Goal: Information Seeking & Learning: Learn about a topic

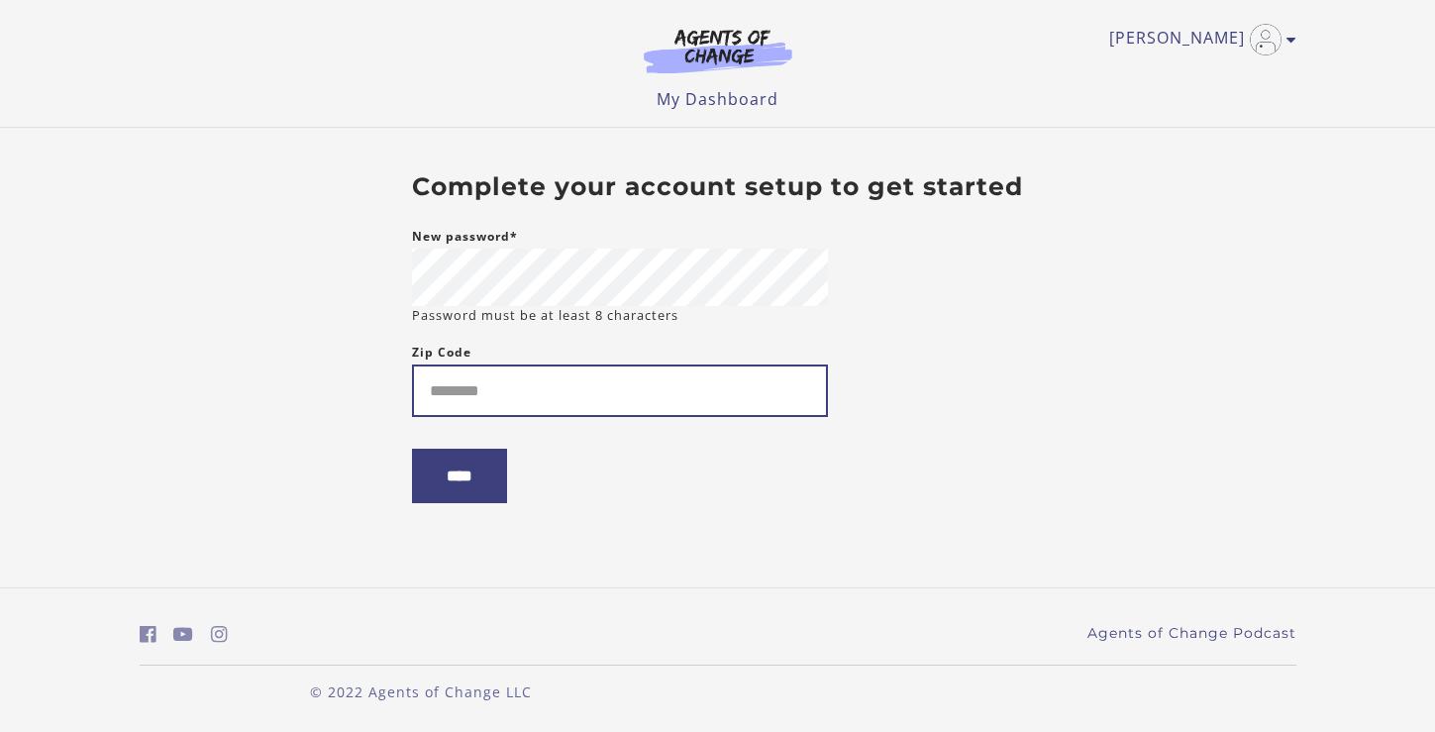
click at [446, 396] on input "Zip Code" at bounding box center [620, 390] width 416 height 52
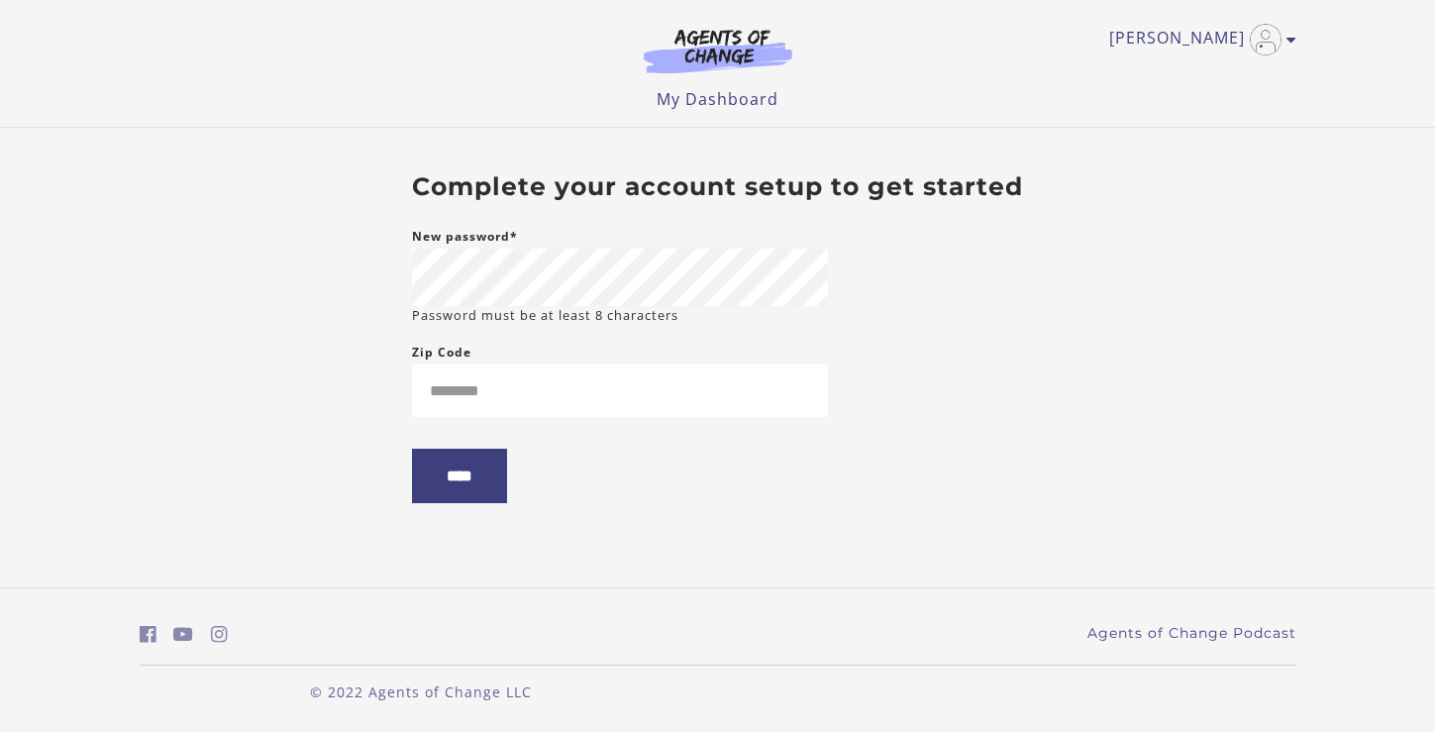
click at [589, 335] on form "New password* Password must be at least 8 characters Zip Code ****" at bounding box center [620, 380] width 416 height 310
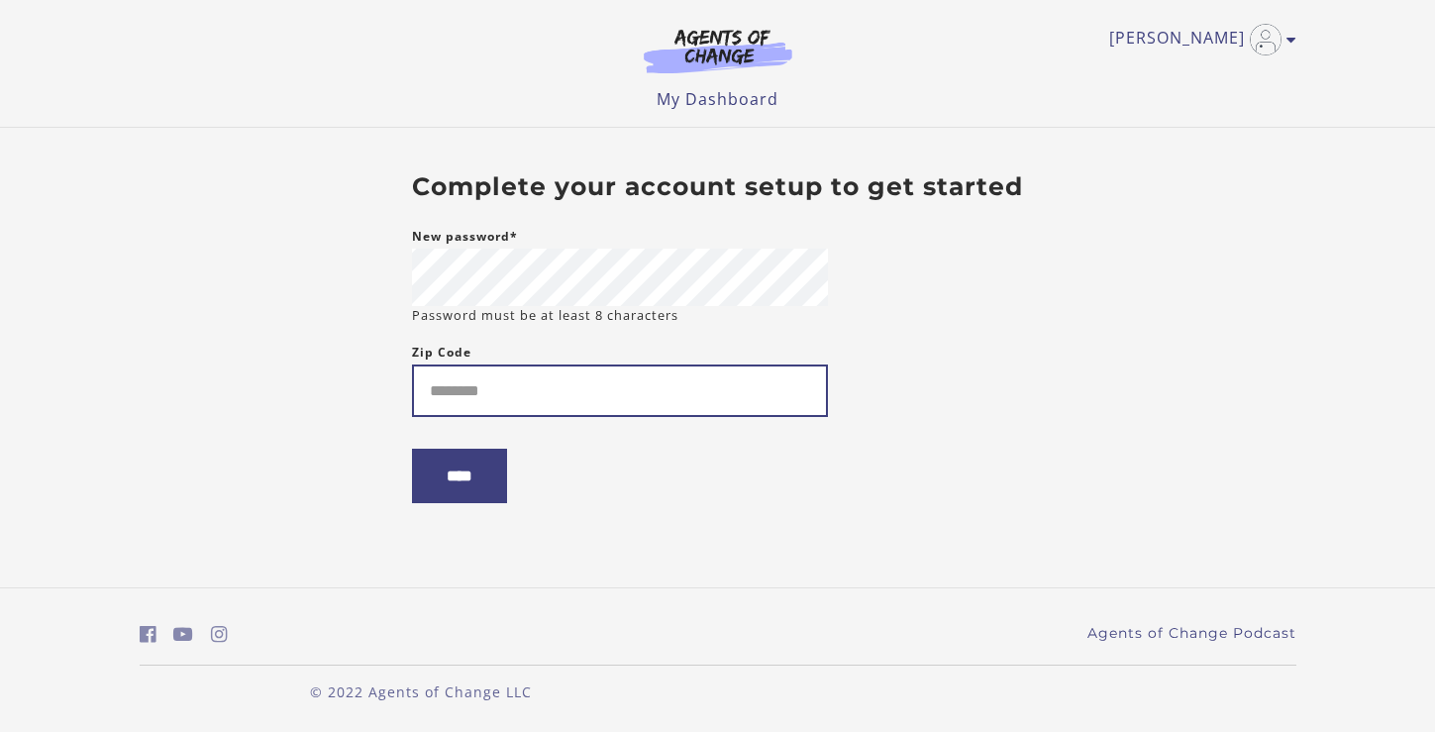
click at [440, 397] on input "Zip Code" at bounding box center [620, 390] width 416 height 52
type input "*****"
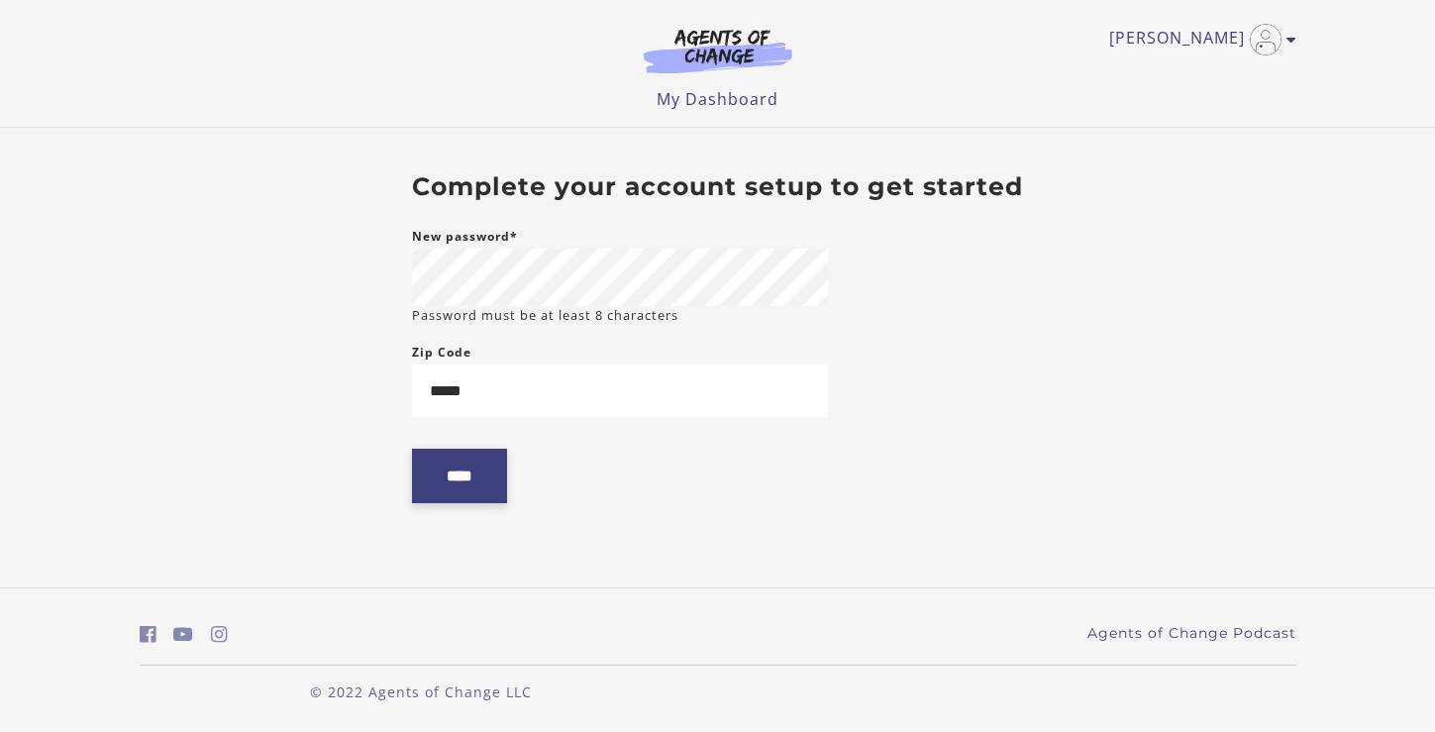
click at [457, 481] on input "****" at bounding box center [459, 476] width 95 height 54
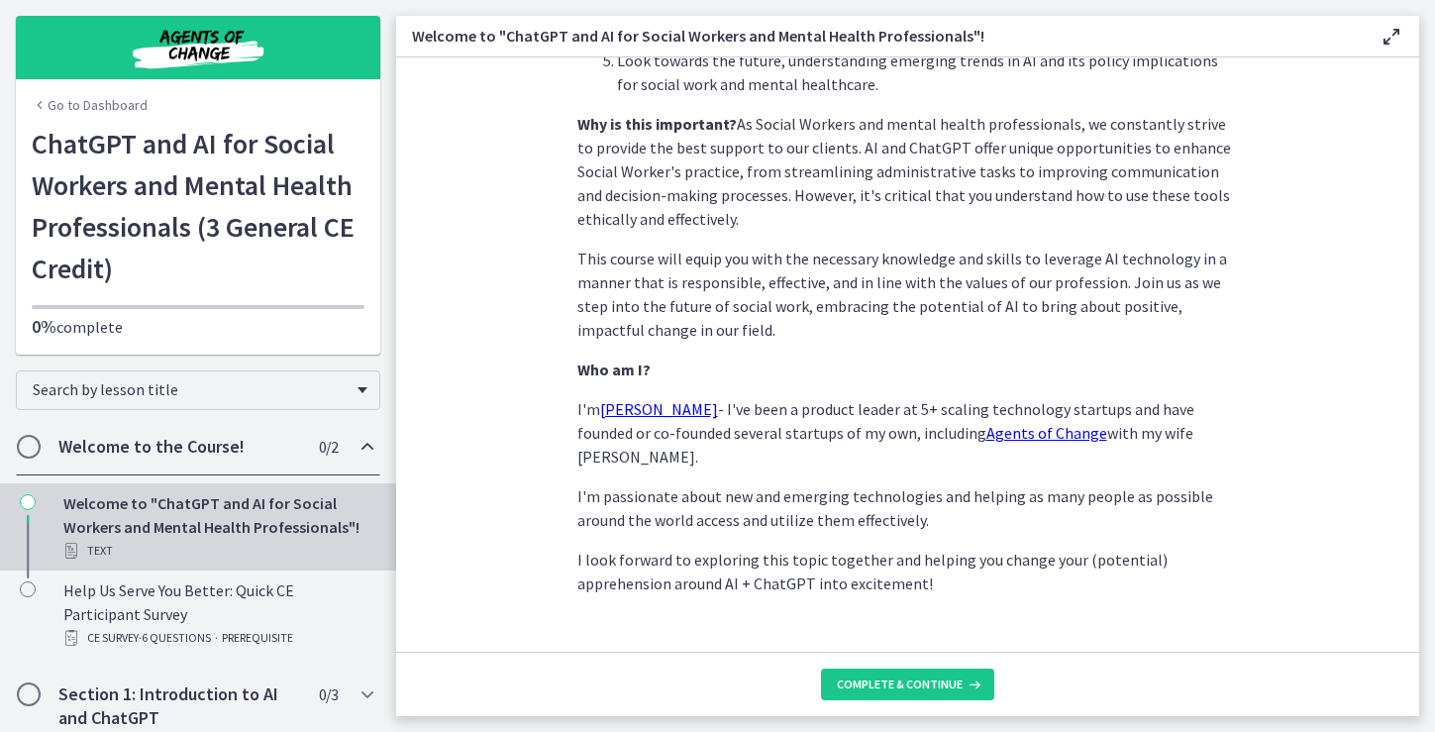
scroll to position [919, 0]
click at [880, 683] on span "Complete & continue" at bounding box center [900, 684] width 126 height 16
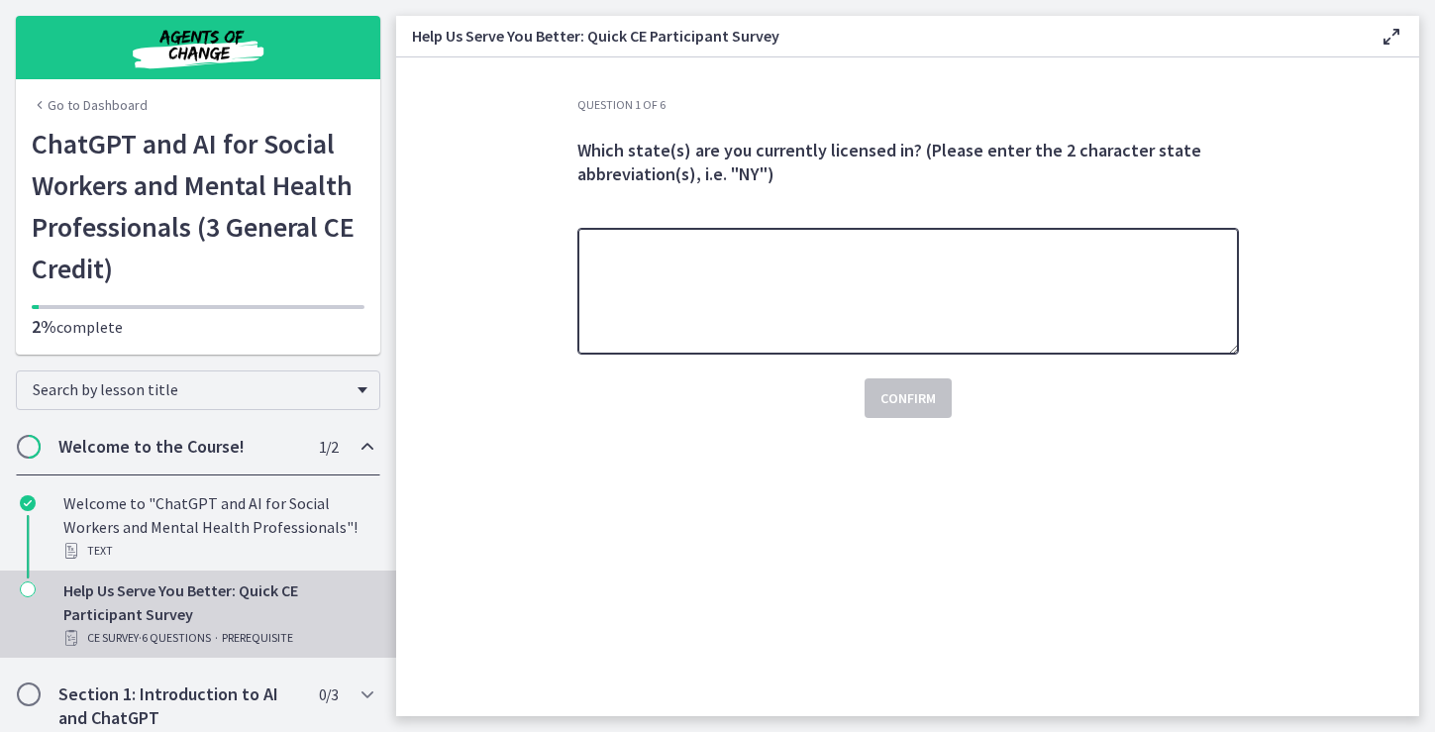
click at [711, 282] on textarea at bounding box center [907, 291] width 661 height 127
type textarea "**"
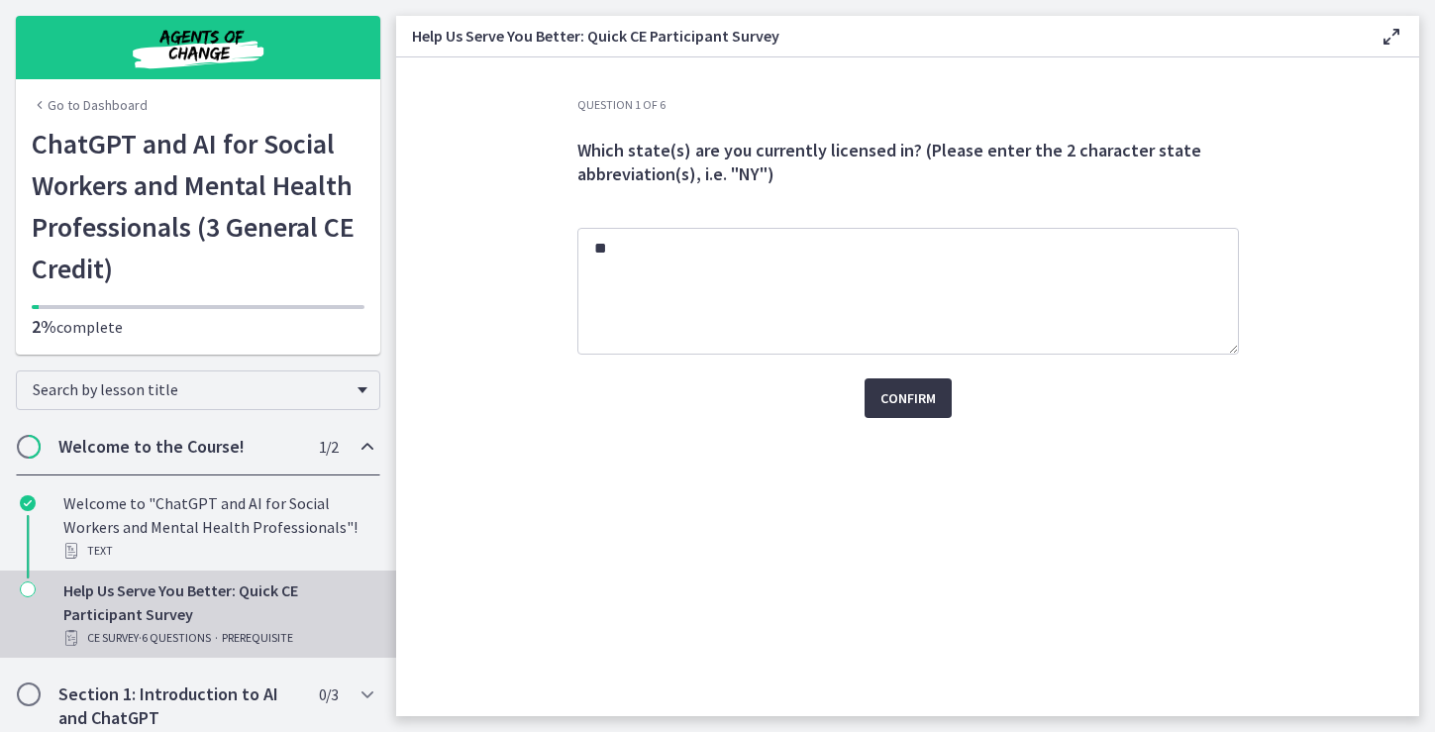
click at [910, 397] on span "Confirm" at bounding box center [907, 398] width 55 height 24
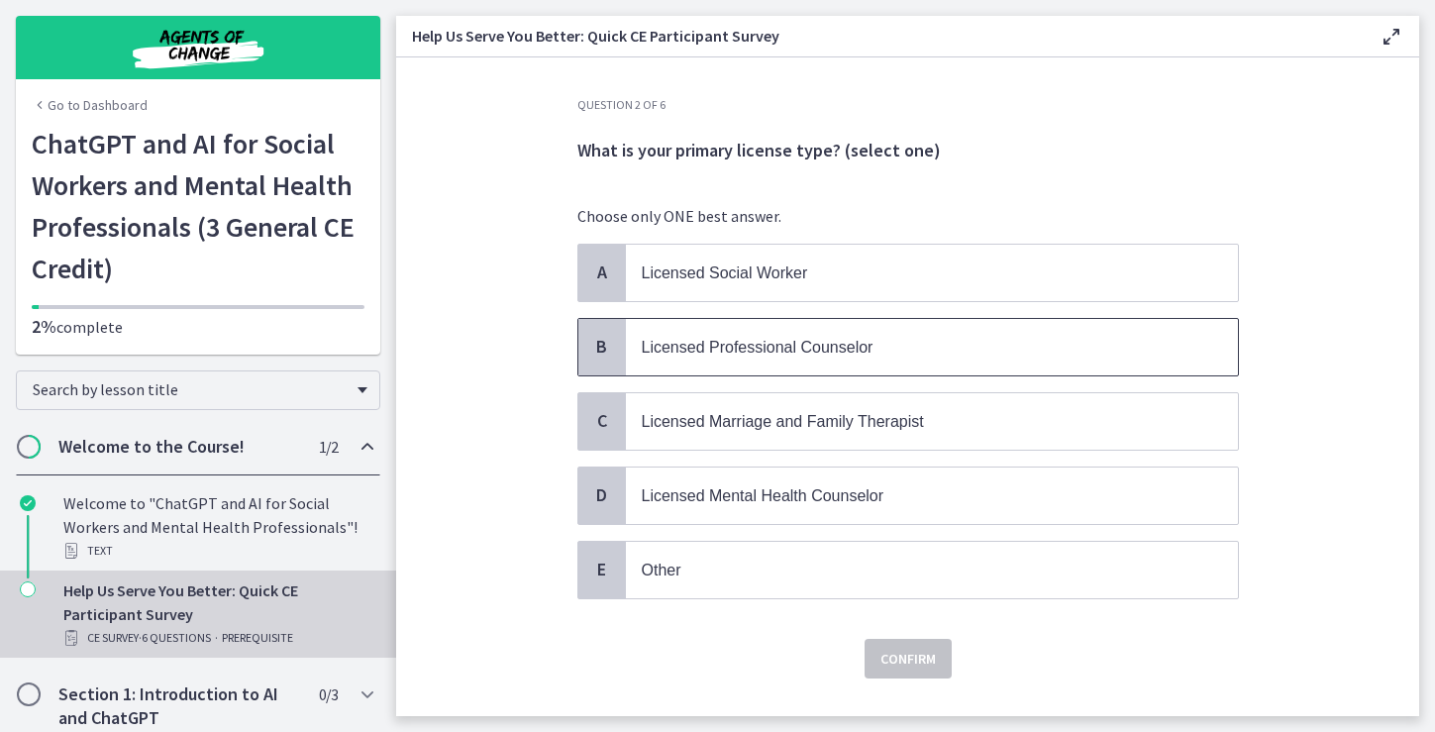
click at [624, 339] on div "B" at bounding box center [602, 347] width 48 height 56
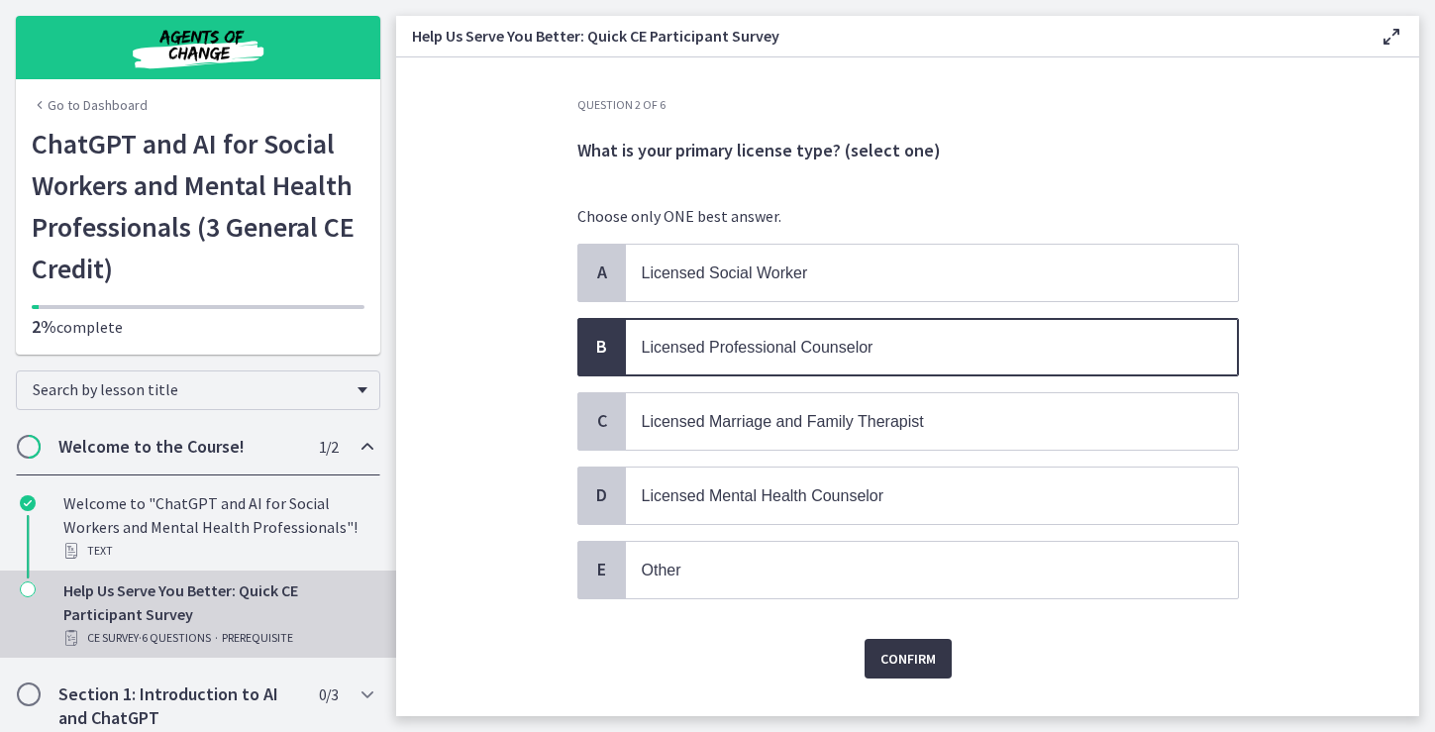
click at [910, 656] on span "Confirm" at bounding box center [907, 659] width 55 height 24
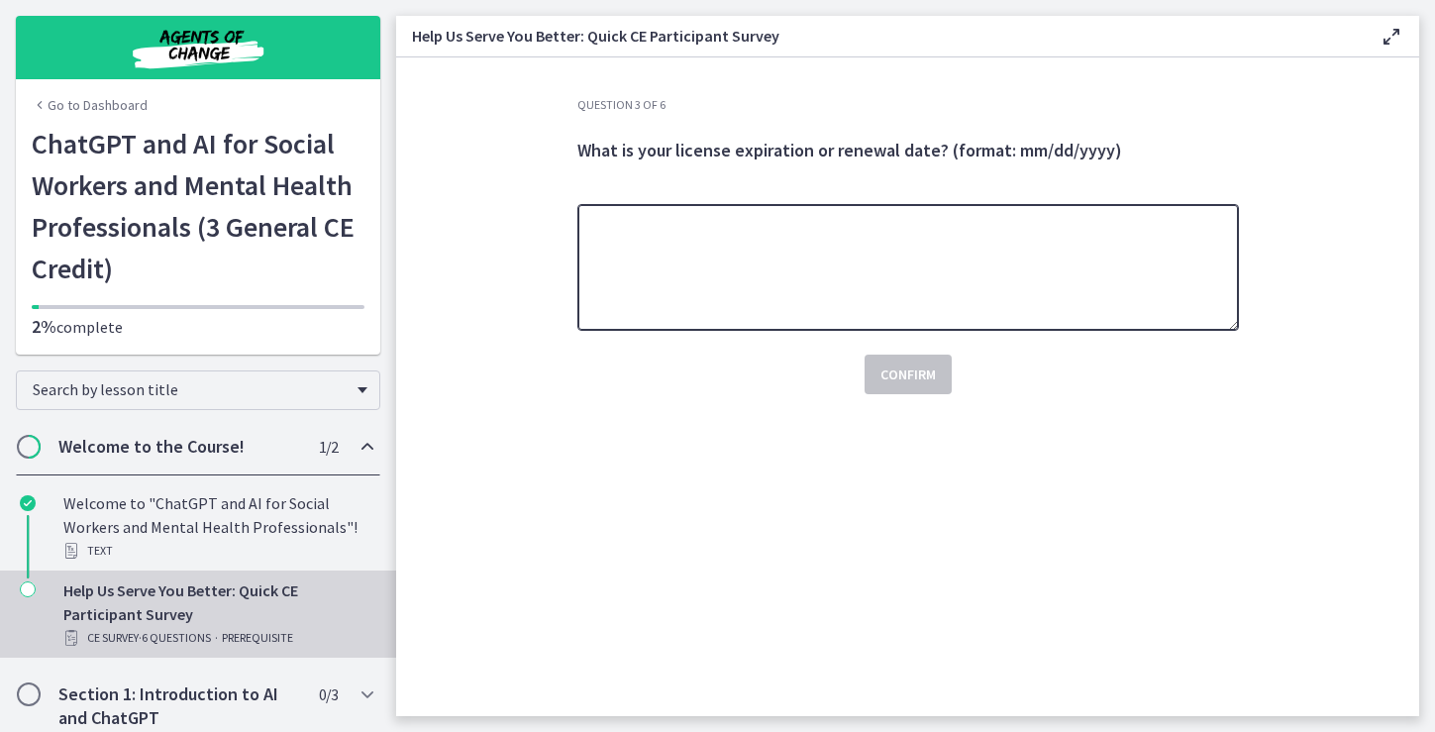
click at [628, 261] on textarea at bounding box center [907, 267] width 661 height 127
type textarea "**********"
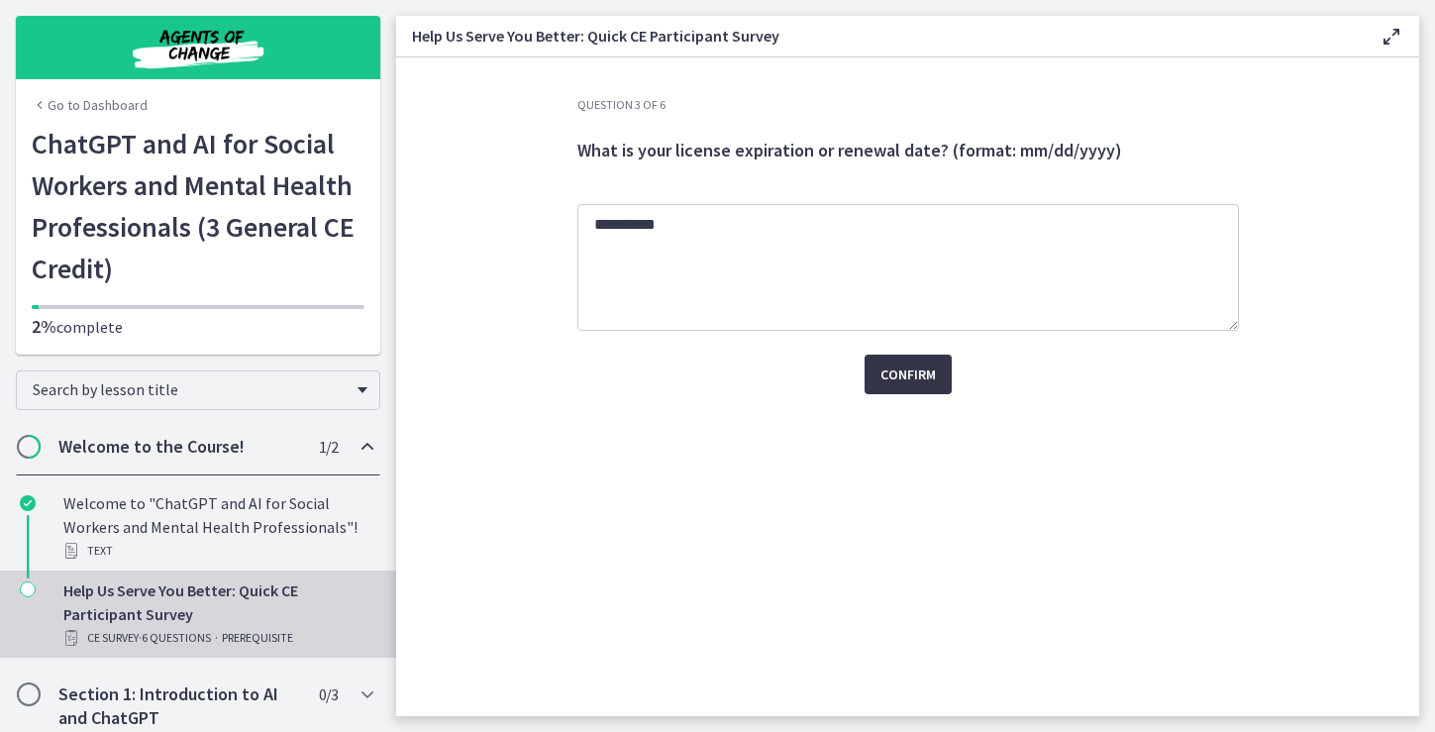
click at [895, 367] on span "Confirm" at bounding box center [907, 374] width 55 height 24
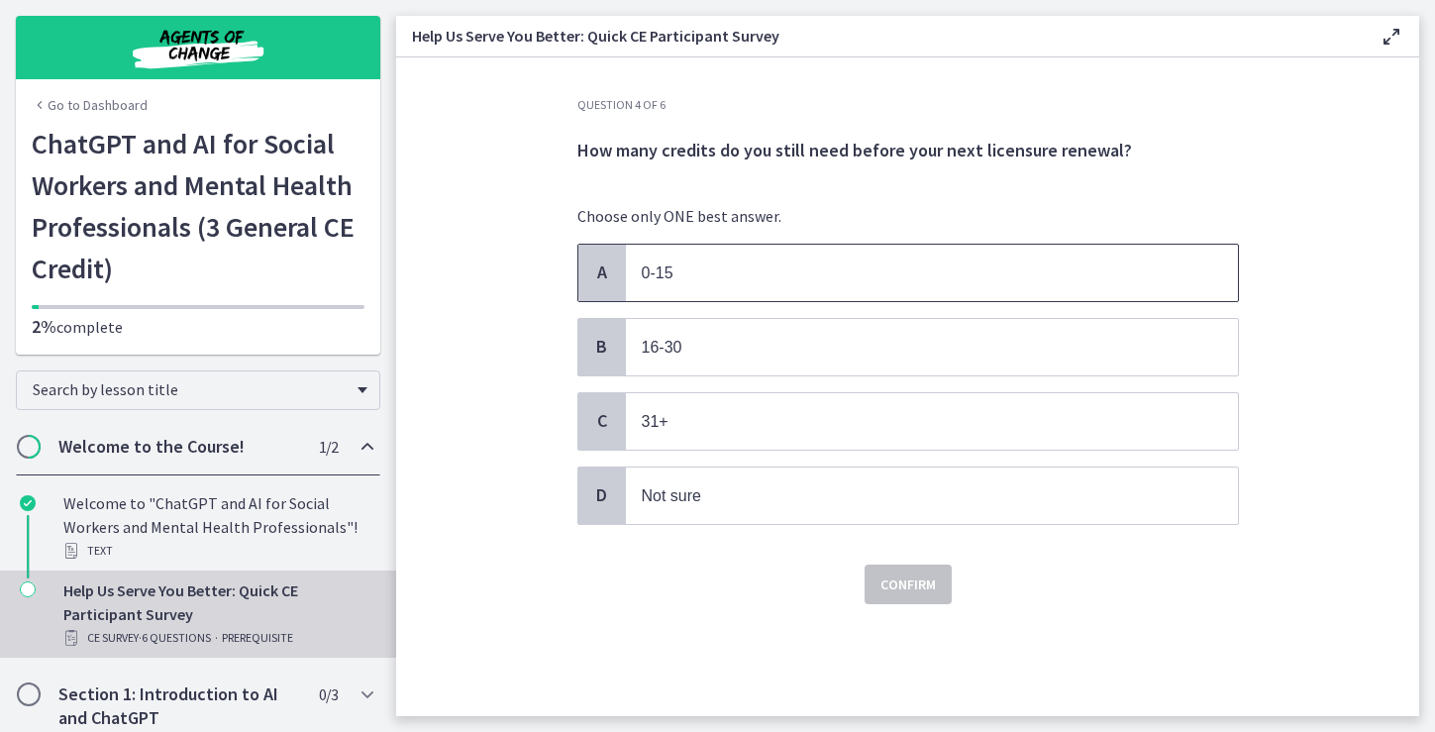
click at [729, 274] on p "0-15" at bounding box center [912, 272] width 541 height 25
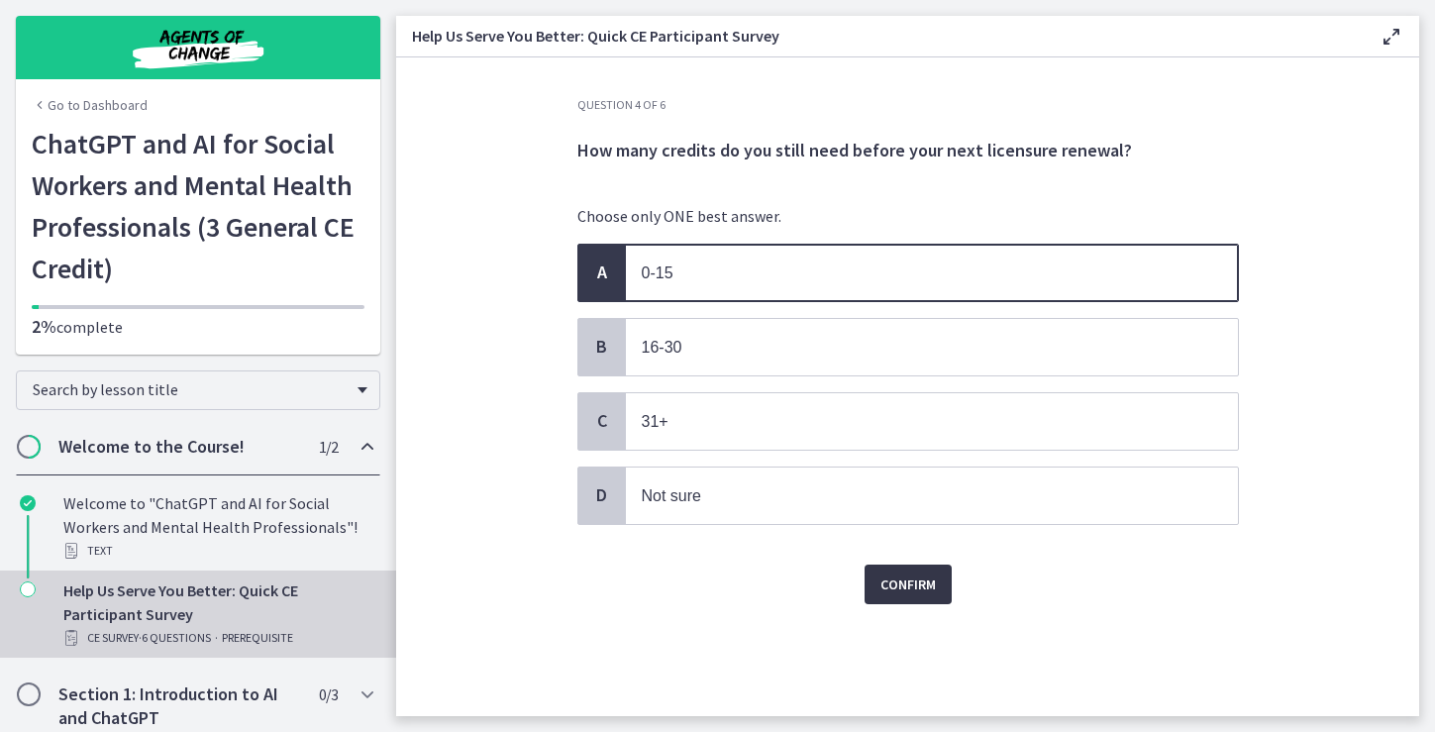
click at [904, 581] on span "Confirm" at bounding box center [907, 584] width 55 height 24
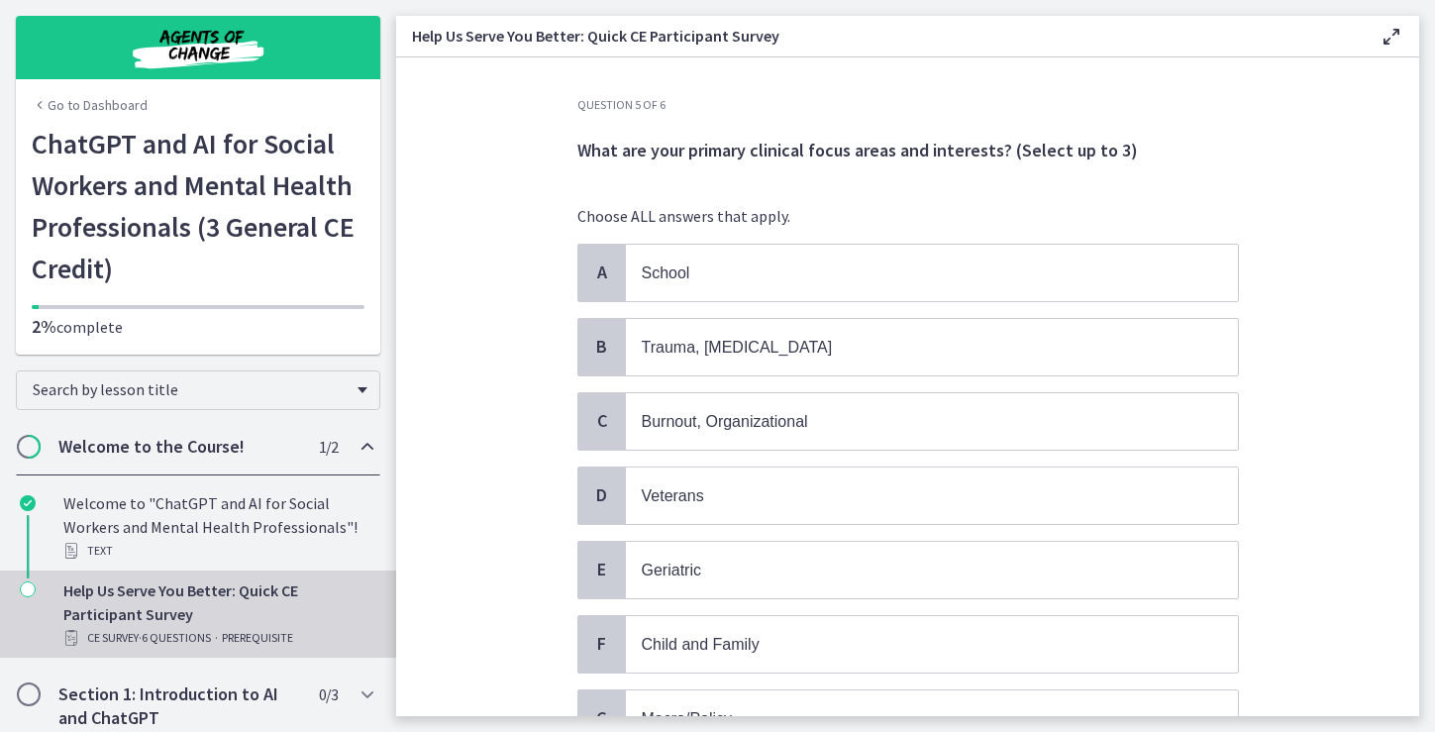
click at [1248, 186] on div "Question 5 of 6 What are your primary clinical focus areas and interests? (Sele…" at bounding box center [907, 406] width 693 height 619
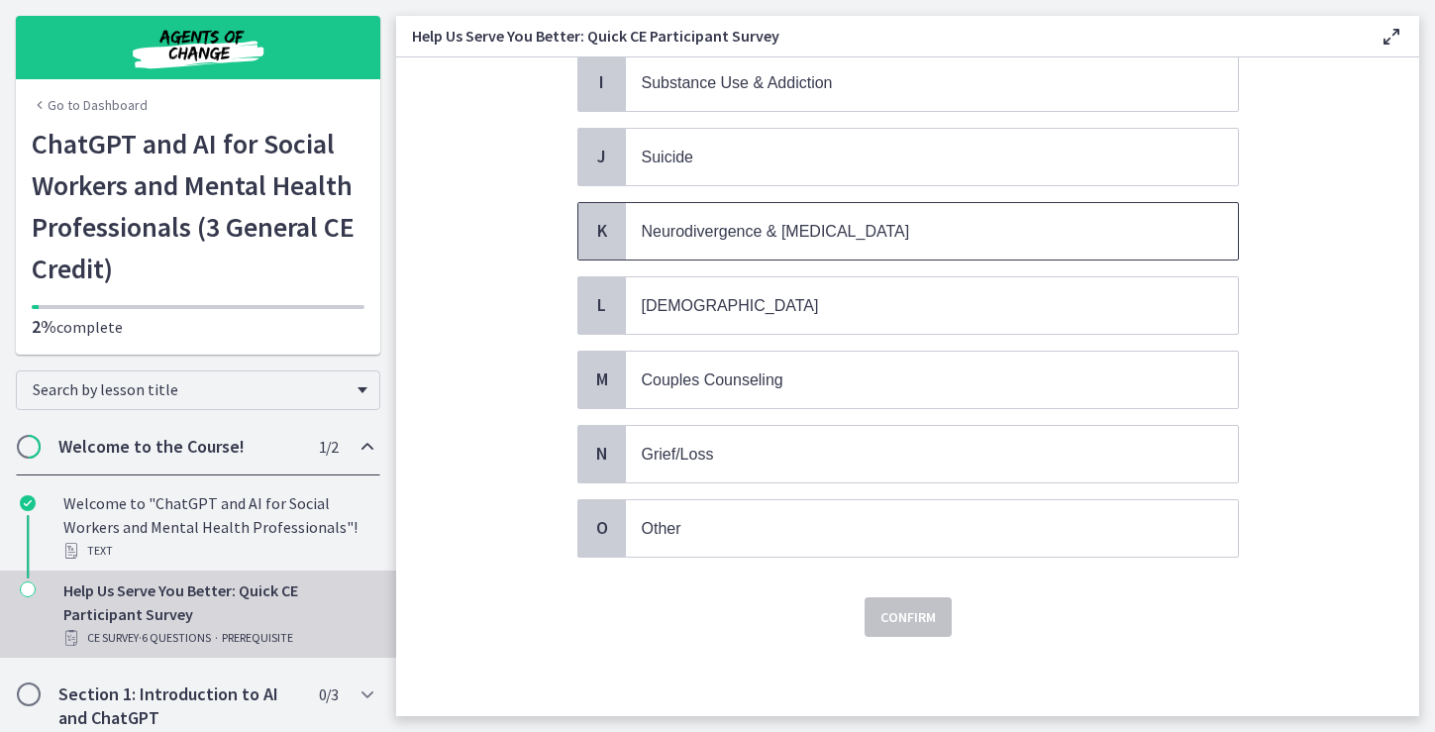
scroll to position [784, 0]
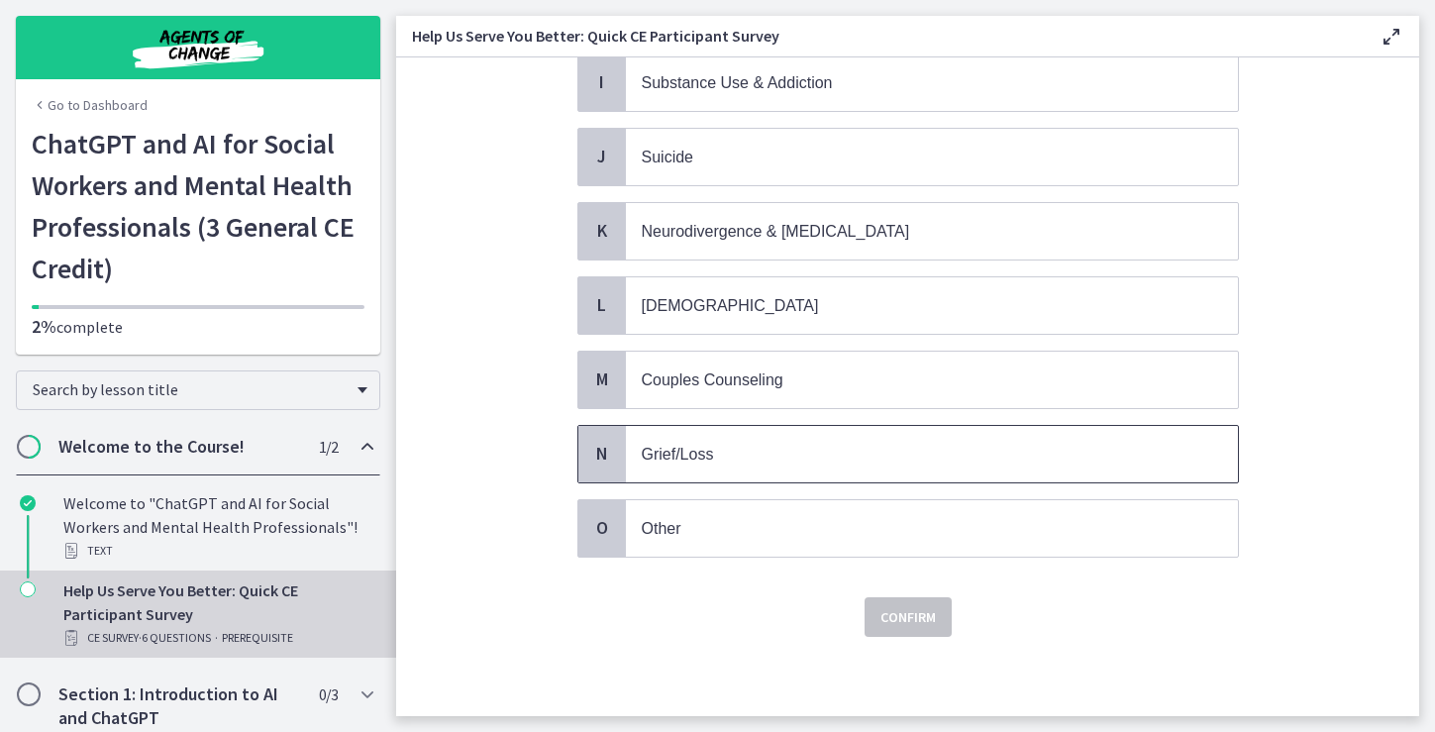
click at [674, 455] on span "Grief/Loss" at bounding box center [678, 454] width 72 height 17
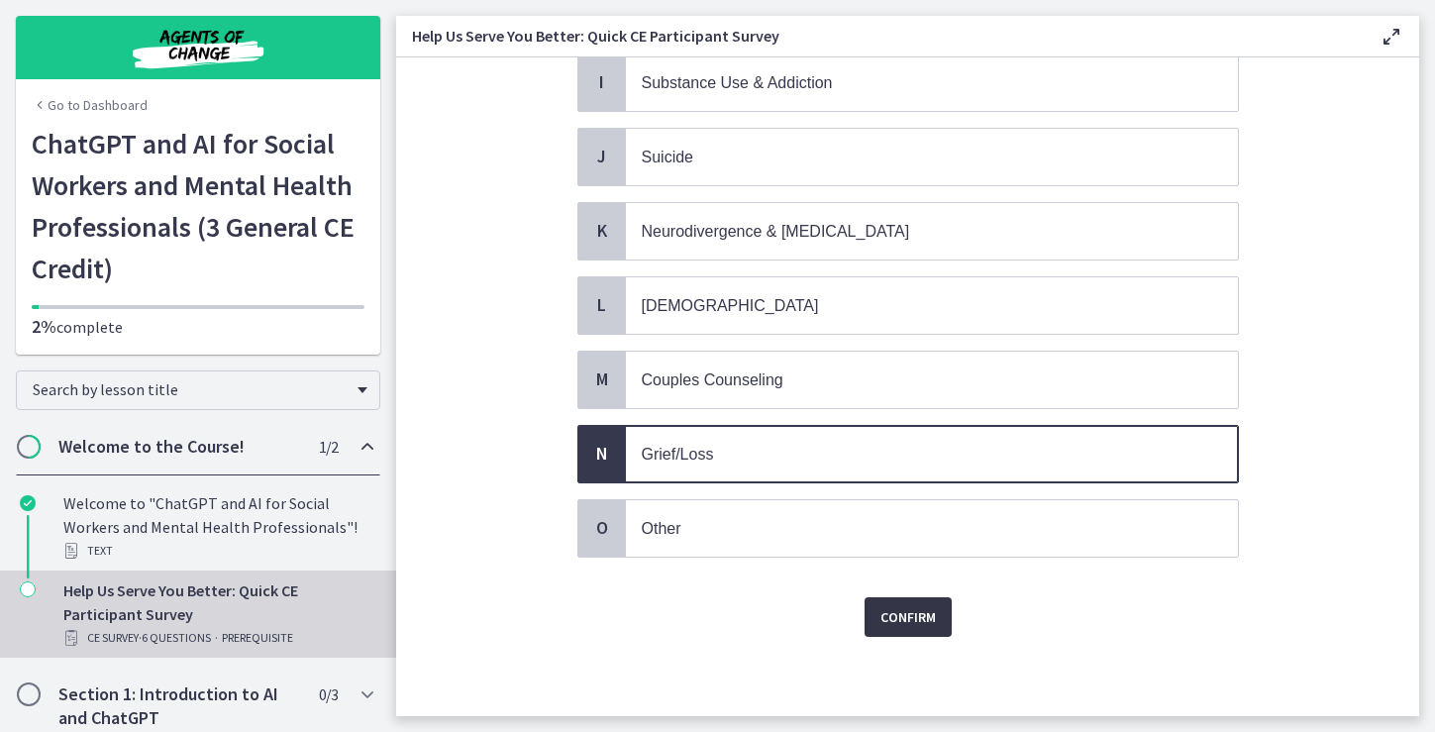
click at [914, 619] on span "Confirm" at bounding box center [907, 617] width 55 height 24
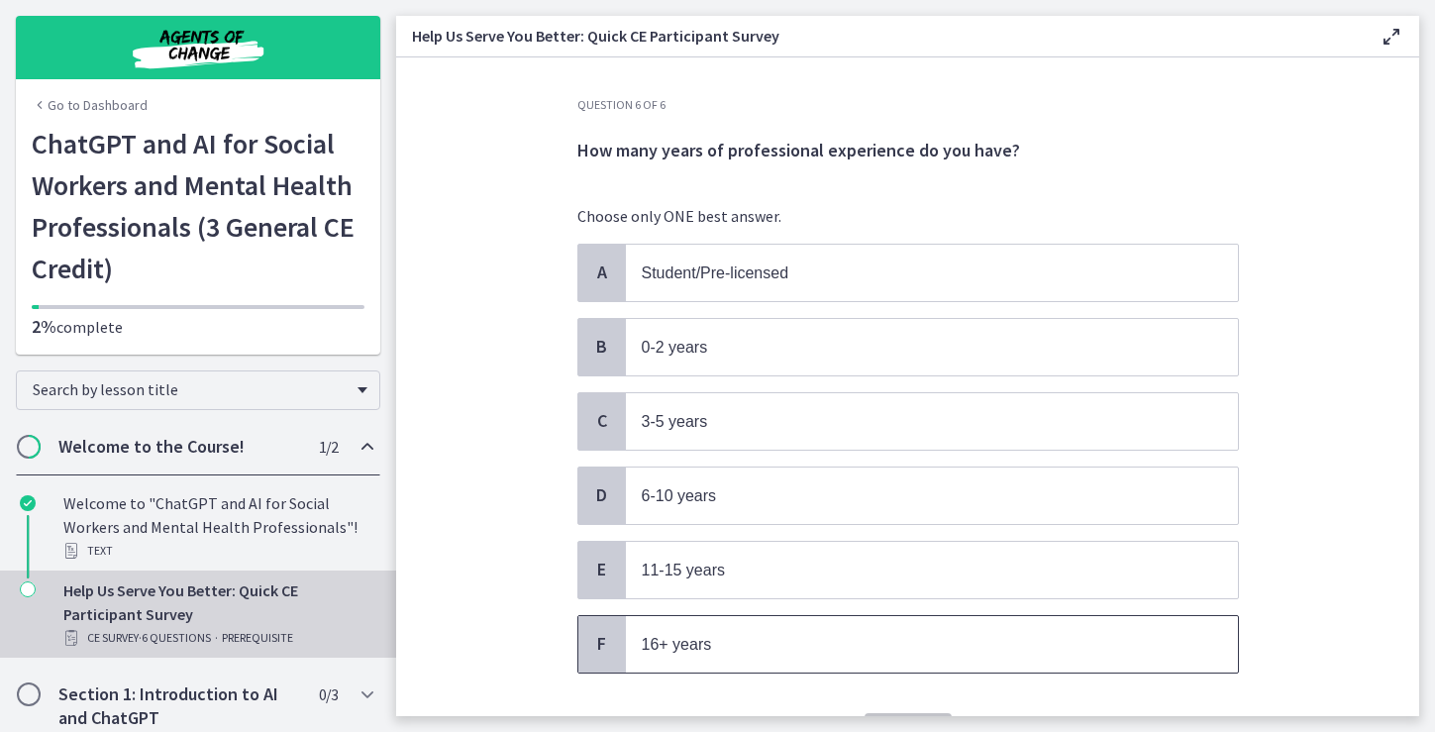
click at [744, 660] on span "16+ years" at bounding box center [932, 644] width 612 height 56
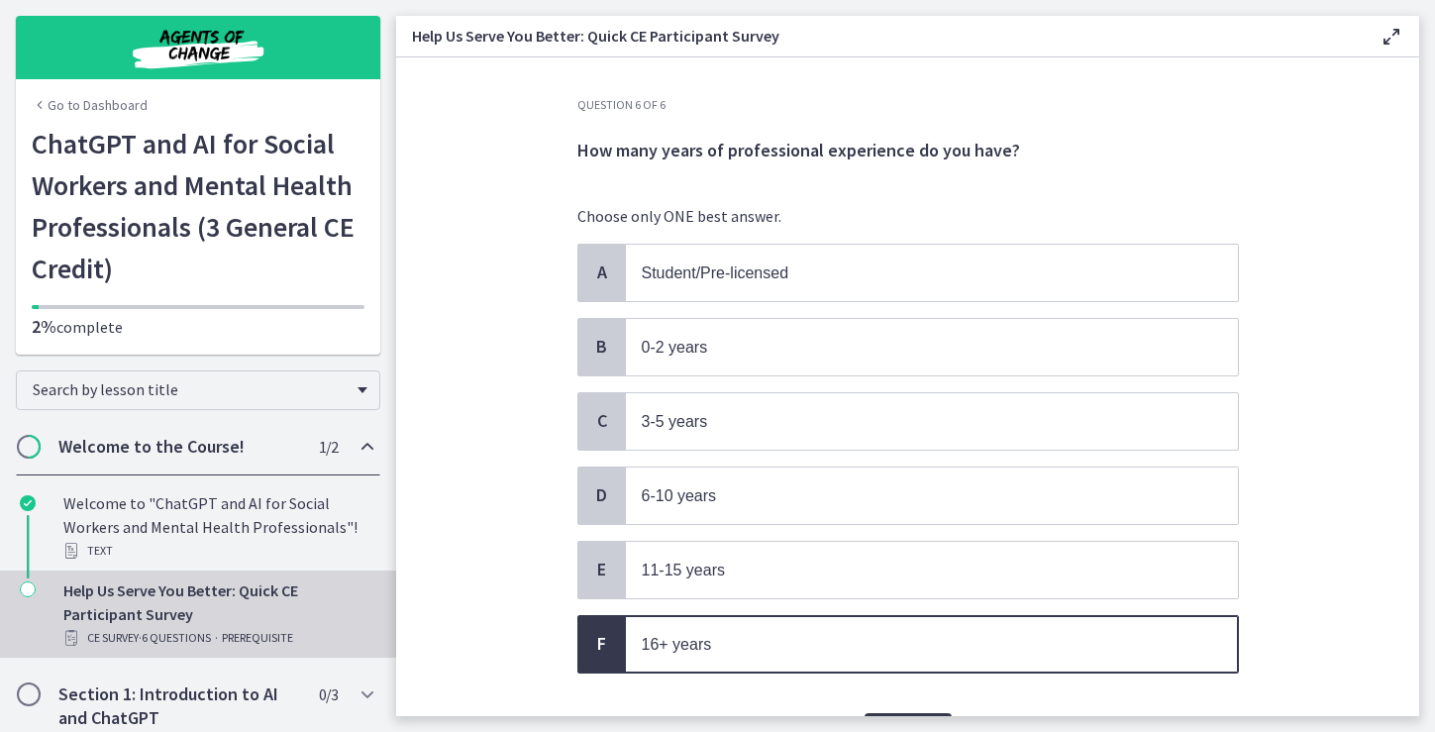
click at [1309, 648] on section "Question 6 of 6 How many years of professional experience do you have? Choose o…" at bounding box center [907, 386] width 1023 height 658
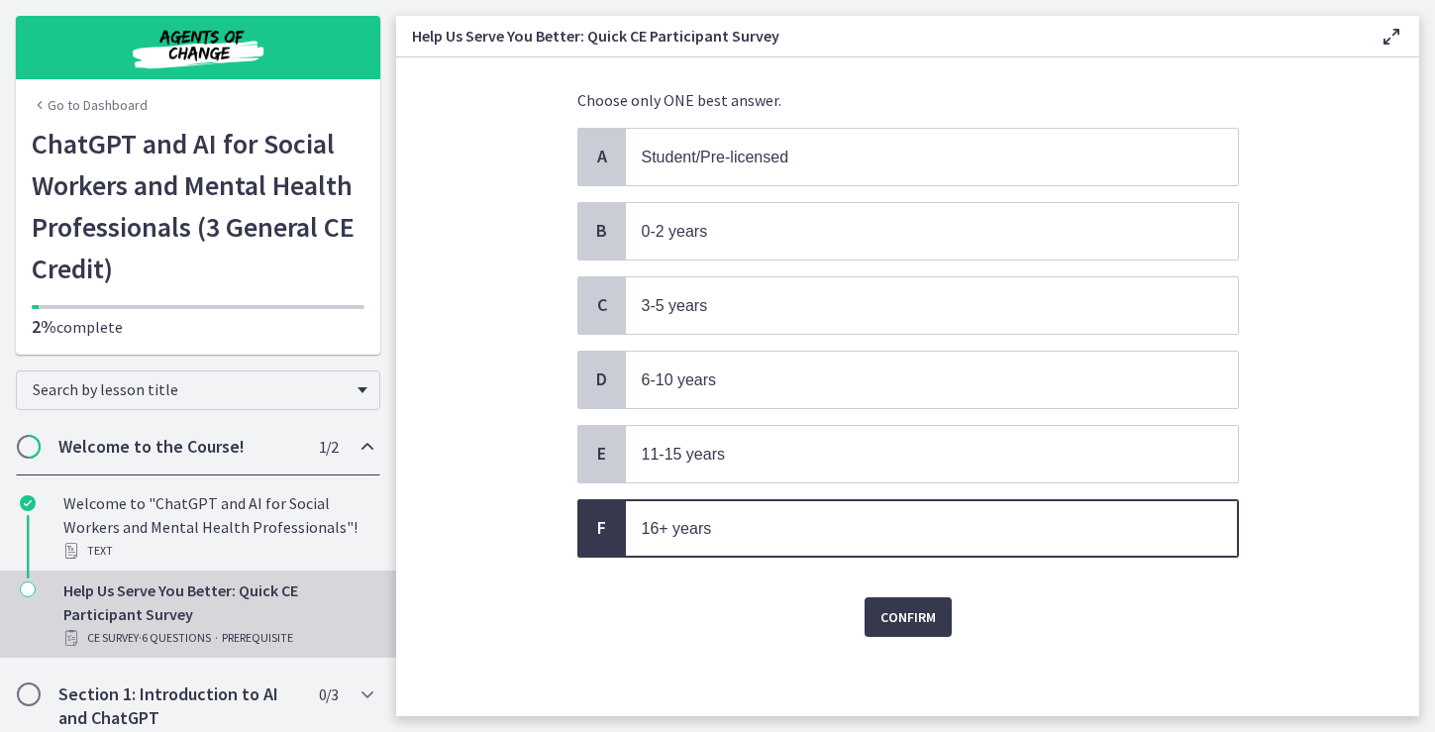
scroll to position [116, 0]
click at [903, 610] on span "Confirm" at bounding box center [907, 617] width 55 height 24
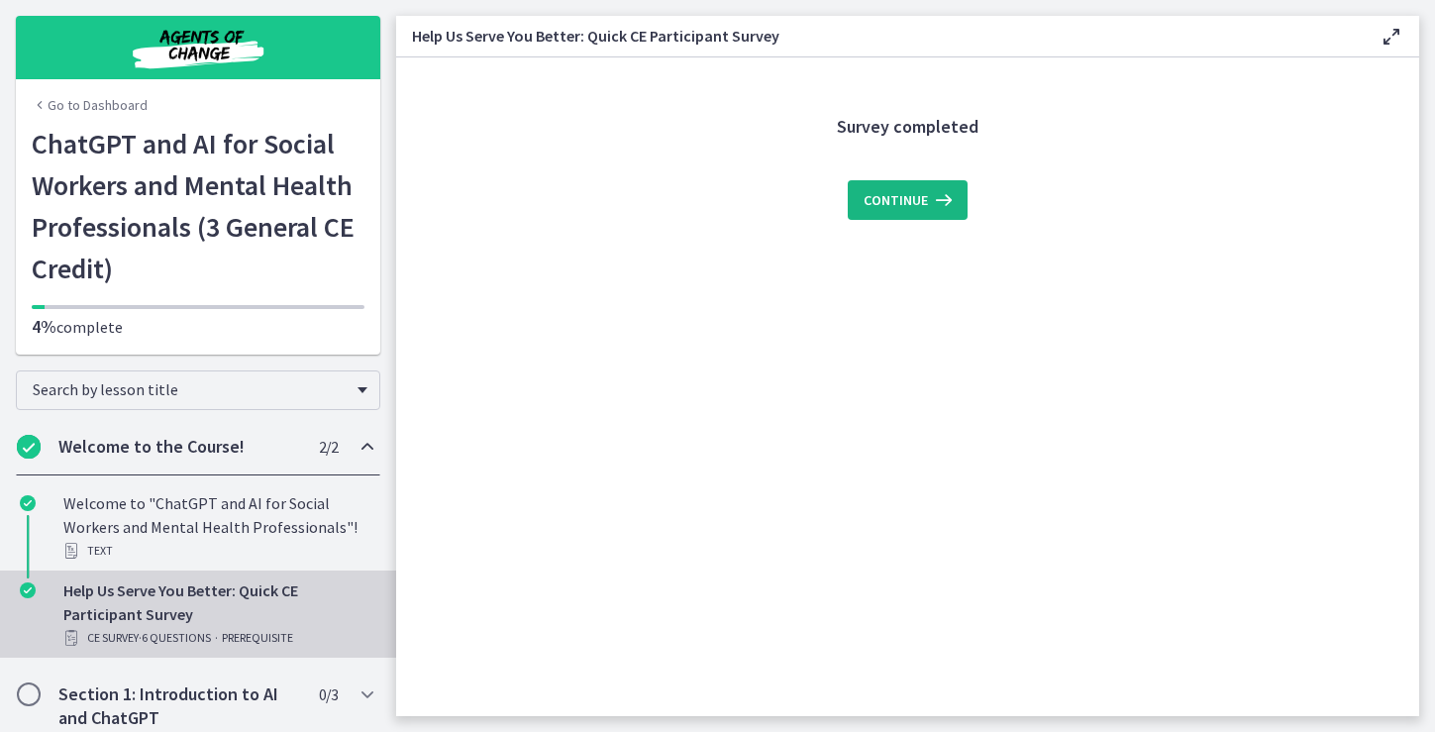
scroll to position [0, 0]
click at [908, 196] on span "Continue" at bounding box center [895, 200] width 64 height 24
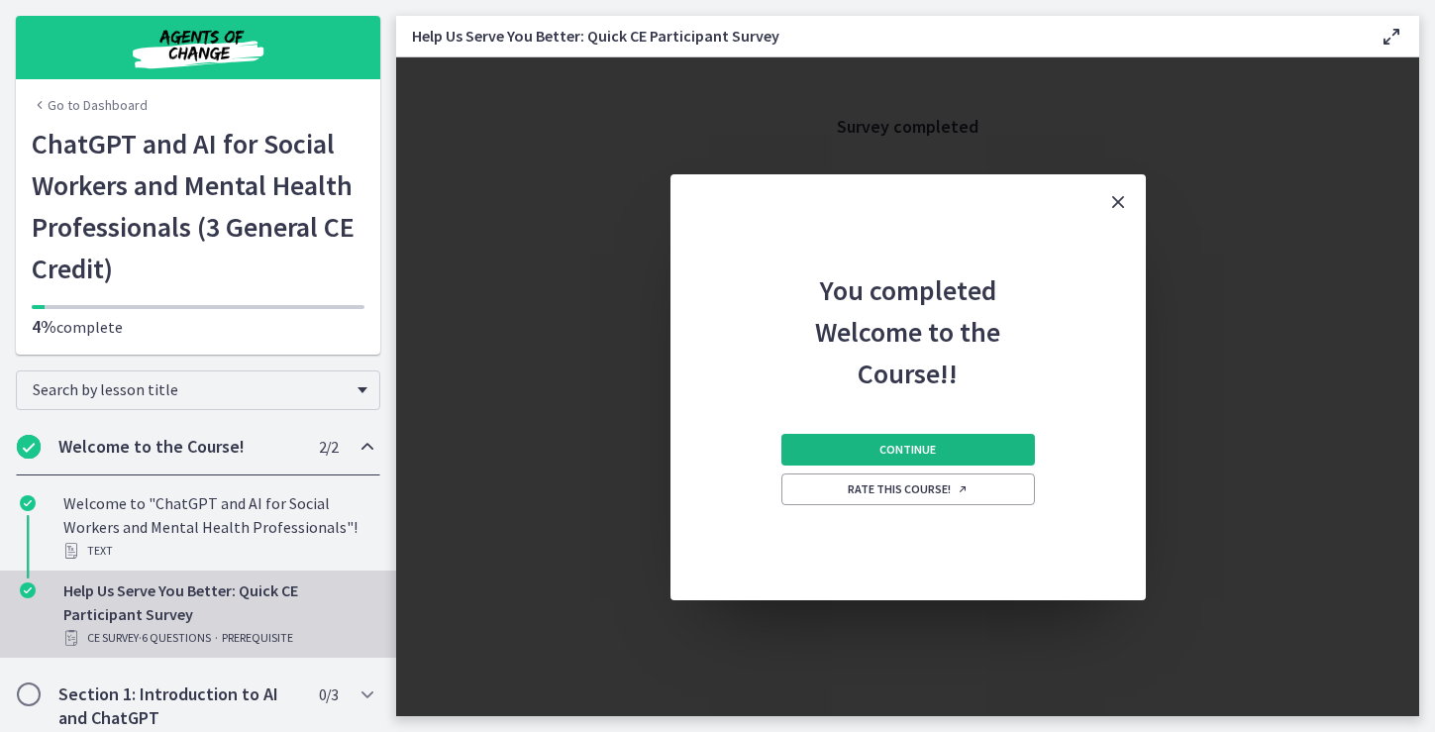
click at [863, 446] on button "Continue" at bounding box center [907, 450] width 253 height 32
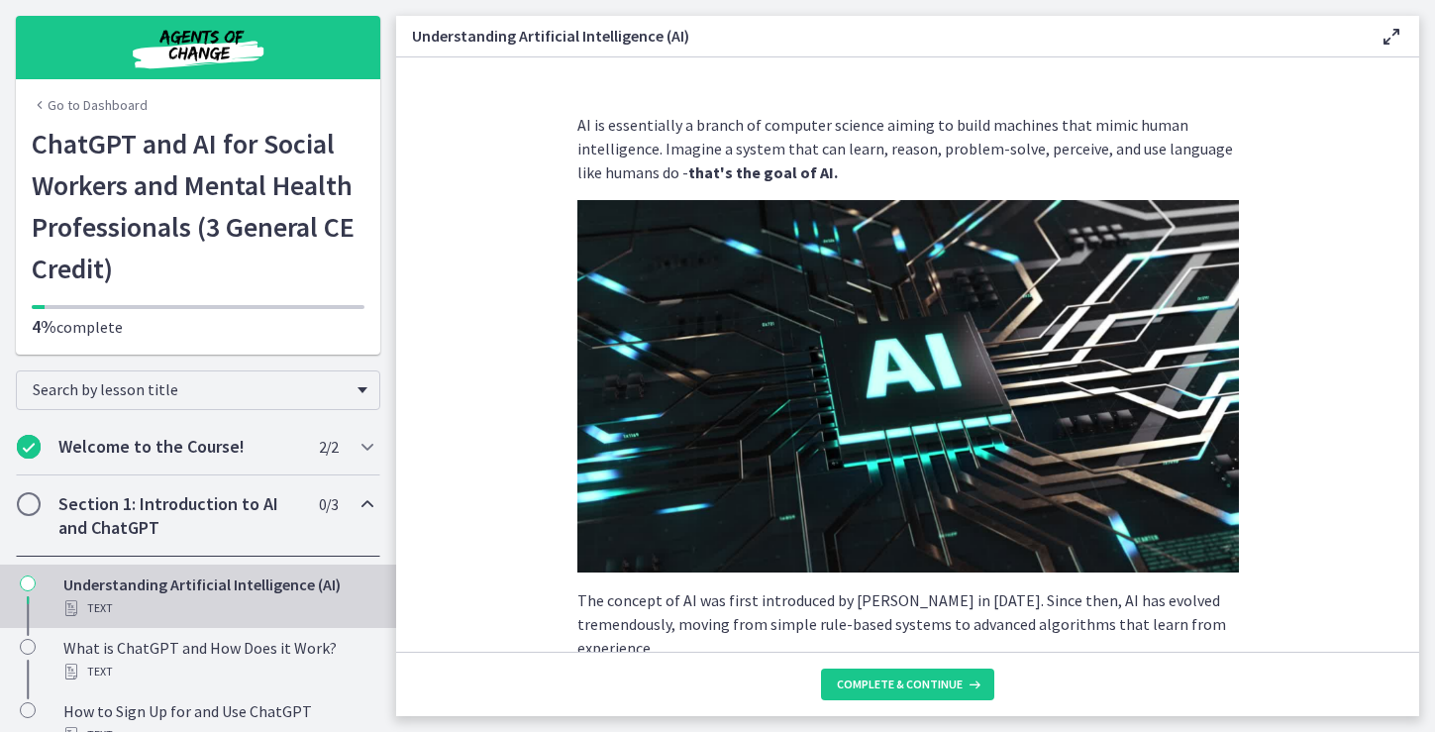
click at [1326, 142] on section "AI is essentially a branch of computer science aiming to build machines that mi…" at bounding box center [907, 354] width 1023 height 594
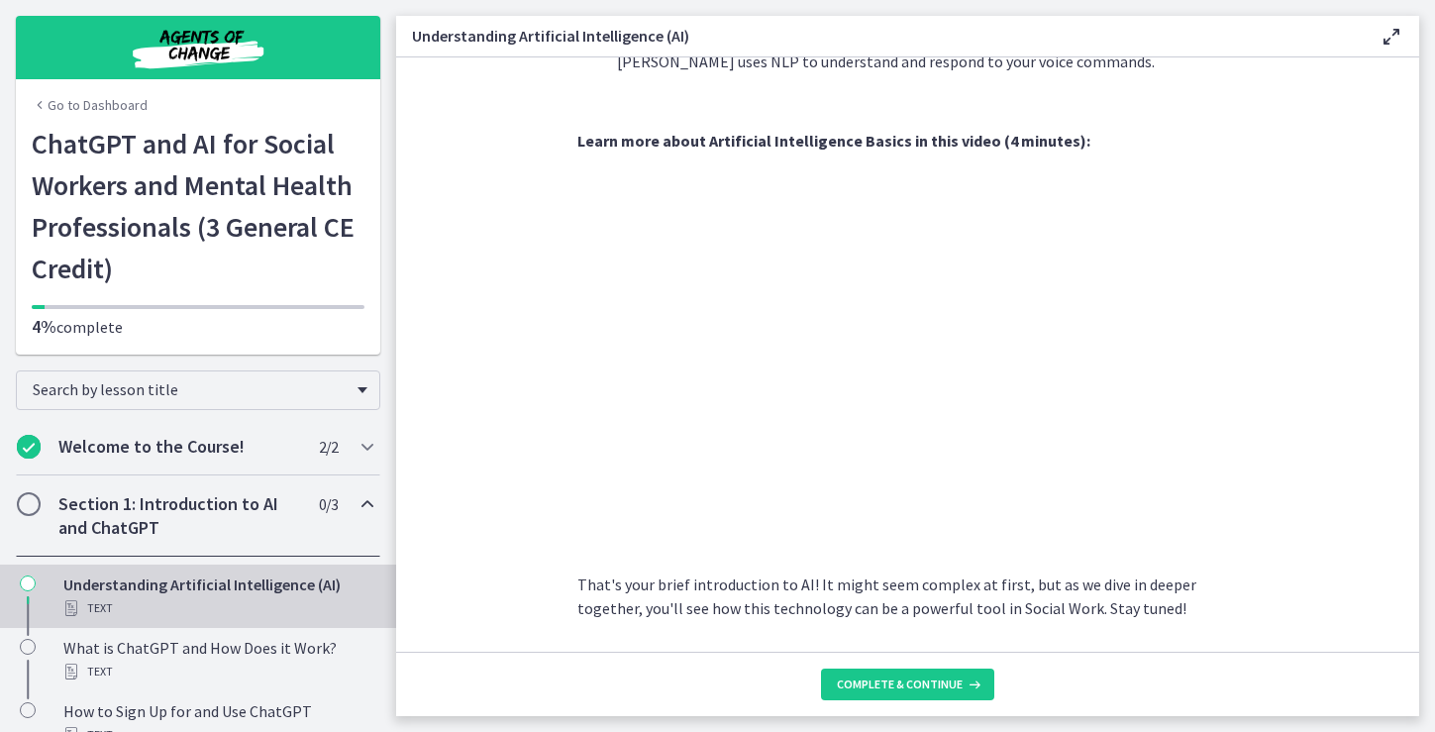
scroll to position [808, 0]
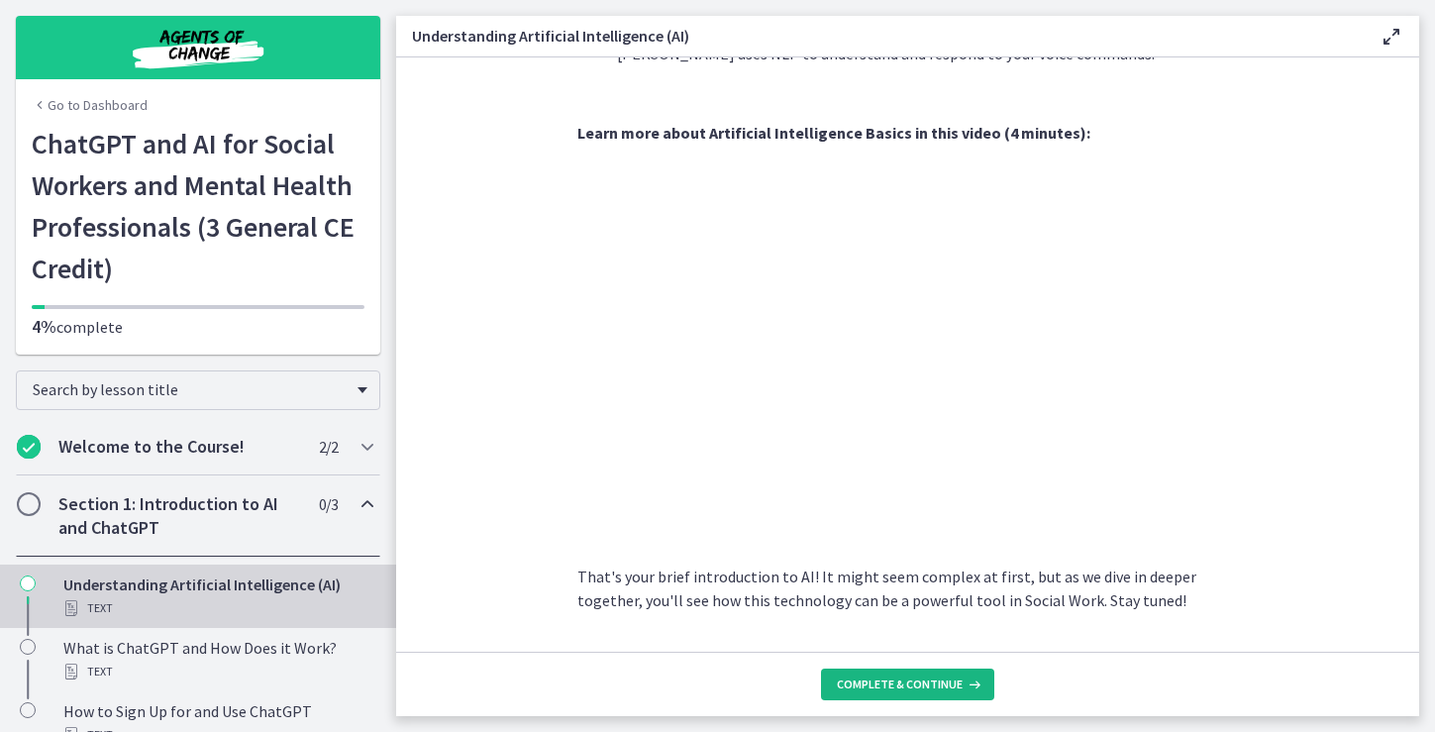
click at [903, 678] on span "Complete & continue" at bounding box center [900, 684] width 126 height 16
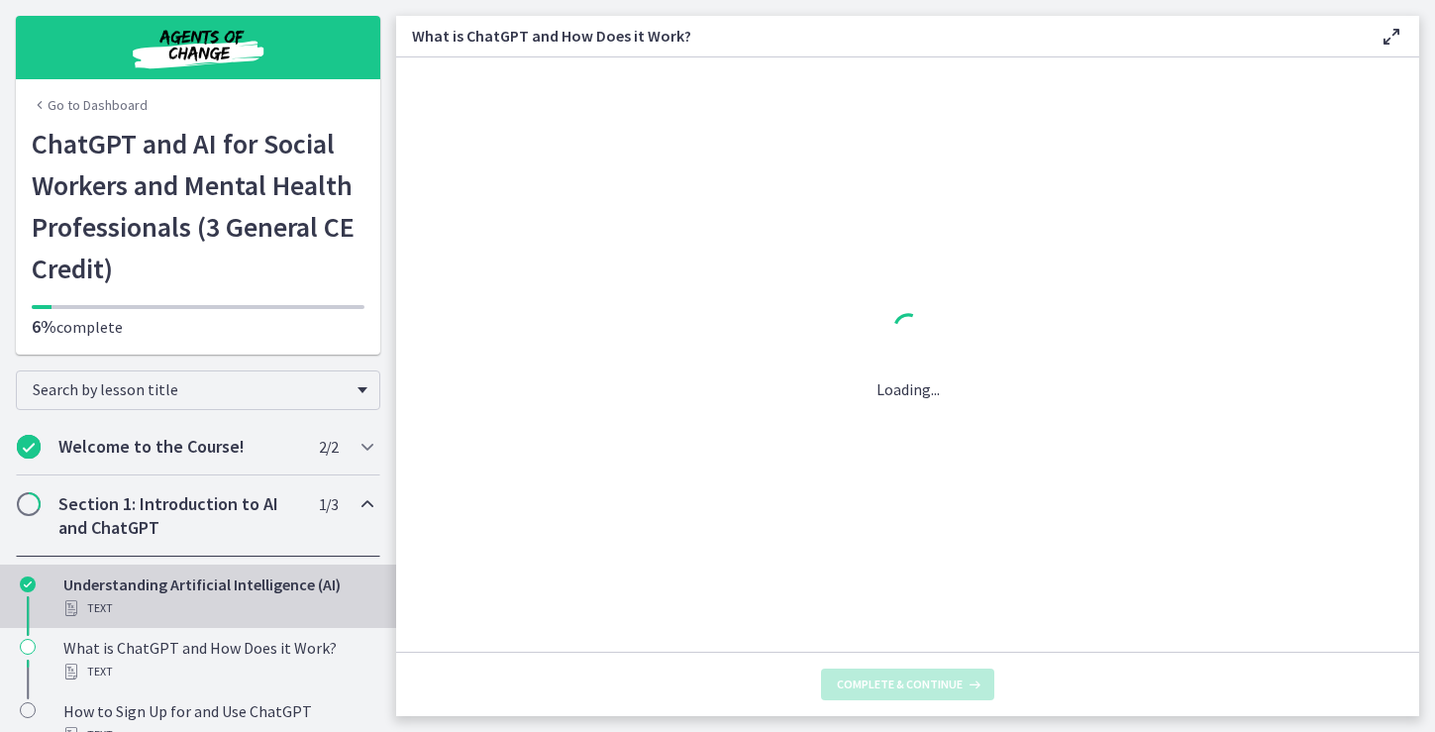
scroll to position [0, 0]
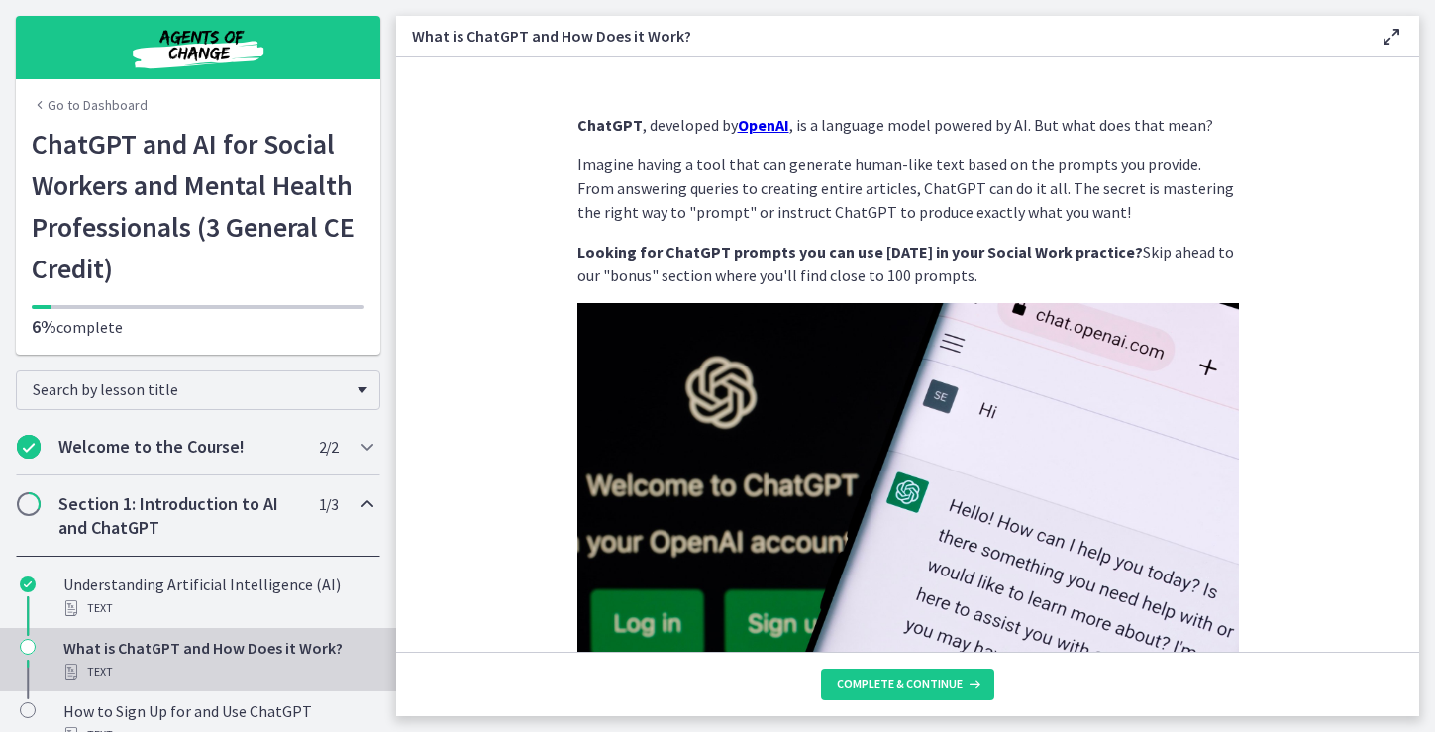
click at [1150, 200] on p "Imagine having a tool that can generate human-like text based on the prompts yo…" at bounding box center [907, 187] width 661 height 71
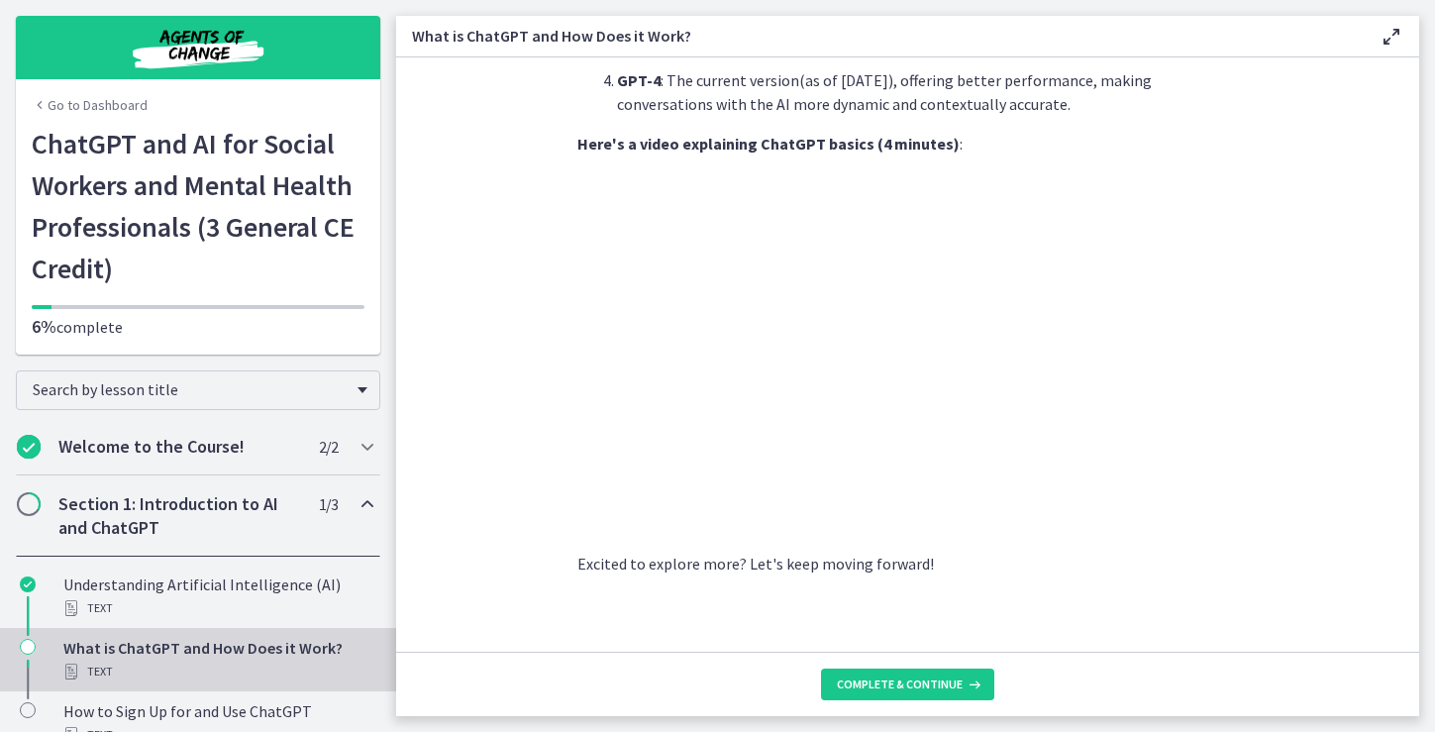
scroll to position [972, 0]
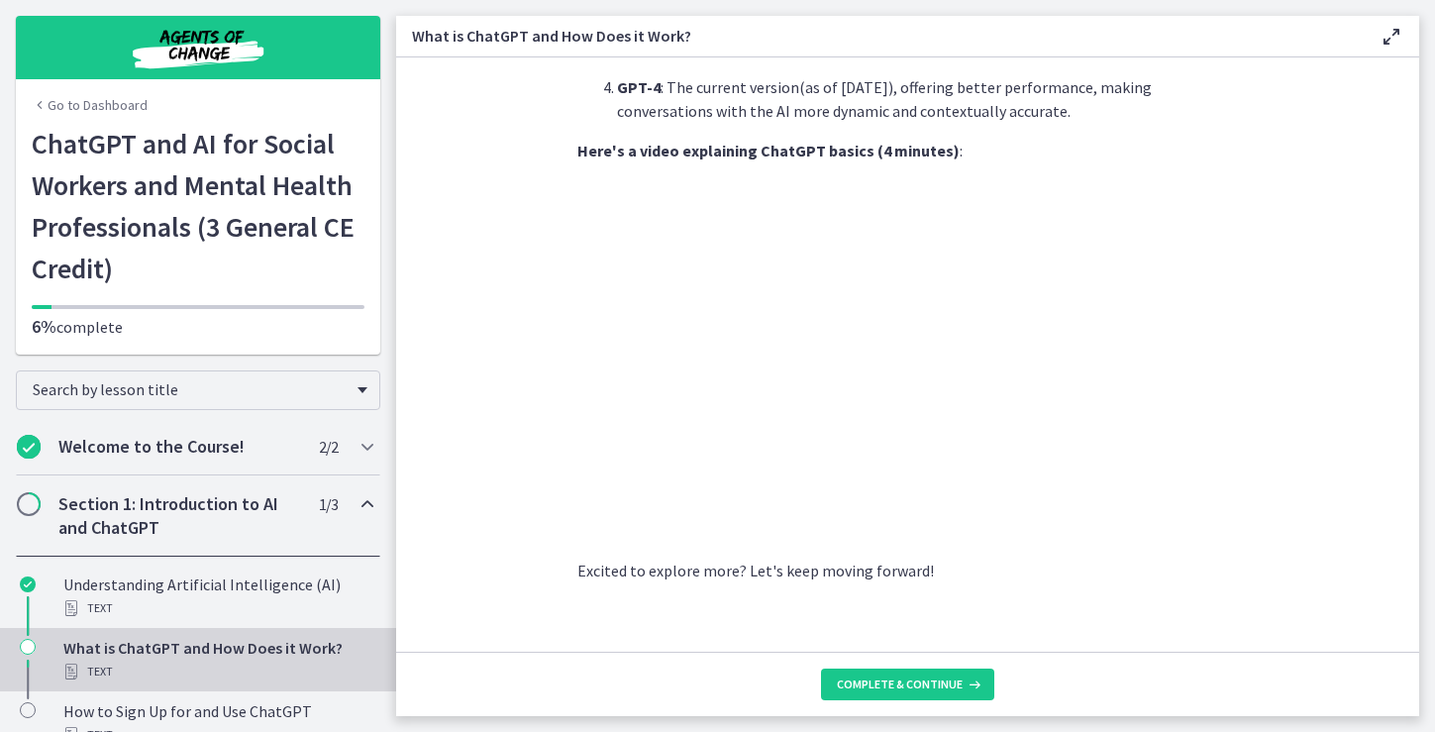
click at [1295, 373] on section "ChatGPT , developed by OpenAI , is a language model powered by AI. But what doe…" at bounding box center [907, 354] width 1023 height 594
click at [898, 675] on button "Complete & continue" at bounding box center [907, 684] width 173 height 32
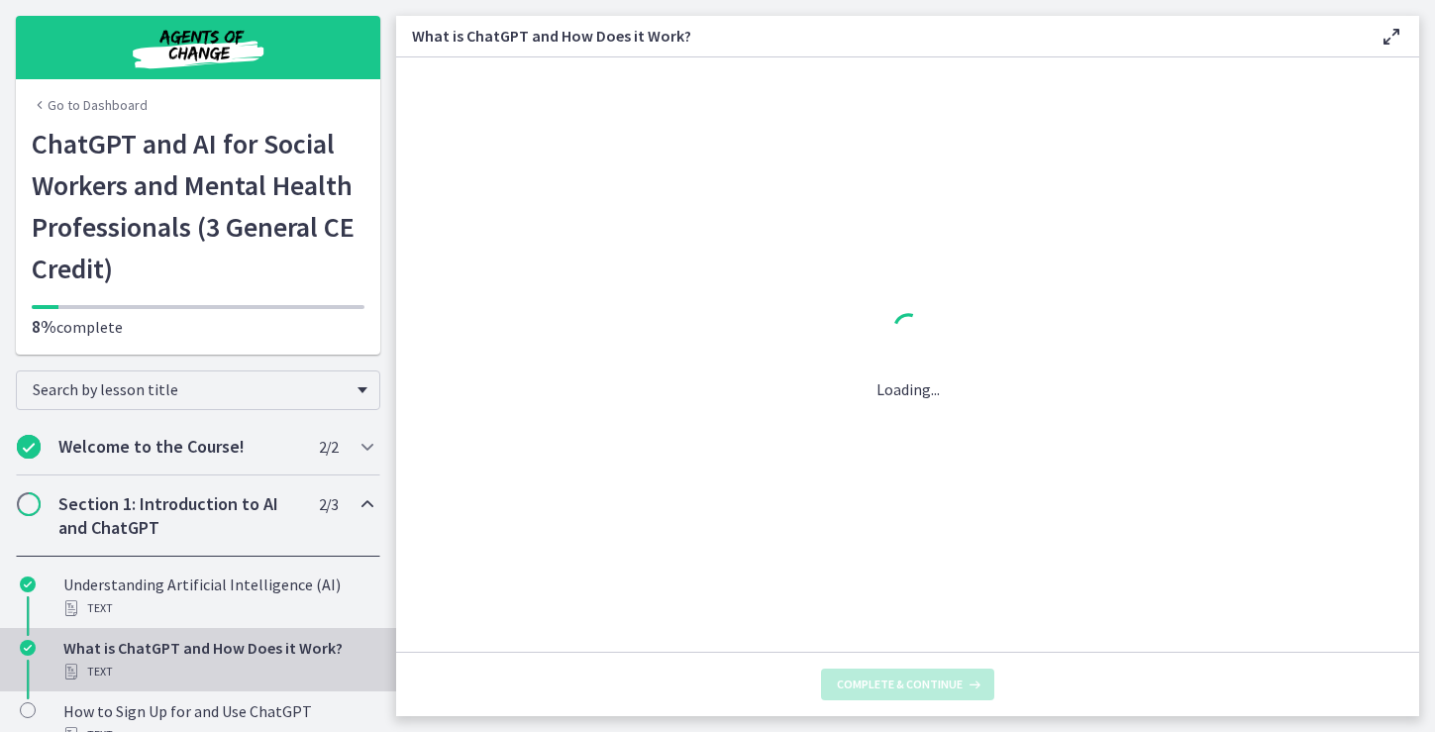
scroll to position [0, 0]
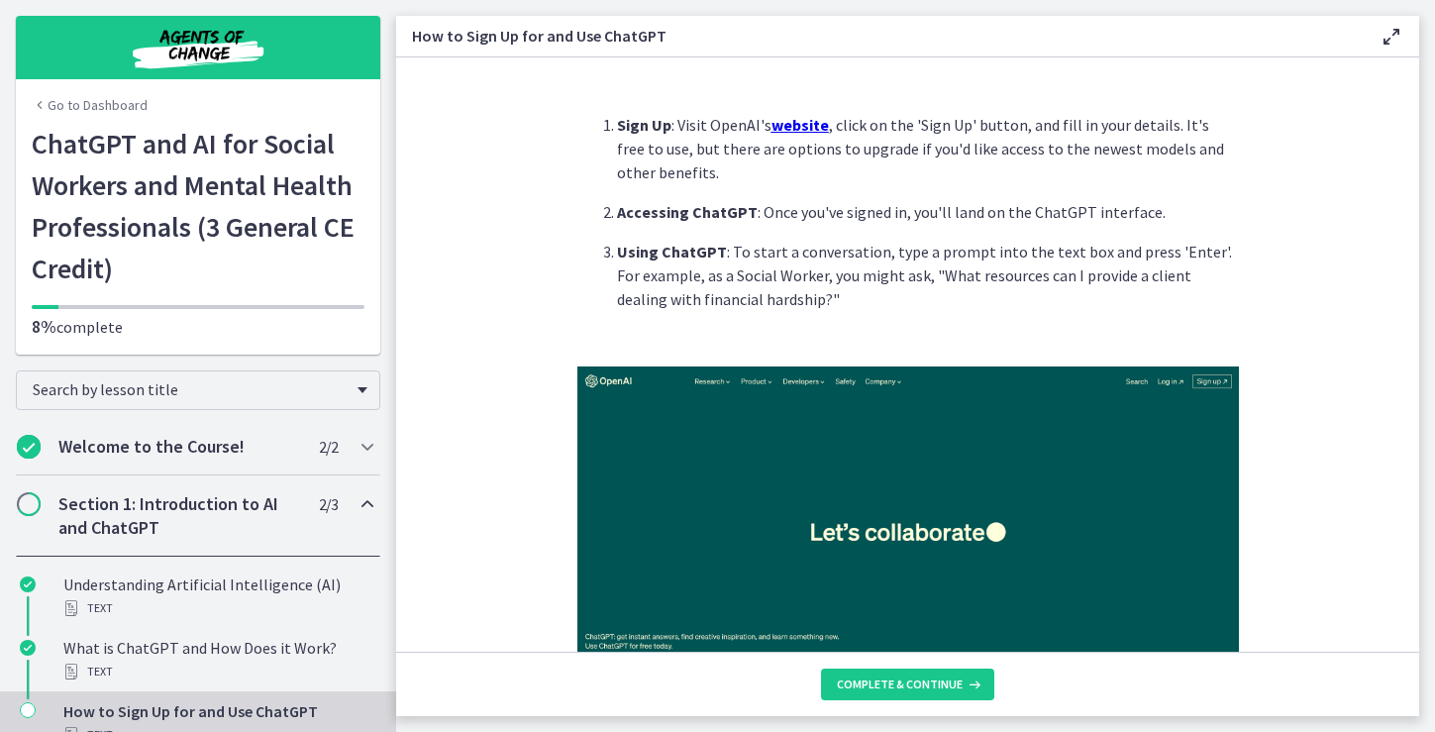
click at [1329, 522] on section "Sign Up : Visit OpenAI's website , click on the 'Sign Up' button, and fill in y…" at bounding box center [907, 354] width 1023 height 594
click at [1019, 516] on img at bounding box center [907, 531] width 661 height 331
click at [898, 683] on span "Complete & continue" at bounding box center [900, 684] width 126 height 16
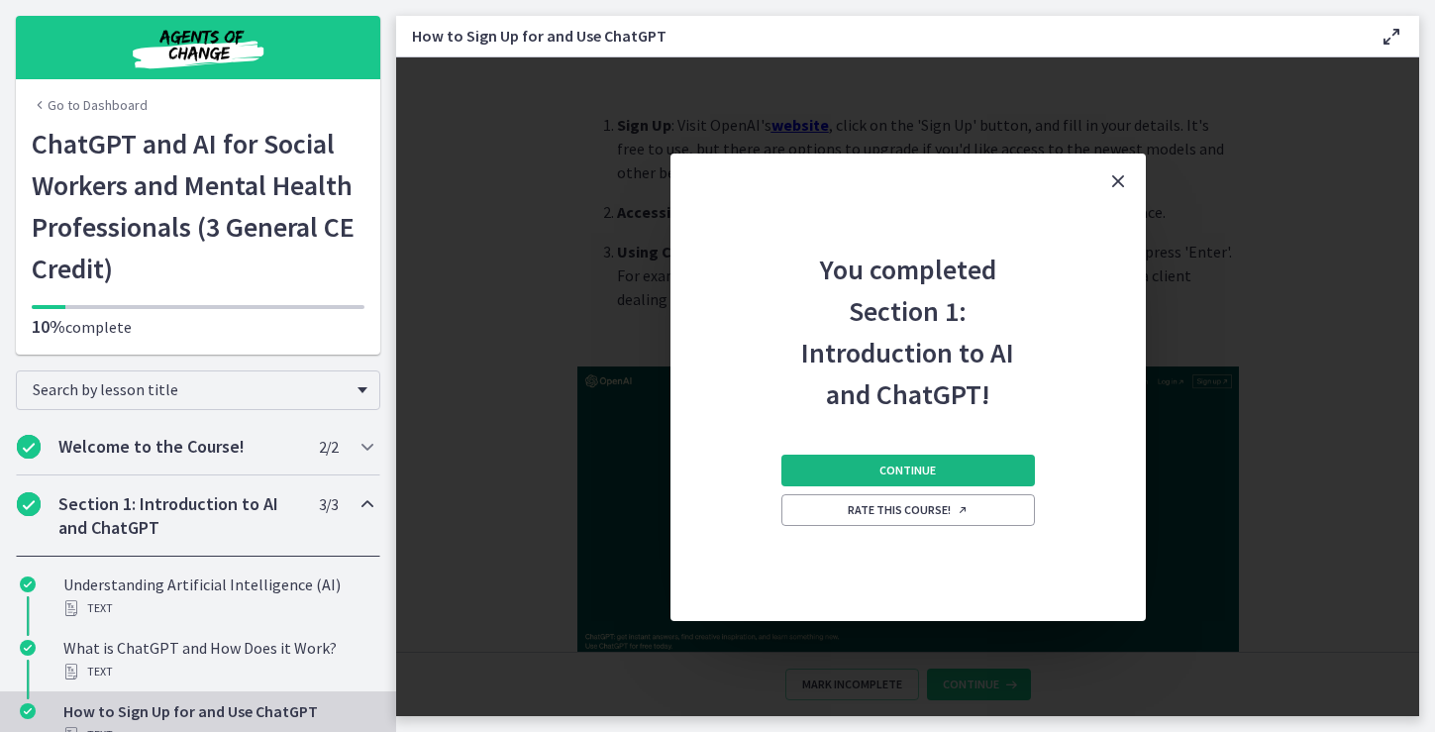
click at [934, 465] on span "Continue" at bounding box center [907, 470] width 56 height 16
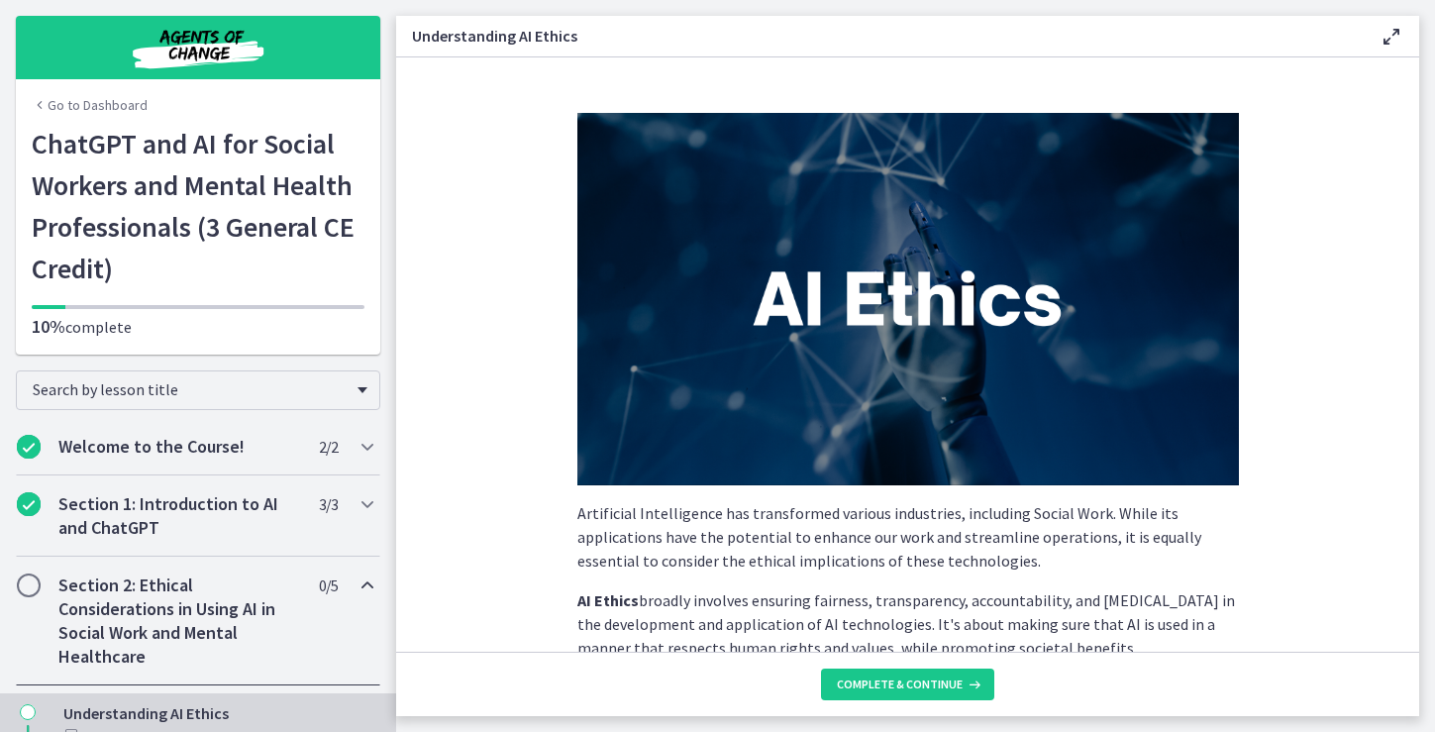
click at [1112, 568] on p "Artificial Intelligence has transformed various industries, including Social Wo…" at bounding box center [907, 536] width 661 height 71
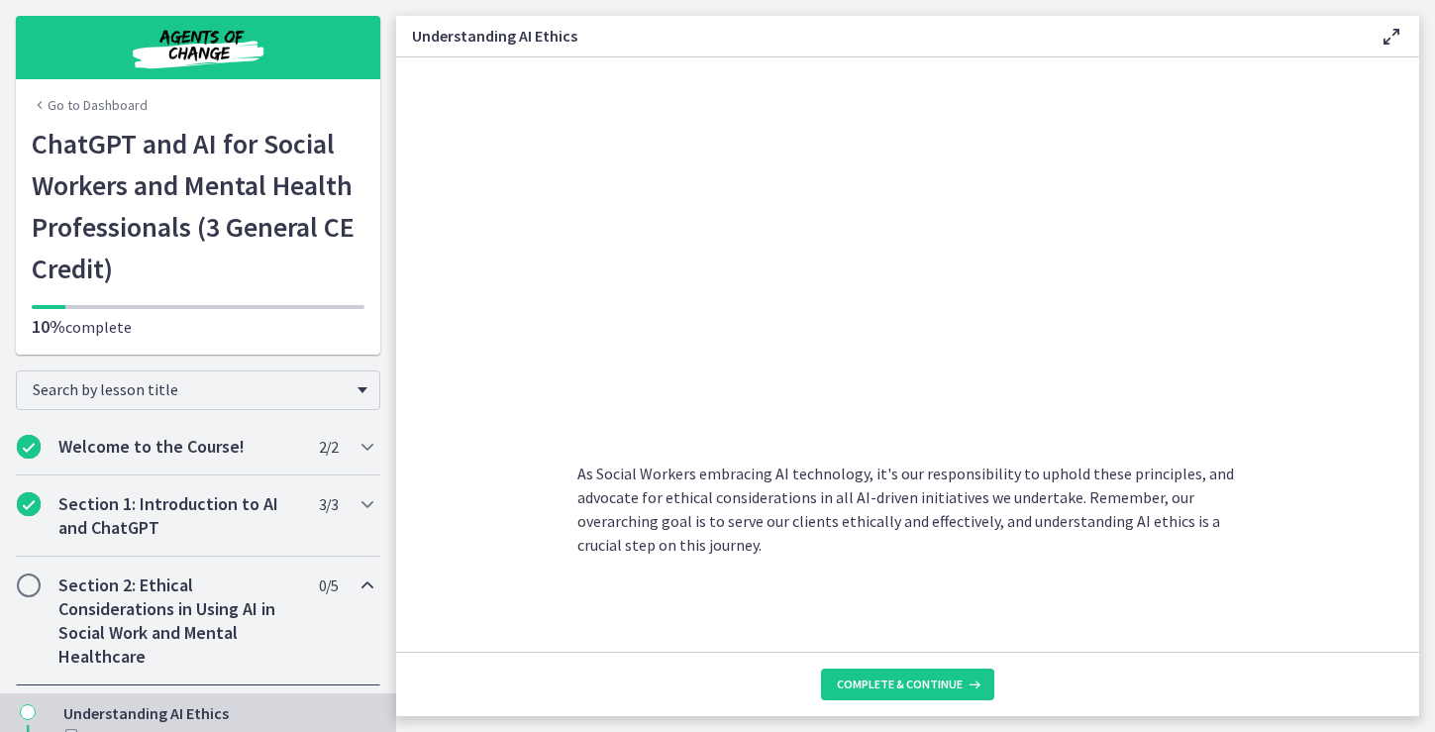
scroll to position [988, 0]
click at [910, 685] on span "Complete & continue" at bounding box center [900, 684] width 126 height 16
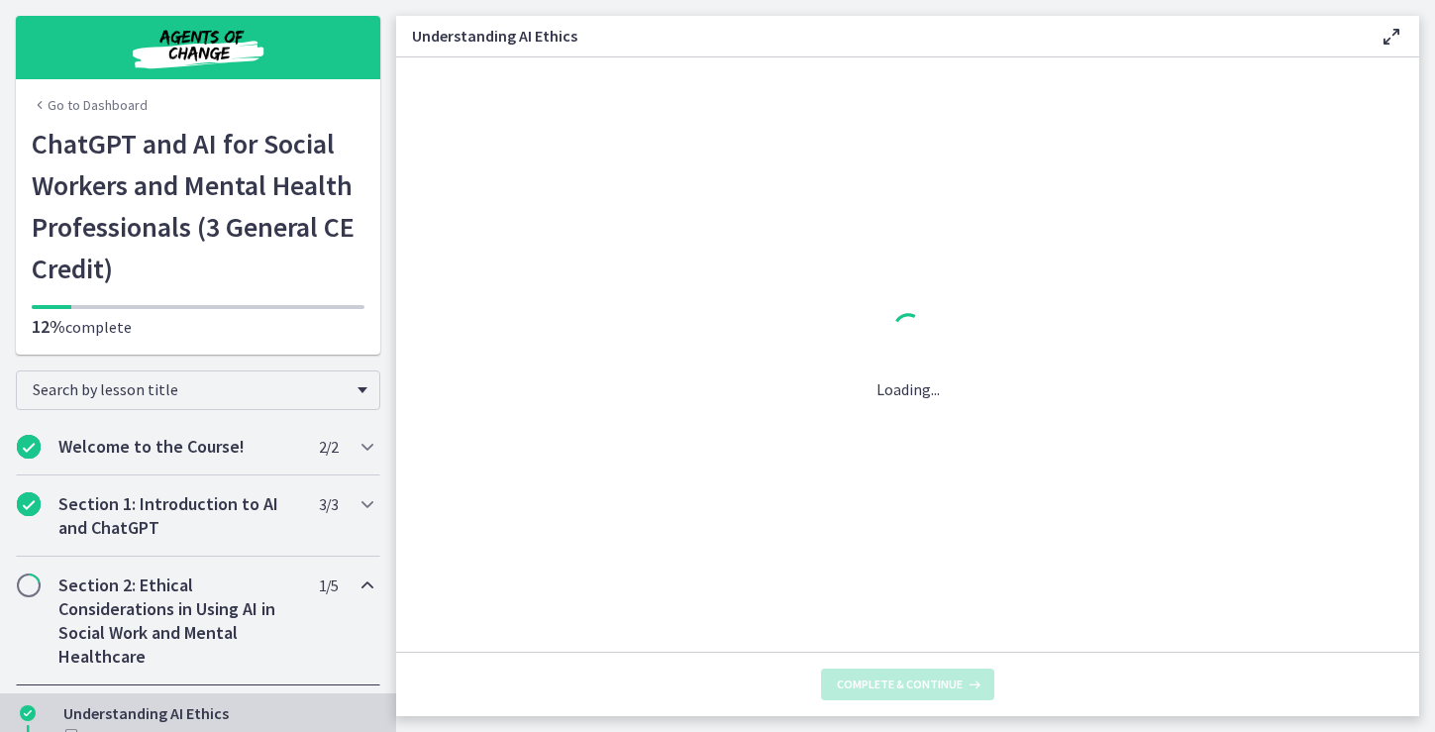
scroll to position [0, 0]
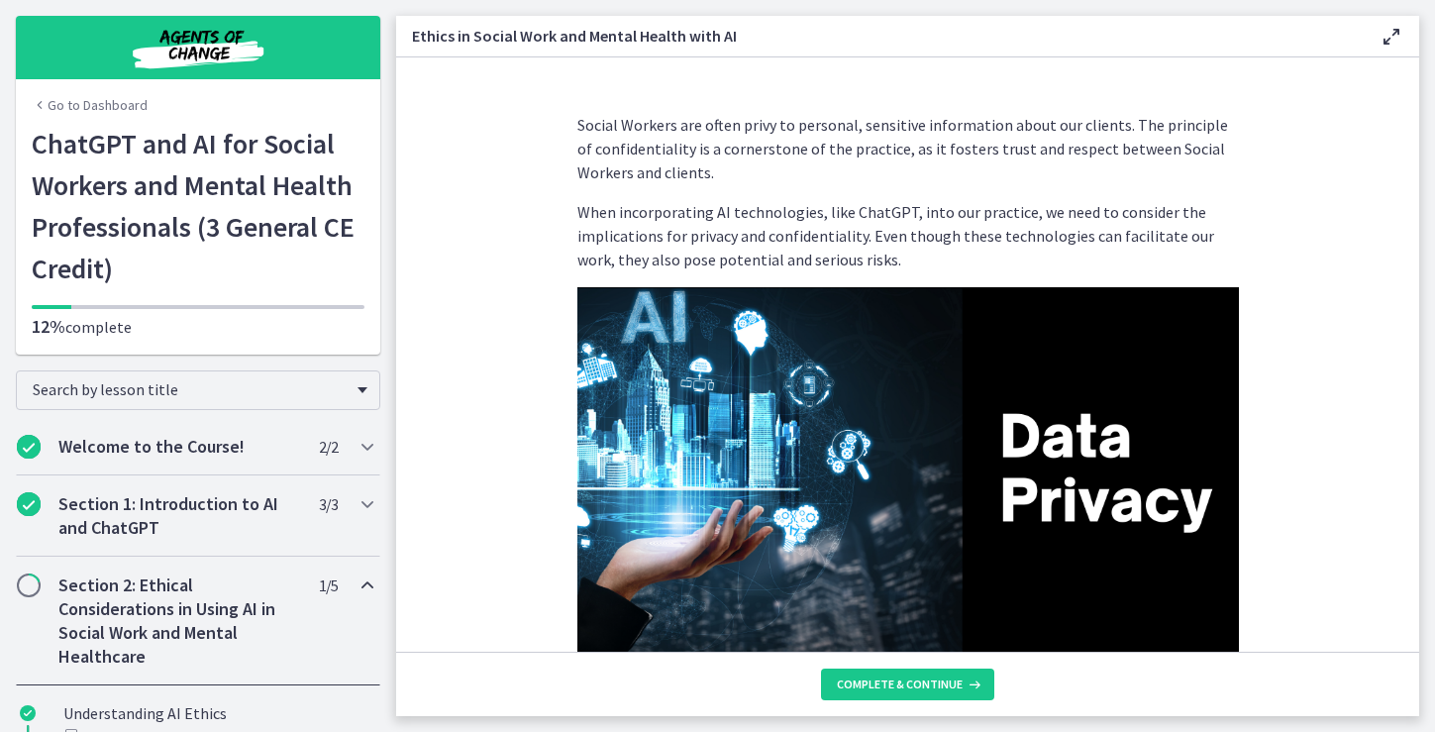
click at [1071, 175] on p "Social Workers are often privy to personal, sensitive information about our cli…" at bounding box center [907, 148] width 661 height 71
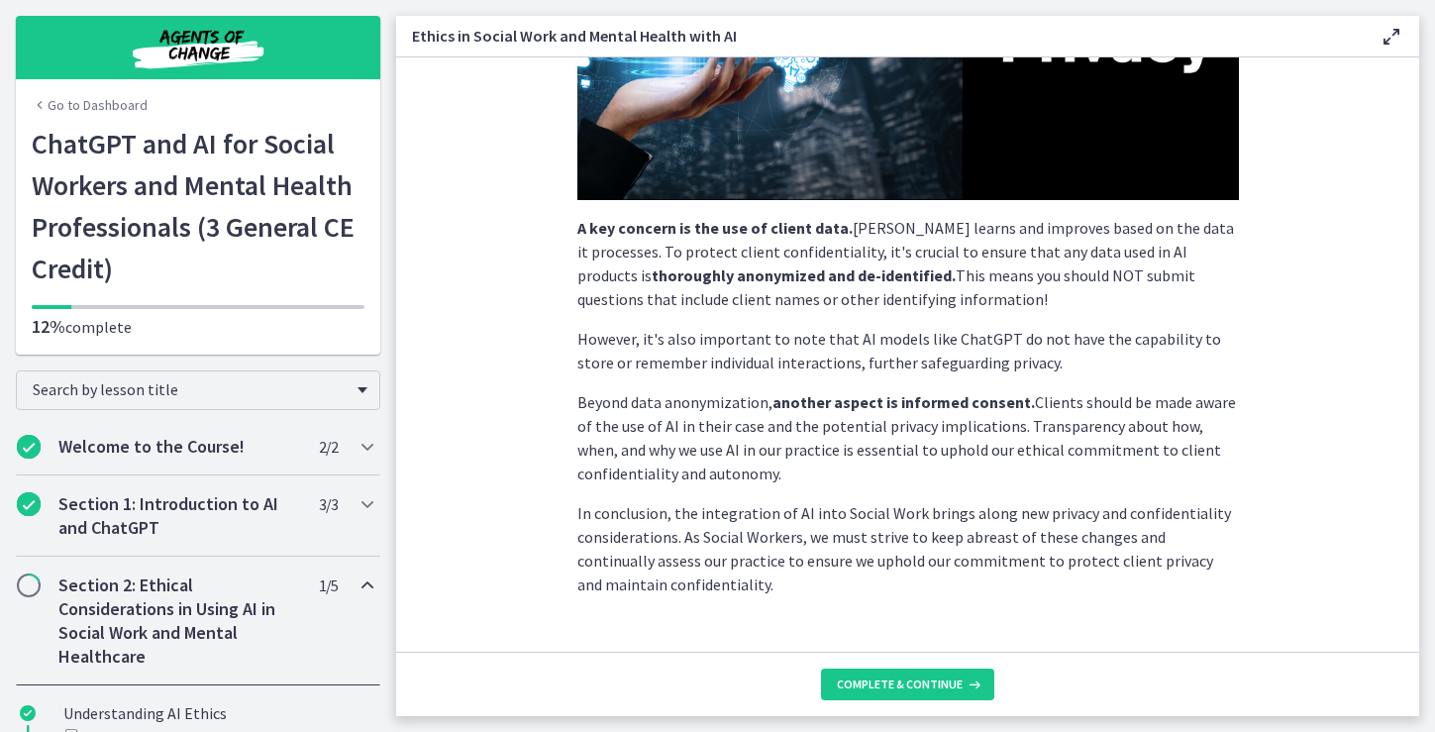
scroll to position [505, 0]
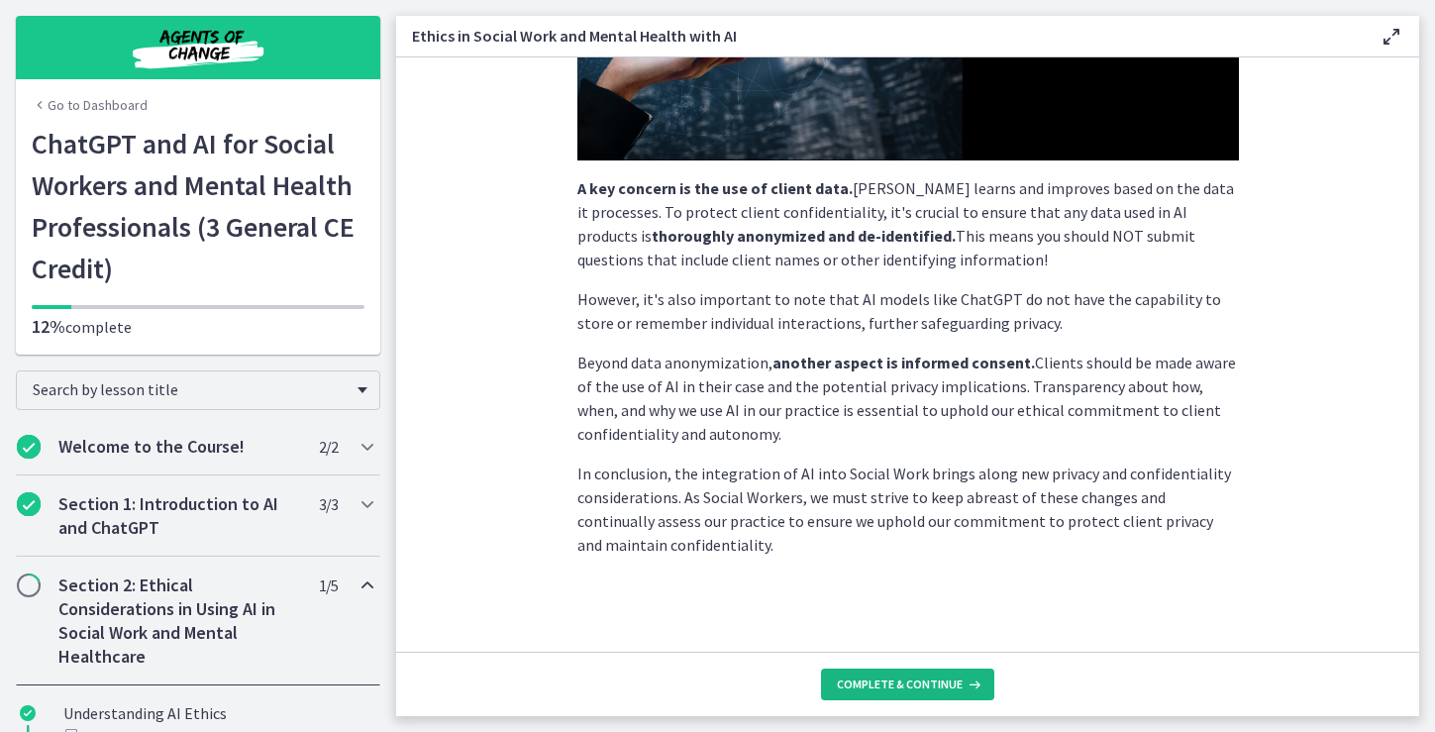
click at [906, 685] on span "Complete & continue" at bounding box center [900, 684] width 126 height 16
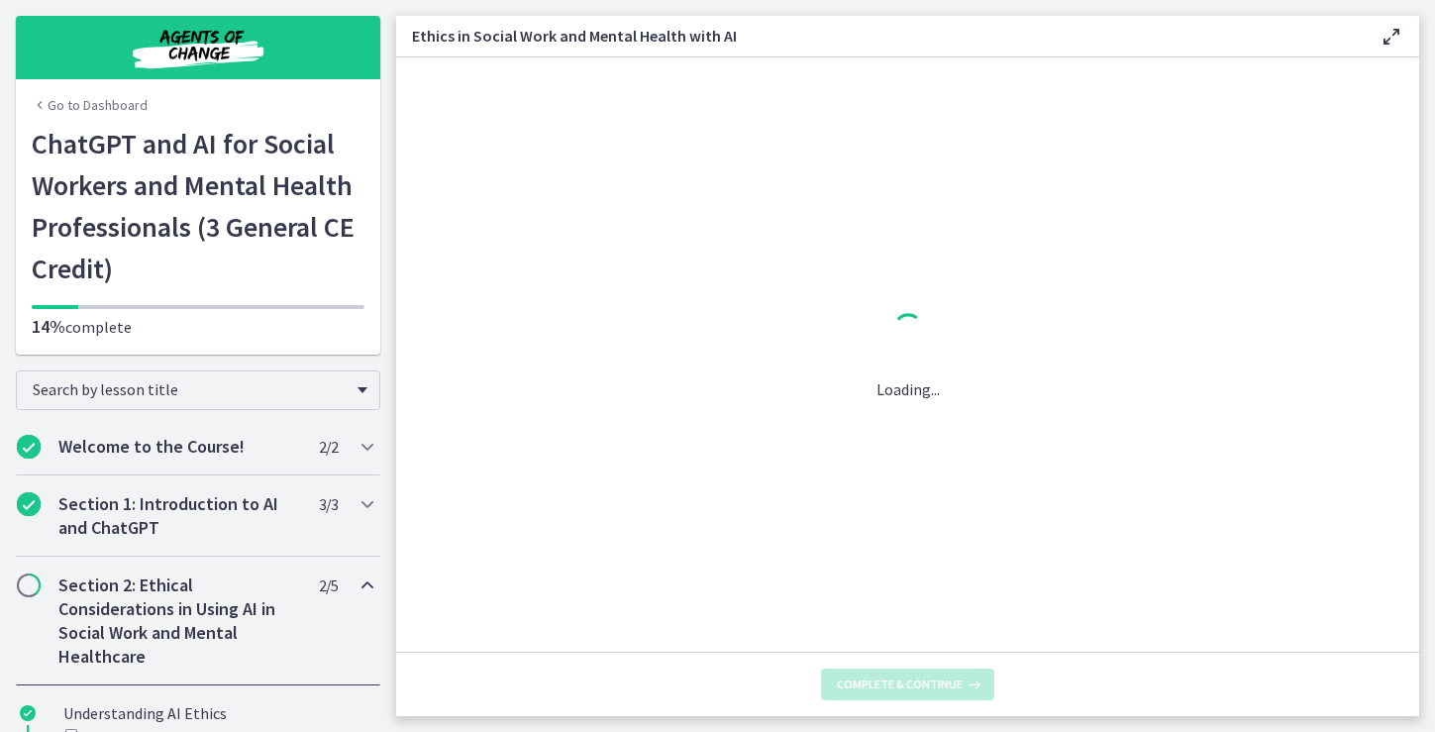
scroll to position [0, 0]
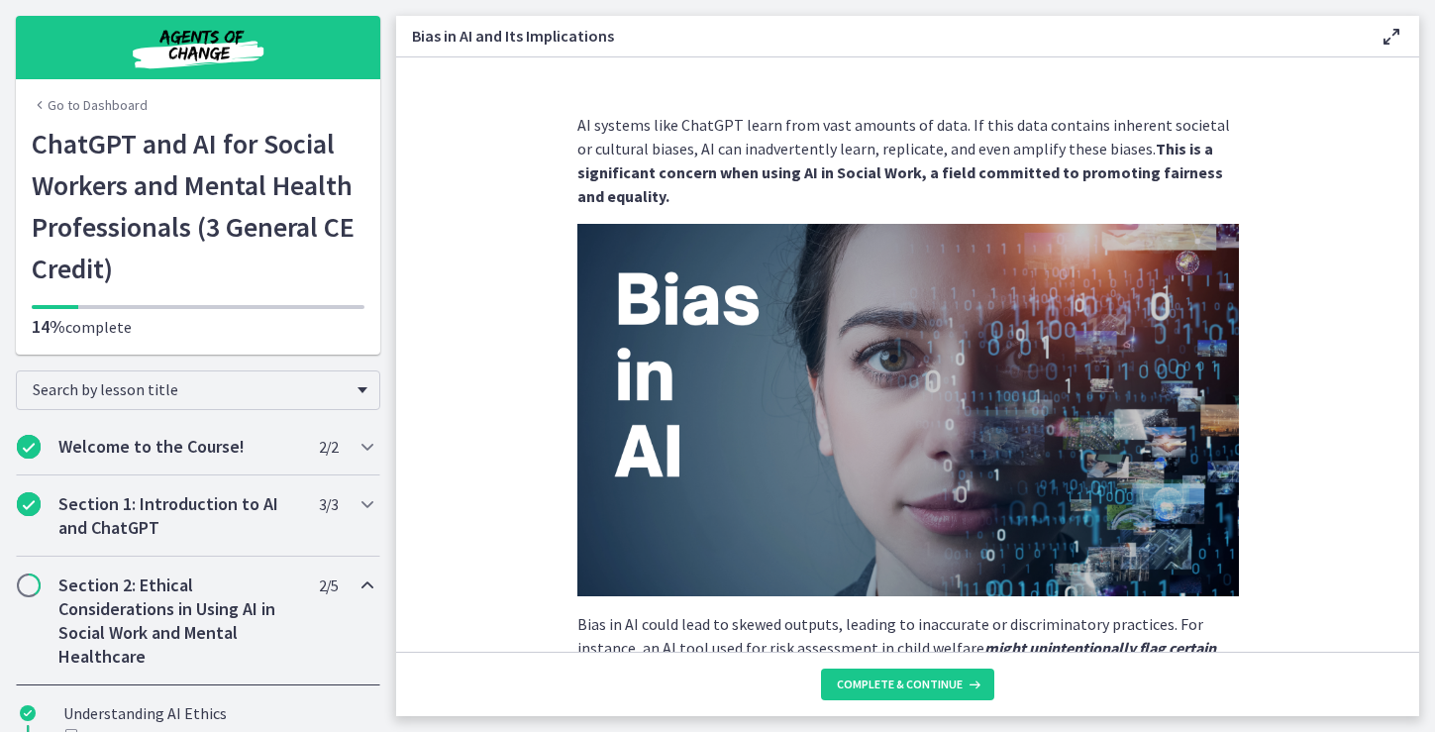
click at [1338, 134] on section "AI systems like ChatGPT learn from vast amounts of data. If this data contains …" at bounding box center [907, 354] width 1023 height 594
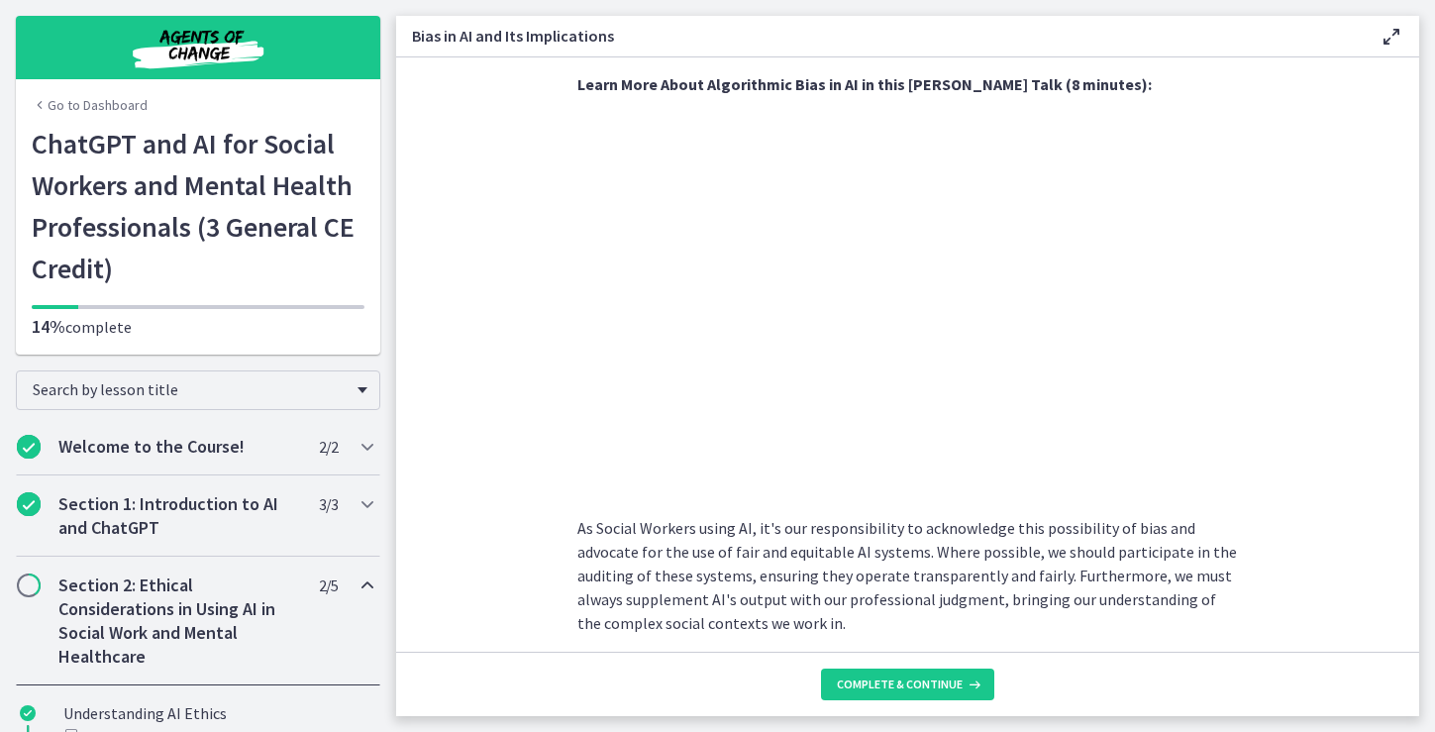
scroll to position [731, 0]
click at [901, 687] on span "Complete & continue" at bounding box center [900, 684] width 126 height 16
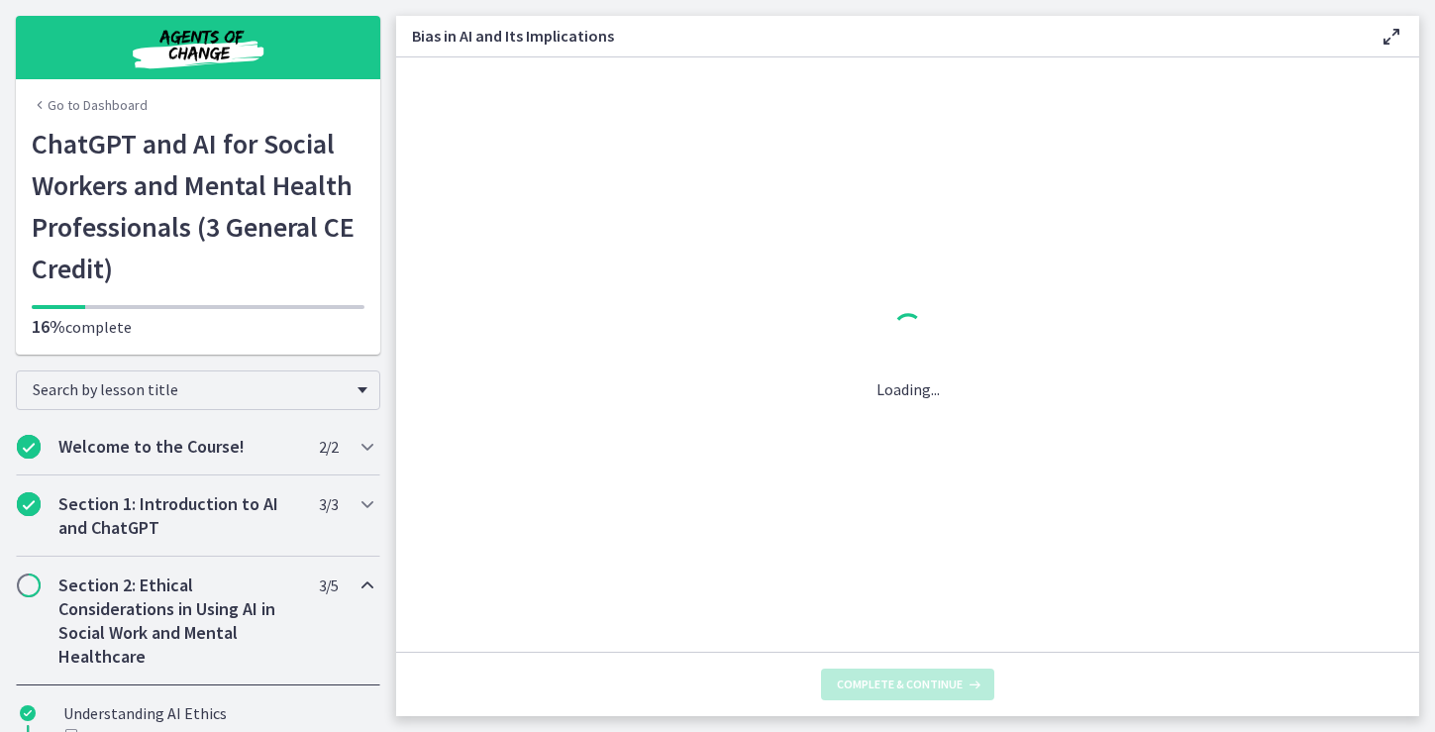
scroll to position [0, 0]
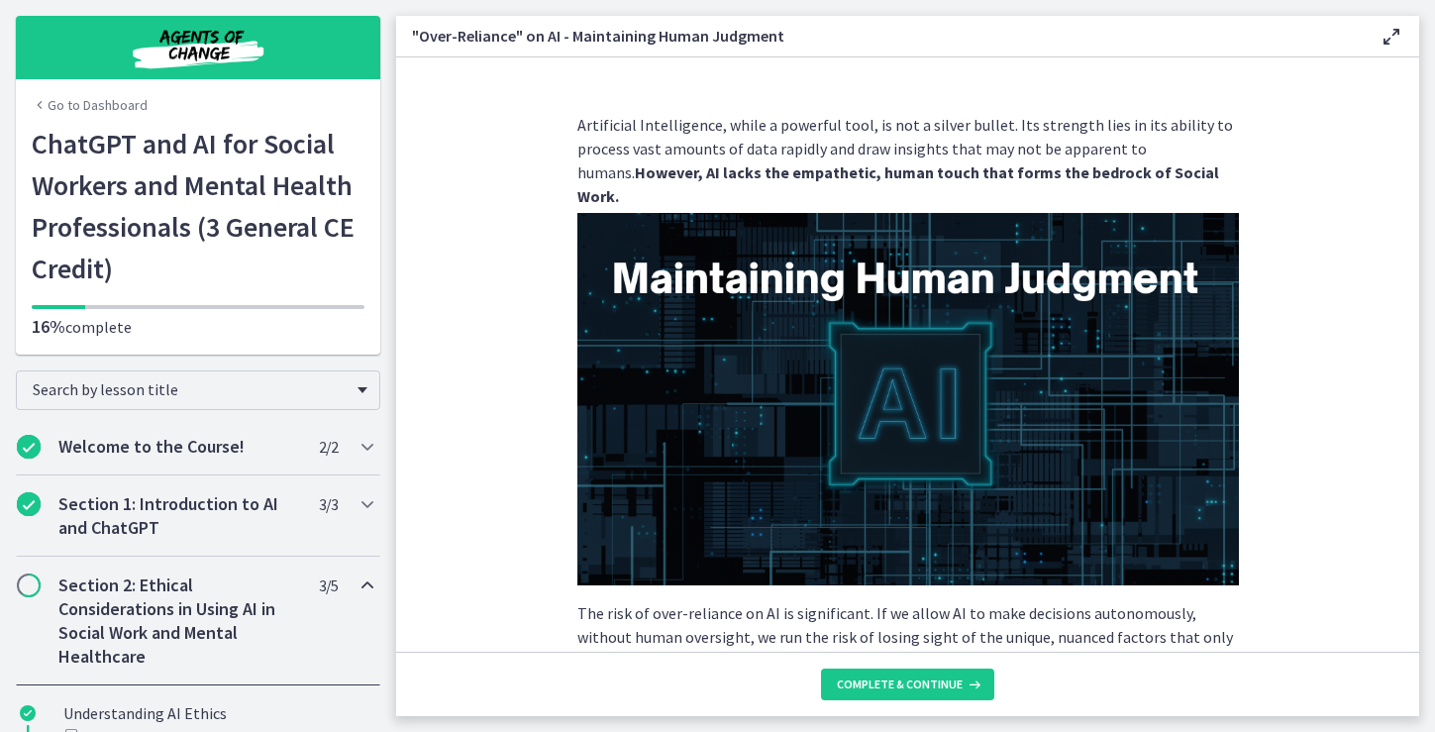
click at [1261, 184] on section "Artificial Intelligence, while a powerful tool, is not a silver bullet. Its str…" at bounding box center [907, 354] width 1023 height 594
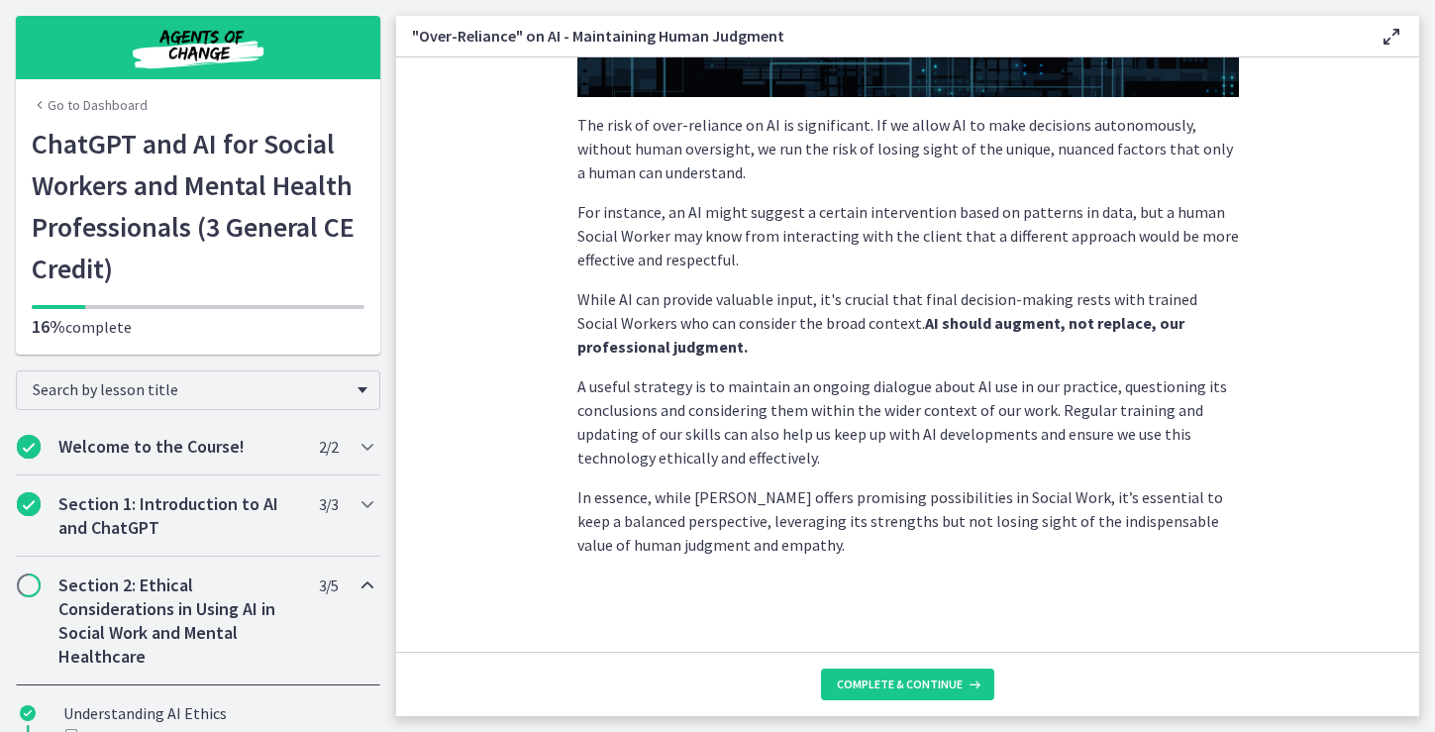
scroll to position [488, 0]
click at [904, 682] on span "Complete & continue" at bounding box center [900, 684] width 126 height 16
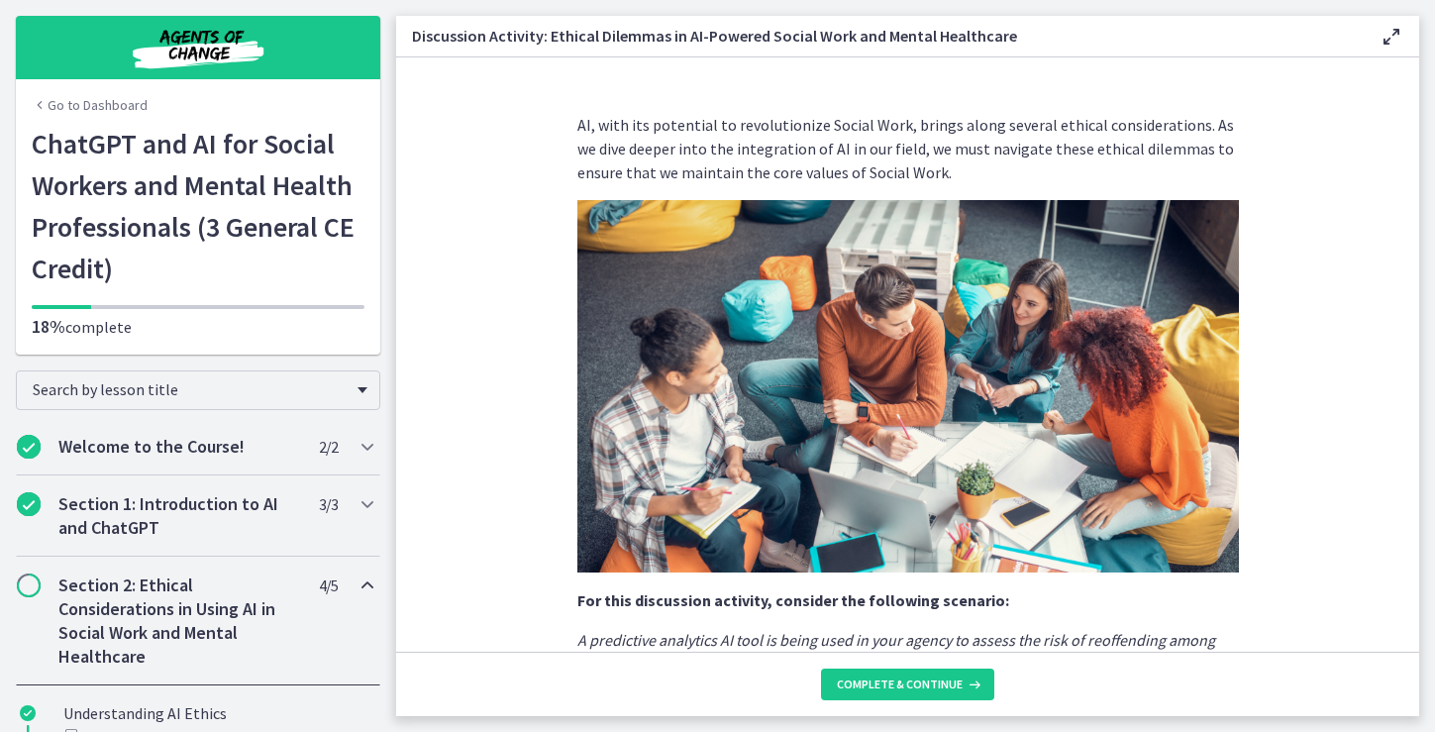
click at [1257, 138] on section "AI, with its potential to revolutionize Social Work, brings along several ethic…" at bounding box center [907, 354] width 1023 height 594
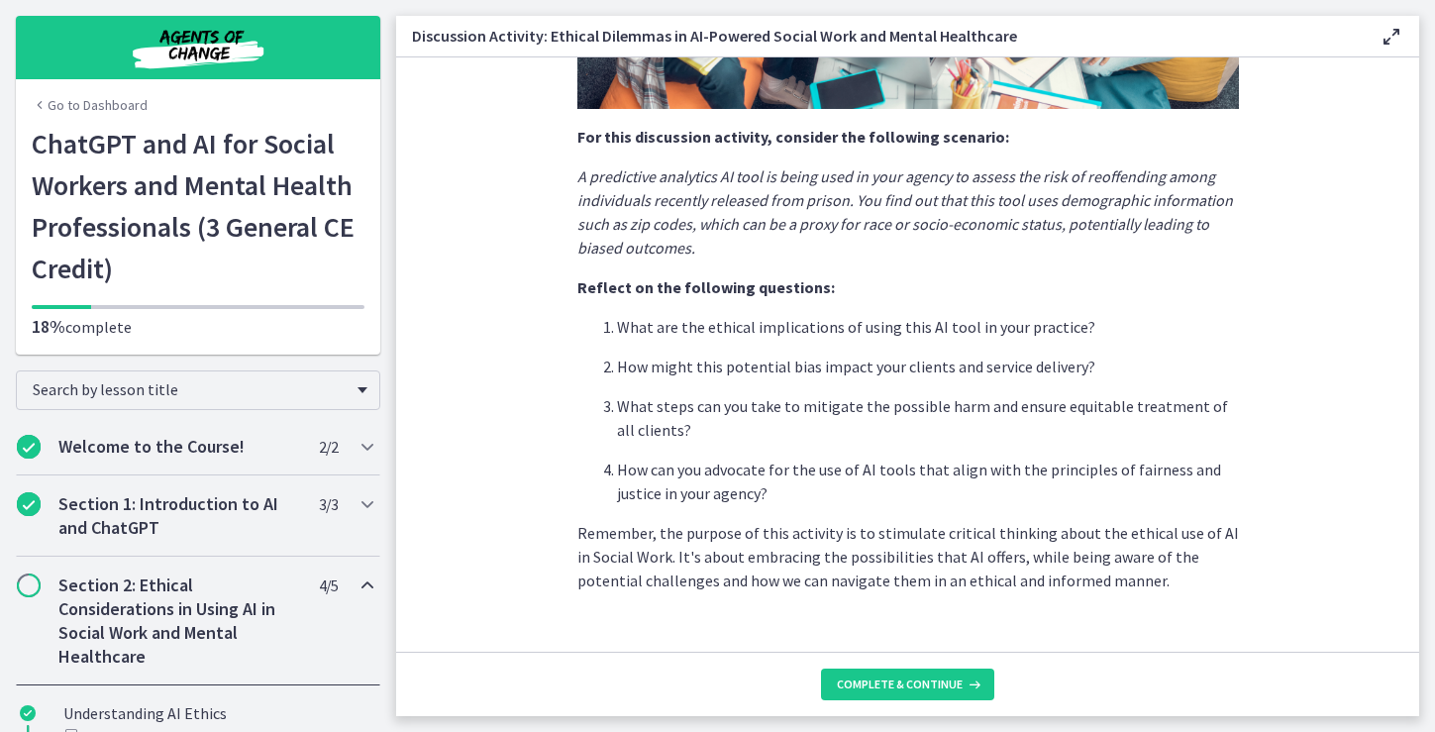
scroll to position [484, 0]
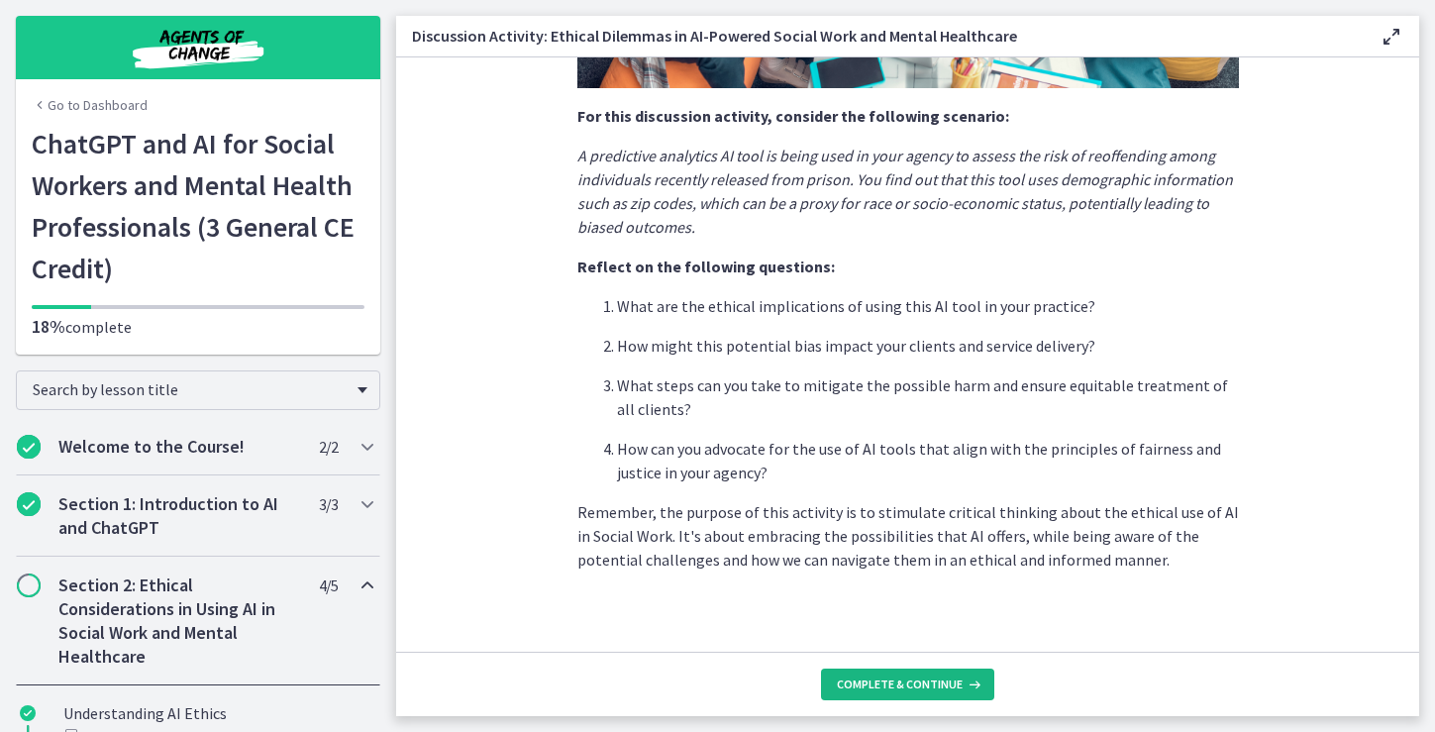
click at [908, 684] on span "Complete & continue" at bounding box center [900, 684] width 126 height 16
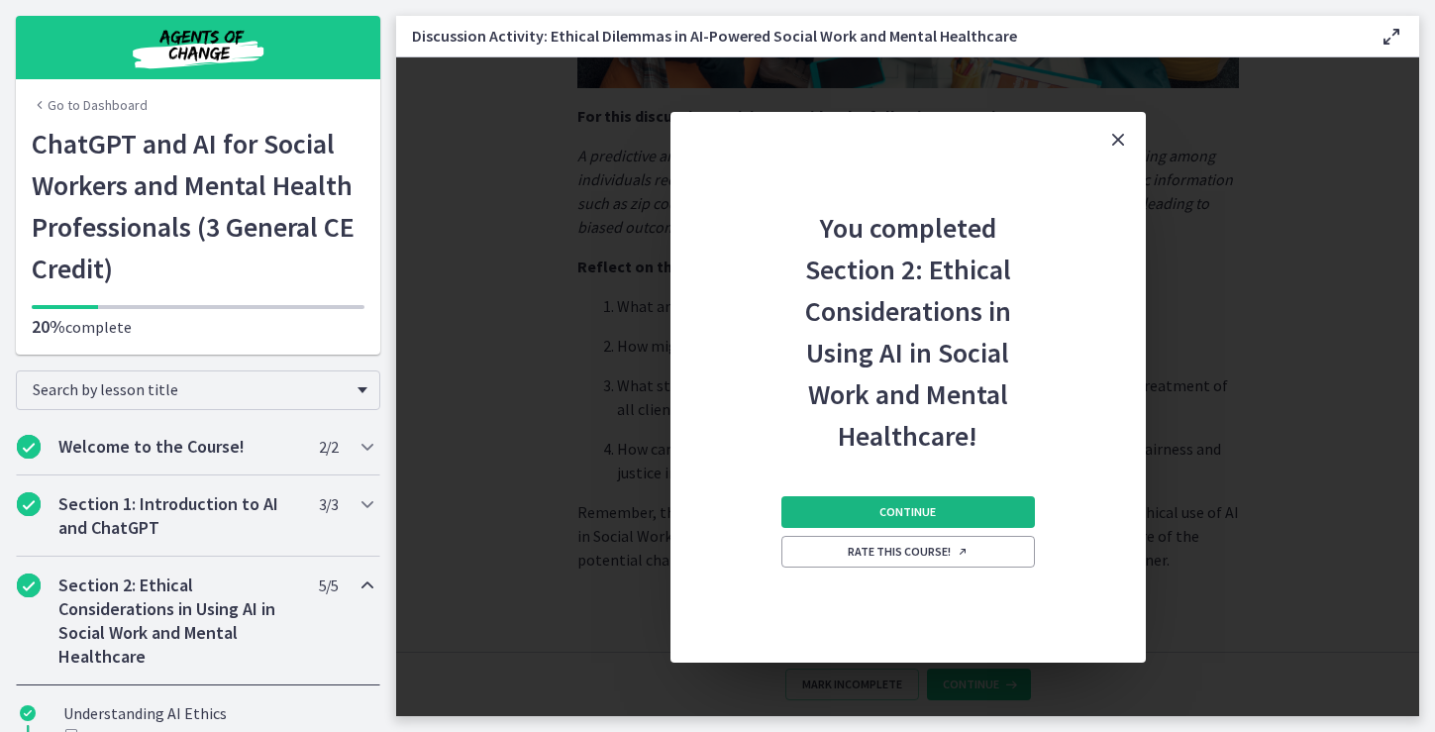
click at [923, 509] on span "Continue" at bounding box center [907, 512] width 56 height 16
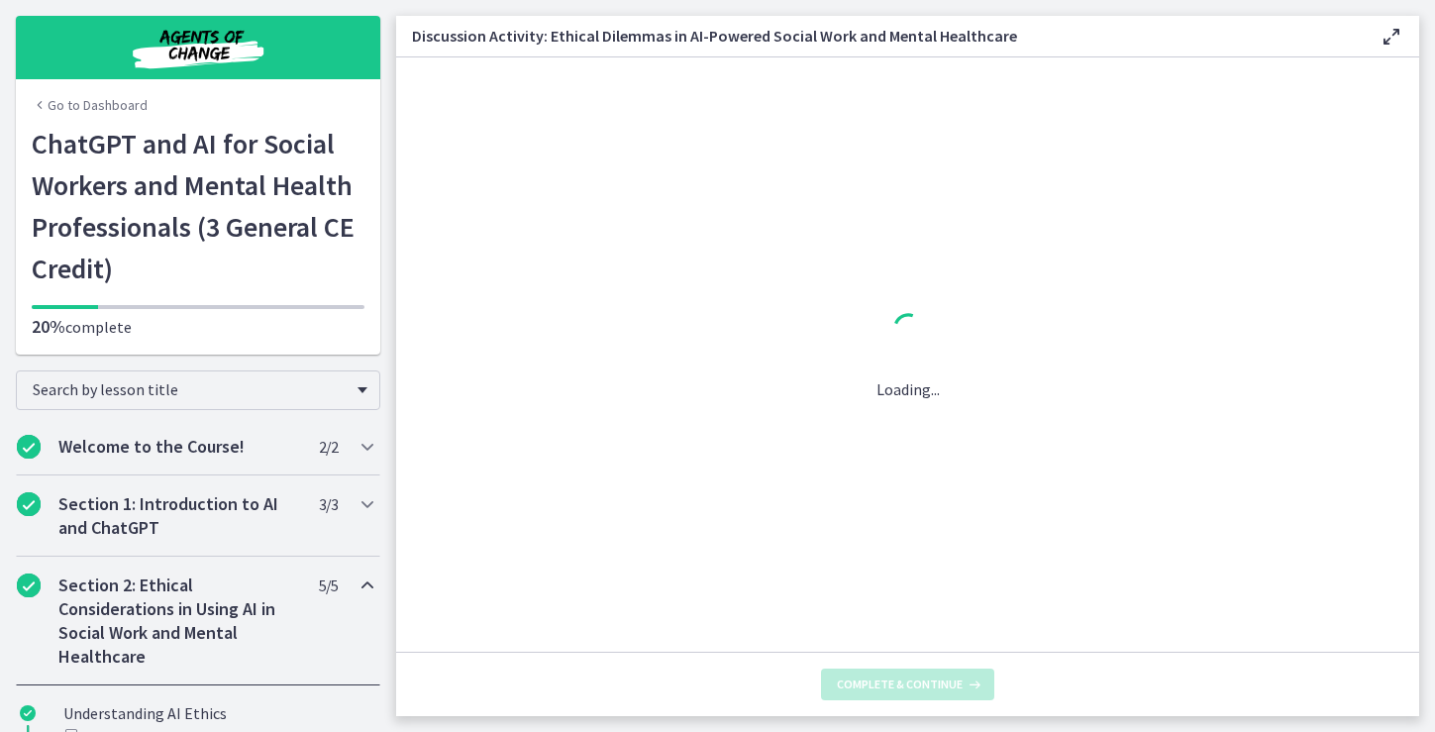
scroll to position [0, 0]
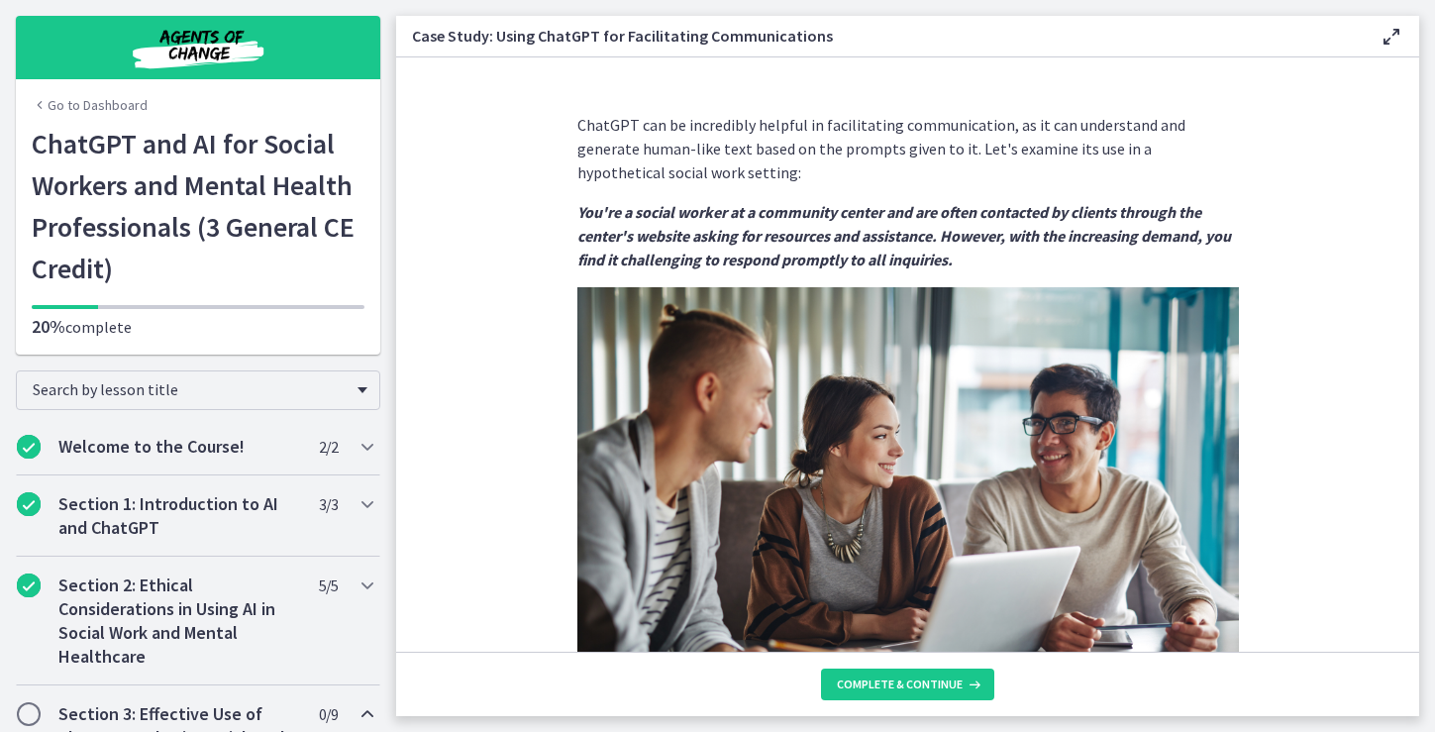
click at [1120, 201] on p "You're a social worker at a community center and are often contacted by clients…" at bounding box center [907, 235] width 661 height 71
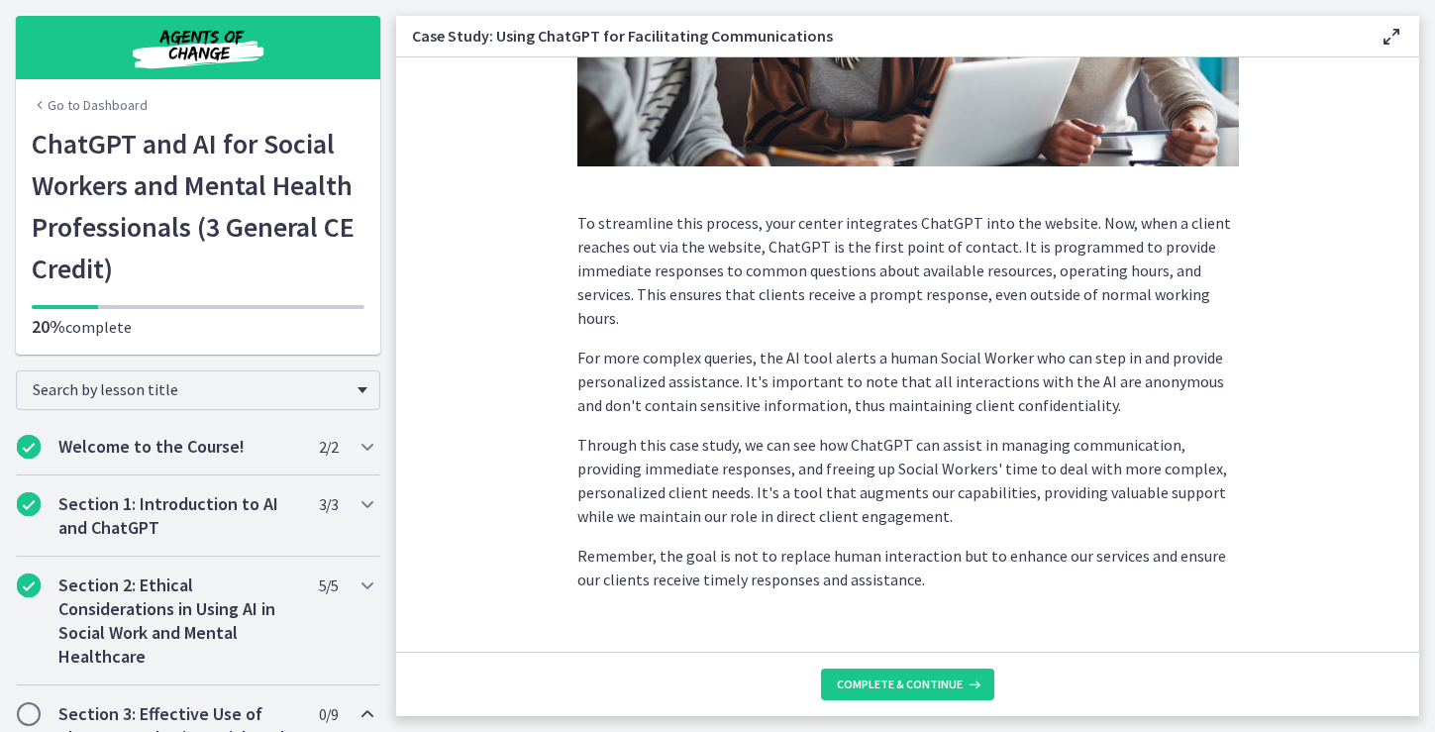
scroll to position [502, 0]
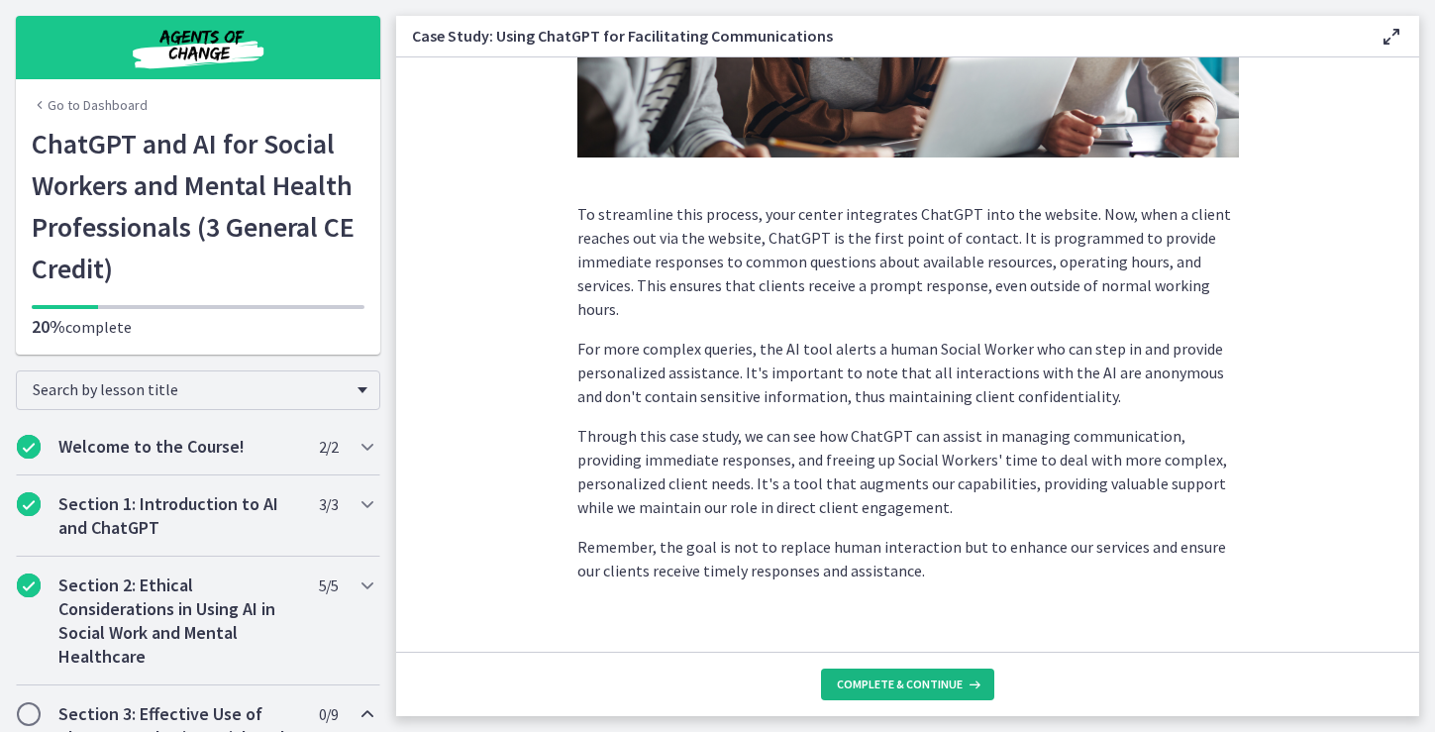
click at [904, 683] on span "Complete & continue" at bounding box center [900, 684] width 126 height 16
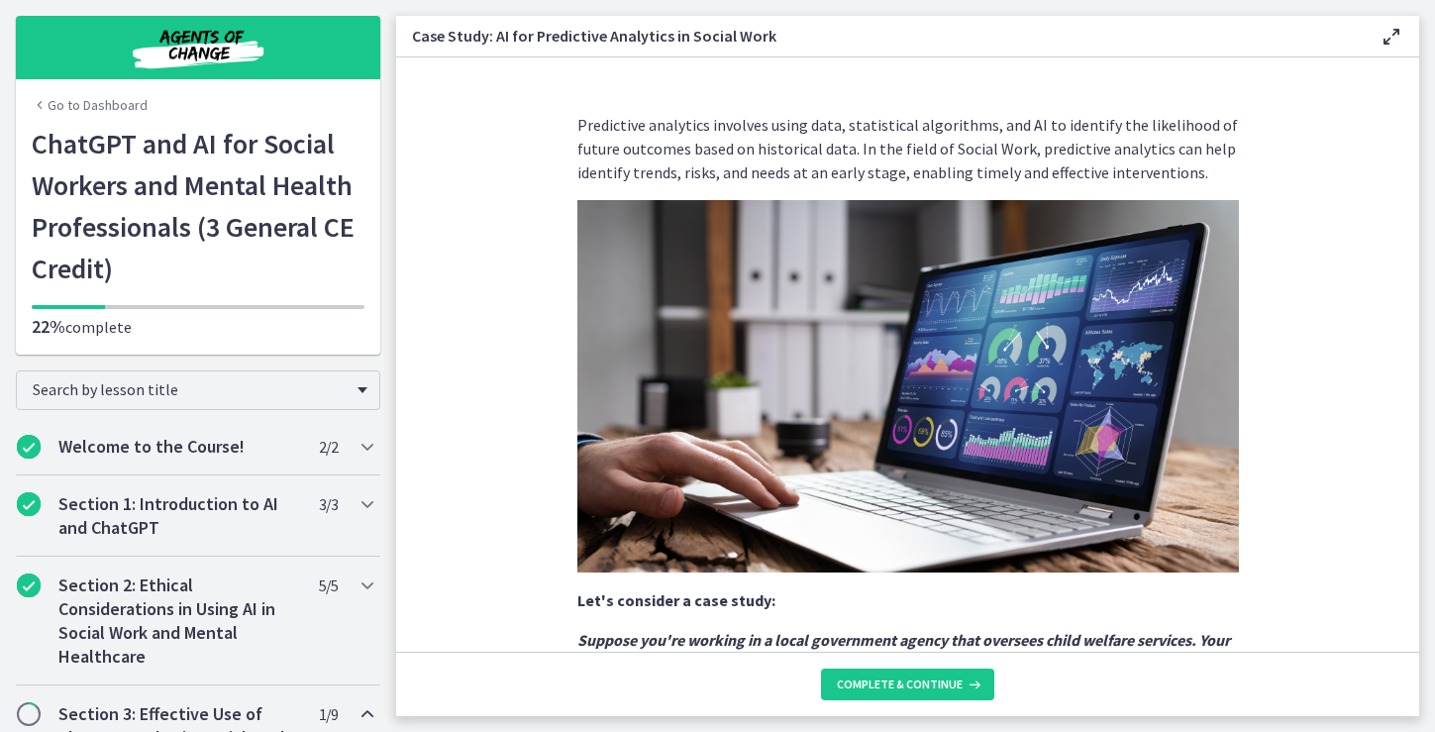
click at [1294, 480] on section "Predictive analytics involves using data, statistical algorithms, and AI to ide…" at bounding box center [907, 354] width 1023 height 594
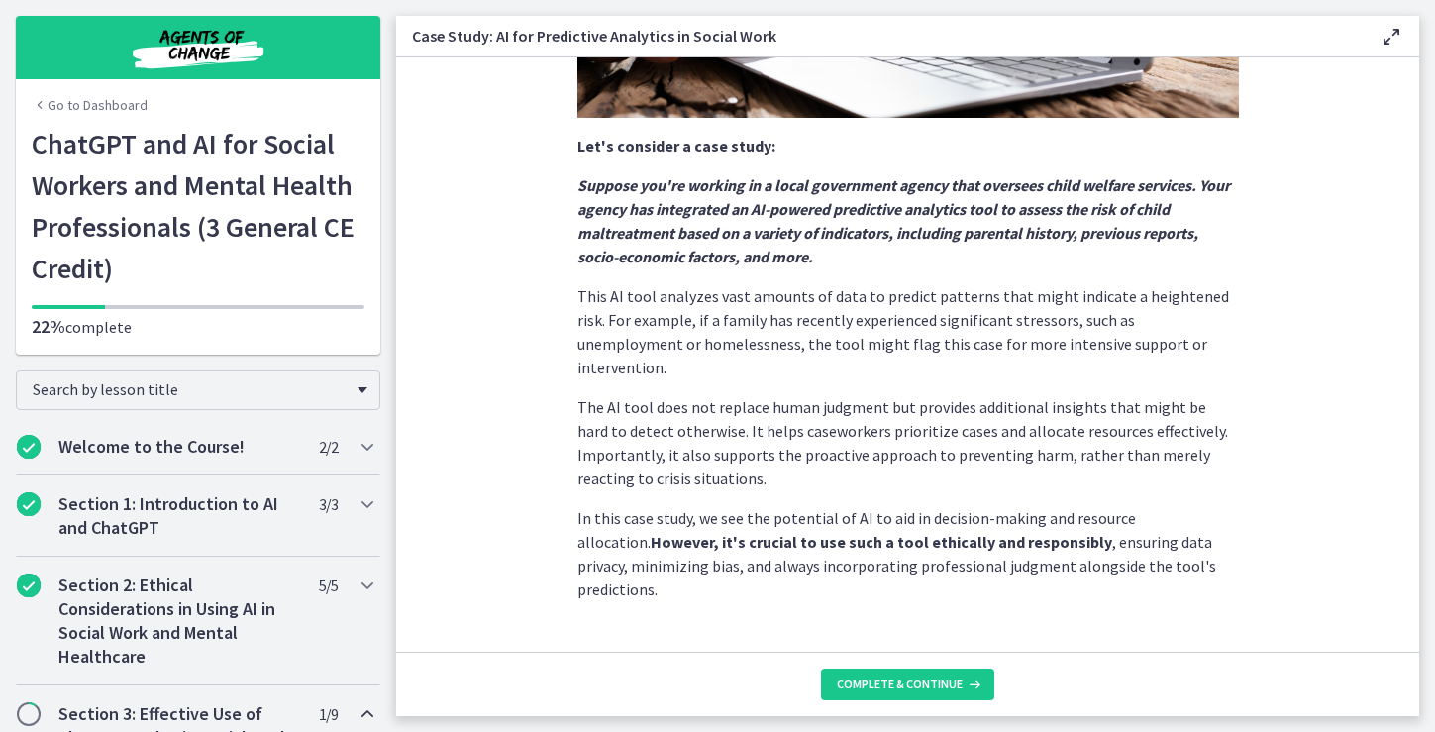
scroll to position [452, 0]
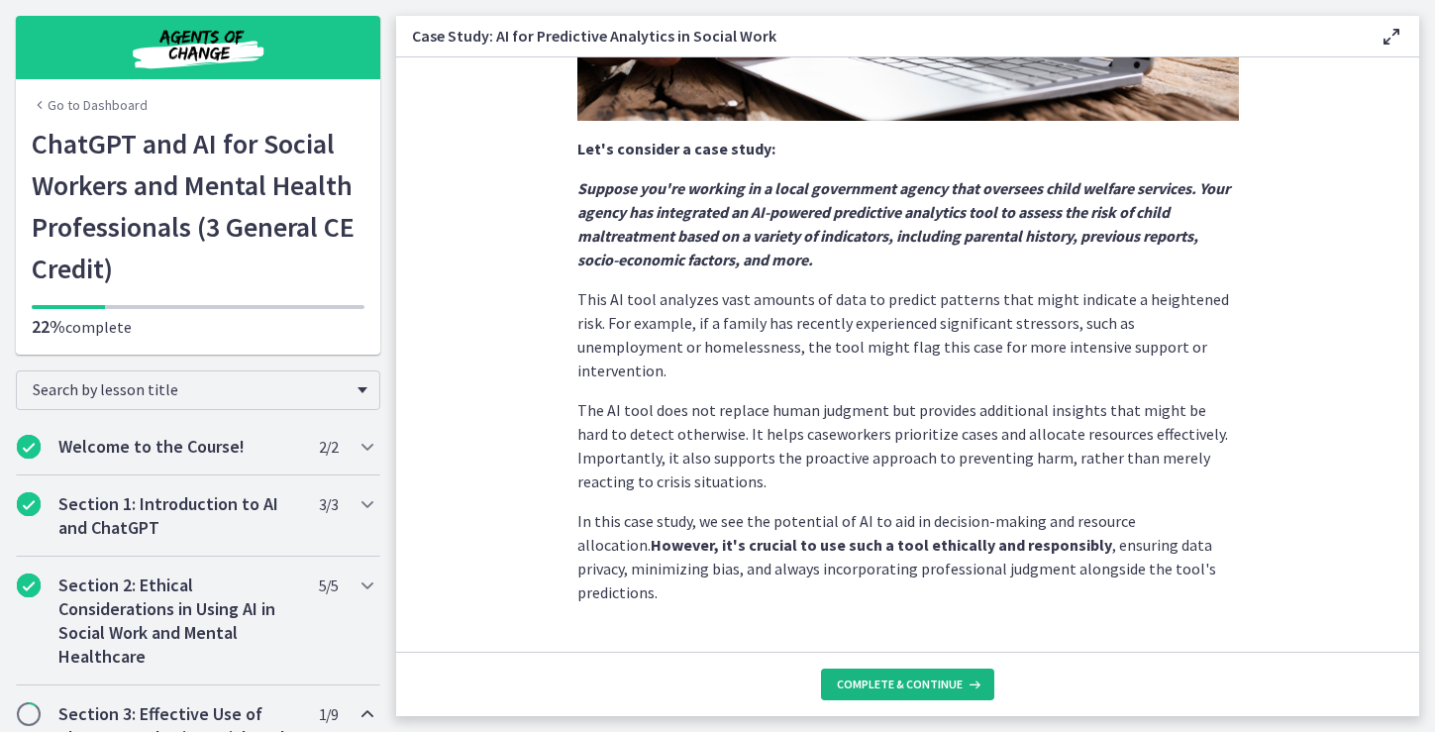
click at [907, 684] on span "Complete & continue" at bounding box center [900, 684] width 126 height 16
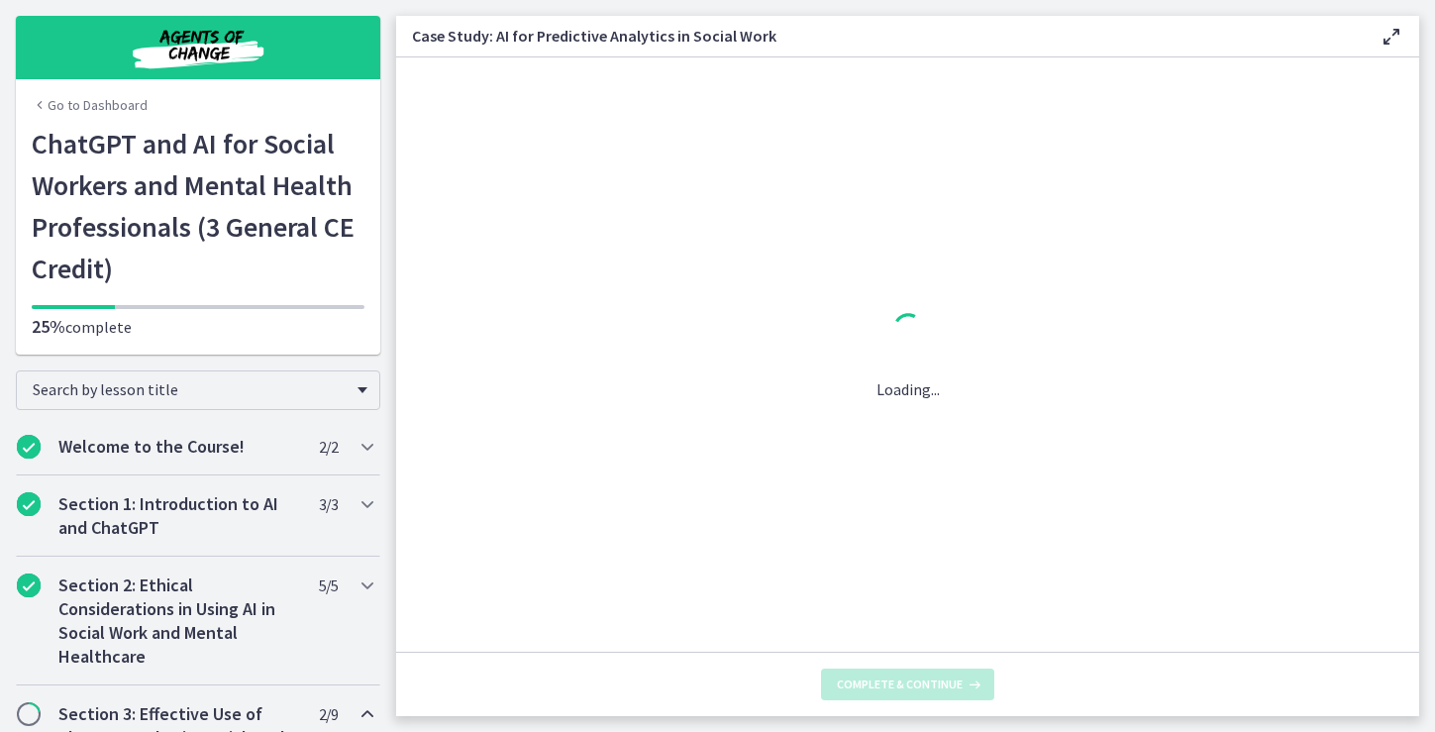
scroll to position [0, 0]
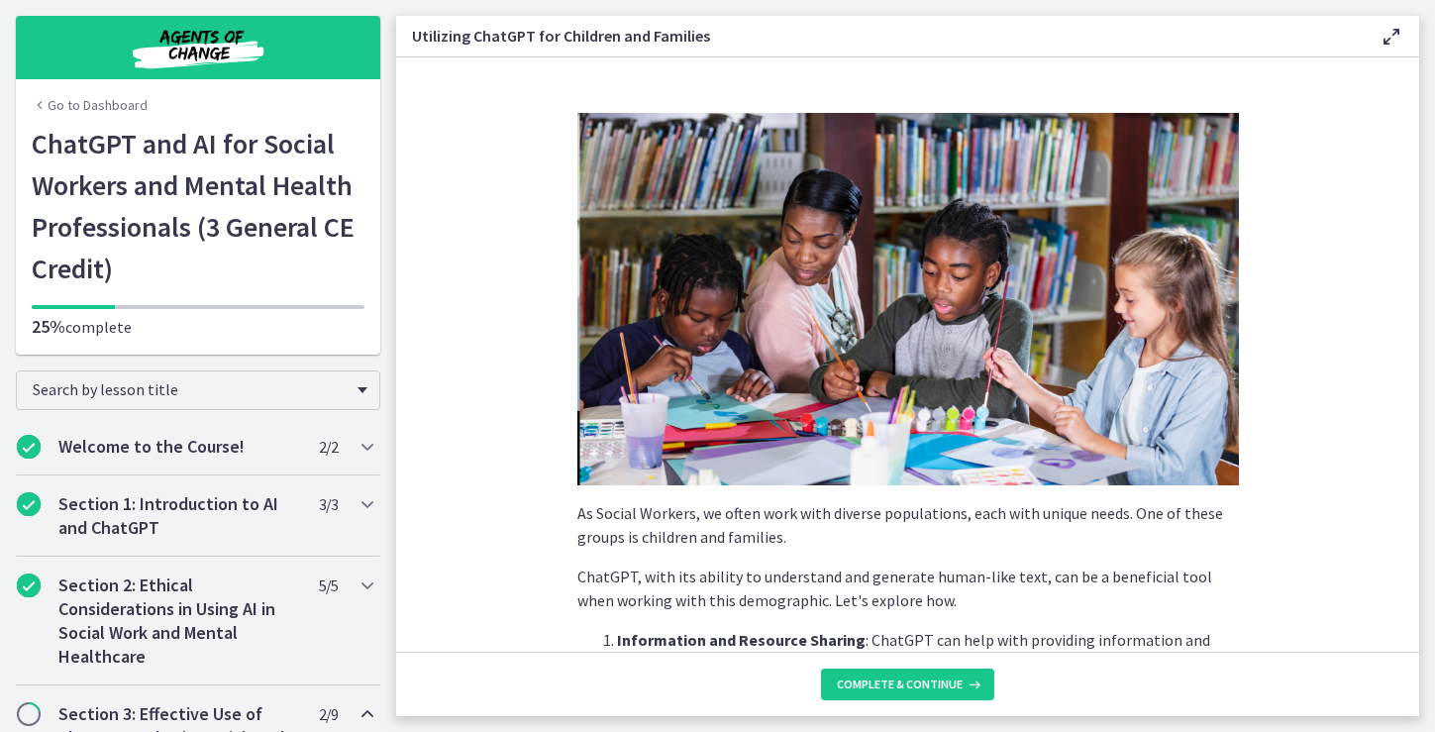
click at [1224, 528] on p "As Social Workers, we often work with diverse populations, each with unique nee…" at bounding box center [907, 525] width 661 height 48
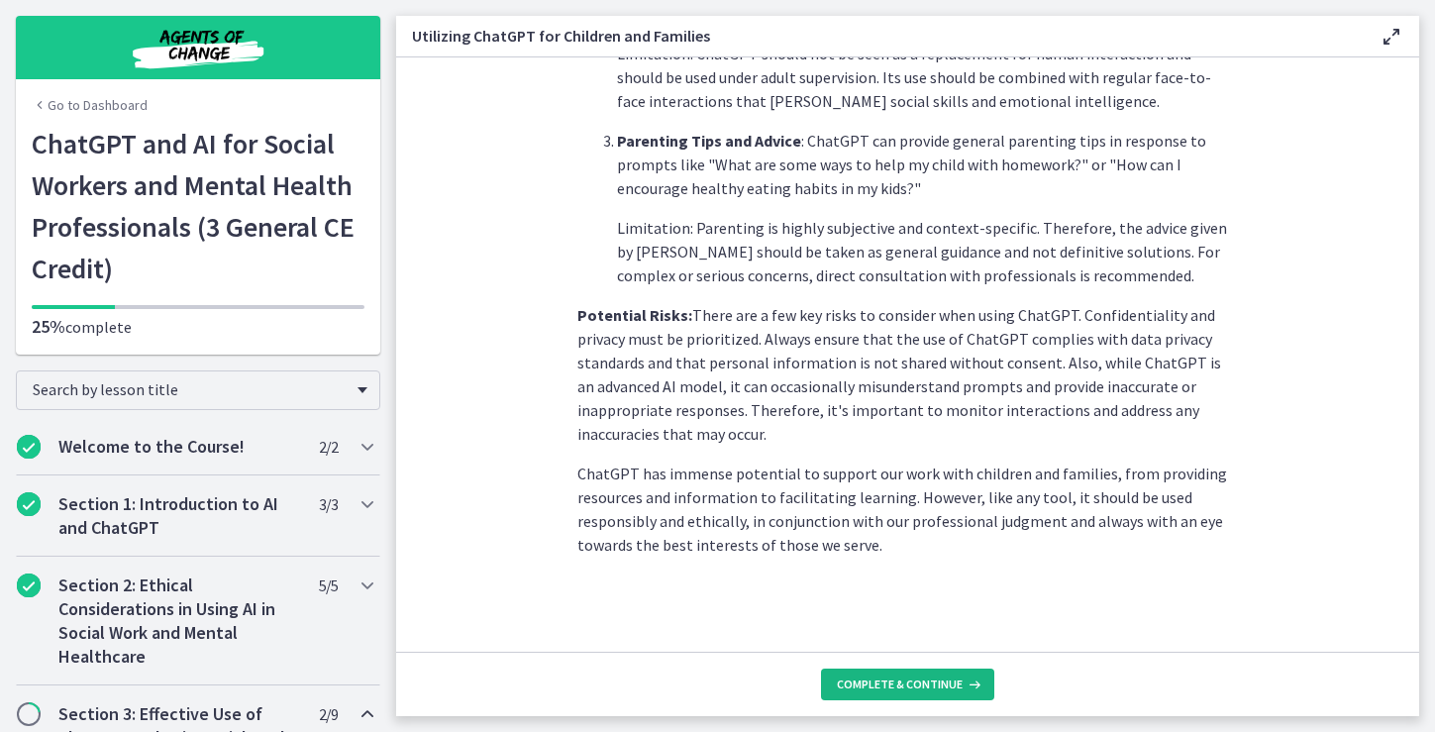
scroll to position [871, 0]
click at [901, 687] on span "Complete & continue" at bounding box center [900, 684] width 126 height 16
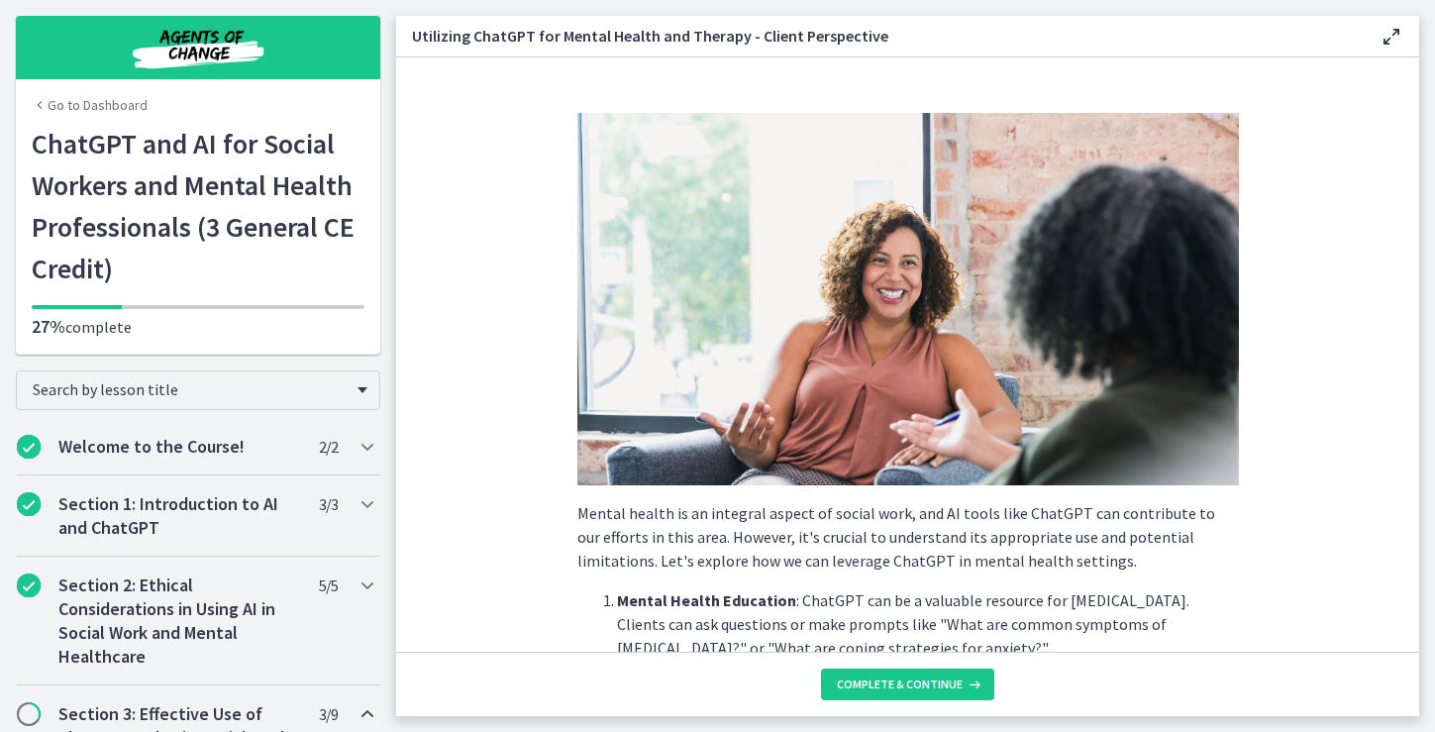
click at [1031, 540] on p "Mental health is an integral aspect of social work, and AI tools like ChatGPT c…" at bounding box center [907, 536] width 661 height 71
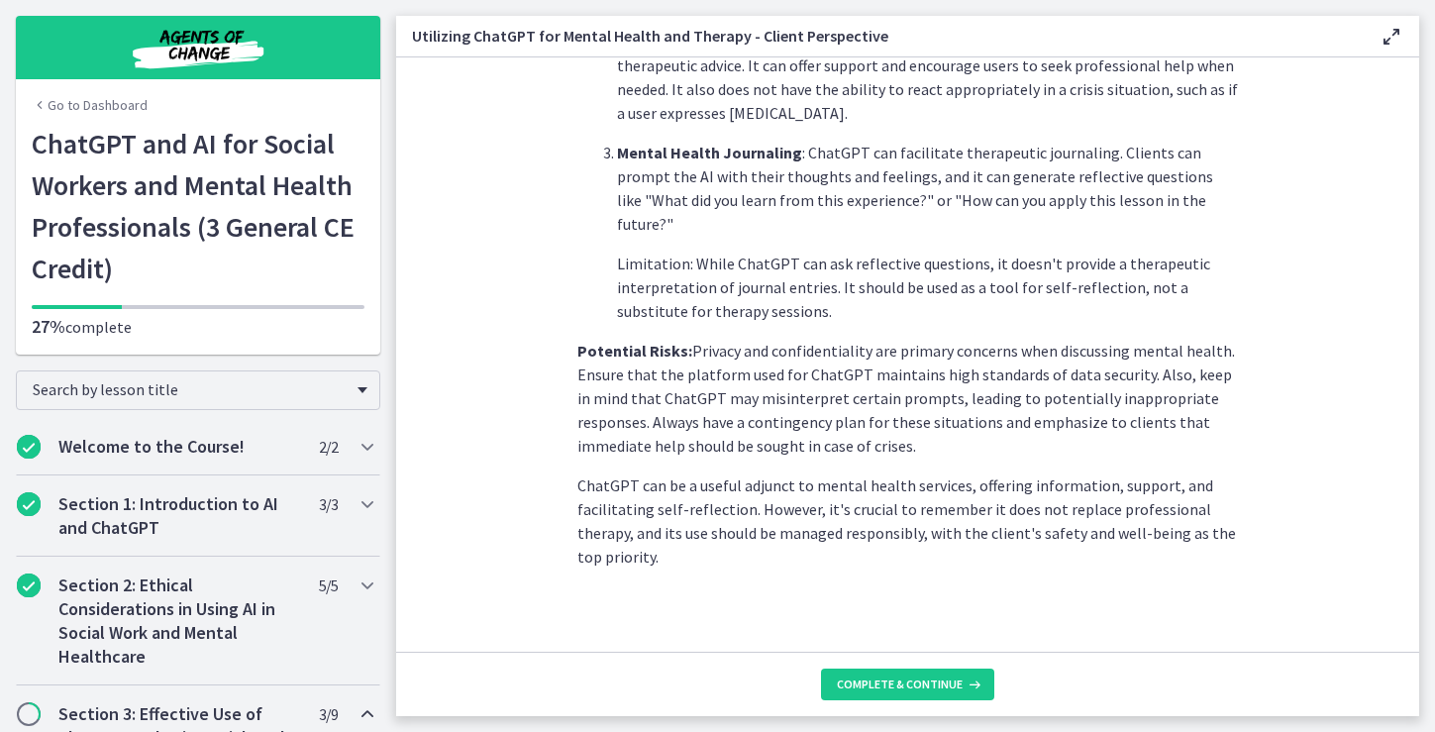
scroll to position [832, 0]
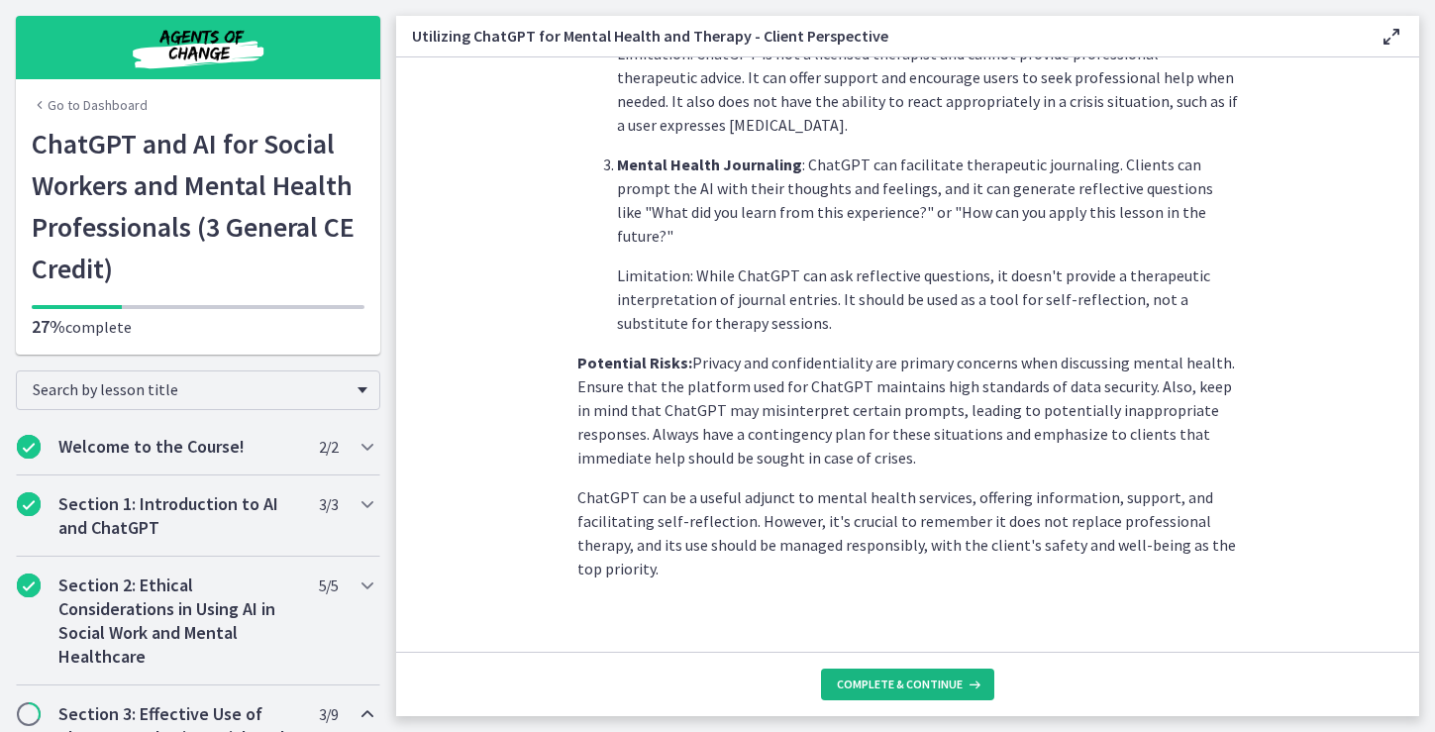
click at [880, 680] on span "Complete & continue" at bounding box center [900, 684] width 126 height 16
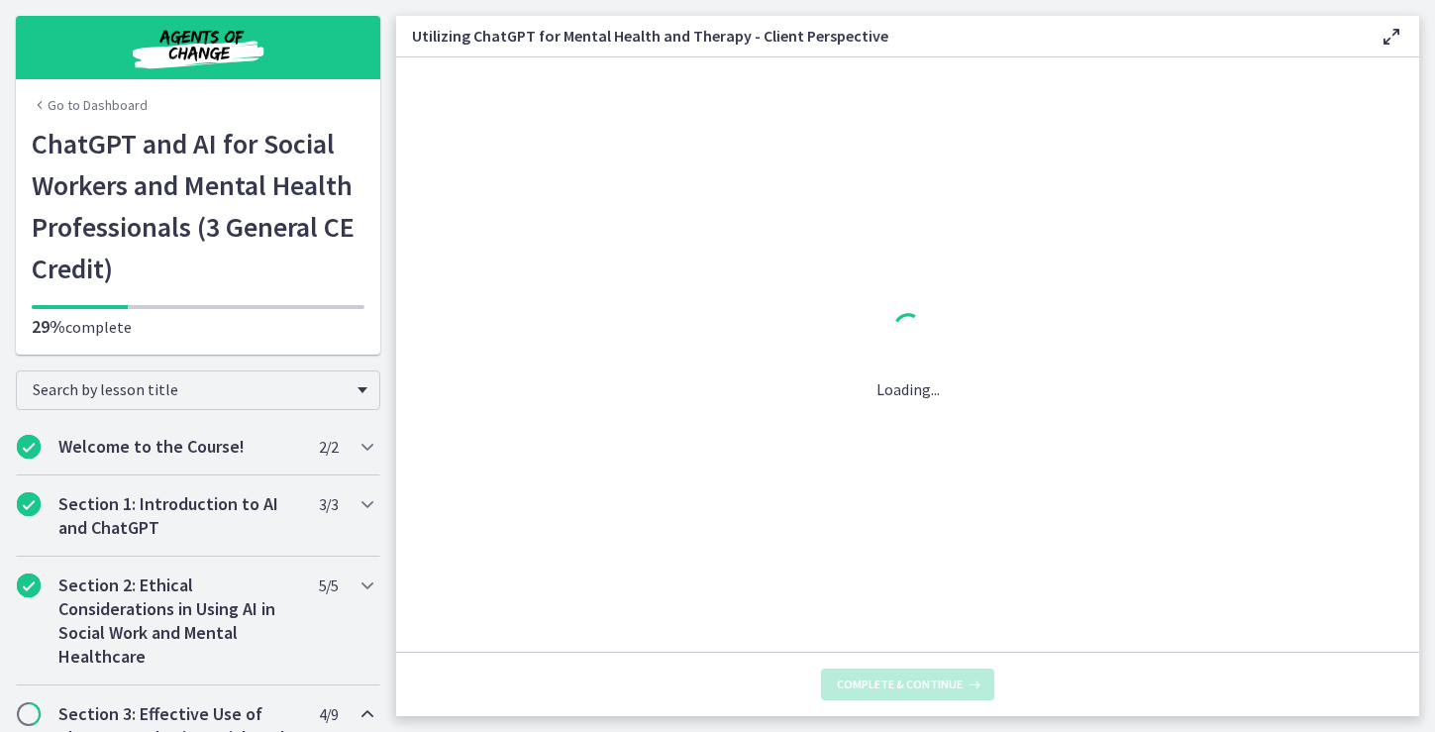
scroll to position [0, 0]
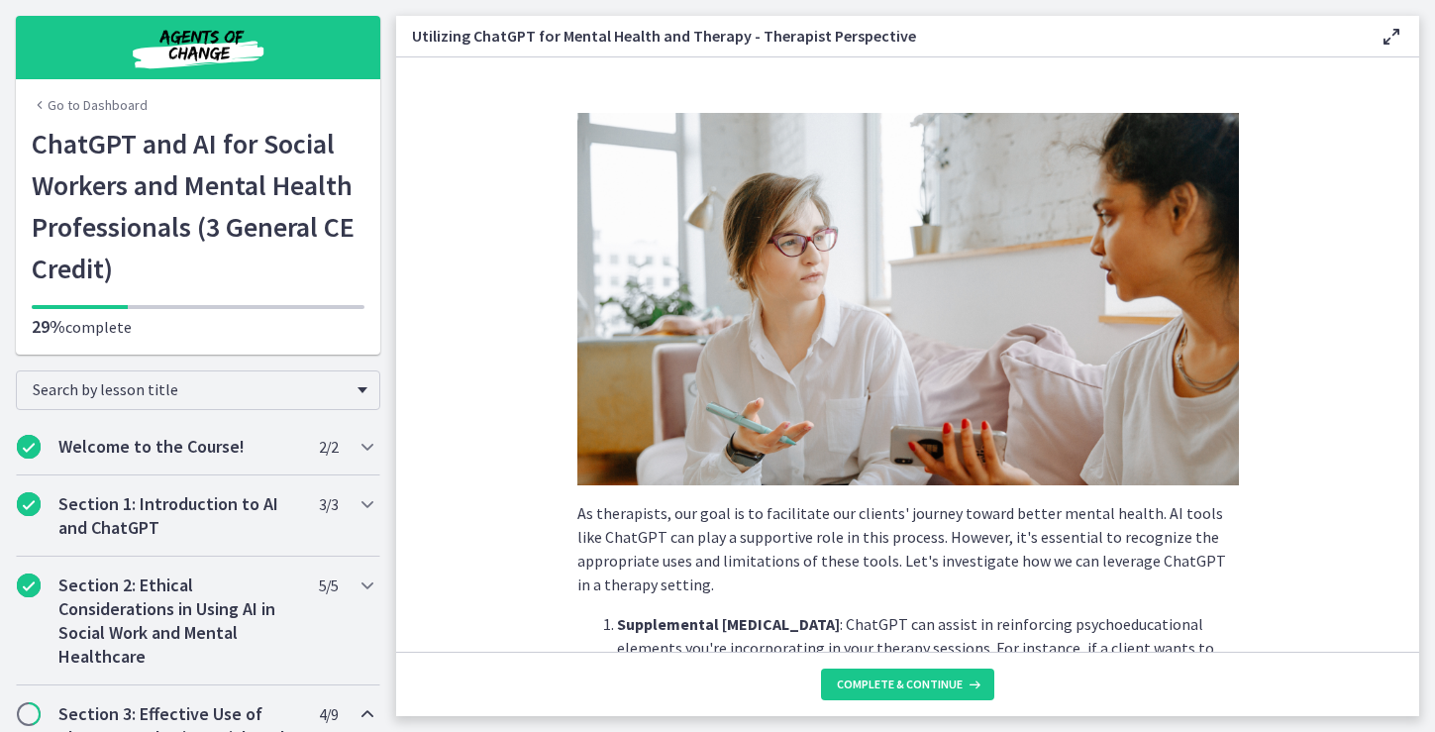
click at [1123, 603] on div "As therapists, our goal is to facilitate our clients' journey toward better men…" at bounding box center [907, 727] width 661 height 1228
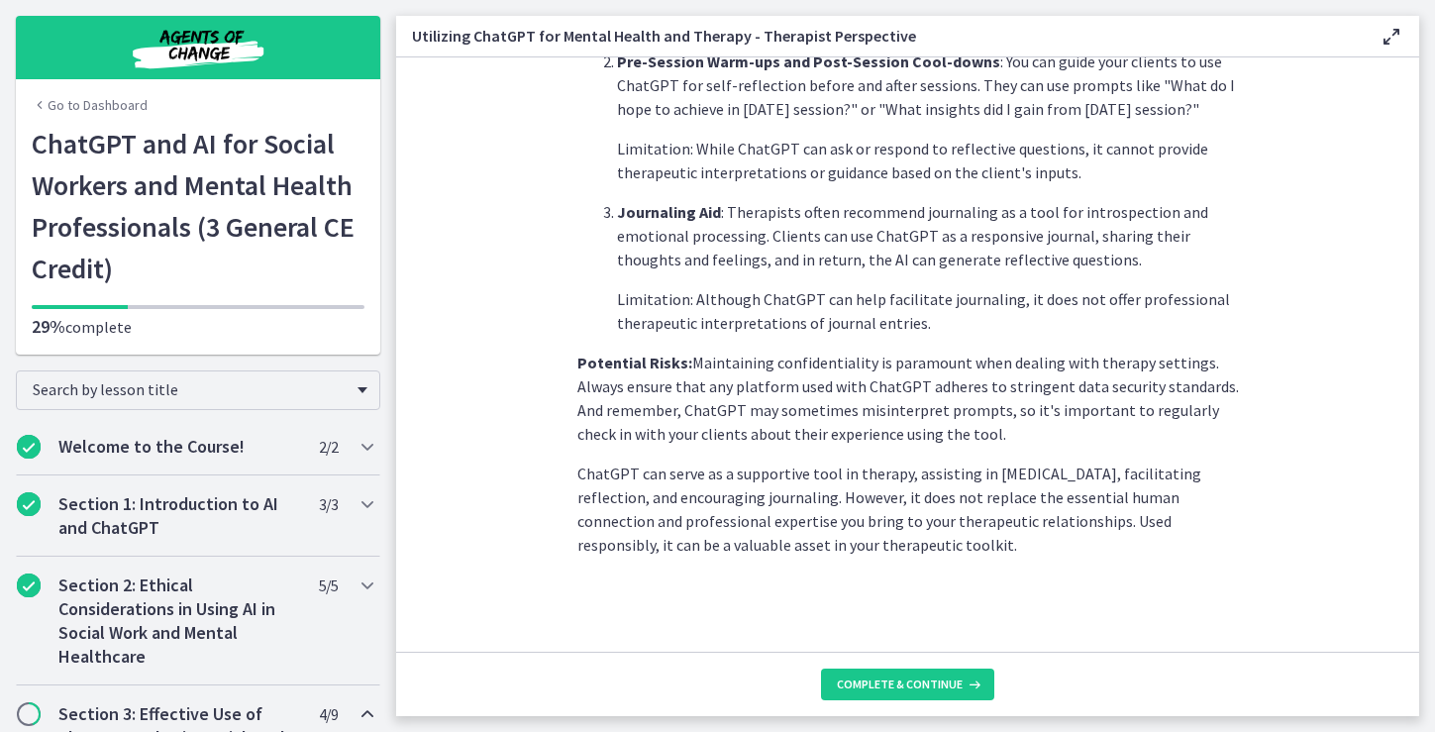
scroll to position [784, 0]
click at [902, 674] on button "Complete & continue" at bounding box center [907, 684] width 173 height 32
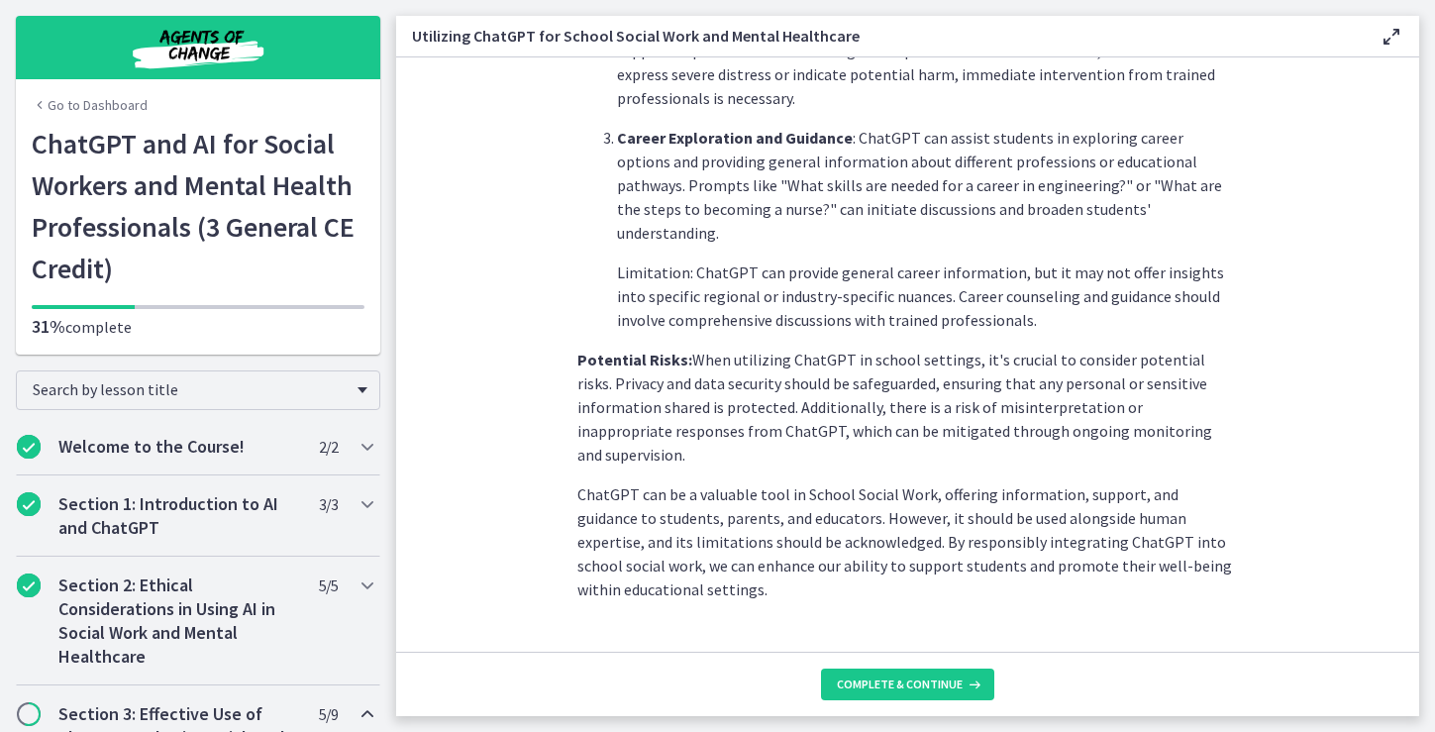
scroll to position [879, 0]
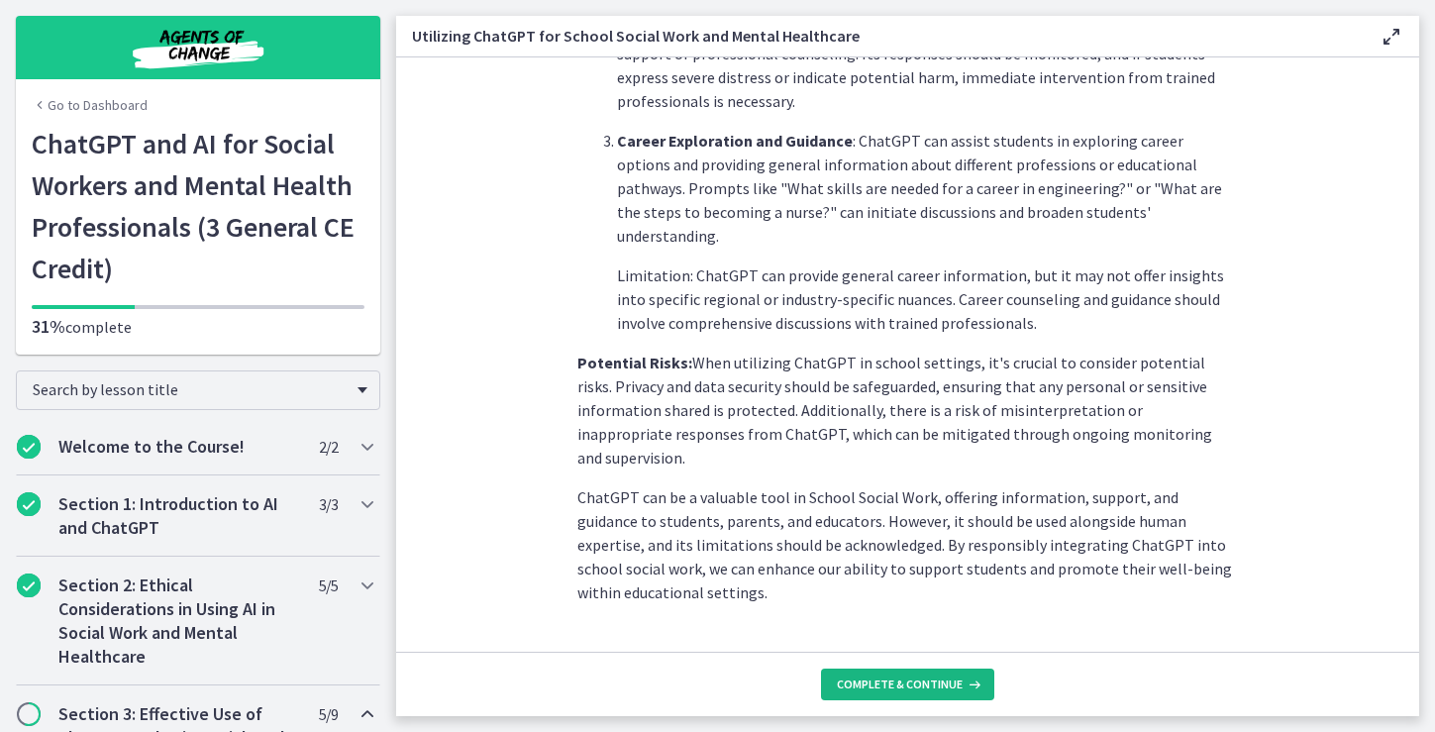
click at [919, 682] on span "Complete & continue" at bounding box center [900, 684] width 126 height 16
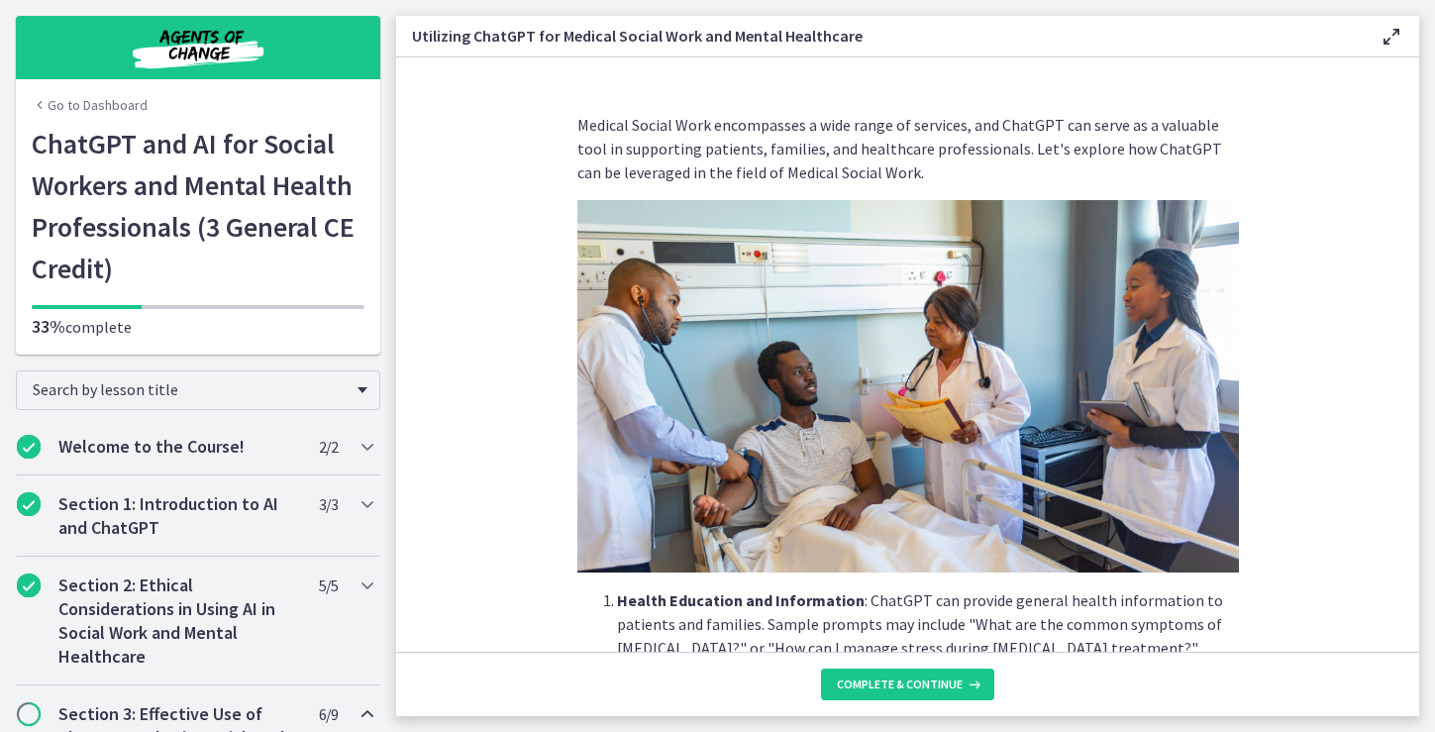
click at [1234, 135] on p "Medical Social Work encompasses a wide range of services, and ChatGPT can serve…" at bounding box center [907, 148] width 661 height 71
click at [1199, 605] on p "Health Education and Information : ChatGPT can provide general health informati…" at bounding box center [928, 623] width 622 height 71
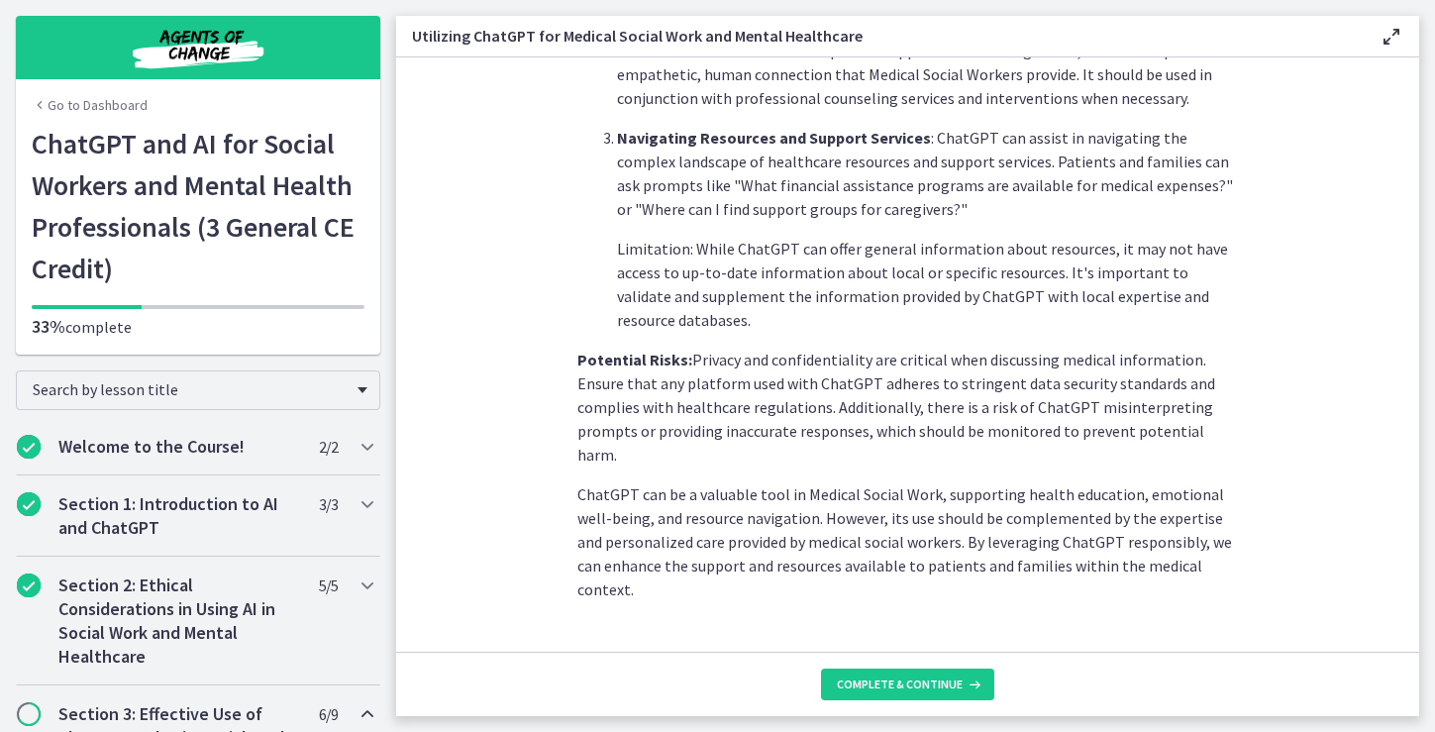
scroll to position [808, 0]
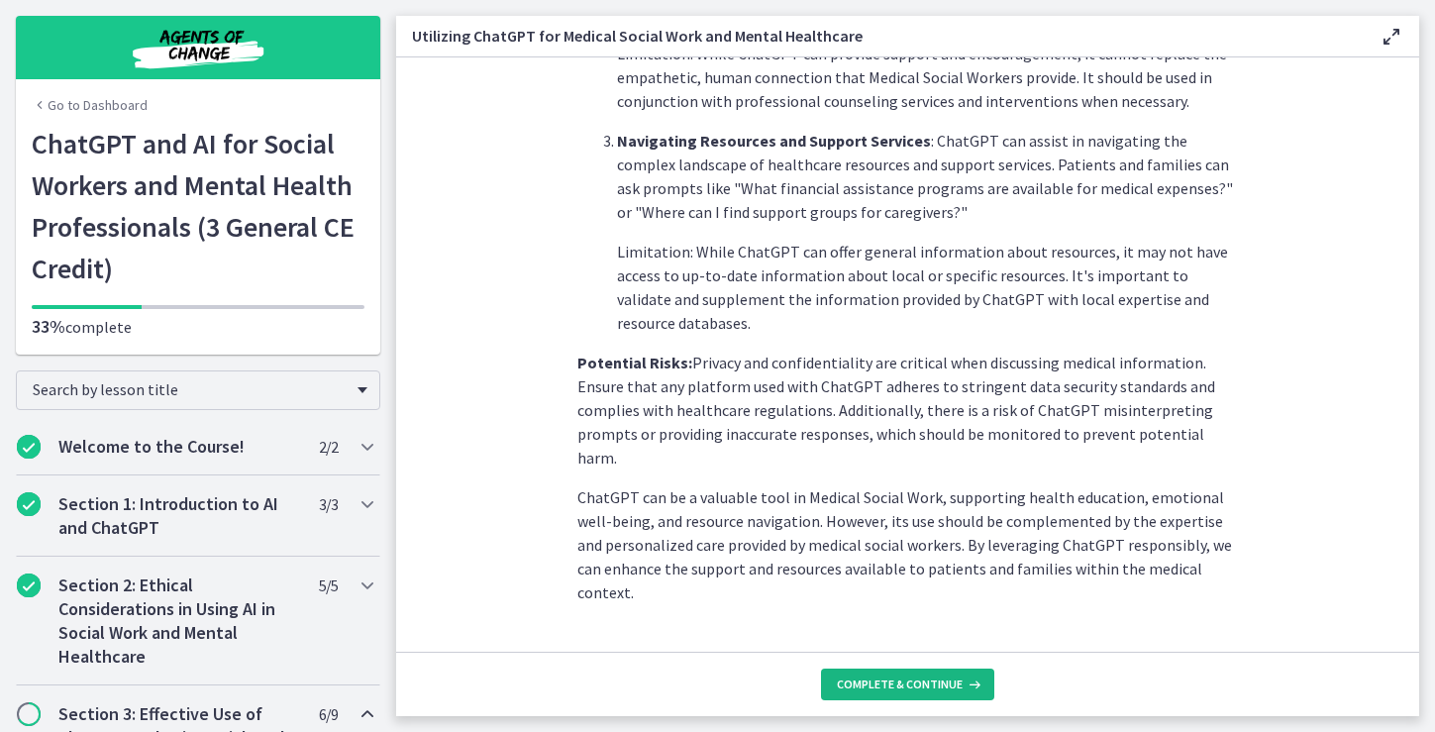
click at [924, 685] on span "Complete & continue" at bounding box center [900, 684] width 126 height 16
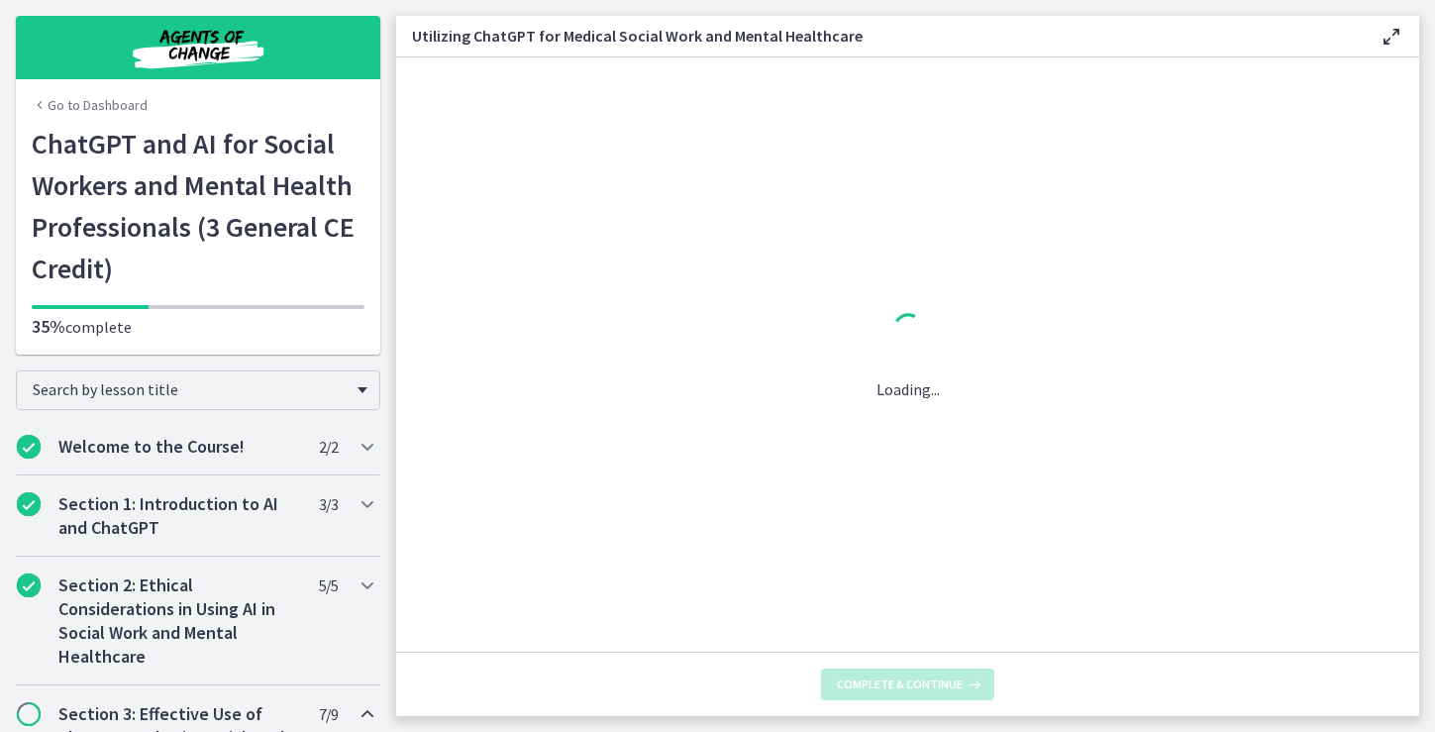
scroll to position [0, 0]
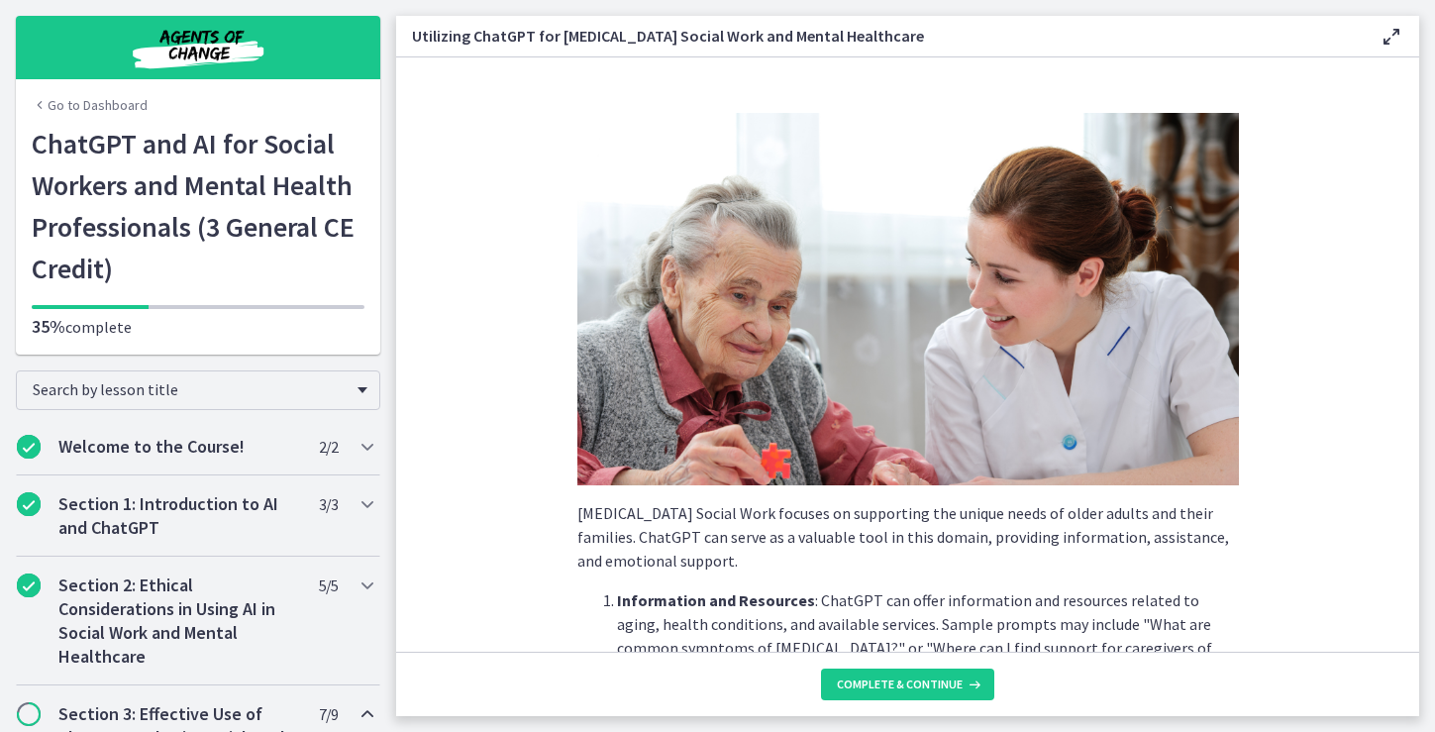
click at [1129, 553] on p "[MEDICAL_DATA] Social Work focuses on supporting the unique needs of older adul…" at bounding box center [907, 536] width 661 height 71
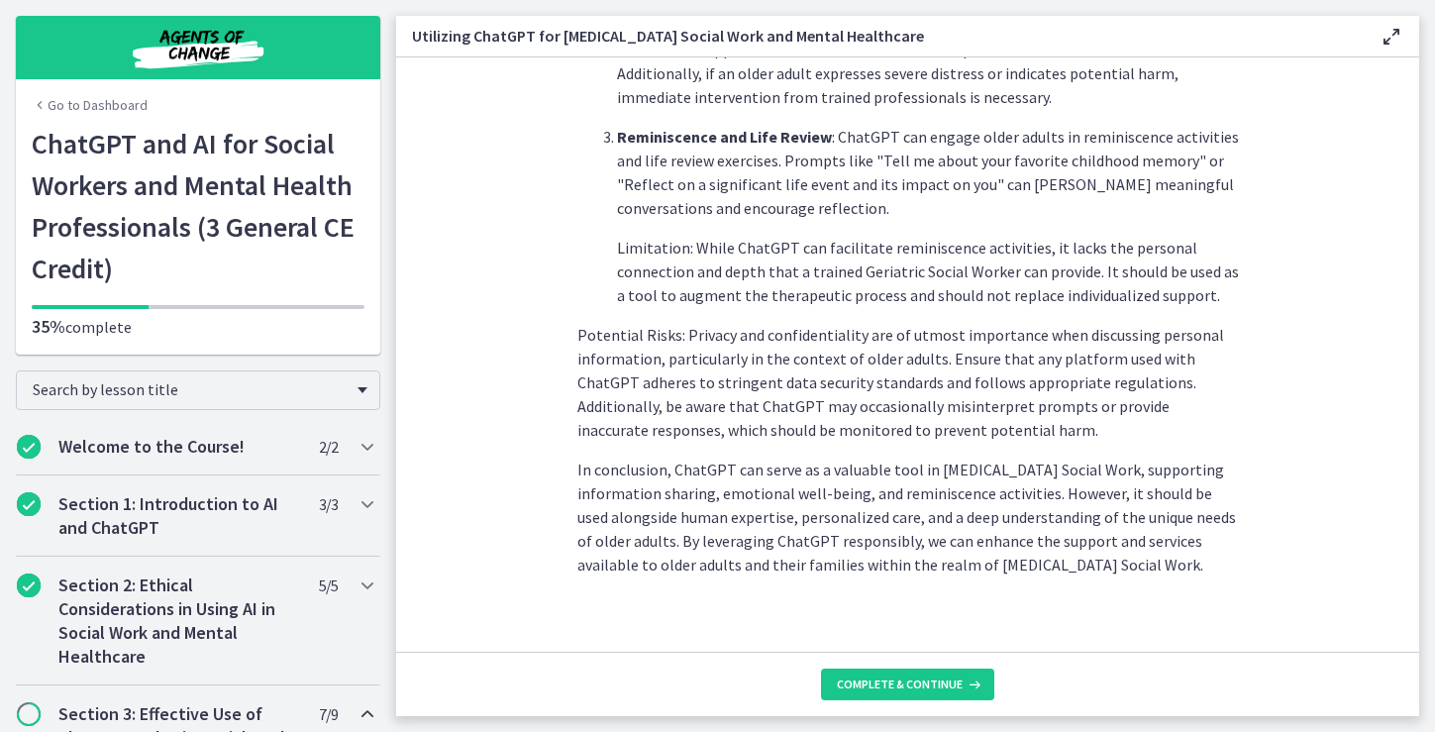
scroll to position [903, 0]
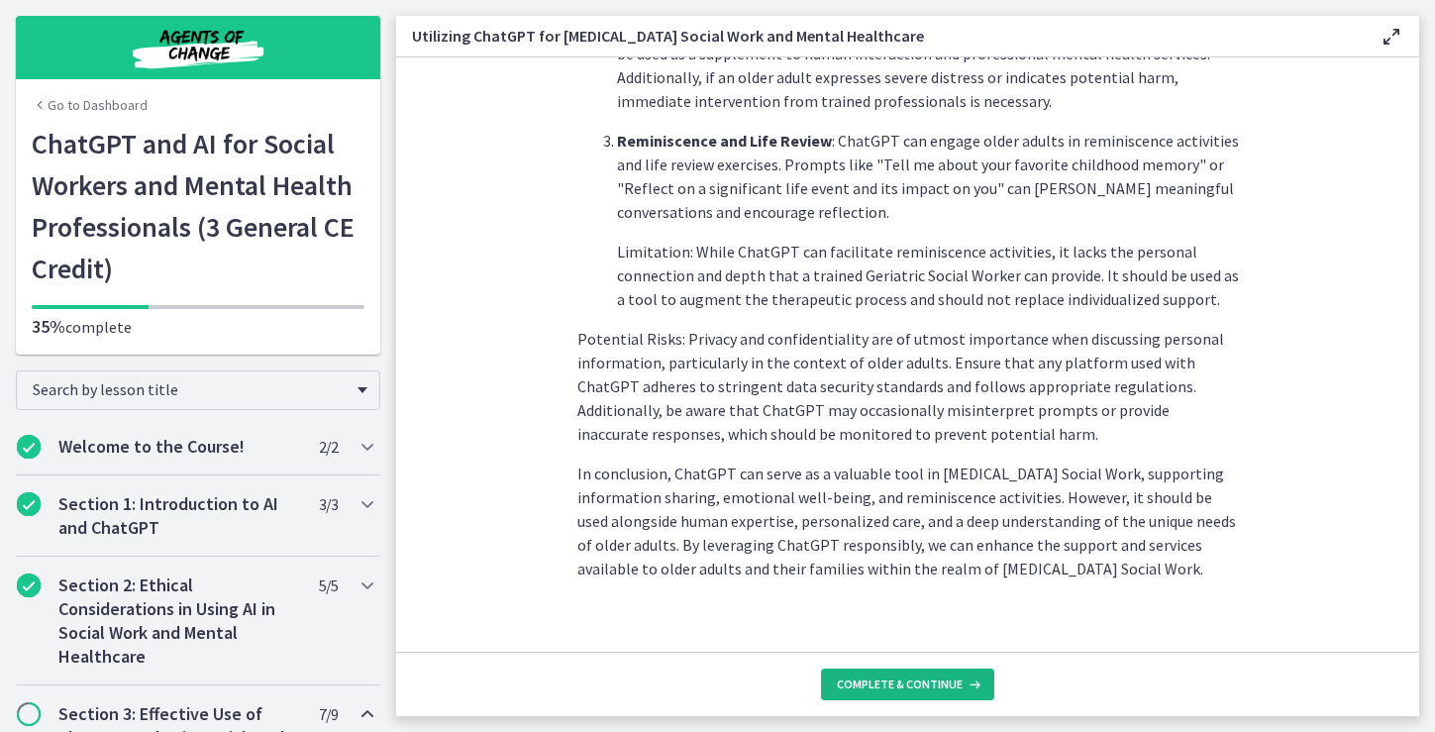
click at [904, 679] on span "Complete & continue" at bounding box center [900, 684] width 126 height 16
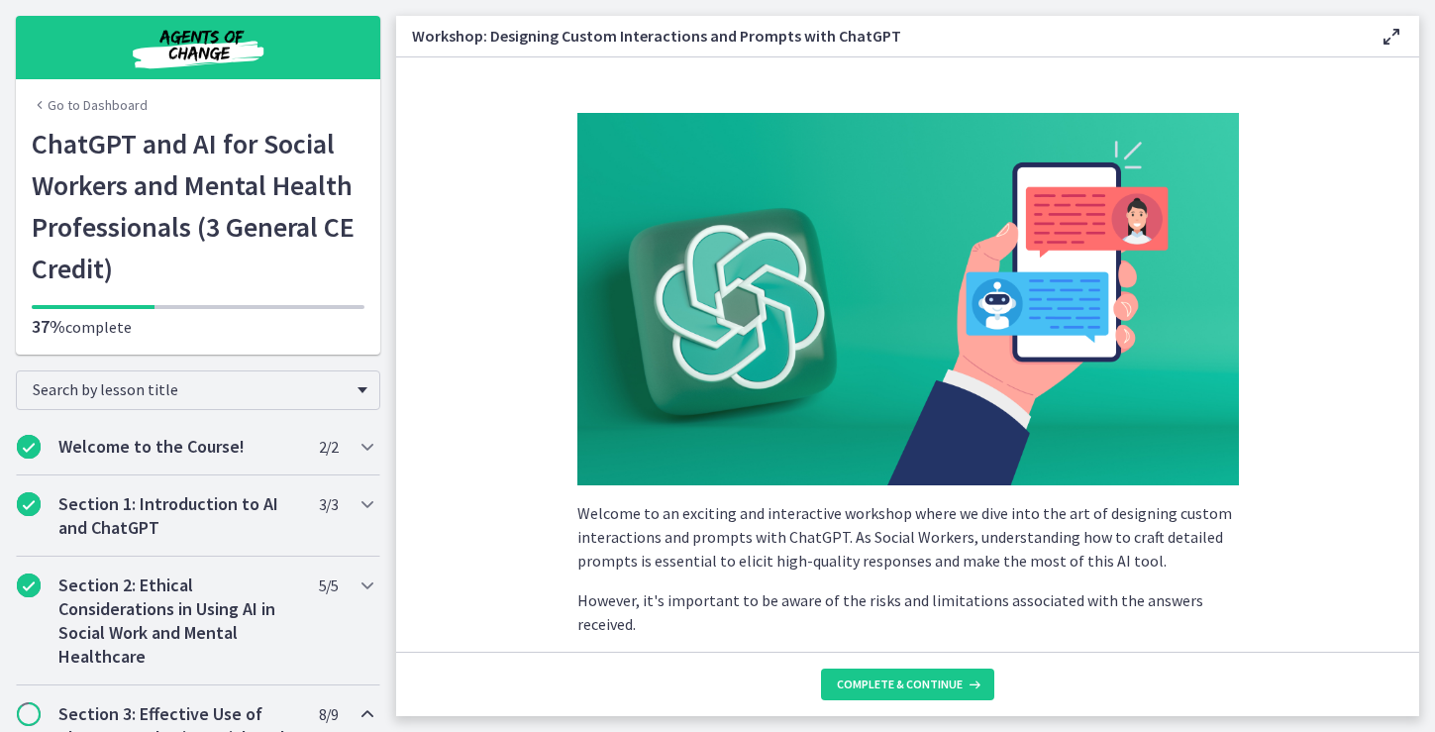
click at [1065, 559] on p "Welcome to an exciting and interactive workshop where we dive into the art of d…" at bounding box center [907, 536] width 661 height 71
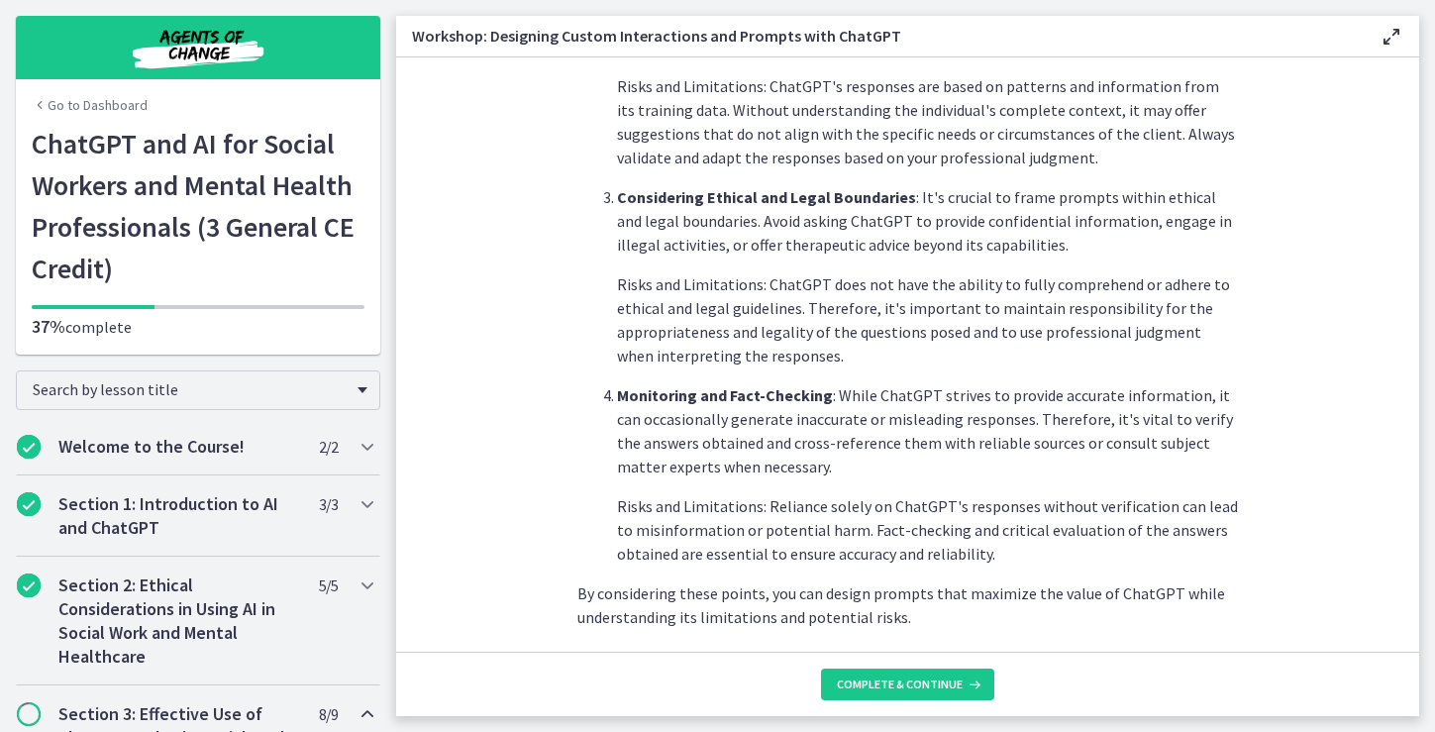
scroll to position [918, 0]
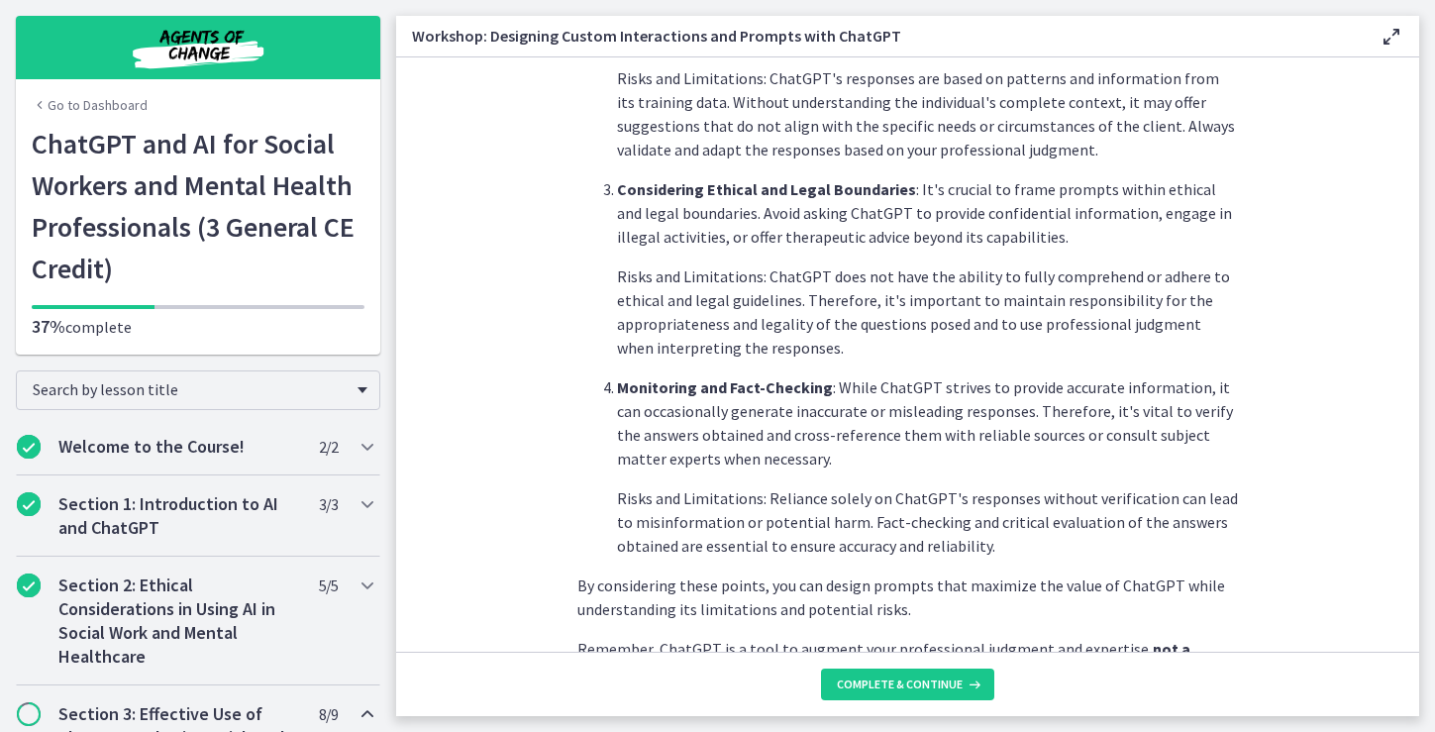
click at [1099, 429] on p "Monitoring and Fact-Checking : While ChatGPT strives to provide accurate inform…" at bounding box center [928, 422] width 622 height 95
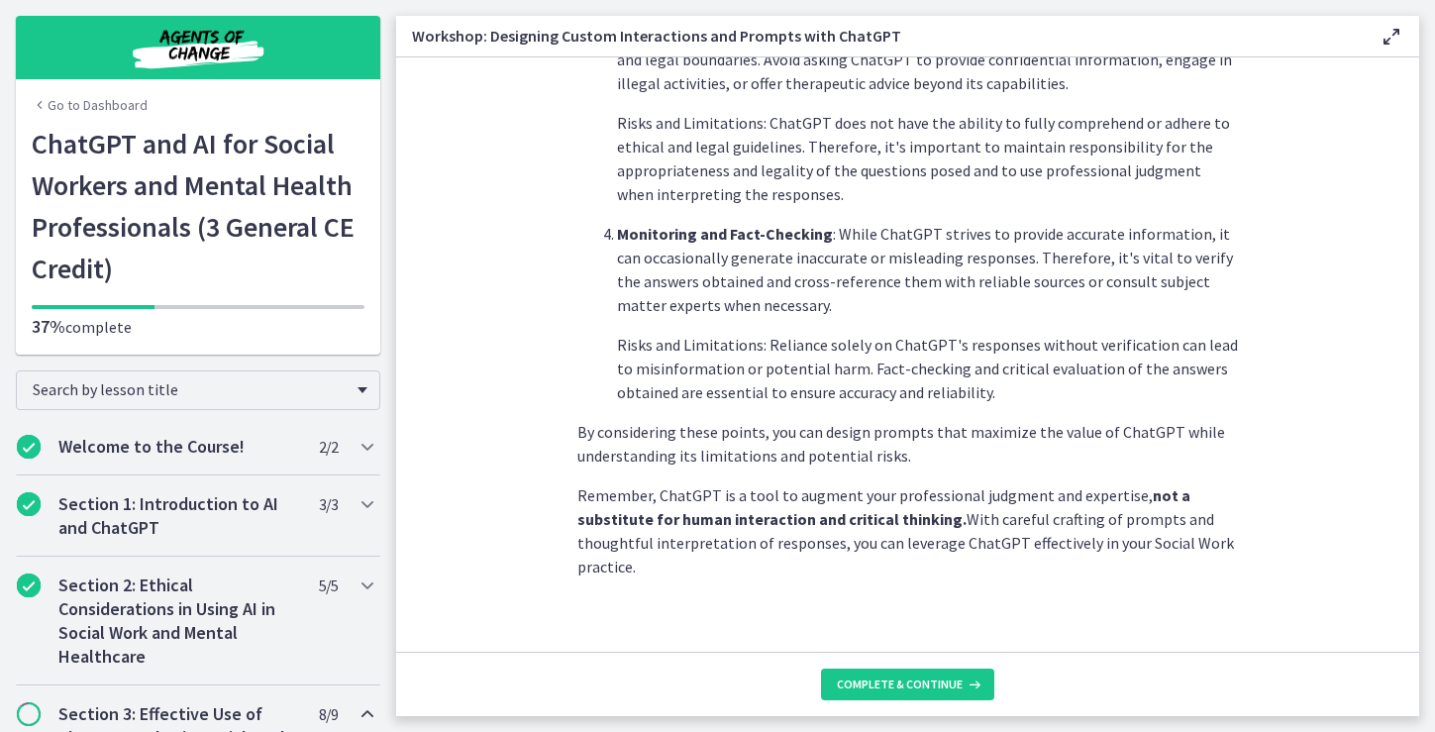
scroll to position [1069, 0]
click at [889, 678] on span "Complete & continue" at bounding box center [900, 684] width 126 height 16
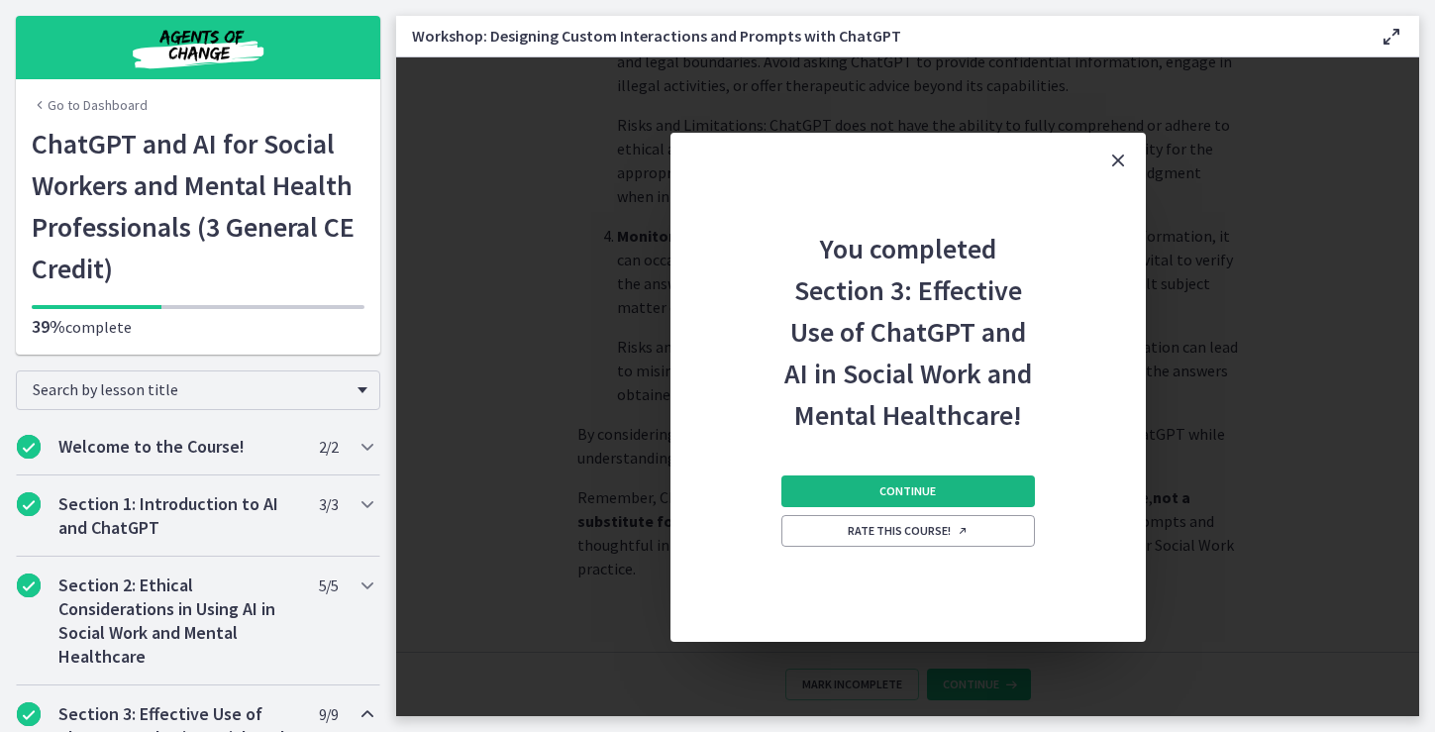
click at [942, 489] on button "Continue" at bounding box center [907, 491] width 253 height 32
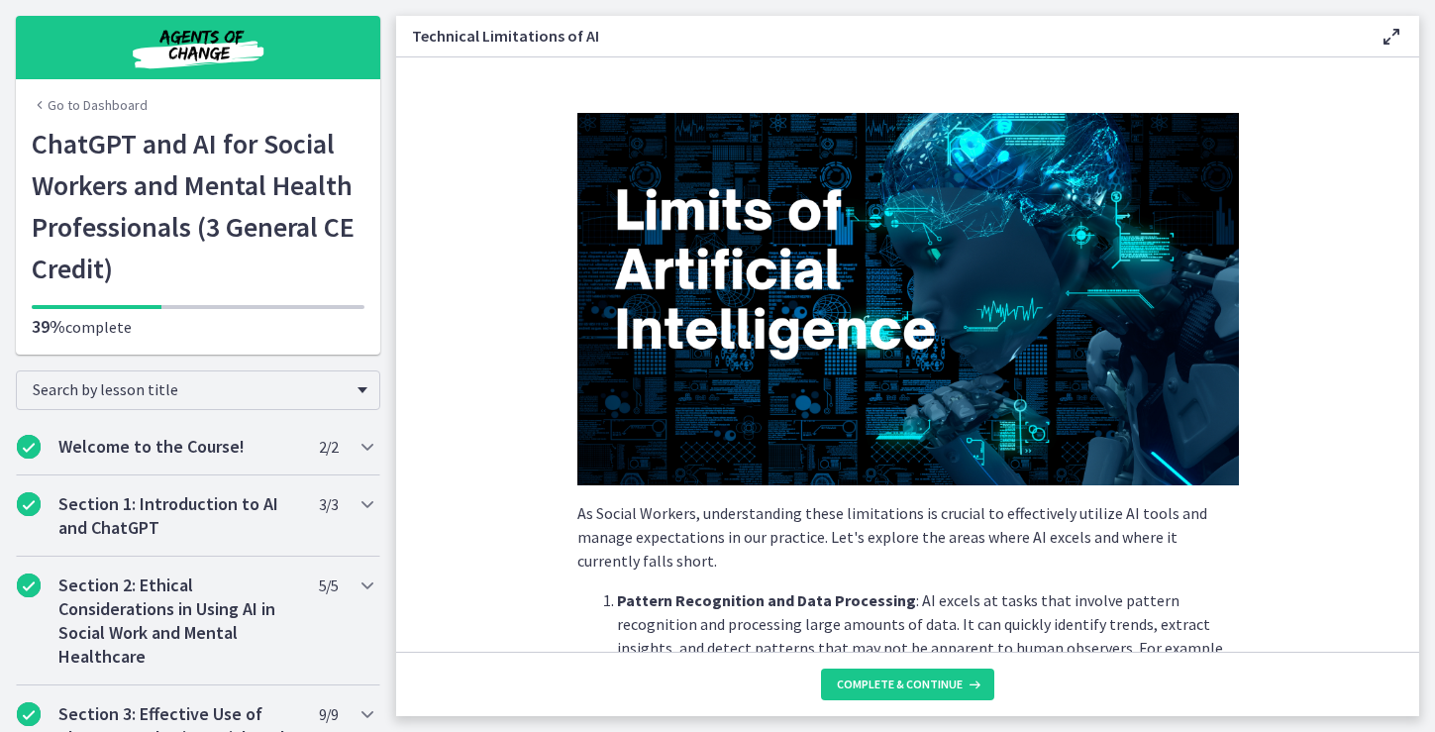
click at [1271, 383] on section "As Social Workers, understanding these limitations is crucial to effectively ut…" at bounding box center [907, 354] width 1023 height 594
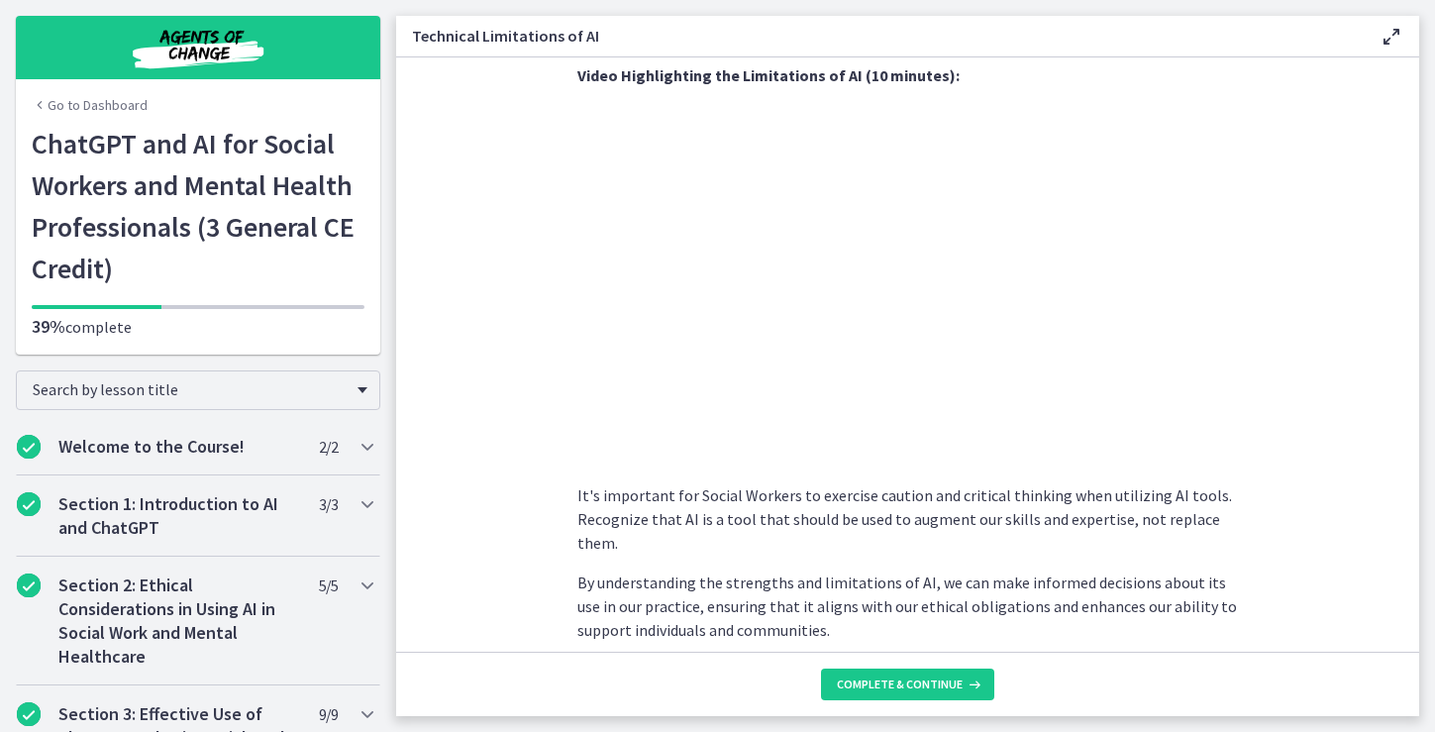
scroll to position [1330, 0]
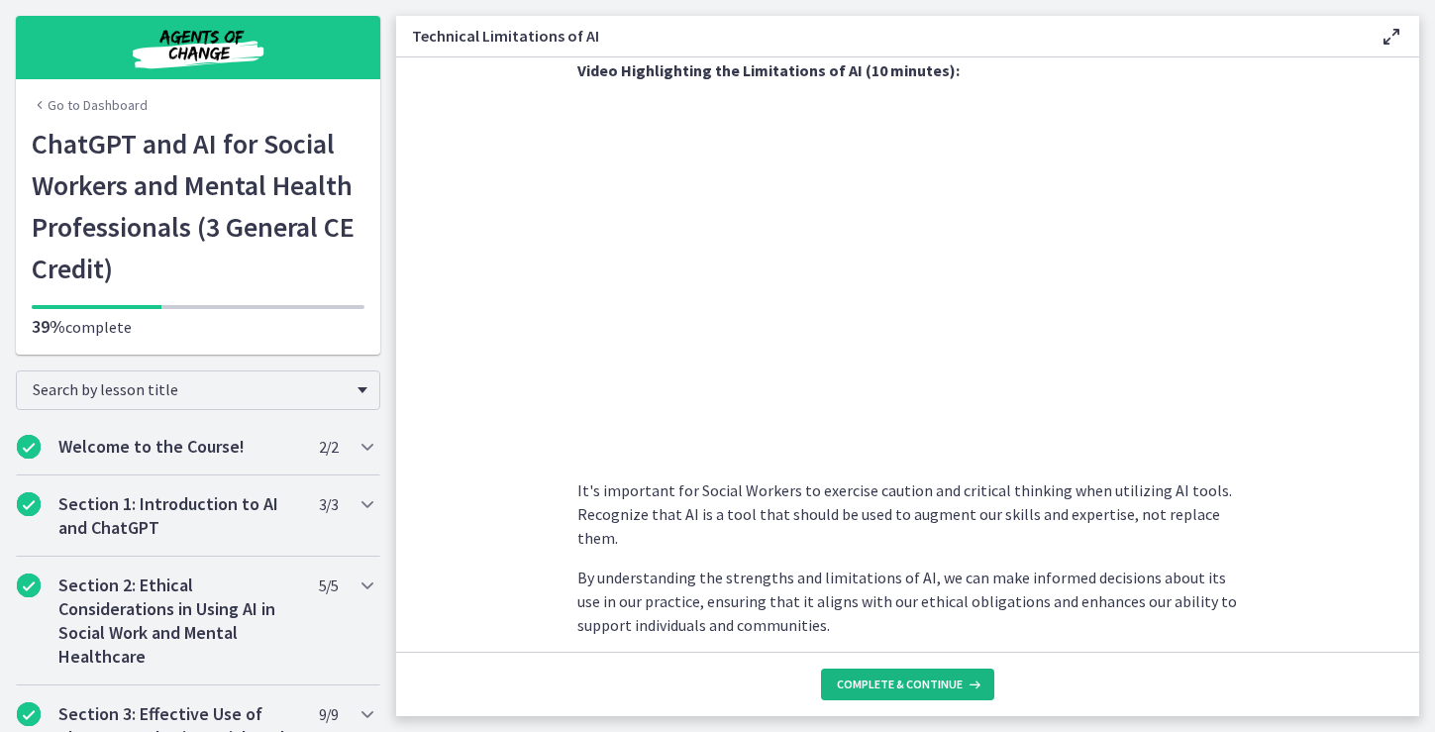
click at [906, 681] on span "Complete & continue" at bounding box center [900, 684] width 126 height 16
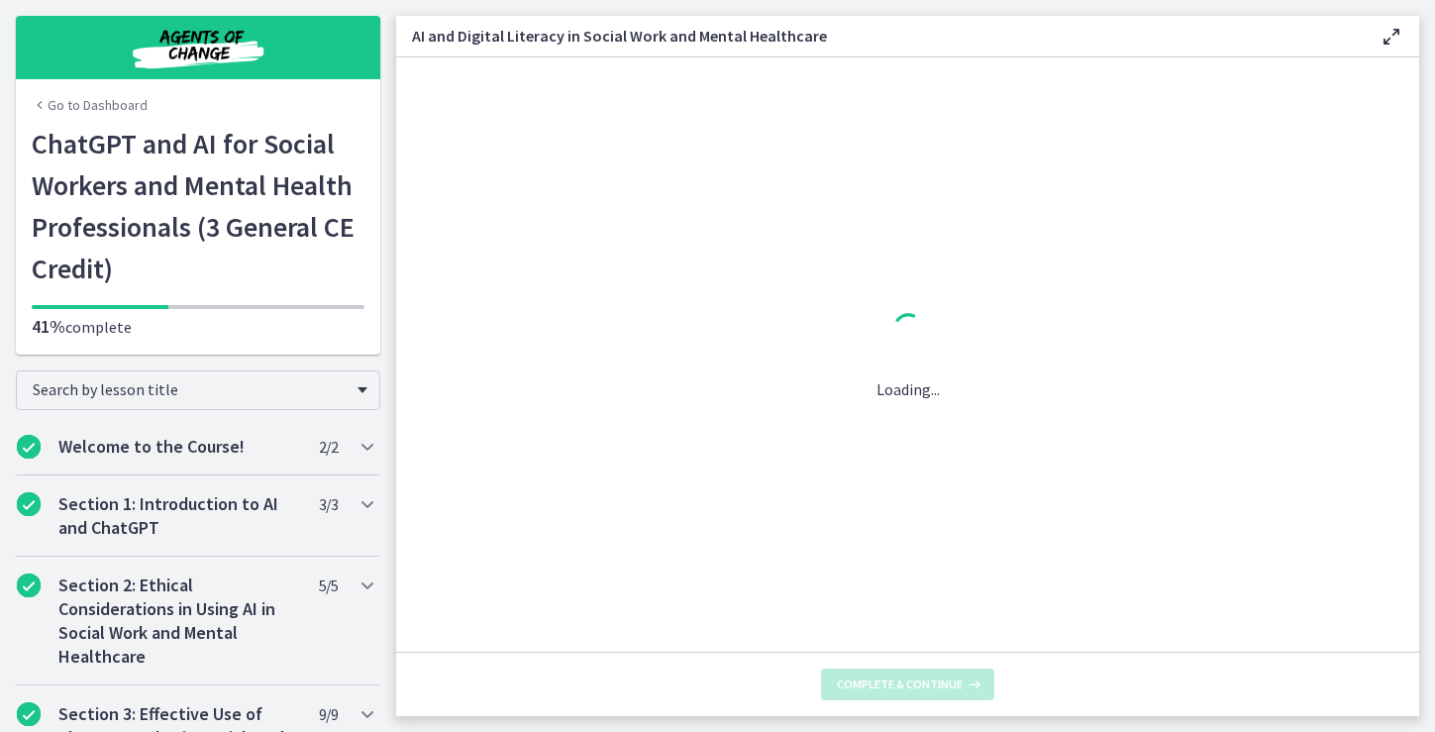
scroll to position [0, 0]
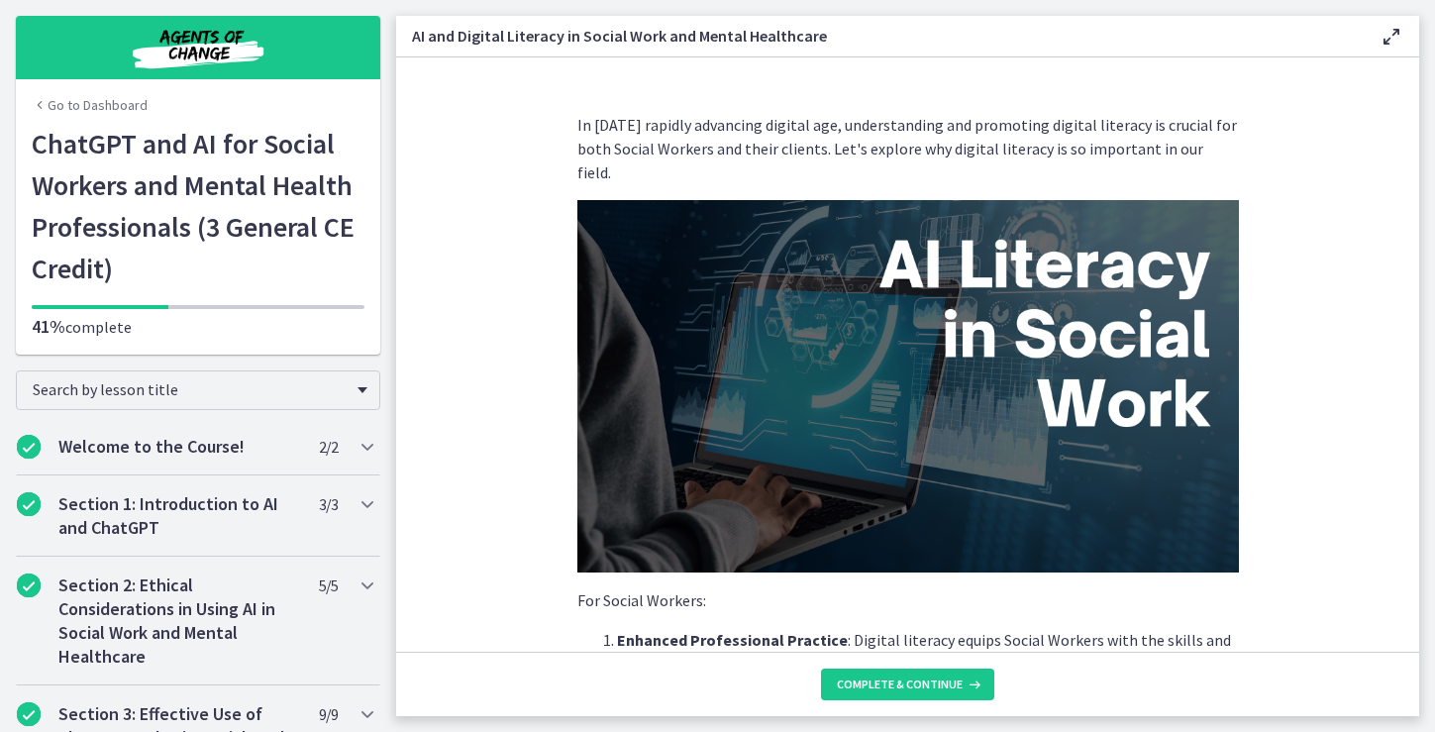
click at [1300, 247] on section "In [DATE] rapidly advancing digital age, understanding and promoting digital li…" at bounding box center [907, 354] width 1023 height 594
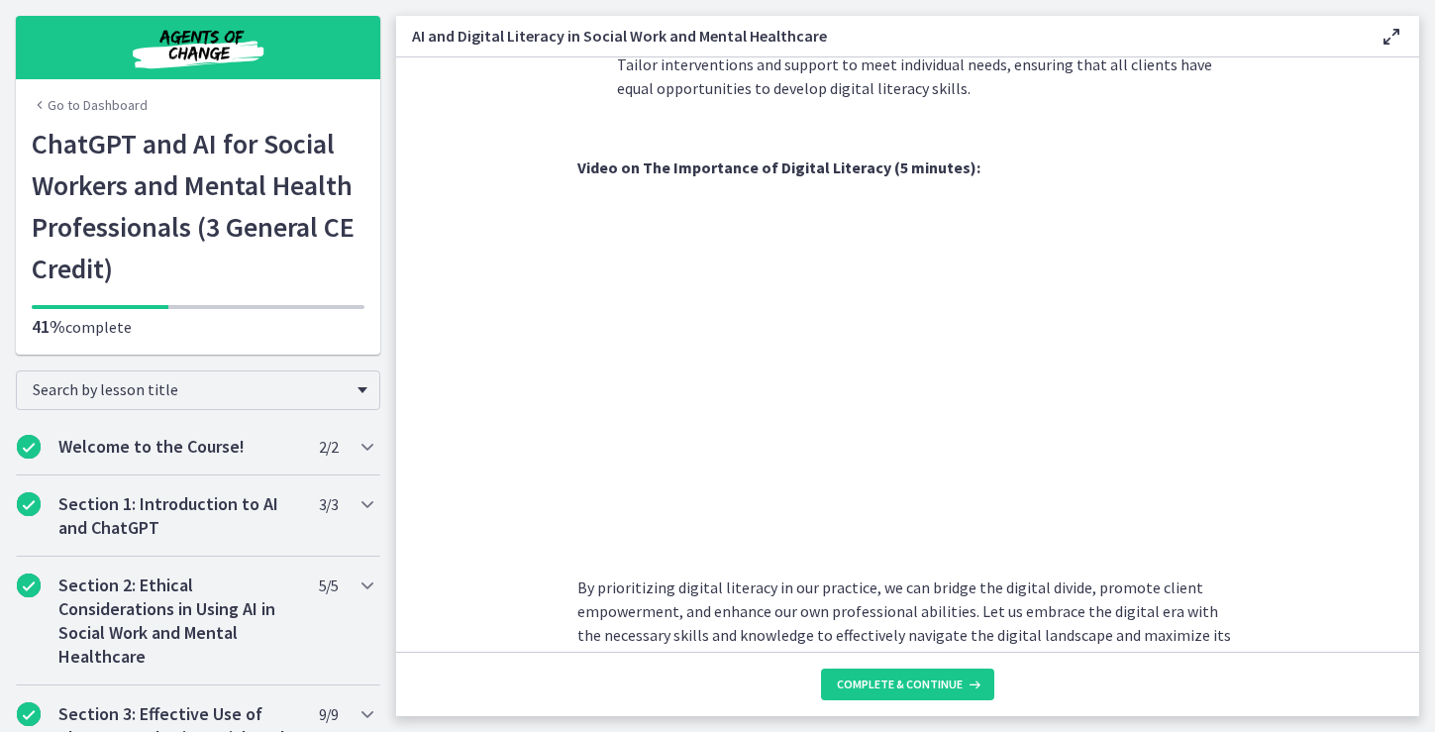
scroll to position [1640, 0]
click at [916, 676] on span "Complete & continue" at bounding box center [900, 684] width 126 height 16
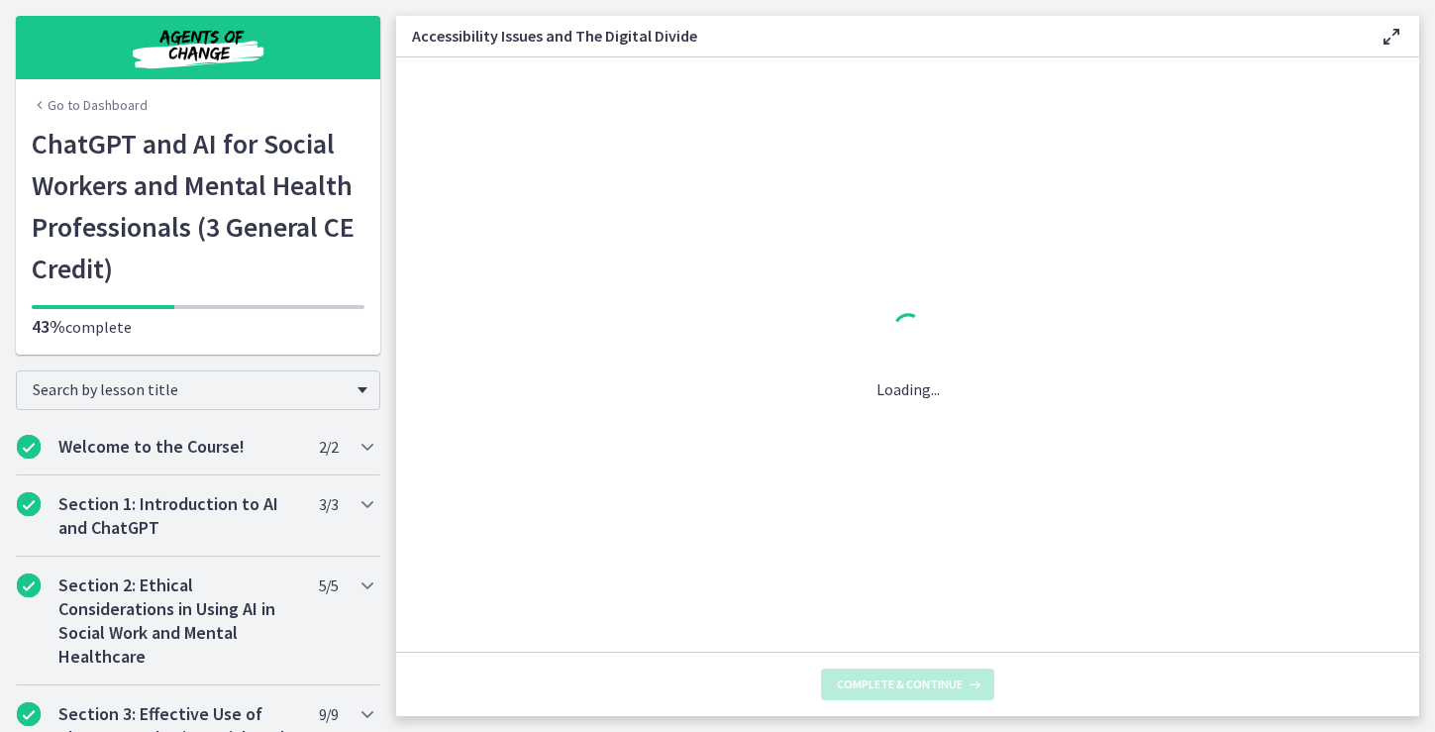
scroll to position [0, 0]
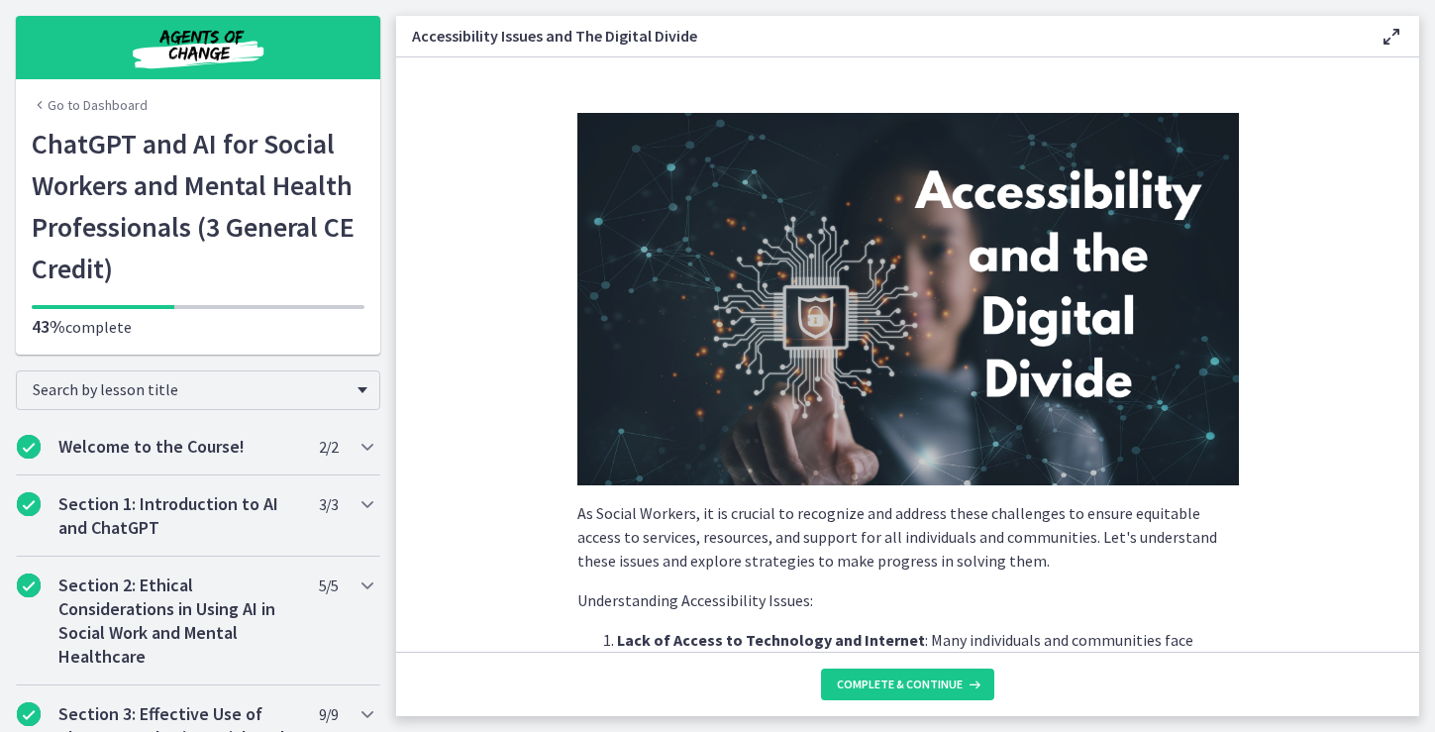
click at [1332, 442] on section "As Social Workers, it is crucial to recognize and address these challenges to e…" at bounding box center [907, 354] width 1023 height 594
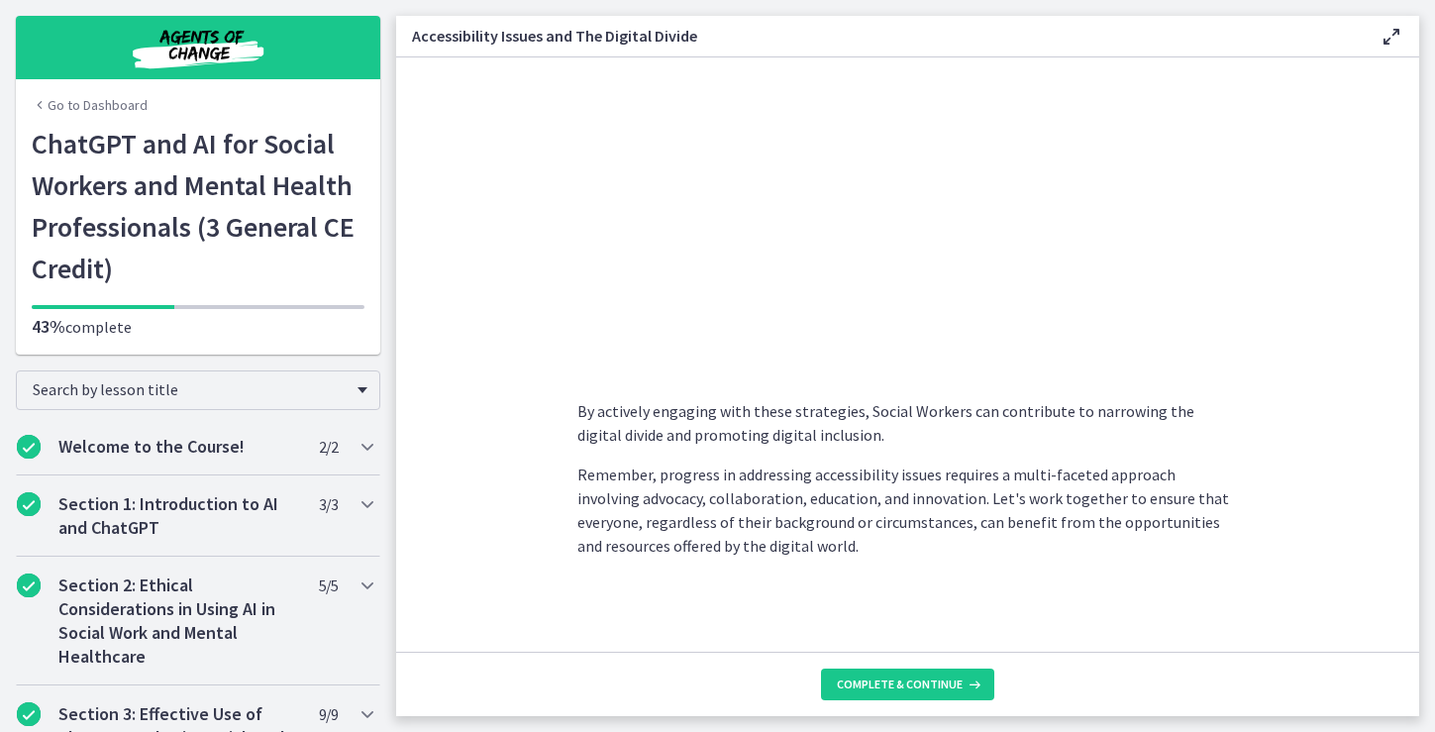
scroll to position [1685, 0]
click at [930, 690] on span "Complete & continue" at bounding box center [900, 684] width 126 height 16
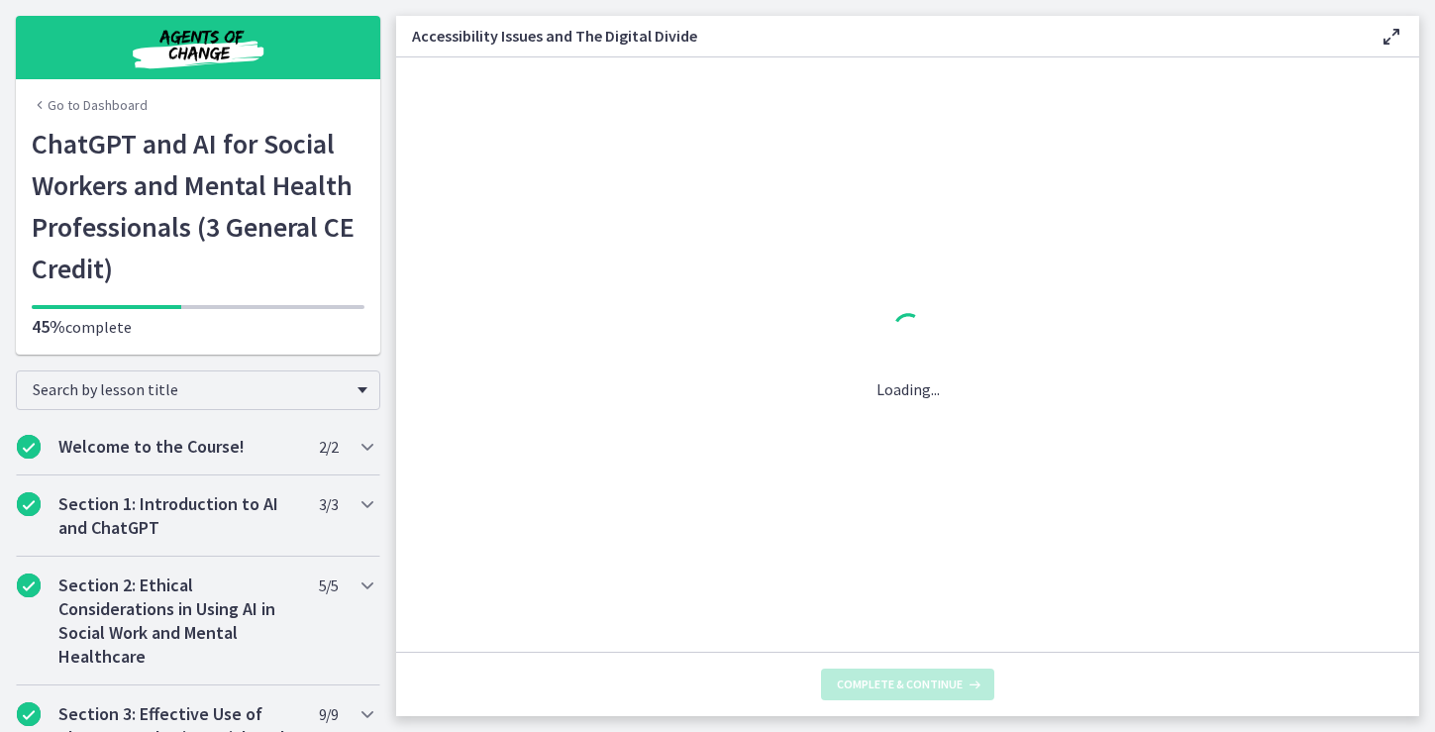
scroll to position [0, 0]
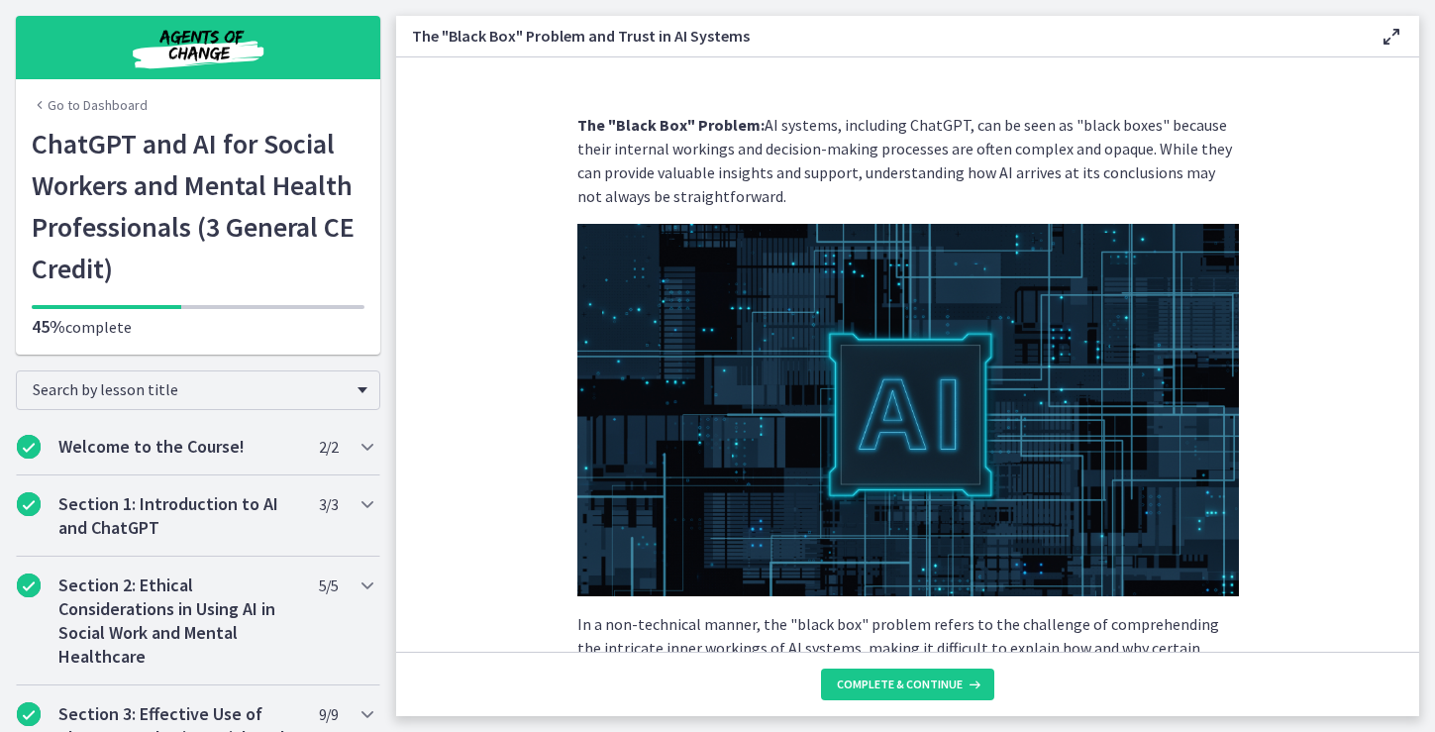
click at [1281, 194] on section "The "Black Box" Problem: AI systems, including ChatGPT, can be seen as "black b…" at bounding box center [907, 354] width 1023 height 594
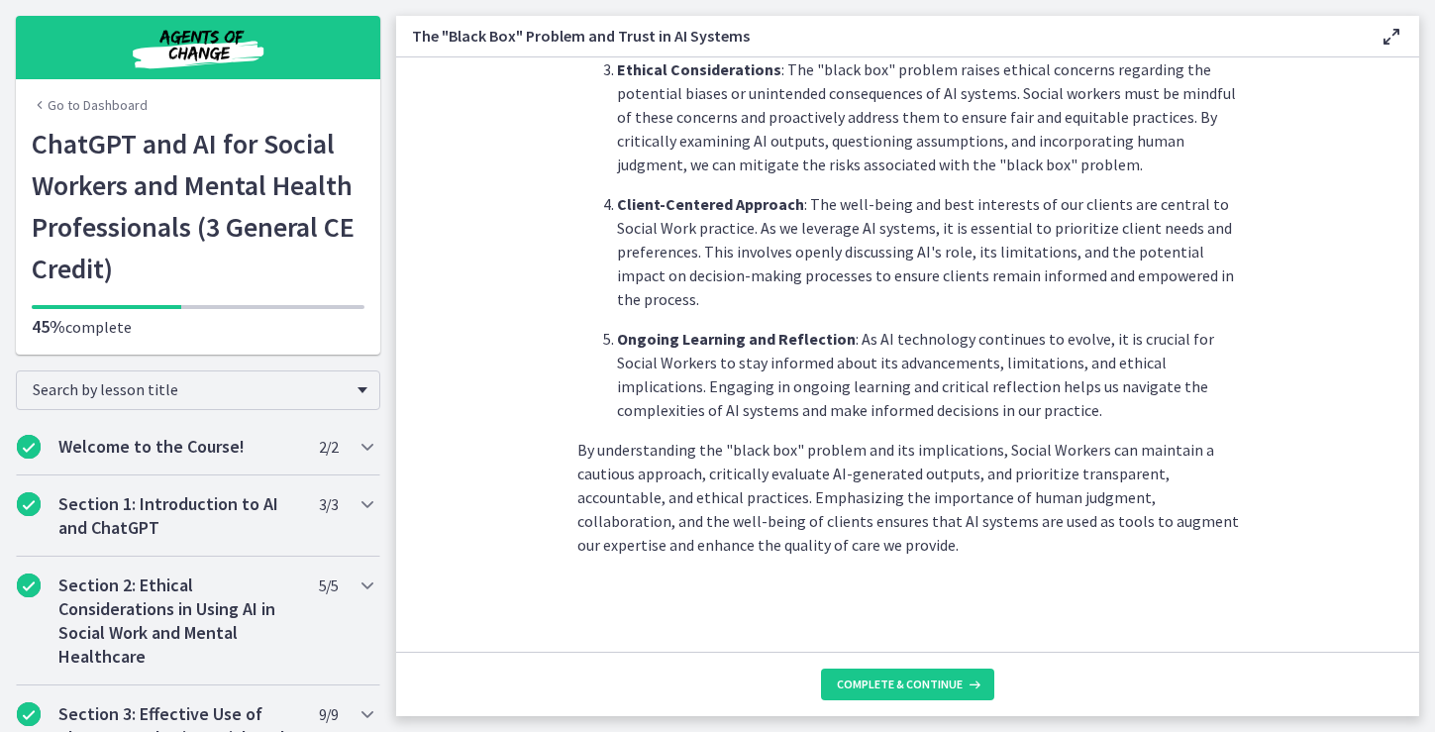
scroll to position [974, 0]
click at [917, 679] on span "Complete & continue" at bounding box center [900, 684] width 126 height 16
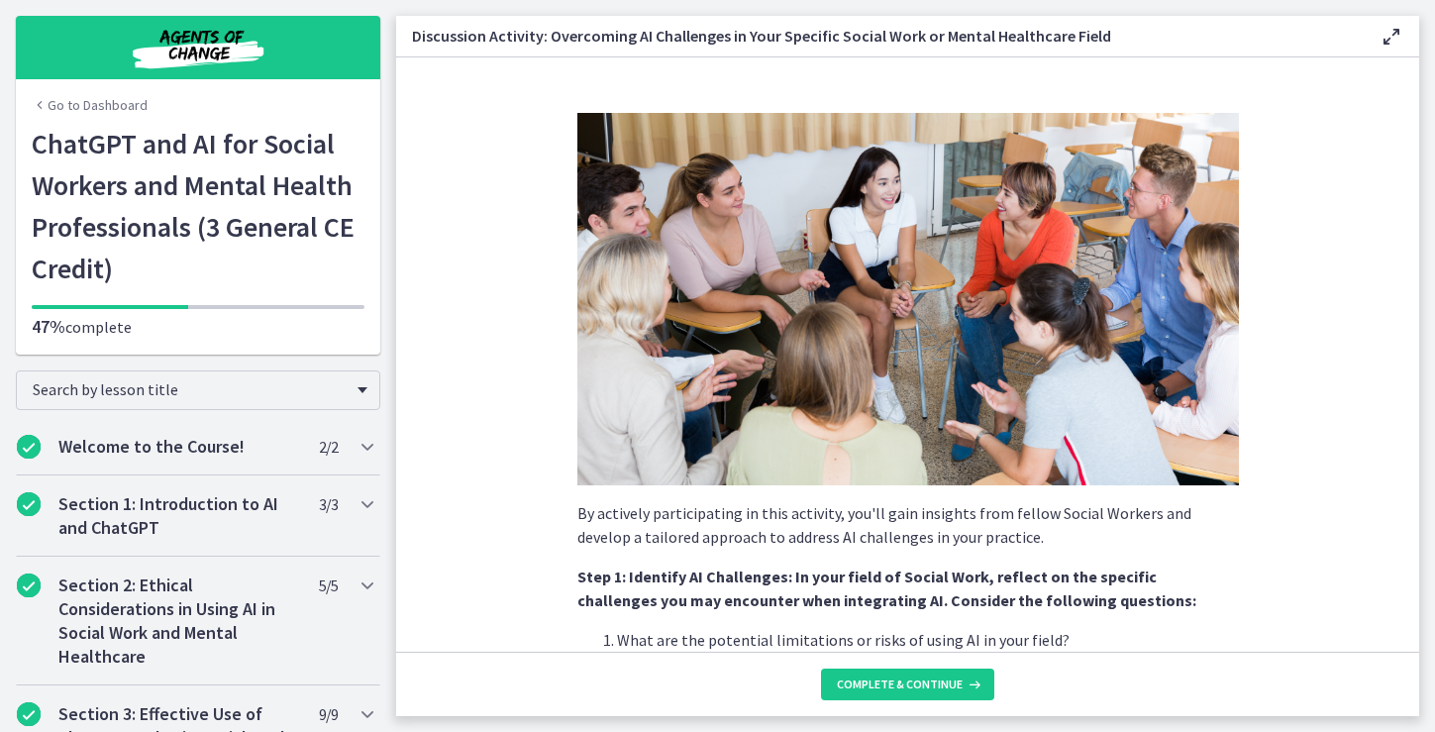
click at [1116, 544] on p "By actively participating in this activity, you'll gain insights from fellow So…" at bounding box center [907, 525] width 661 height 48
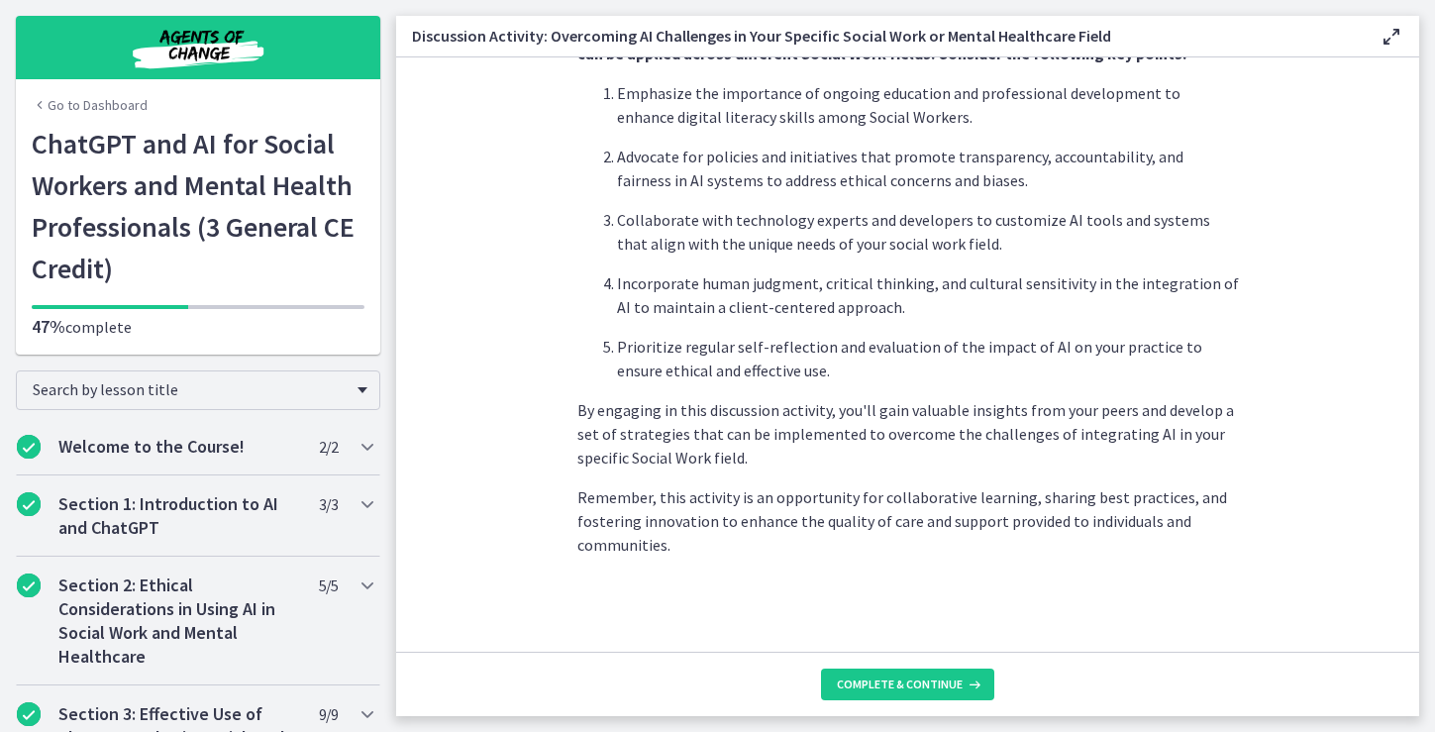
scroll to position [1212, 0]
click at [948, 684] on span "Complete & continue" at bounding box center [900, 684] width 126 height 16
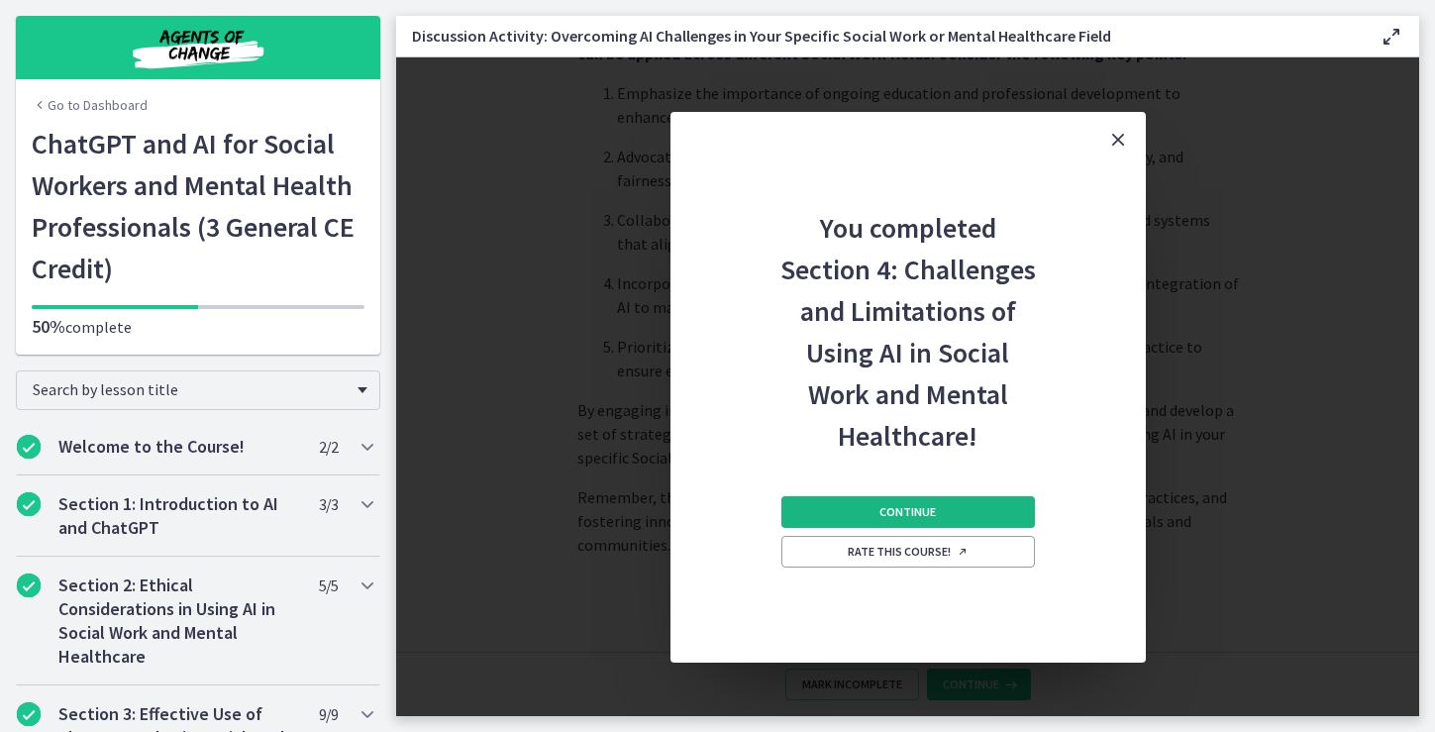
click at [1005, 513] on button "Continue" at bounding box center [907, 512] width 253 height 32
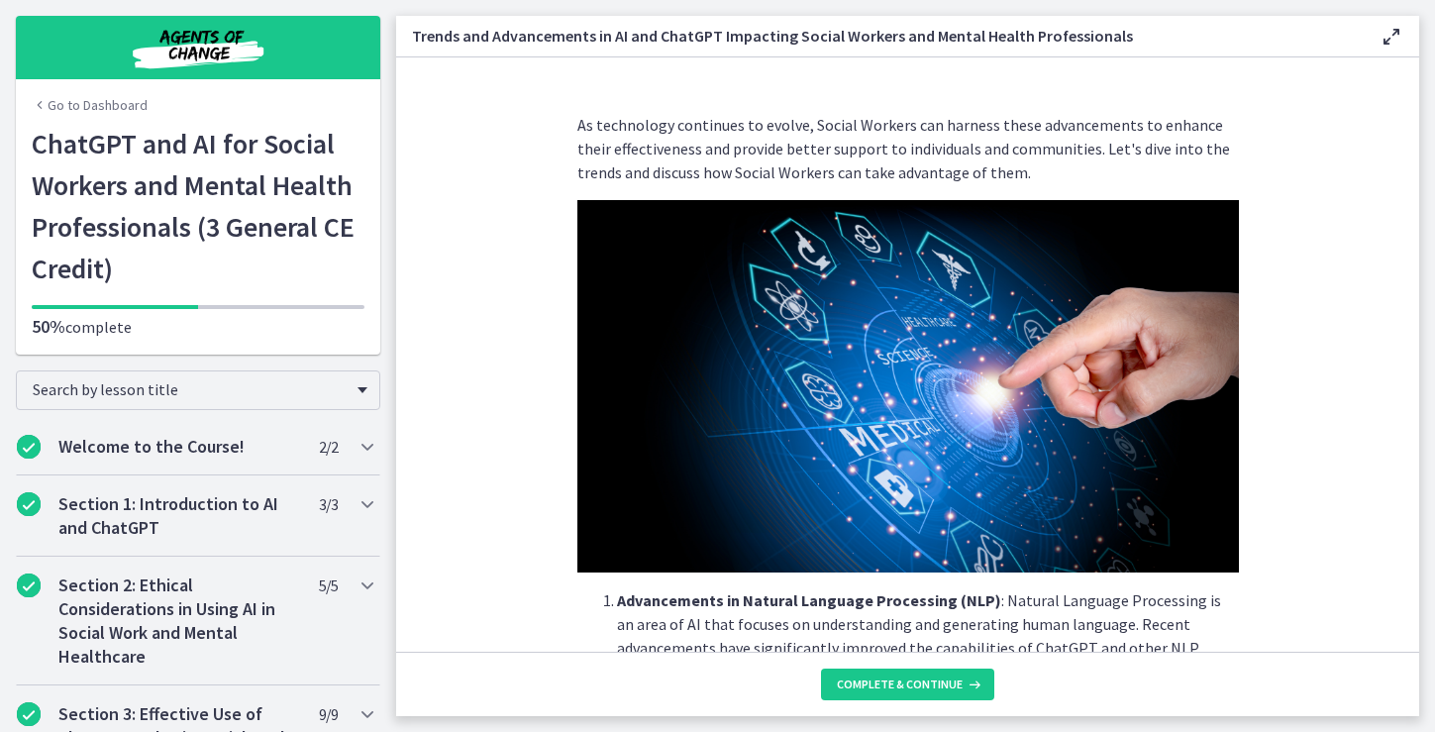
click at [1240, 138] on div "As technology continues to evolve, Social Workers can harness these advancement…" at bounding box center [907, 374] width 693 height 554
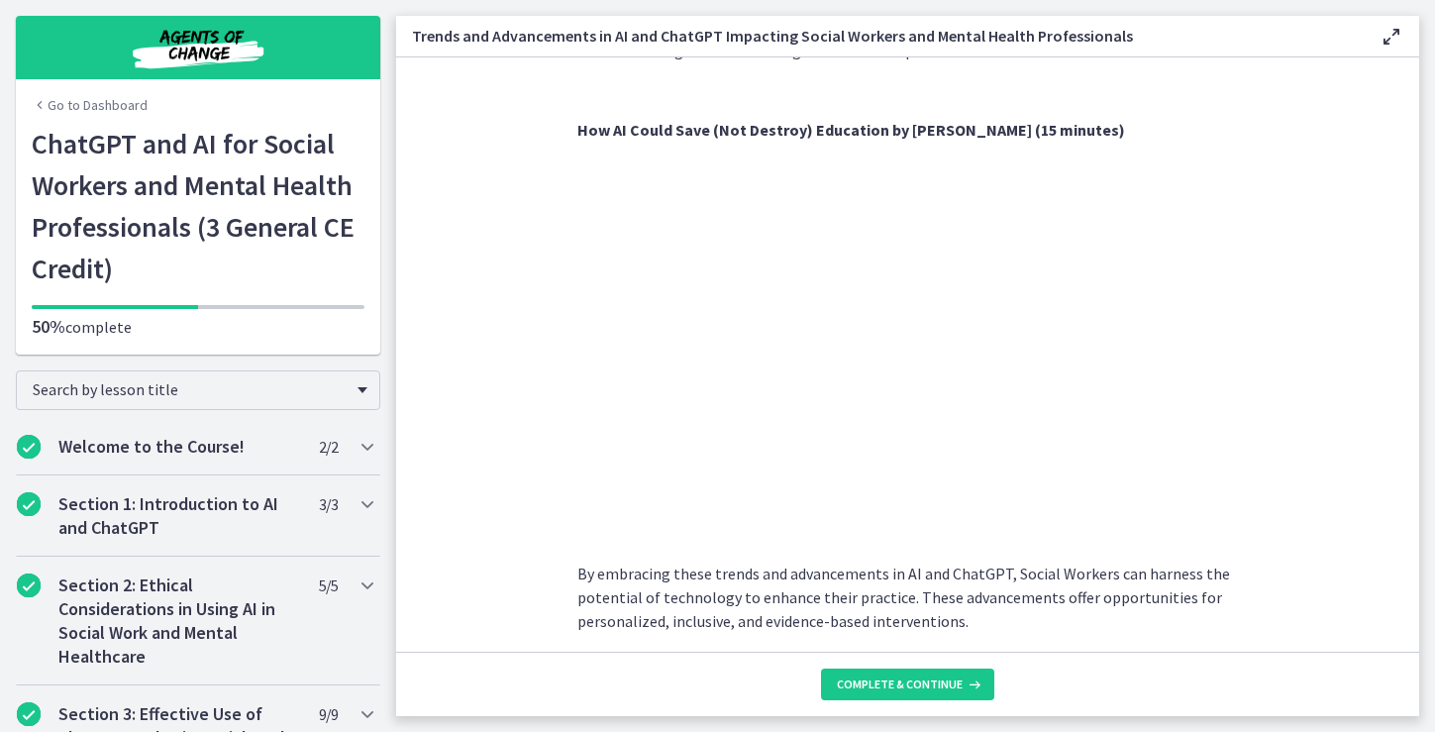
scroll to position [1421, 0]
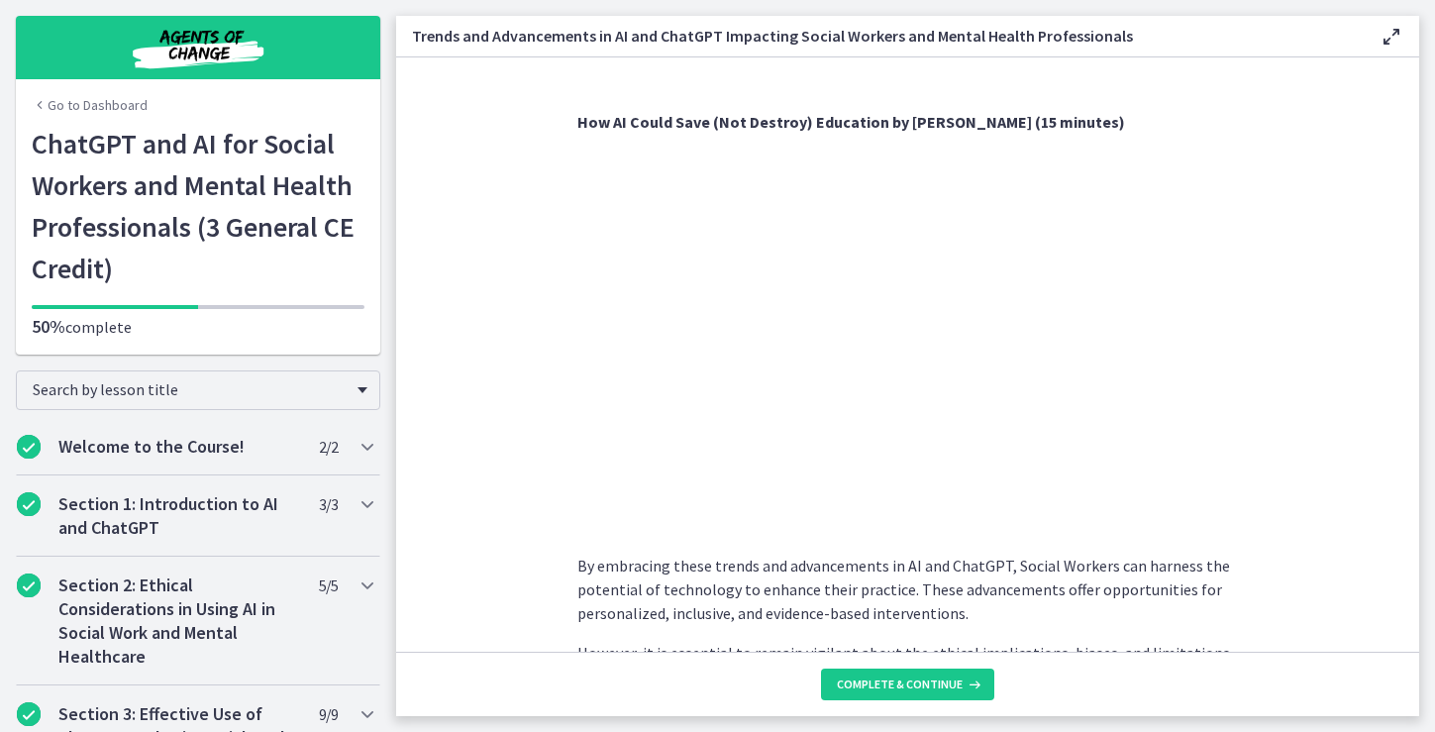
click at [1260, 414] on section "As technology continues to evolve, Social Workers can harness these advancement…" at bounding box center [907, 354] width 1023 height 594
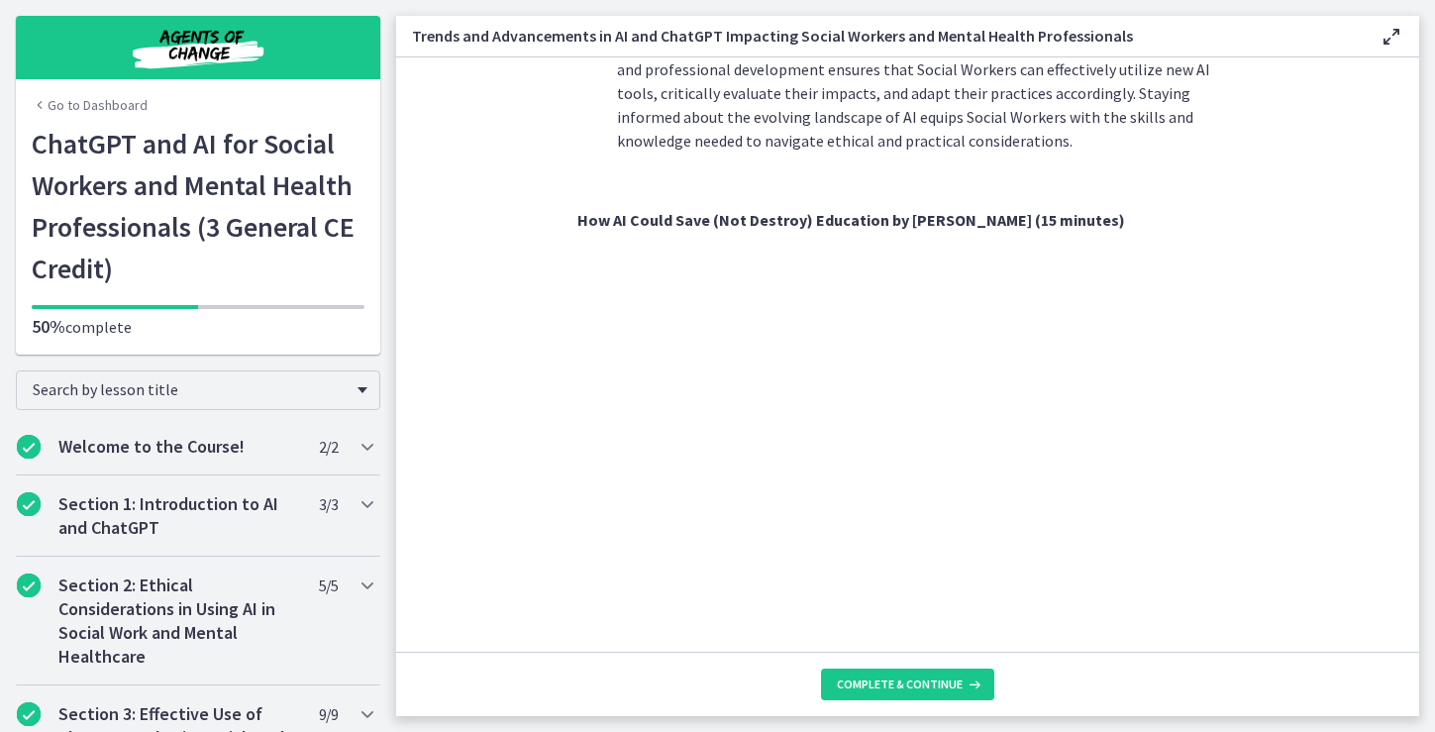
scroll to position [1322, 0]
click at [920, 682] on span "Complete & continue" at bounding box center [900, 684] width 126 height 16
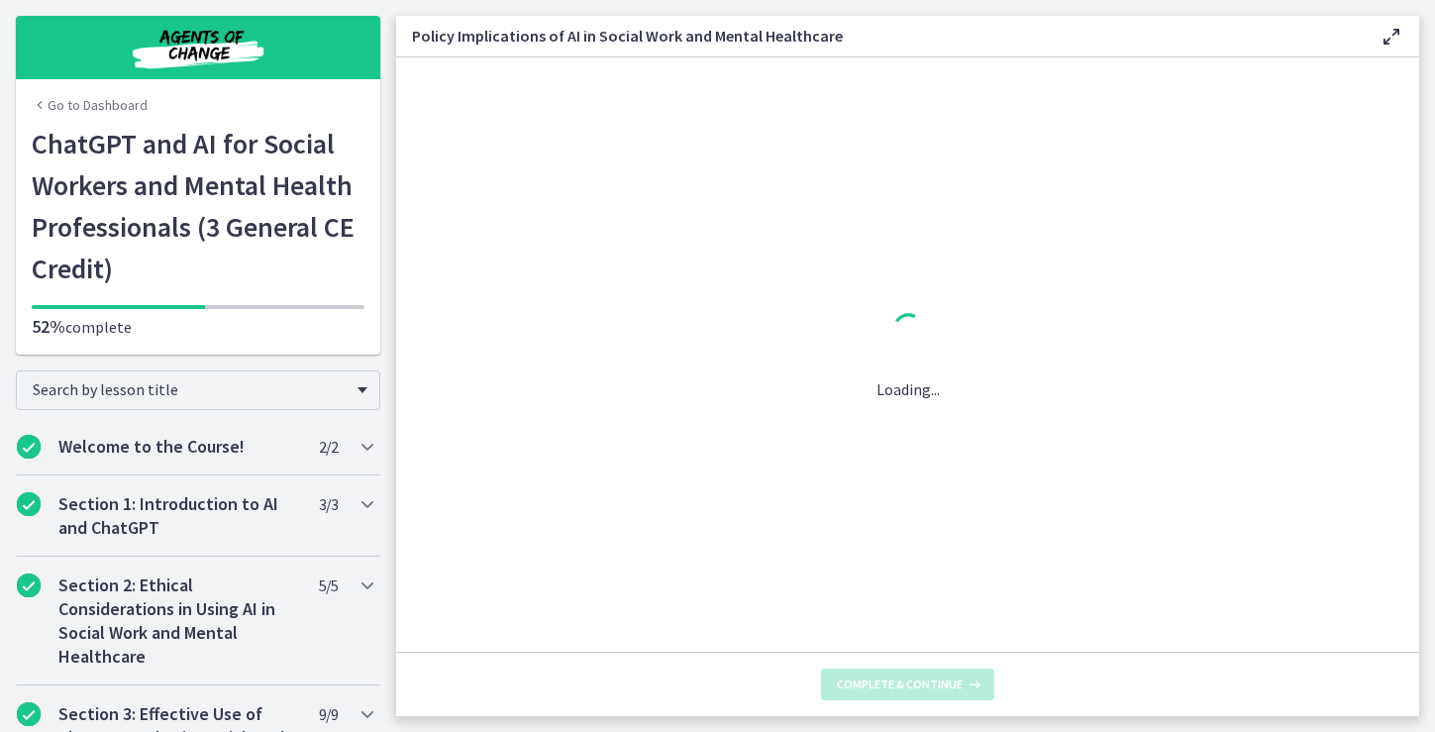
scroll to position [0, 0]
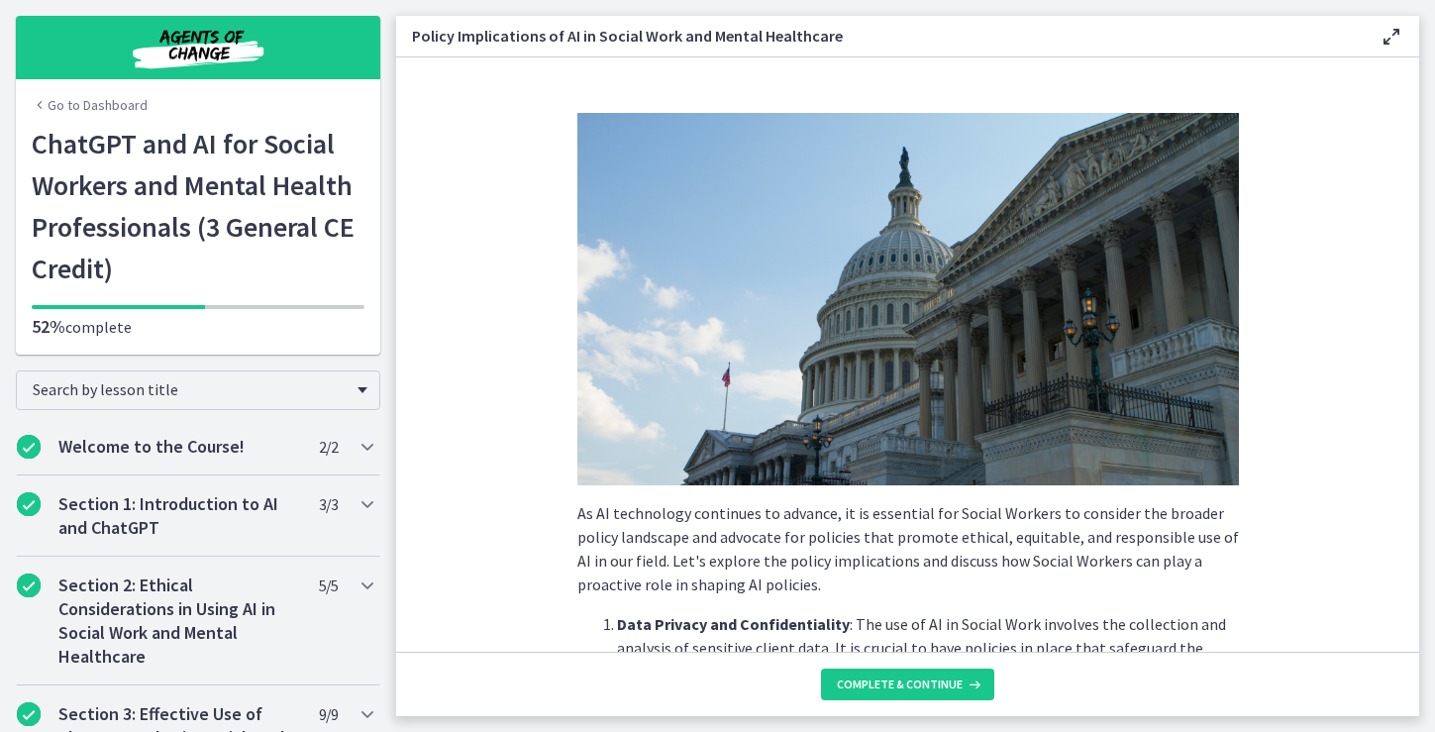
click at [1176, 562] on p "As AI technology continues to advance, it is essential for Social Workers to co…" at bounding box center [907, 548] width 661 height 95
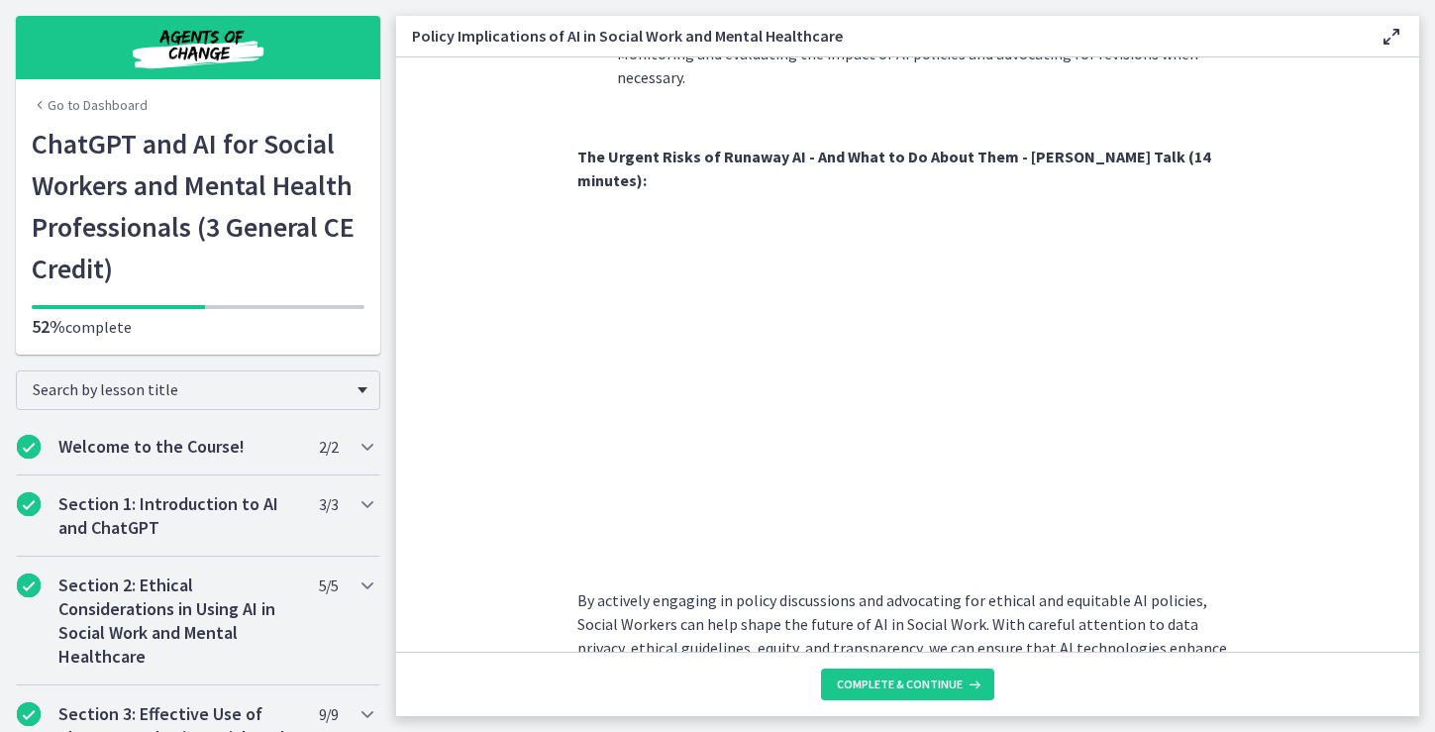
scroll to position [1711, 0]
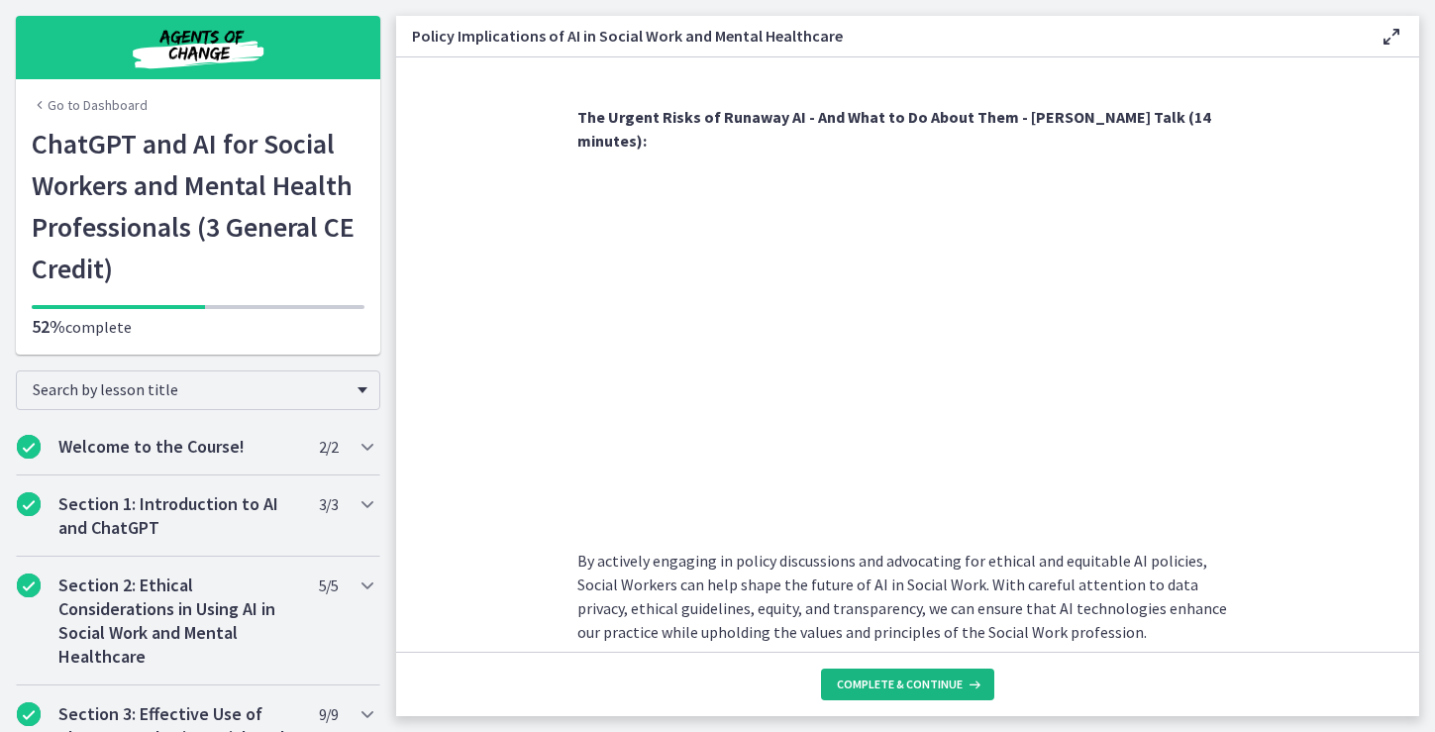
click at [903, 682] on span "Complete & continue" at bounding box center [900, 684] width 126 height 16
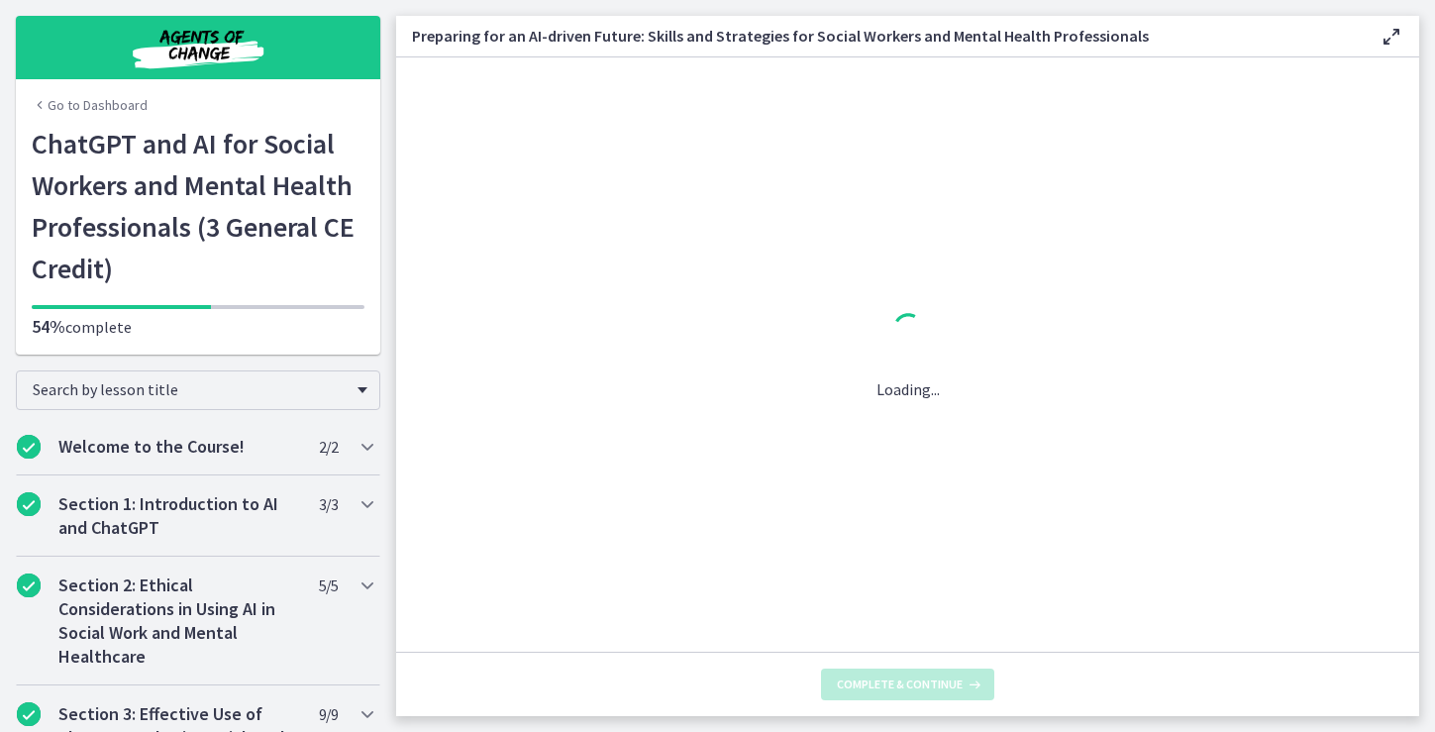
scroll to position [0, 0]
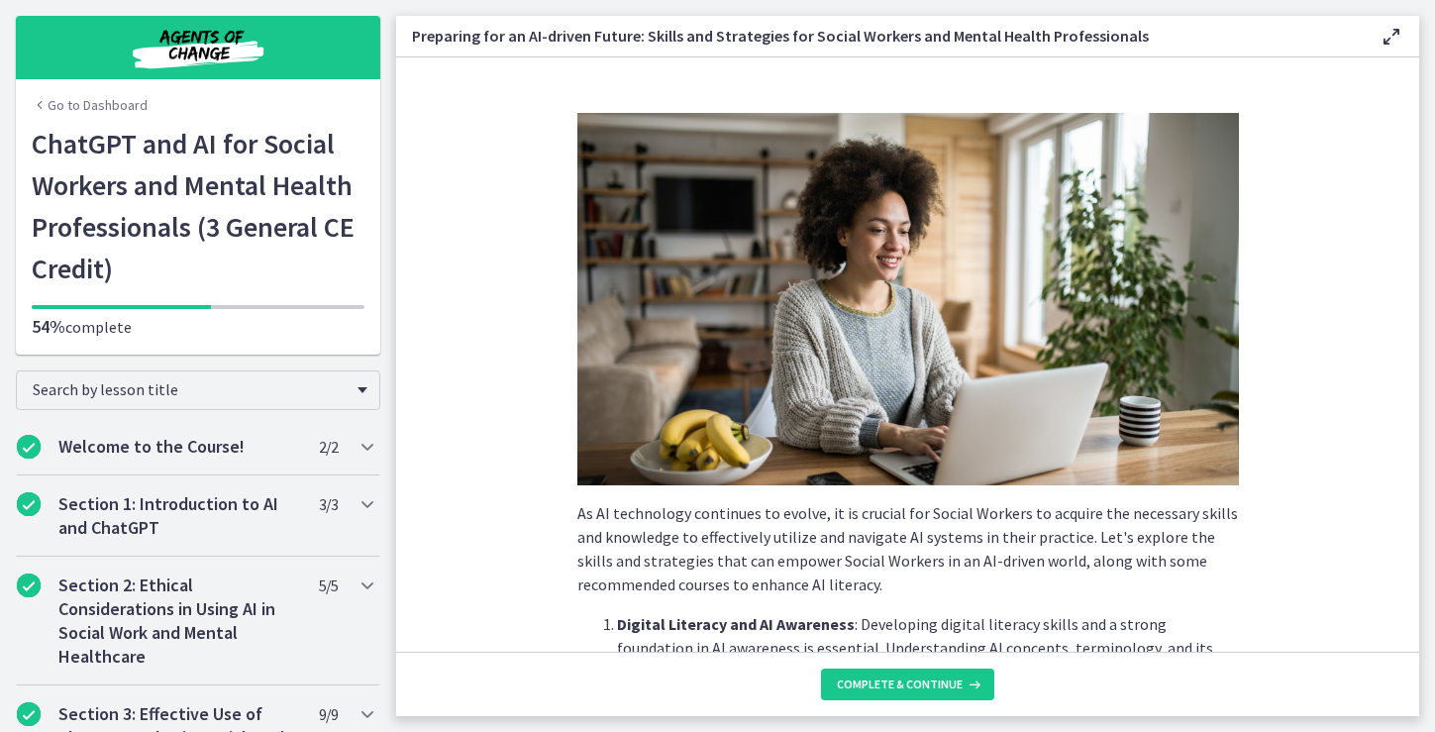
click at [1270, 322] on section "As AI technology continues to evolve, it is crucial for Social Workers to acqui…" at bounding box center [907, 354] width 1023 height 594
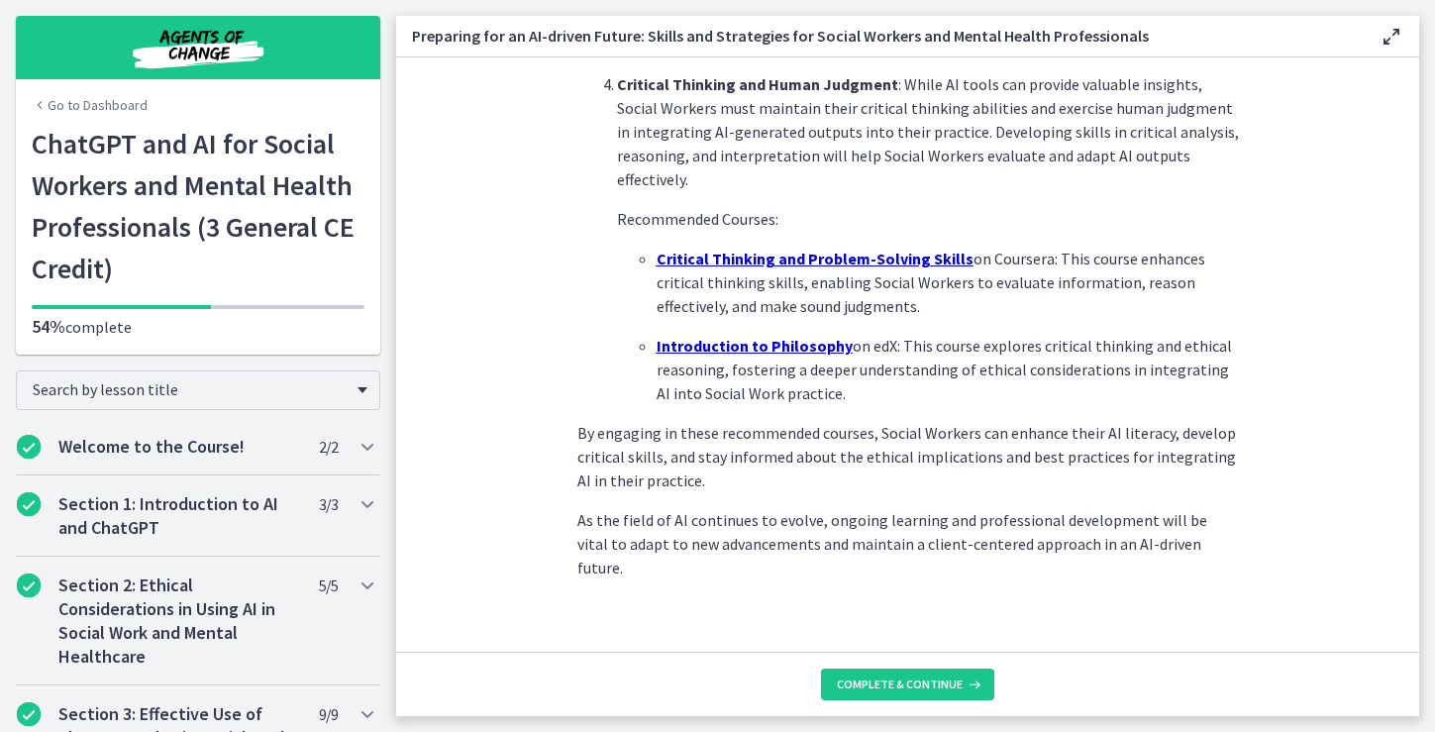
scroll to position [1402, 0]
click at [909, 686] on span "Complete & continue" at bounding box center [900, 684] width 126 height 16
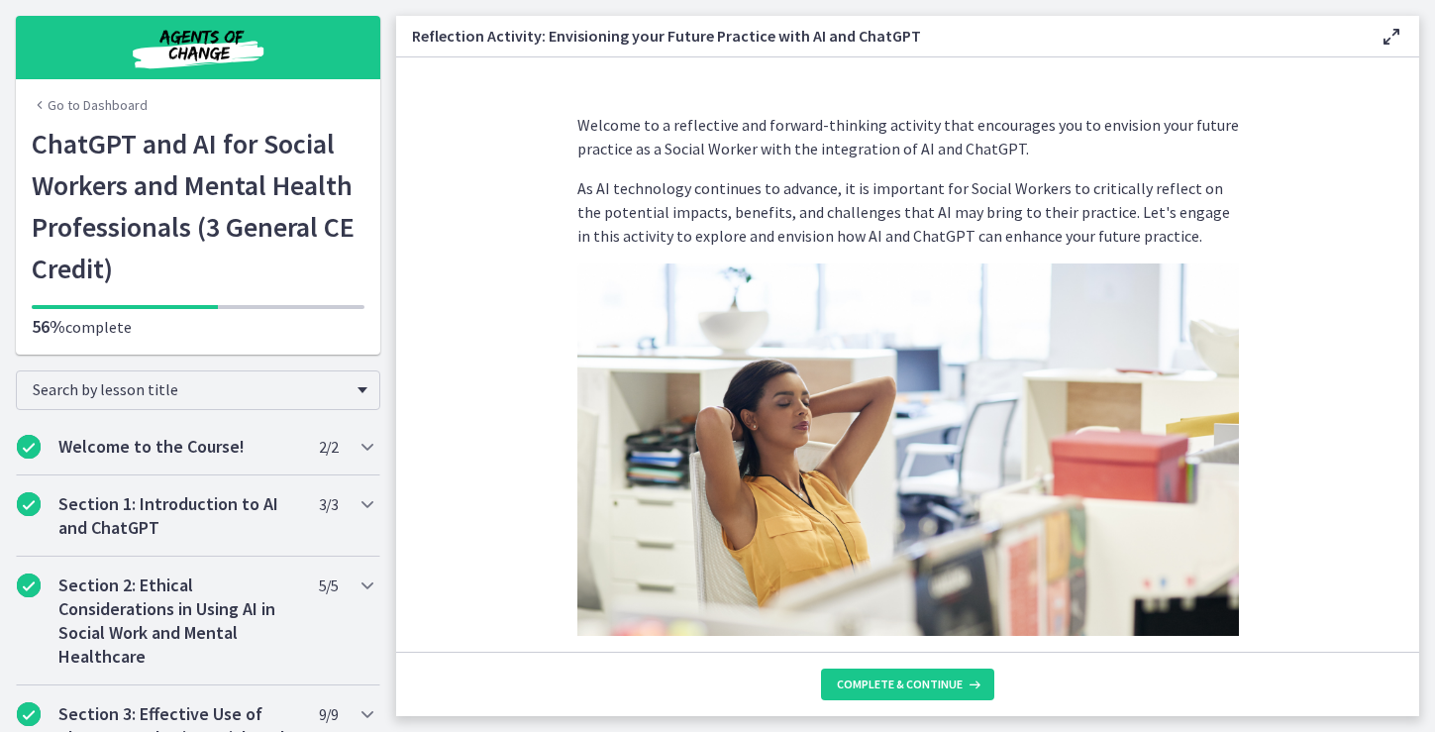
click at [1201, 226] on p "As AI technology continues to advance, it is important for Social Workers to cr…" at bounding box center [907, 211] width 661 height 71
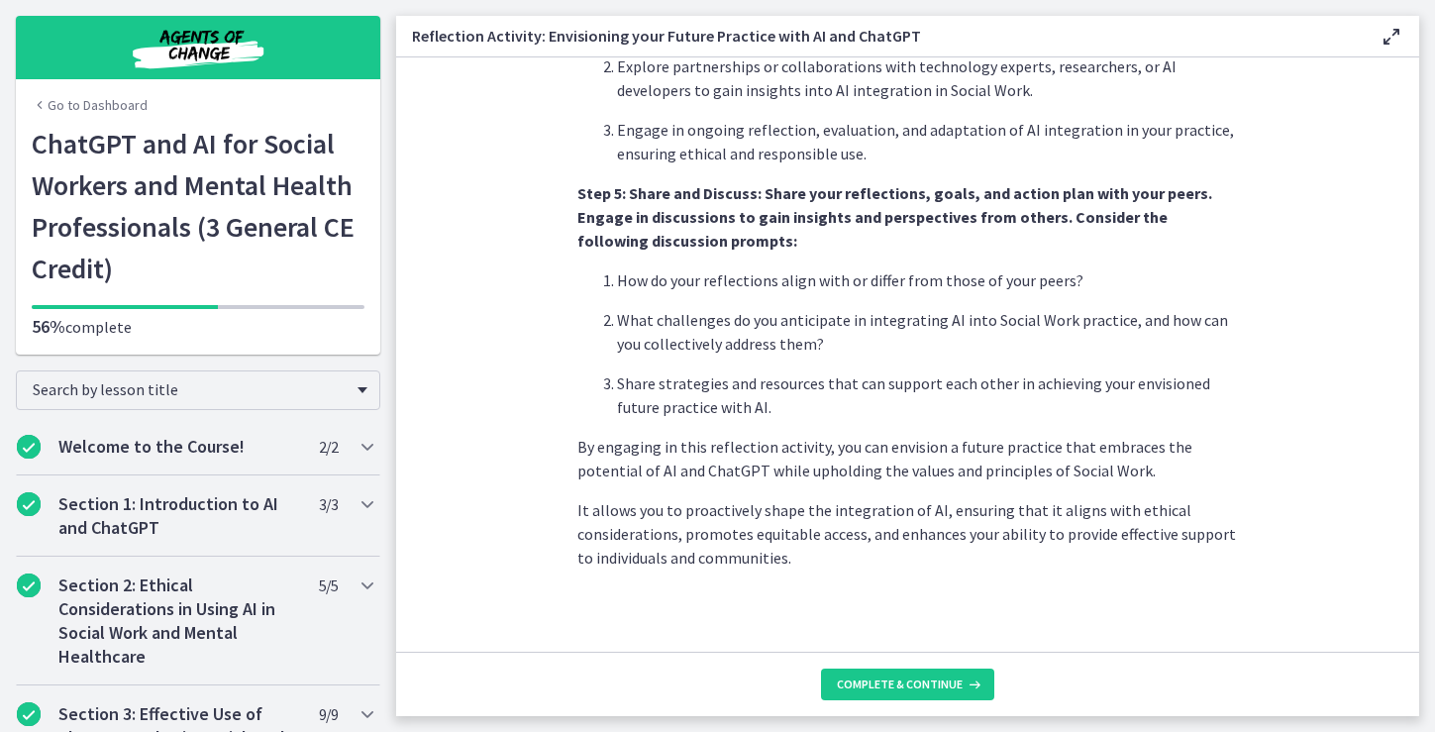
scroll to position [1671, 0]
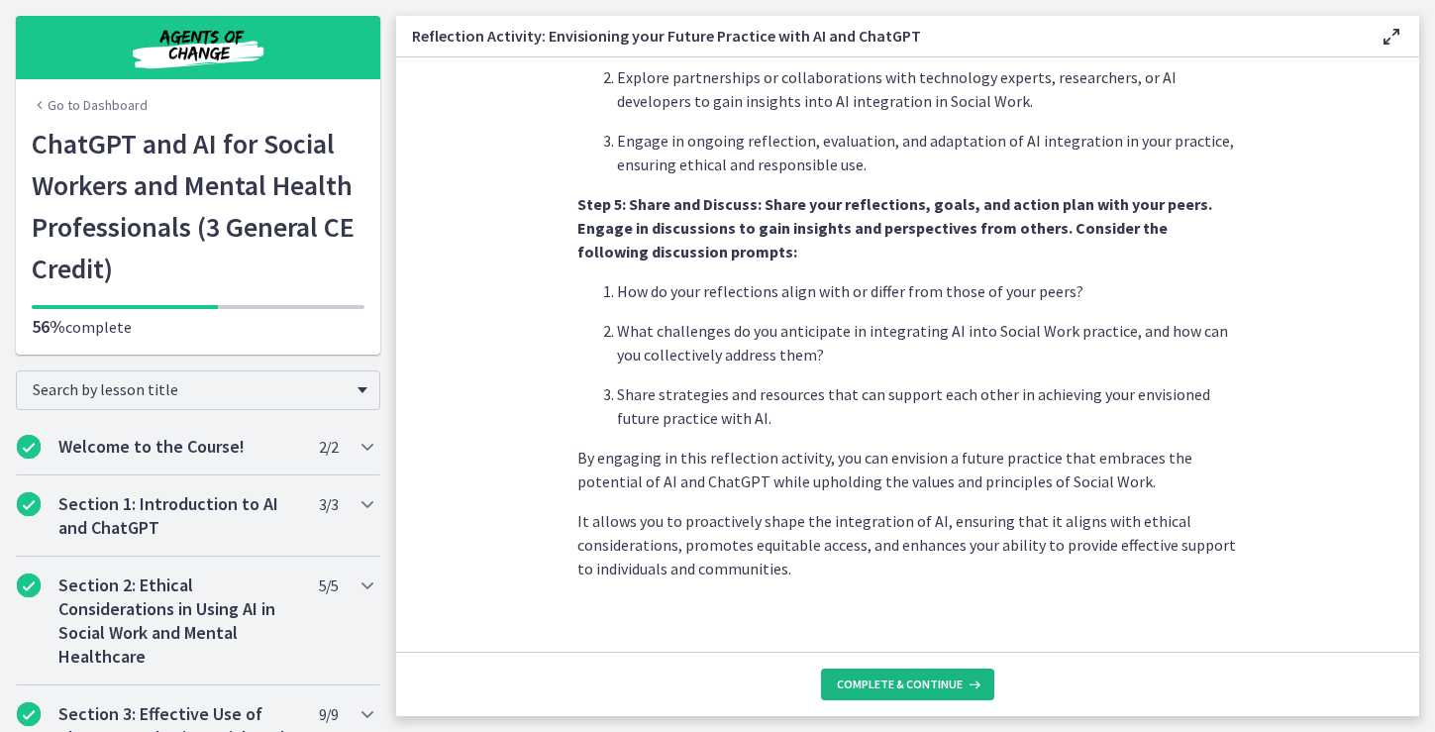
click at [907, 684] on span "Complete & continue" at bounding box center [900, 684] width 126 height 16
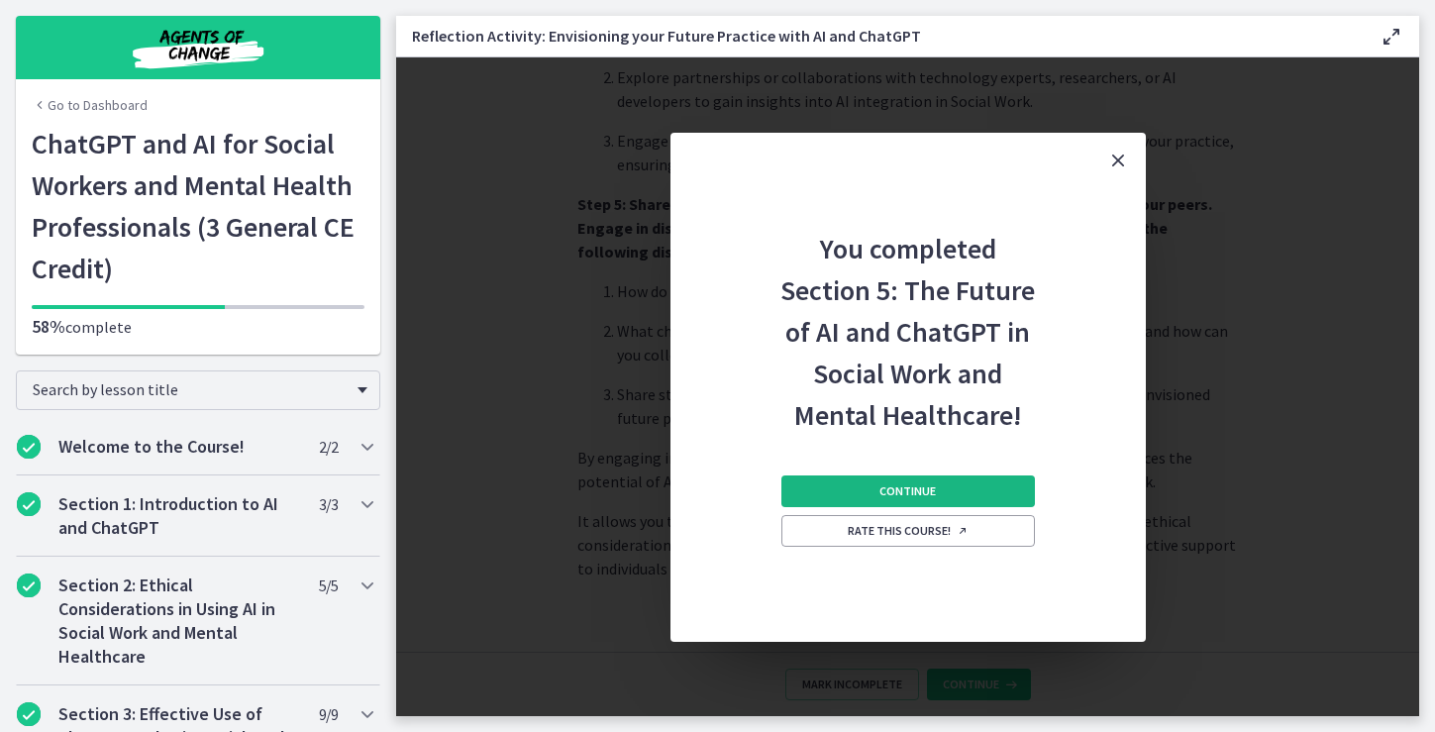
click at [943, 484] on button "Continue" at bounding box center [907, 491] width 253 height 32
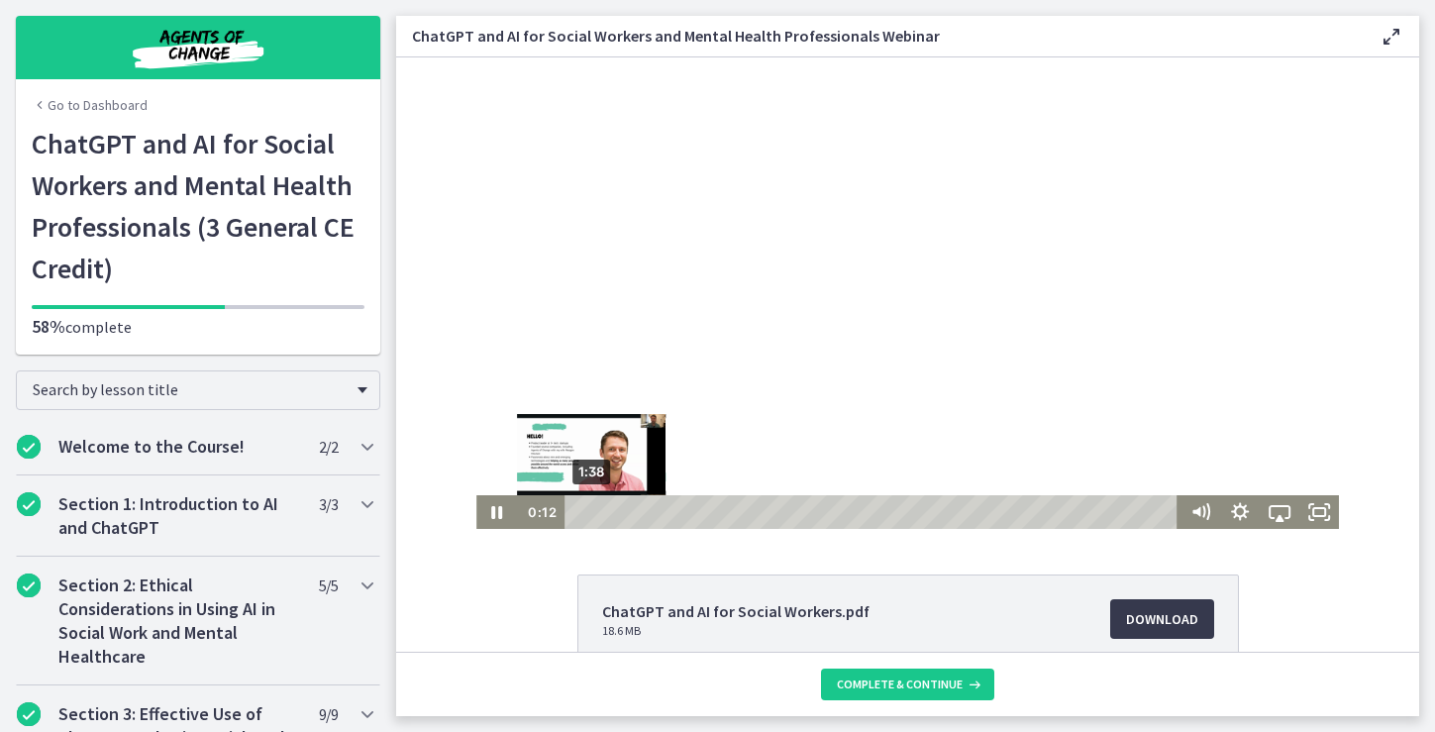
click at [591, 508] on div "1:38" at bounding box center [874, 512] width 598 height 34
click at [603, 512] on div "2:52" at bounding box center [874, 512] width 598 height 34
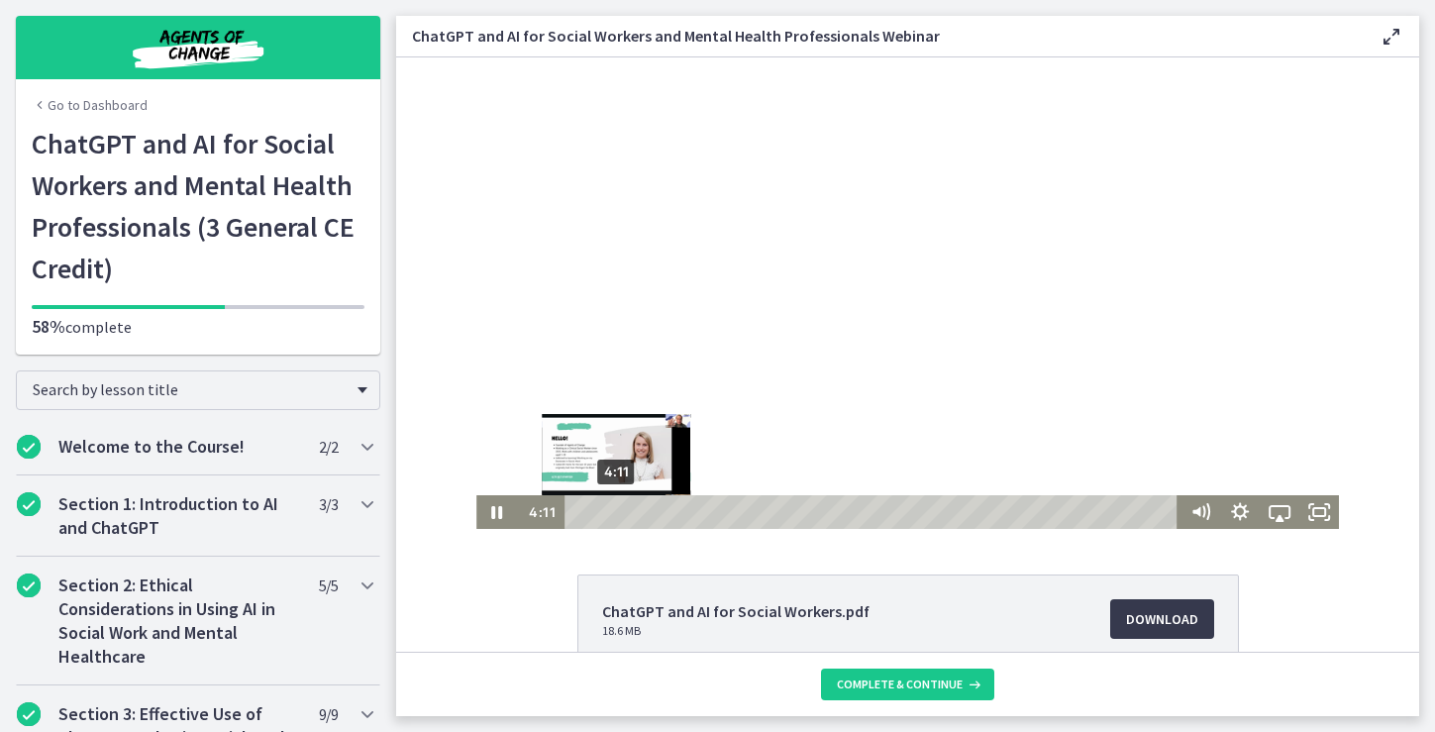
click at [616, 513] on div "4:11" at bounding box center [874, 512] width 598 height 34
click at [630, 509] on div "5:37" at bounding box center [874, 512] width 598 height 34
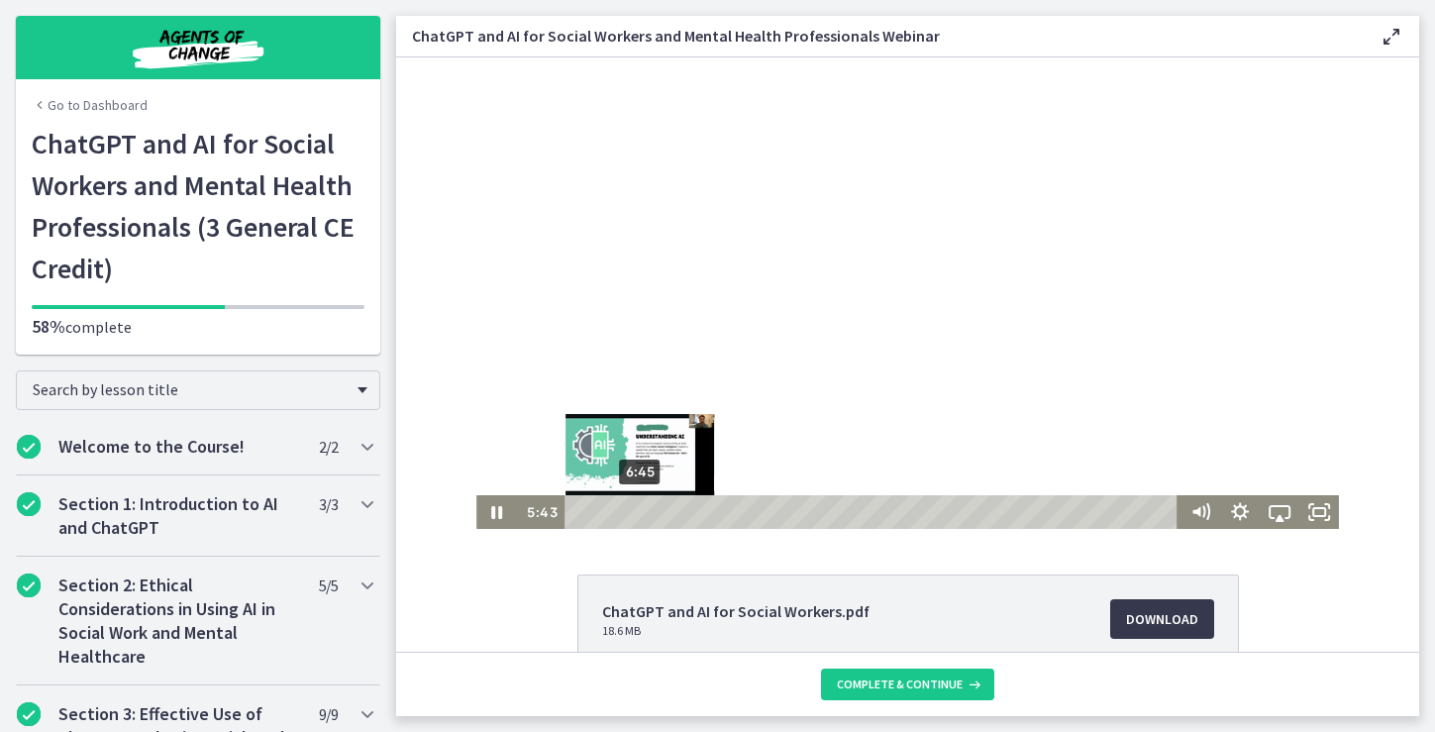
click at [641, 514] on div "6:45" at bounding box center [874, 512] width 598 height 34
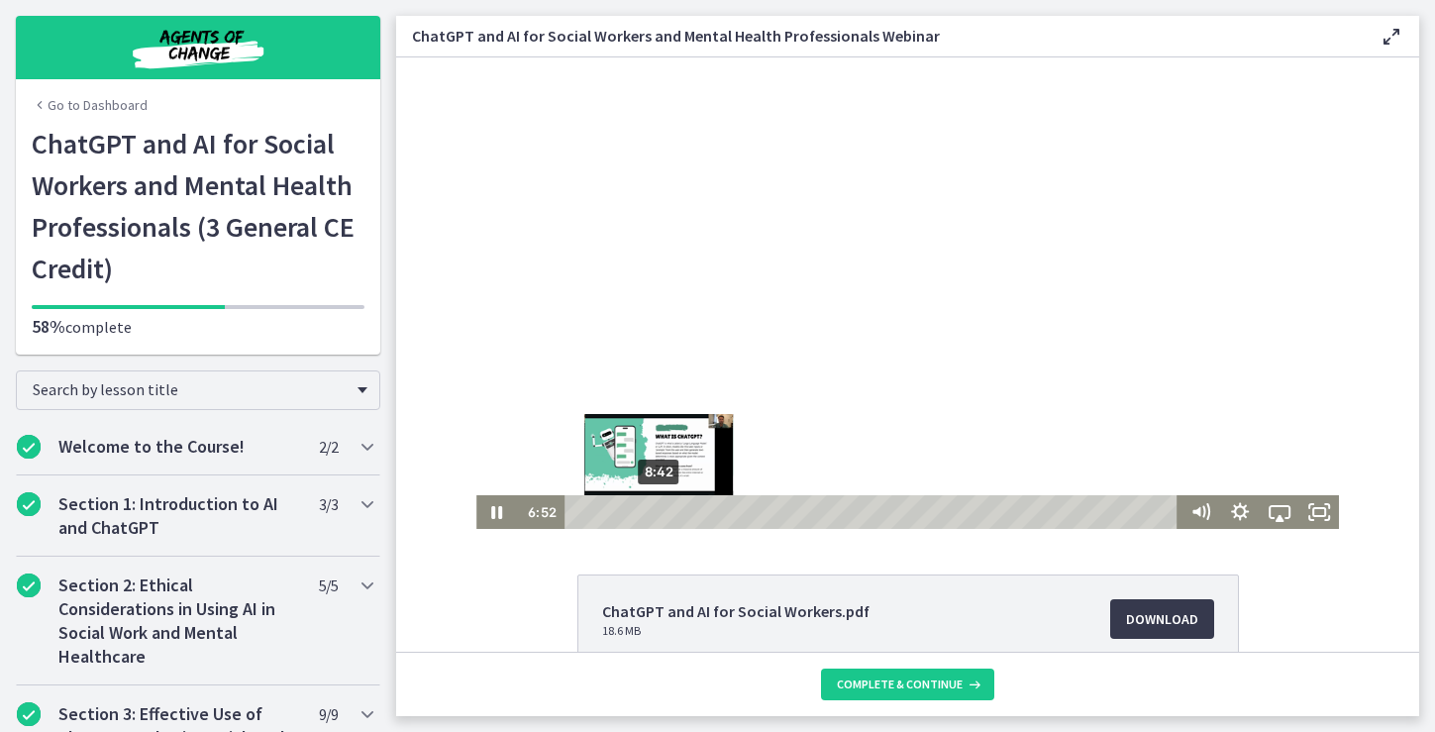
click at [659, 509] on div "8:42" at bounding box center [874, 512] width 598 height 34
click at [671, 511] on div "9:55" at bounding box center [874, 512] width 598 height 34
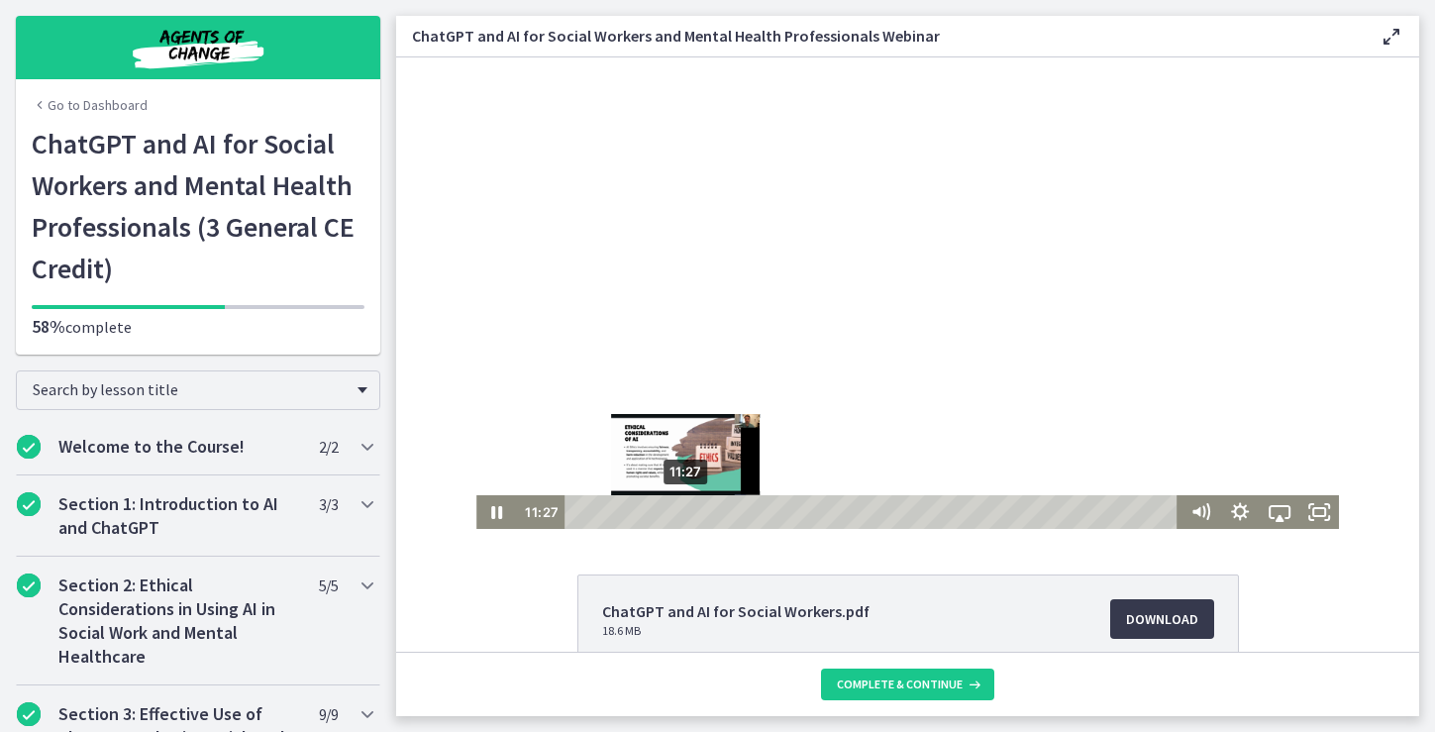
click at [686, 512] on div "11:27" at bounding box center [874, 512] width 598 height 34
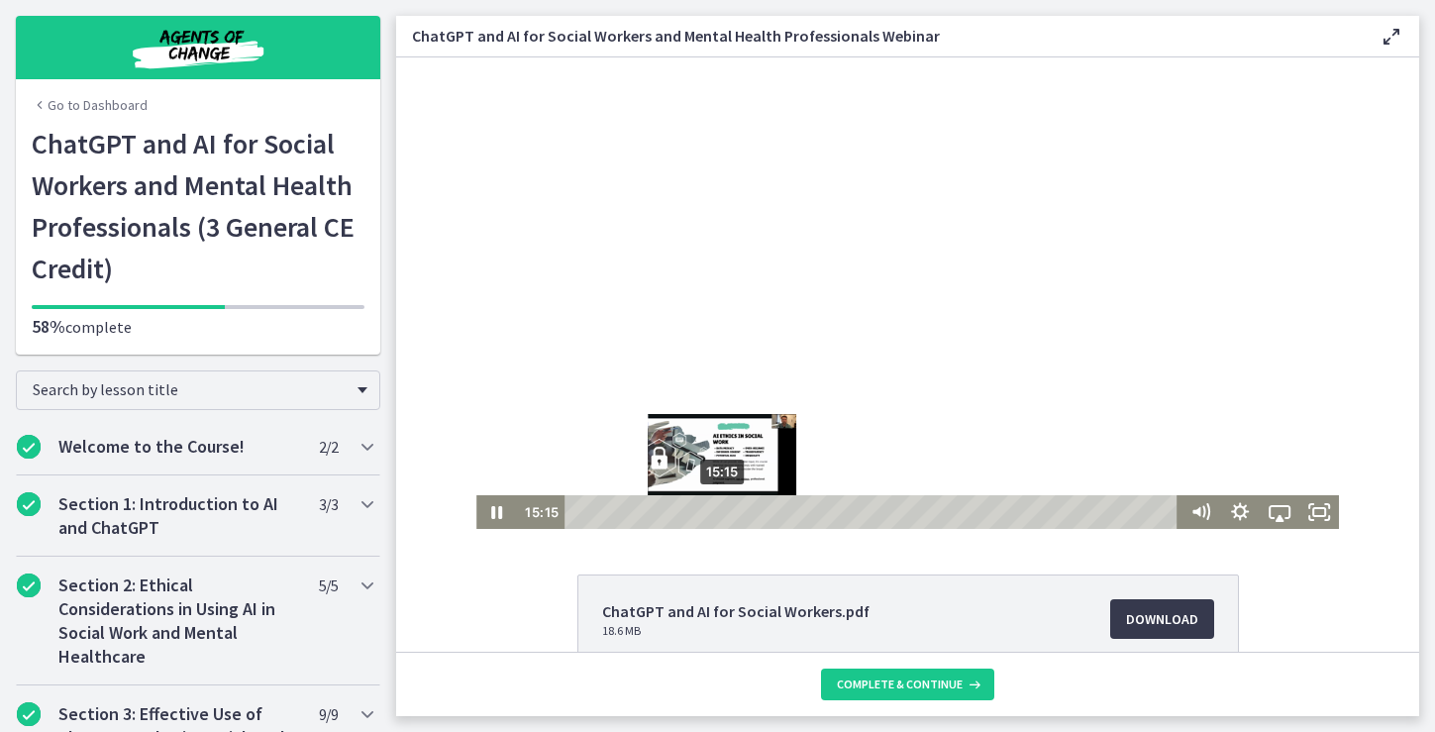
click at [723, 512] on div "15:15" at bounding box center [874, 512] width 598 height 34
click at [738, 508] on div "16:47" at bounding box center [874, 512] width 598 height 34
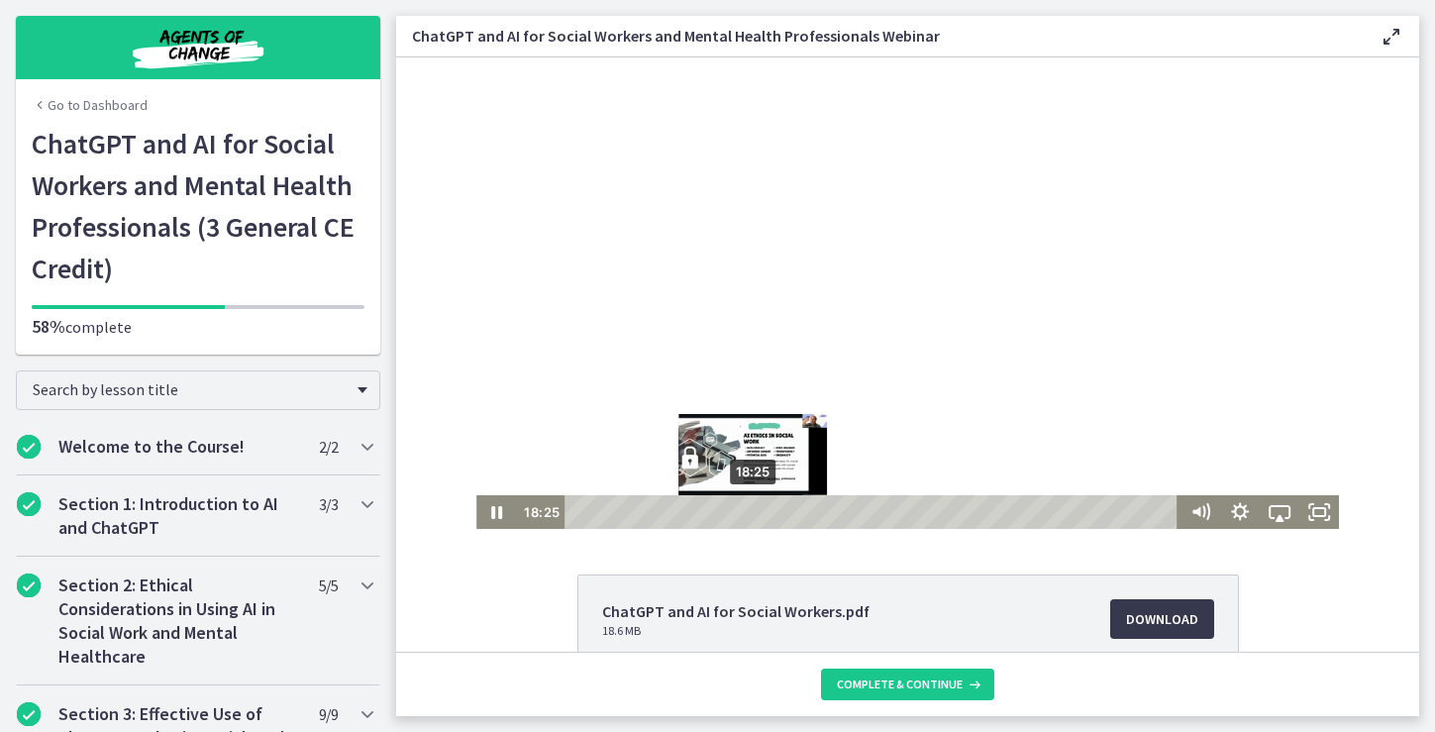
click at [754, 510] on div "18:25" at bounding box center [874, 512] width 598 height 34
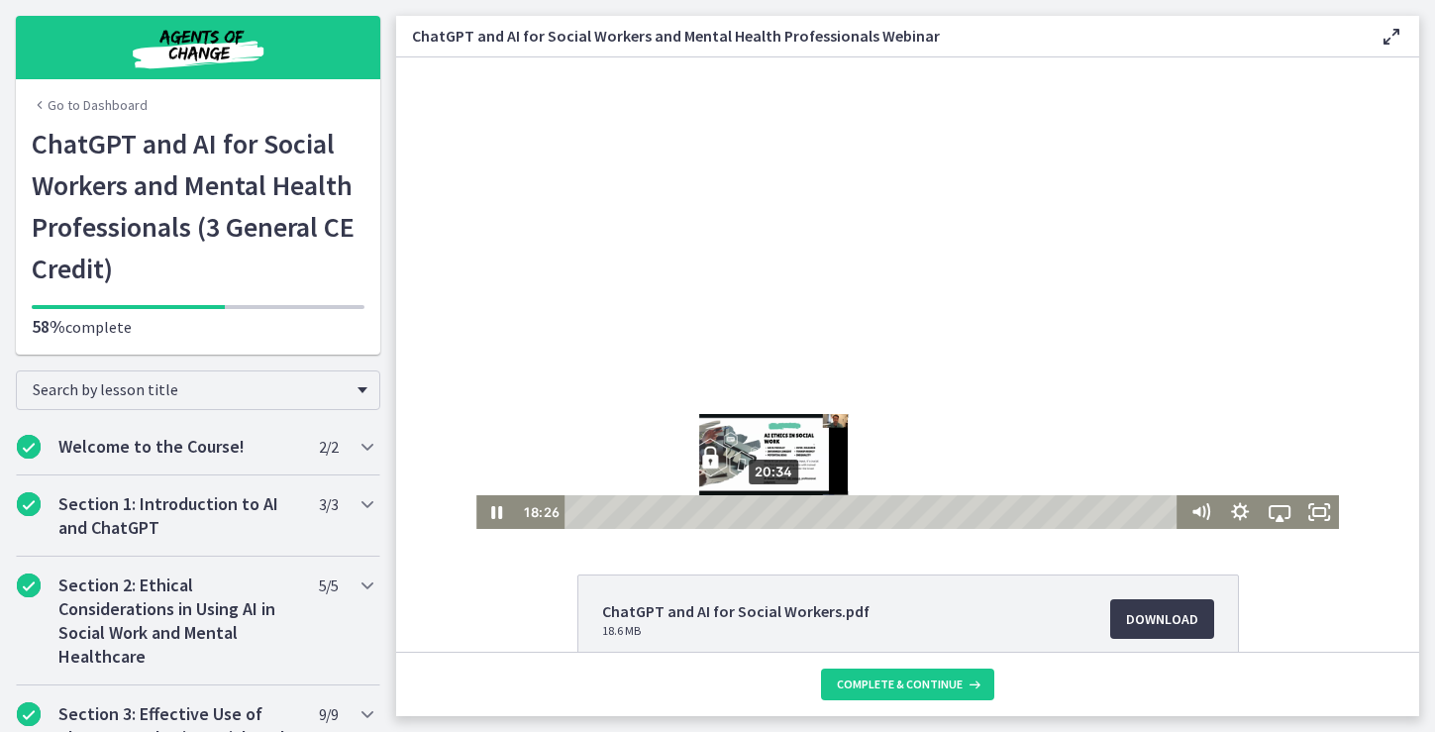
click at [774, 507] on div "20:34" at bounding box center [874, 512] width 598 height 34
click at [792, 509] on div "22:24" at bounding box center [874, 512] width 598 height 34
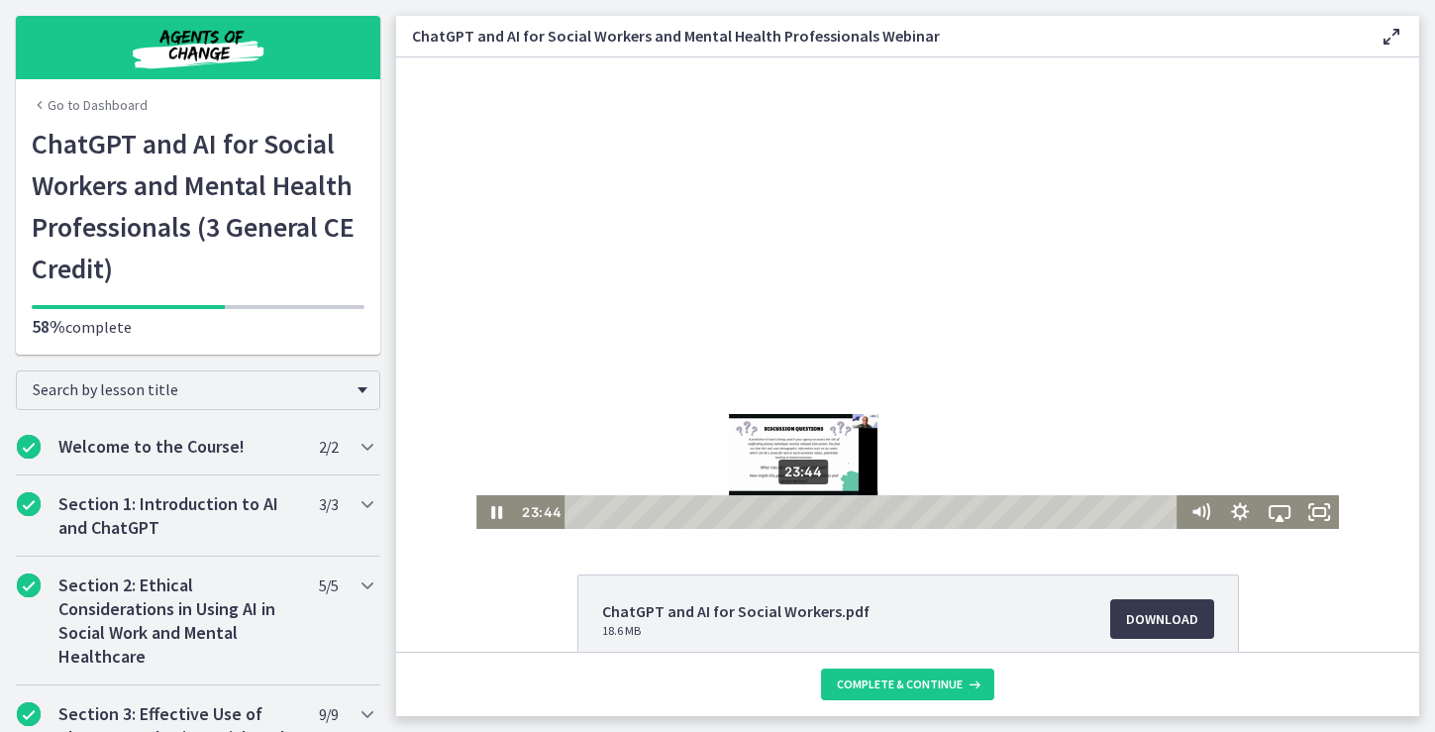
click at [805, 513] on div "23:44" at bounding box center [874, 512] width 598 height 34
click at [821, 506] on div "25:22" at bounding box center [874, 512] width 598 height 34
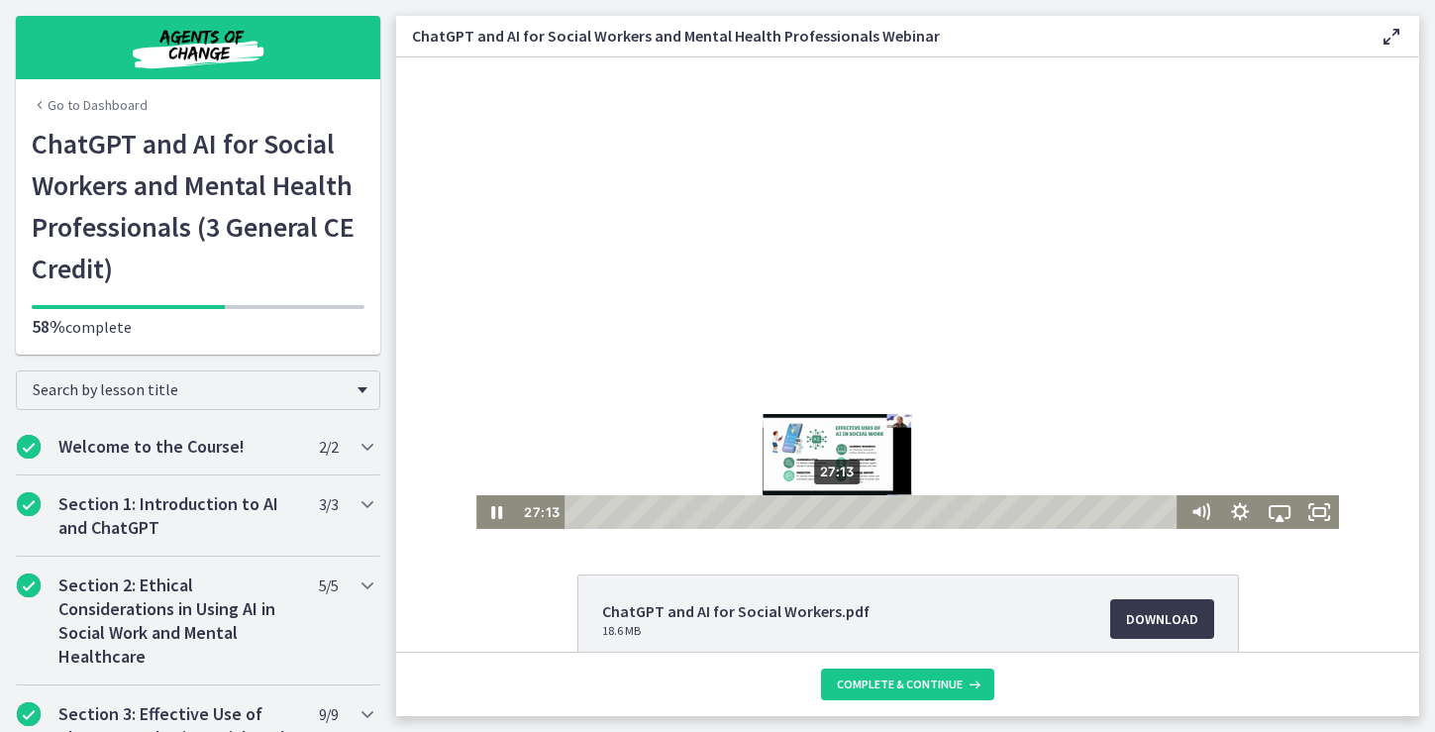
click at [839, 510] on div "27:13" at bounding box center [874, 512] width 598 height 34
click at [855, 509] on div "28:57" at bounding box center [874, 512] width 598 height 34
click at [874, 509] on div "30:54" at bounding box center [874, 512] width 598 height 34
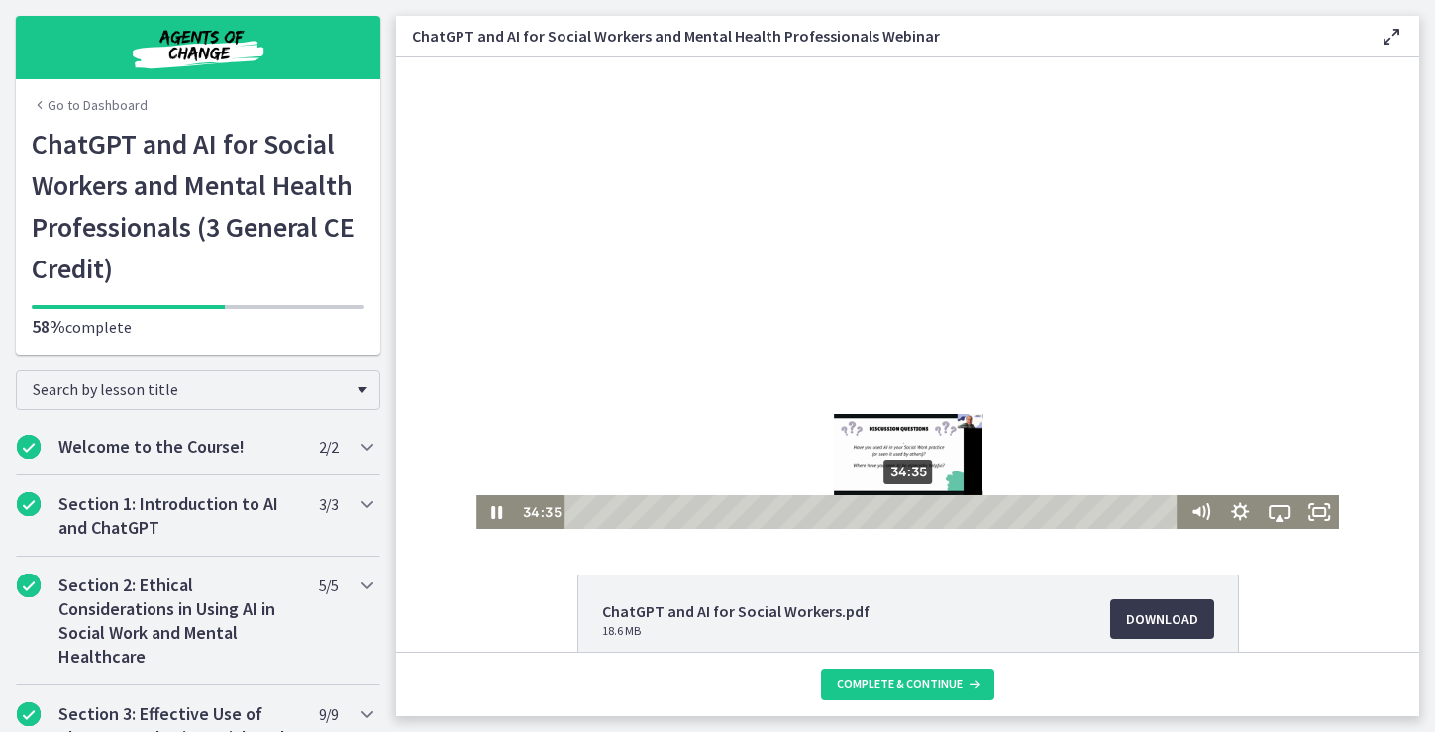
click at [910, 507] on div "34:35" at bounding box center [874, 512] width 598 height 34
click at [926, 512] on div "36:13" at bounding box center [874, 512] width 598 height 34
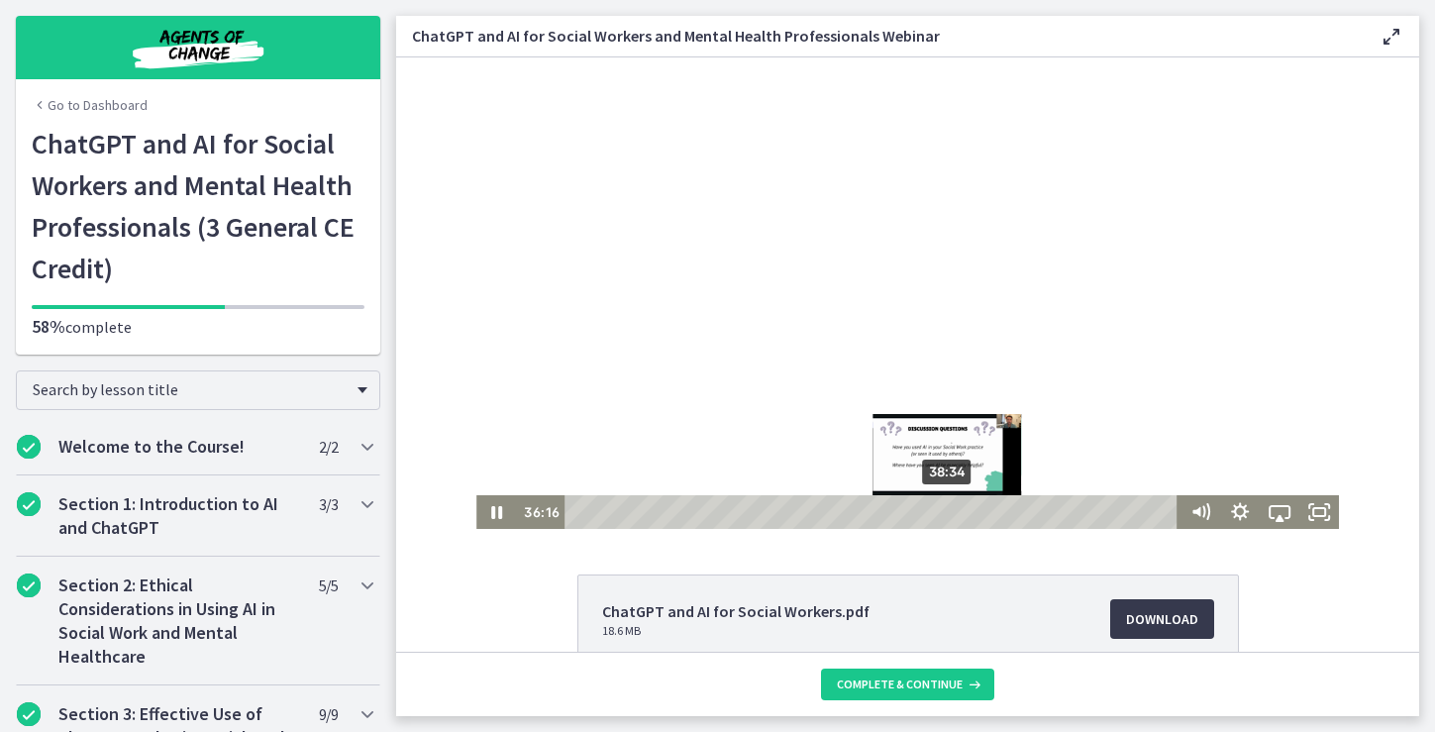
click at [949, 509] on div "38:34" at bounding box center [874, 512] width 598 height 34
click at [961, 508] on div "39:54" at bounding box center [874, 512] width 598 height 34
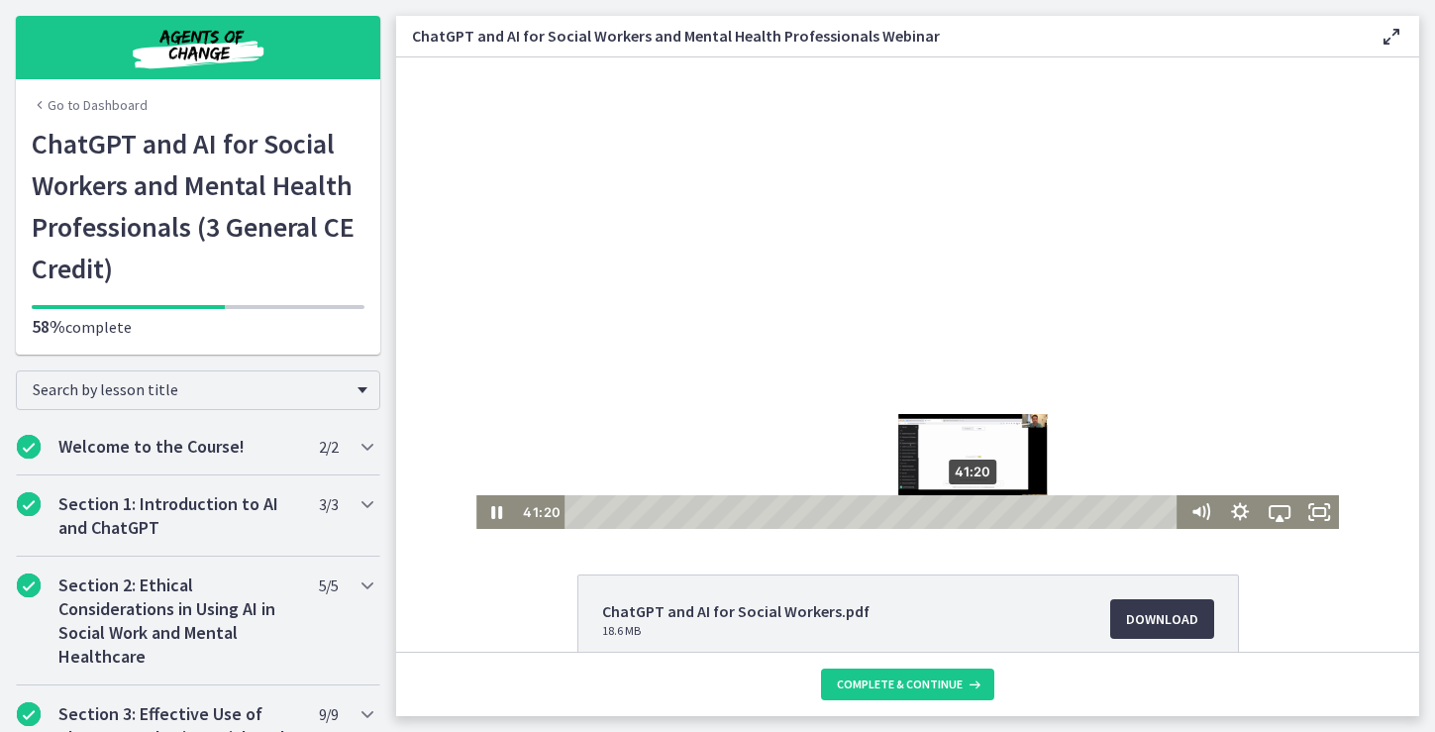
click at [975, 516] on div "41:20" at bounding box center [874, 512] width 598 height 34
click at [992, 513] on div "43:05" at bounding box center [874, 512] width 598 height 34
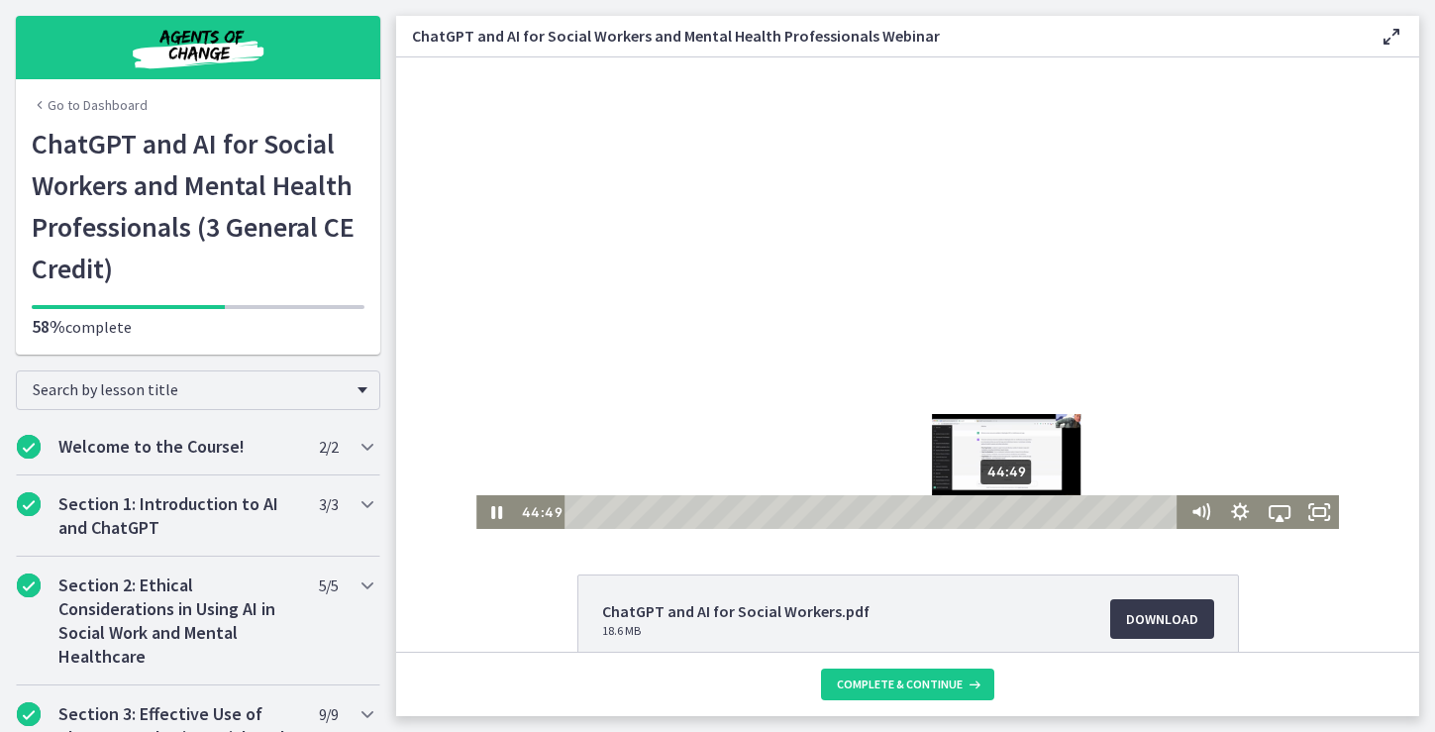
click at [1009, 511] on div "44:49" at bounding box center [874, 512] width 598 height 34
click at [1024, 511] on div "46:21" at bounding box center [874, 512] width 598 height 34
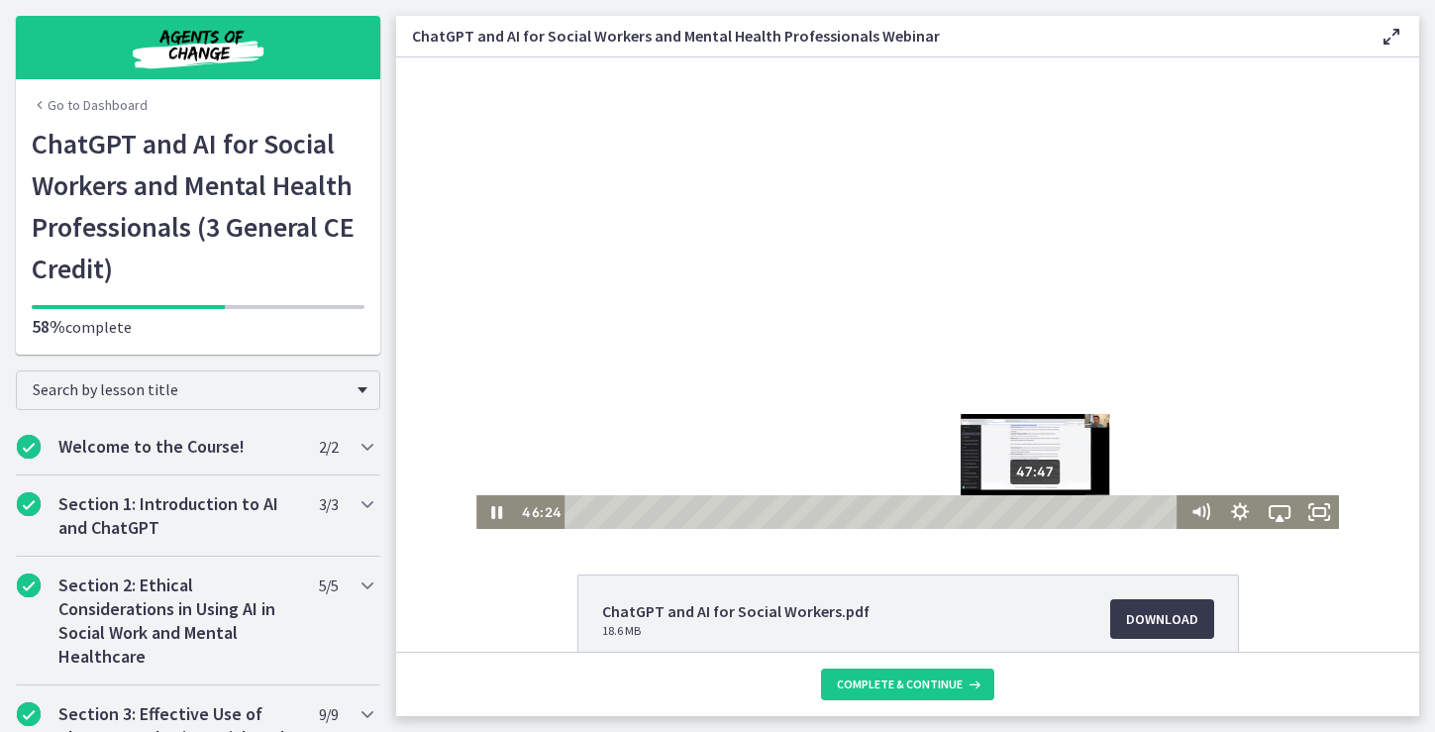
click at [1038, 509] on div "47:47" at bounding box center [874, 512] width 598 height 34
click at [1055, 509] on div "49:38" at bounding box center [874, 512] width 598 height 34
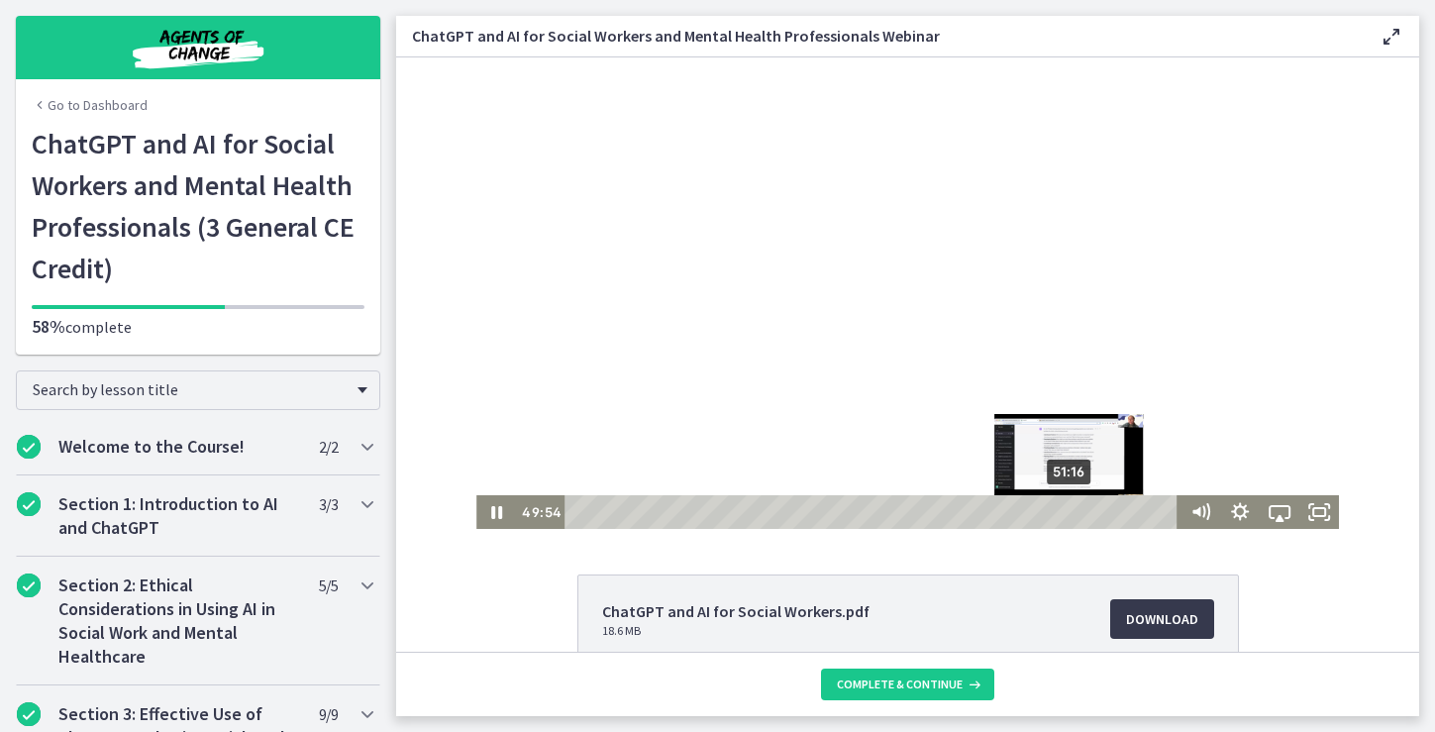
click at [1071, 506] on div "51:16" at bounding box center [874, 512] width 598 height 34
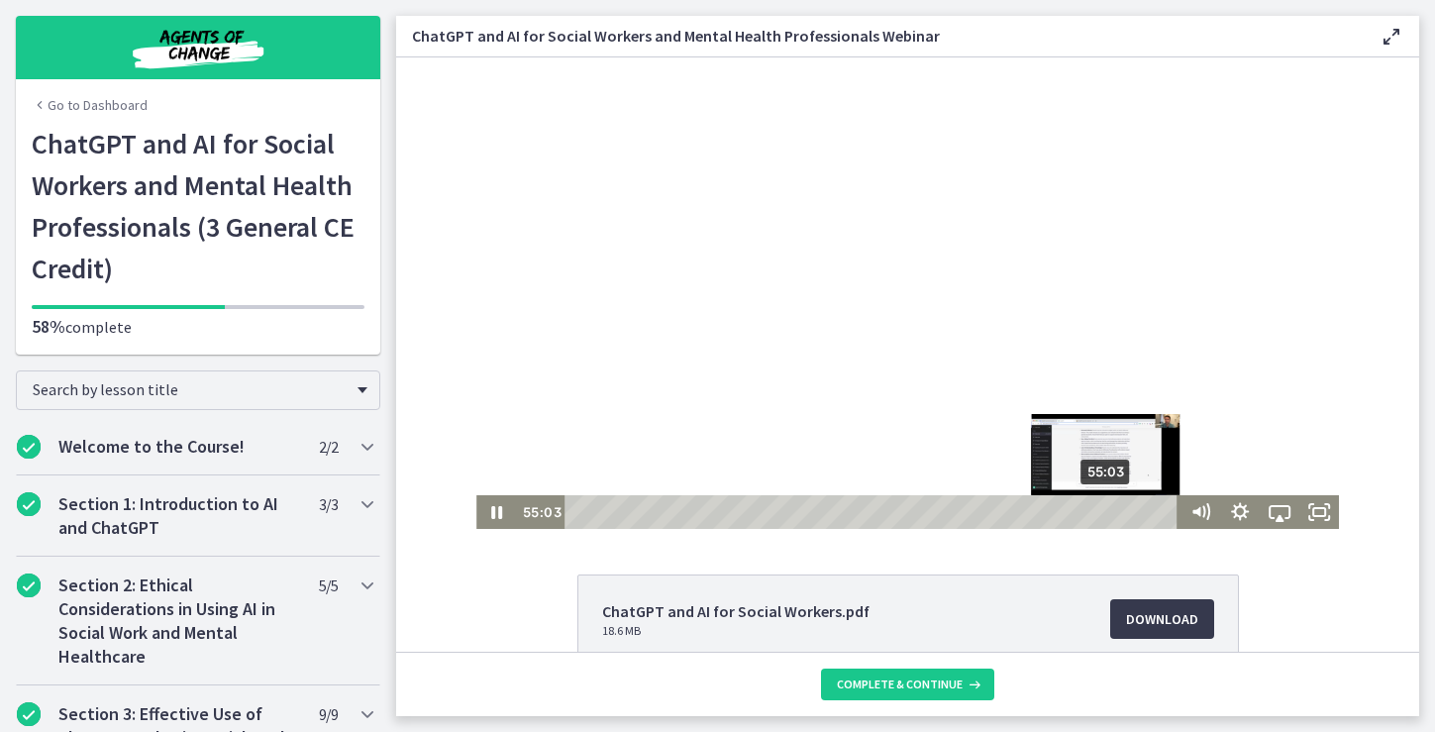
click at [1108, 514] on div "55:03" at bounding box center [874, 512] width 598 height 34
click at [1119, 513] on div "56:11" at bounding box center [874, 512] width 598 height 34
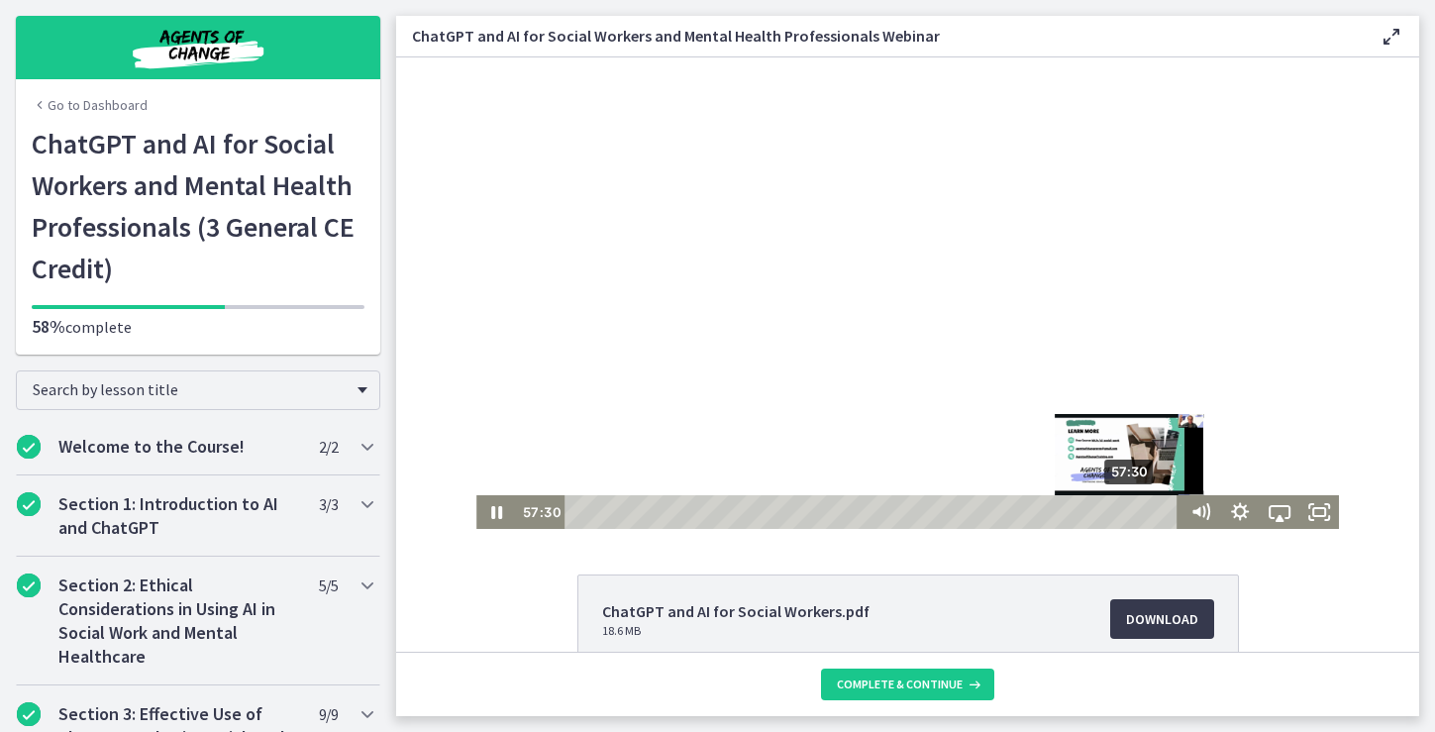
click at [1132, 513] on div "57:30" at bounding box center [874, 512] width 598 height 34
click at [1147, 512] on div "59:02" at bounding box center [874, 512] width 598 height 34
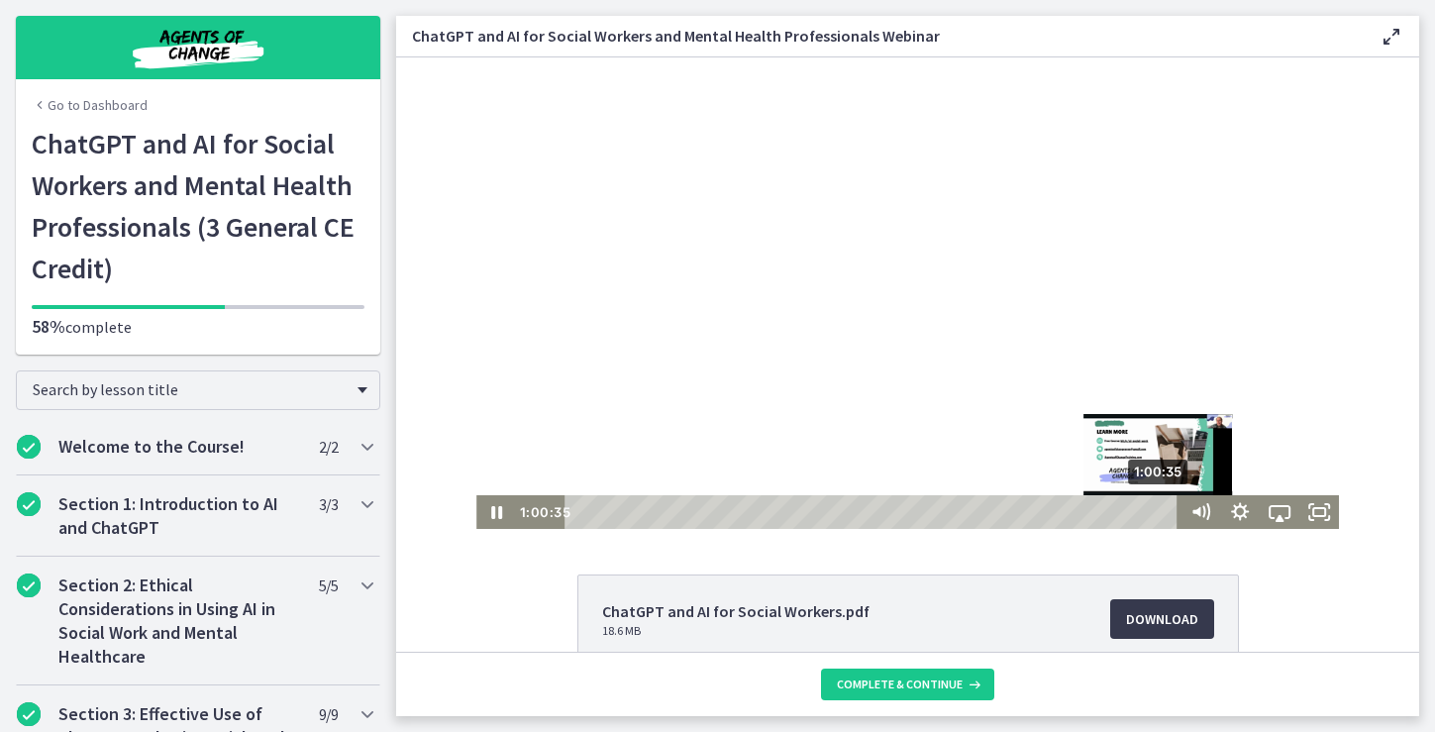
click at [1161, 510] on div "1:00:35" at bounding box center [874, 512] width 598 height 34
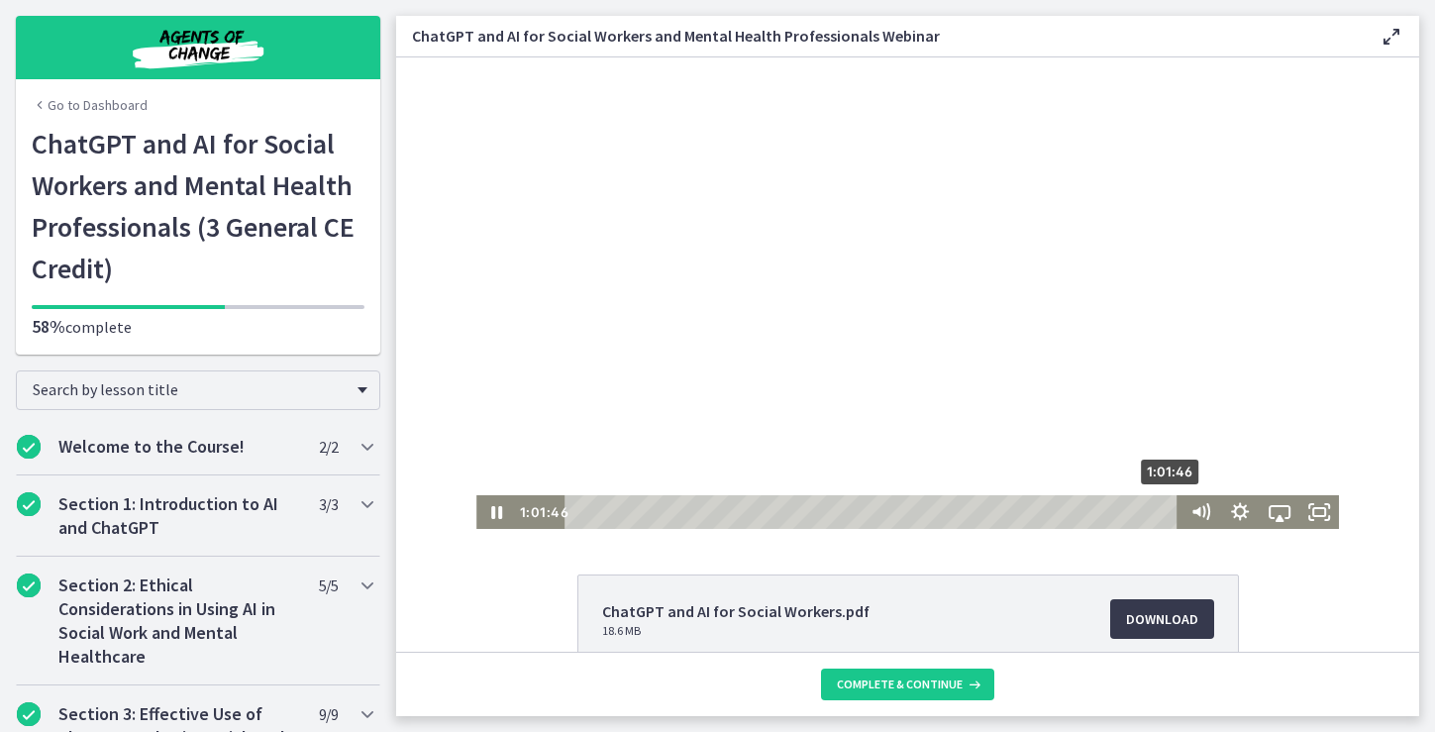
click at [1173, 512] on div "1:01:46" at bounding box center [874, 512] width 598 height 34
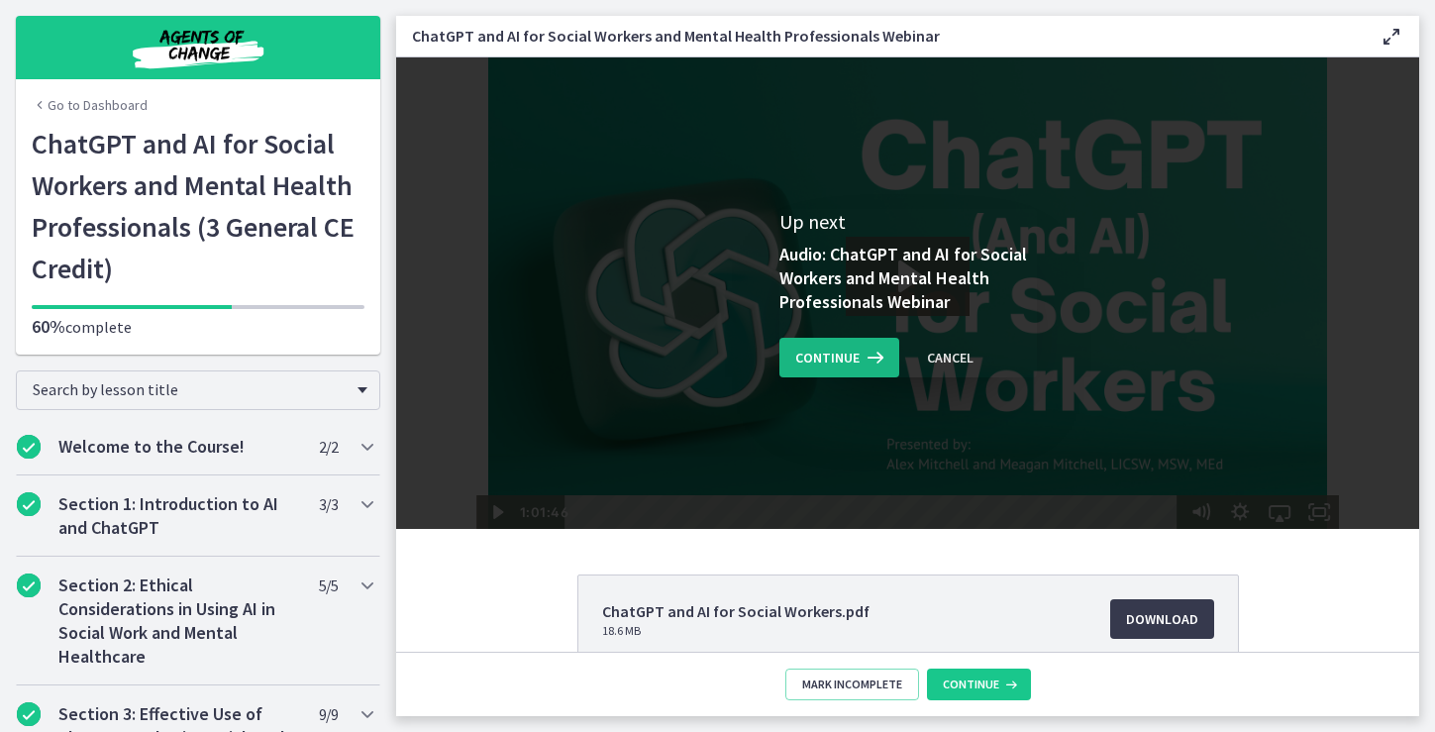
click at [846, 359] on span "Continue" at bounding box center [827, 358] width 64 height 24
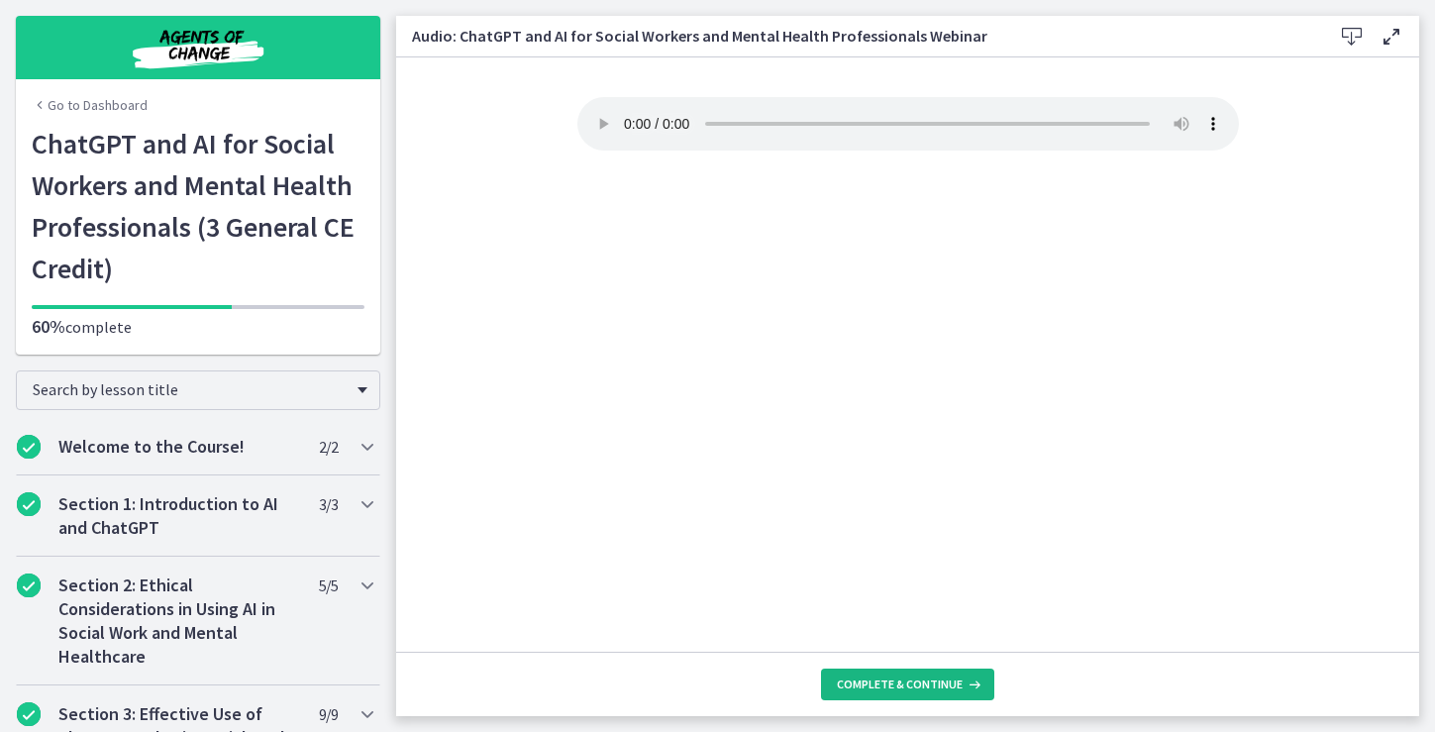
click at [898, 683] on span "Complete & continue" at bounding box center [900, 684] width 126 height 16
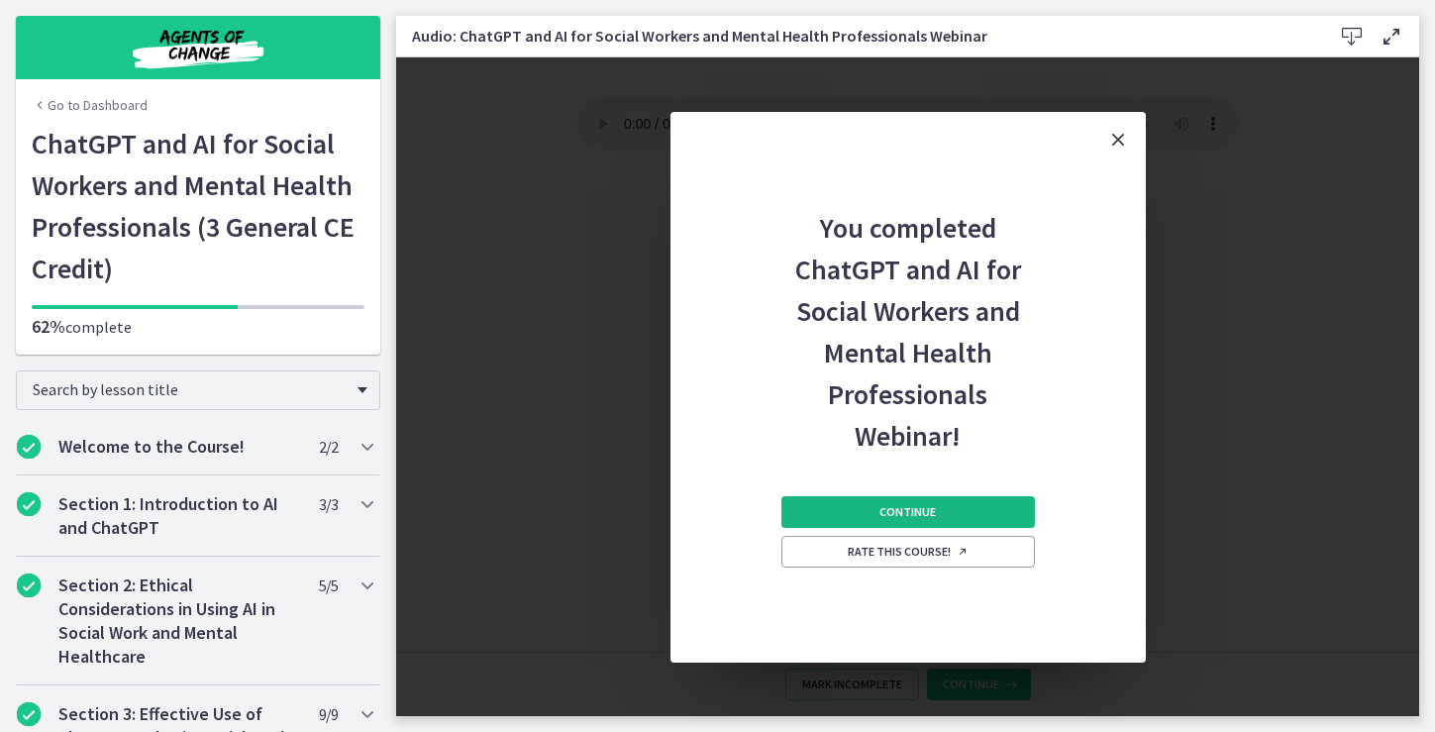
click at [904, 511] on span "Continue" at bounding box center [907, 512] width 56 height 16
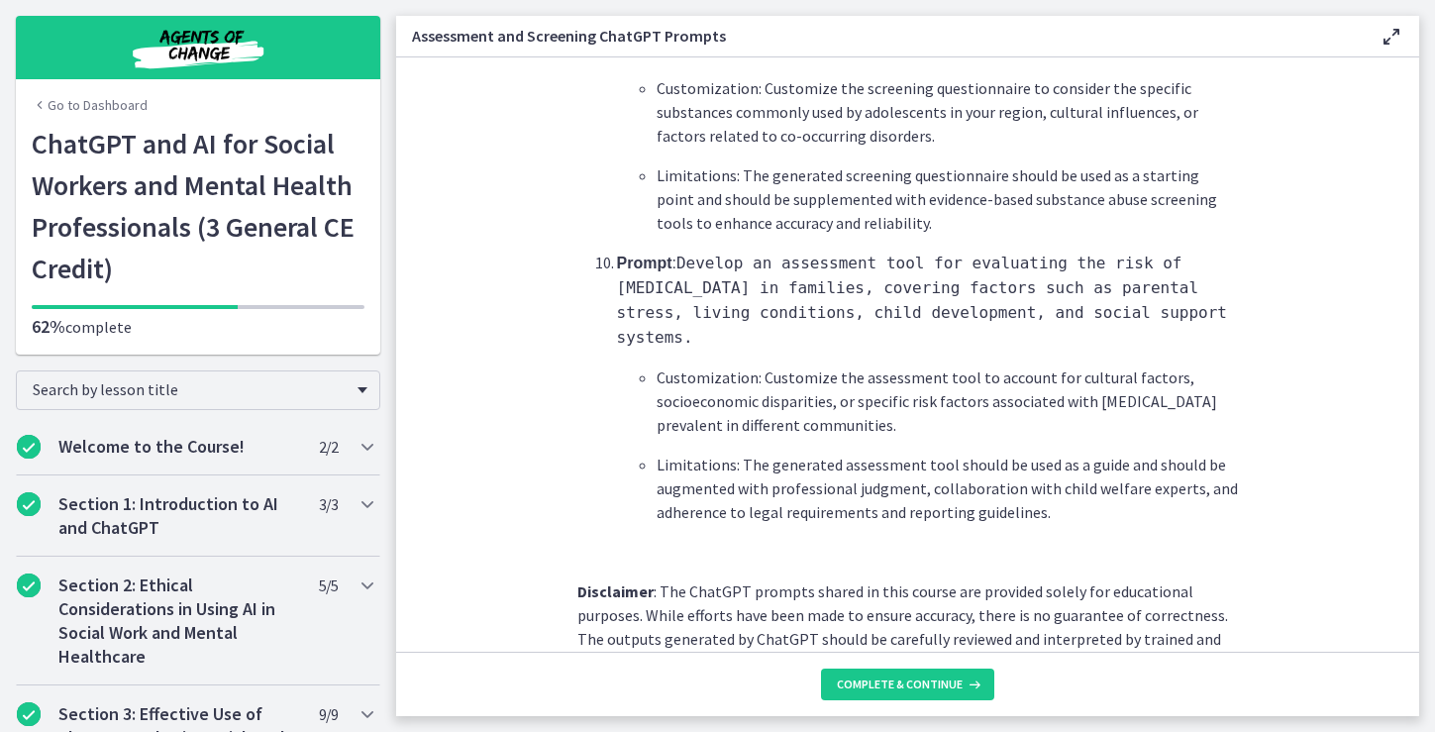
scroll to position [3064, 0]
click at [921, 682] on span "Complete & continue" at bounding box center [900, 684] width 126 height 16
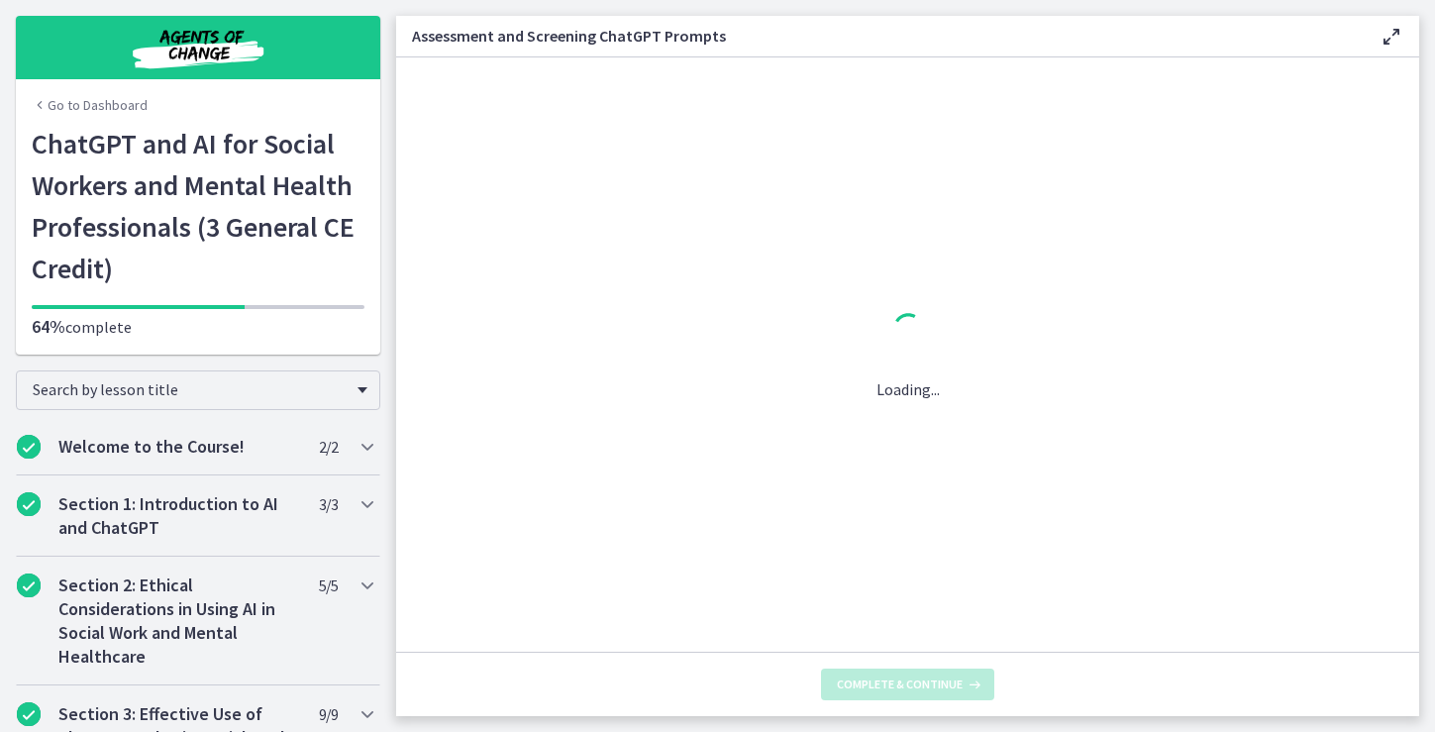
scroll to position [0, 0]
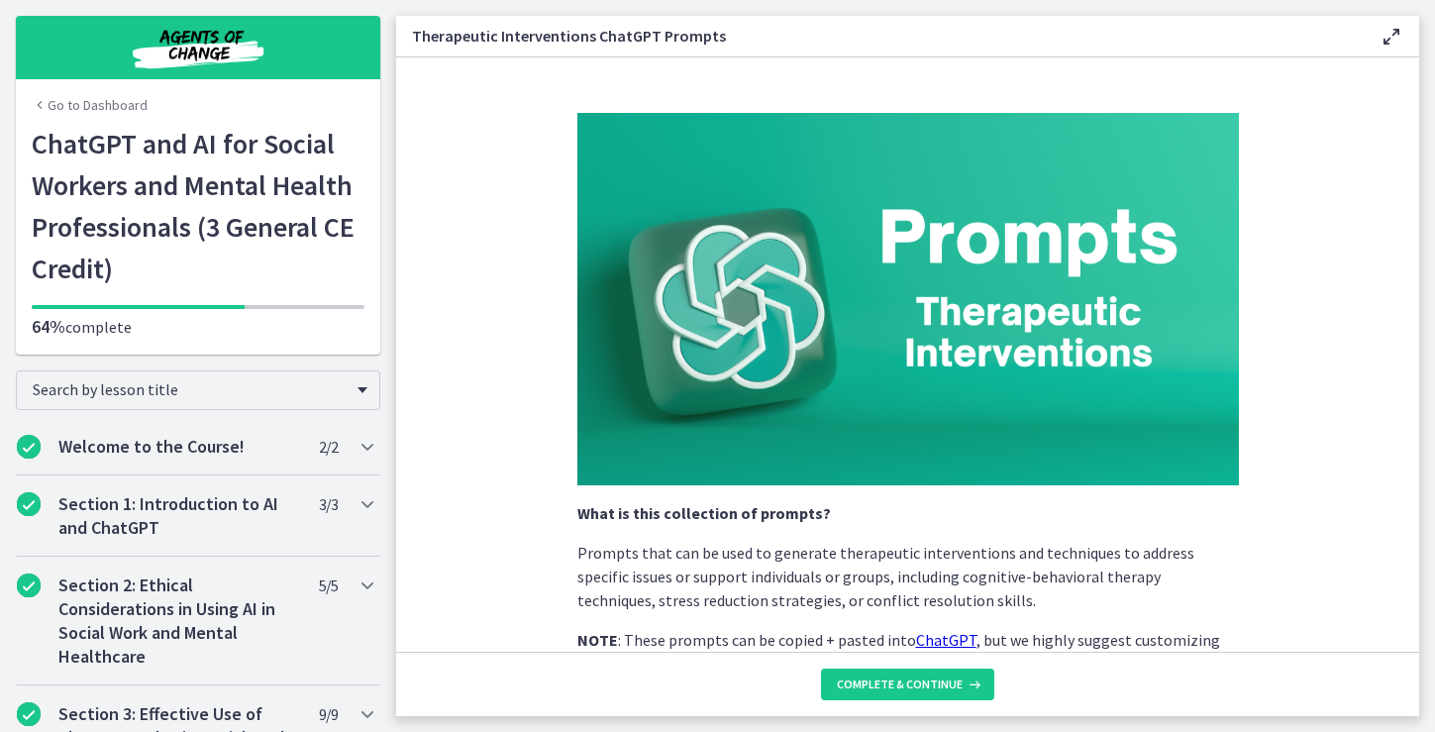
click at [1013, 561] on p "Prompts that can be used to generate therapeutic interventions and techniques t…" at bounding box center [907, 576] width 661 height 71
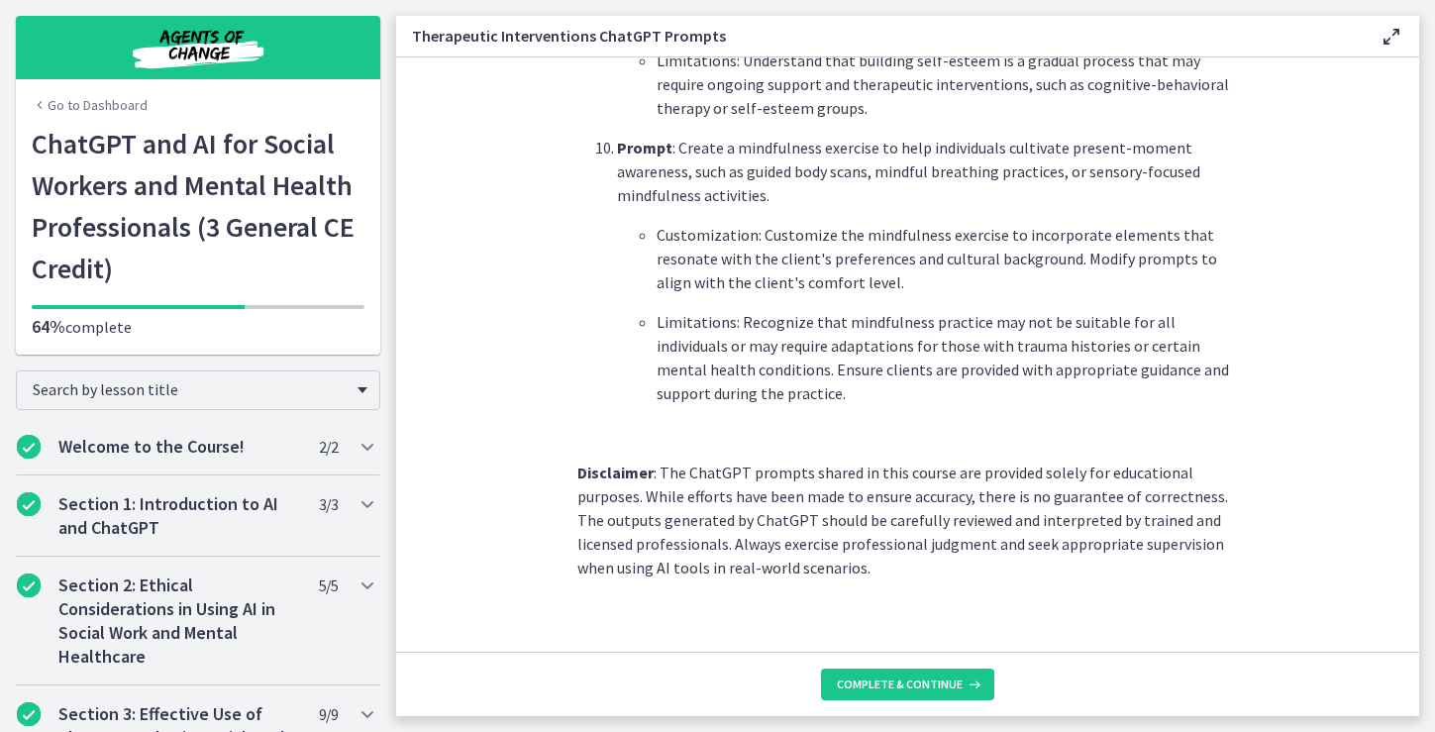
scroll to position [2812, 0]
click at [890, 692] on button "Complete & continue" at bounding box center [907, 684] width 173 height 32
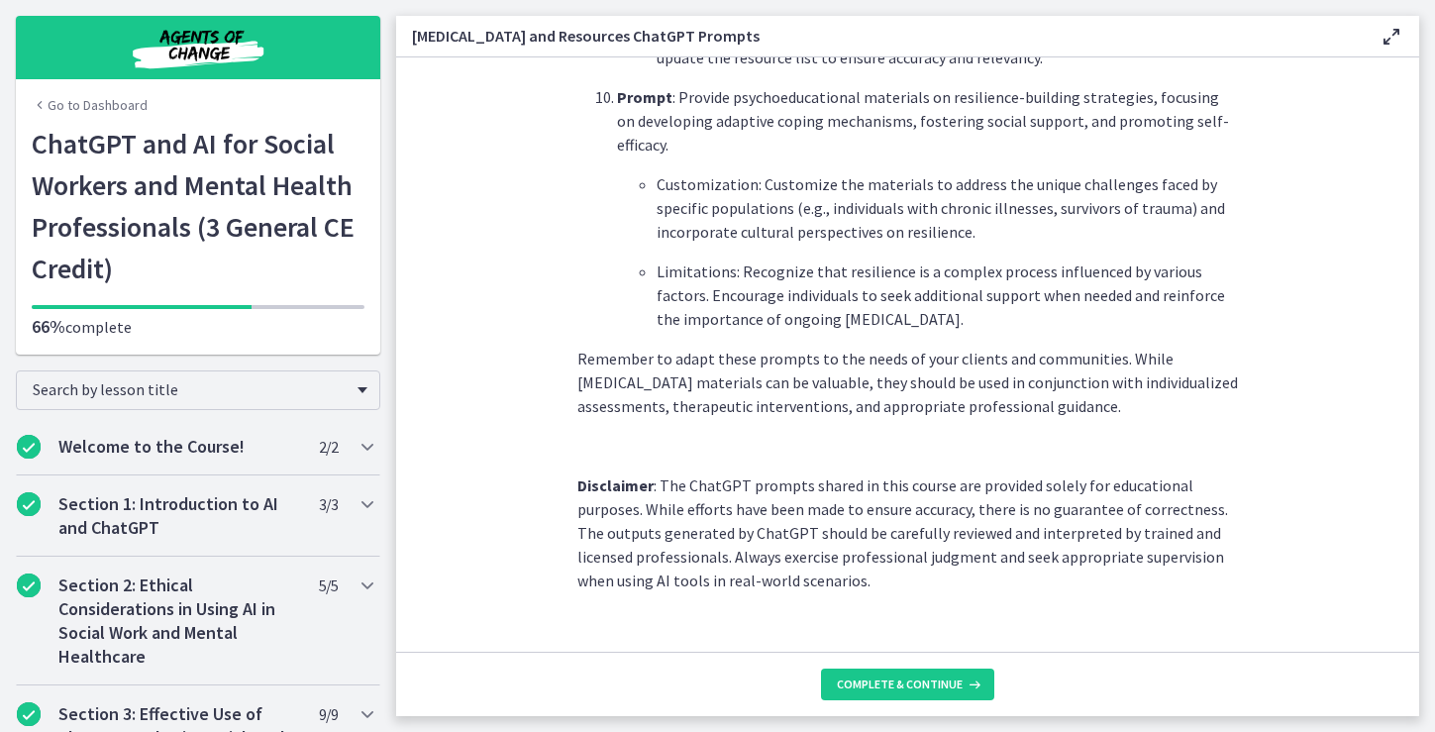
scroll to position [2733, 0]
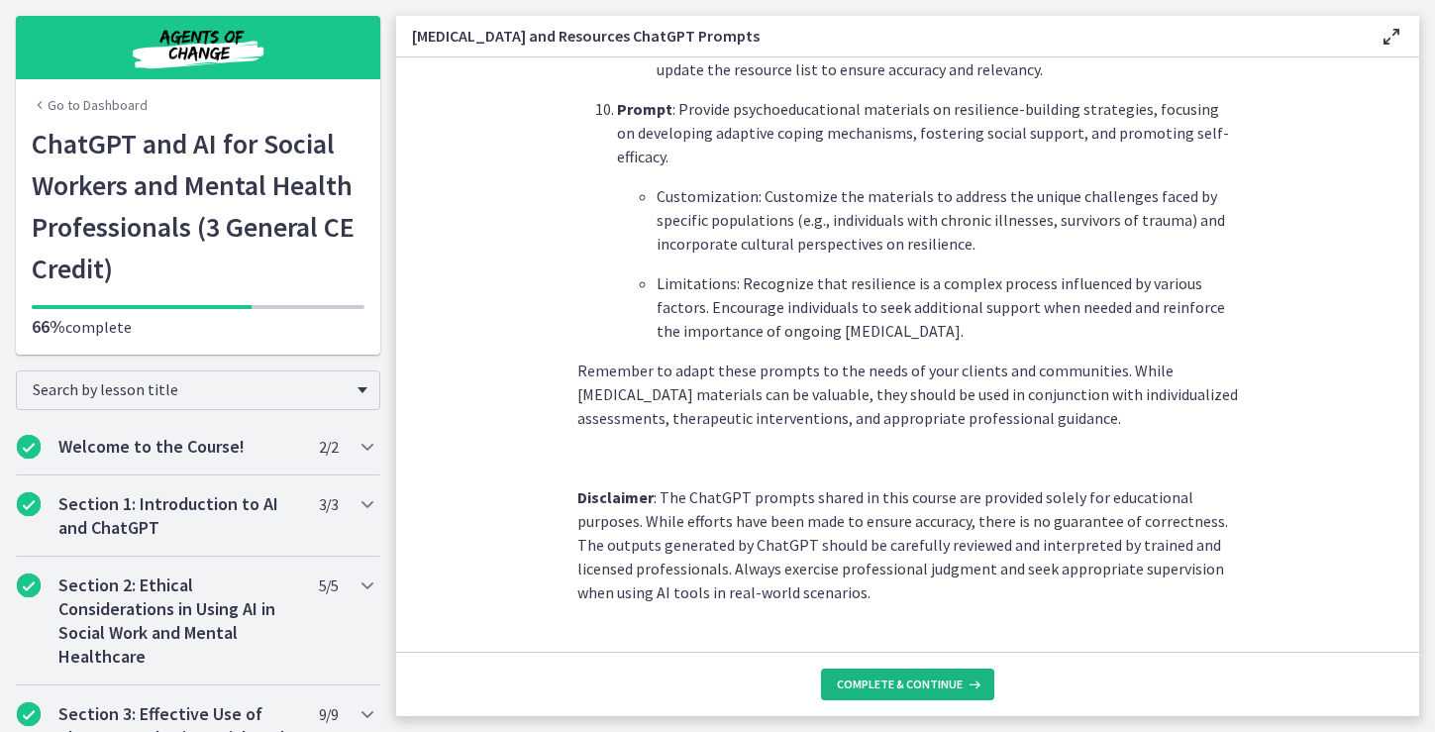
click at [884, 691] on span "Complete & continue" at bounding box center [900, 684] width 126 height 16
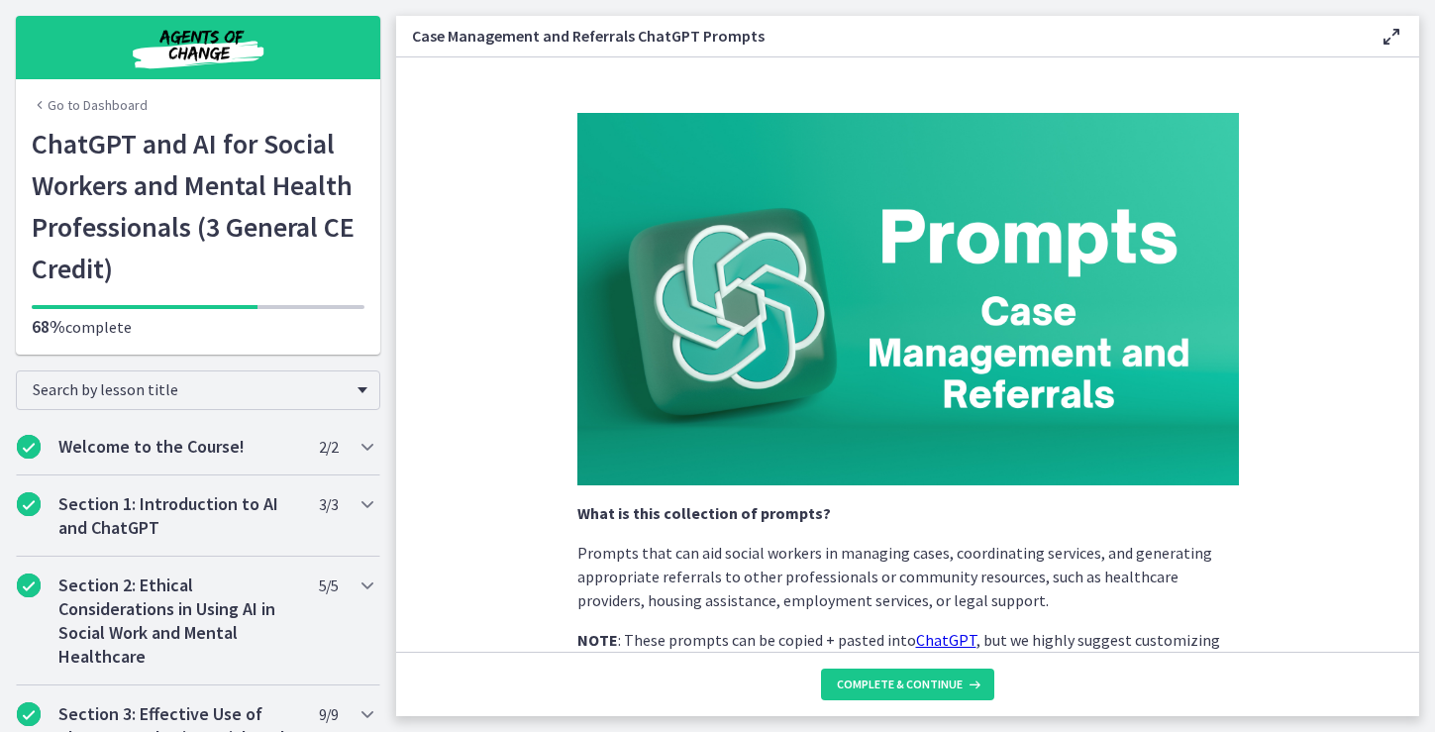
click at [1015, 575] on p "Prompts that can aid social workers in managing cases, coordinating services, a…" at bounding box center [907, 576] width 661 height 71
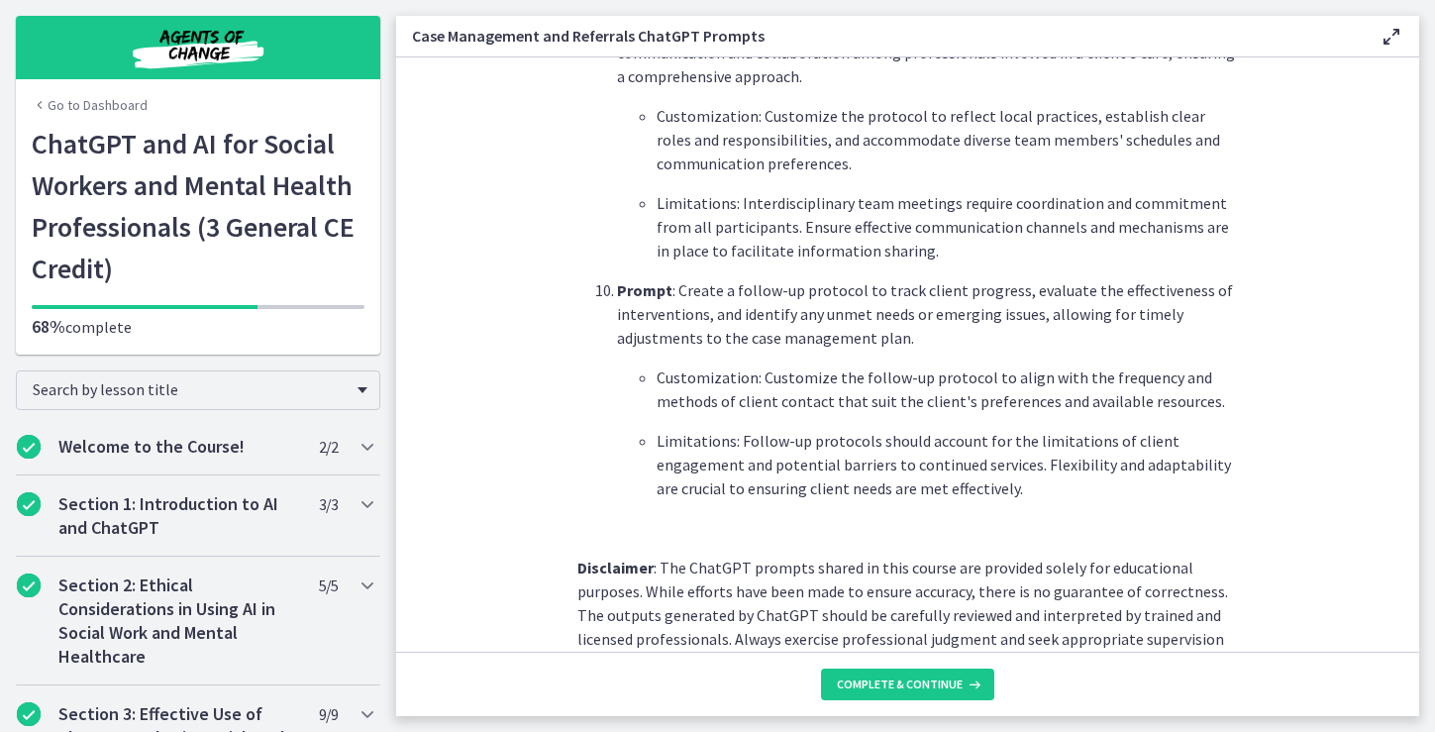
scroll to position [2669, 0]
click at [863, 686] on span "Complete & continue" at bounding box center [900, 684] width 126 height 16
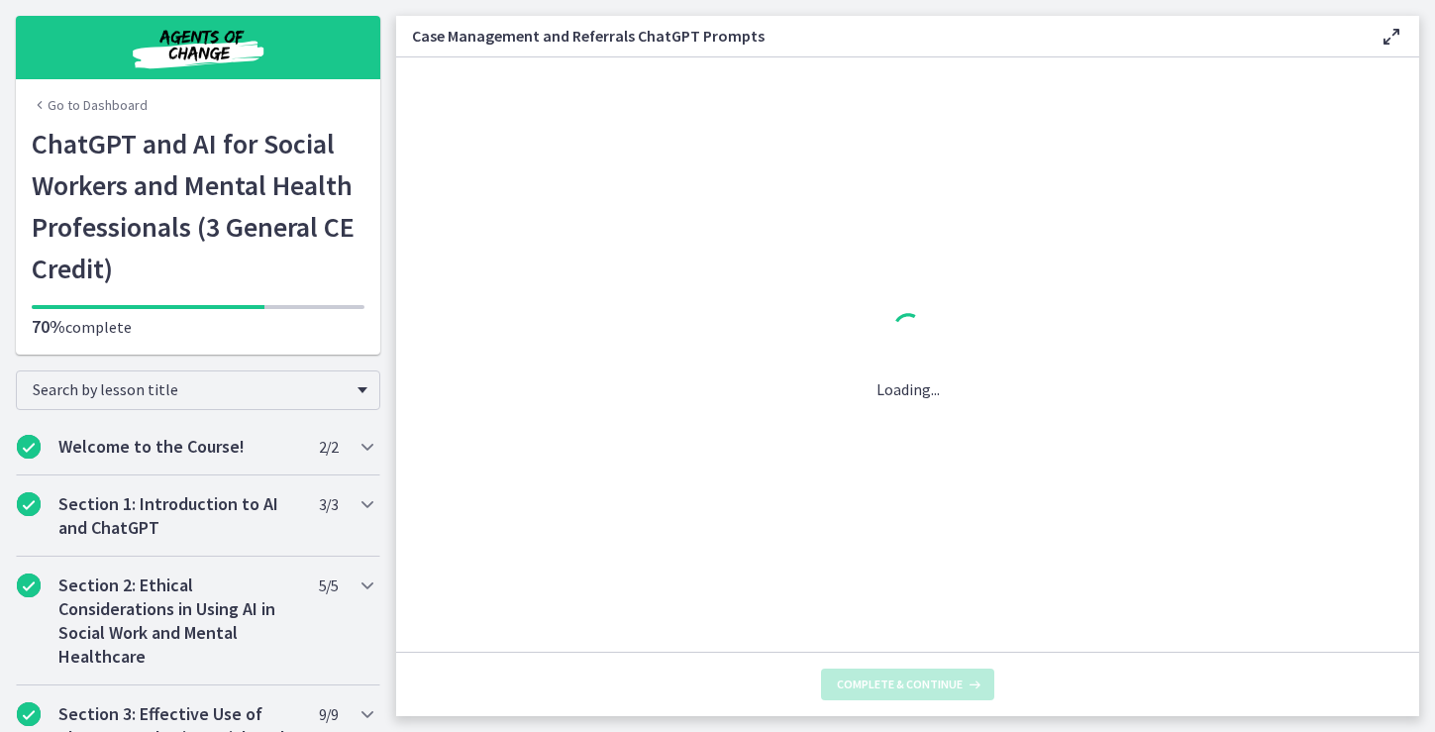
scroll to position [0, 0]
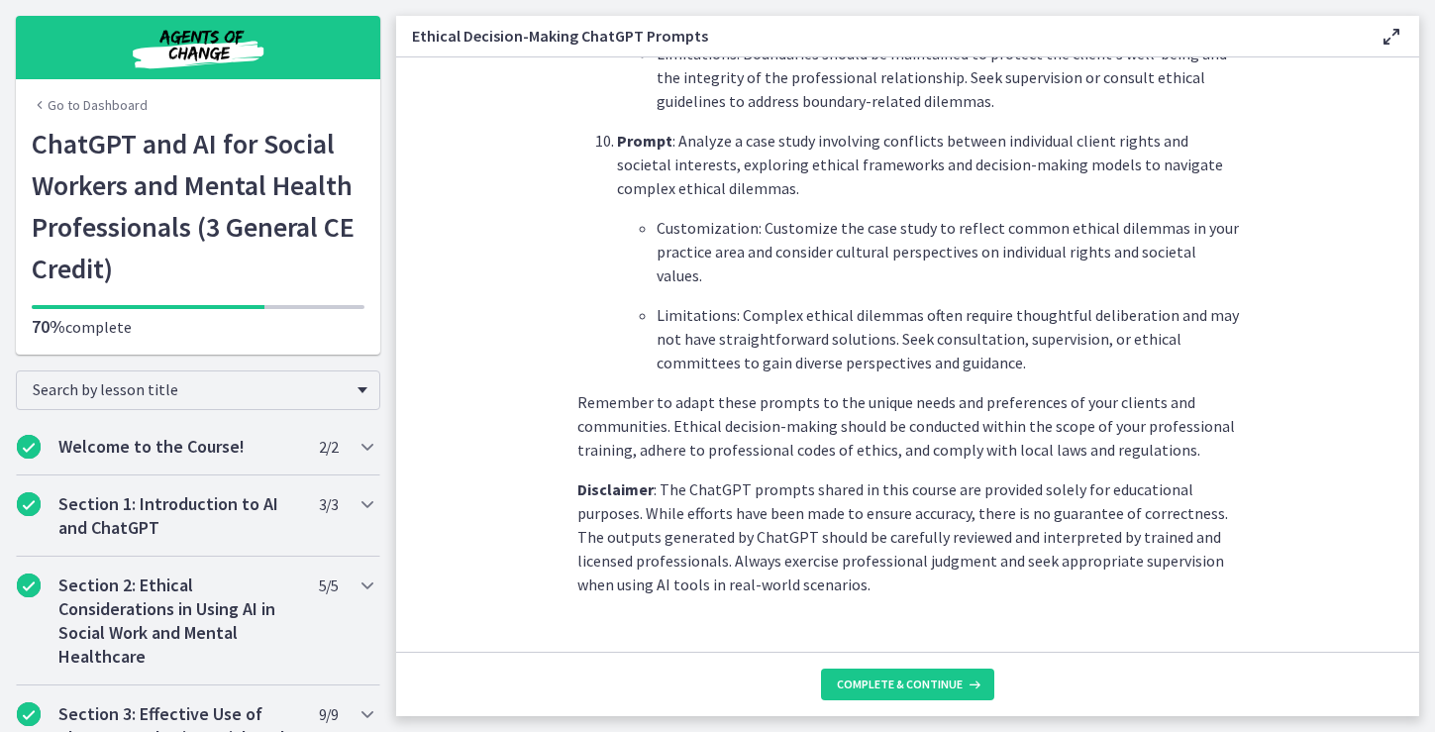
scroll to position [2741, 0]
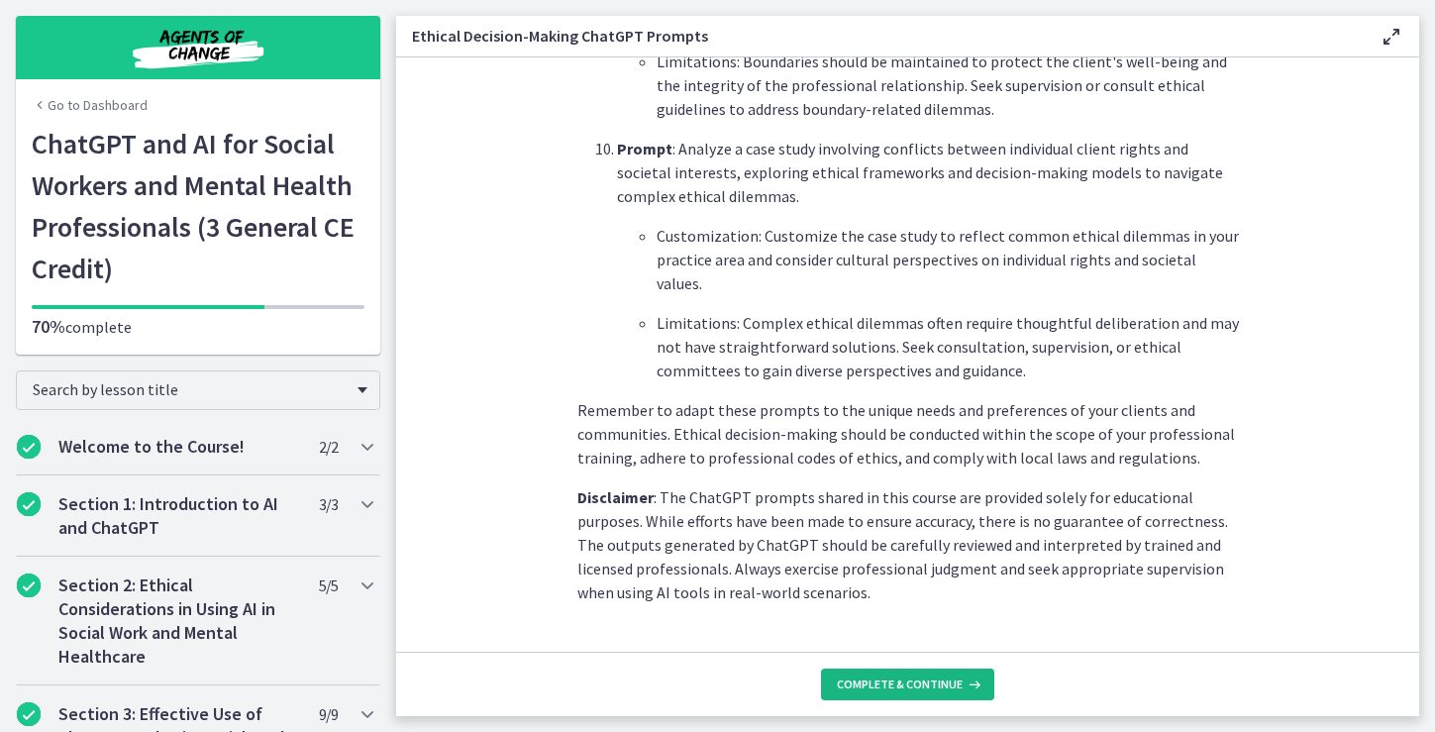
click at [891, 678] on span "Complete & continue" at bounding box center [900, 684] width 126 height 16
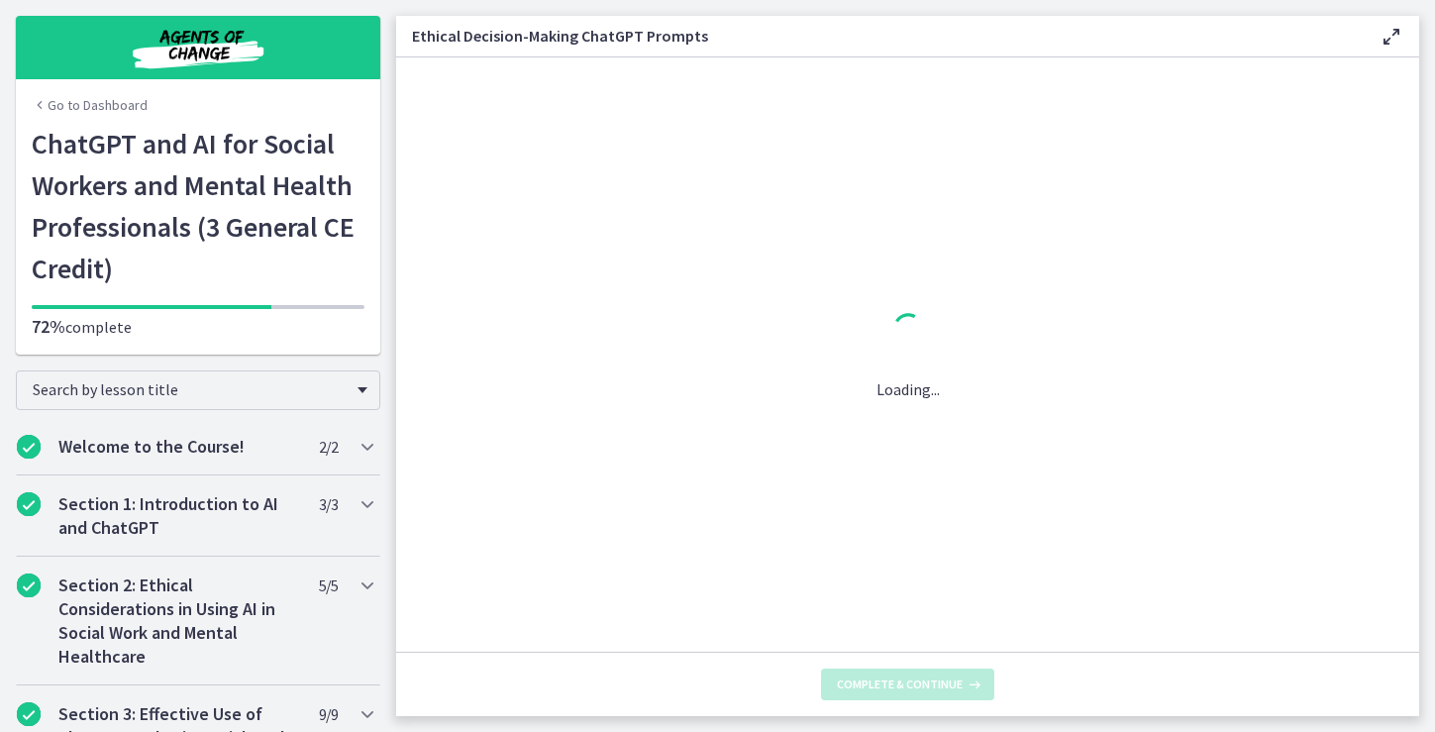
scroll to position [0, 0]
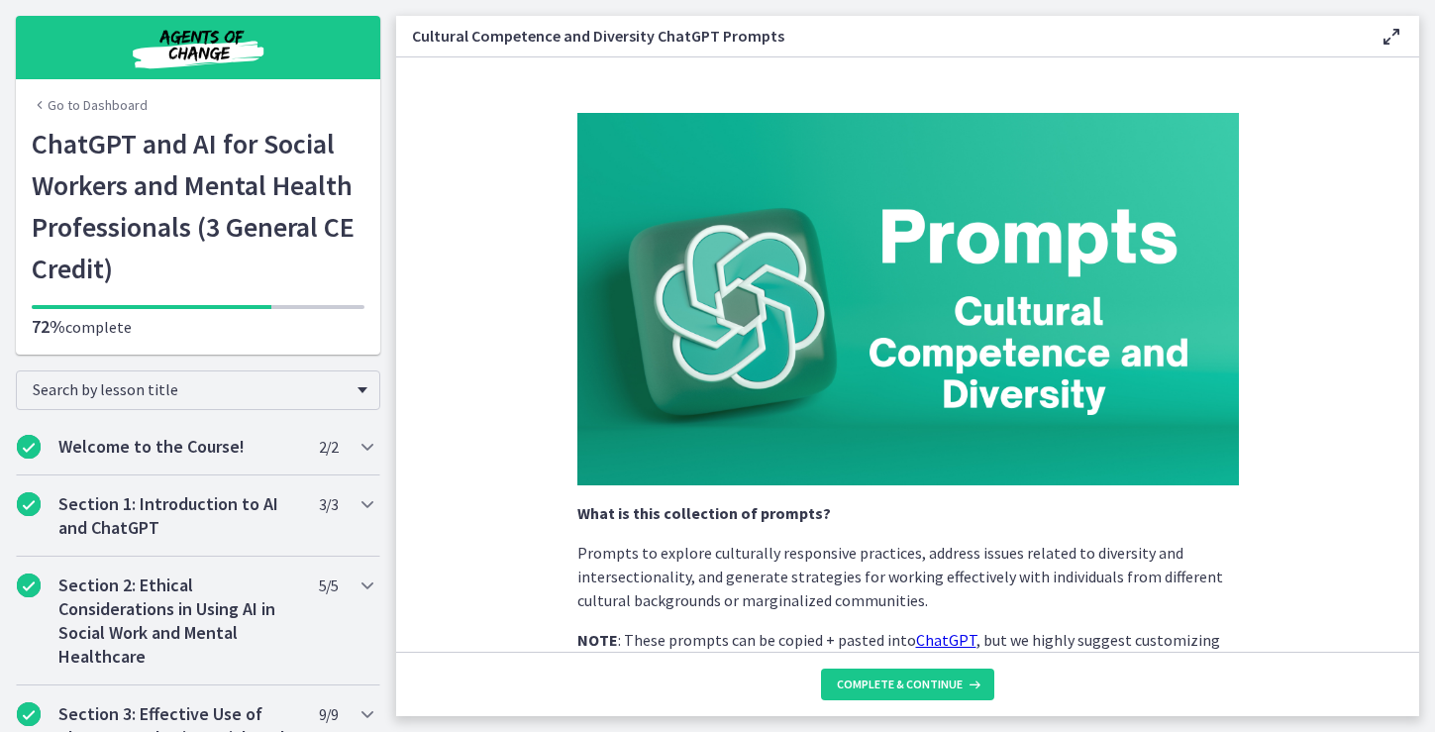
click at [1052, 567] on p "Prompts to explore culturally responsive practices, address issues related to d…" at bounding box center [907, 576] width 661 height 71
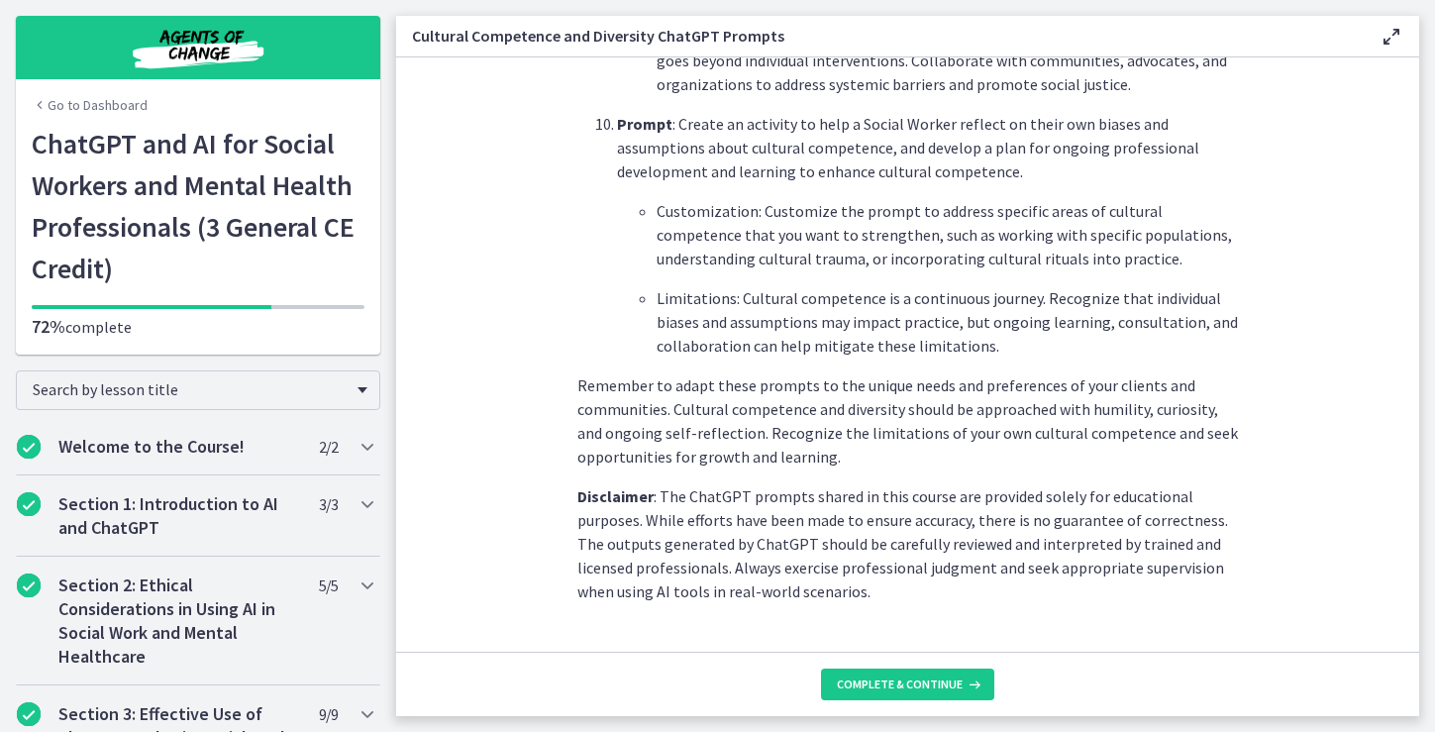
scroll to position [2860, 0]
click at [888, 686] on span "Complete & continue" at bounding box center [900, 684] width 126 height 16
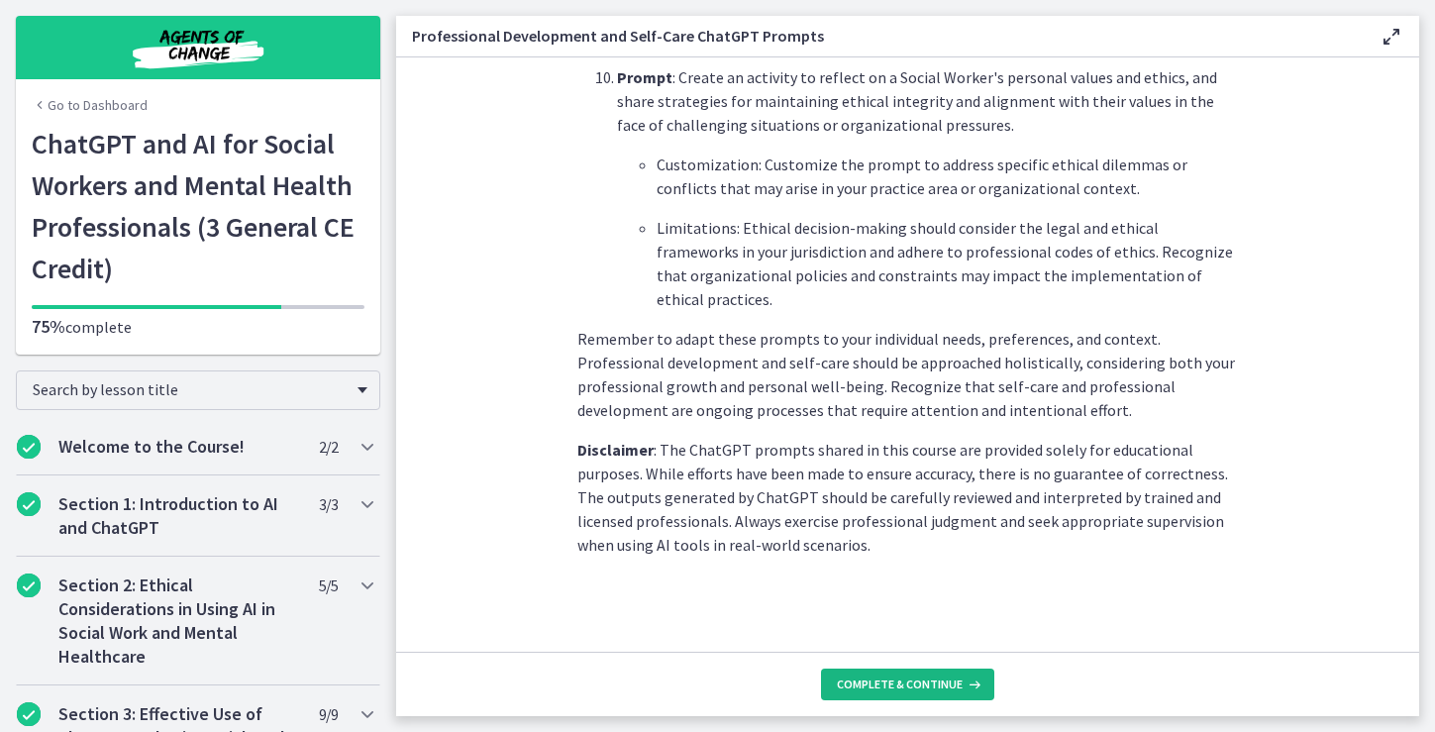
scroll to position [2907, 0]
click at [885, 684] on span "Complete & continue" at bounding box center [900, 684] width 126 height 16
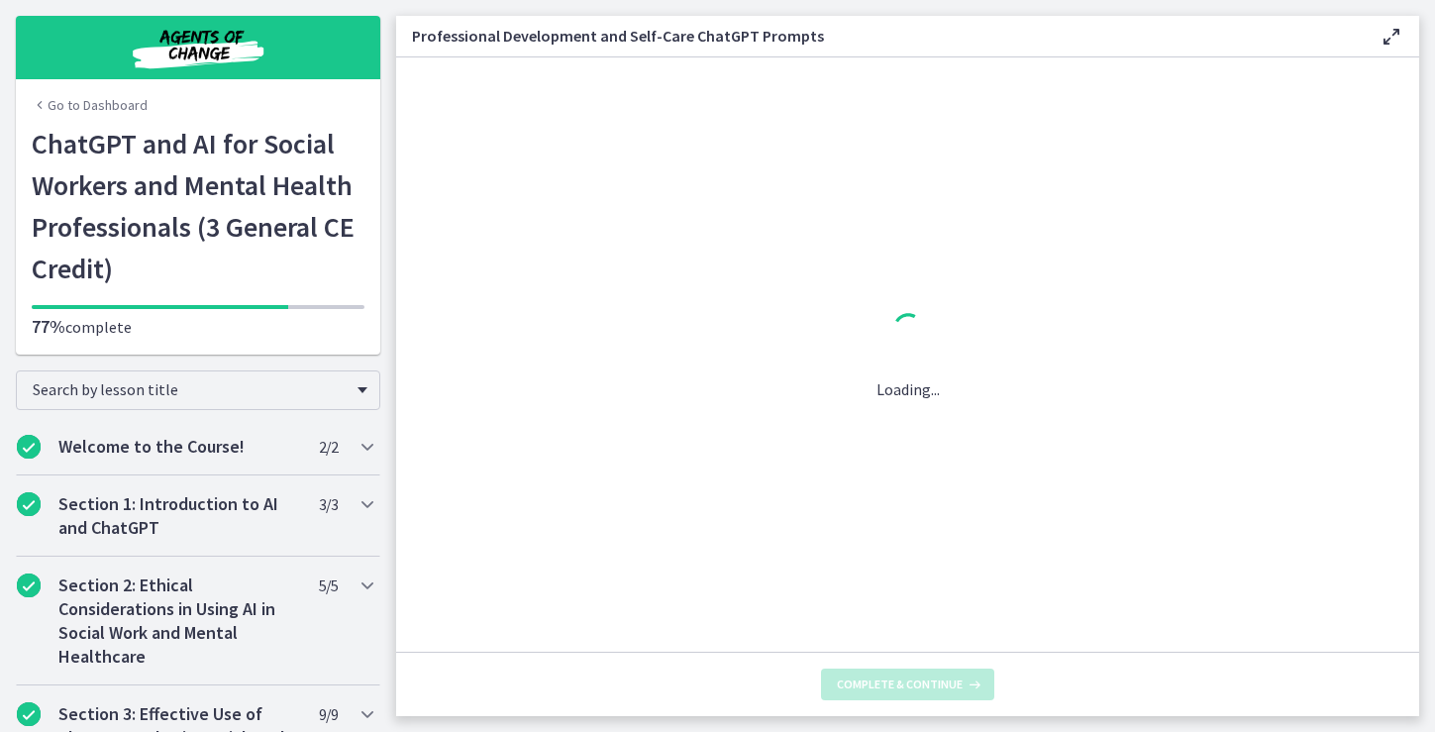
scroll to position [0, 0]
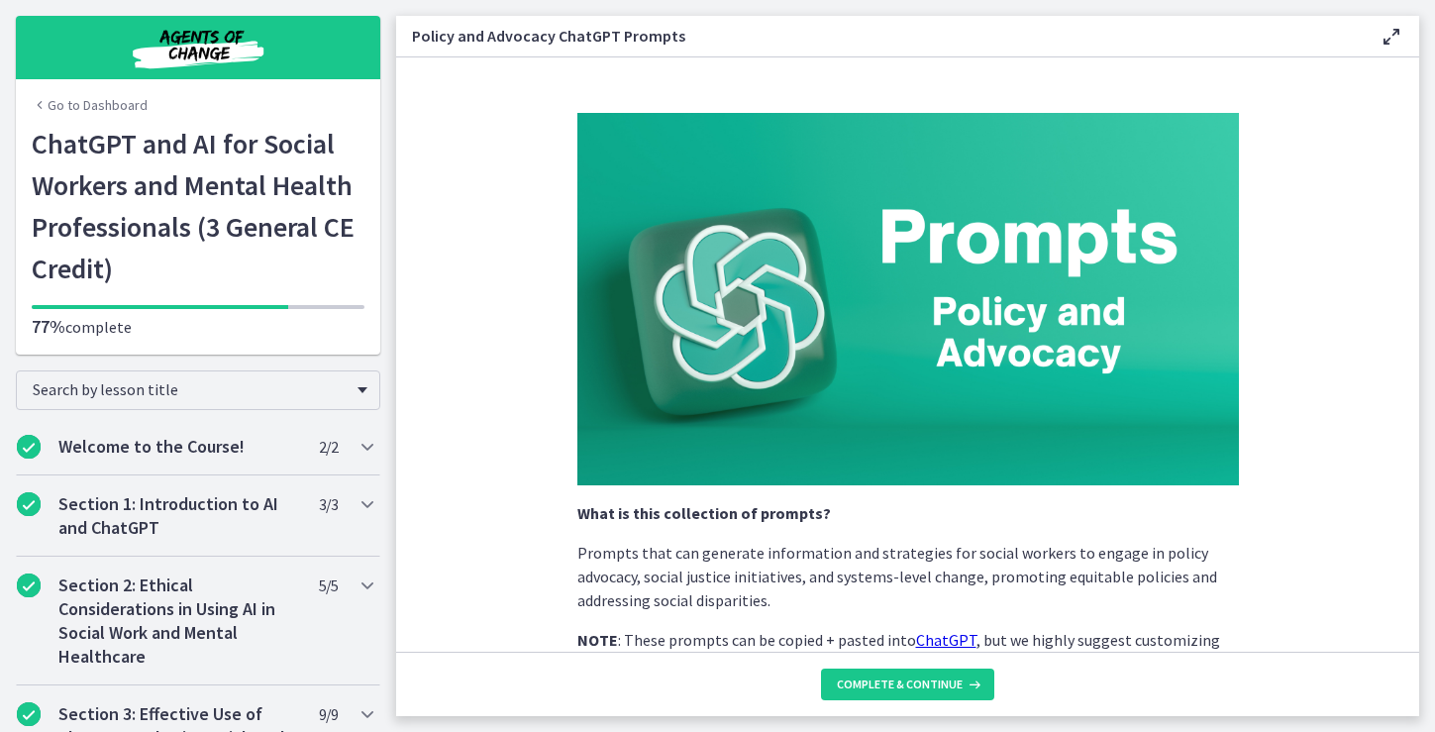
click at [1281, 452] on section "What is this collection of prompts? Prompts that can generate information and s…" at bounding box center [907, 354] width 1023 height 594
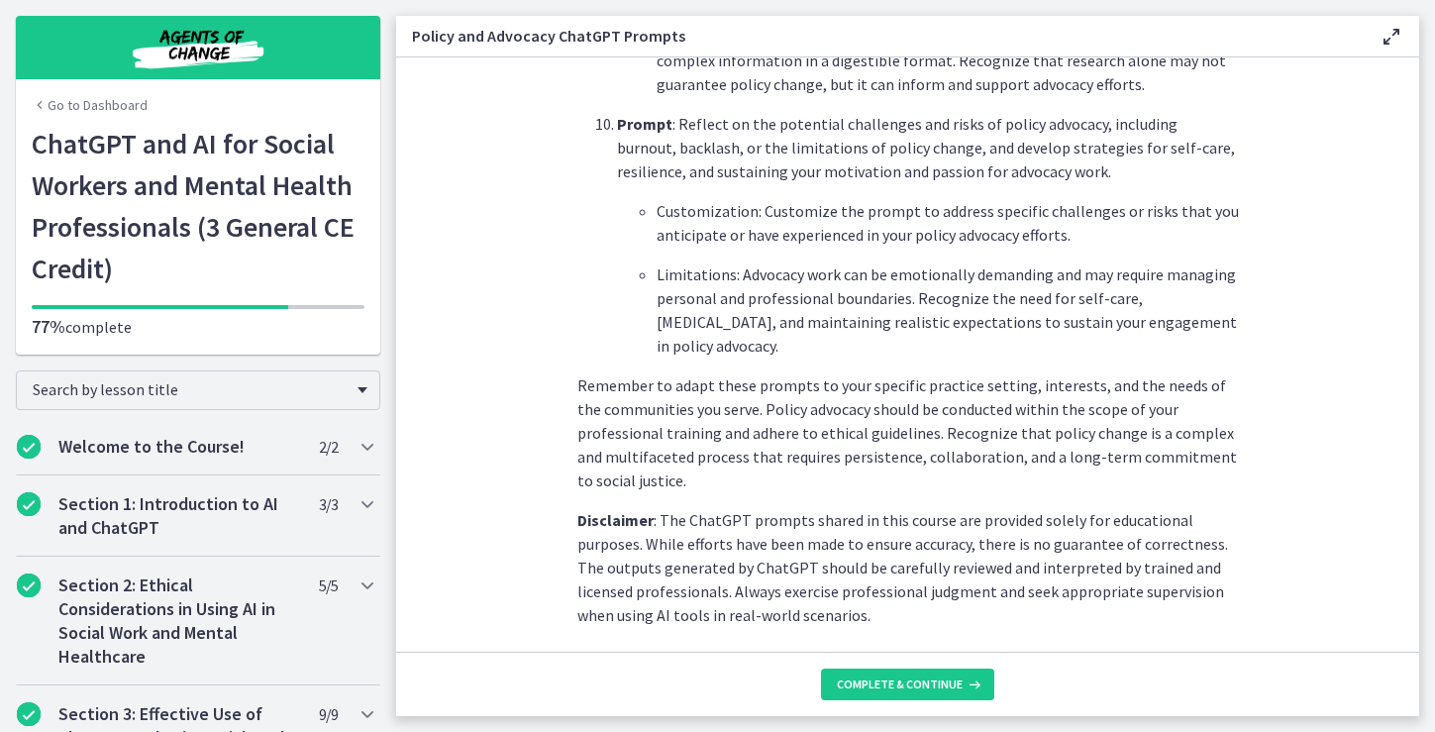
scroll to position [2907, 0]
click at [917, 679] on span "Complete & continue" at bounding box center [900, 684] width 126 height 16
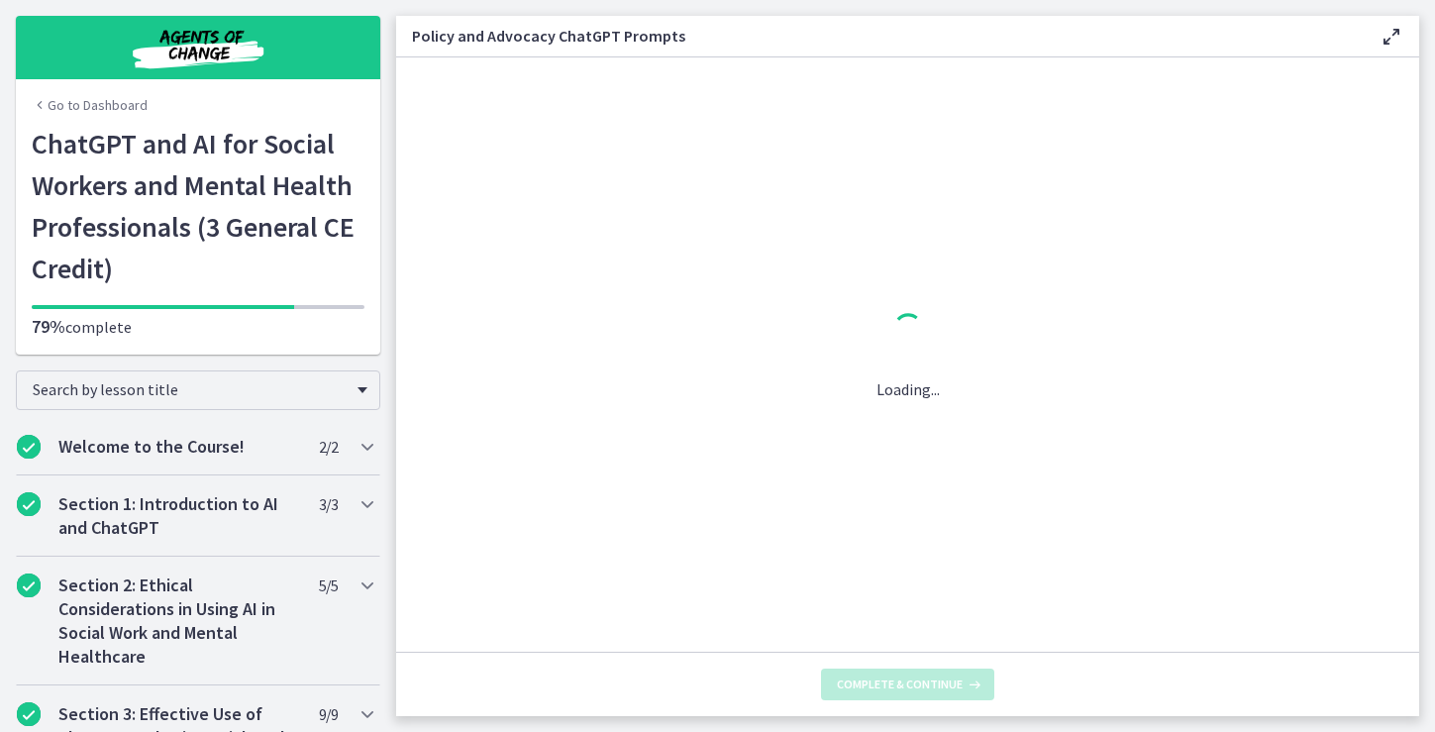
scroll to position [0, 0]
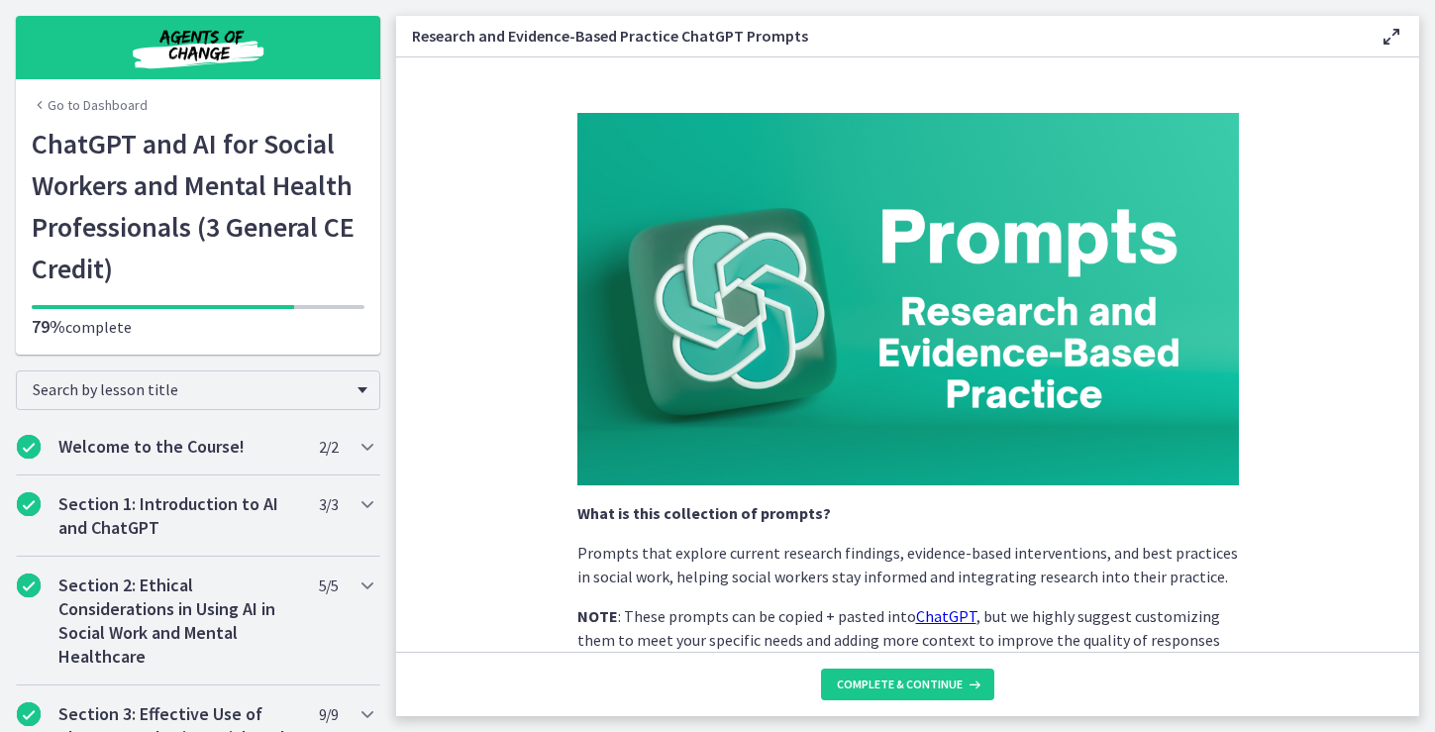
click at [1239, 553] on div "What is this collection of prompts? Prompts that explore current research findi…" at bounding box center [907, 374] width 693 height 554
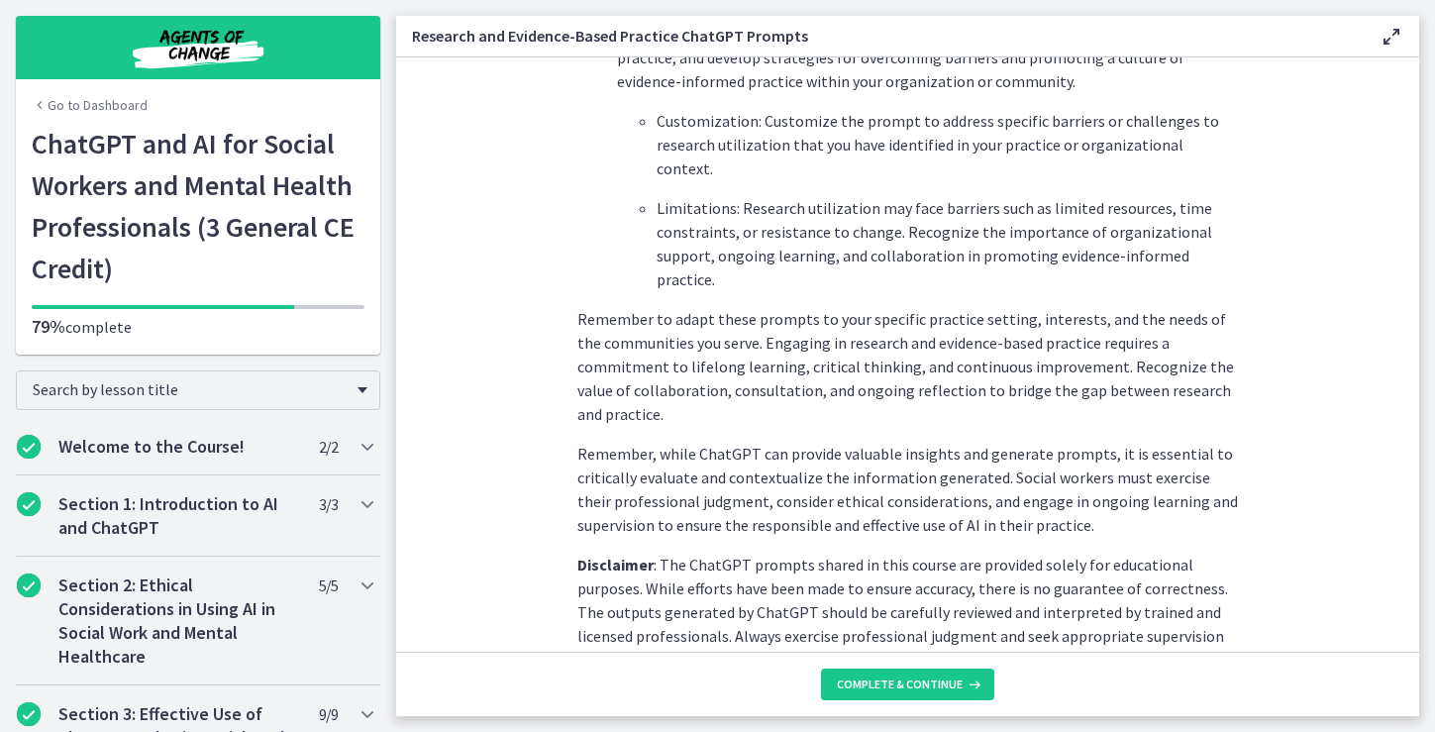
scroll to position [3042, 0]
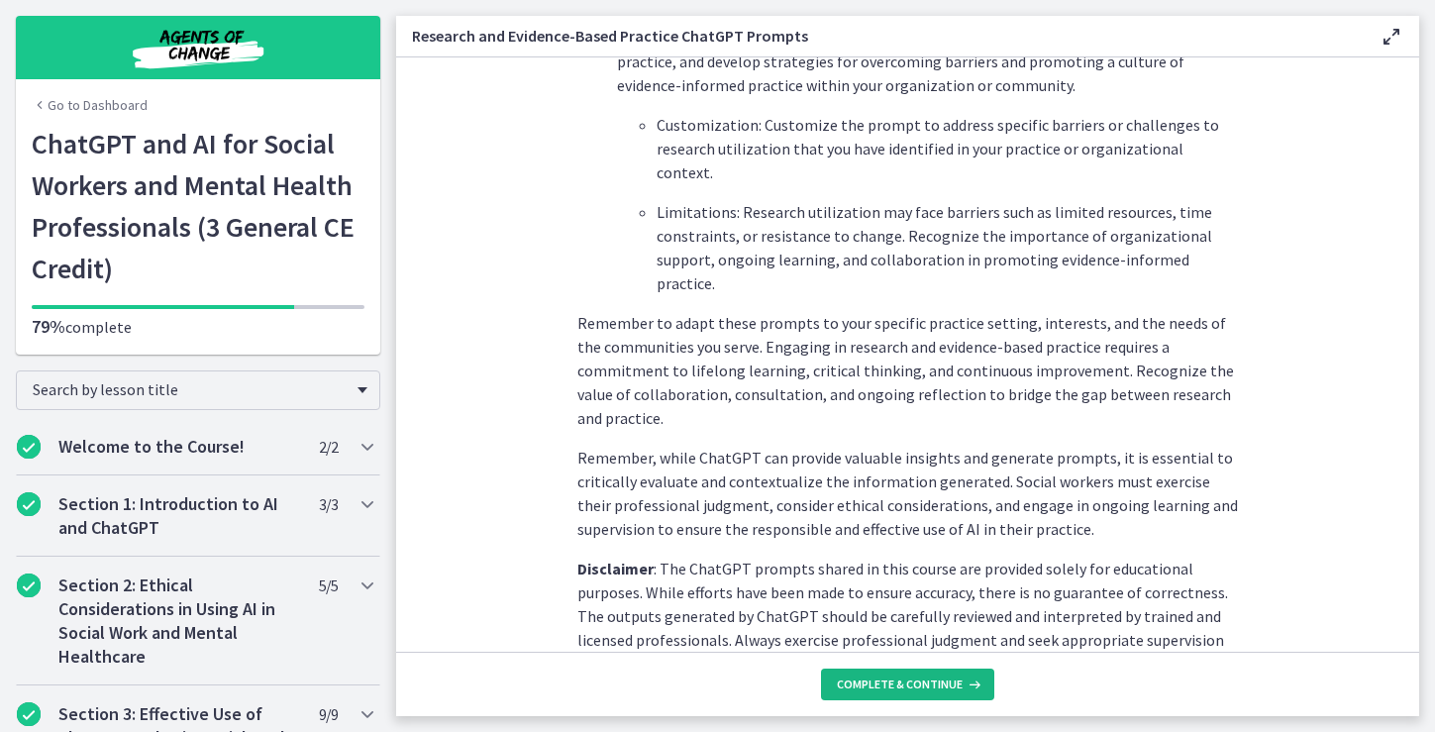
click at [895, 682] on span "Complete & continue" at bounding box center [900, 684] width 126 height 16
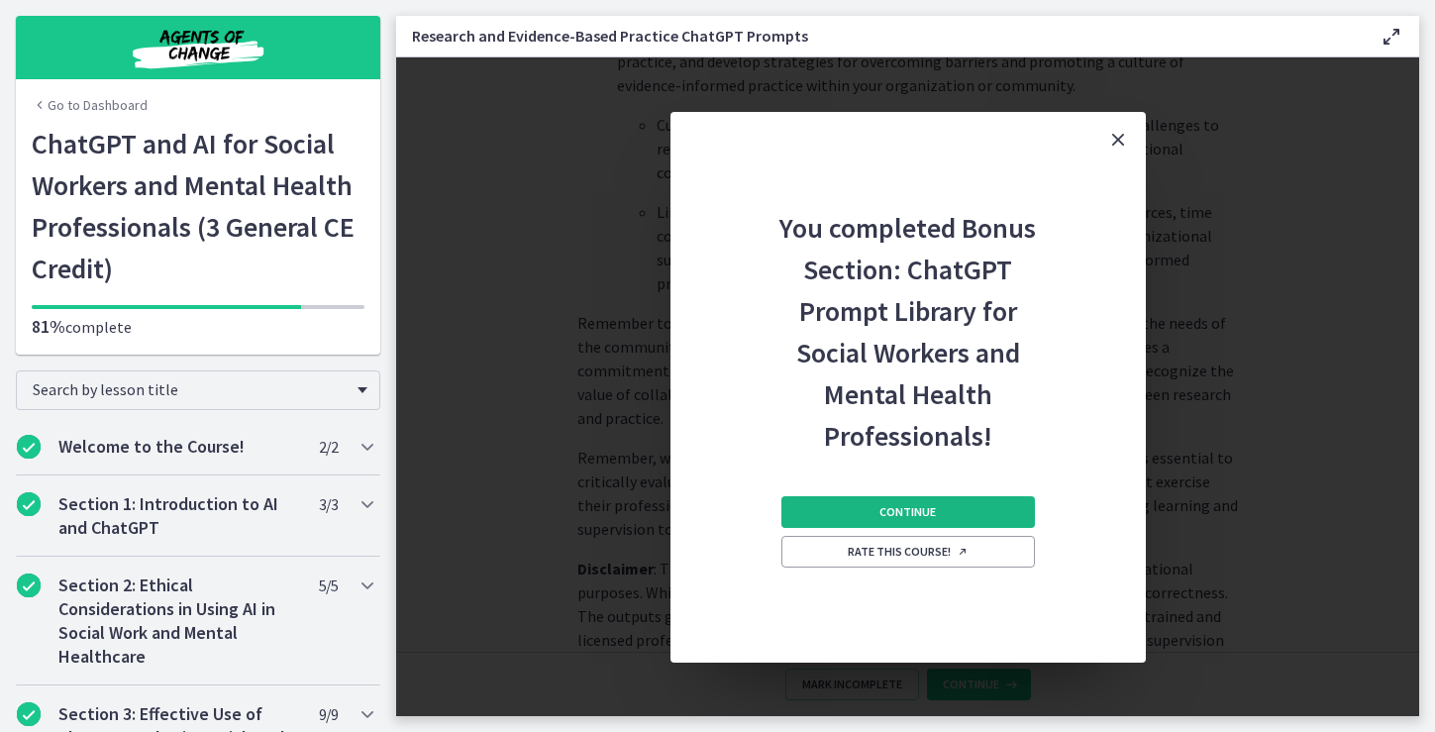
click at [978, 510] on button "Continue" at bounding box center [907, 512] width 253 height 32
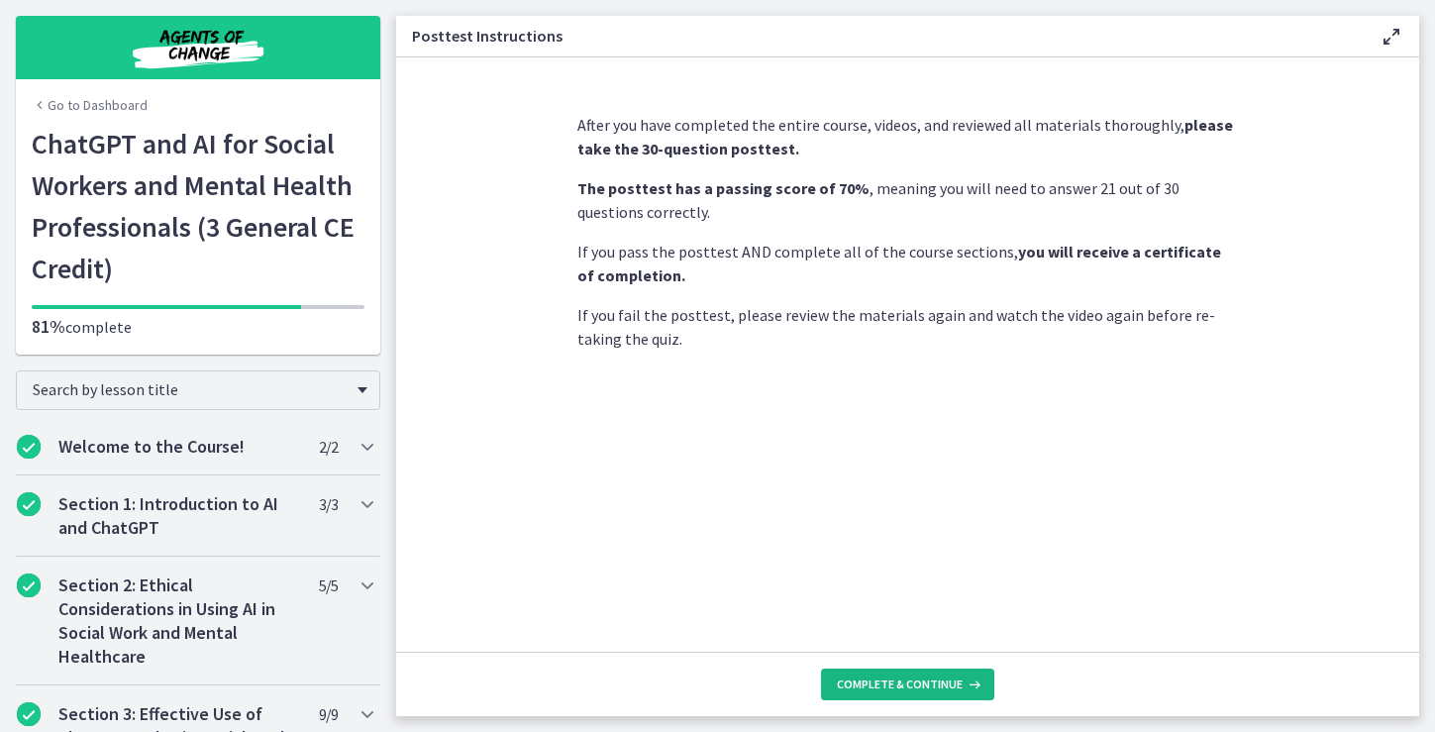
click at [888, 683] on span "Complete & continue" at bounding box center [900, 684] width 126 height 16
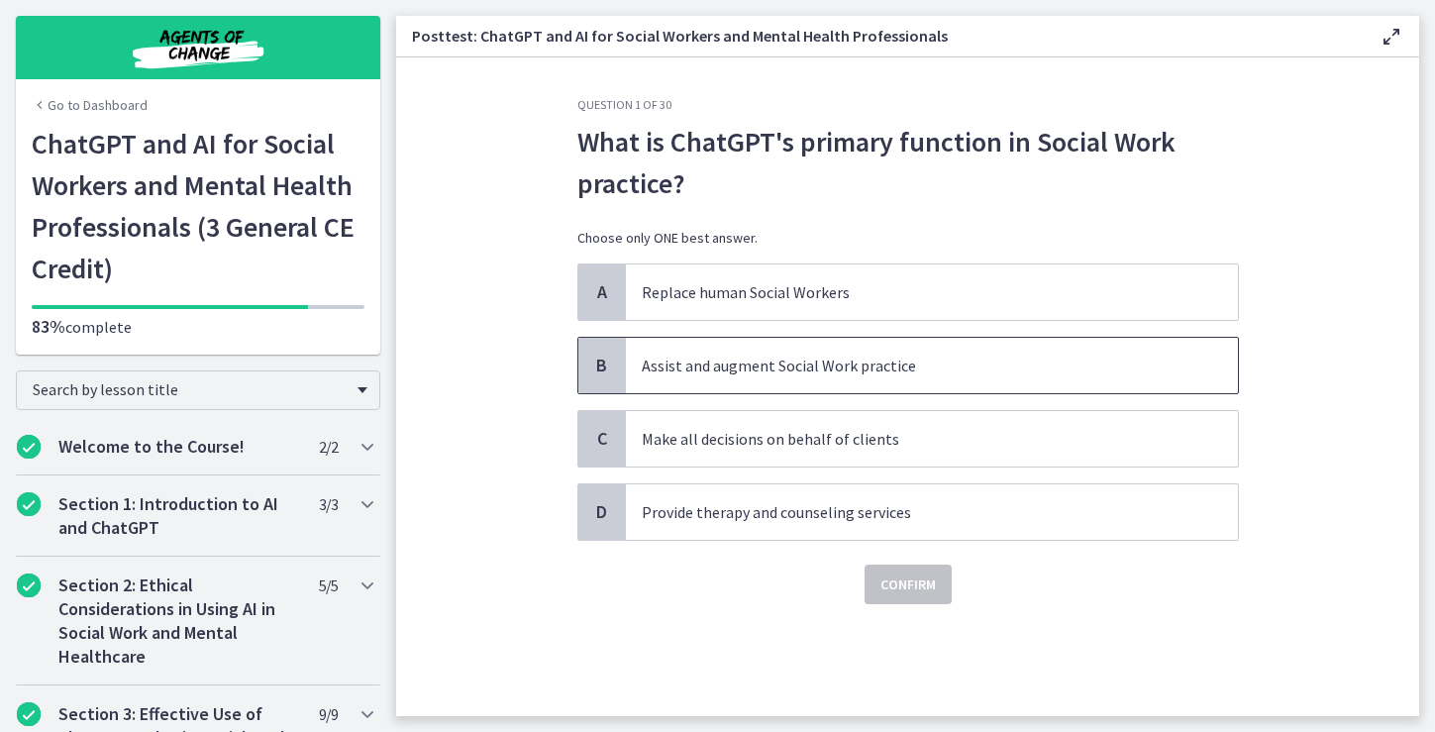
click at [898, 368] on p "Assist and augment Social Work practice" at bounding box center [912, 365] width 541 height 24
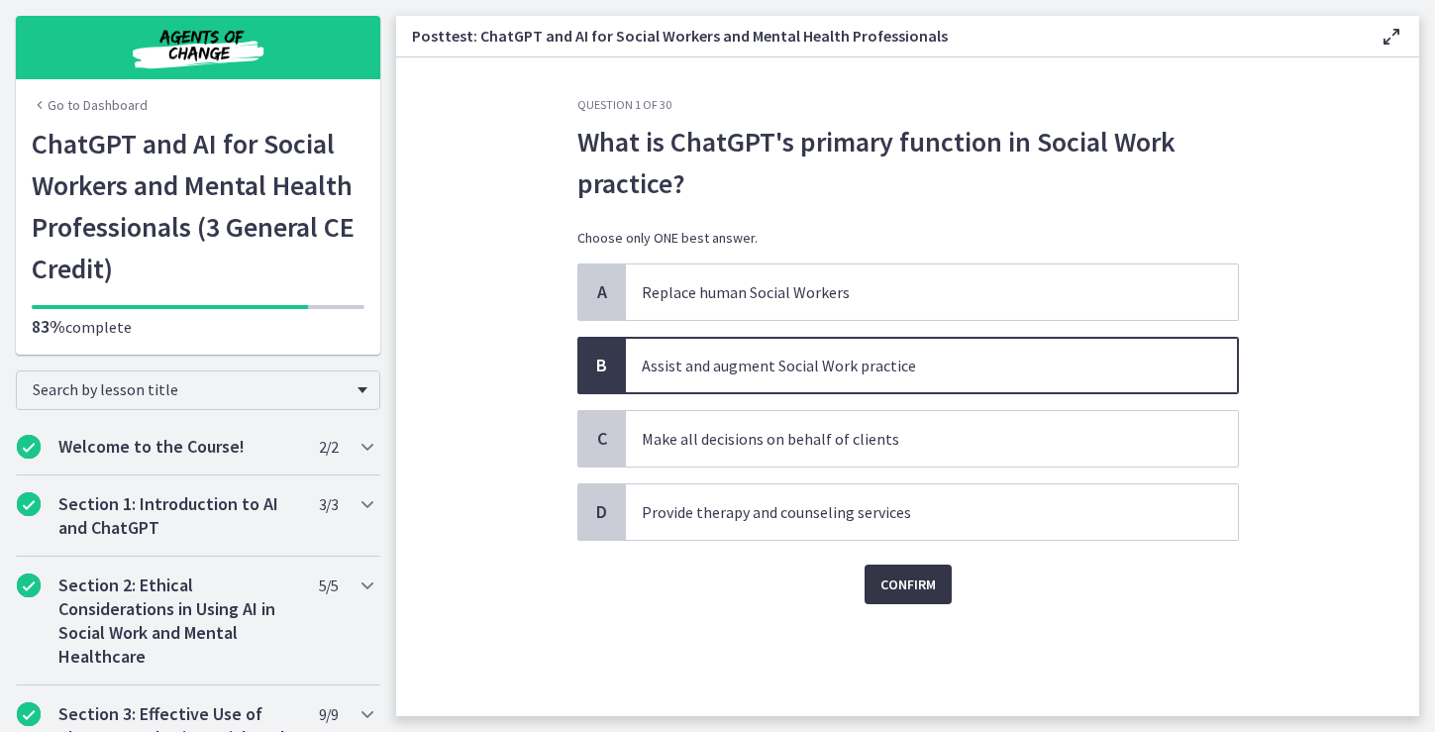
click at [904, 587] on span "Confirm" at bounding box center [907, 584] width 55 height 24
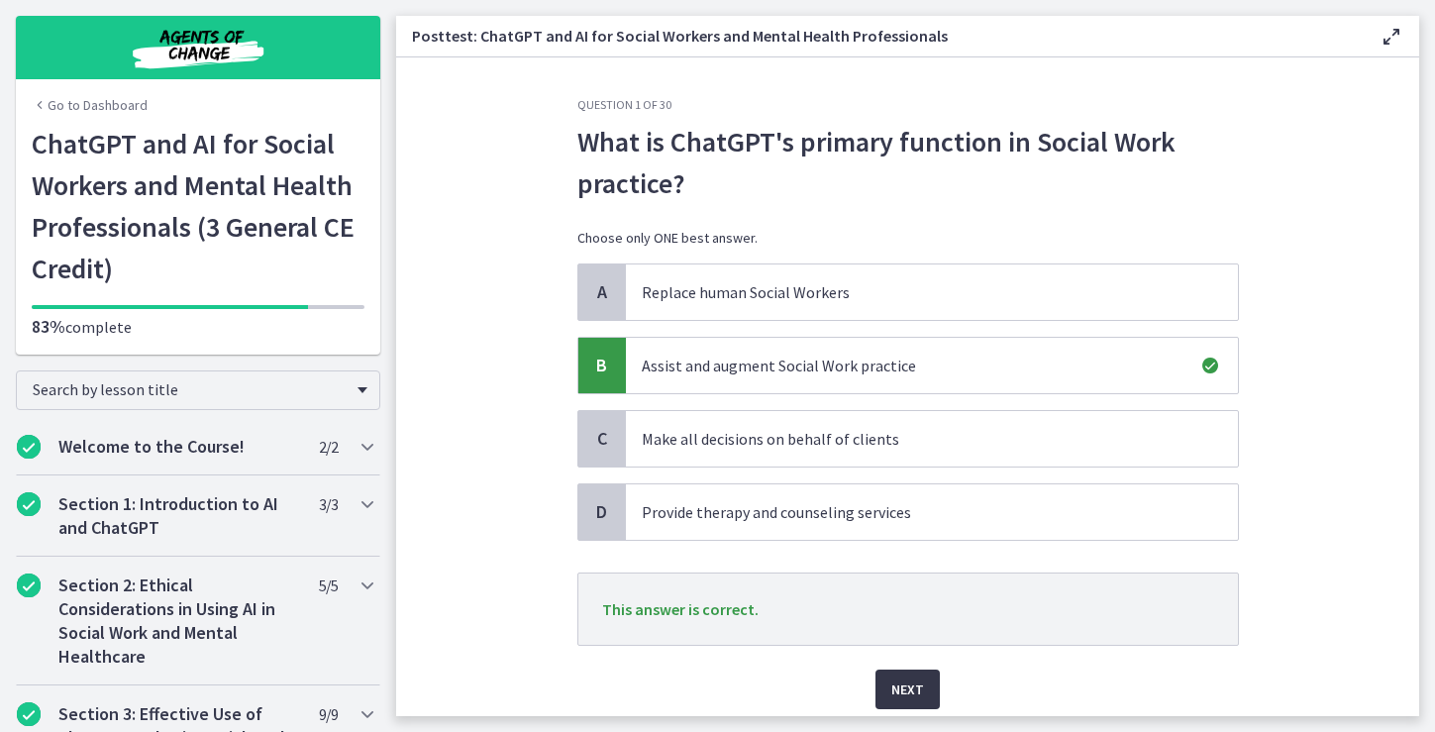
click at [907, 678] on span "Next" at bounding box center [907, 689] width 33 height 24
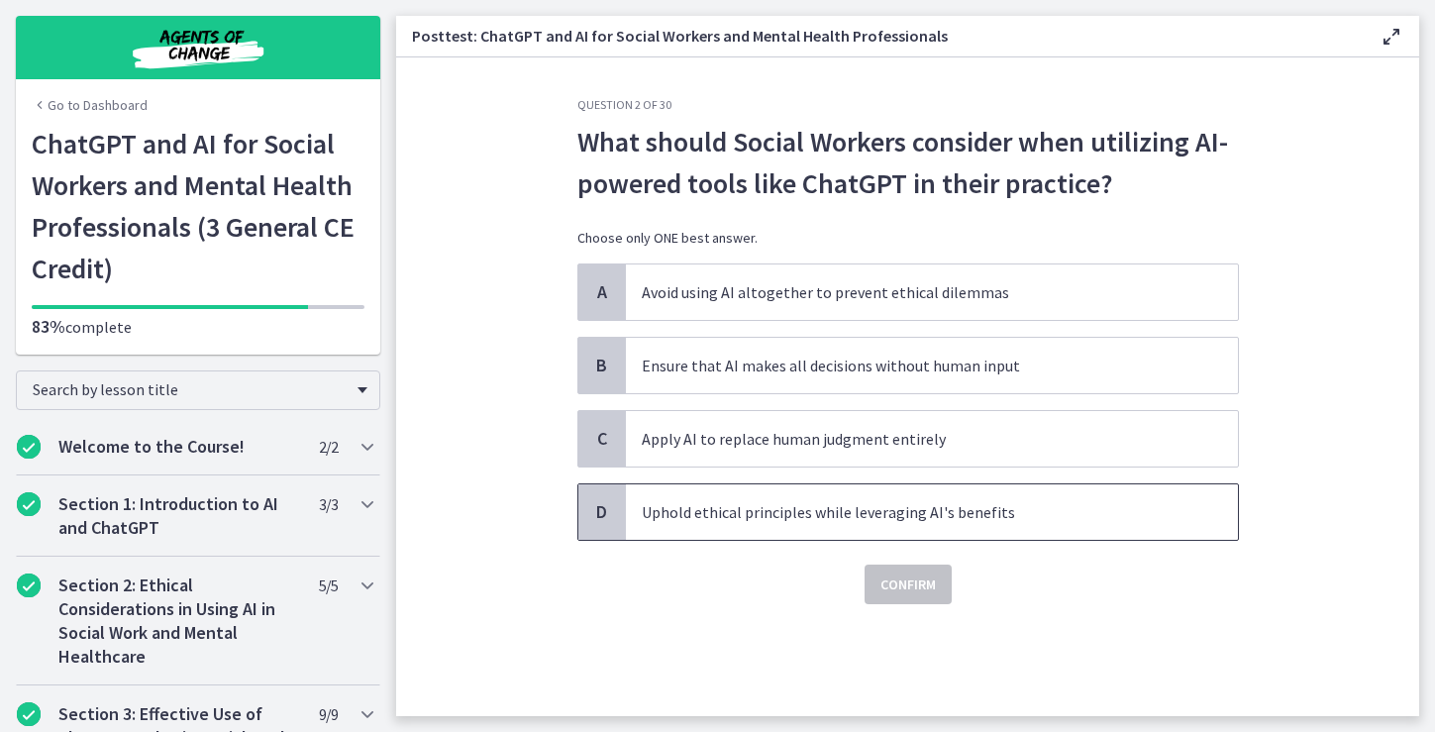
click at [964, 511] on p "Uphold ethical principles while leveraging AI's benefits" at bounding box center [912, 512] width 541 height 24
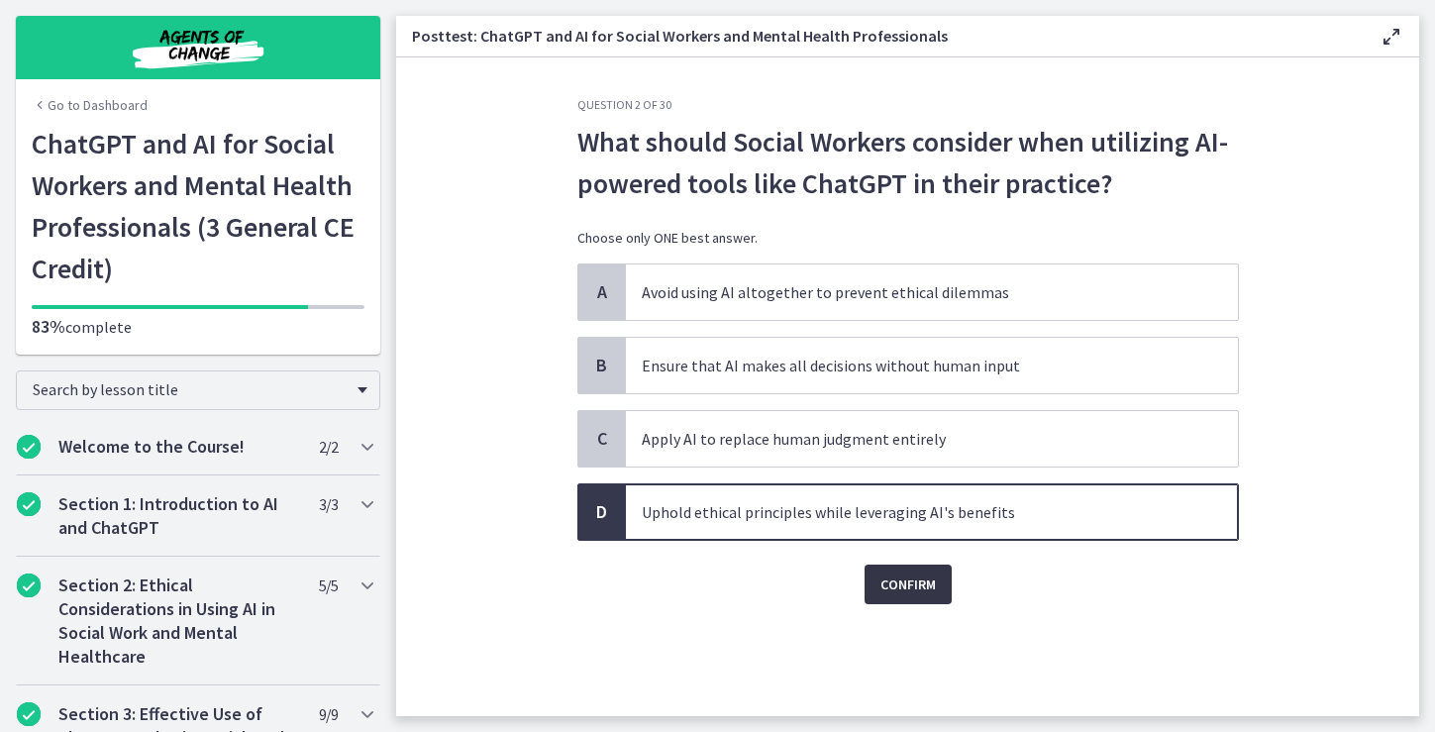
click at [915, 581] on span "Confirm" at bounding box center [907, 584] width 55 height 24
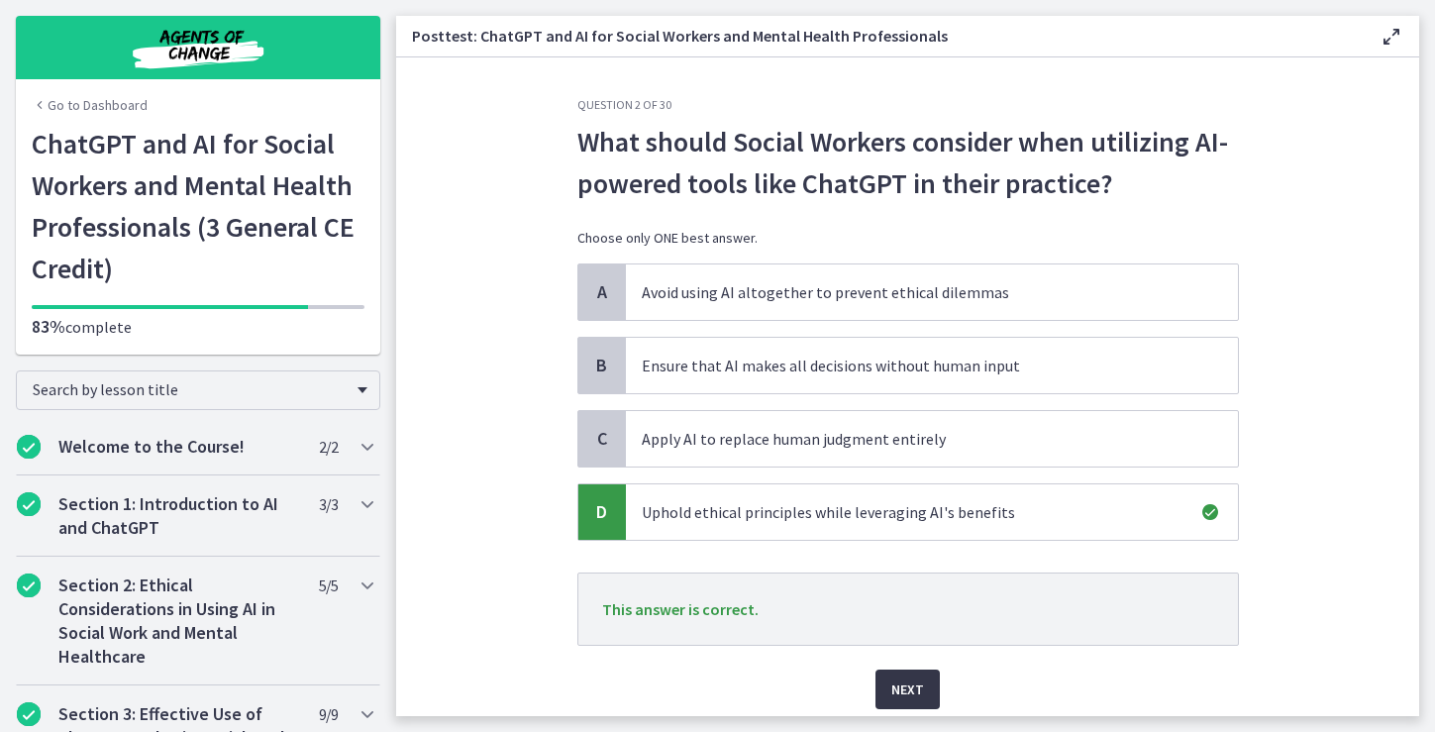
click at [917, 683] on span "Next" at bounding box center [907, 689] width 33 height 24
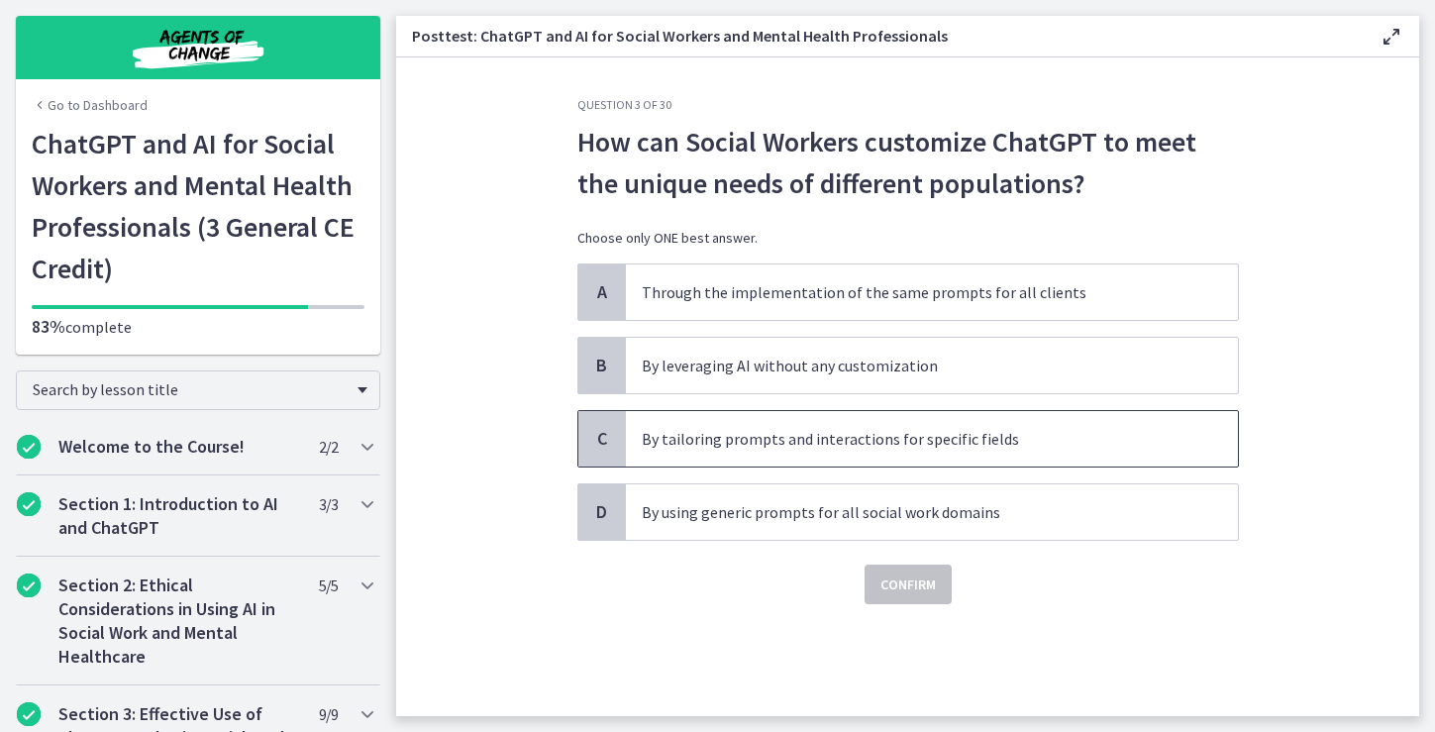
click at [1039, 443] on p "By tailoring prompts and interactions for specific fields" at bounding box center [912, 439] width 541 height 24
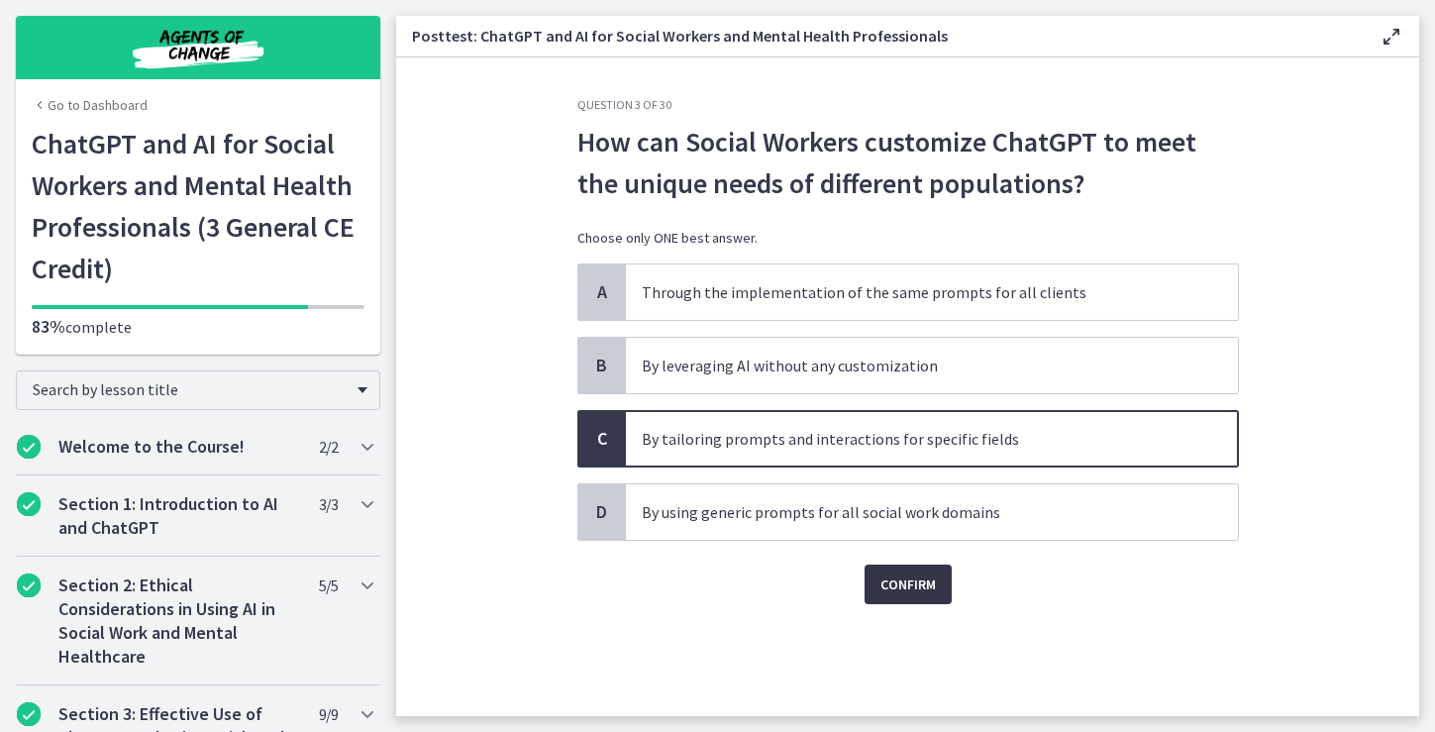
click at [919, 580] on span "Confirm" at bounding box center [907, 584] width 55 height 24
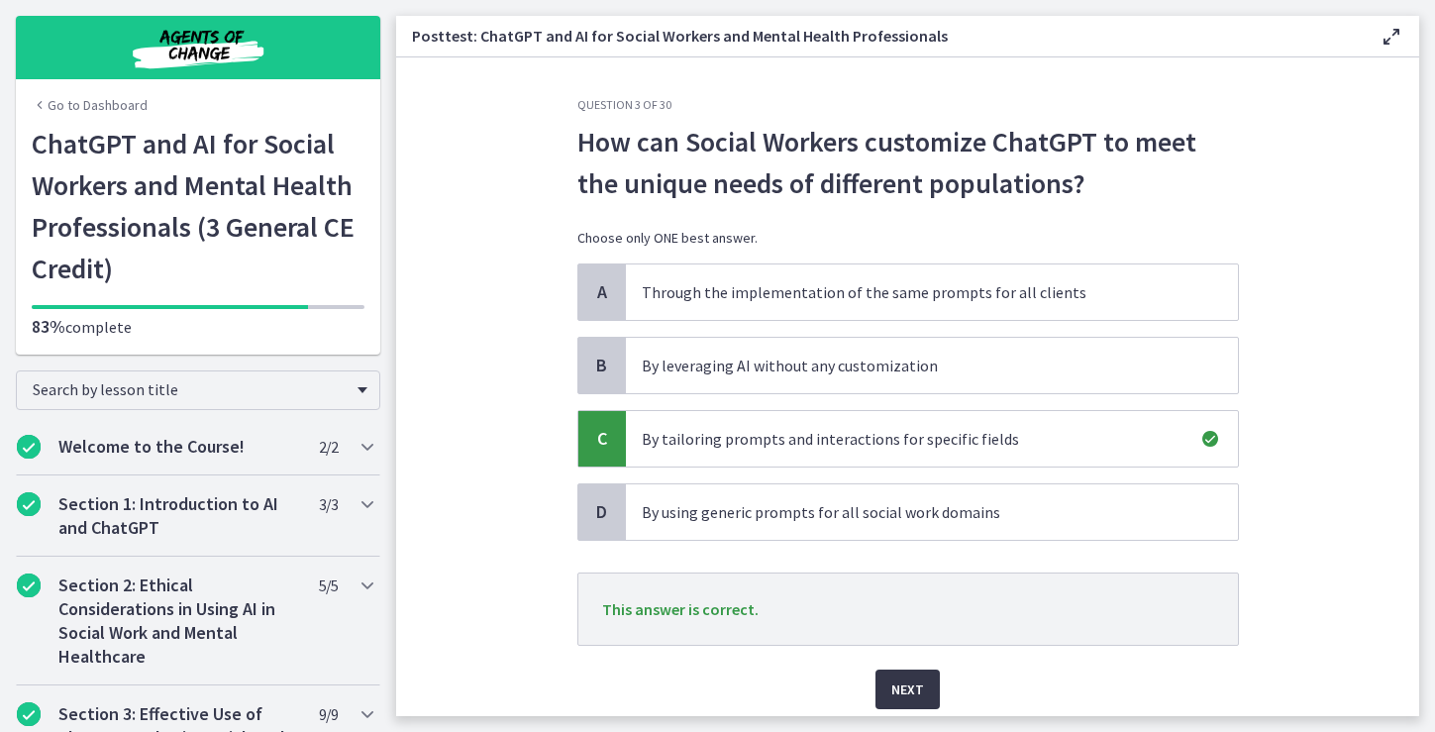
click at [905, 683] on span "Next" at bounding box center [907, 689] width 33 height 24
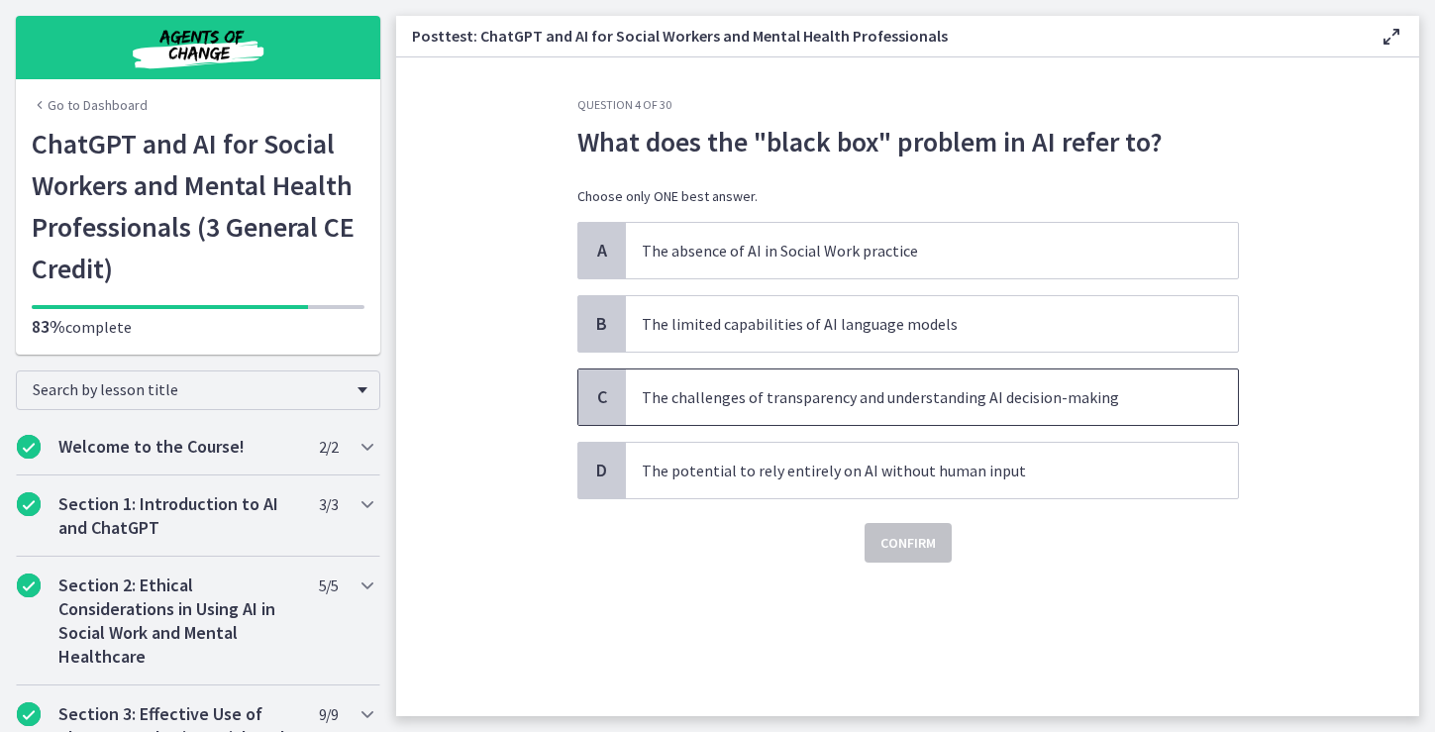
click at [1045, 396] on p "The challenges of transparency and understanding AI decision-making" at bounding box center [912, 397] width 541 height 24
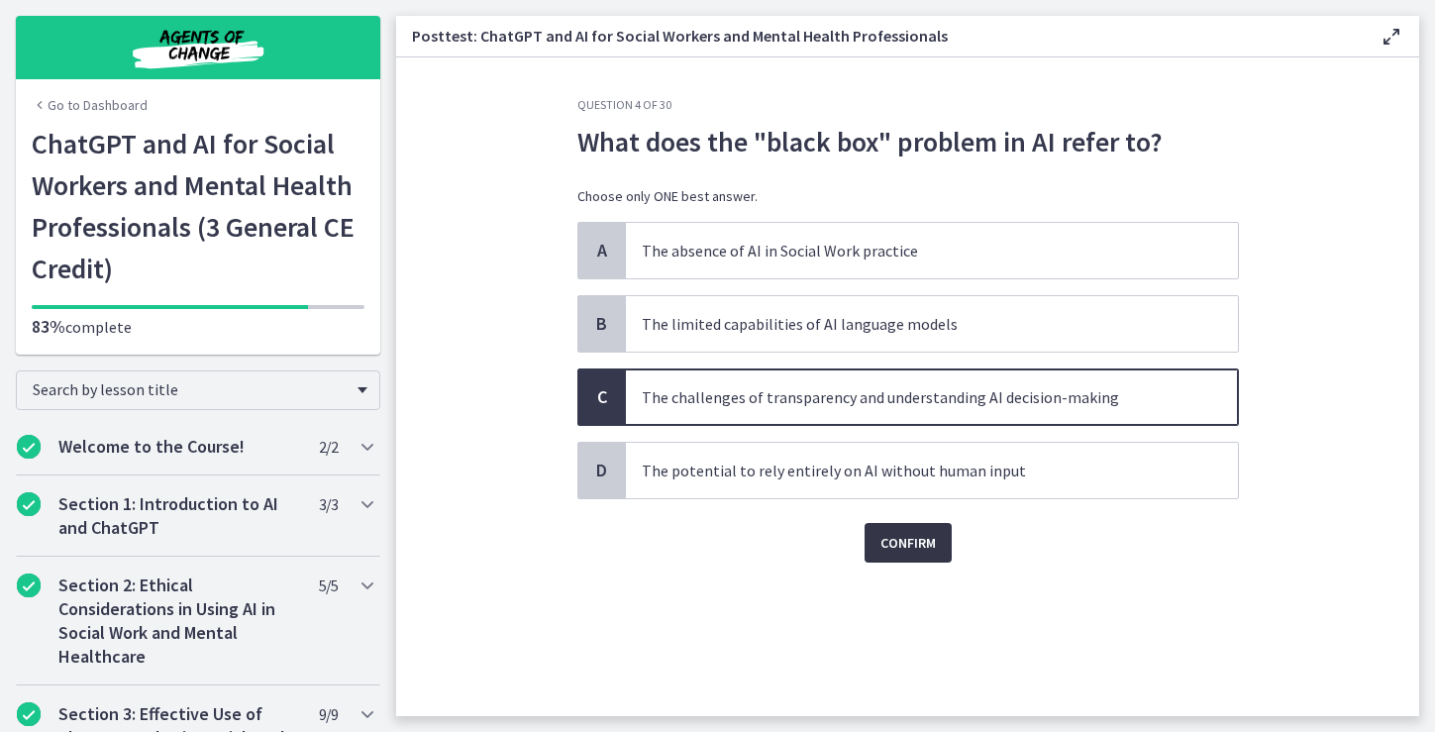
click at [913, 546] on span "Confirm" at bounding box center [907, 543] width 55 height 24
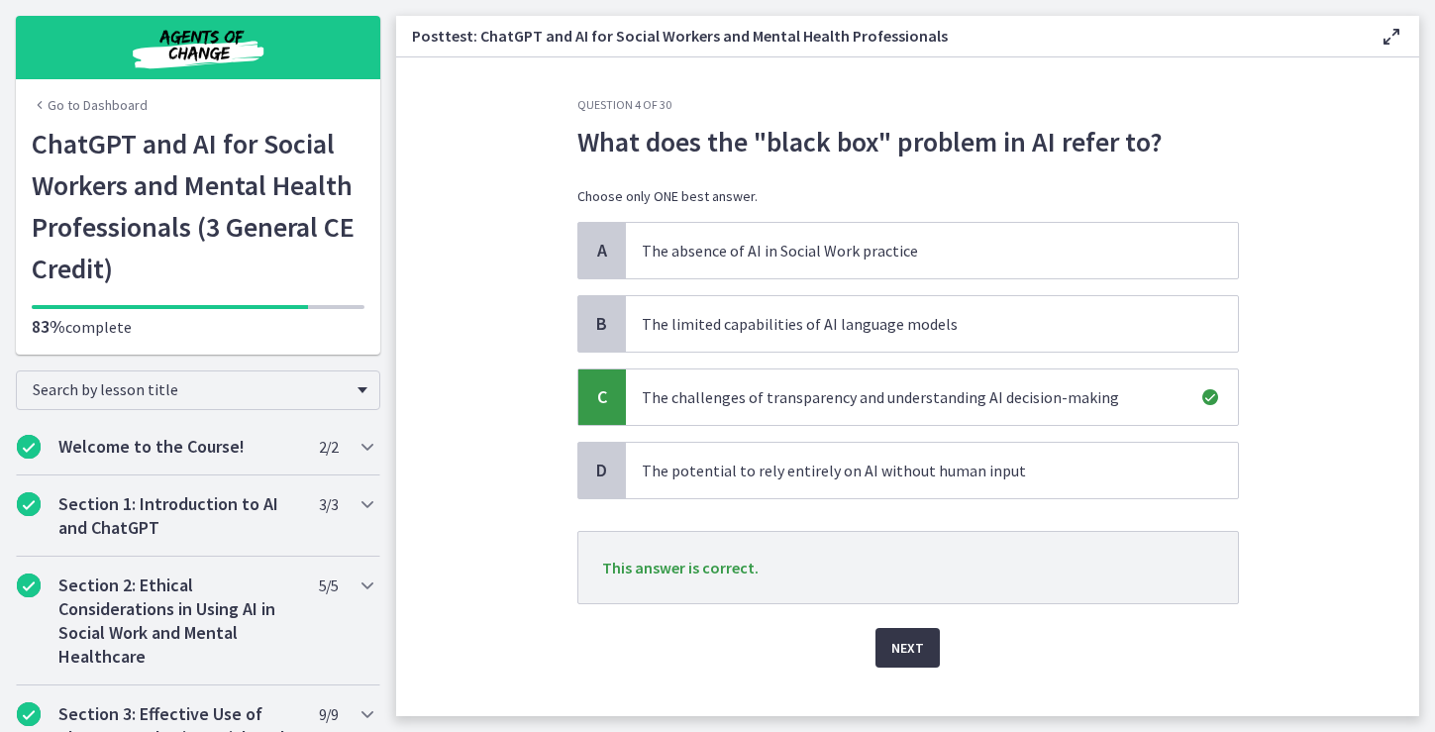
click at [906, 647] on span "Next" at bounding box center [907, 648] width 33 height 24
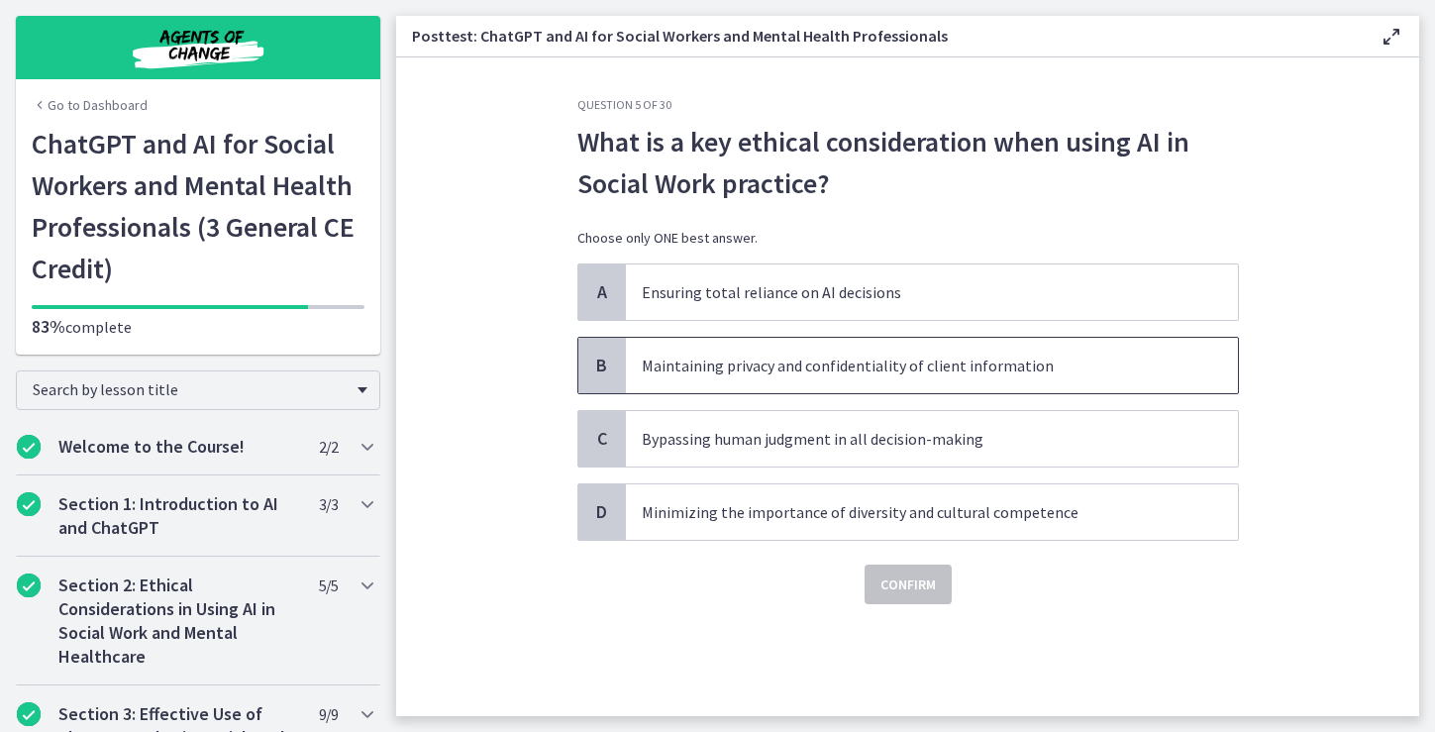
click at [1062, 376] on p "Maintaining privacy and confidentiality of client information" at bounding box center [912, 365] width 541 height 24
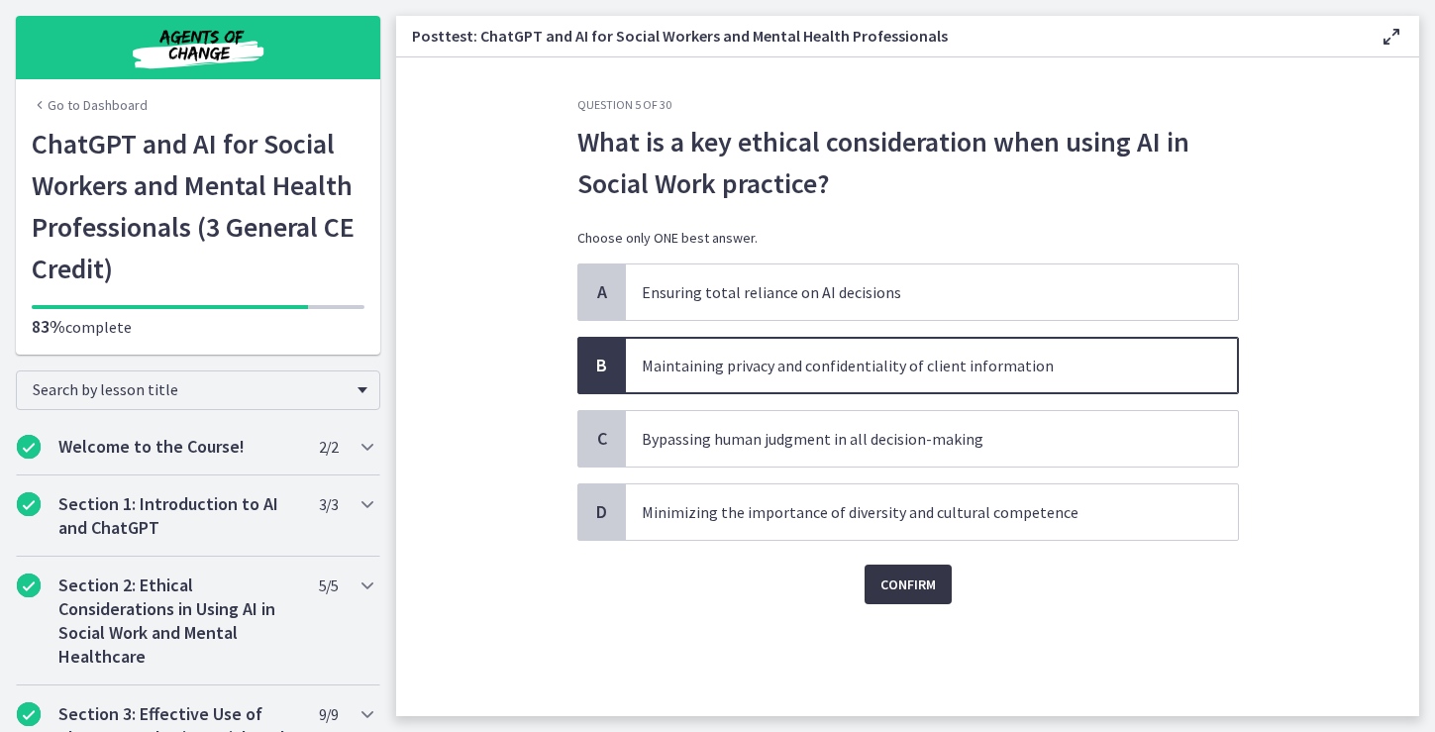
click at [905, 588] on span "Confirm" at bounding box center [907, 584] width 55 height 24
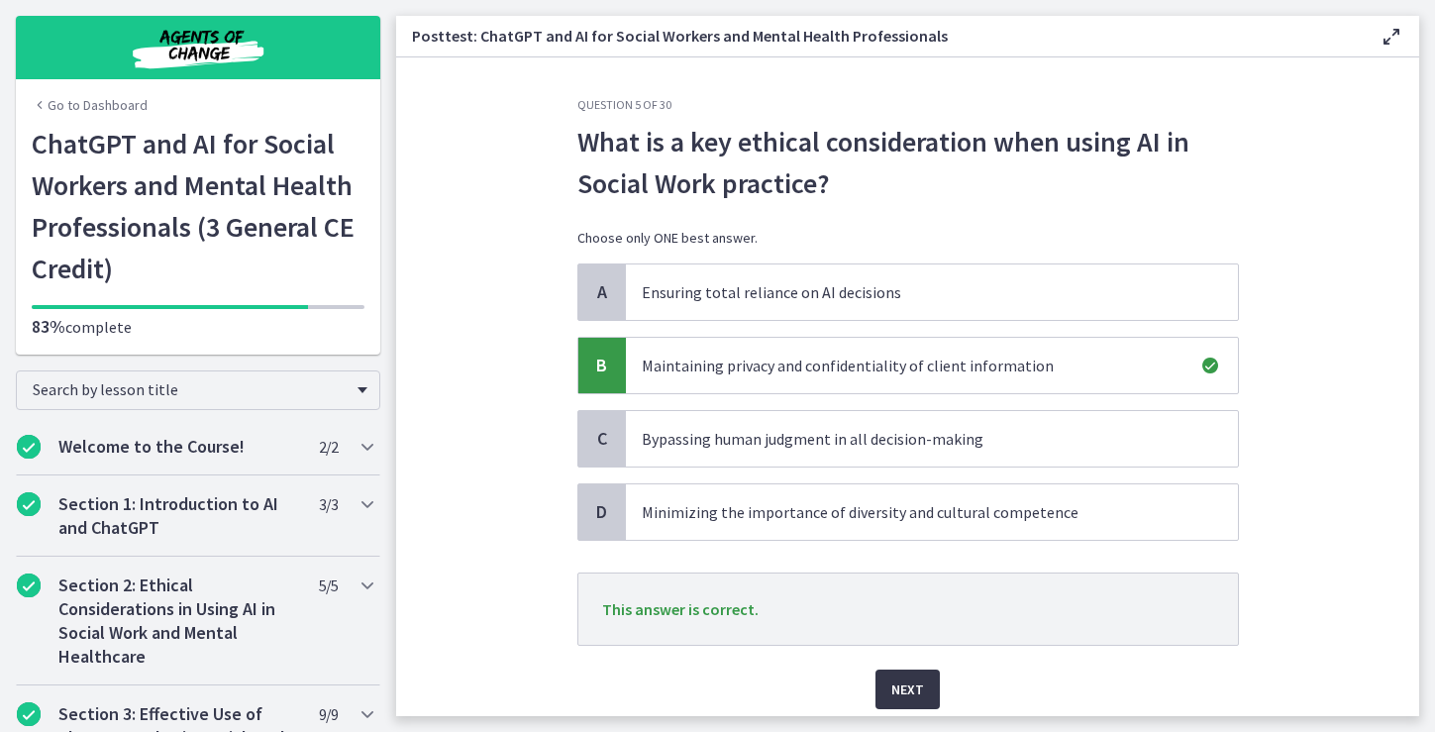
click at [900, 688] on span "Next" at bounding box center [907, 689] width 33 height 24
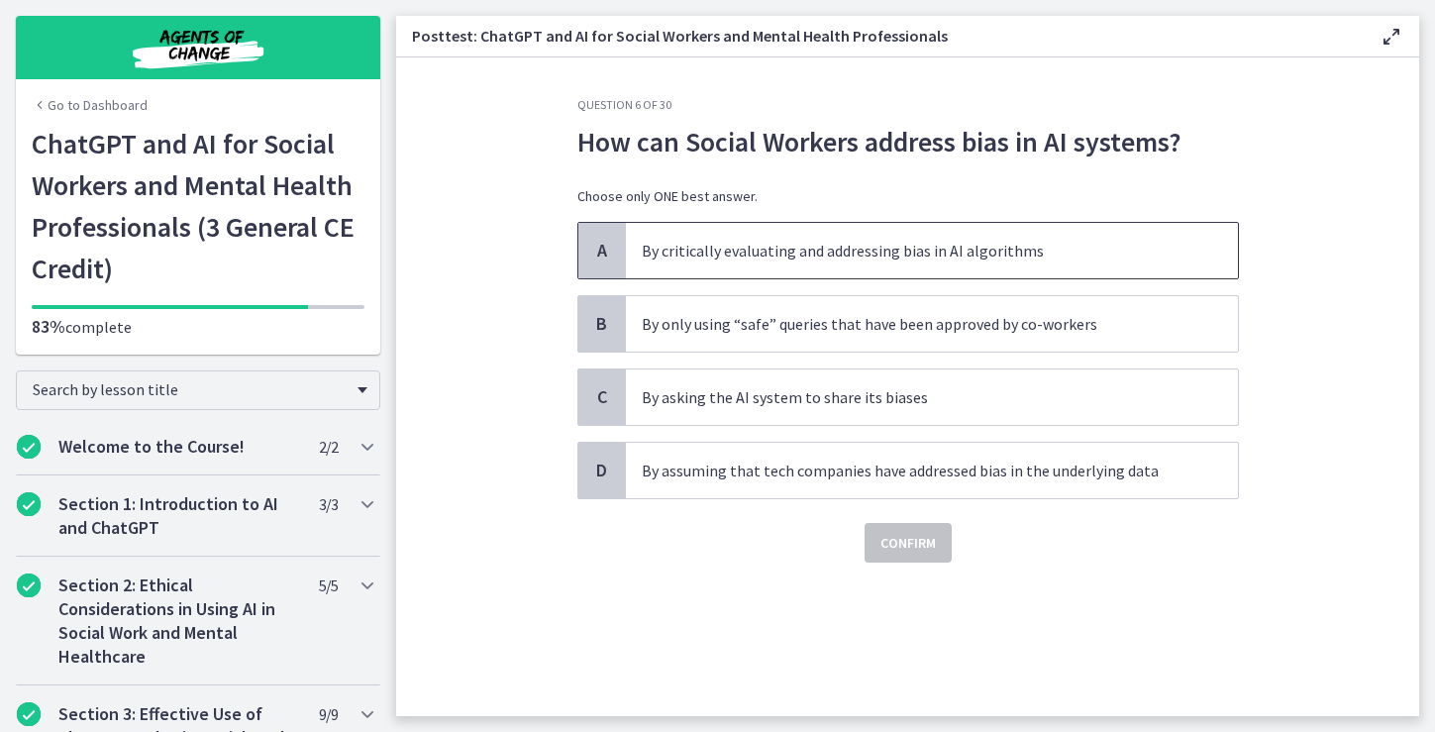
click at [1067, 262] on span "By critically evaluating and addressing bias in AI algorithms" at bounding box center [932, 250] width 612 height 55
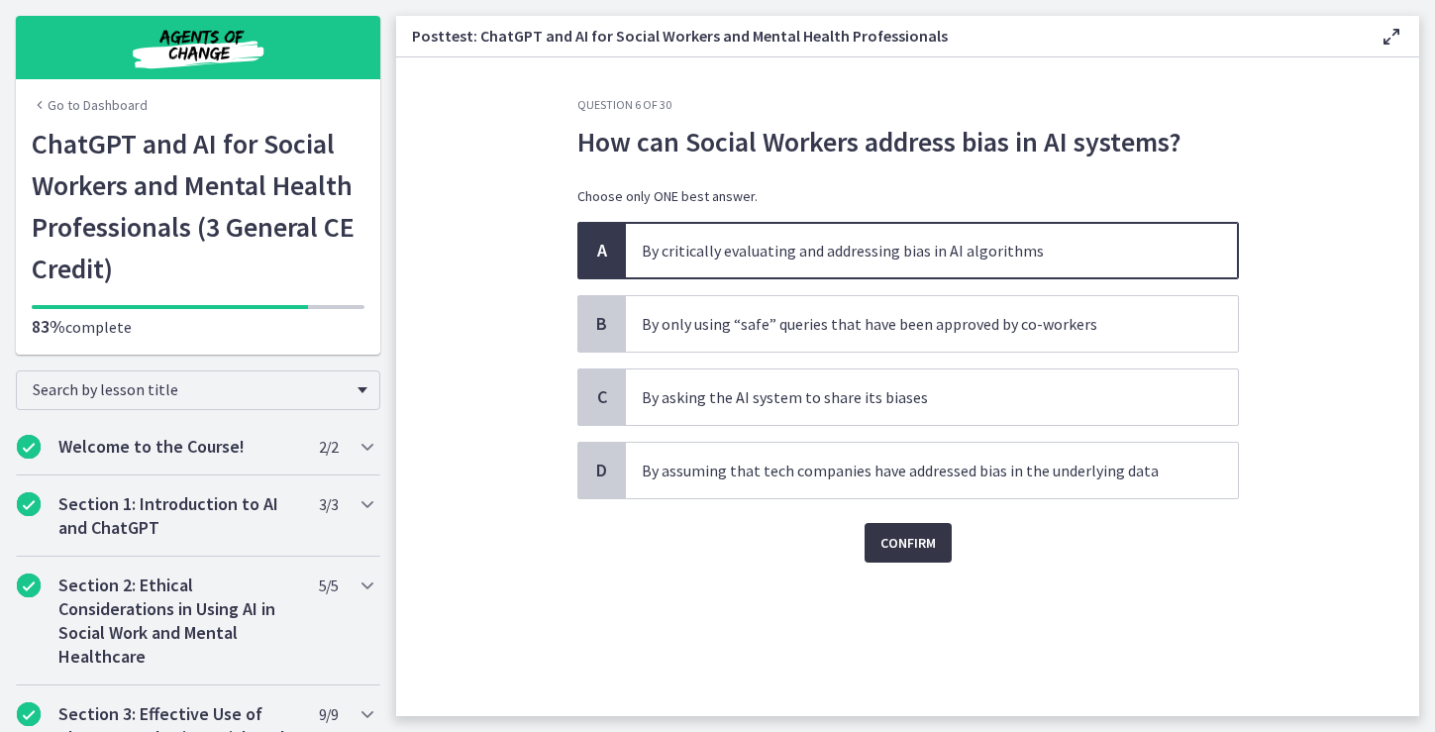
click at [907, 539] on span "Confirm" at bounding box center [907, 543] width 55 height 24
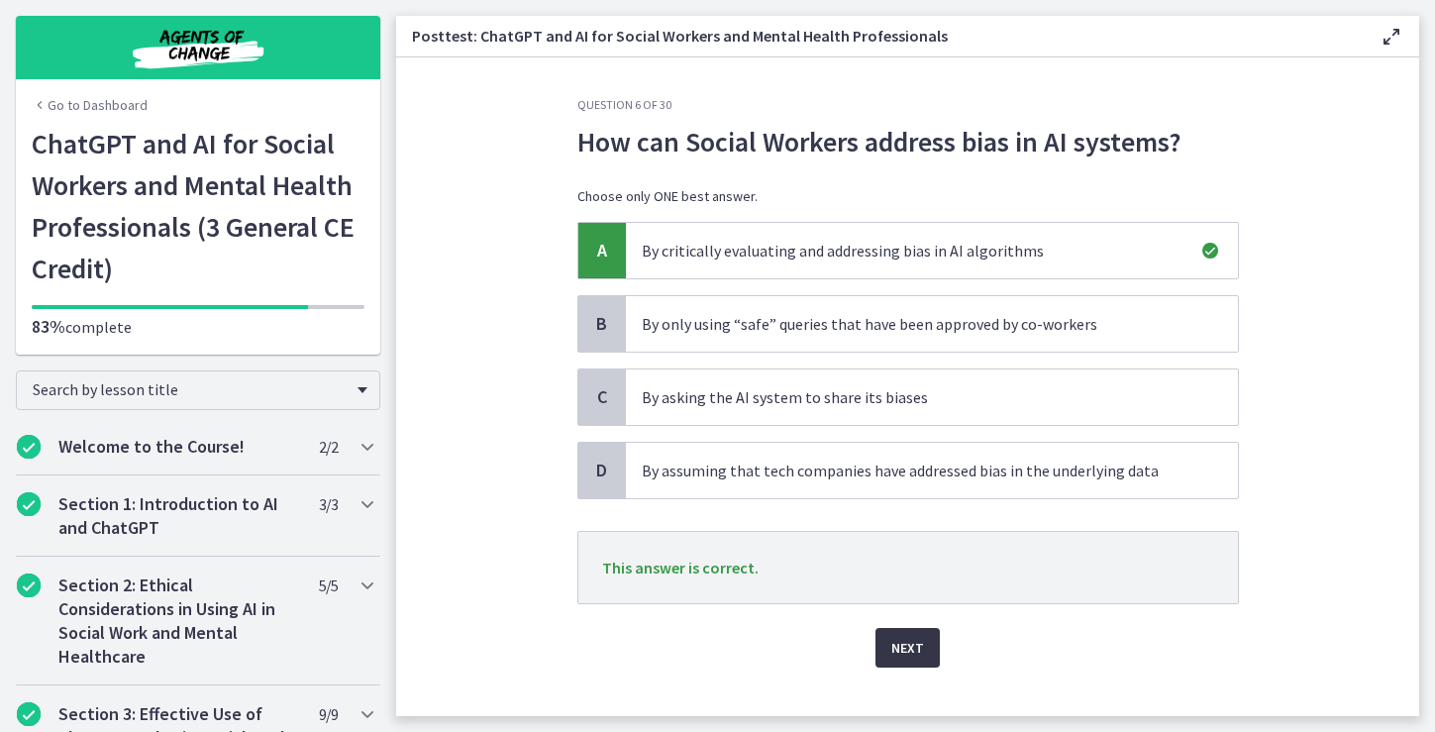
click at [913, 652] on span "Next" at bounding box center [907, 648] width 33 height 24
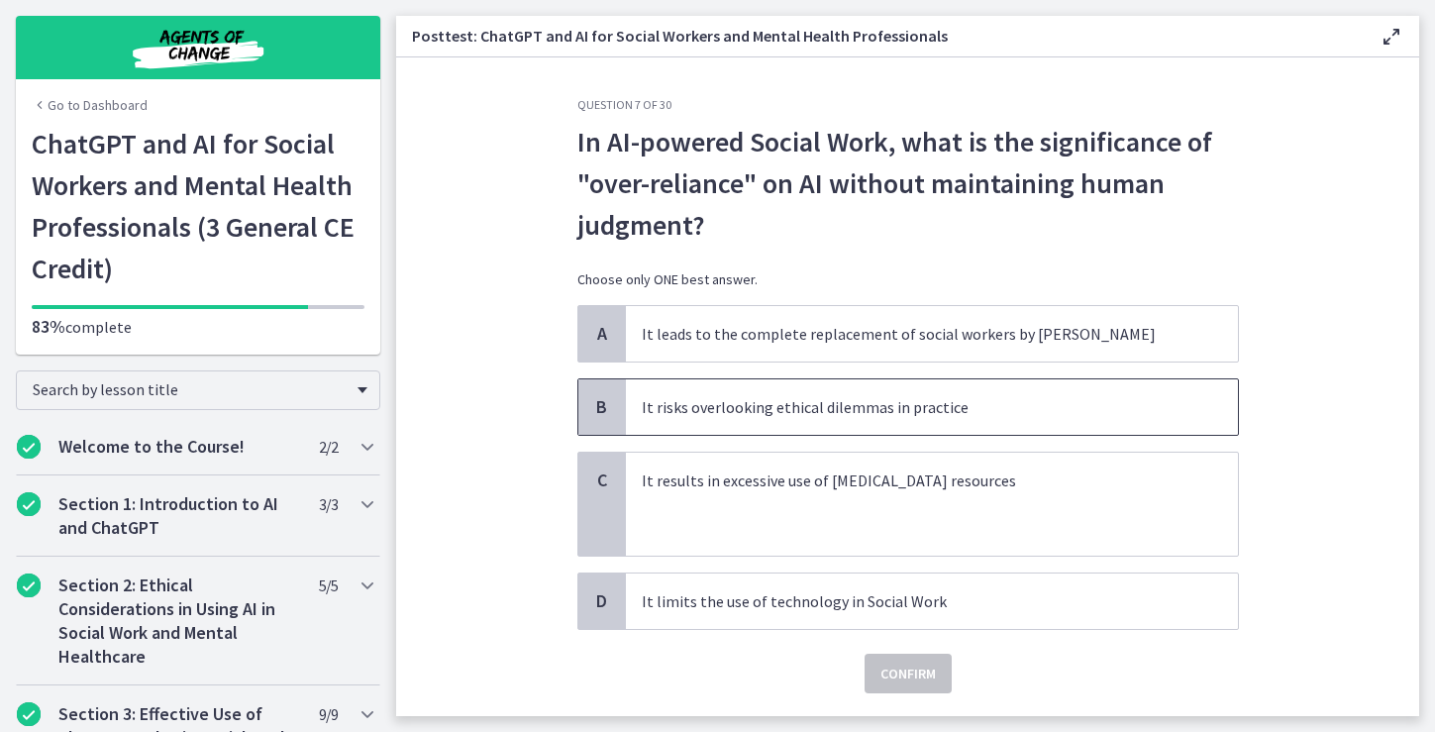
click at [1165, 408] on p "It risks overlooking ethical dilemmas in practice" at bounding box center [912, 407] width 541 height 24
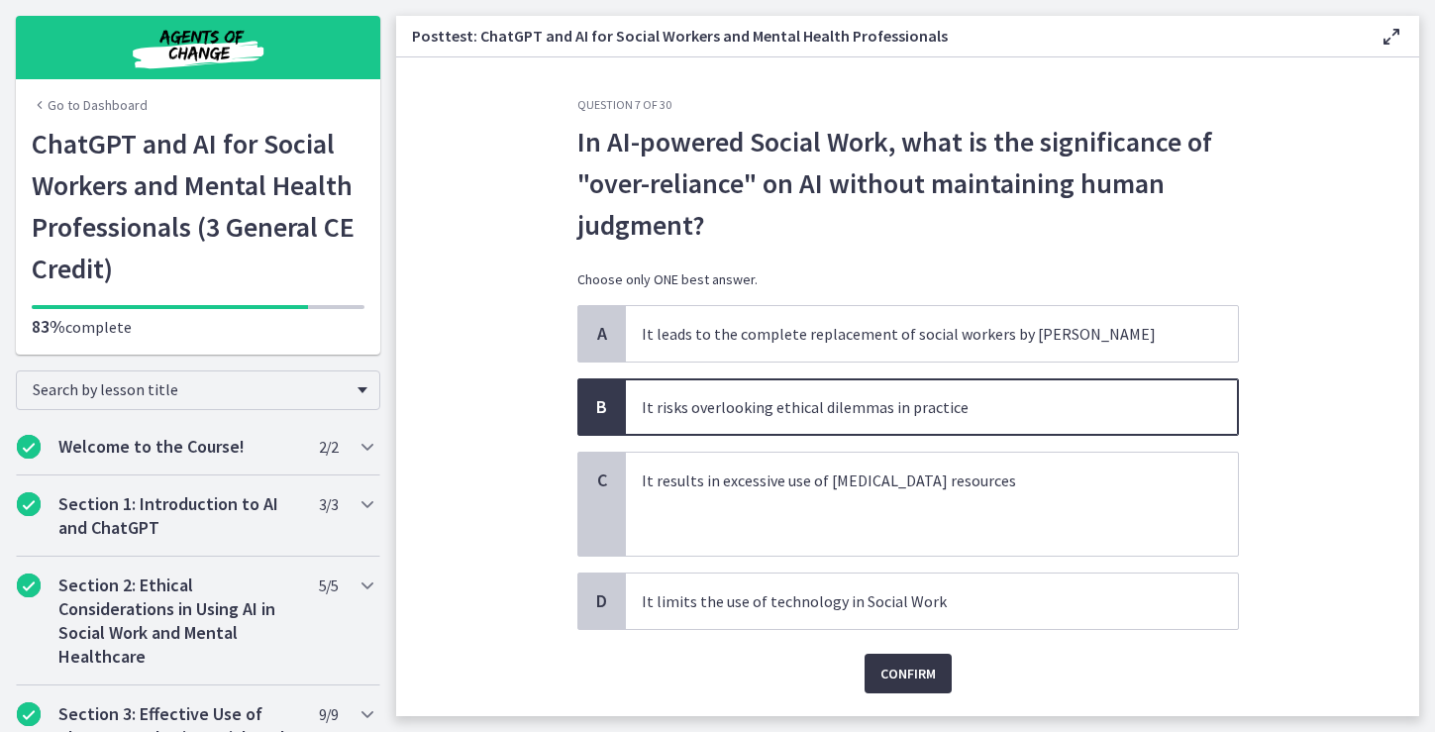
click at [923, 673] on span "Confirm" at bounding box center [907, 673] width 55 height 24
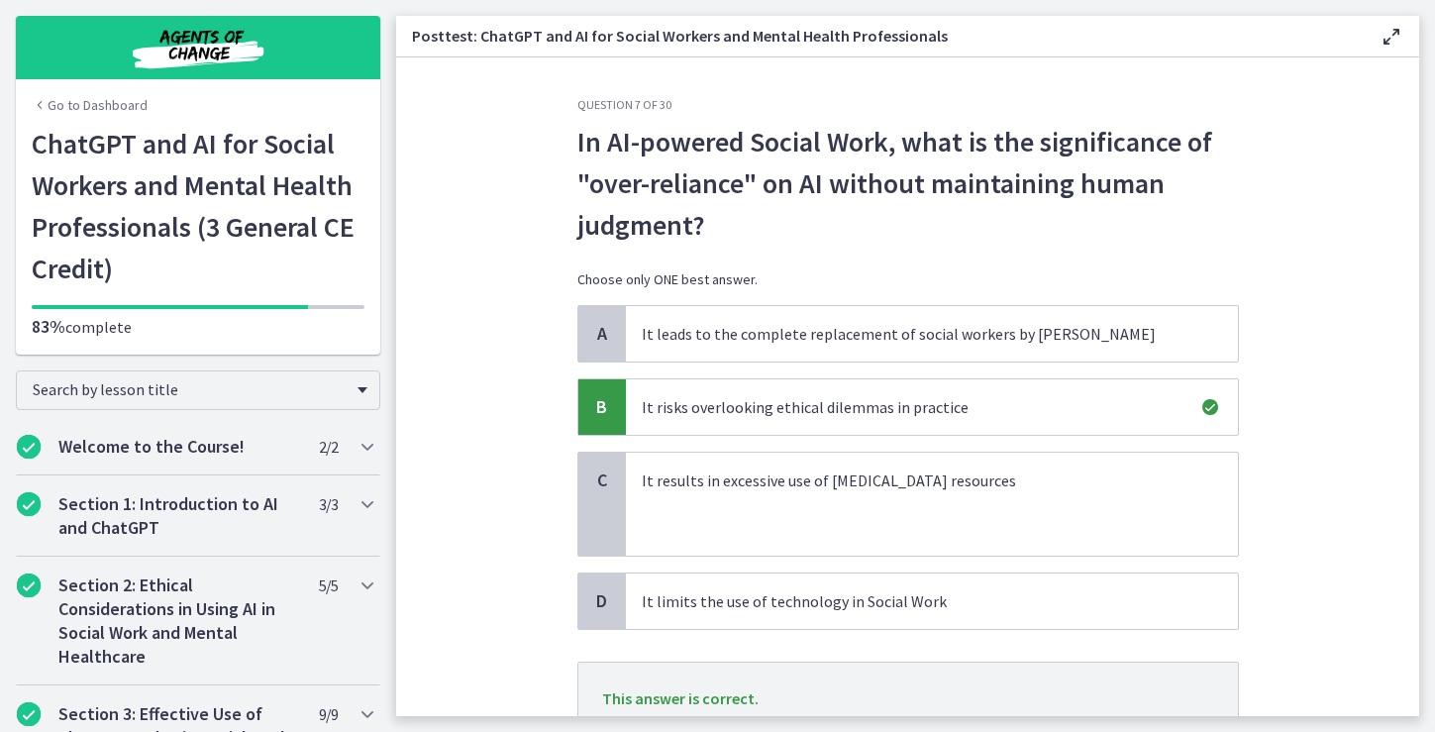
click at [1374, 605] on section "Question 7 of 30 In AI-powered Social Work, what is the significance of "over-r…" at bounding box center [907, 386] width 1023 height 658
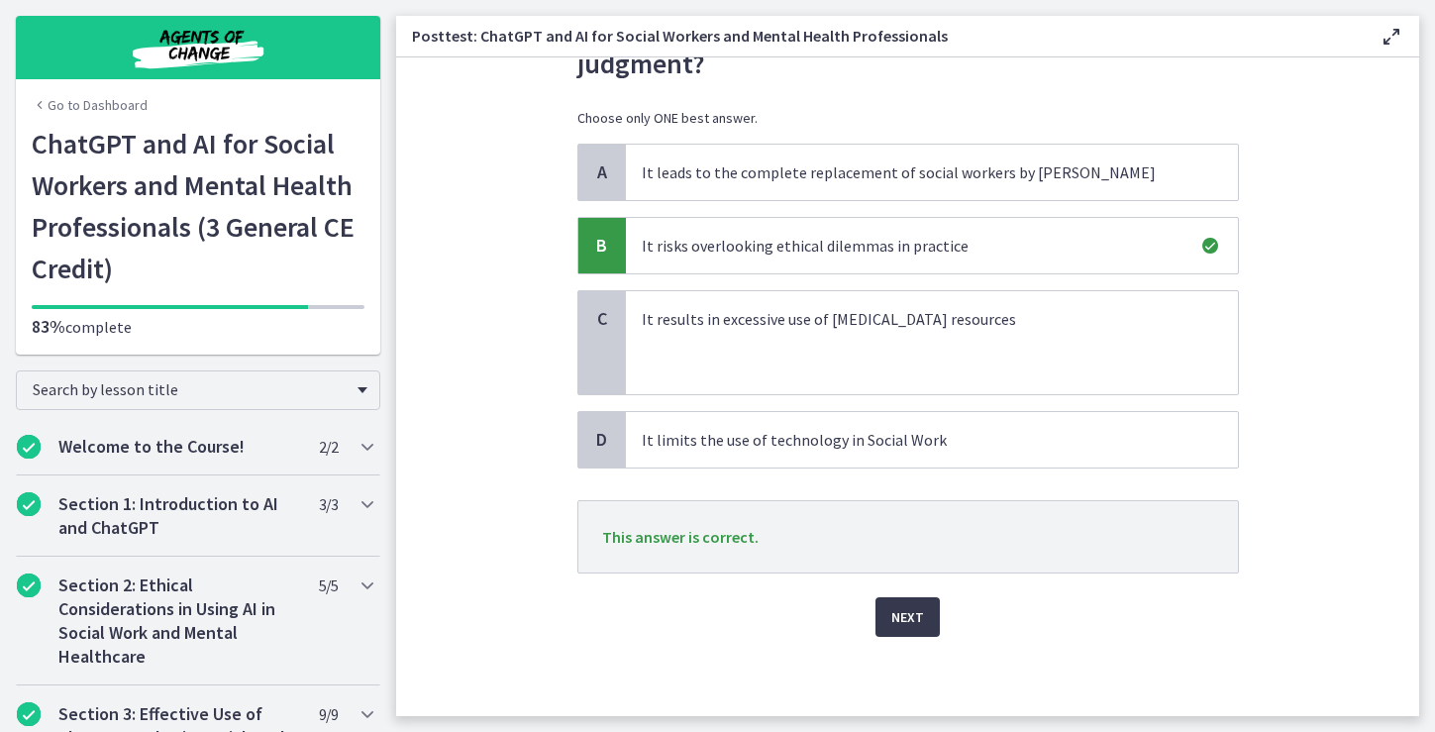
scroll to position [161, 0]
click at [904, 613] on span "Next" at bounding box center [907, 617] width 33 height 24
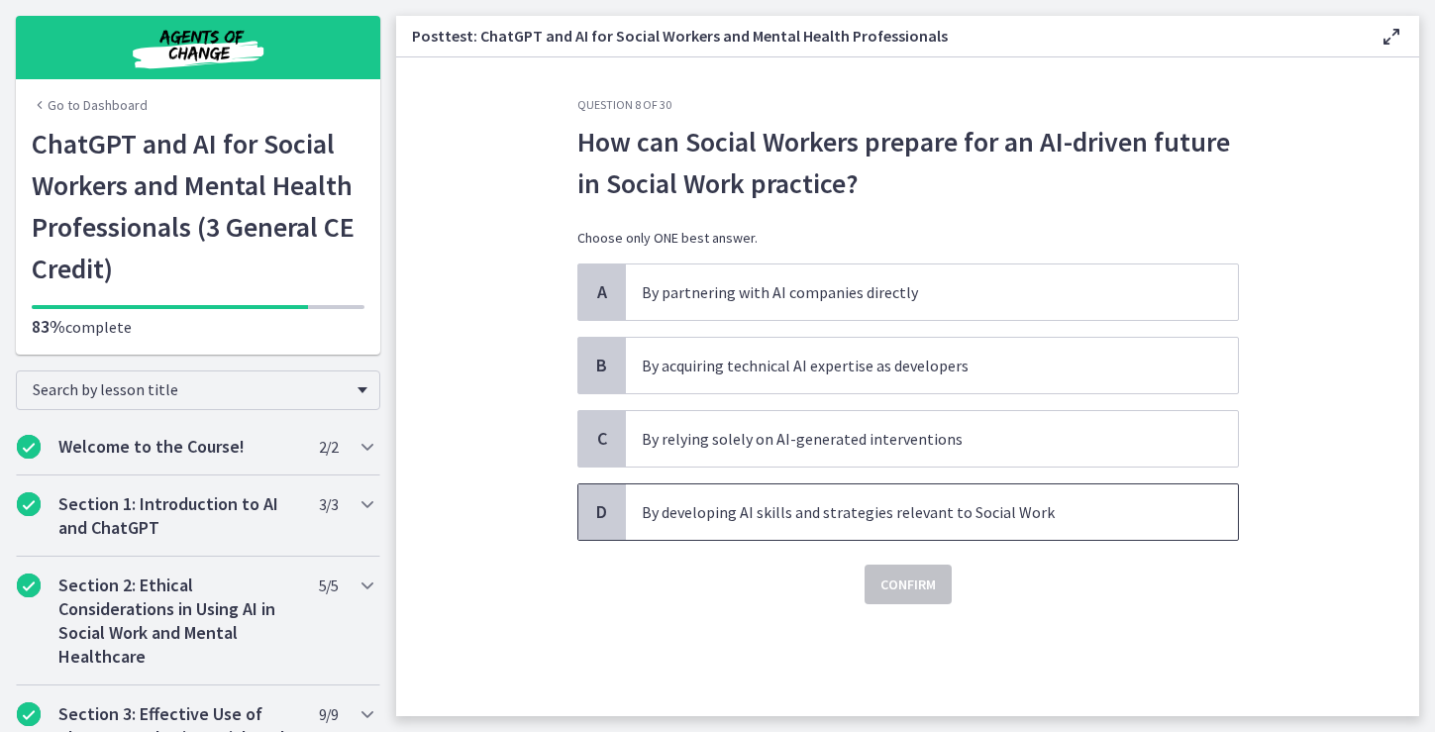
click at [1069, 513] on p "By developing AI skills and strategies relevant to Social Work" at bounding box center [912, 512] width 541 height 24
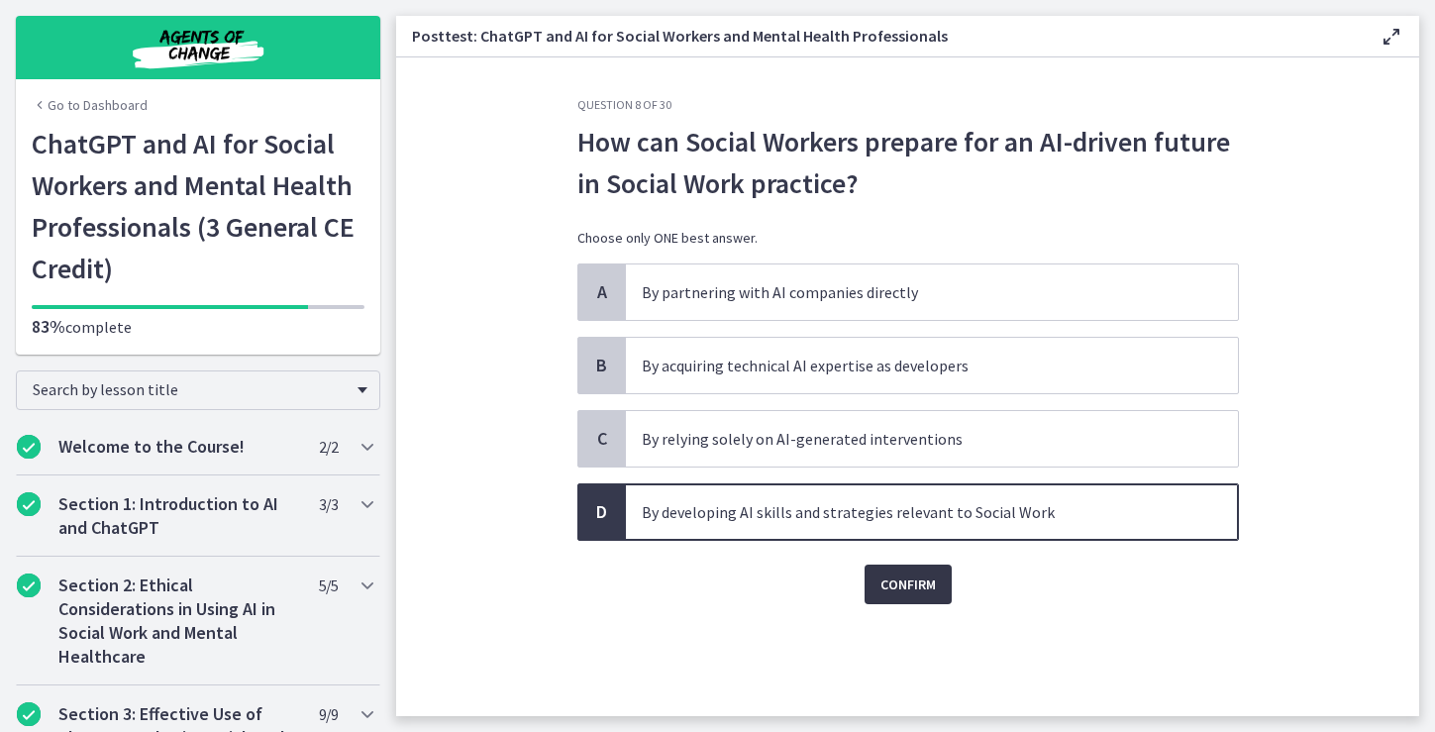
click at [895, 586] on span "Confirm" at bounding box center [907, 584] width 55 height 24
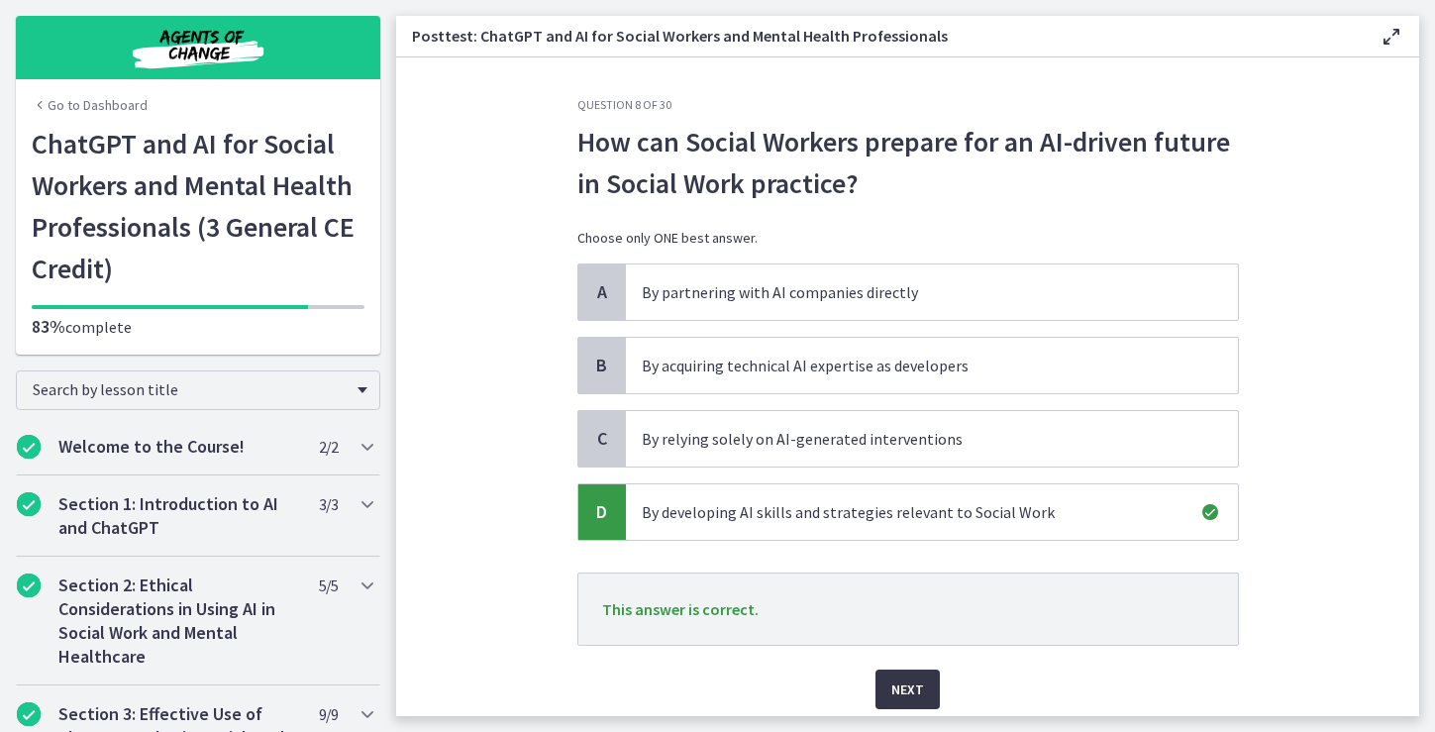
click at [906, 684] on span "Next" at bounding box center [907, 689] width 33 height 24
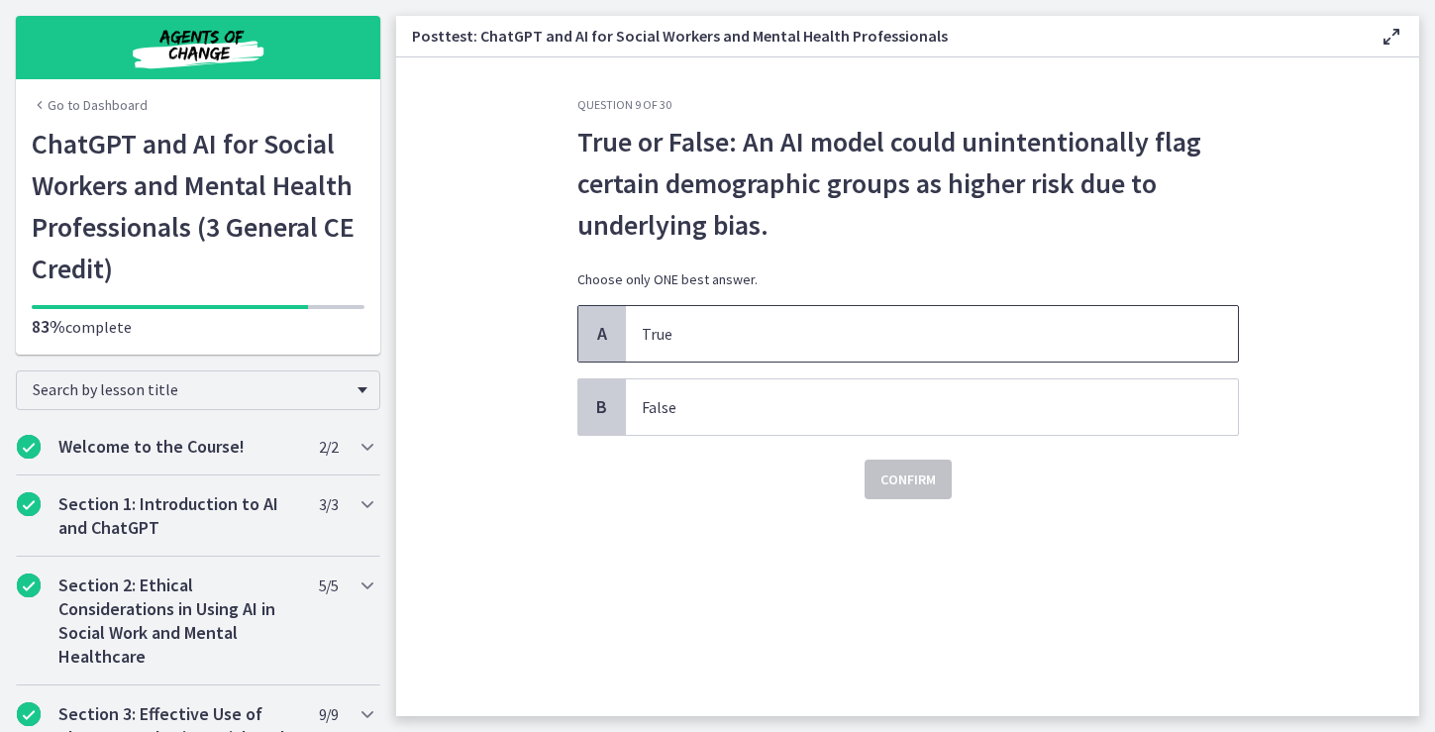
click at [935, 336] on p "True" at bounding box center [912, 334] width 541 height 24
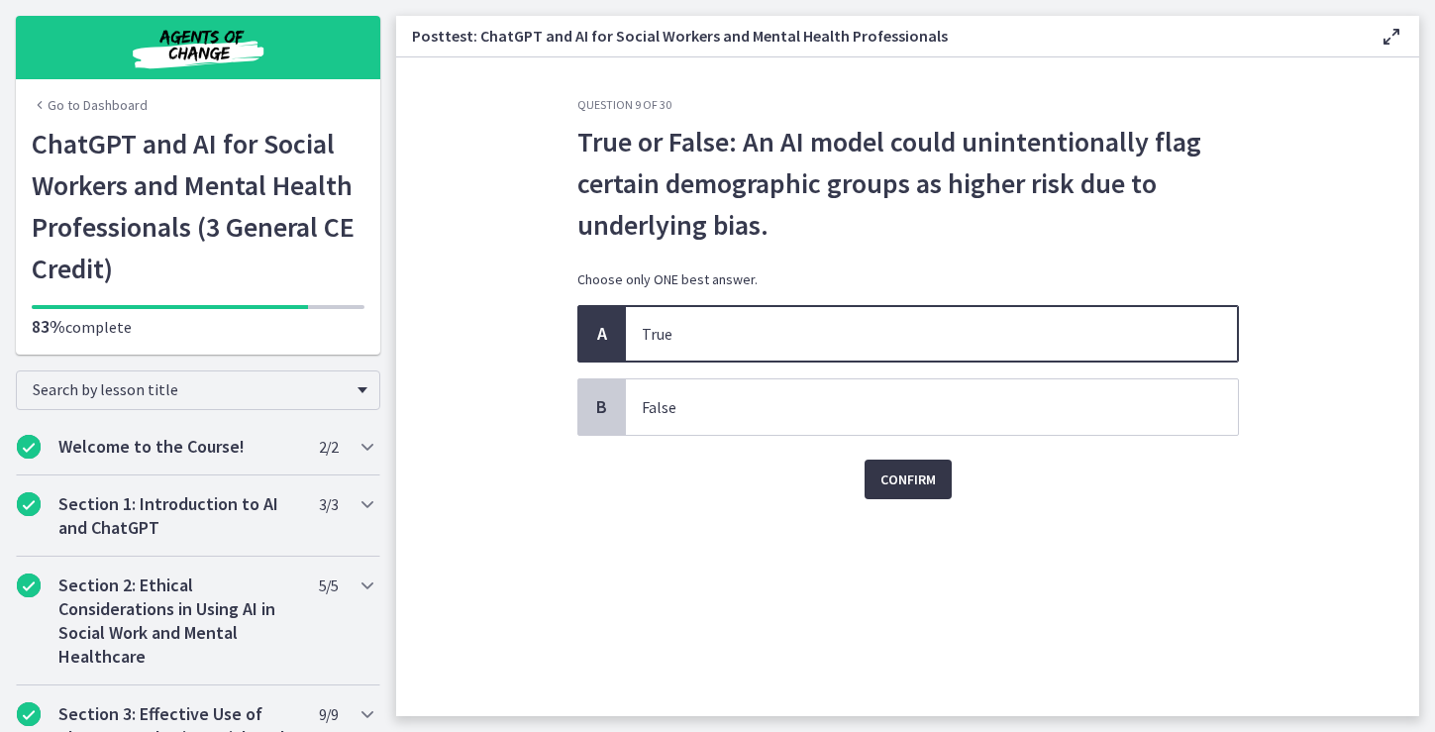
click at [911, 487] on span "Confirm" at bounding box center [907, 479] width 55 height 24
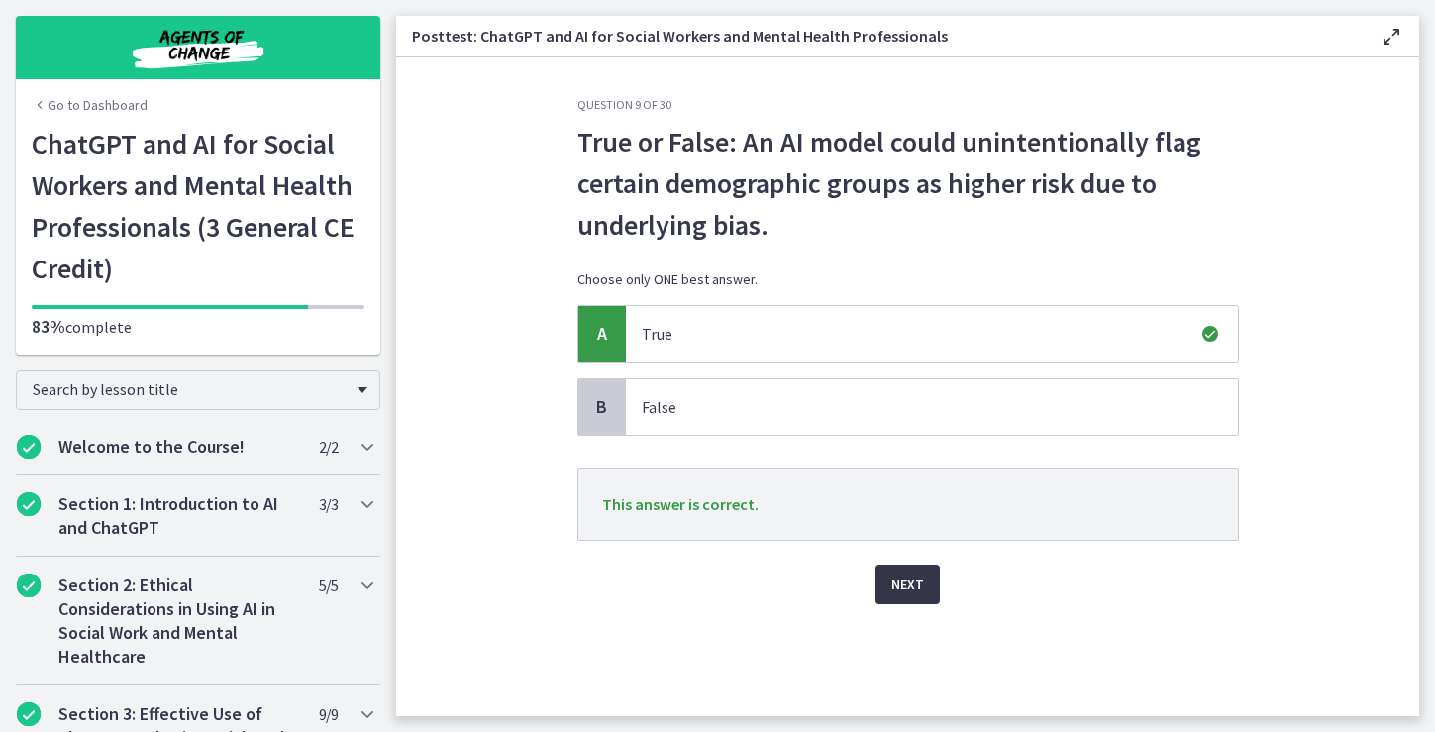
click at [915, 588] on span "Next" at bounding box center [907, 584] width 33 height 24
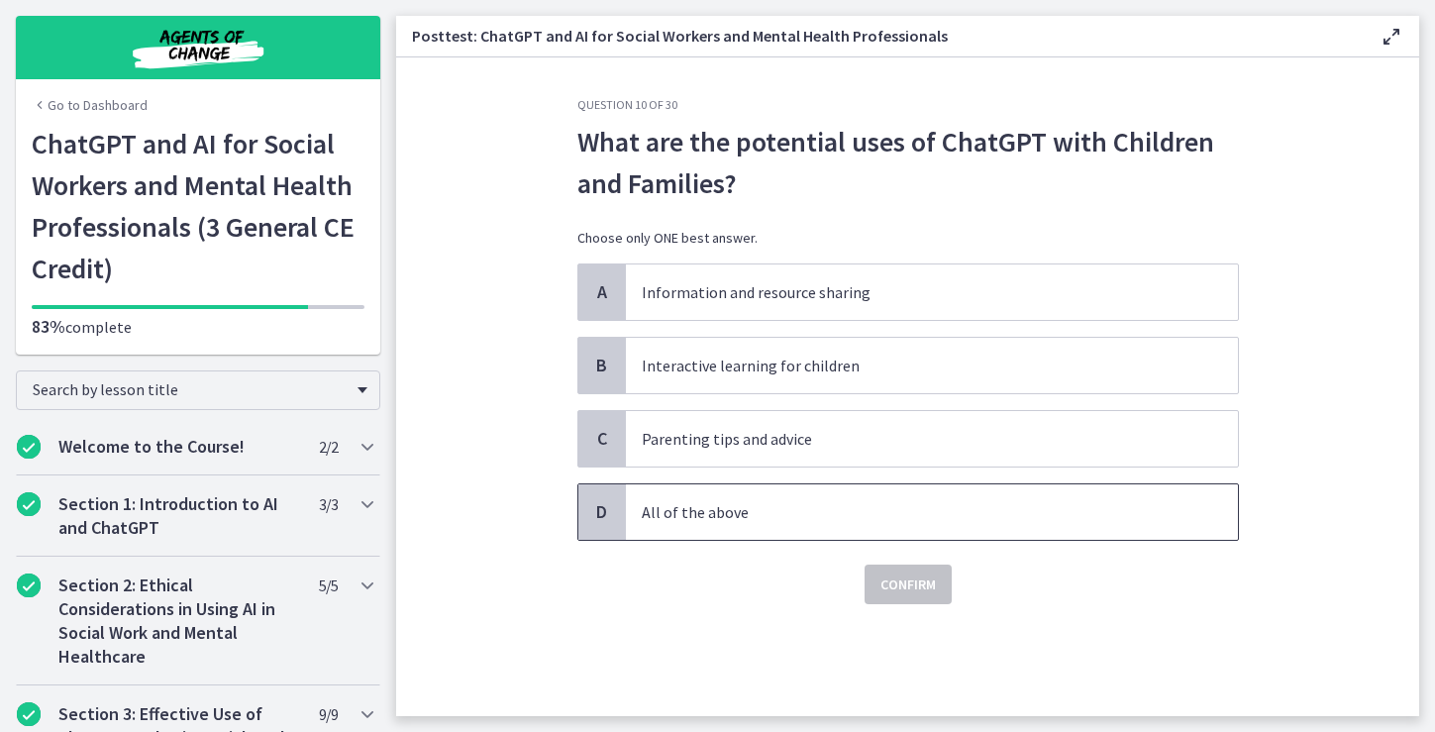
click at [1015, 508] on p "All of the above" at bounding box center [912, 512] width 541 height 24
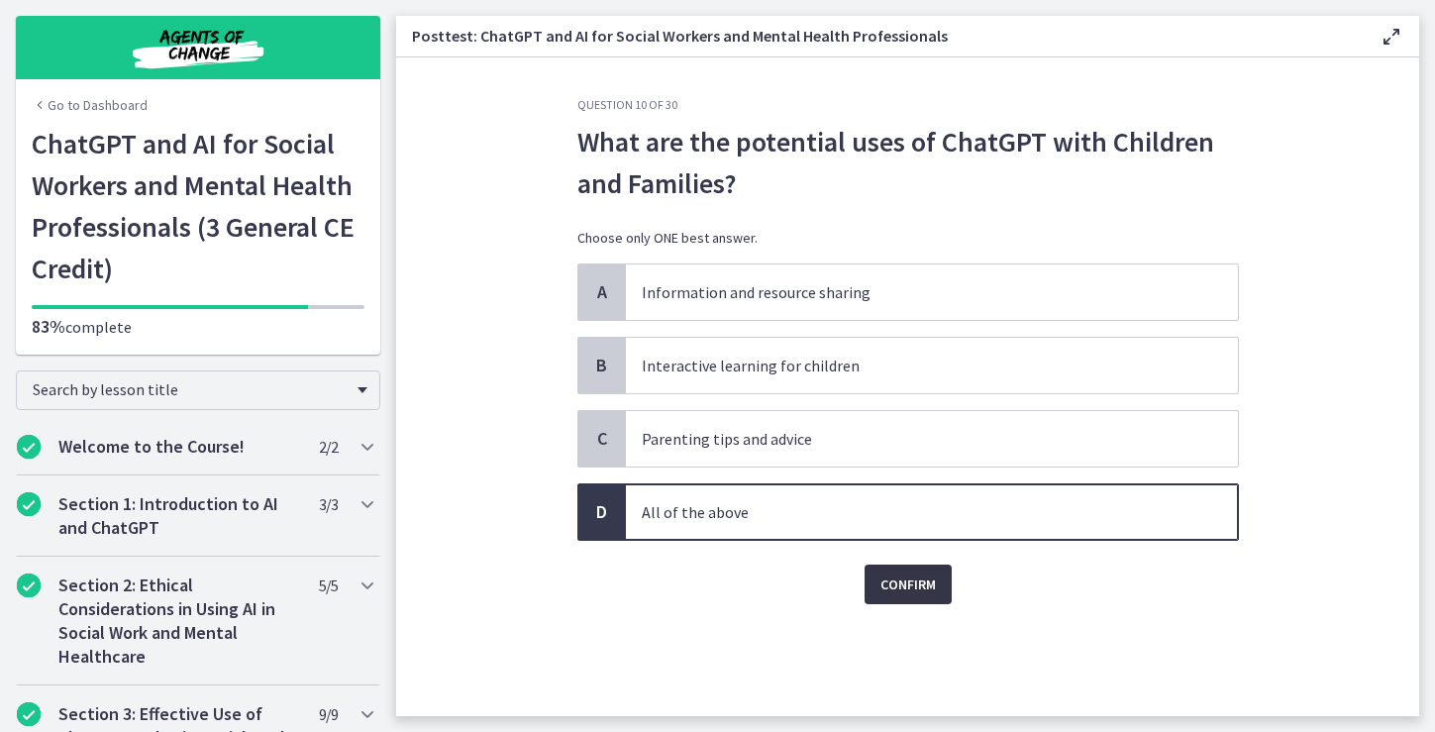
click at [896, 589] on span "Confirm" at bounding box center [907, 584] width 55 height 24
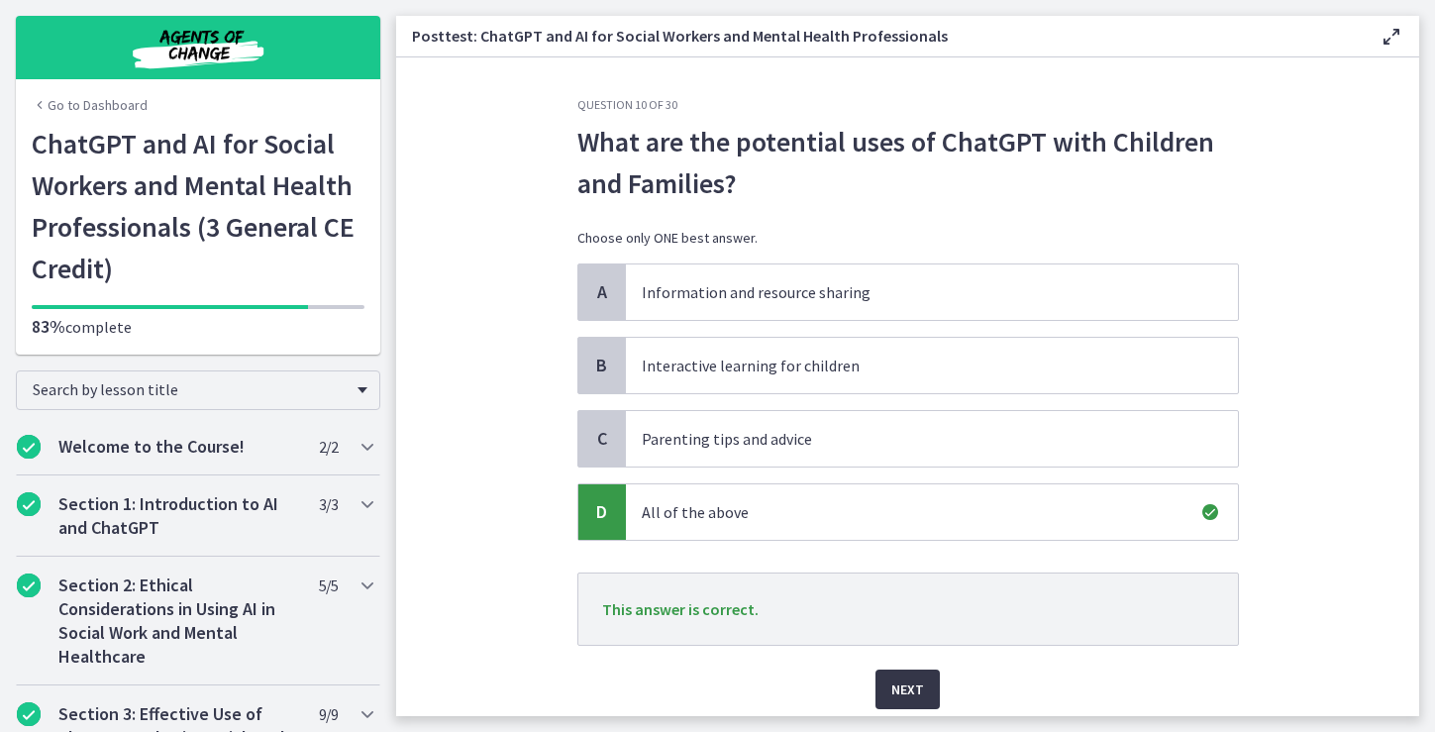
click at [902, 682] on span "Next" at bounding box center [907, 689] width 33 height 24
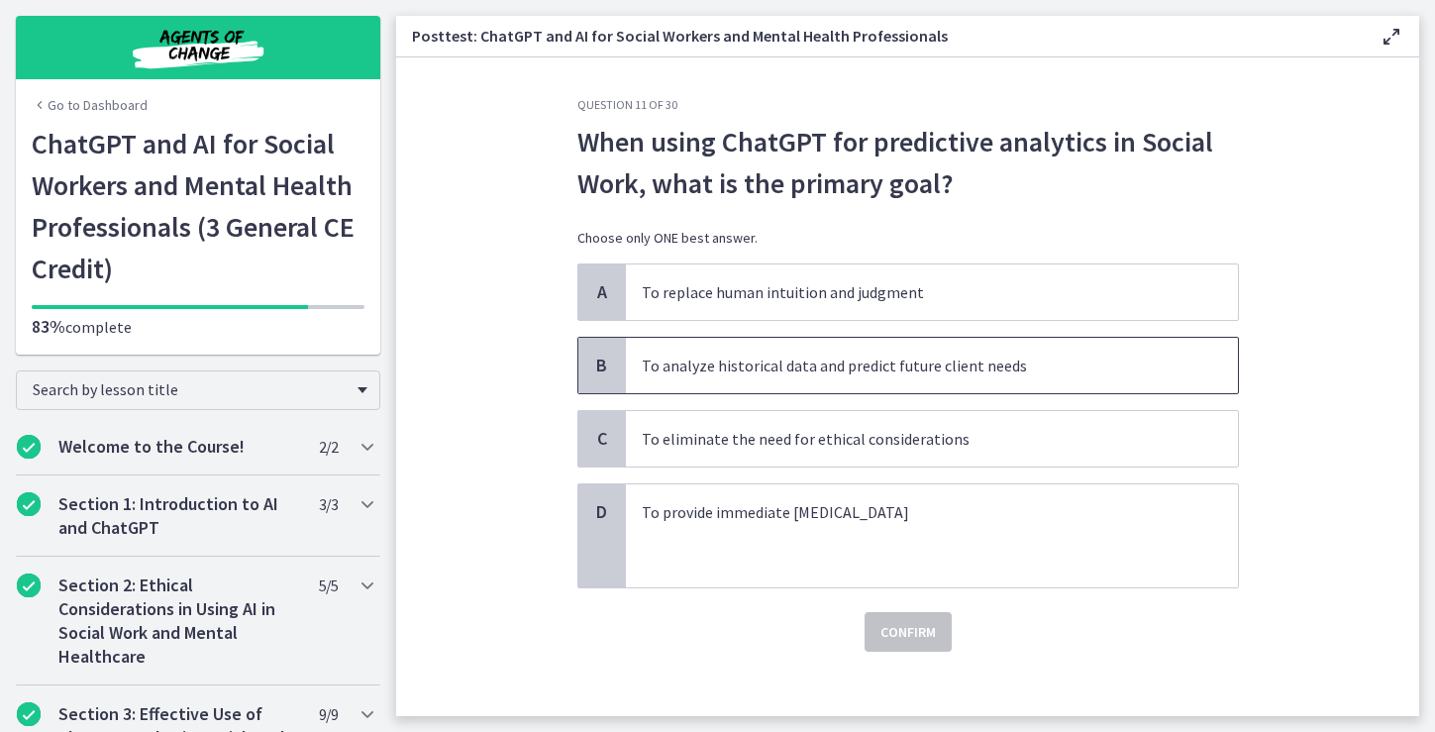
click at [1022, 370] on p "To analyze historical data and predict future client needs" at bounding box center [912, 365] width 541 height 24
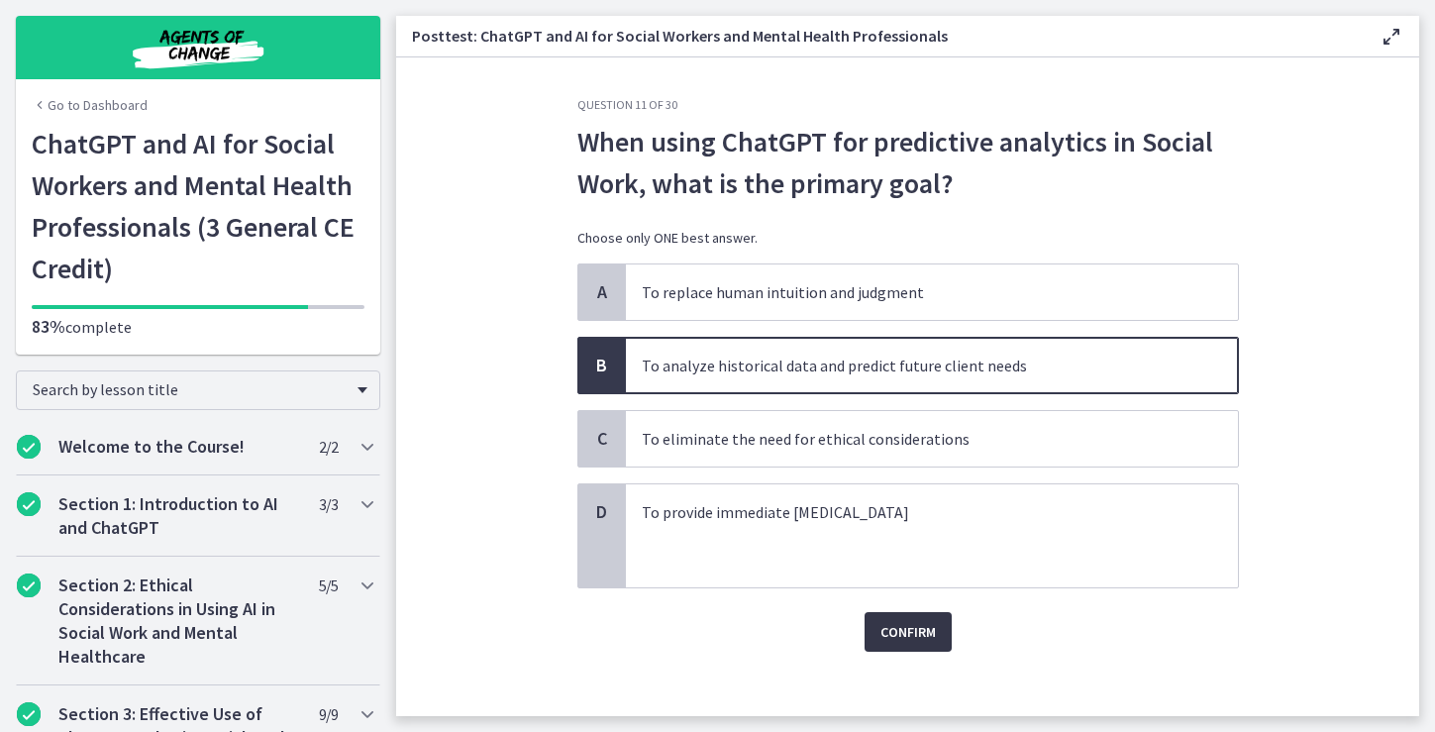
click at [904, 632] on span "Confirm" at bounding box center [907, 632] width 55 height 24
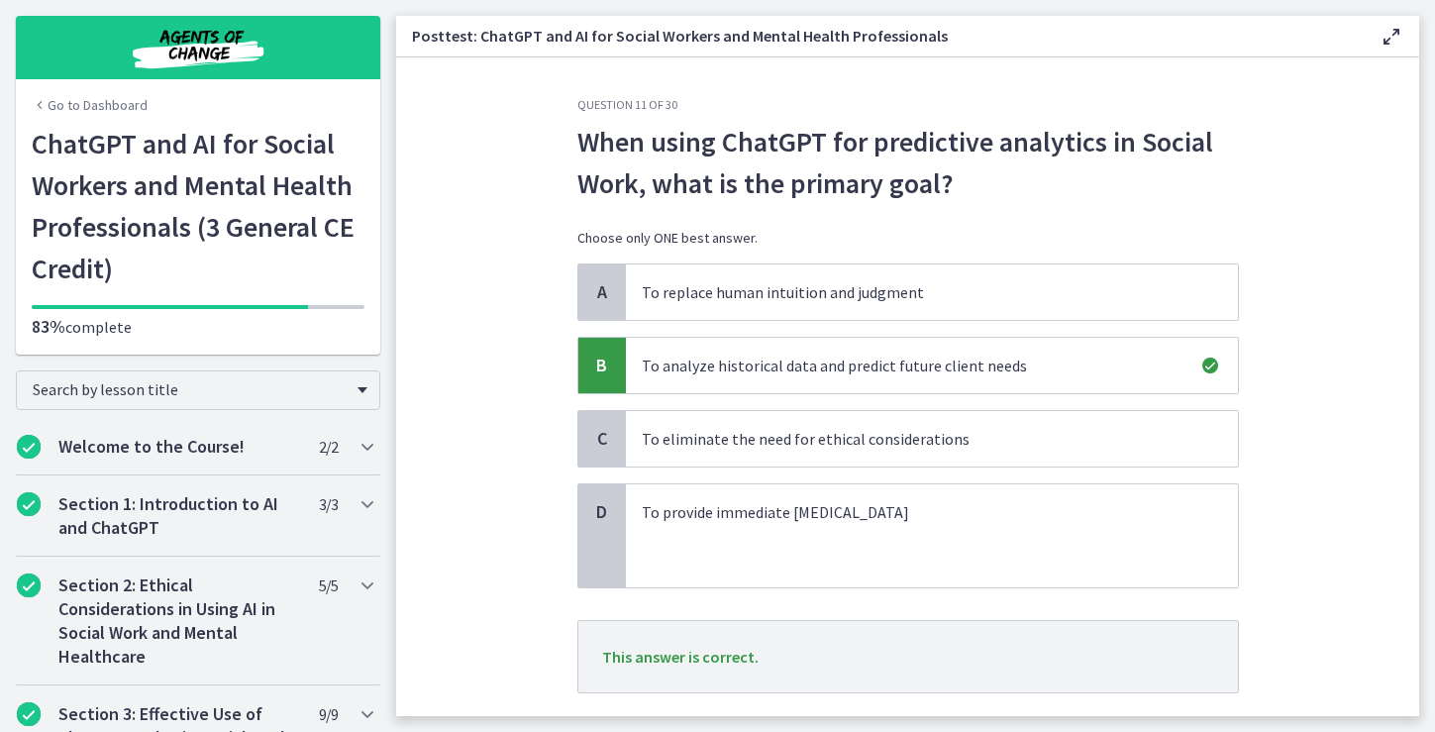
click at [1307, 636] on section "Question 11 of 30 When using ChatGPT for predictive analytics in Social Work, w…" at bounding box center [907, 386] width 1023 height 658
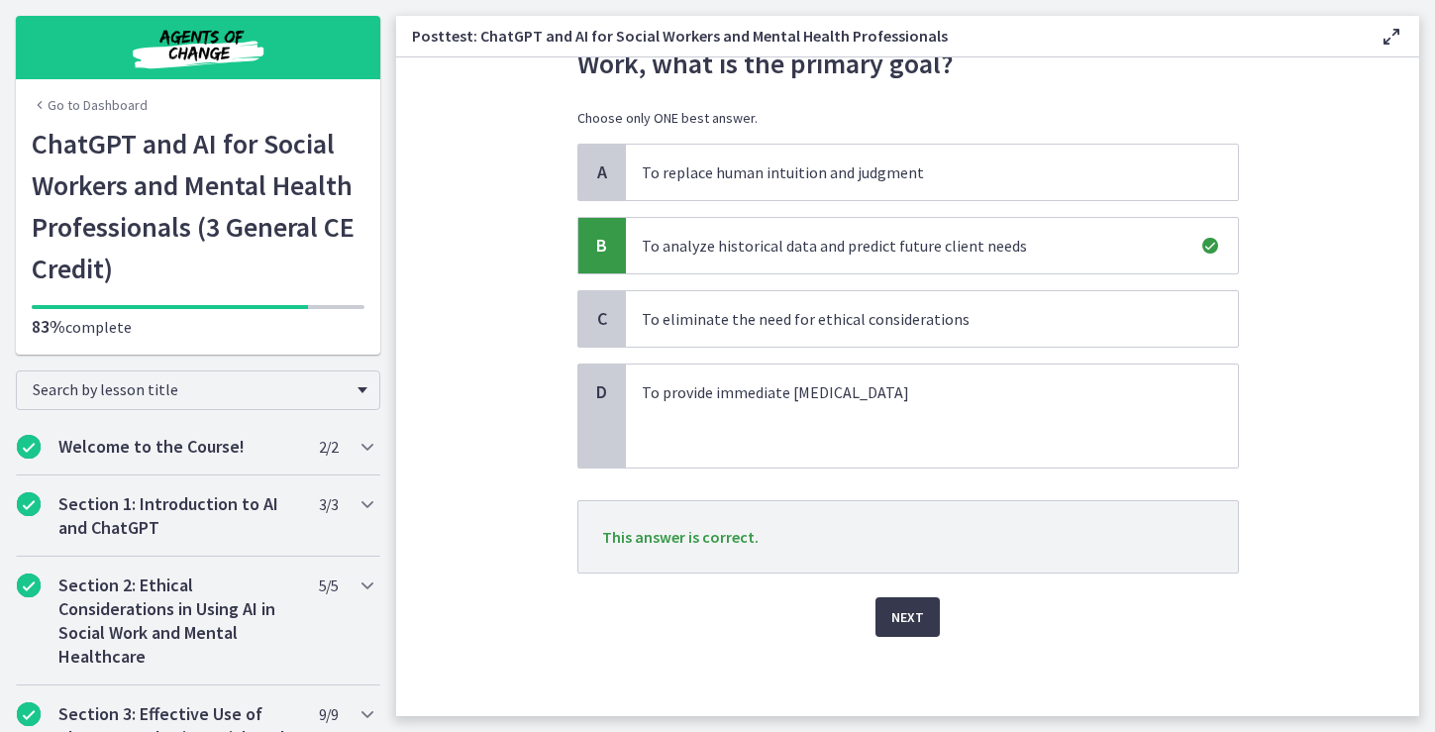
scroll to position [120, 0]
click at [912, 609] on span "Next" at bounding box center [907, 617] width 33 height 24
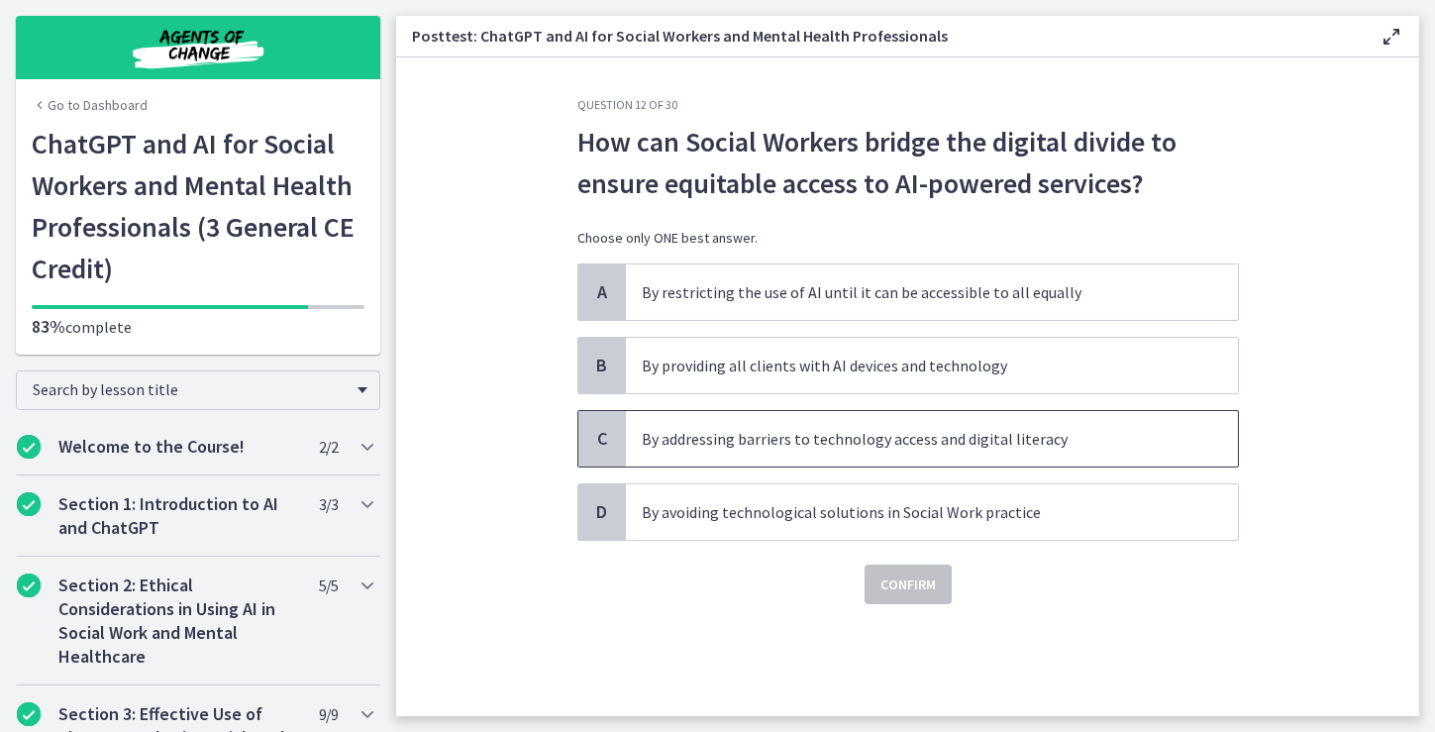
click at [1098, 436] on p "By addressing barriers to technology access and digital literacy" at bounding box center [912, 439] width 541 height 24
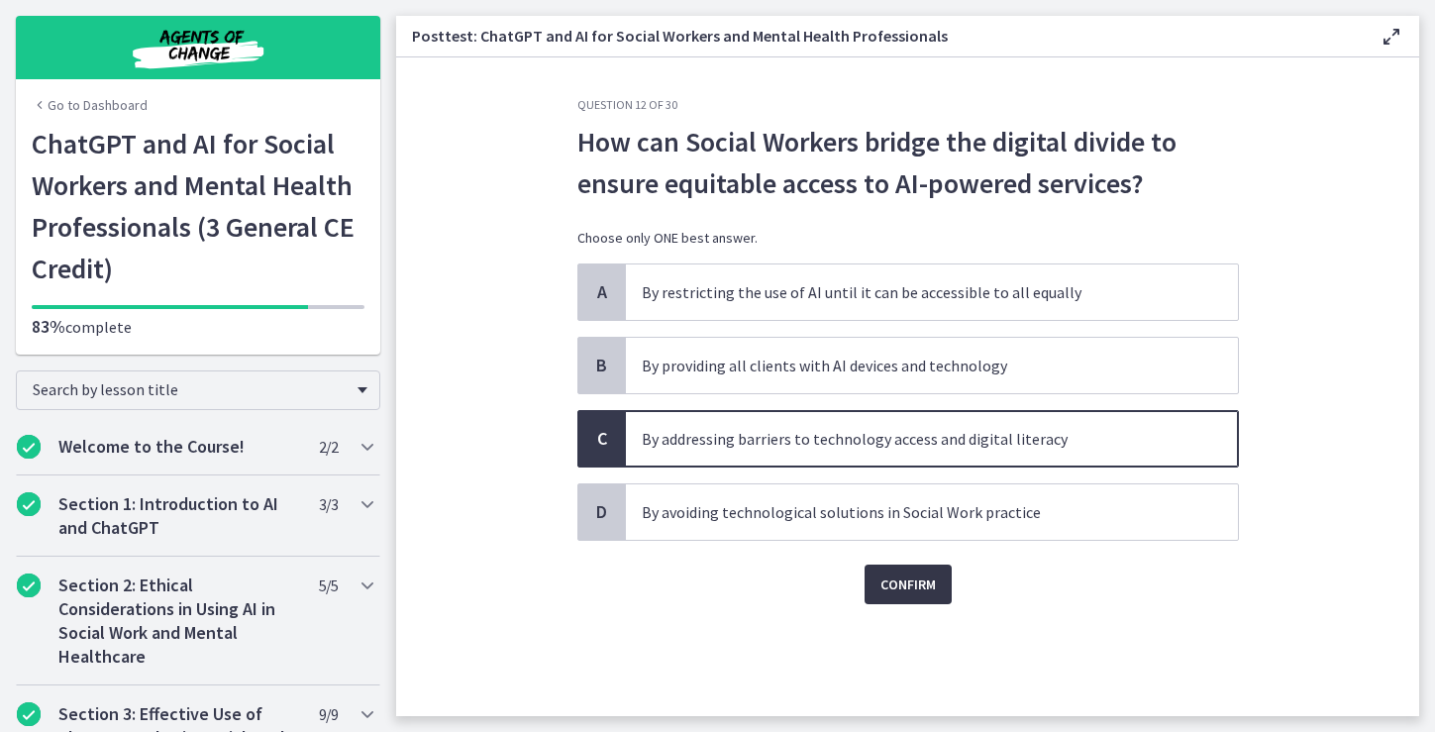
click at [913, 585] on span "Confirm" at bounding box center [907, 584] width 55 height 24
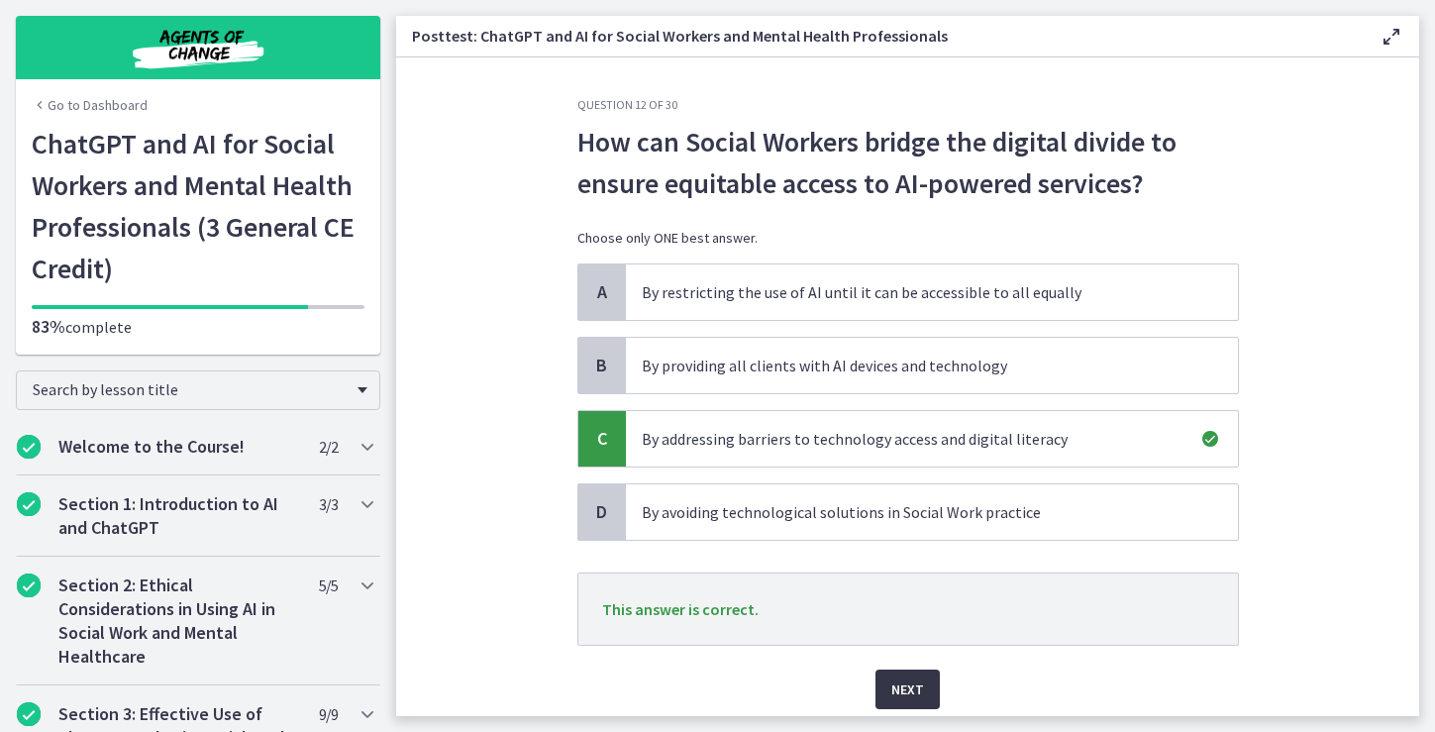
click at [907, 683] on span "Next" at bounding box center [907, 689] width 33 height 24
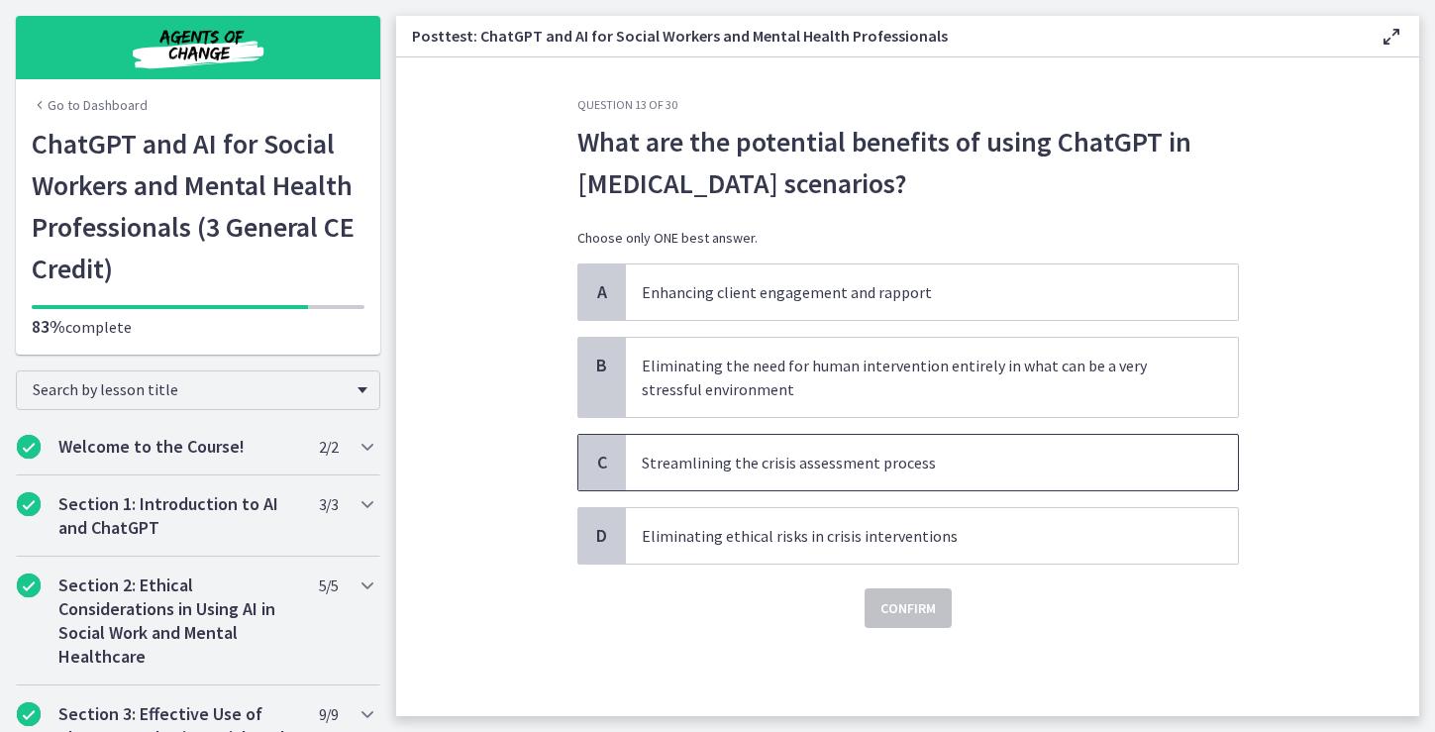
click at [1061, 465] on p "Streamlining the crisis assessment process" at bounding box center [912, 463] width 541 height 24
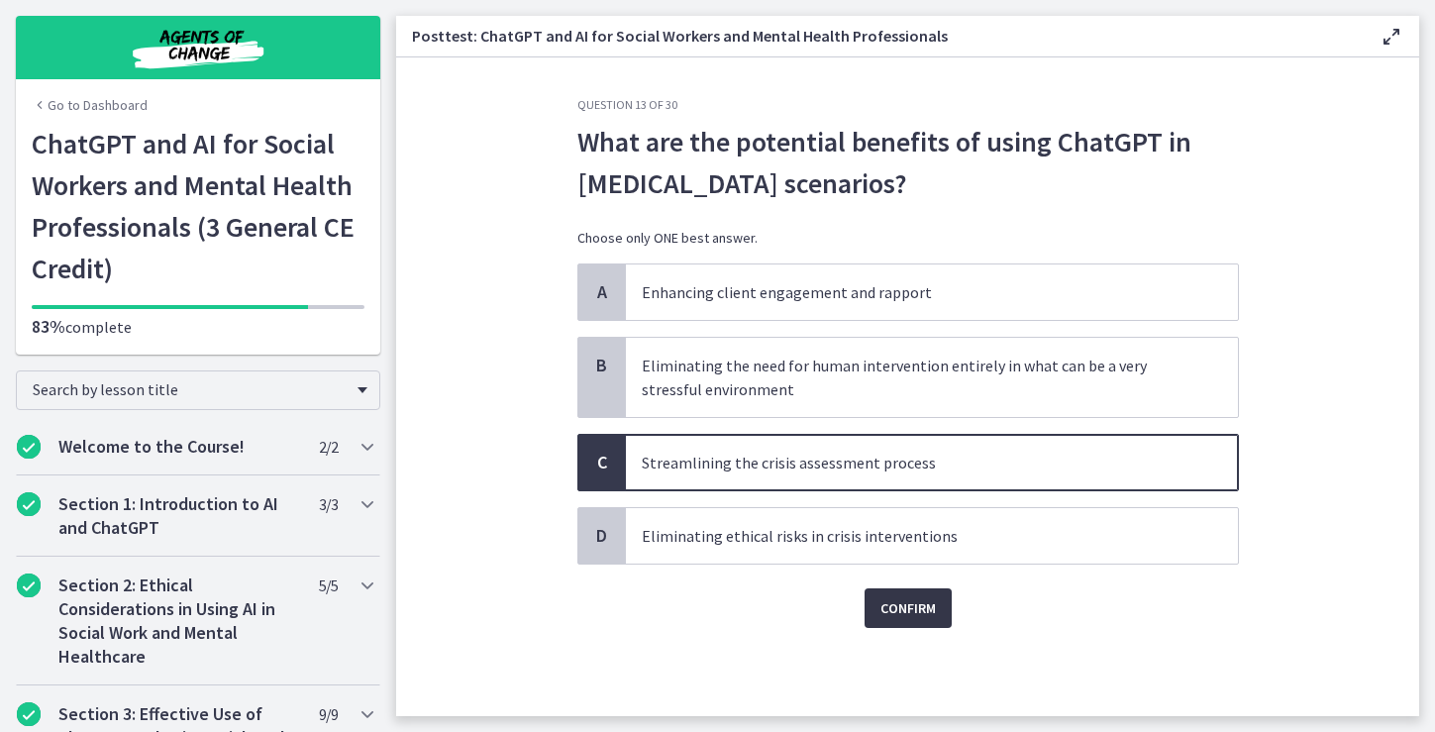
click at [911, 607] on span "Confirm" at bounding box center [907, 608] width 55 height 24
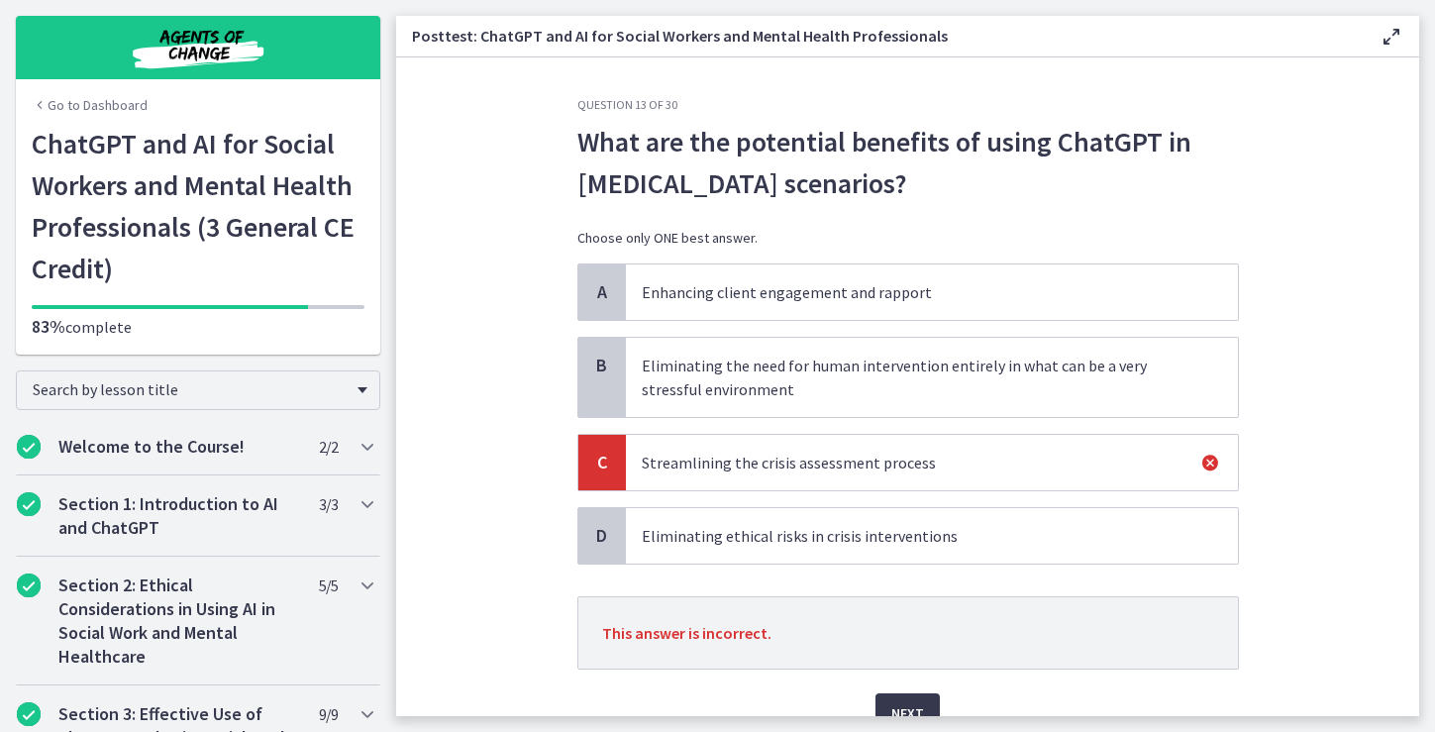
click at [1087, 701] on div "Next" at bounding box center [907, 700] width 661 height 63
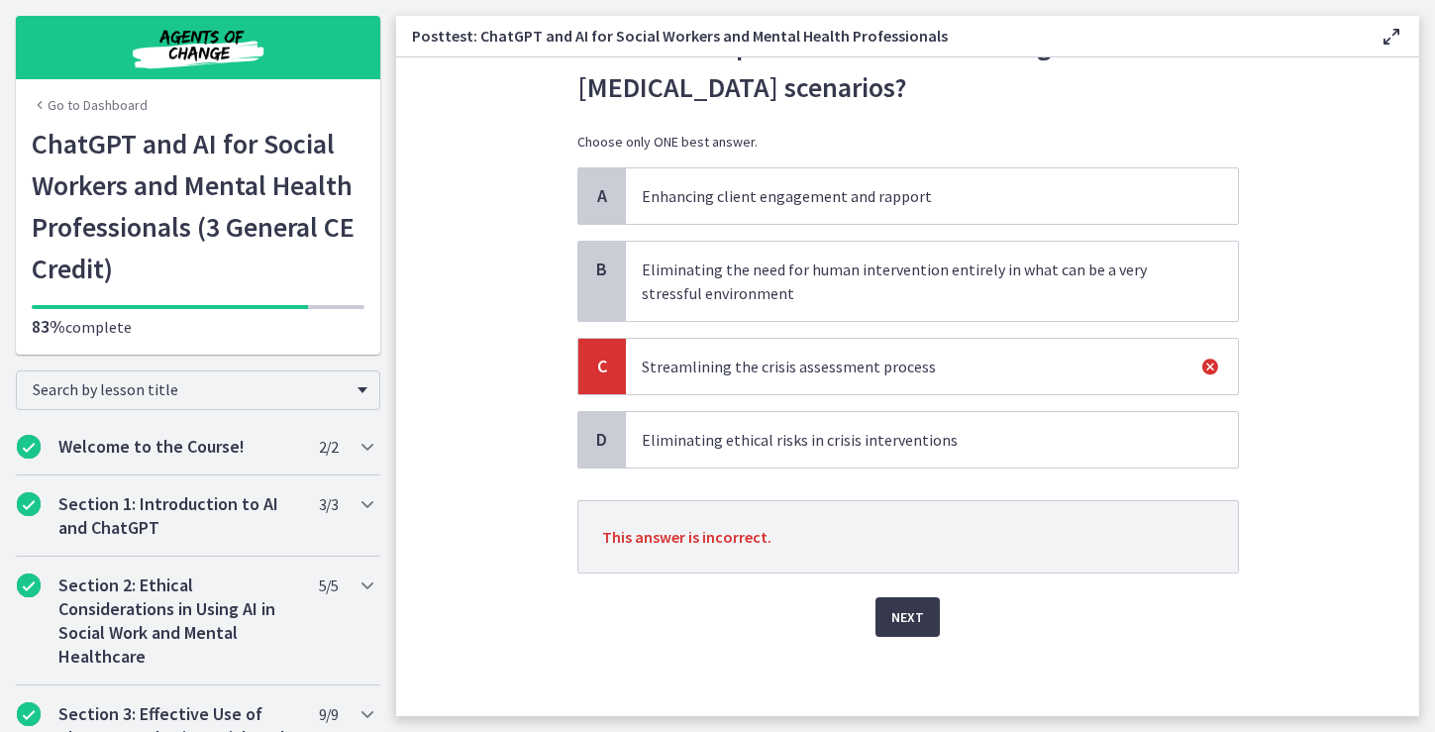
scroll to position [96, 0]
click at [916, 614] on span "Next" at bounding box center [907, 617] width 33 height 24
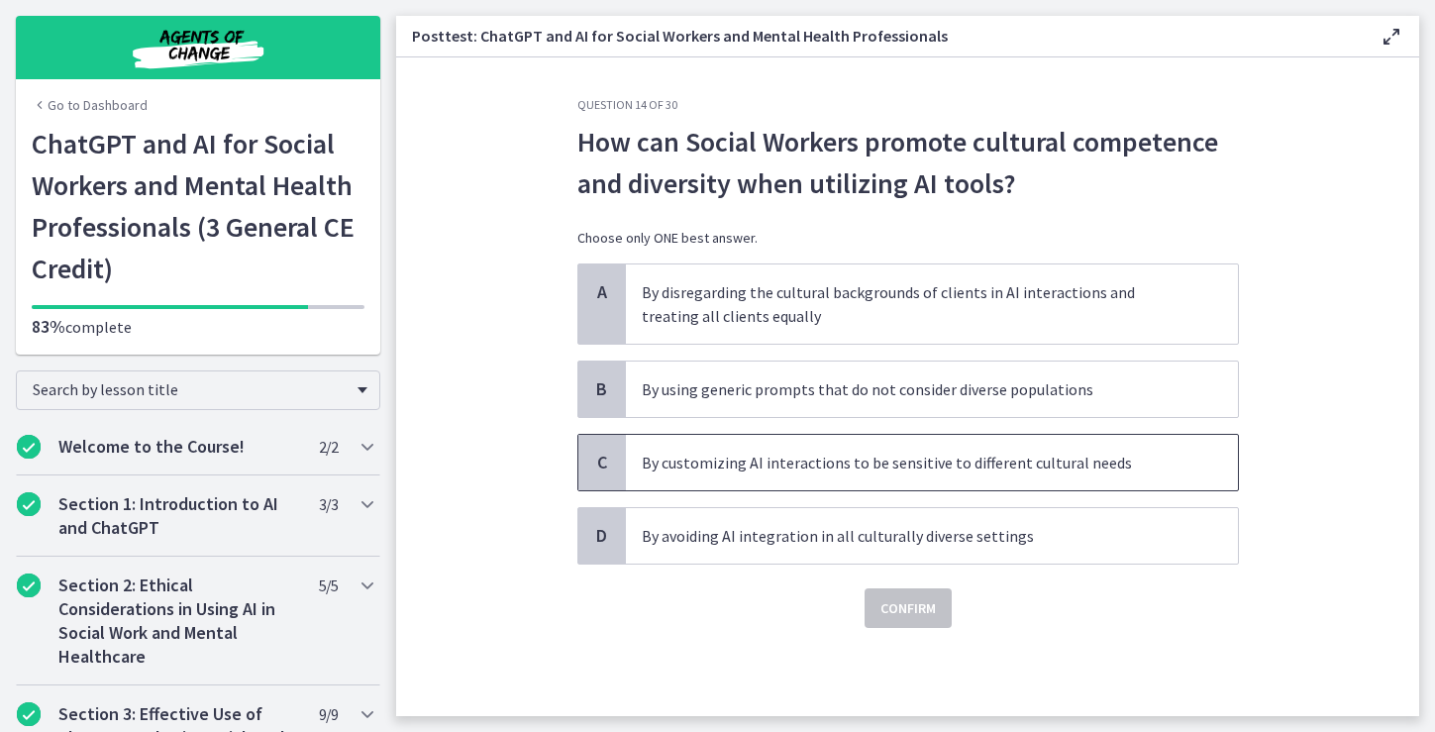
click at [1109, 473] on p "By customizing AI interactions to be sensitive to different cultural needs" at bounding box center [912, 463] width 541 height 24
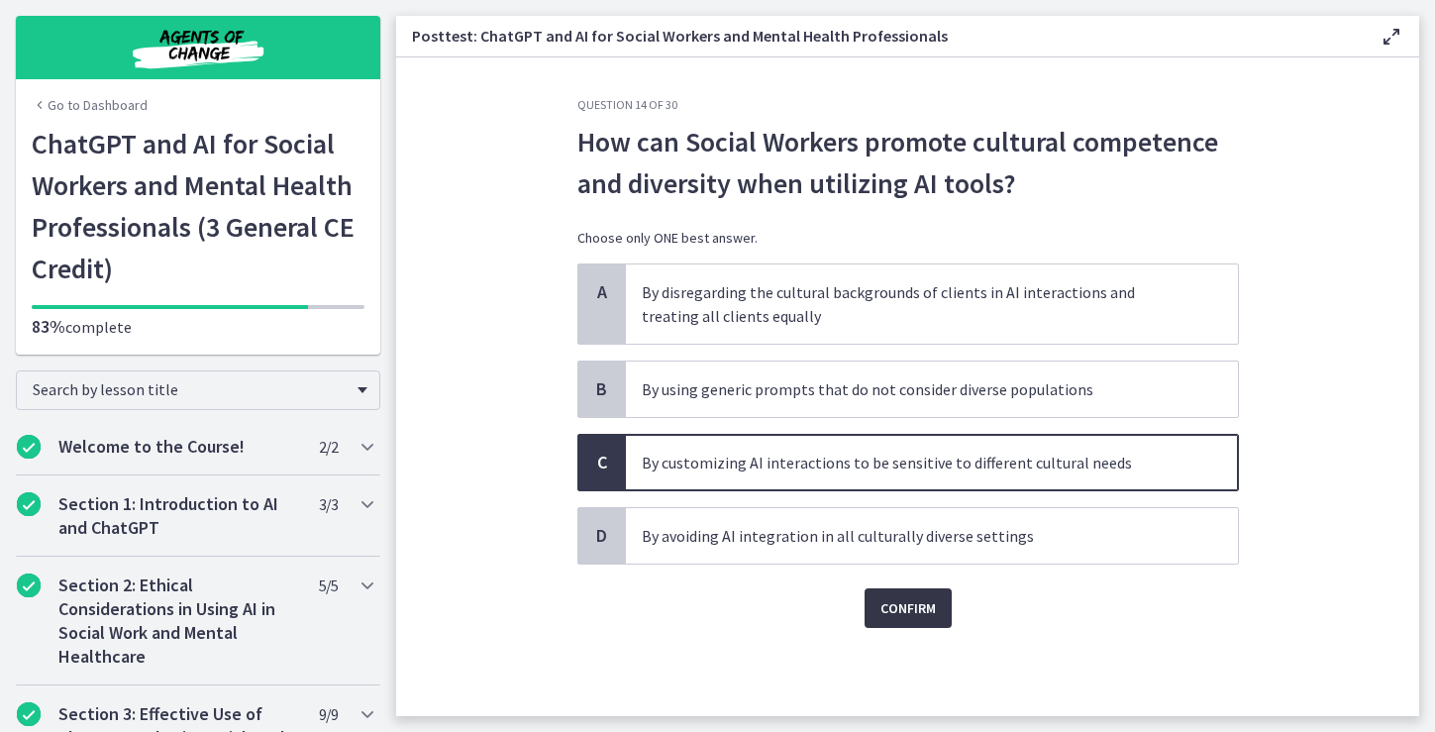
click at [919, 604] on span "Confirm" at bounding box center [907, 608] width 55 height 24
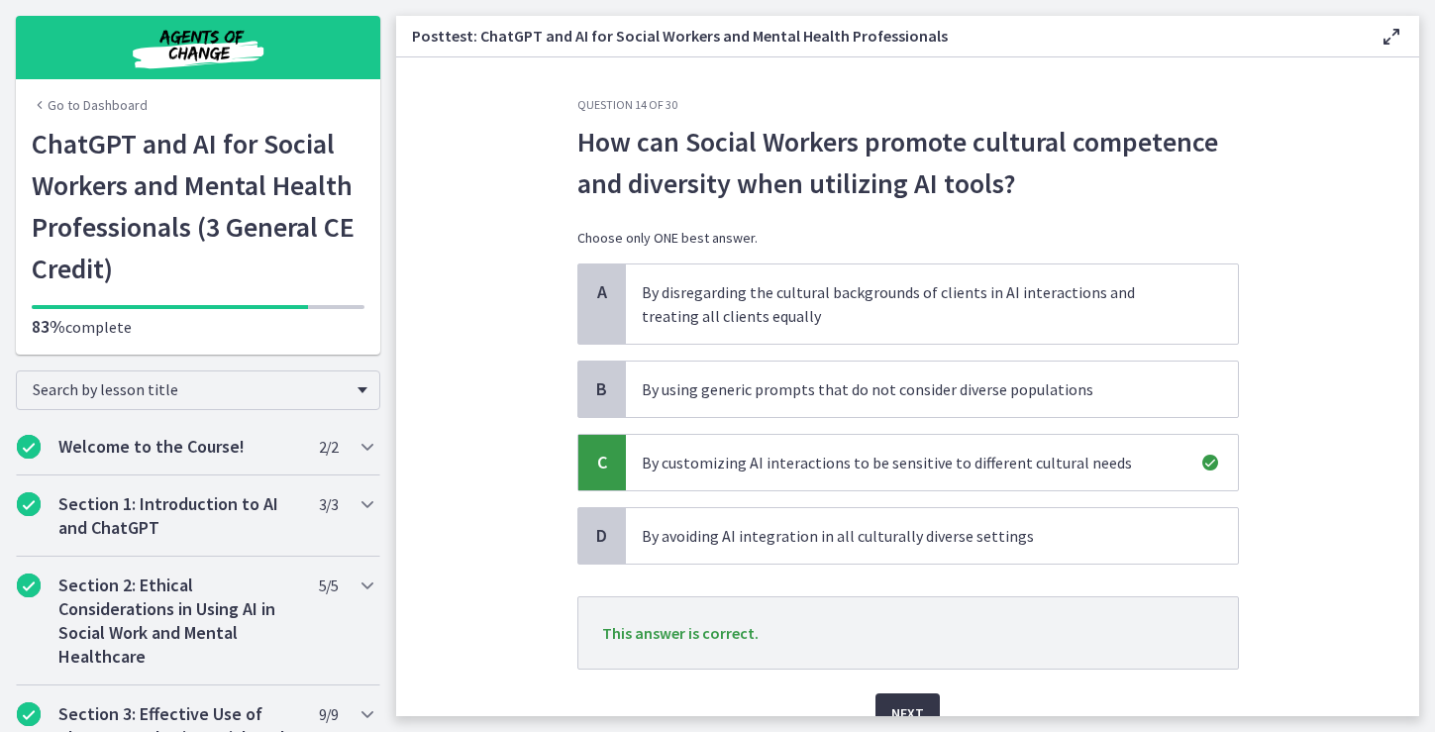
click at [906, 706] on span "Next" at bounding box center [907, 713] width 33 height 24
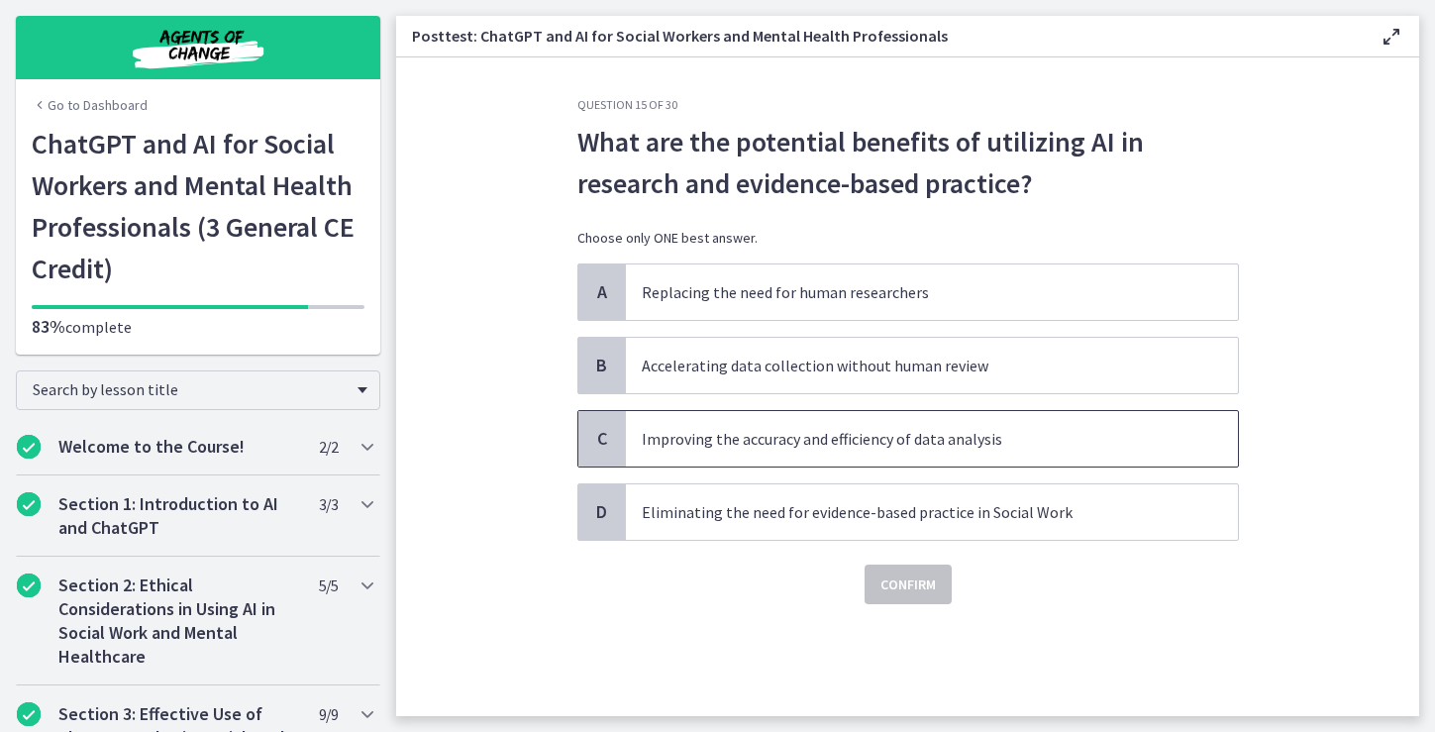
click at [1039, 445] on p "Improving the accuracy and efficiency of data analysis" at bounding box center [912, 439] width 541 height 24
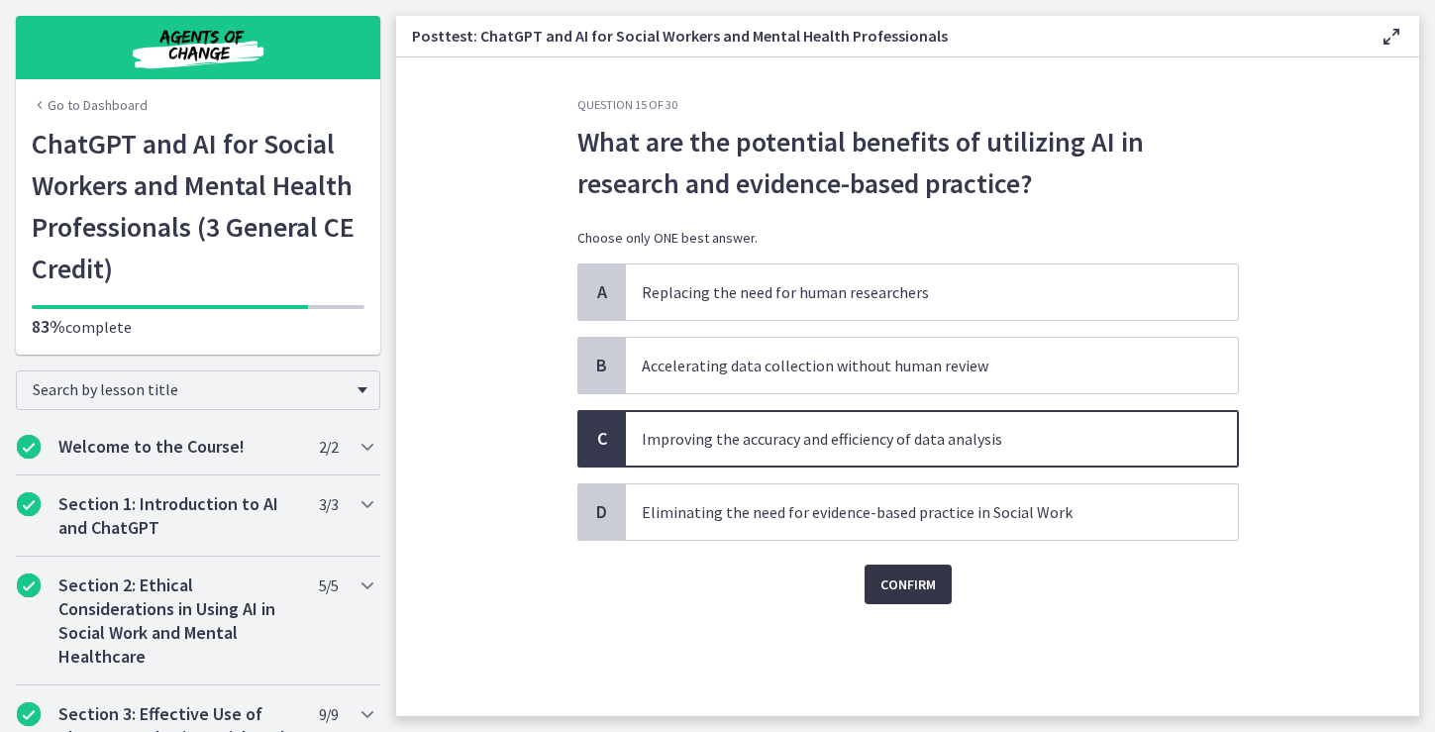
click at [920, 585] on span "Confirm" at bounding box center [907, 584] width 55 height 24
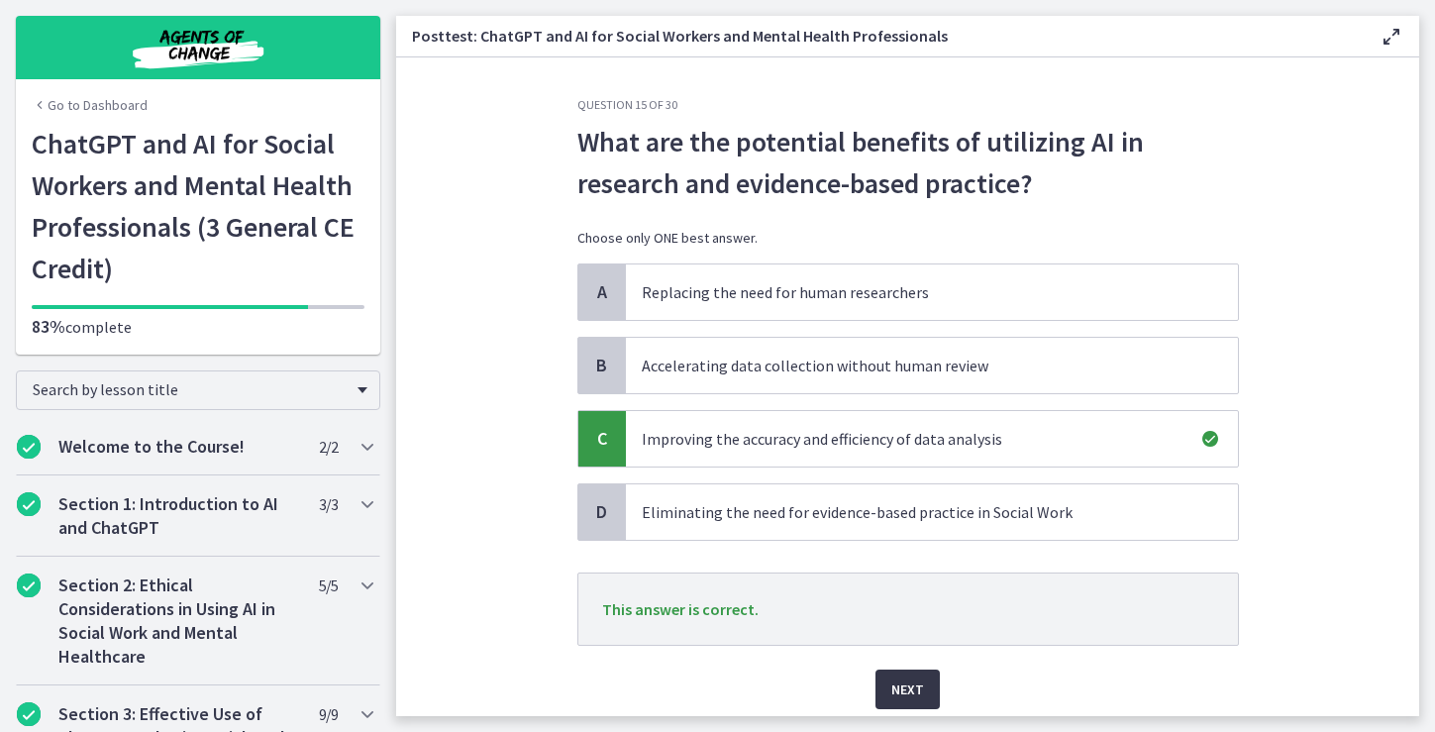
click at [901, 686] on span "Next" at bounding box center [907, 689] width 33 height 24
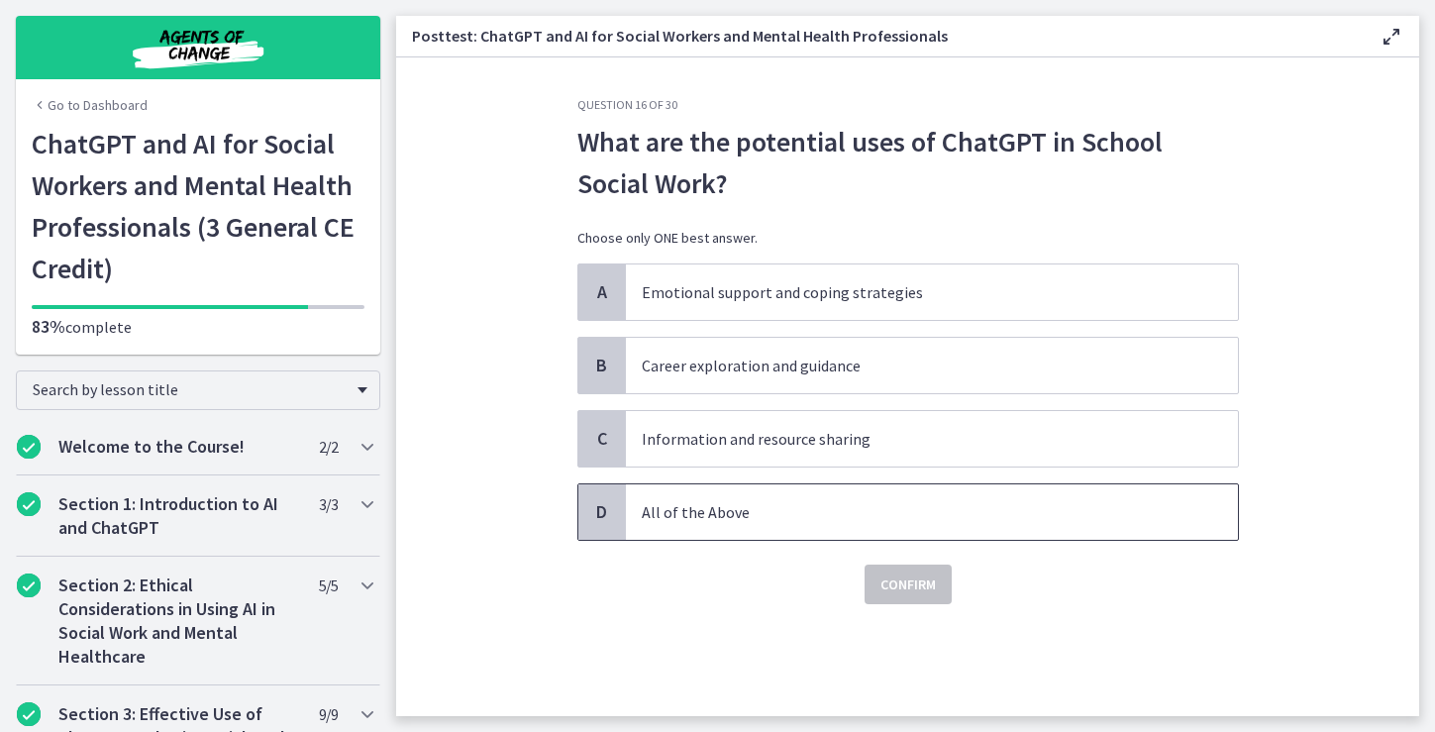
click at [1009, 513] on p "All of the Above" at bounding box center [912, 512] width 541 height 24
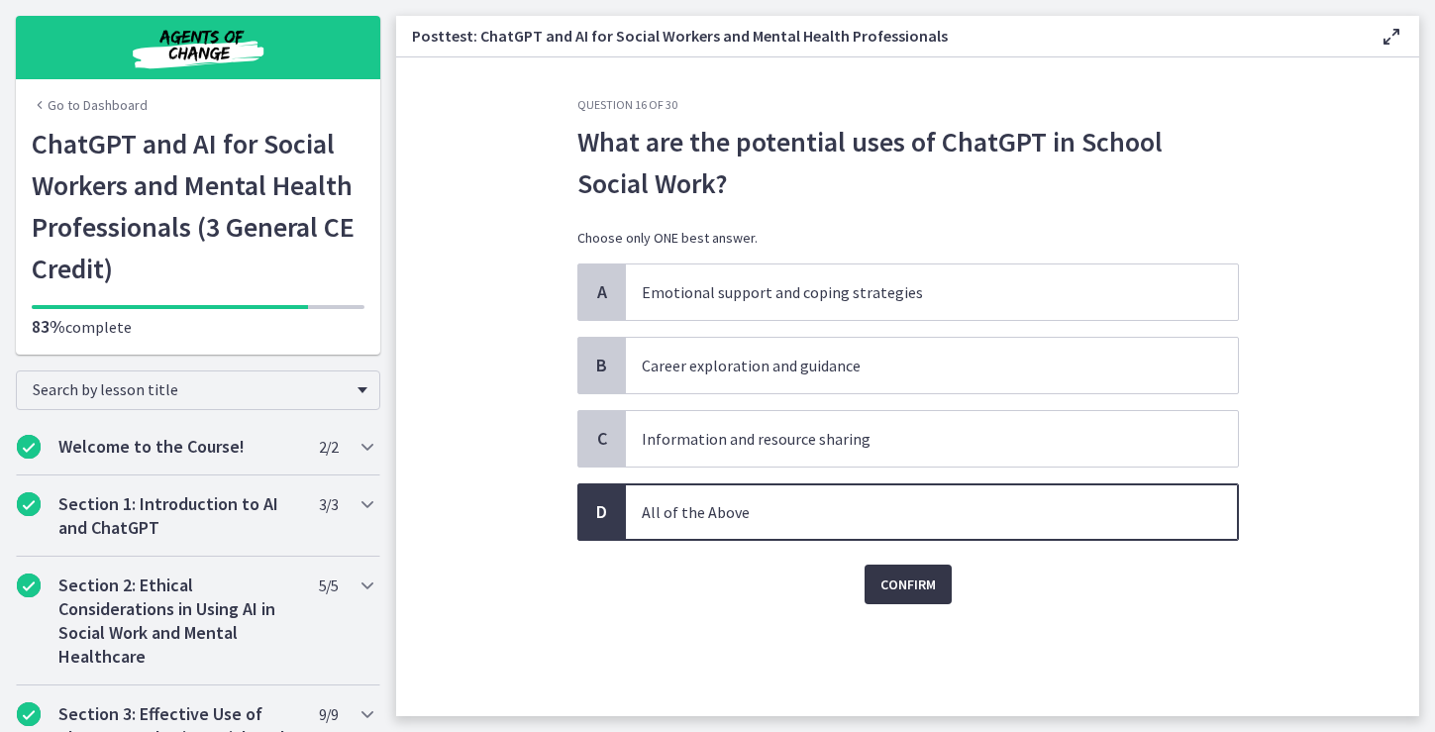
click at [894, 583] on span "Confirm" at bounding box center [907, 584] width 55 height 24
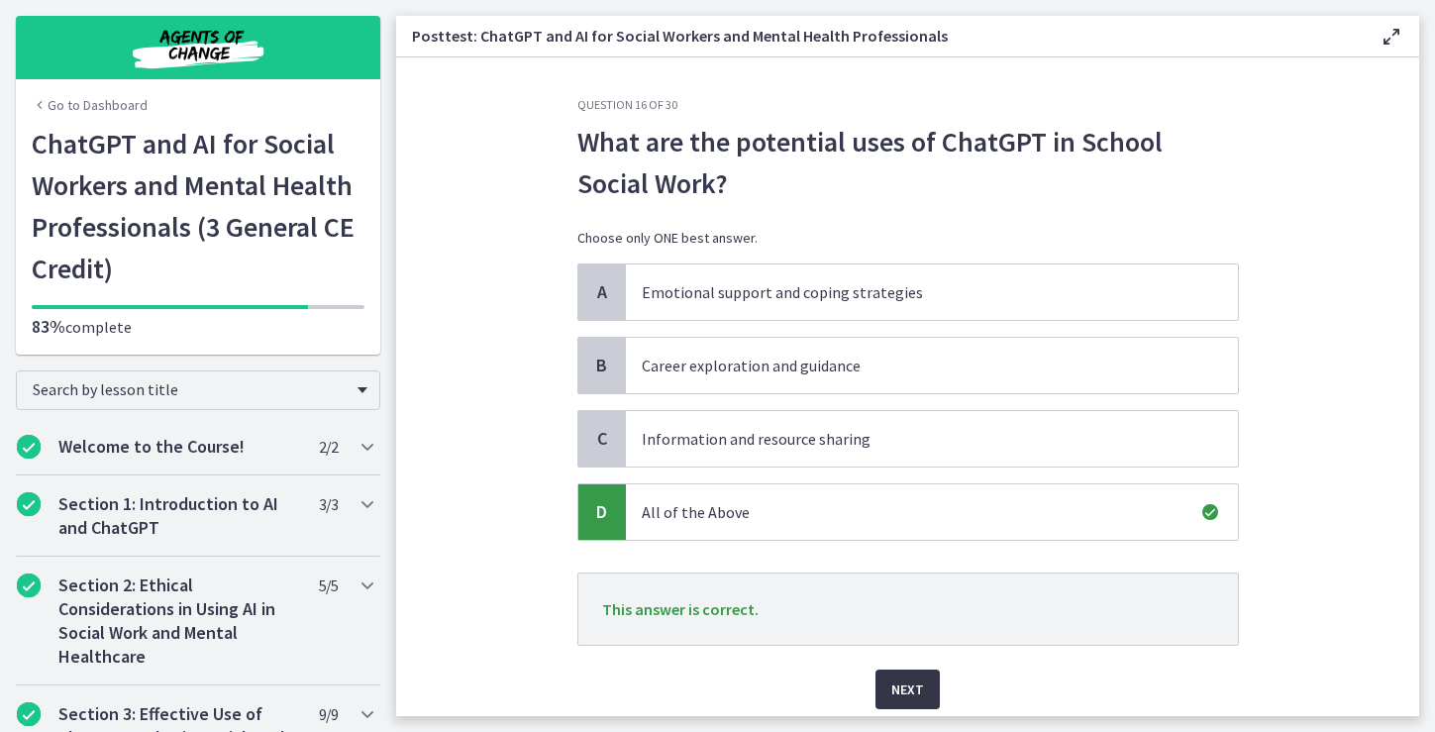
click at [922, 687] on span "Next" at bounding box center [907, 689] width 33 height 24
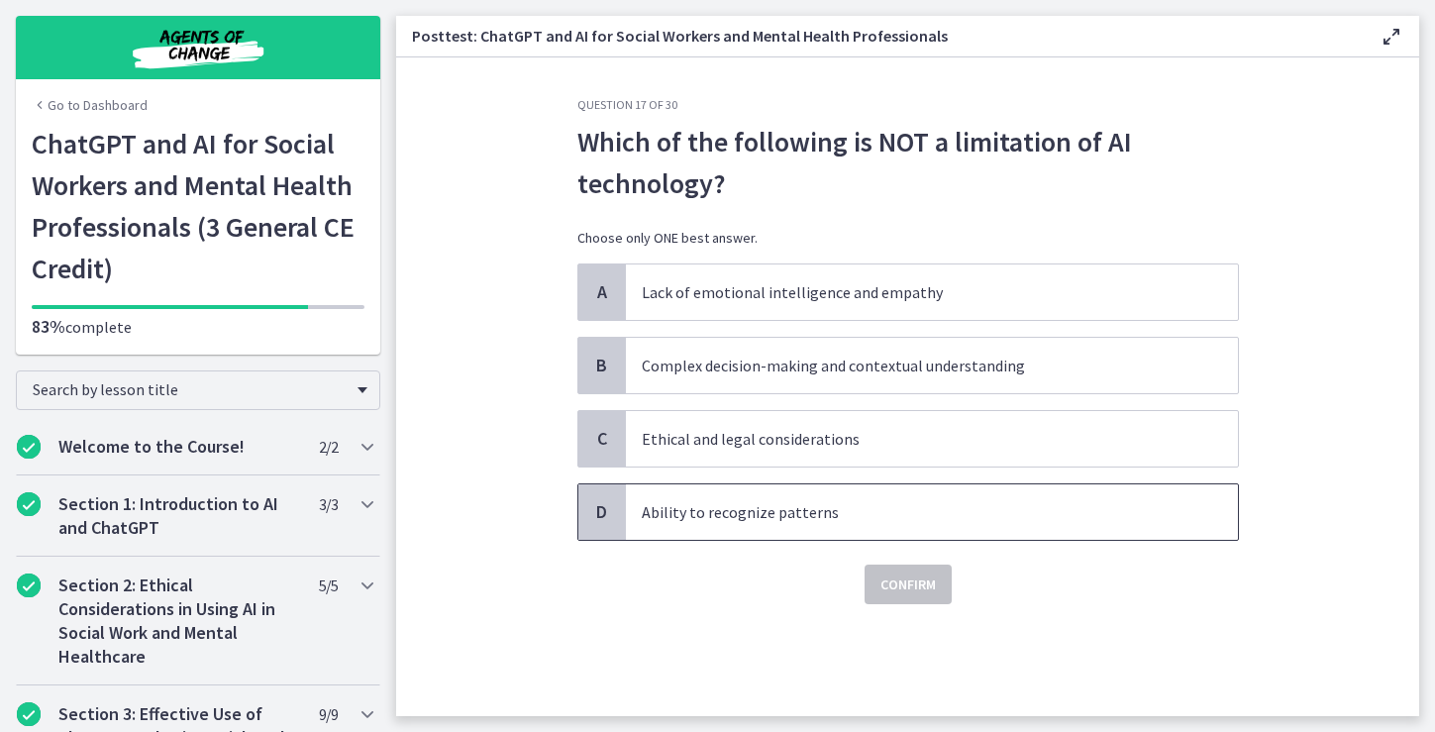
click at [1048, 513] on p "Ability to recognize patterns" at bounding box center [912, 512] width 541 height 24
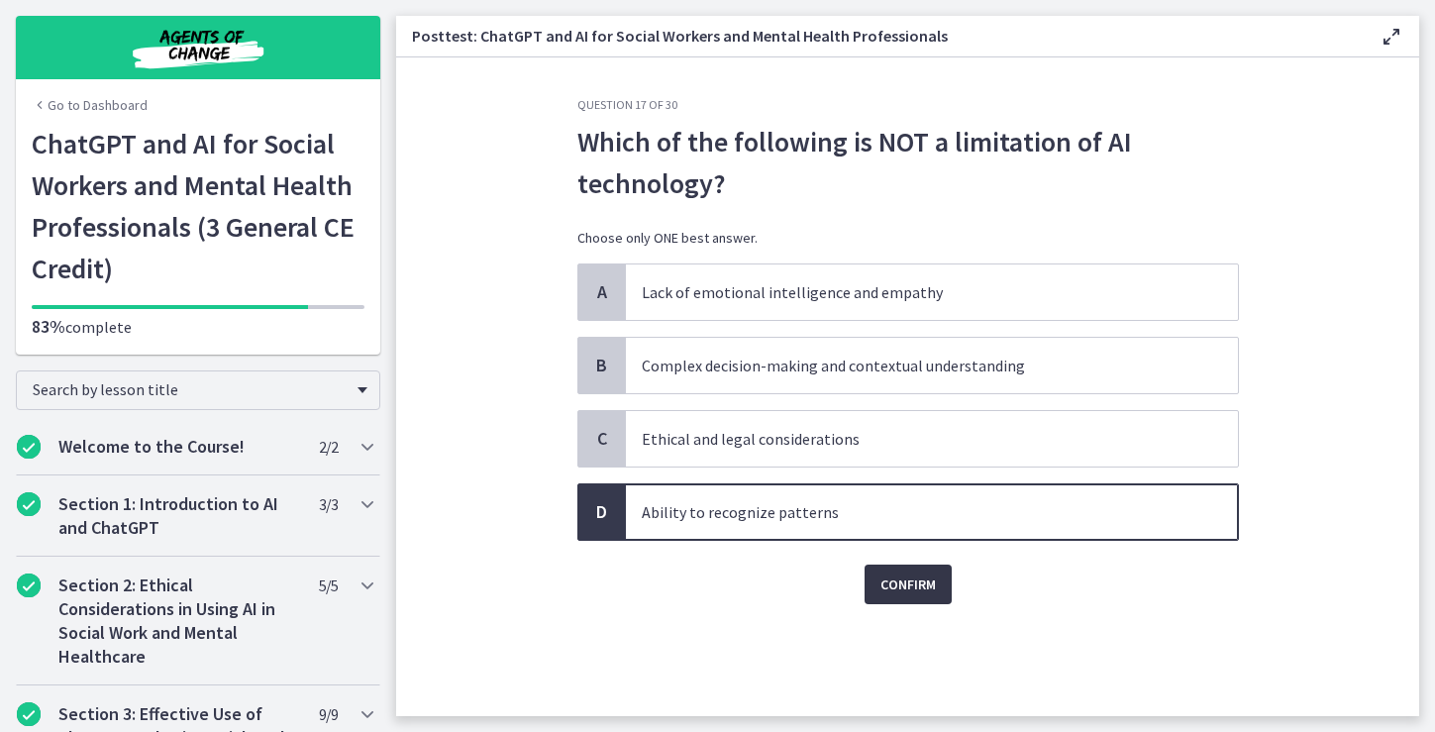
click at [907, 579] on span "Confirm" at bounding box center [907, 584] width 55 height 24
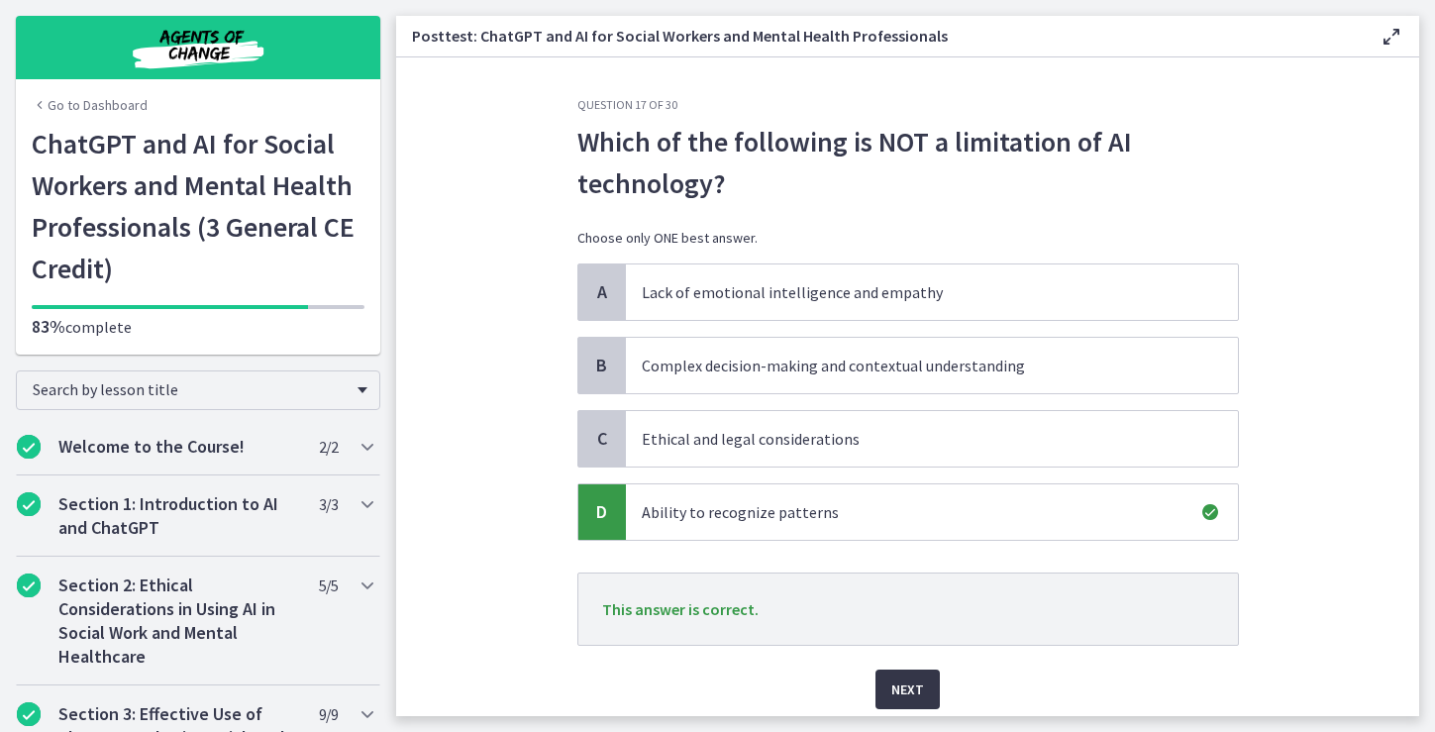
click at [908, 688] on span "Next" at bounding box center [907, 689] width 33 height 24
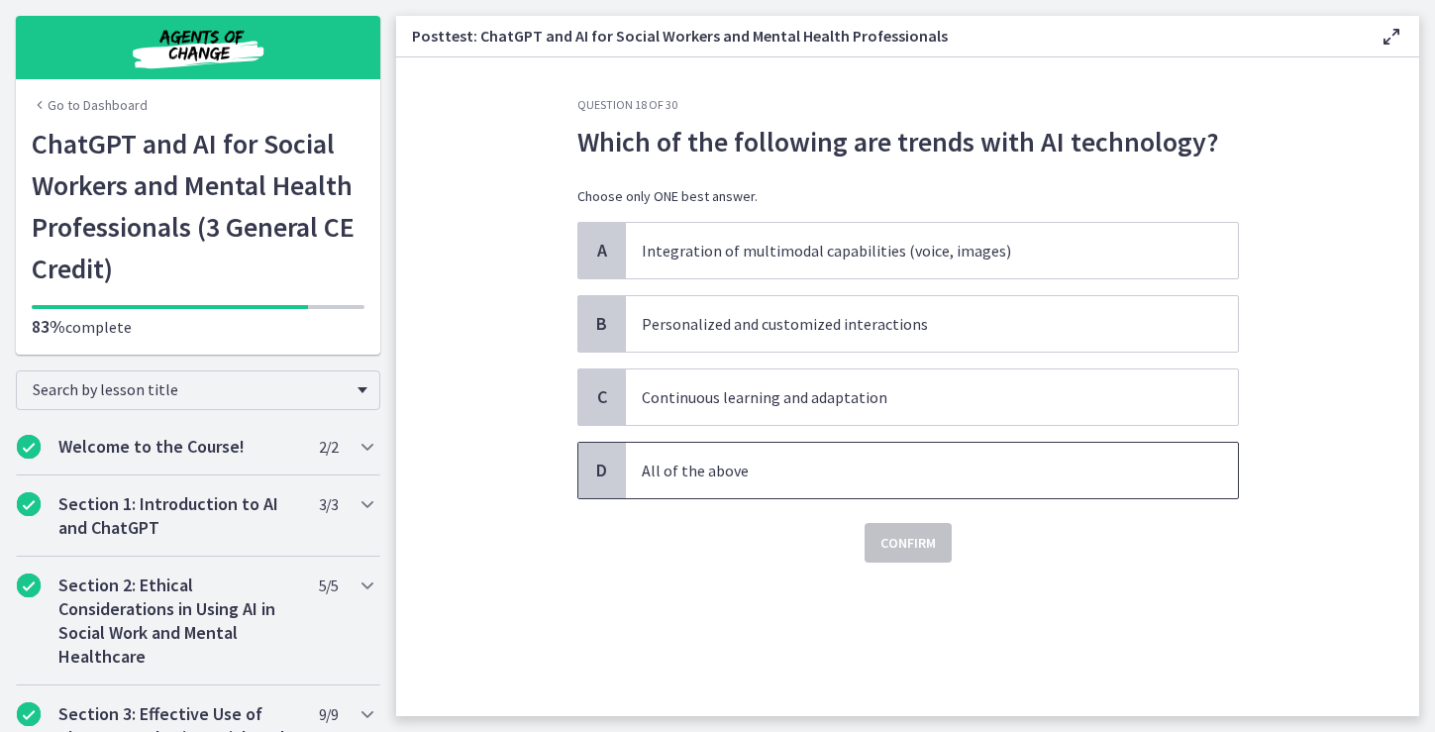
click at [1070, 468] on p "All of the above" at bounding box center [912, 470] width 541 height 24
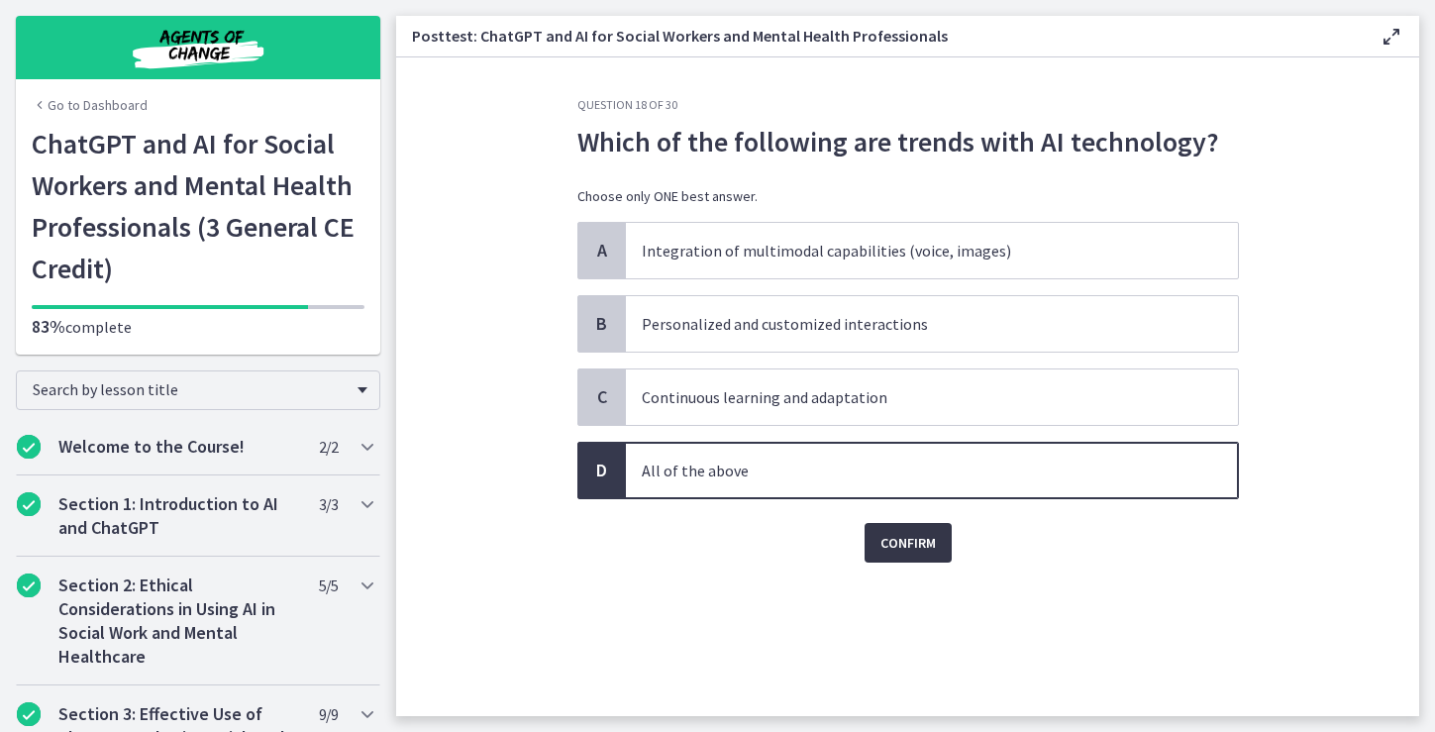
click at [914, 540] on span "Confirm" at bounding box center [907, 543] width 55 height 24
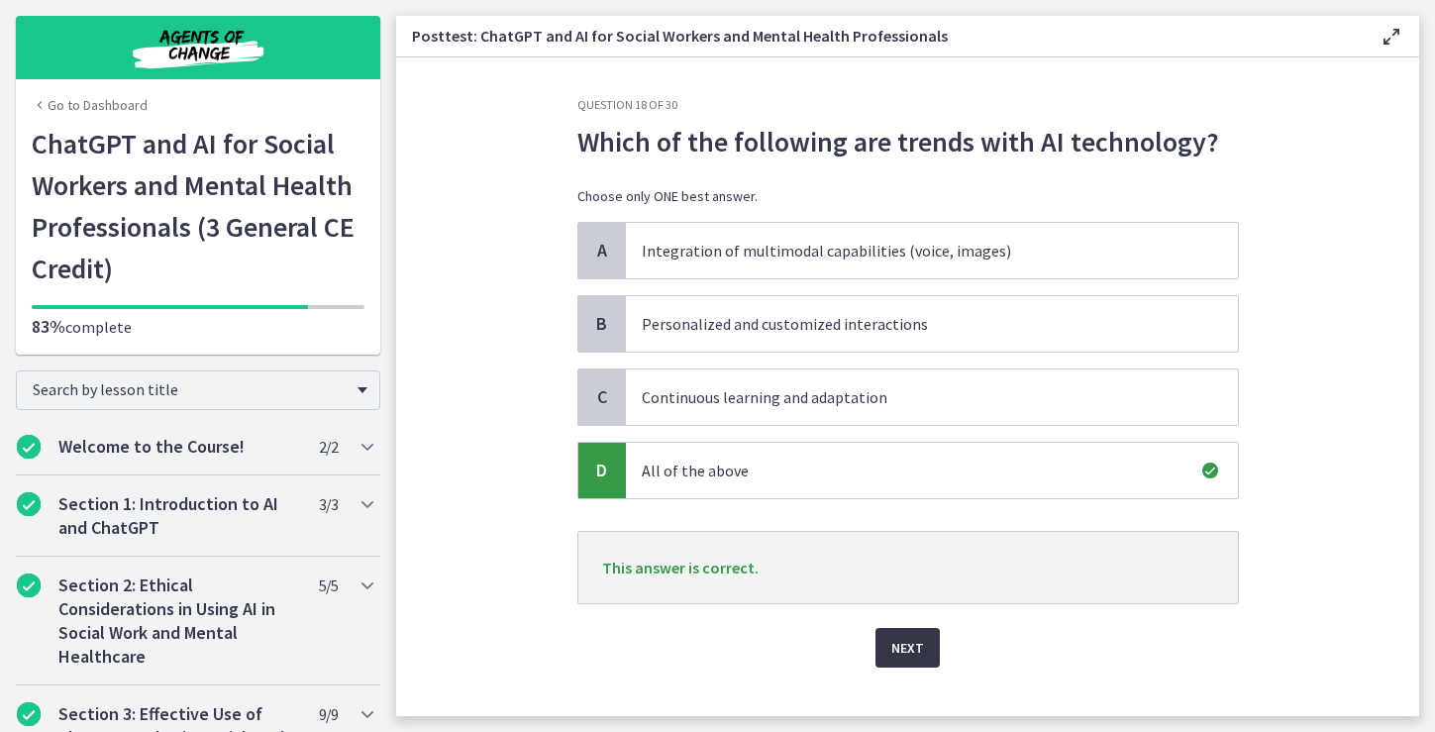
click at [922, 649] on span "Next" at bounding box center [907, 648] width 33 height 24
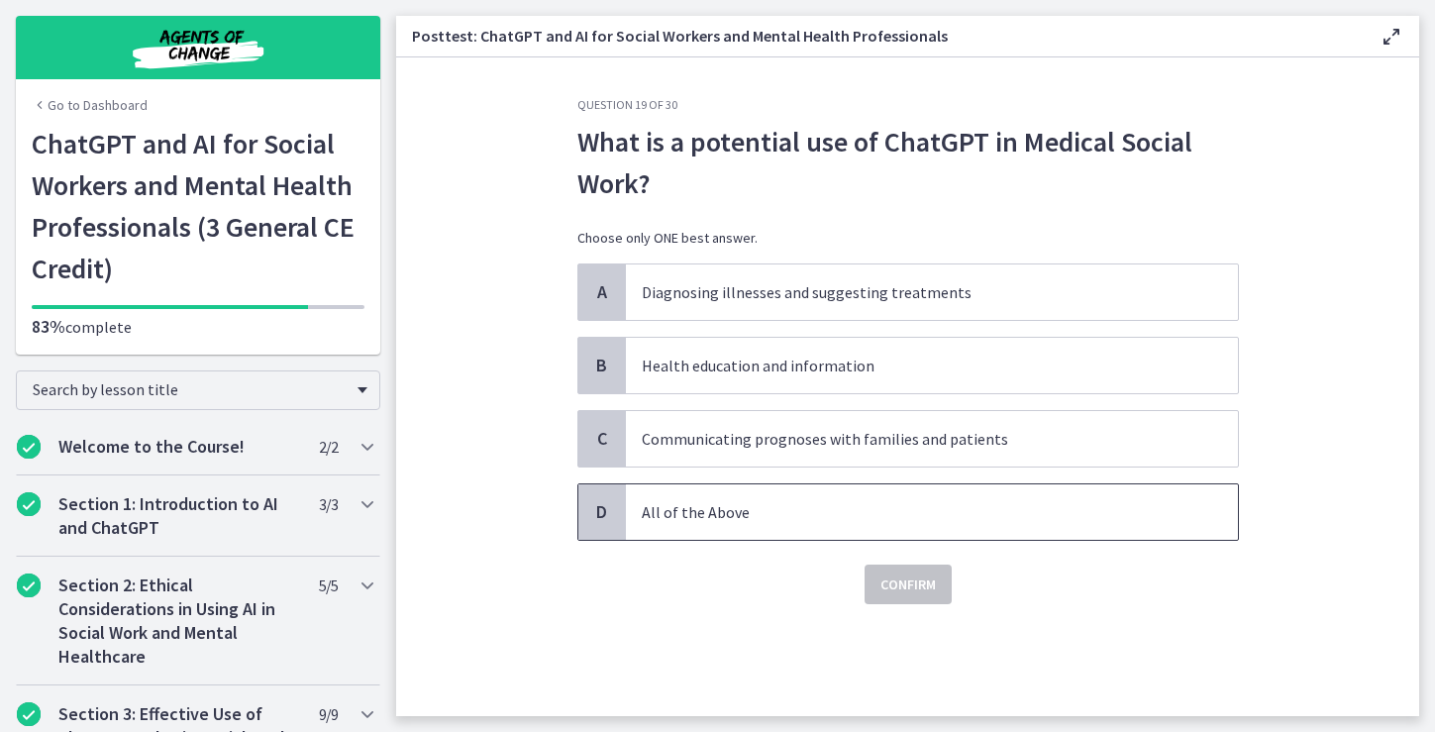
click at [1038, 516] on p "All of the Above" at bounding box center [912, 512] width 541 height 24
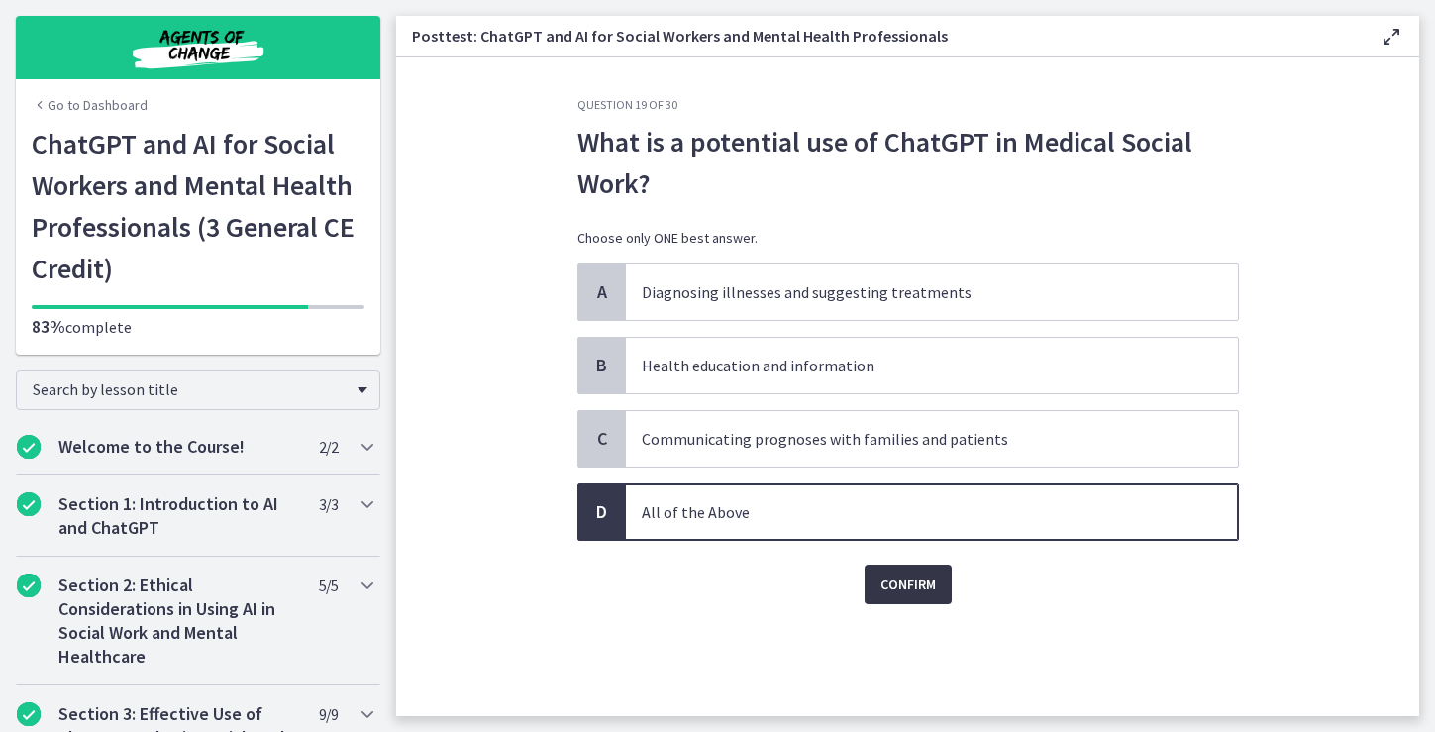
click at [906, 583] on span "Confirm" at bounding box center [907, 584] width 55 height 24
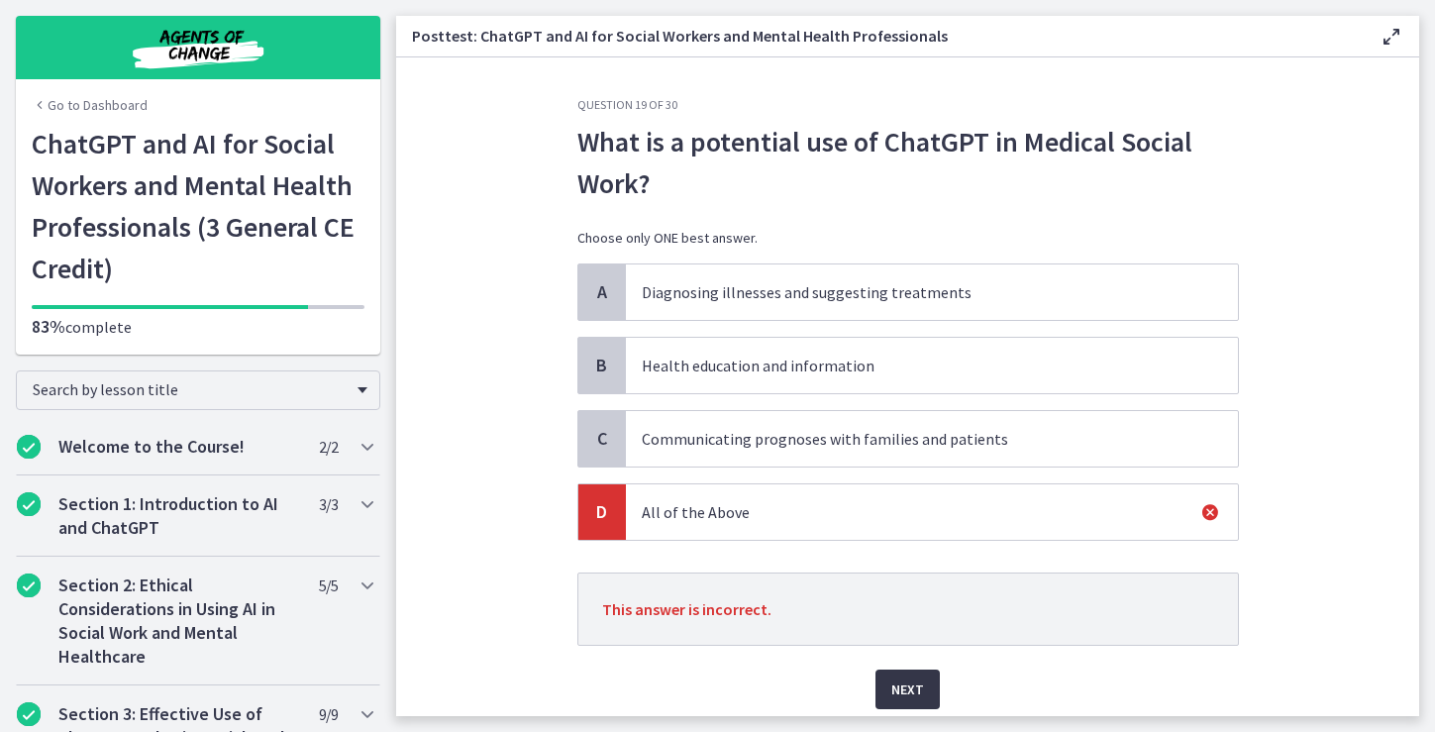
click at [915, 681] on span "Next" at bounding box center [907, 689] width 33 height 24
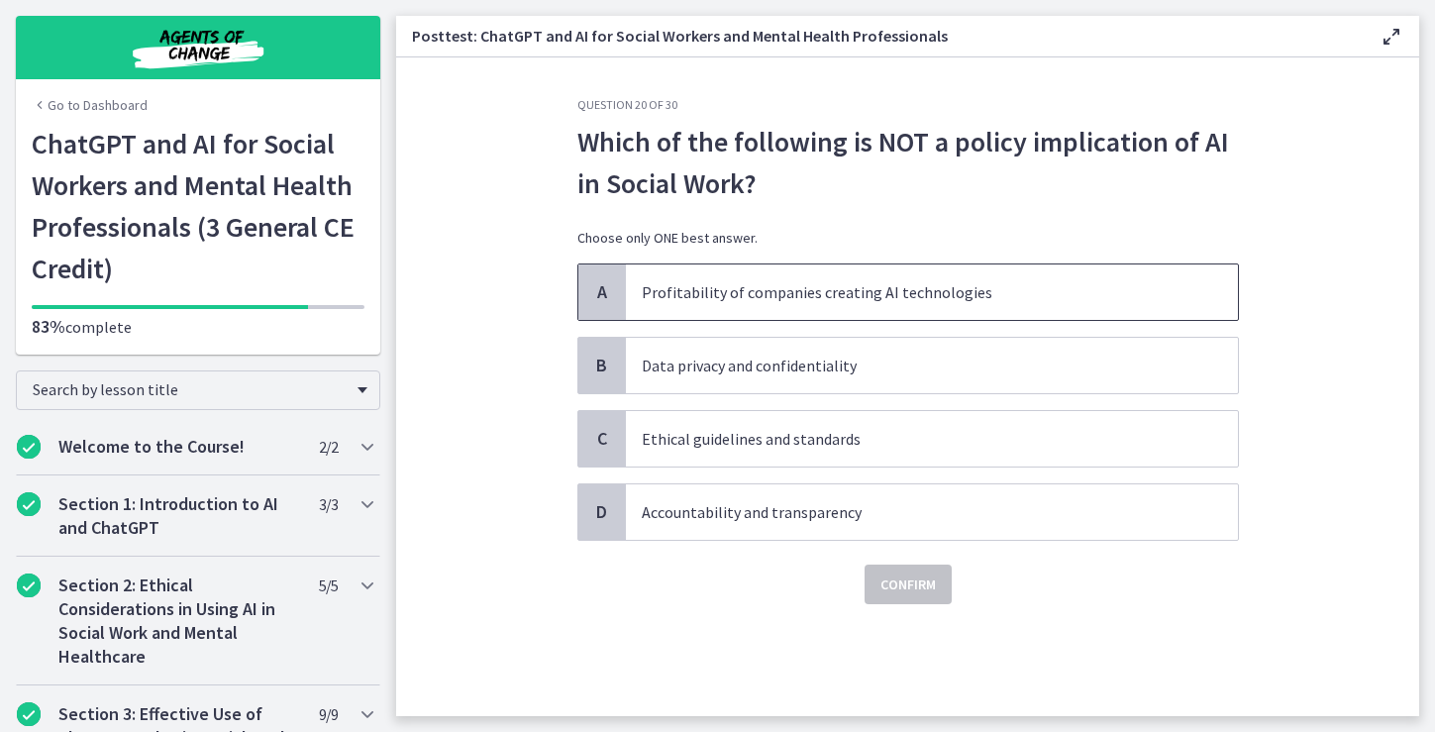
click at [1136, 282] on p "Profitability of companies creating AI technologies" at bounding box center [912, 292] width 541 height 24
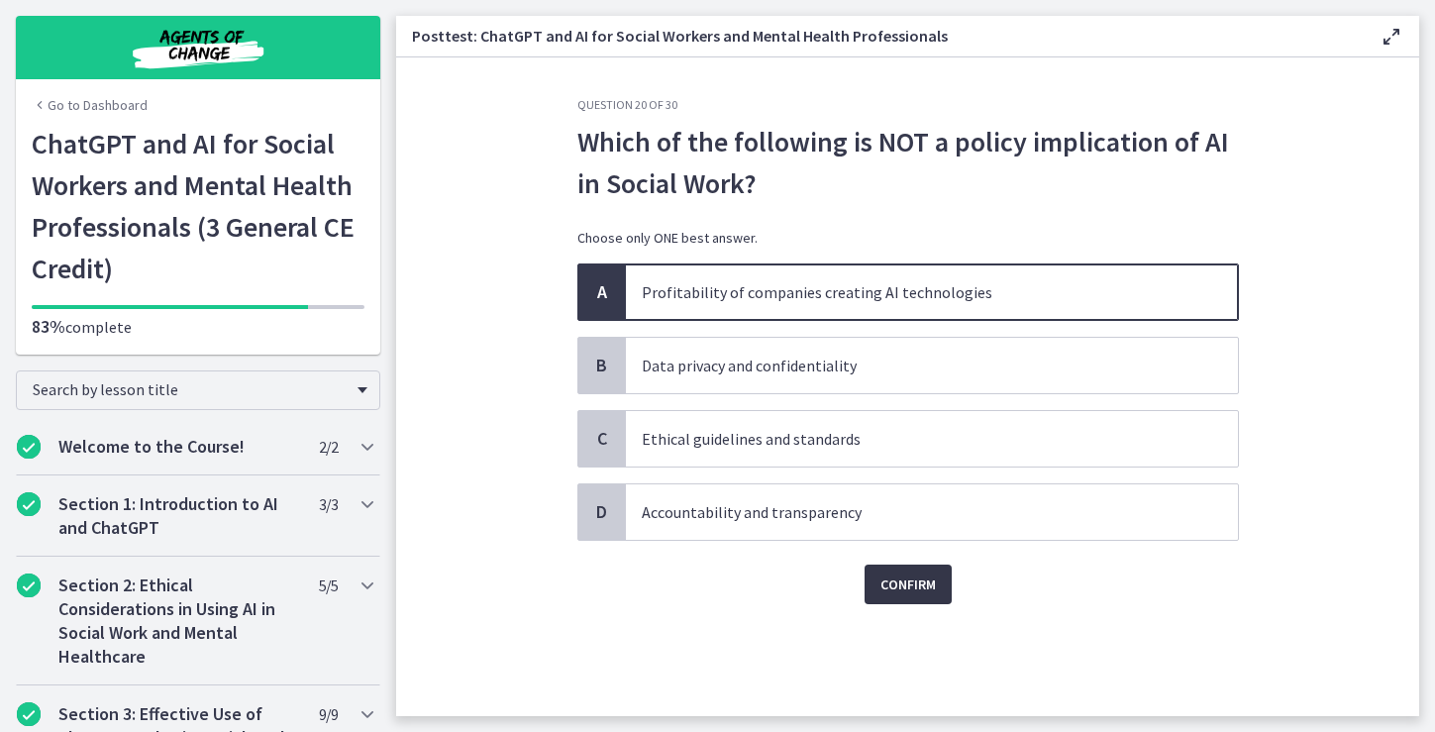
click at [924, 584] on span "Confirm" at bounding box center [907, 584] width 55 height 24
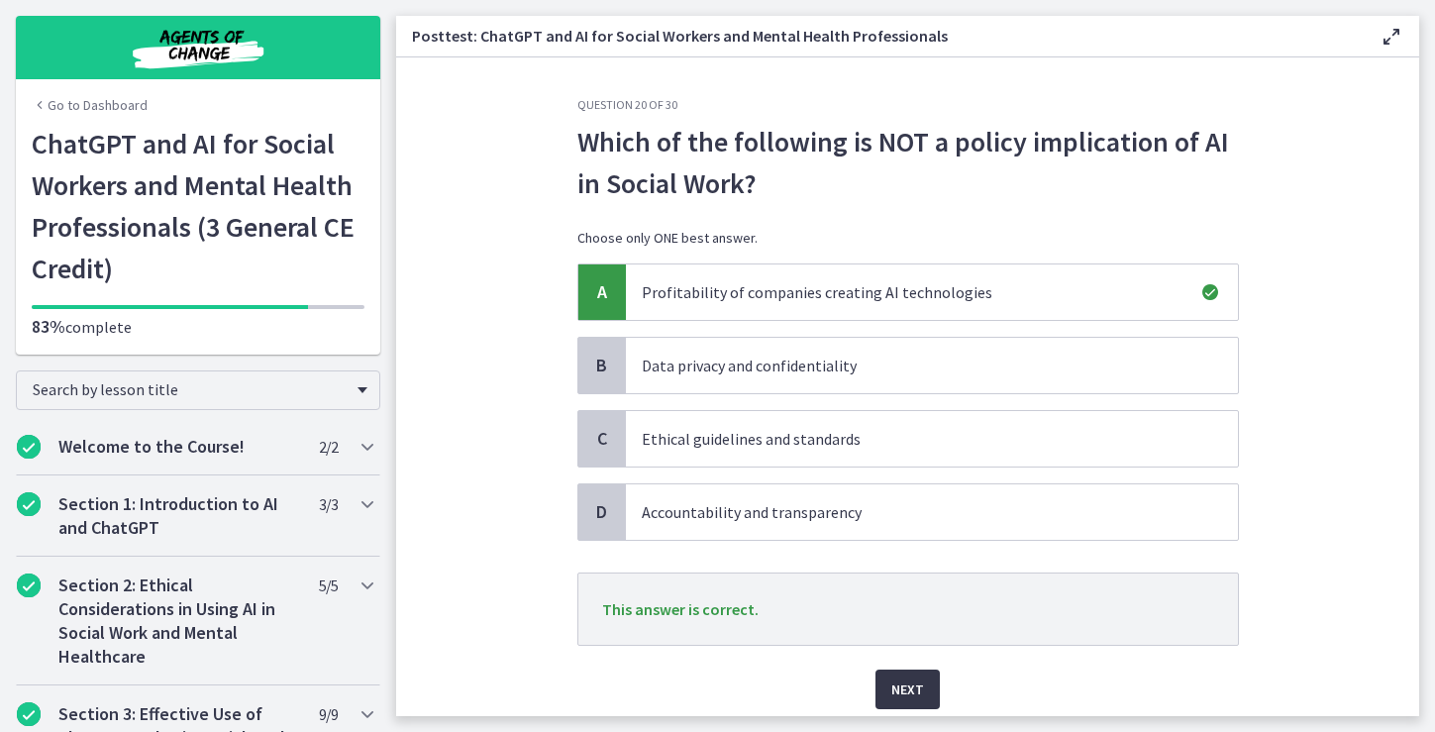
click at [912, 685] on span "Next" at bounding box center [907, 689] width 33 height 24
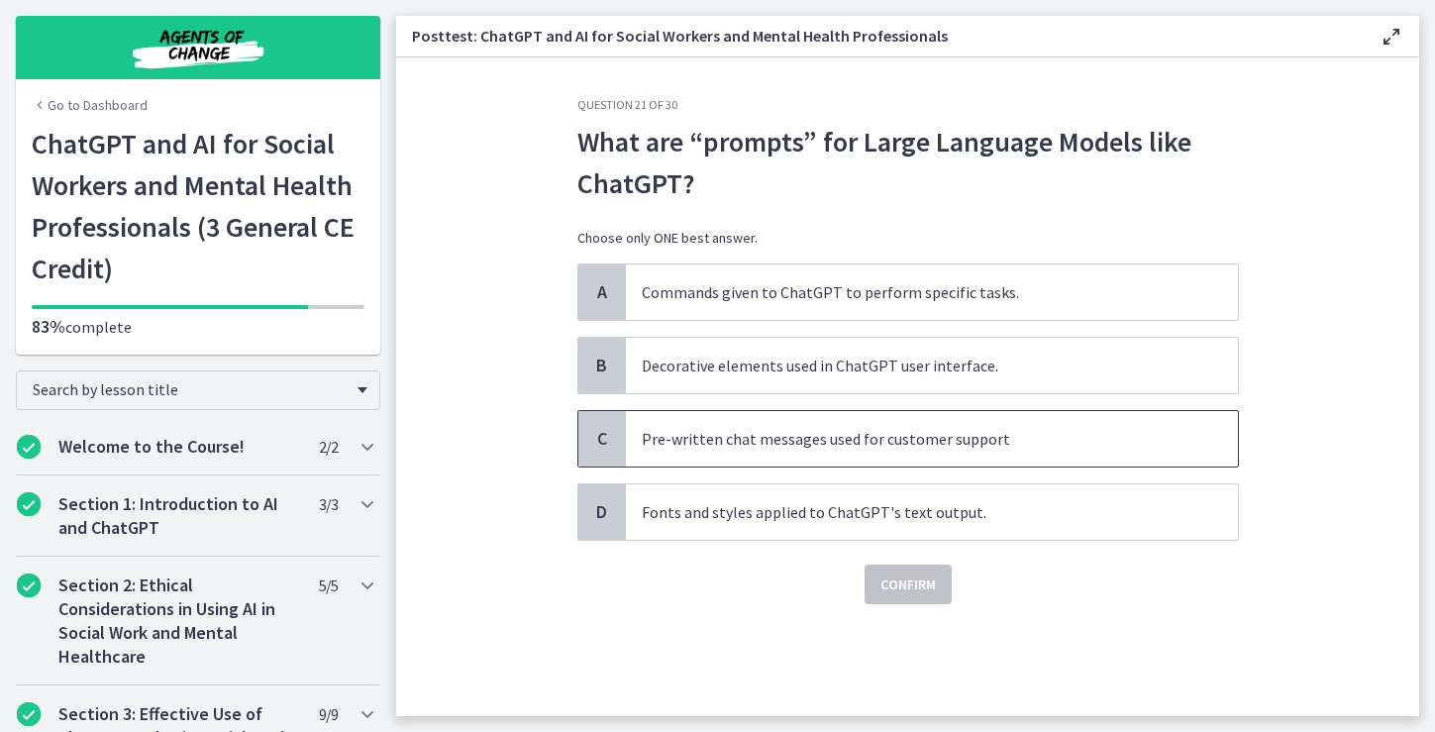
click at [1084, 438] on p "Pre-written chat messages used for customer support" at bounding box center [912, 439] width 541 height 24
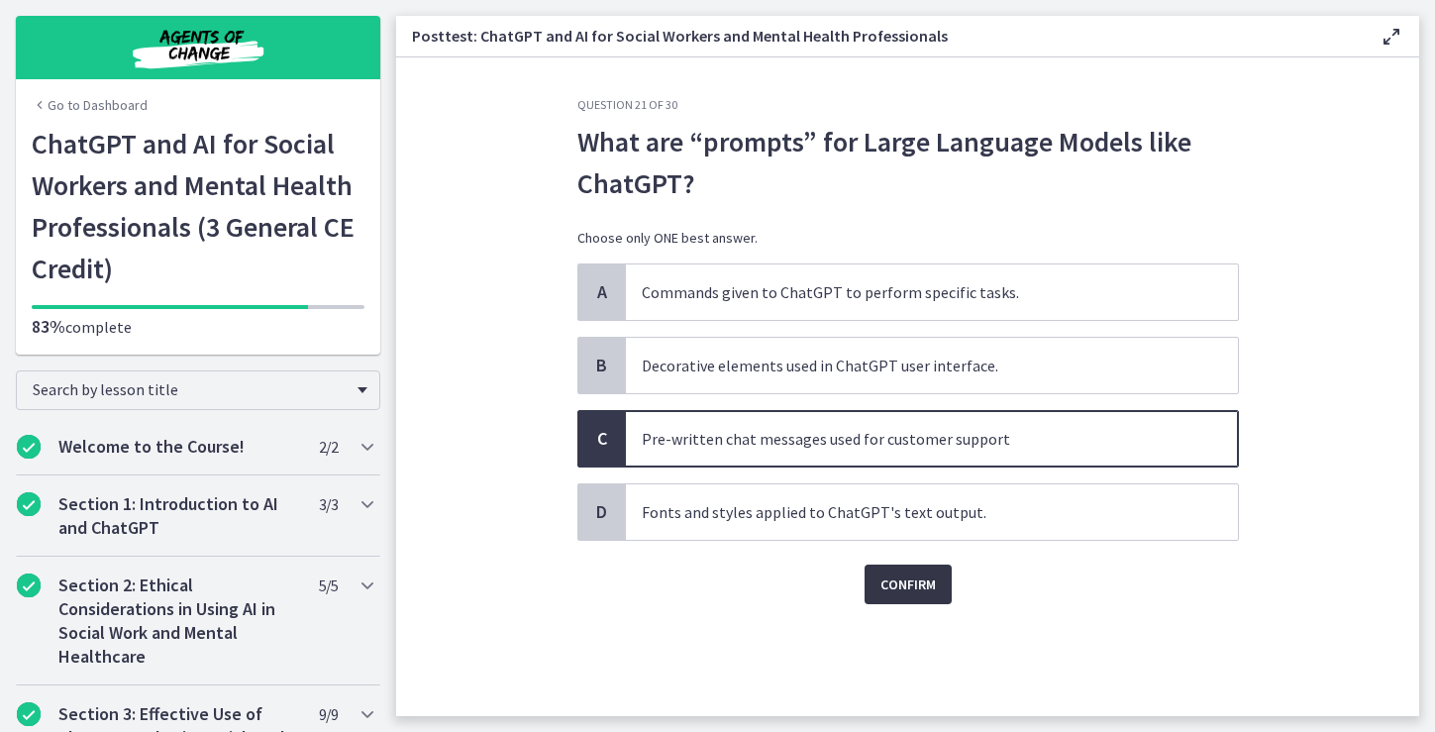
click at [911, 585] on span "Confirm" at bounding box center [907, 584] width 55 height 24
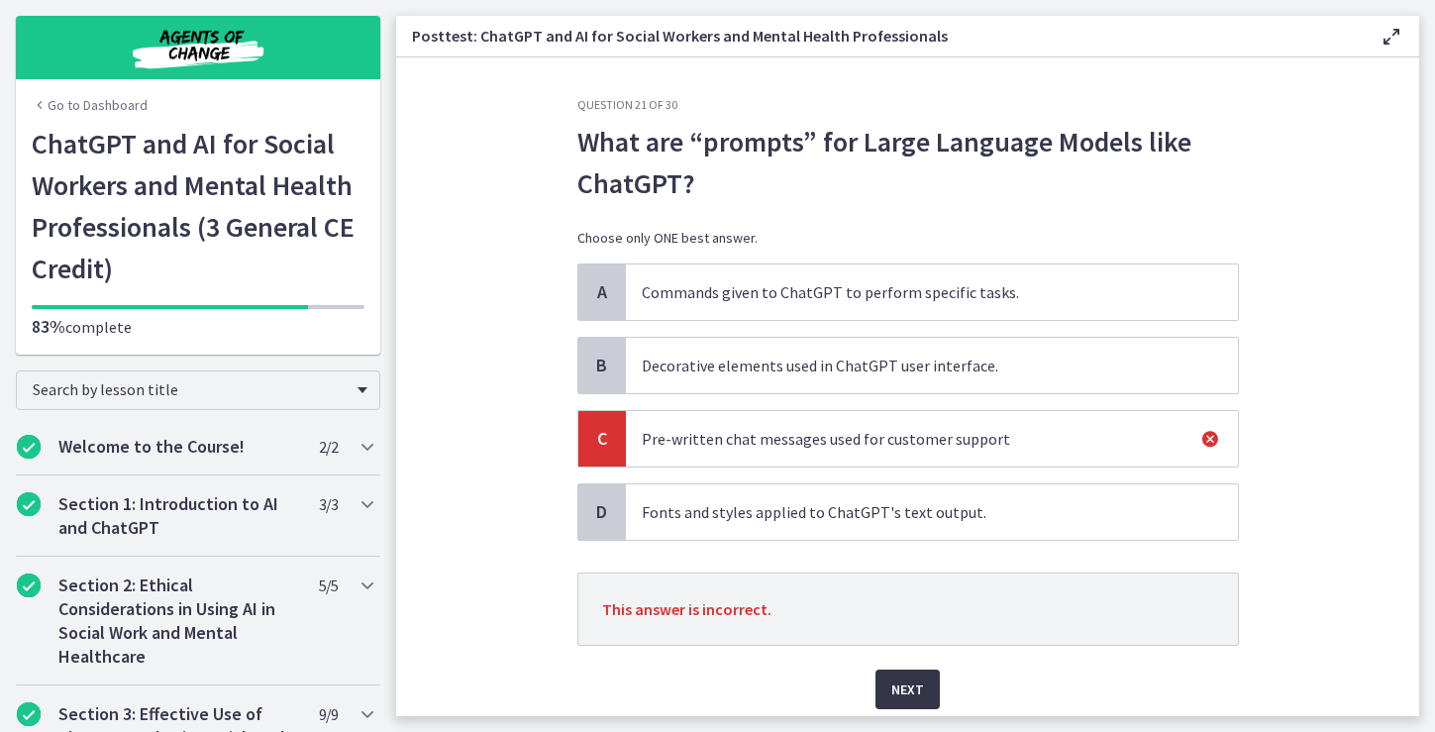
click at [910, 687] on span "Next" at bounding box center [907, 689] width 33 height 24
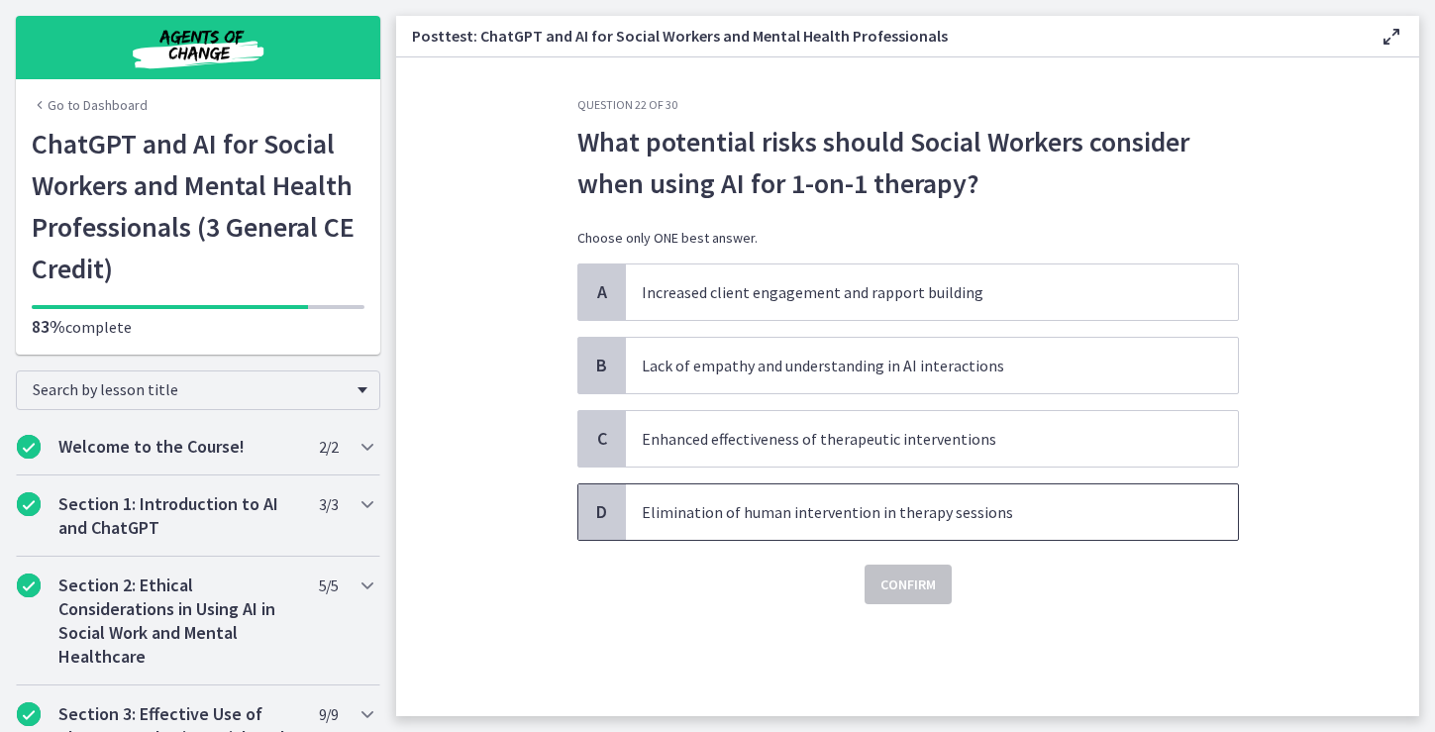
click at [927, 523] on p "Elimination of human intervention in therapy sessions" at bounding box center [912, 512] width 541 height 24
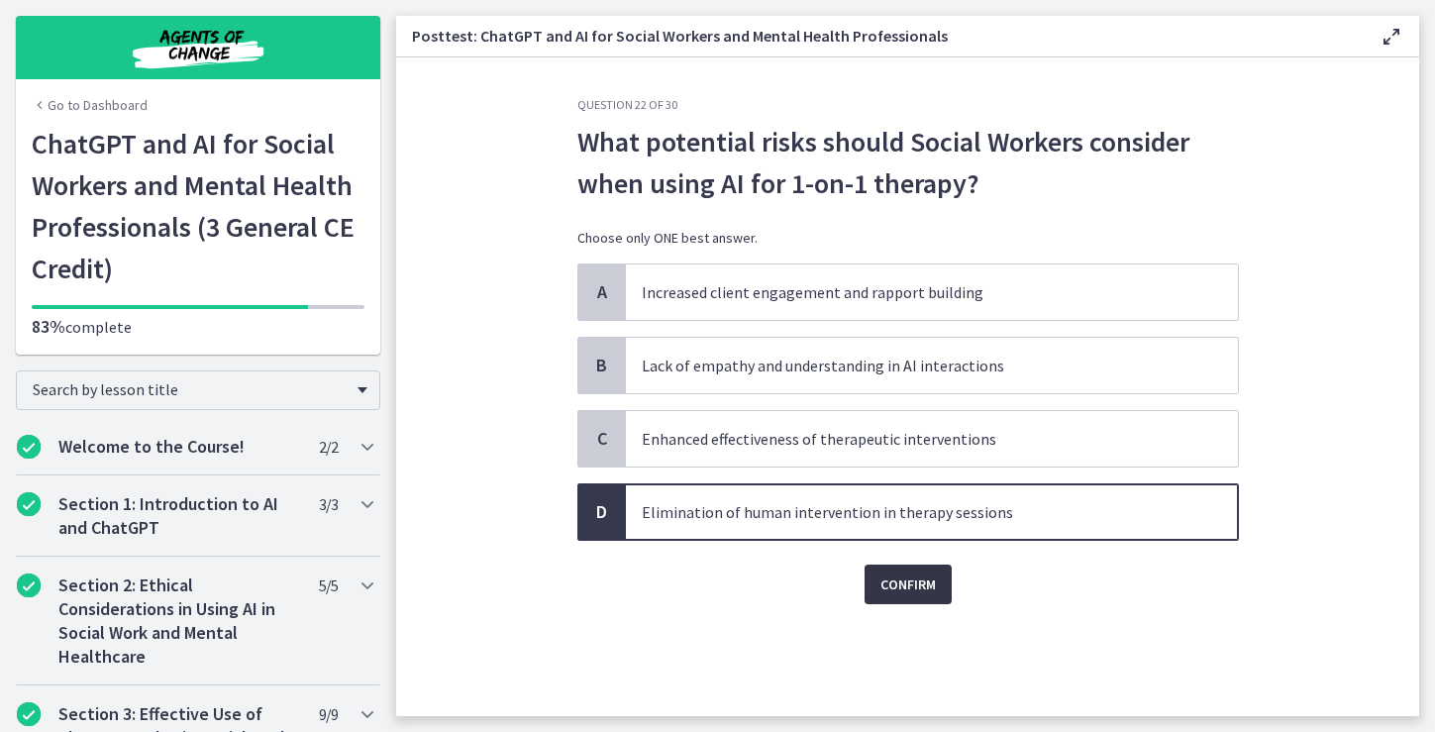
click at [908, 583] on span "Confirm" at bounding box center [907, 584] width 55 height 24
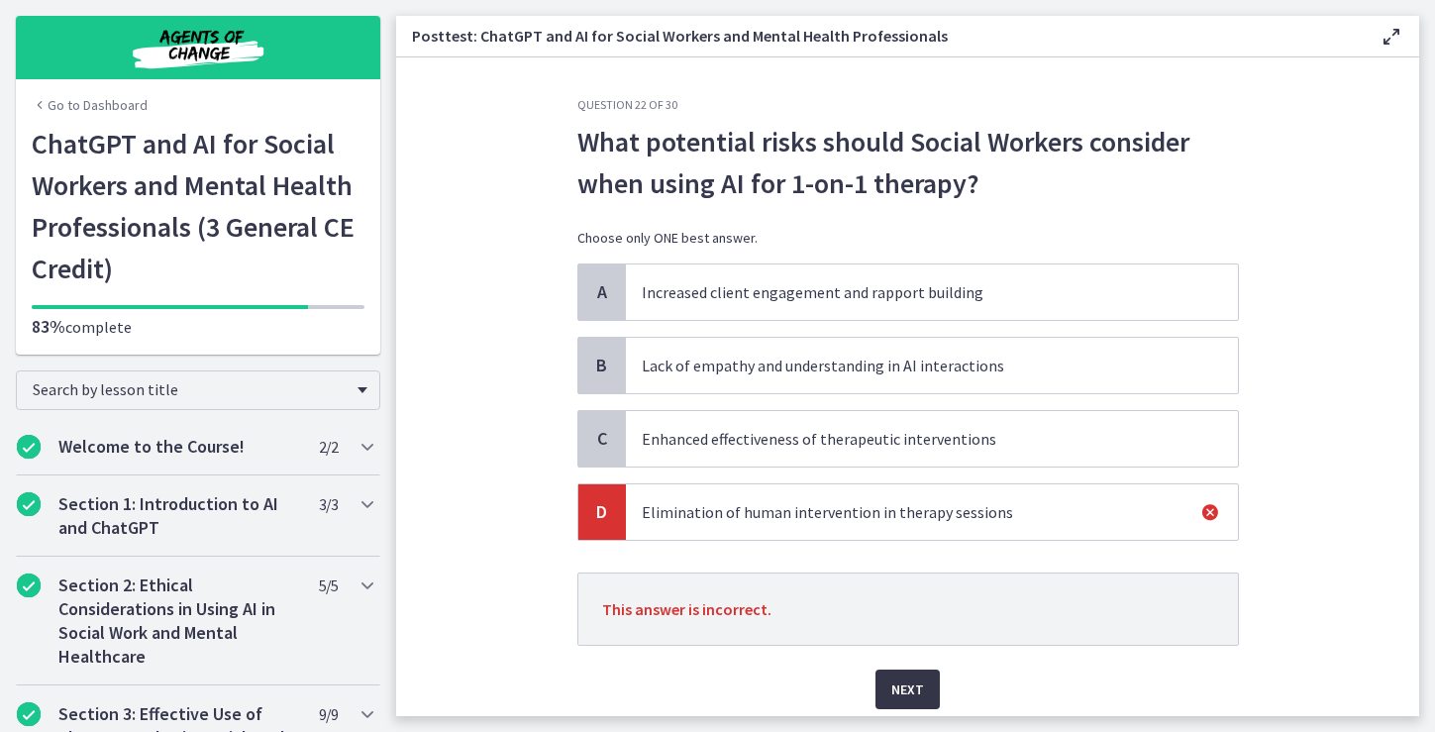
click at [905, 691] on span "Next" at bounding box center [907, 689] width 33 height 24
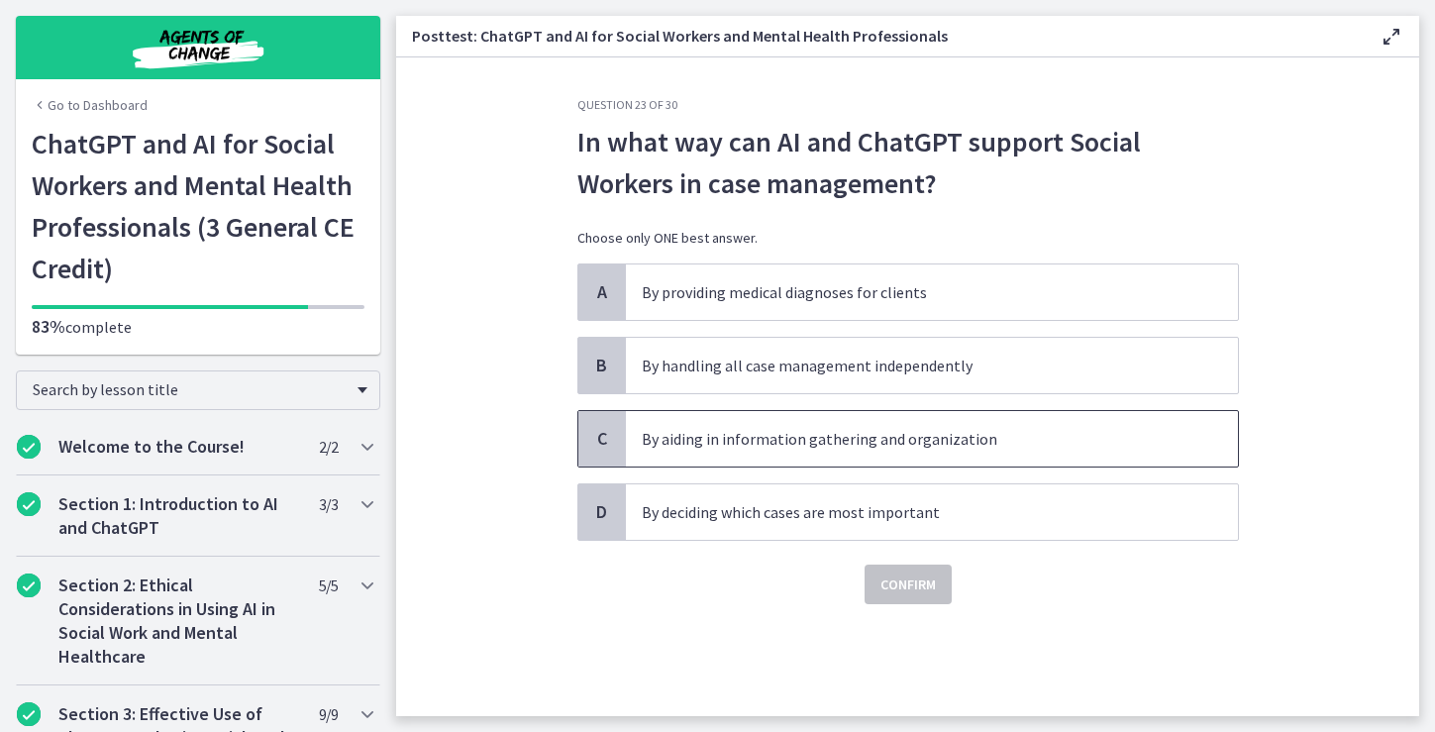
click at [983, 447] on p "By aiding in information gathering and organization" at bounding box center [912, 439] width 541 height 24
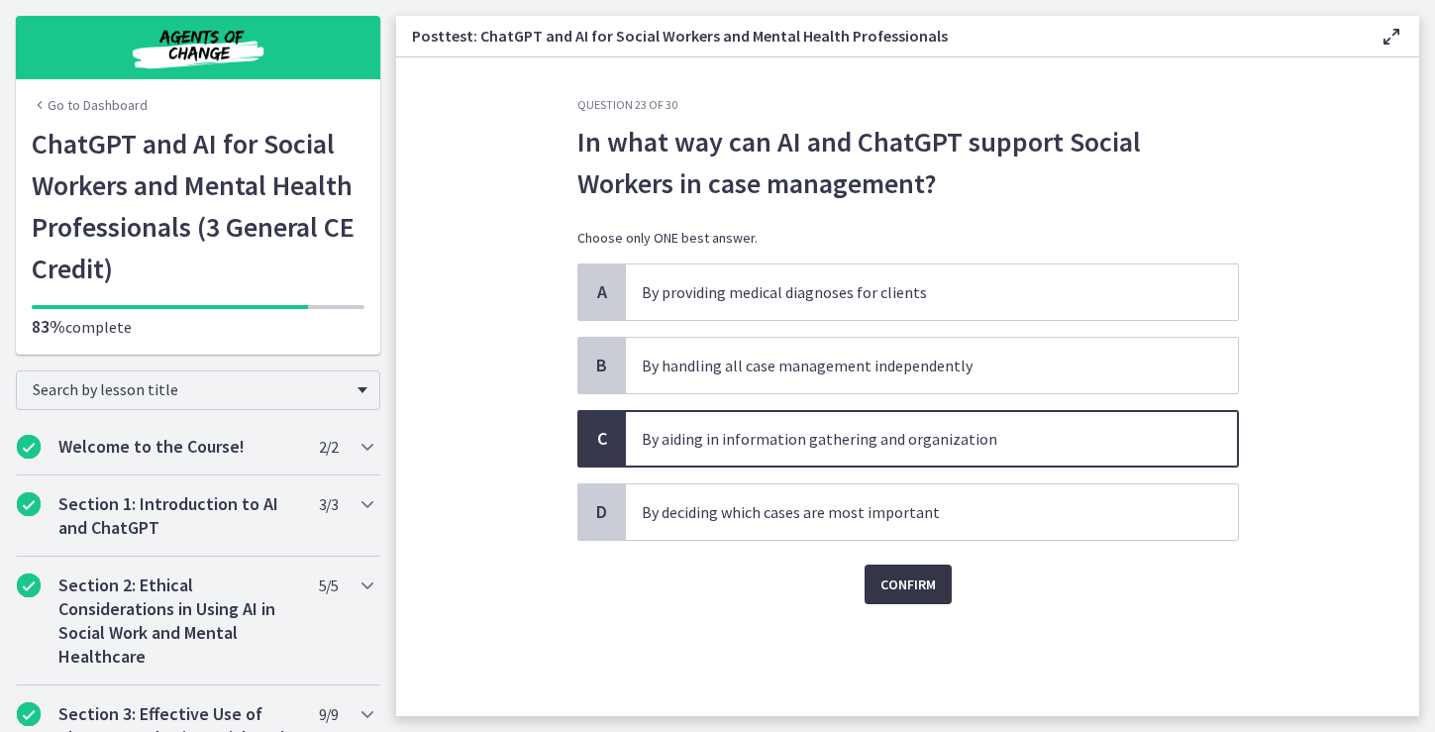
click at [919, 584] on span "Confirm" at bounding box center [907, 584] width 55 height 24
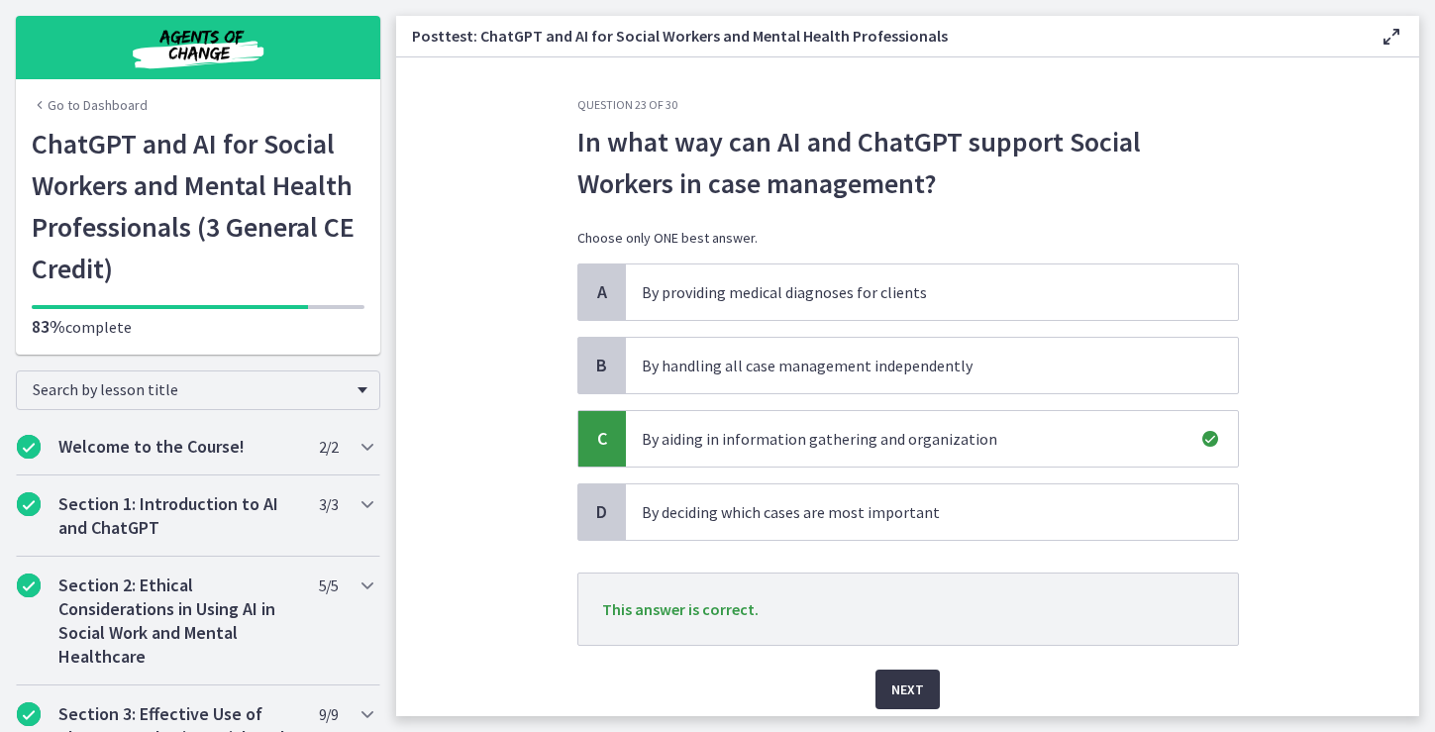
click at [905, 685] on span "Next" at bounding box center [907, 689] width 33 height 24
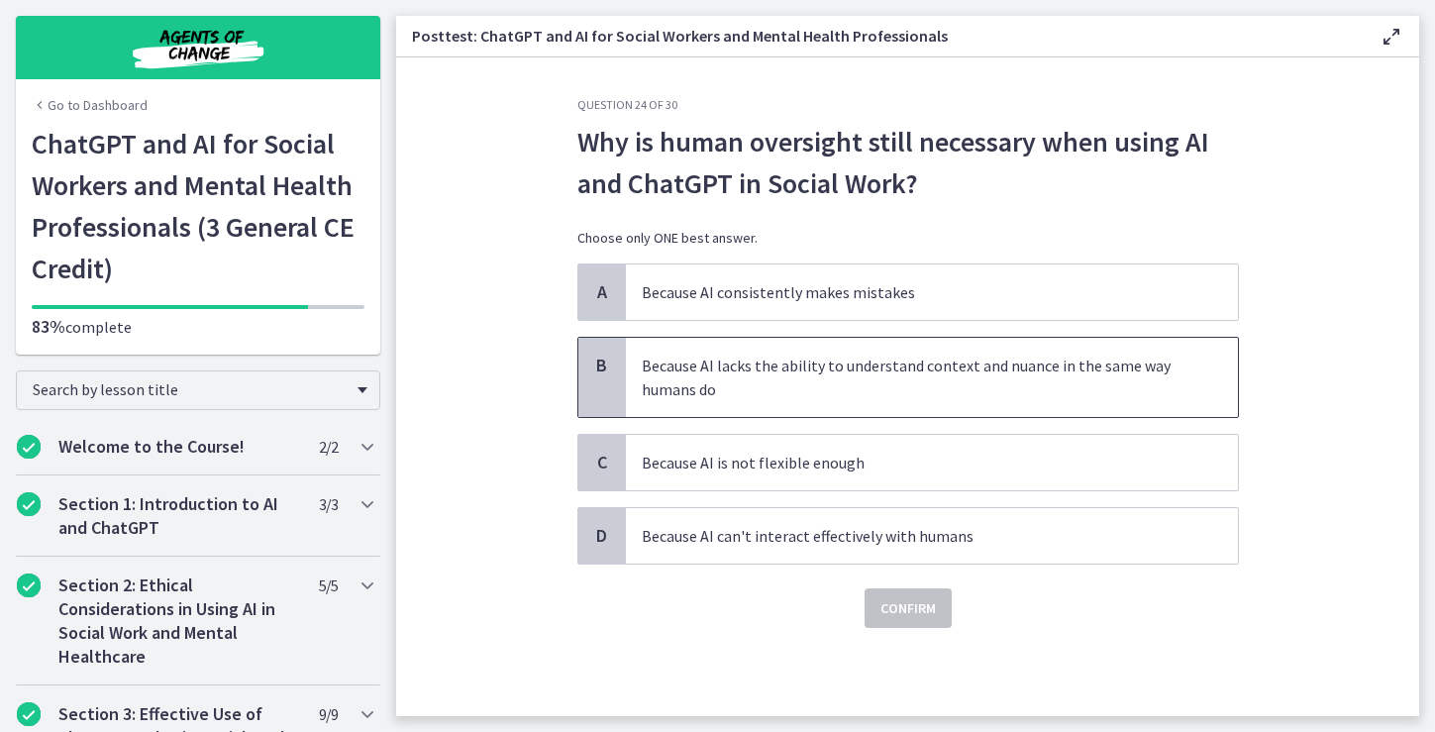
click at [1099, 377] on p "Because AI lacks the ability to understand context and nuance in the same way h…" at bounding box center [912, 377] width 541 height 48
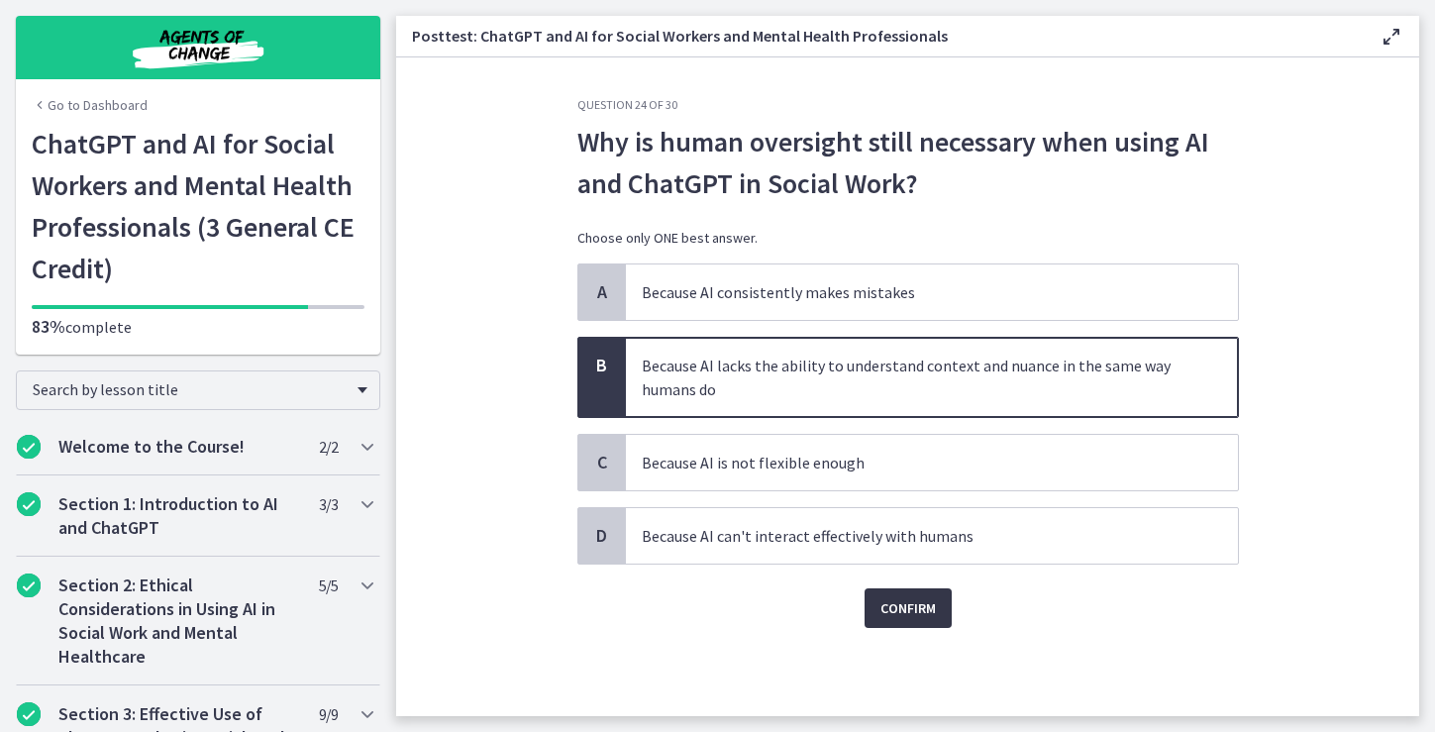
click at [910, 618] on span "Confirm" at bounding box center [907, 608] width 55 height 24
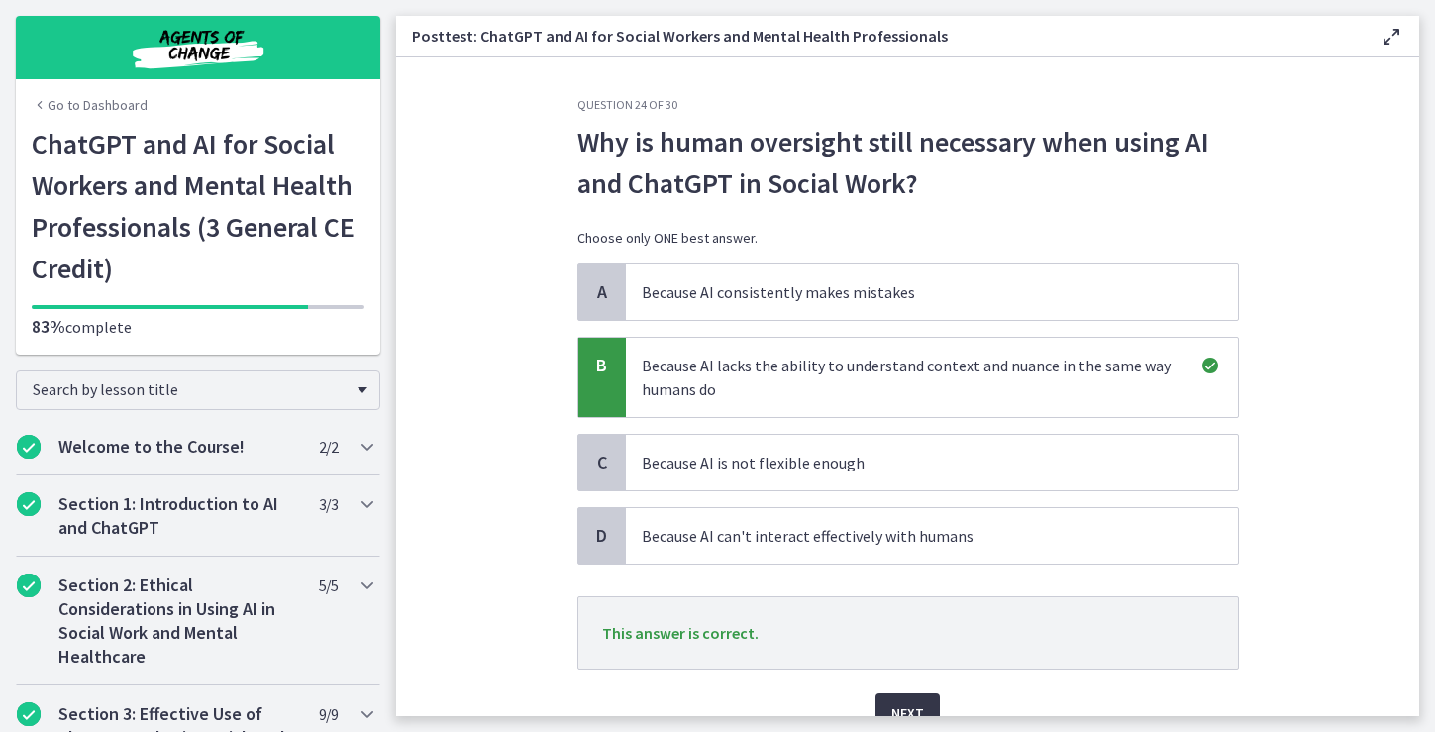
click at [911, 705] on span "Next" at bounding box center [907, 713] width 33 height 24
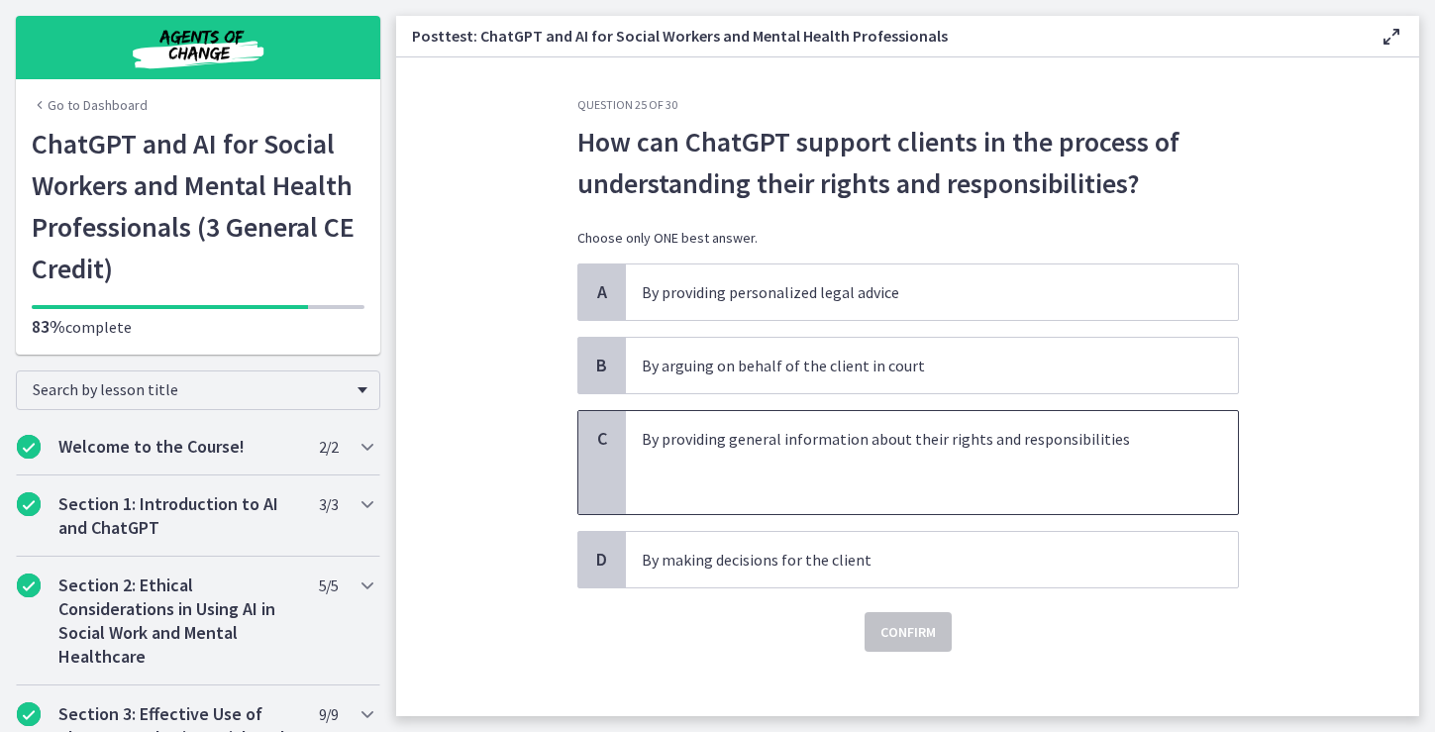
click at [955, 471] on p at bounding box center [912, 463] width 541 height 24
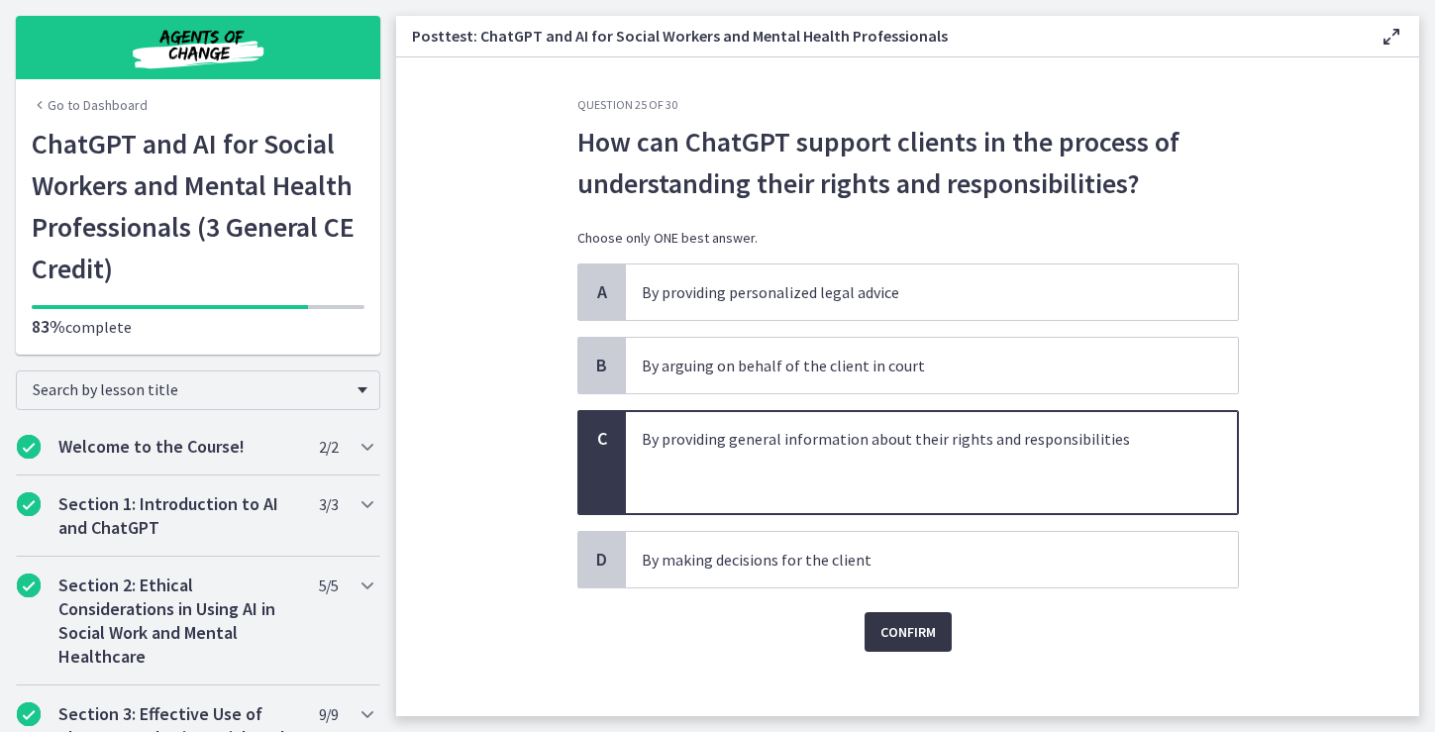
click at [912, 633] on span "Confirm" at bounding box center [907, 632] width 55 height 24
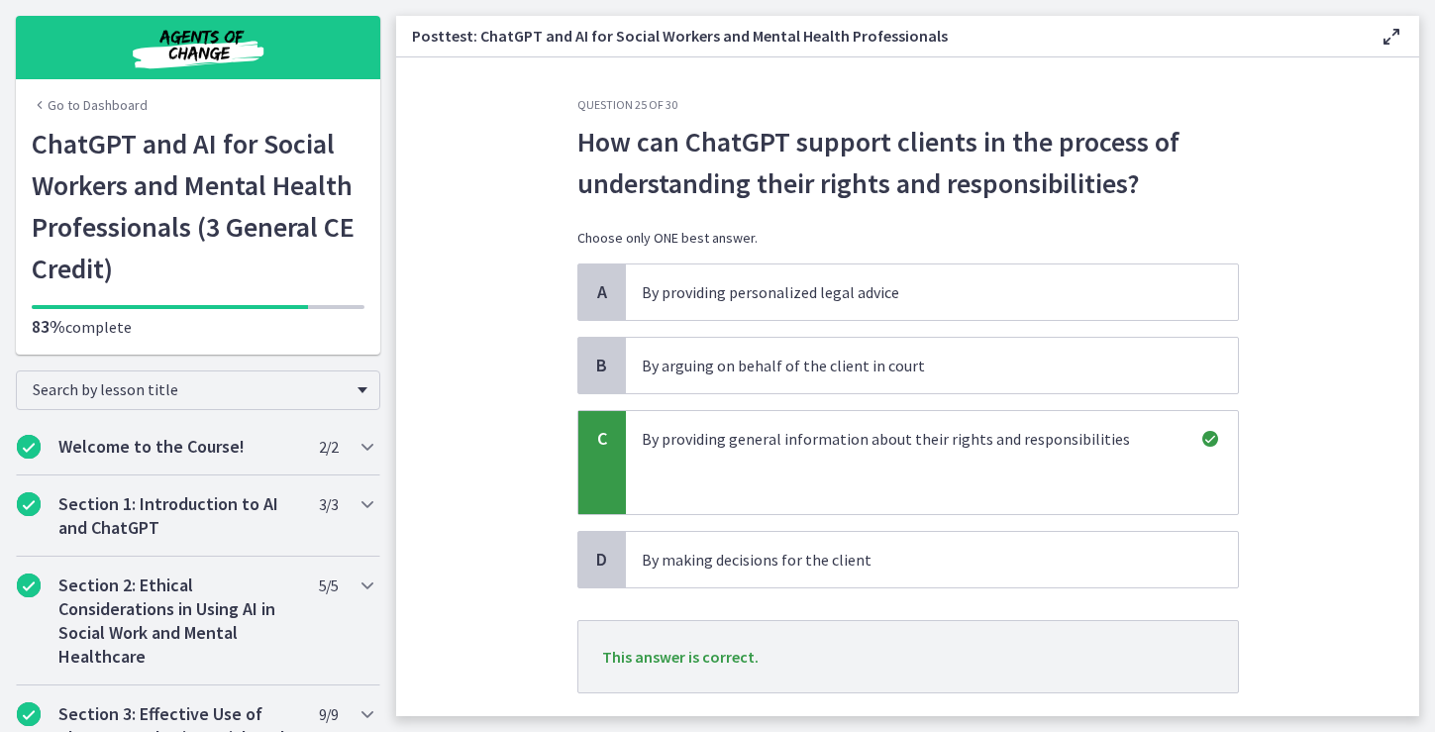
click at [1299, 677] on section "Question 25 of 30 How can ChatGPT support clients in the process of understandi…" at bounding box center [907, 386] width 1023 height 658
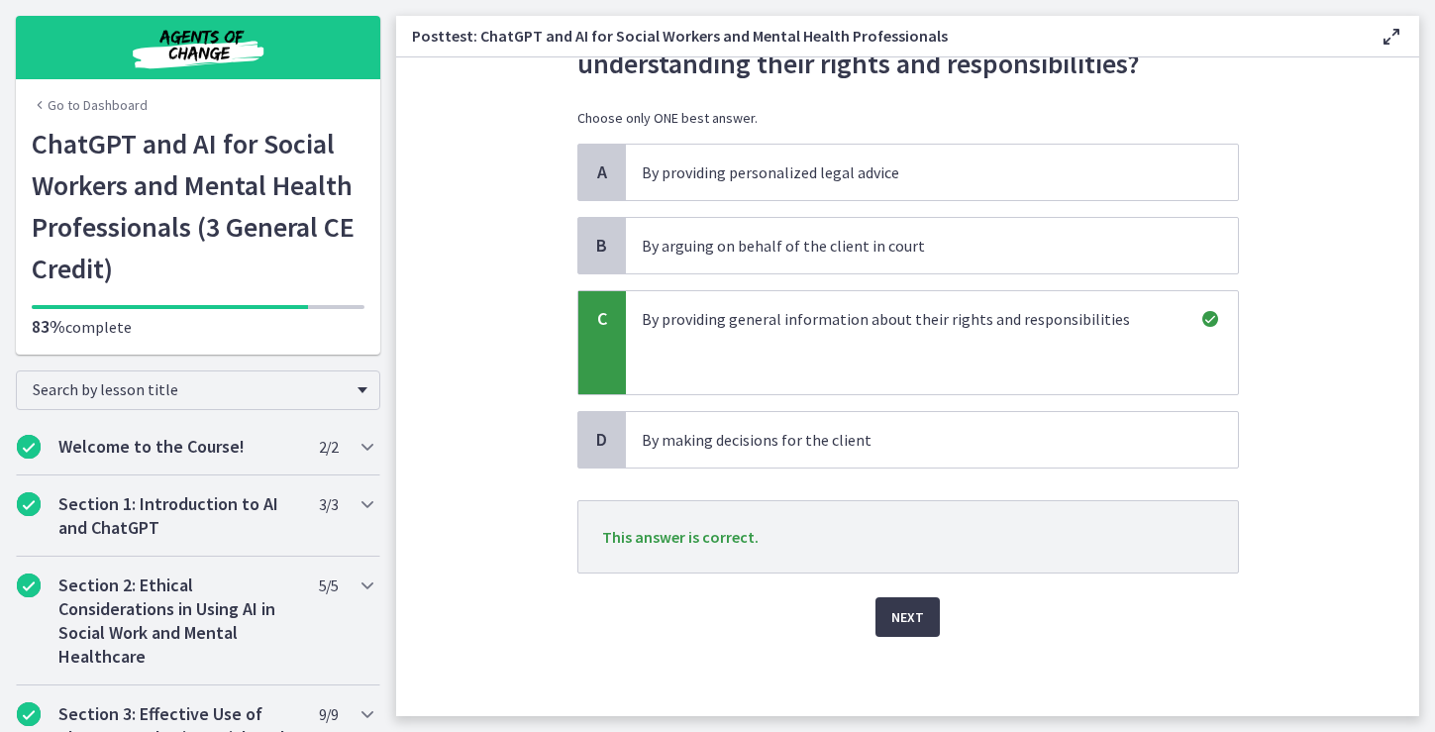
scroll to position [120, 0]
click at [912, 620] on span "Next" at bounding box center [907, 617] width 33 height 24
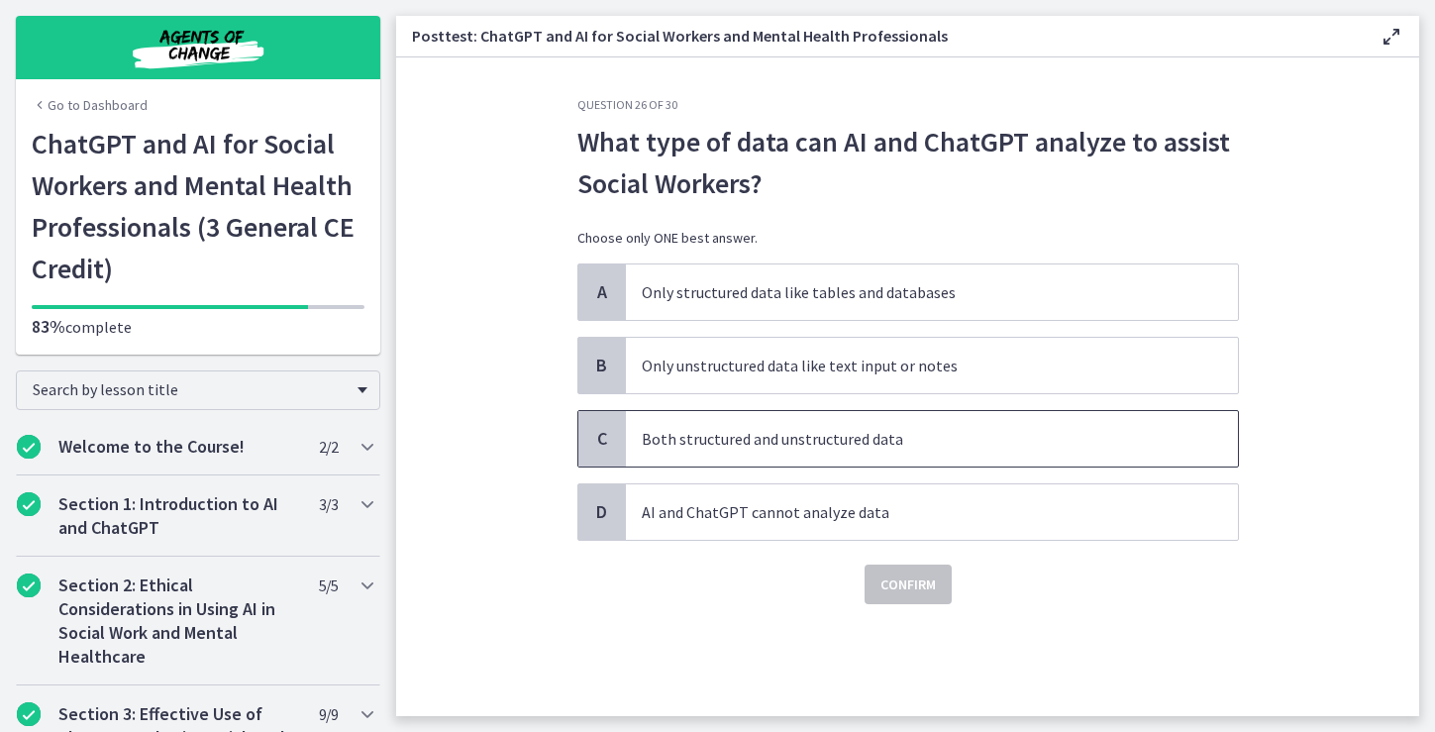
click at [1130, 443] on p "Both structured and unstructured data" at bounding box center [912, 439] width 541 height 24
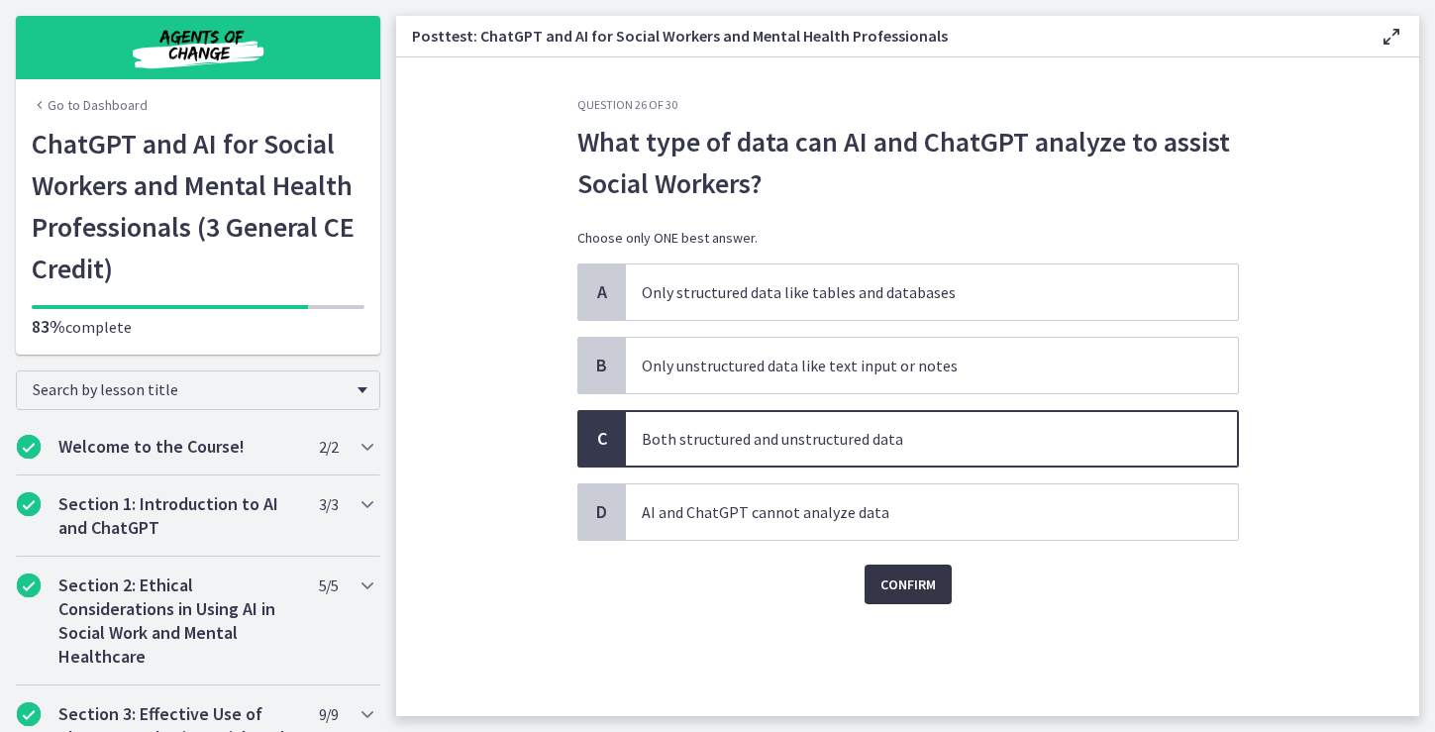
click at [927, 590] on span "Confirm" at bounding box center [907, 584] width 55 height 24
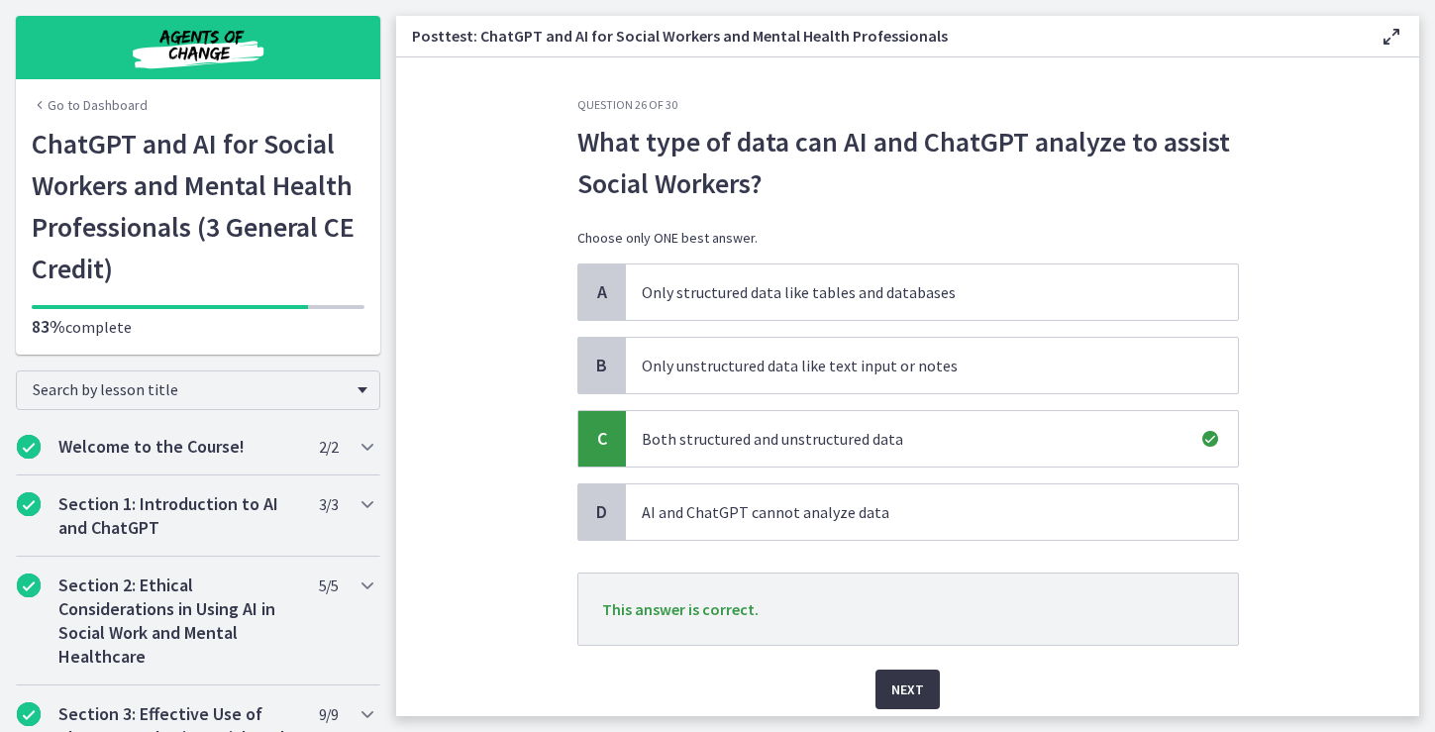
click at [914, 686] on span "Next" at bounding box center [907, 689] width 33 height 24
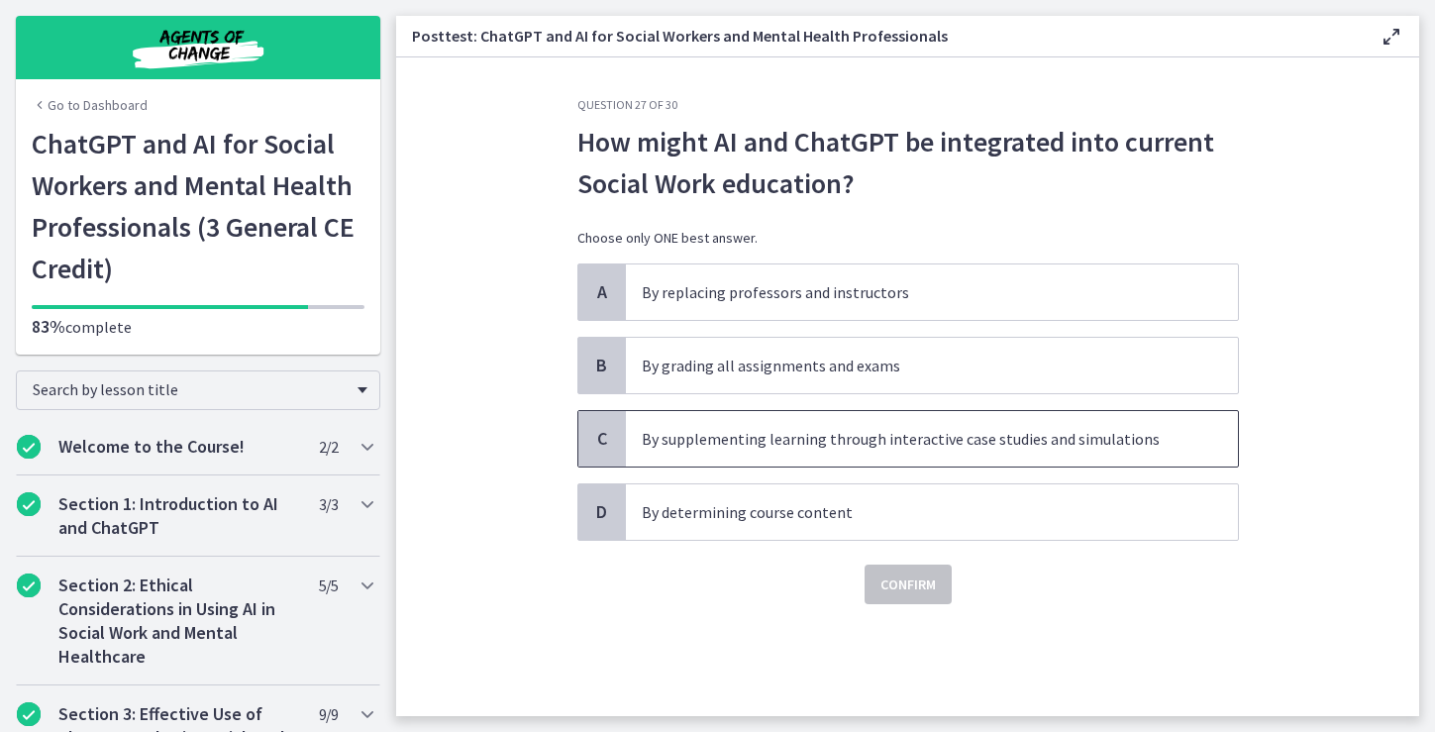
click at [984, 442] on p "By supplementing learning through interactive case studies and simulations" at bounding box center [912, 439] width 541 height 24
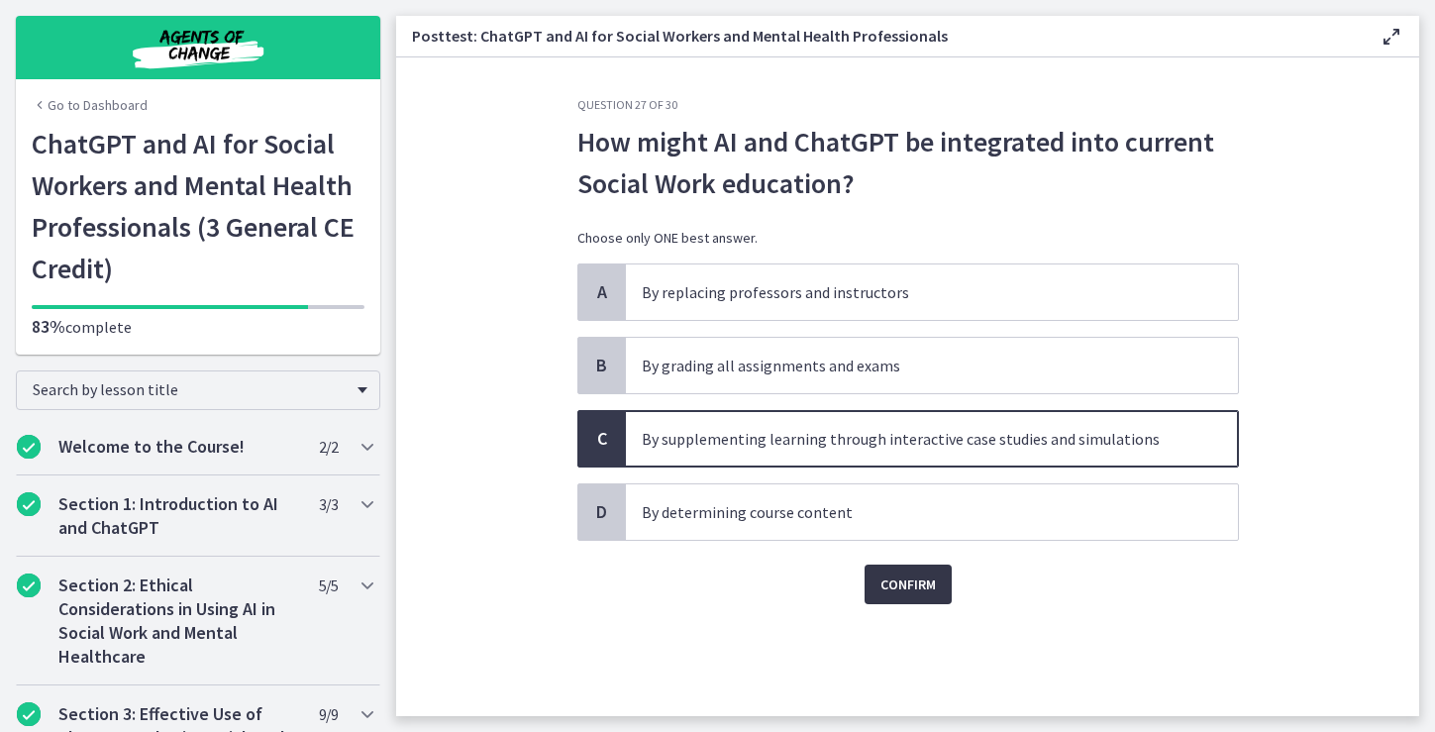
click at [922, 587] on span "Confirm" at bounding box center [907, 584] width 55 height 24
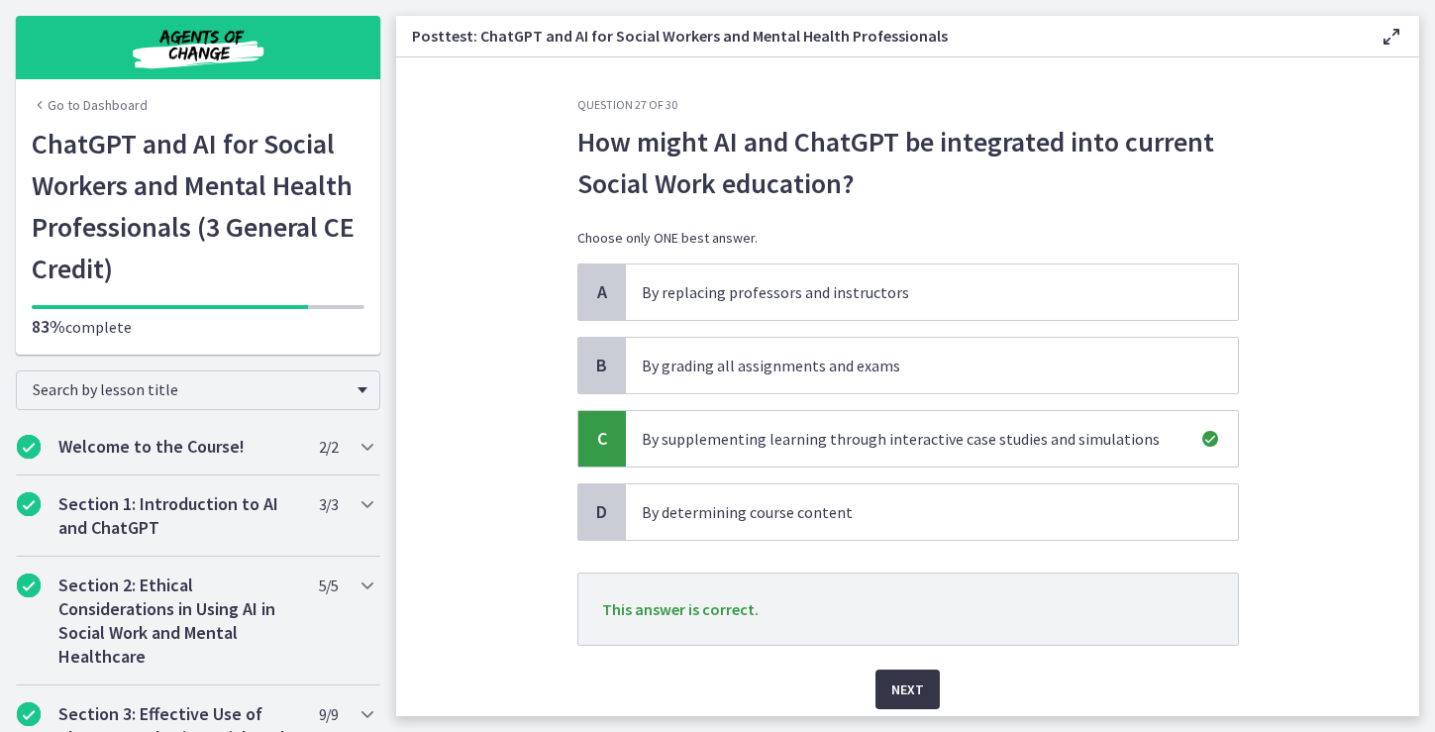
click at [912, 682] on span "Next" at bounding box center [907, 689] width 33 height 24
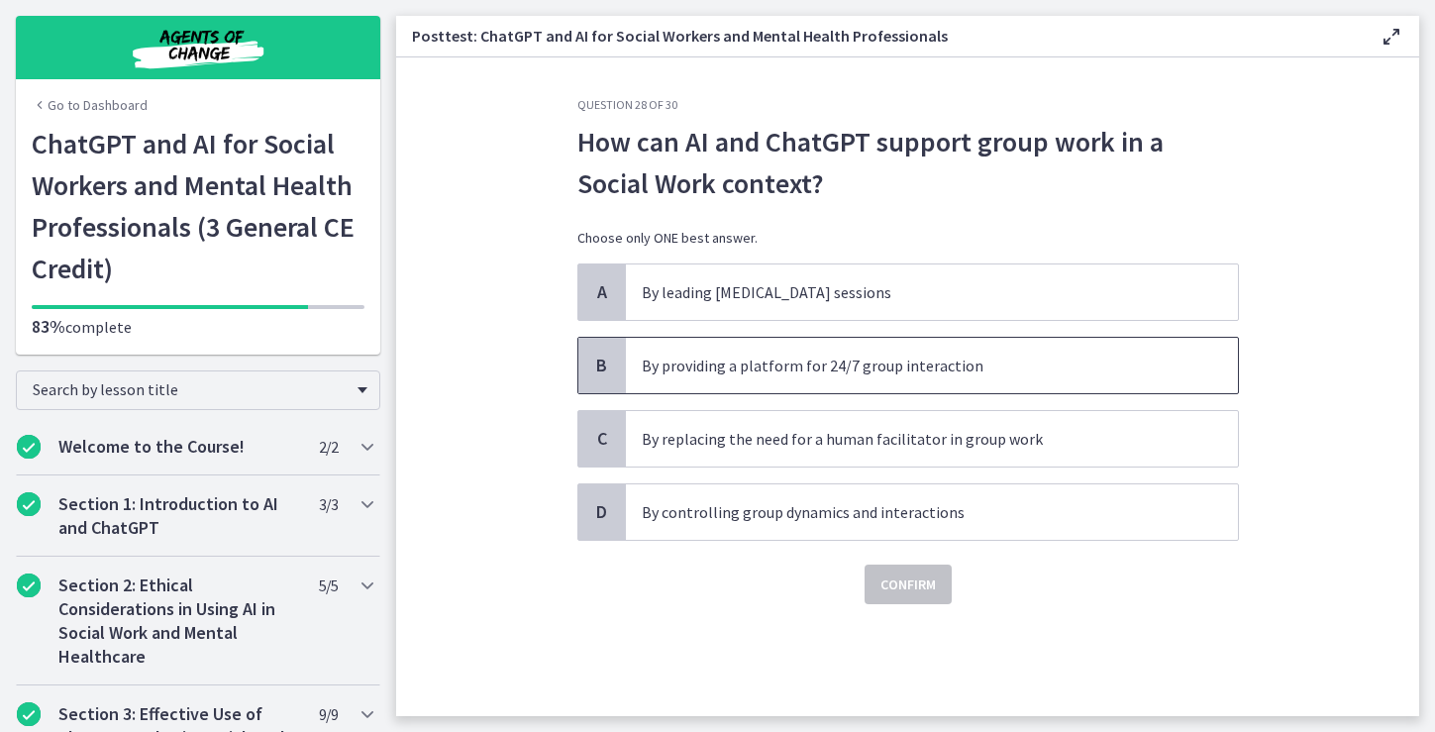
click at [1035, 370] on p "By providing a platform for 24/7 group interaction" at bounding box center [912, 365] width 541 height 24
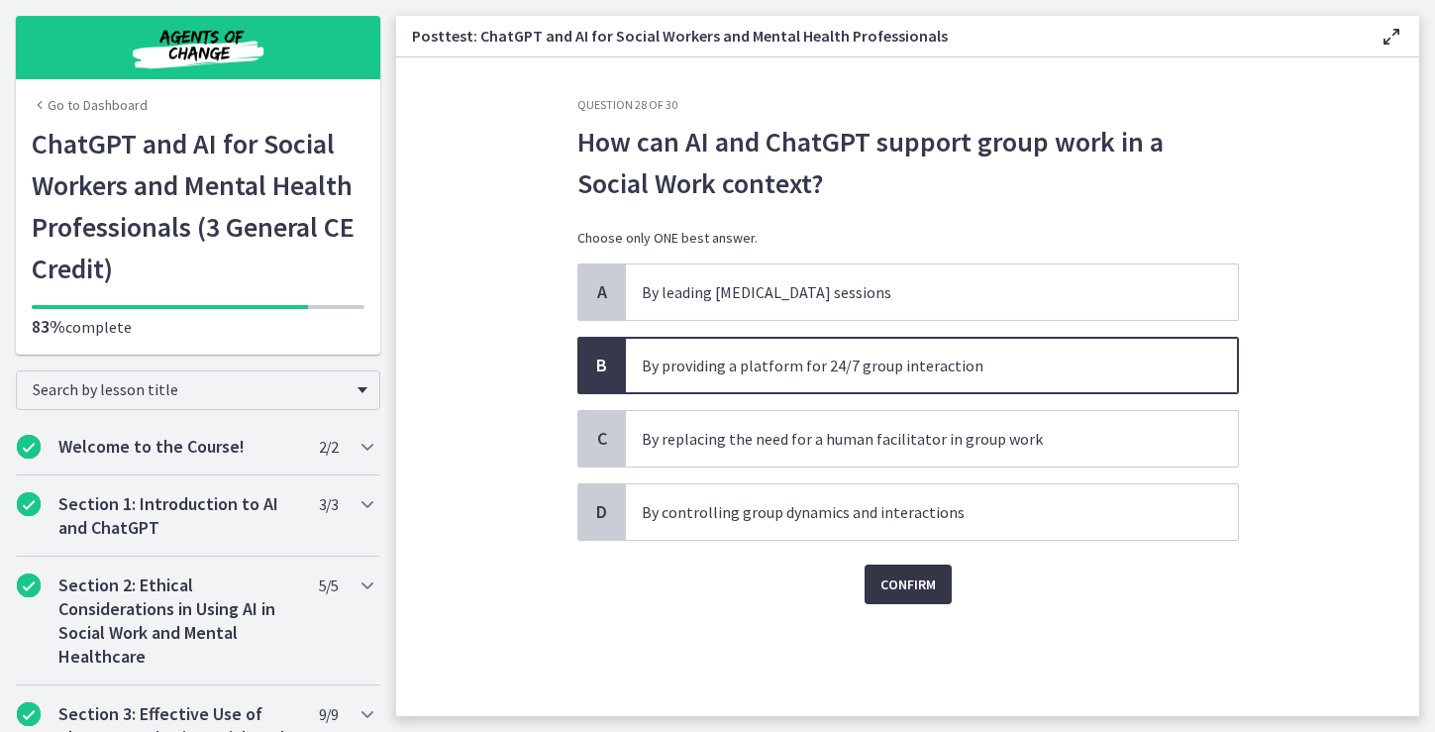
click at [916, 580] on span "Confirm" at bounding box center [907, 584] width 55 height 24
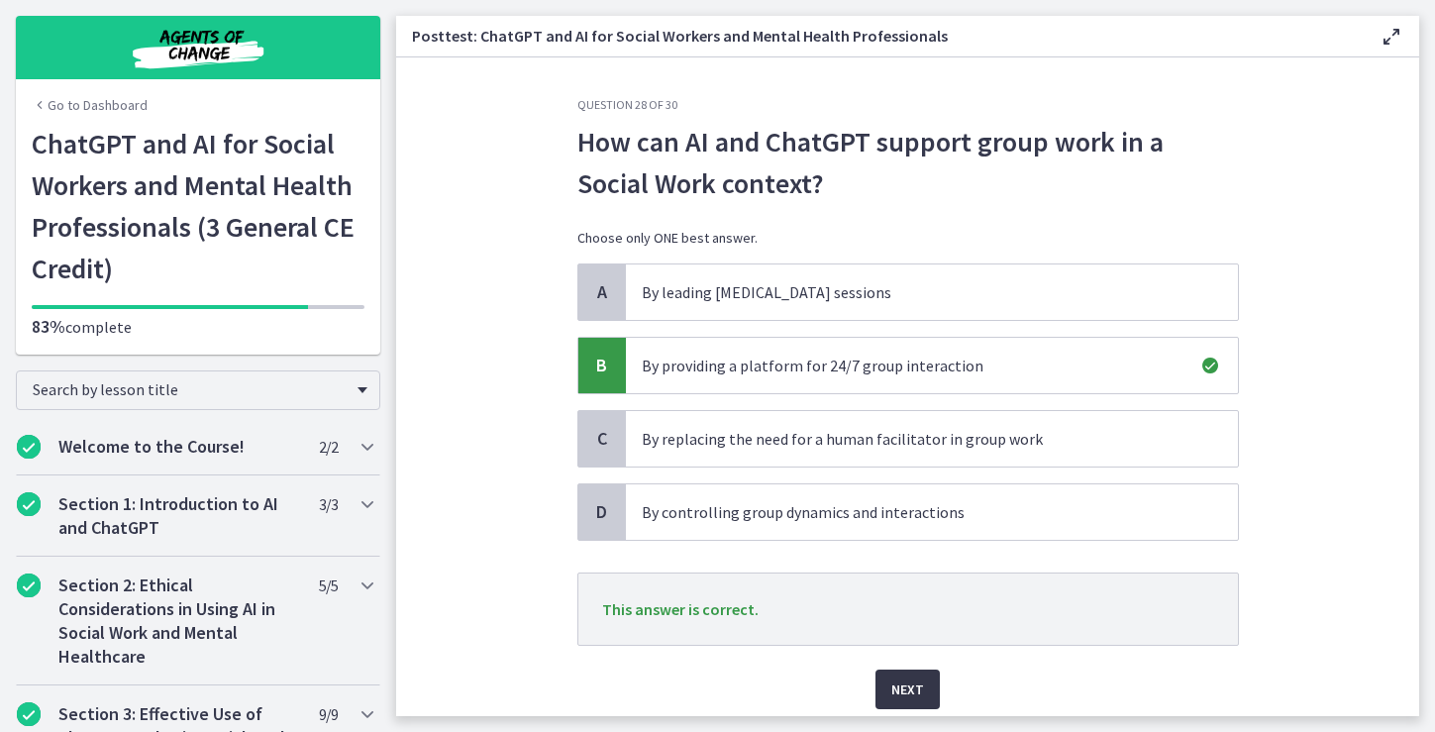
click at [908, 692] on span "Next" at bounding box center [907, 689] width 33 height 24
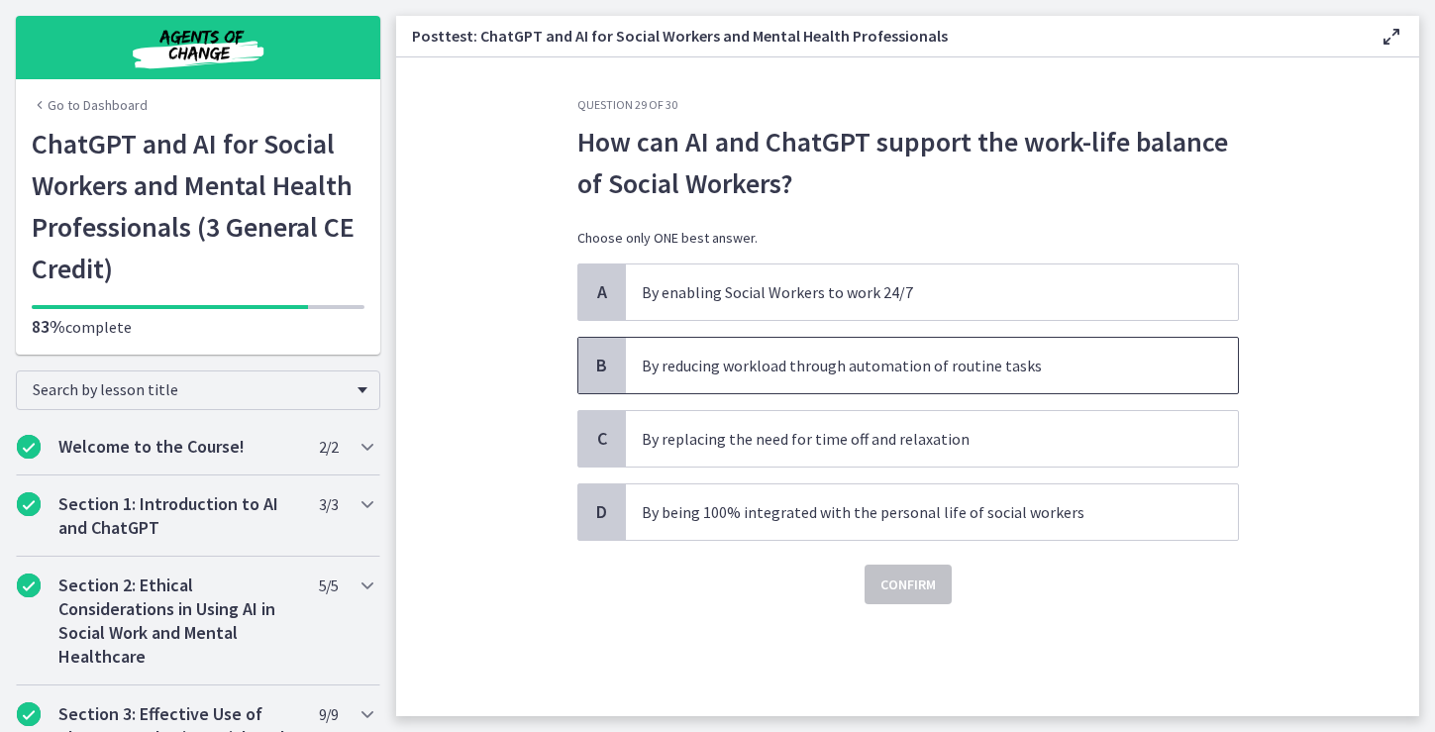
click at [1020, 374] on p "By reducing workload through automation of routine tasks" at bounding box center [912, 365] width 541 height 24
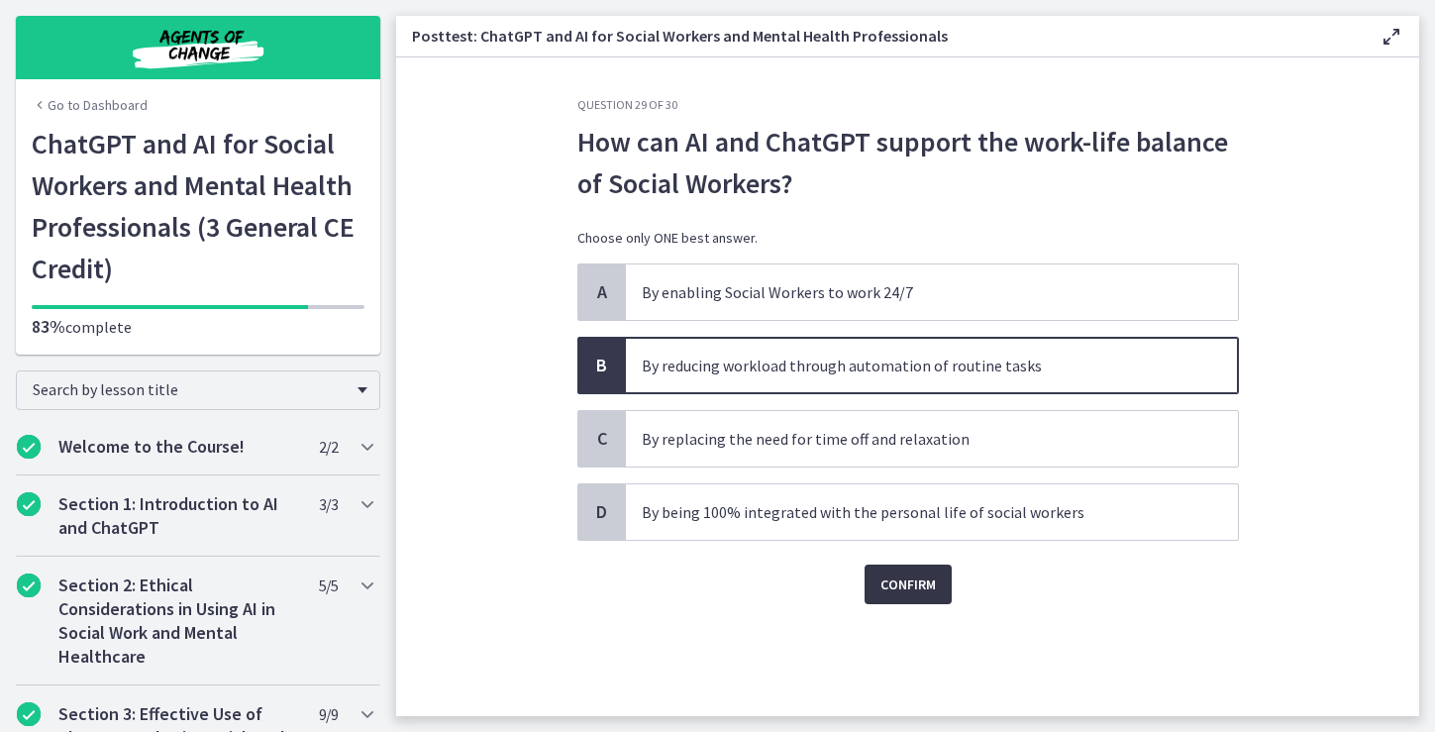
click at [927, 585] on span "Confirm" at bounding box center [907, 584] width 55 height 24
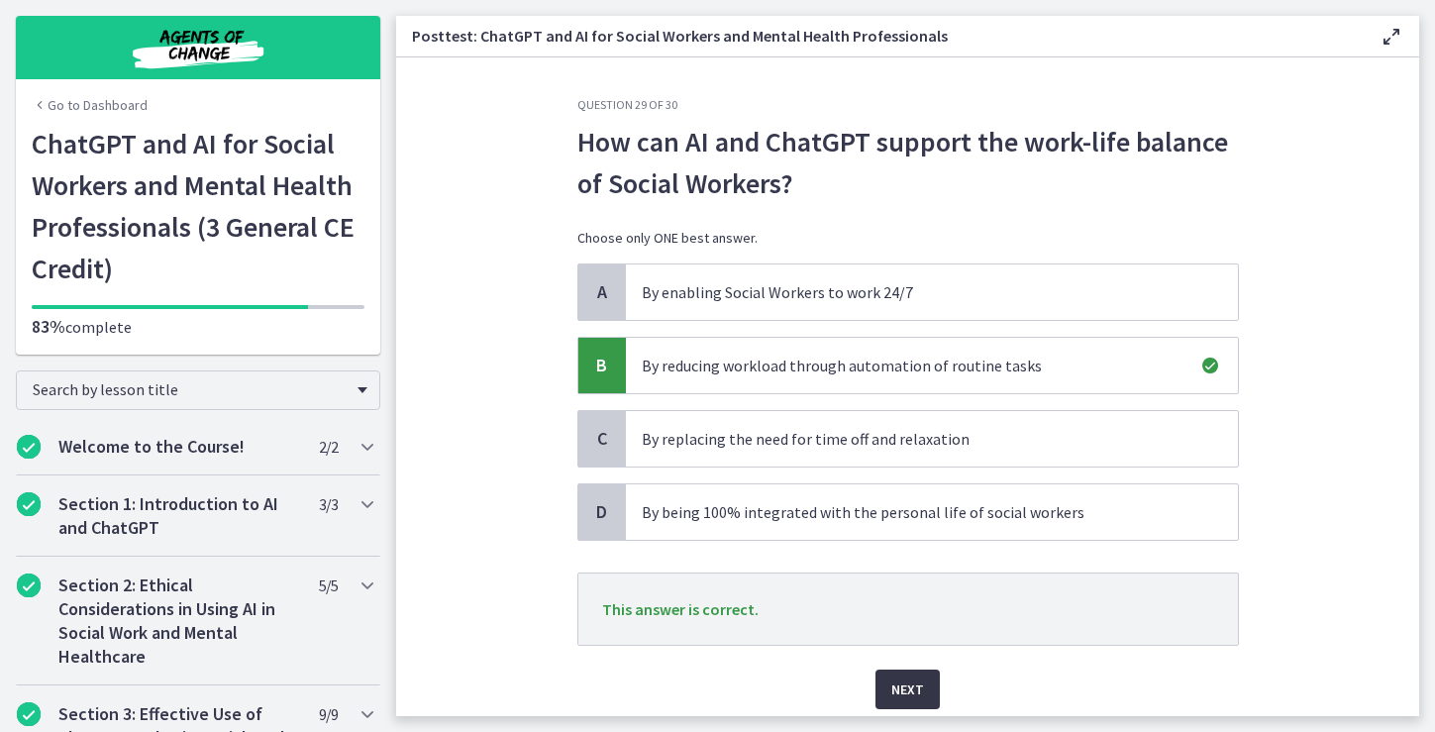
click at [906, 692] on span "Next" at bounding box center [907, 689] width 33 height 24
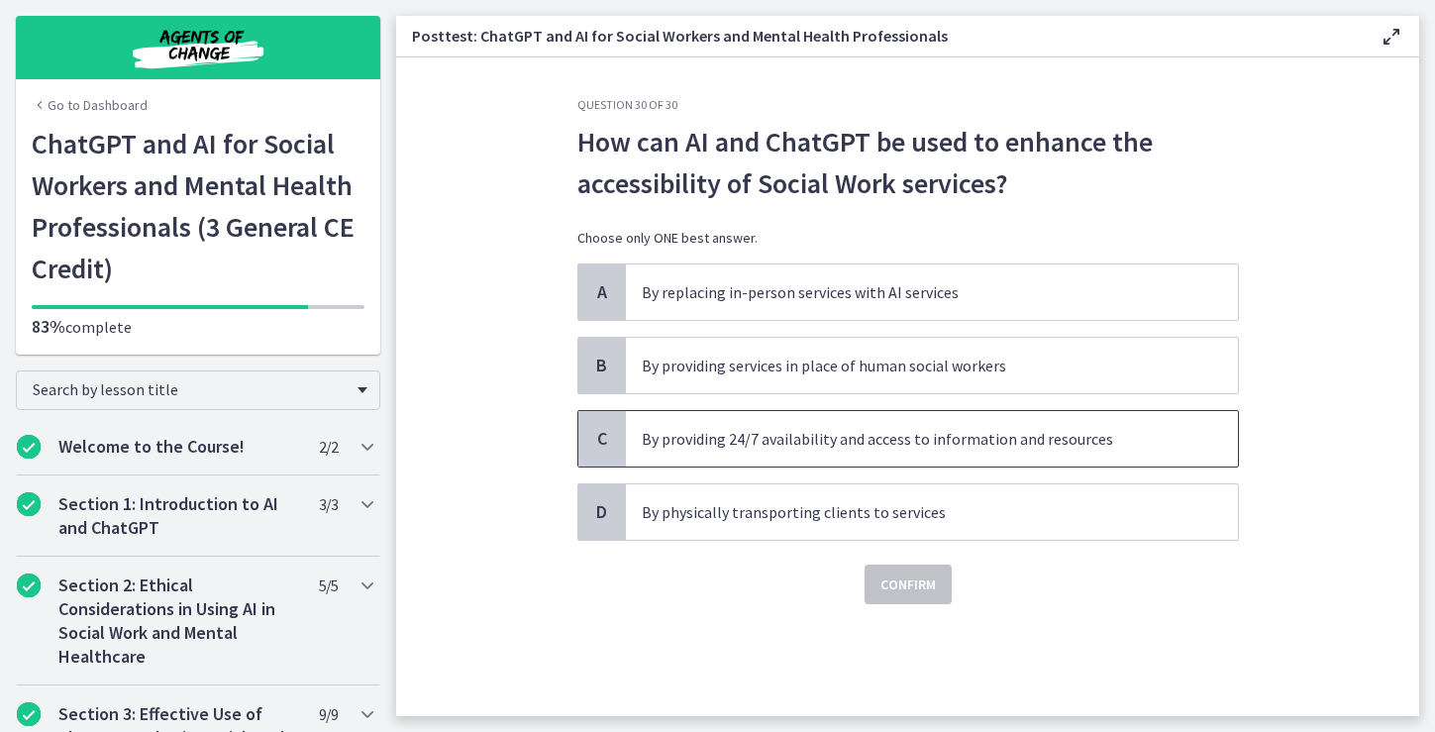
click at [1034, 449] on p "By providing 24/7 availability and access to information and resources" at bounding box center [912, 439] width 541 height 24
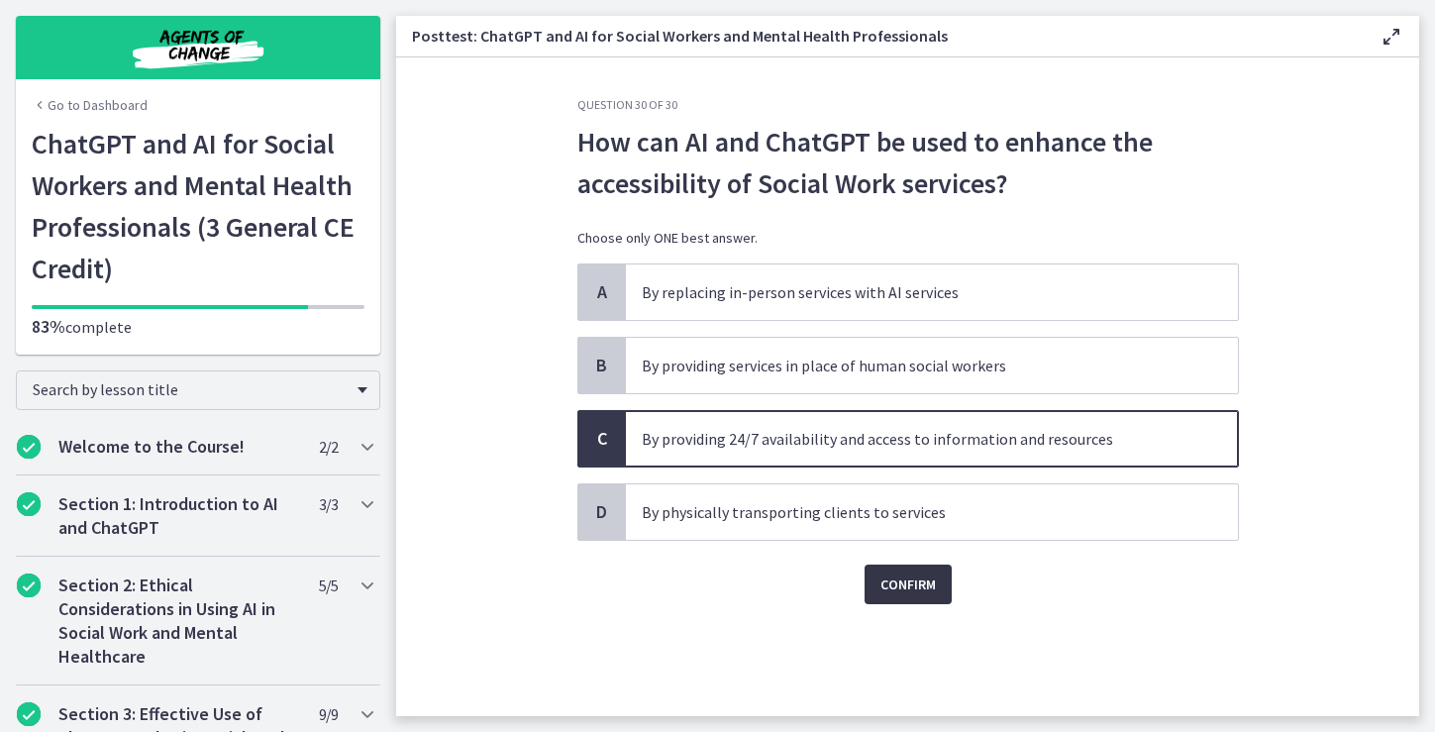
click at [901, 591] on span "Confirm" at bounding box center [907, 584] width 55 height 24
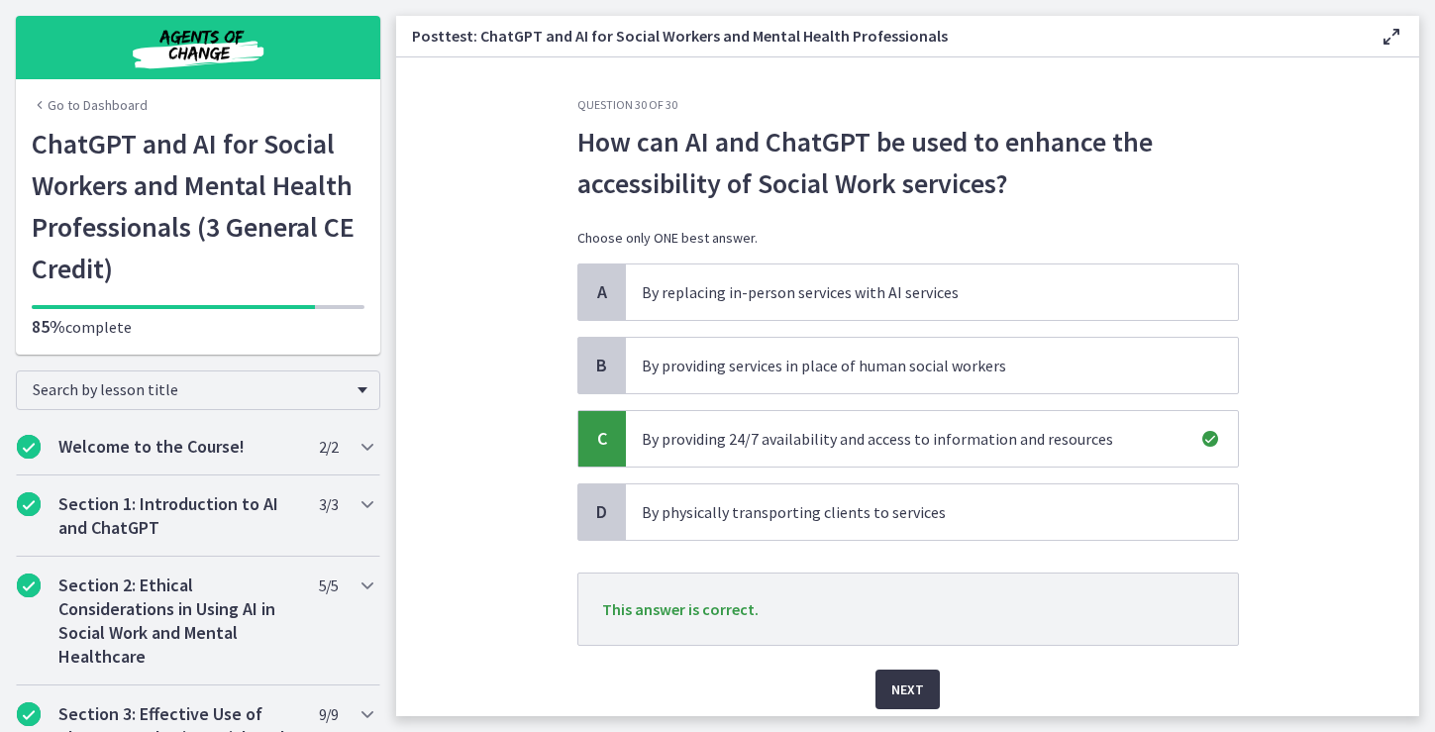
click at [913, 686] on span "Next" at bounding box center [907, 689] width 33 height 24
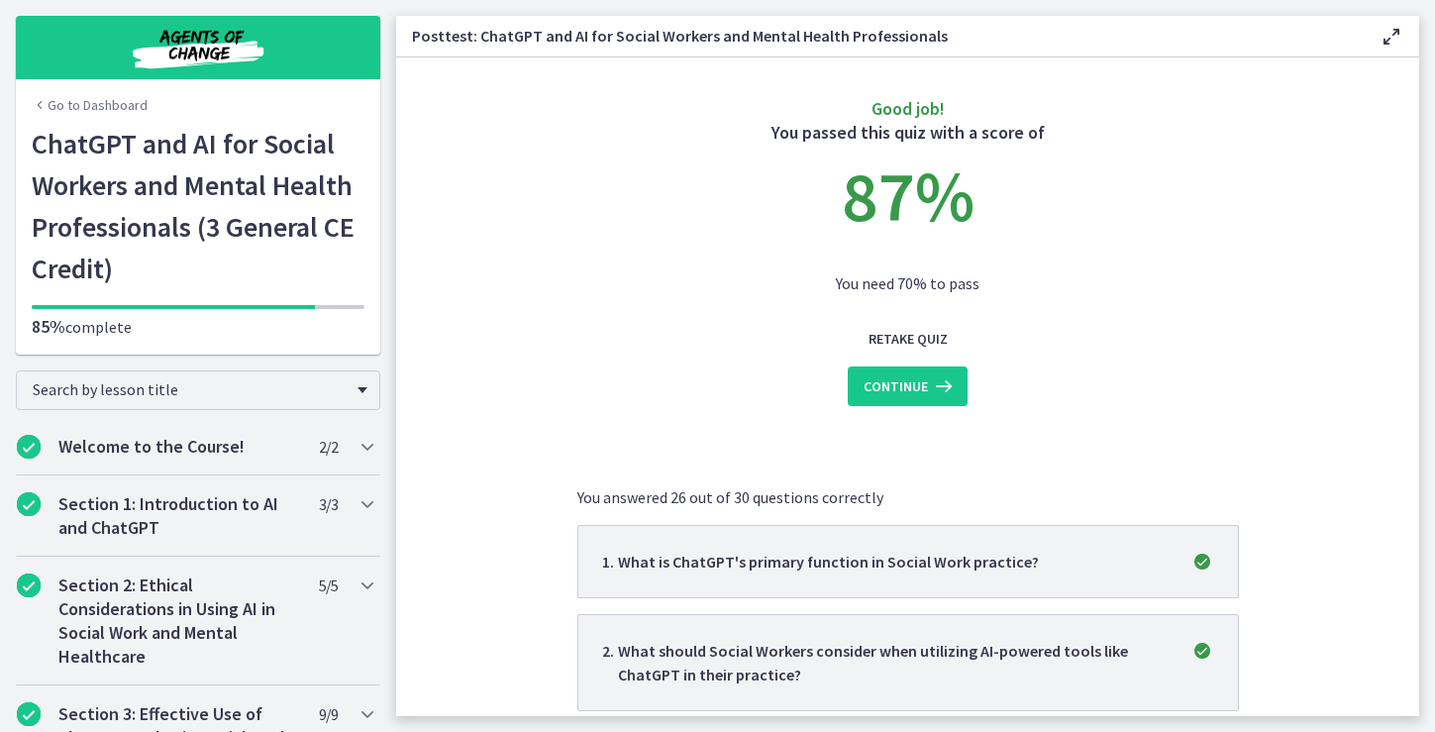
click at [899, 385] on span "Continue" at bounding box center [895, 386] width 64 height 24
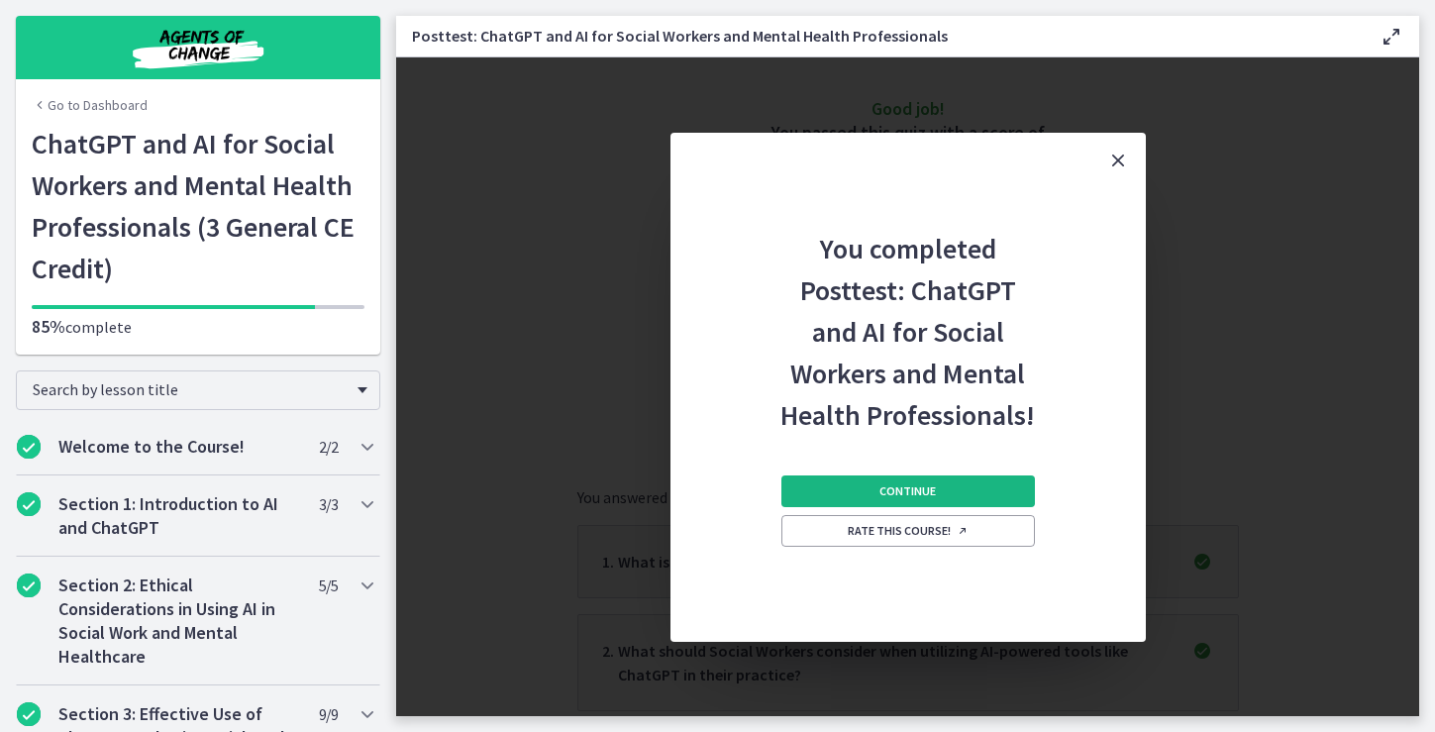
click at [907, 489] on span "Continue" at bounding box center [907, 491] width 56 height 16
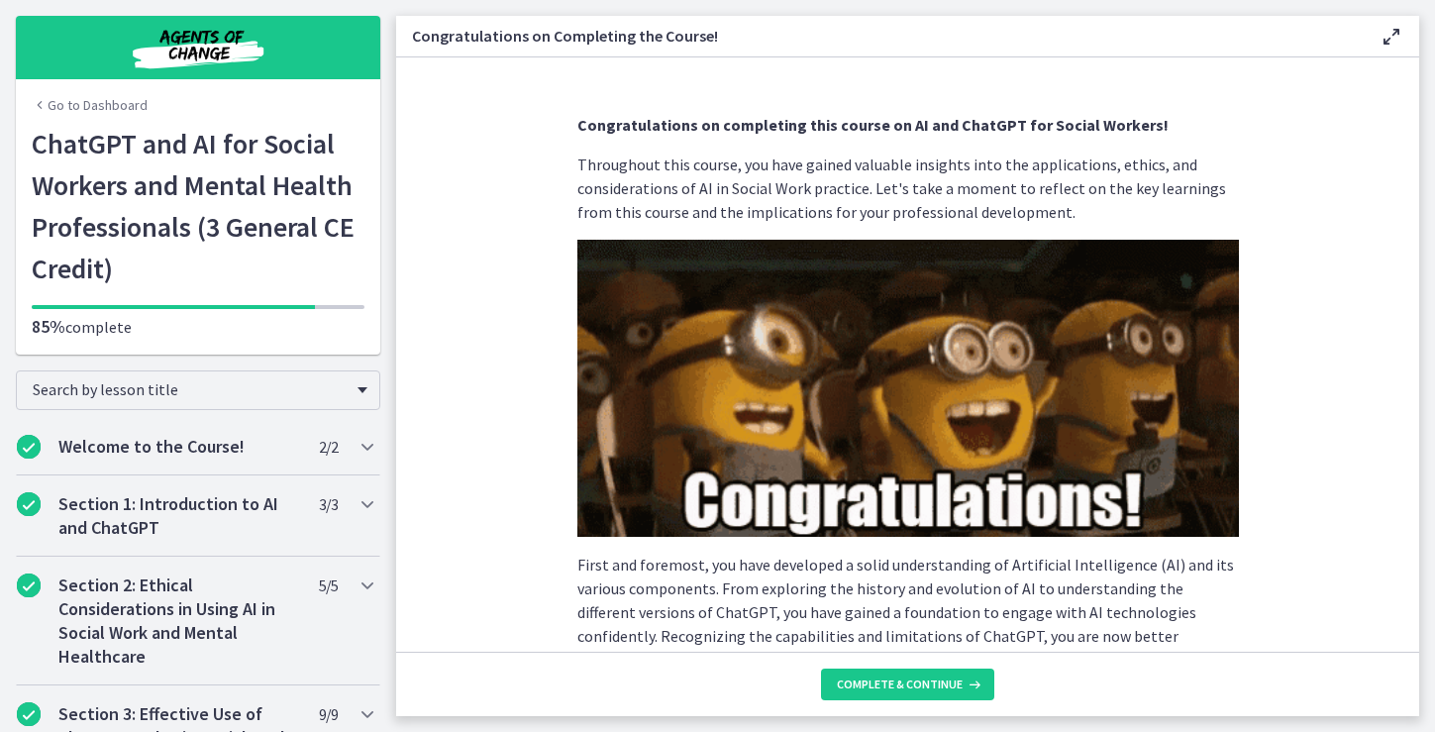
click at [1222, 158] on p "Throughout this course, you have gained valuable insights into the applications…" at bounding box center [907, 187] width 661 height 71
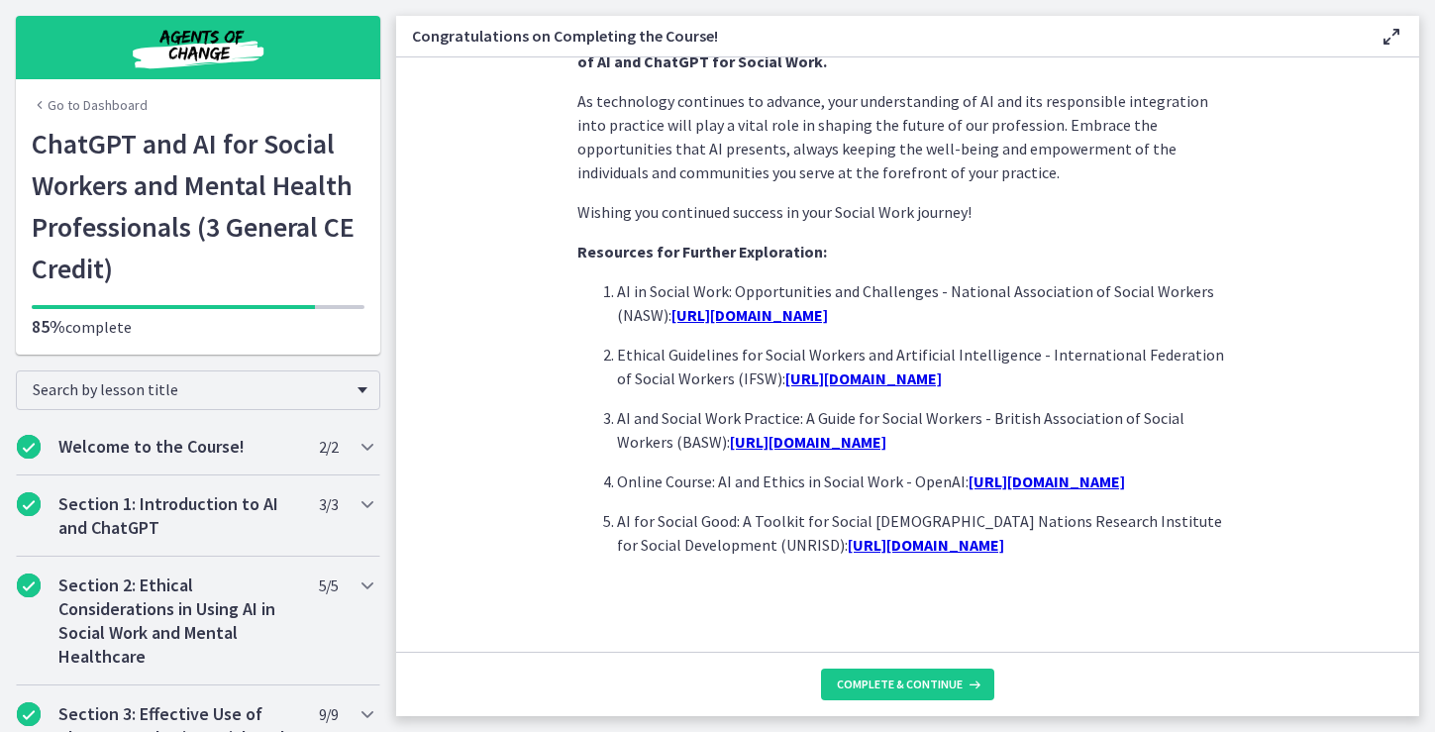
scroll to position [1715, 0]
click at [915, 679] on span "Complete & continue" at bounding box center [900, 684] width 126 height 16
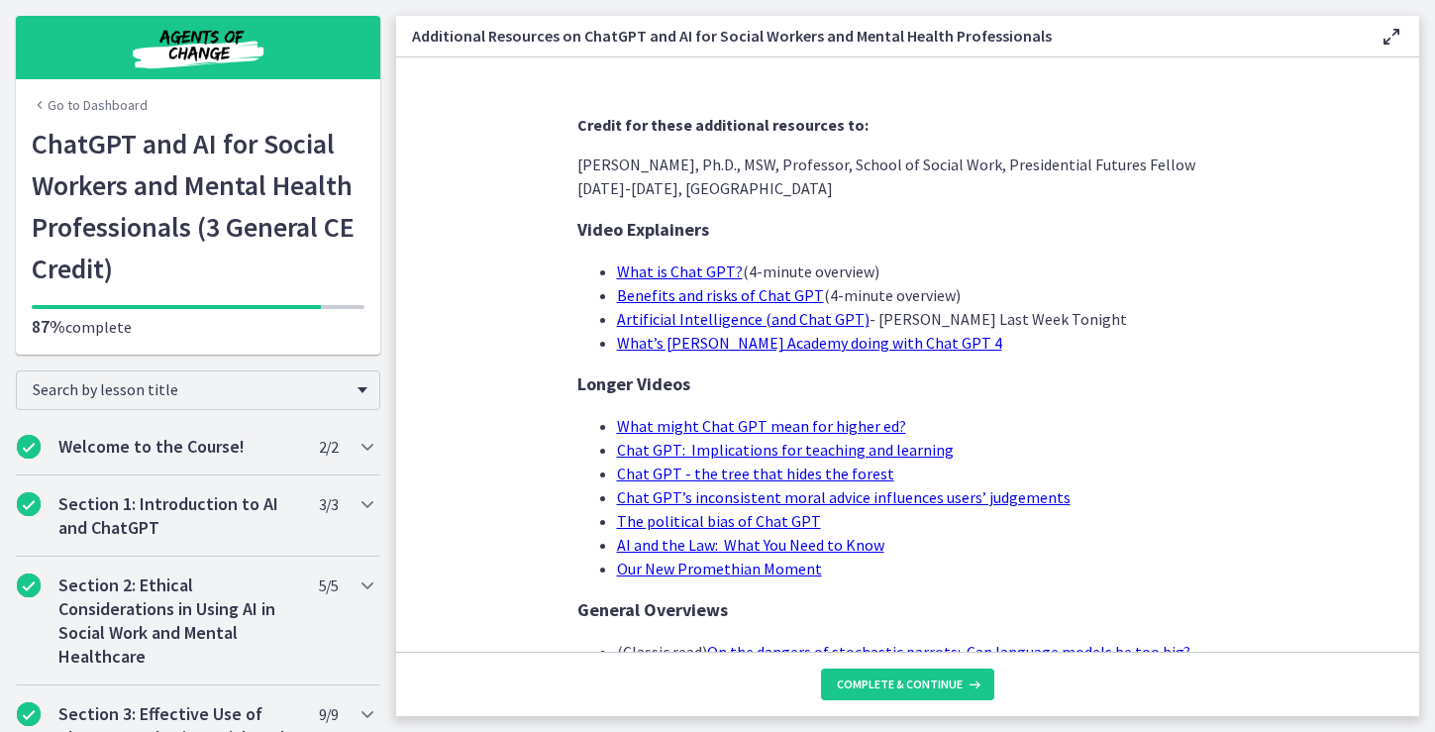
click at [1349, 376] on section "Credit for these additional resources to: [PERSON_NAME], Ph.D., MSW, Professor,…" at bounding box center [907, 354] width 1023 height 594
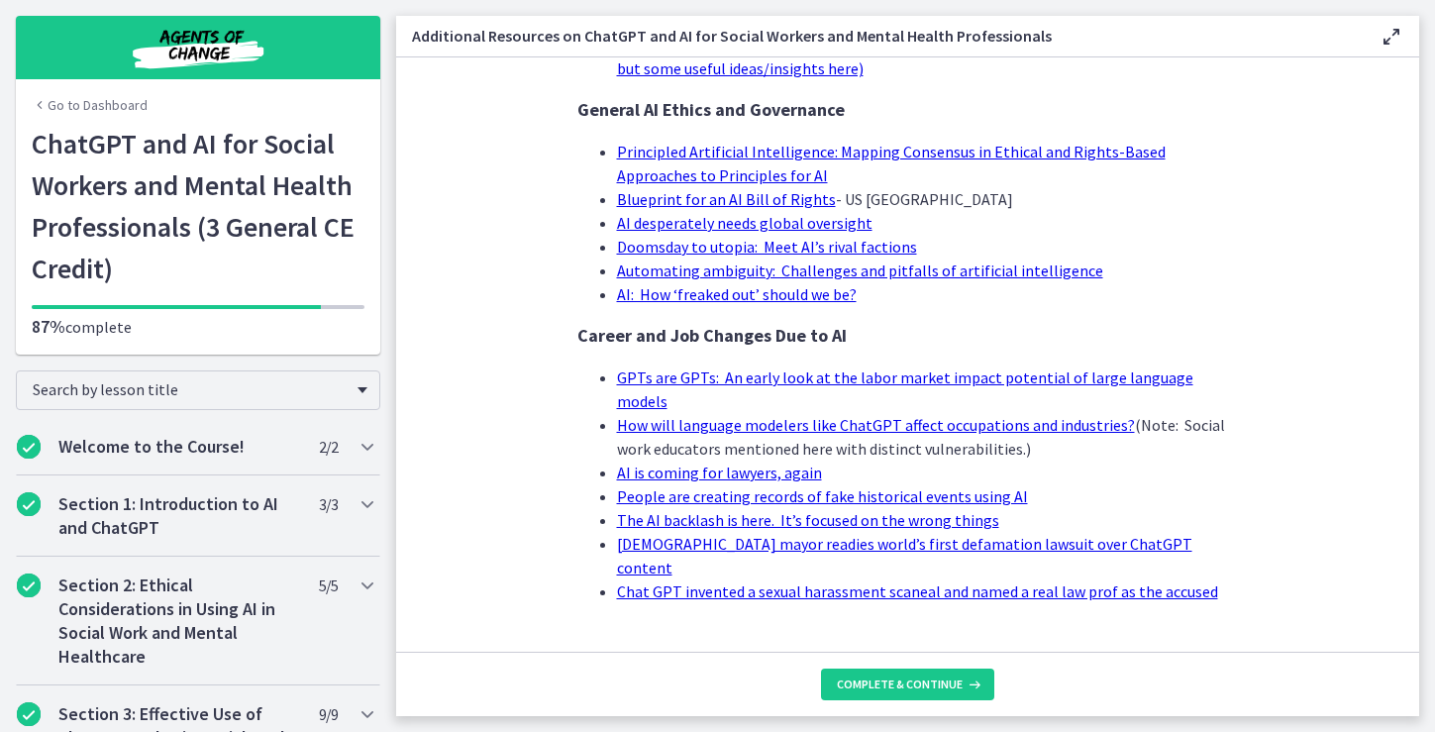
scroll to position [1937, 0]
click at [885, 690] on span "Complete & continue" at bounding box center [900, 684] width 126 height 16
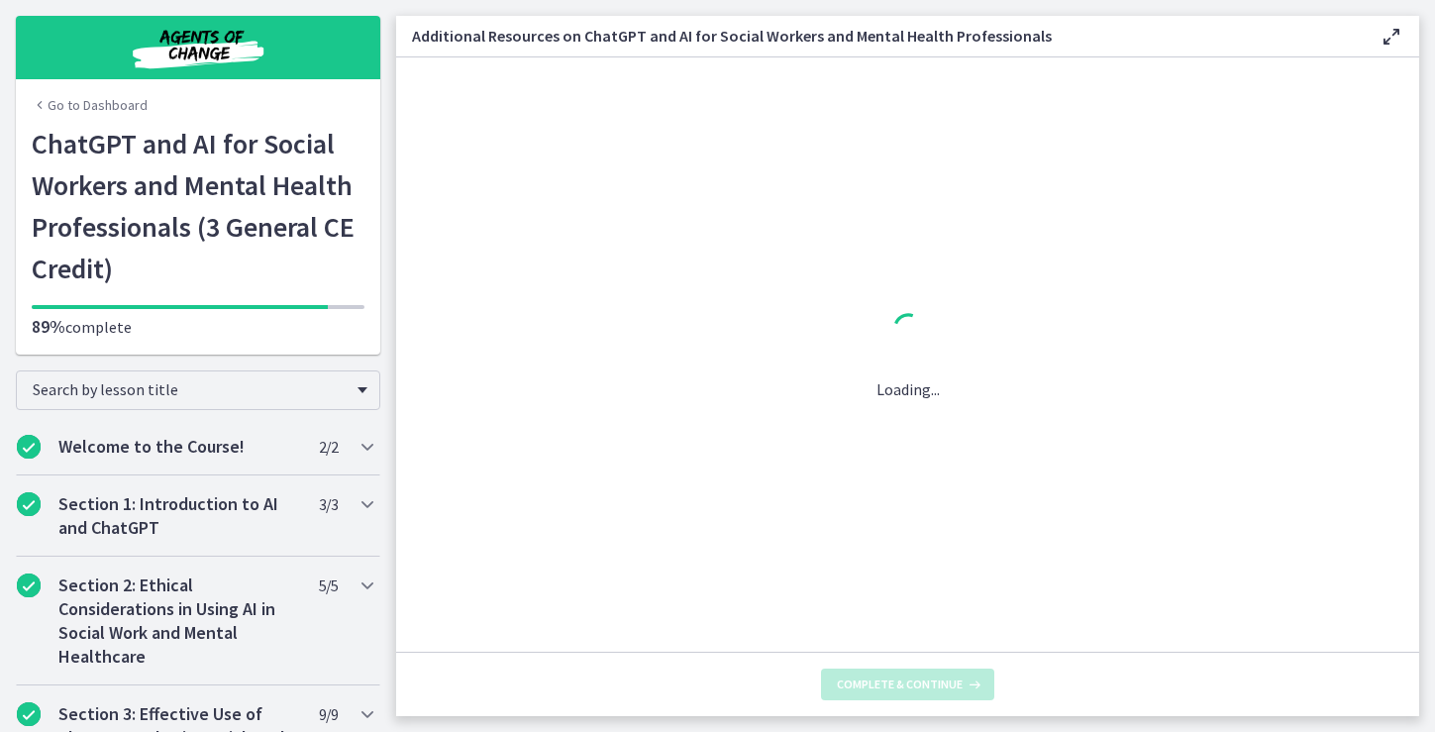
scroll to position [0, 0]
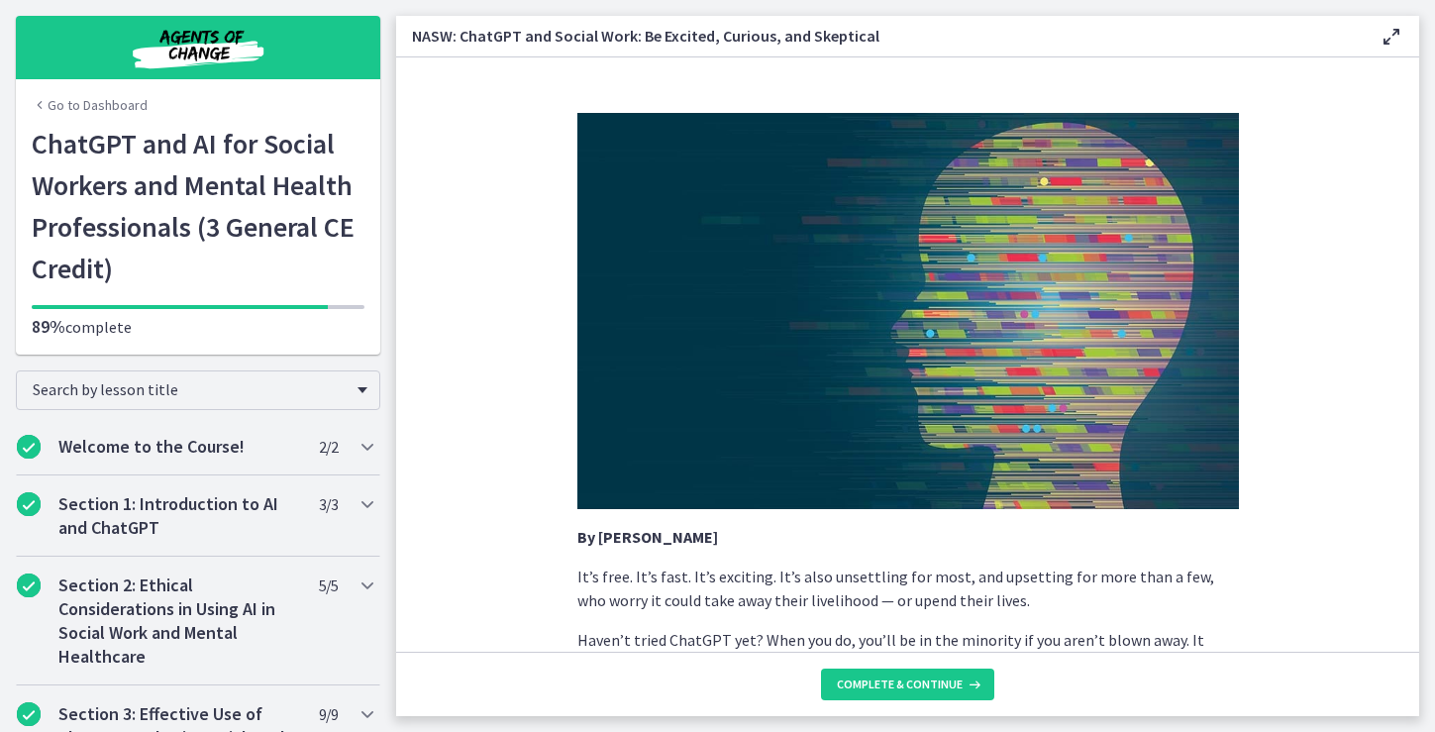
click at [1146, 564] on p "It’s free. It’s fast. It’s exciting. It’s also unsettling for most, and upsetti…" at bounding box center [907, 588] width 661 height 48
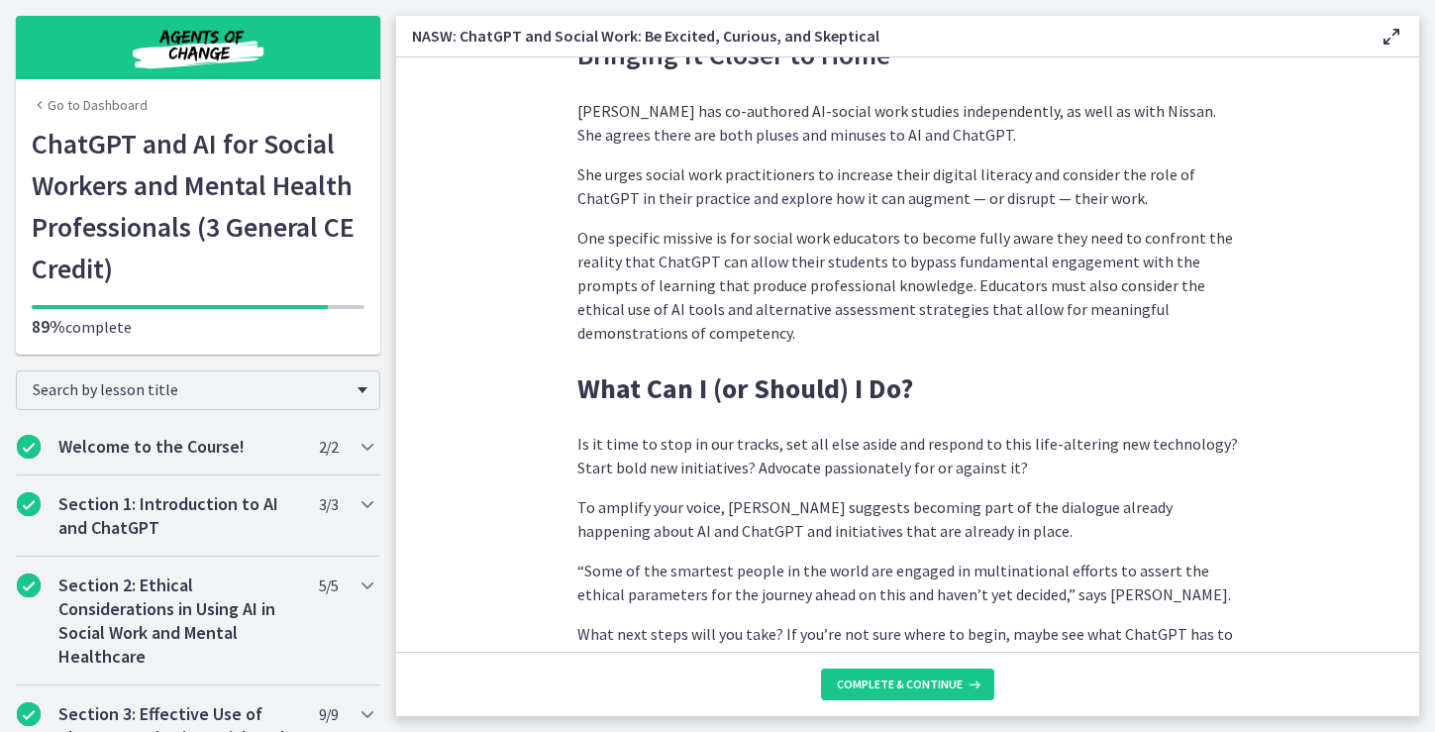
scroll to position [5590, 0]
click at [887, 678] on span "Complete & continue" at bounding box center [900, 684] width 126 height 16
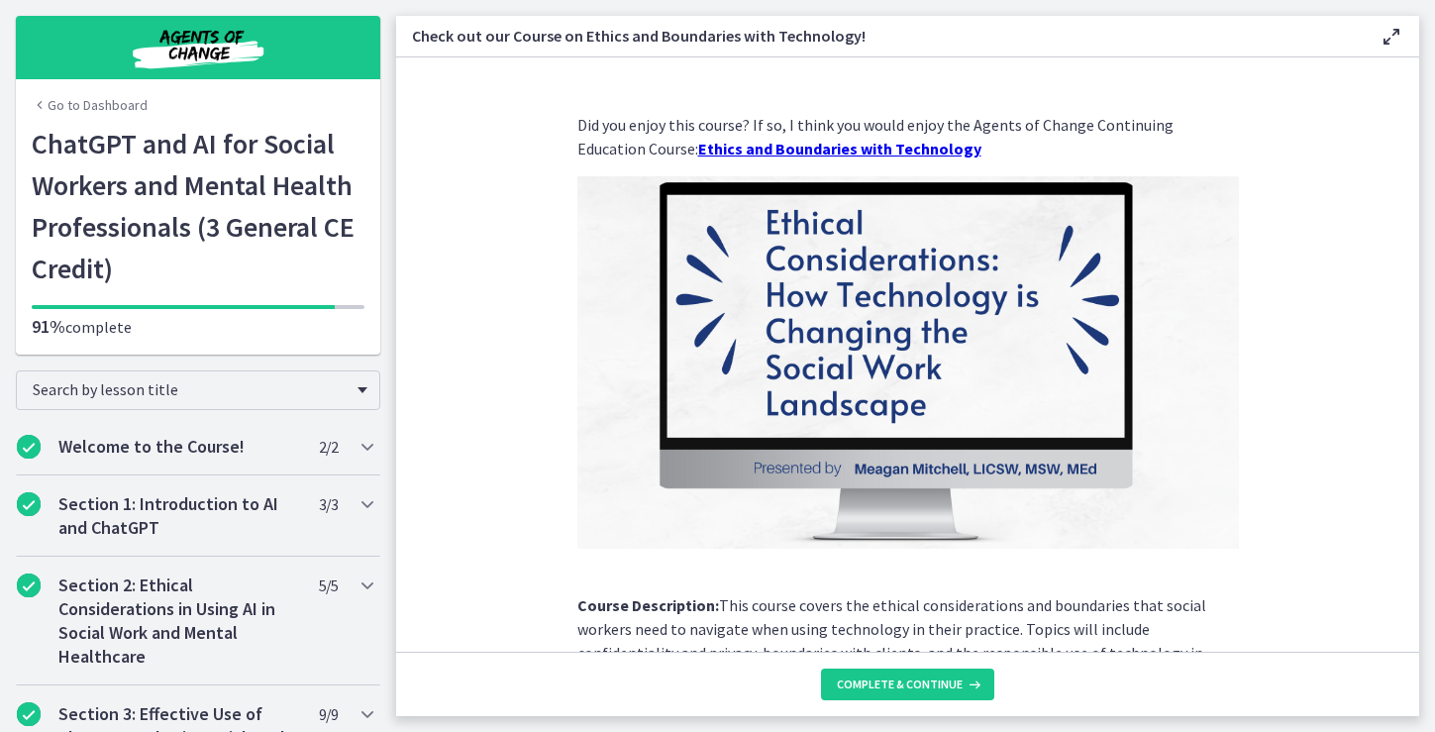
click at [1318, 355] on section "Did you enjoy this course? If so, I think you would enjoy the Agents of Change …" at bounding box center [907, 354] width 1023 height 594
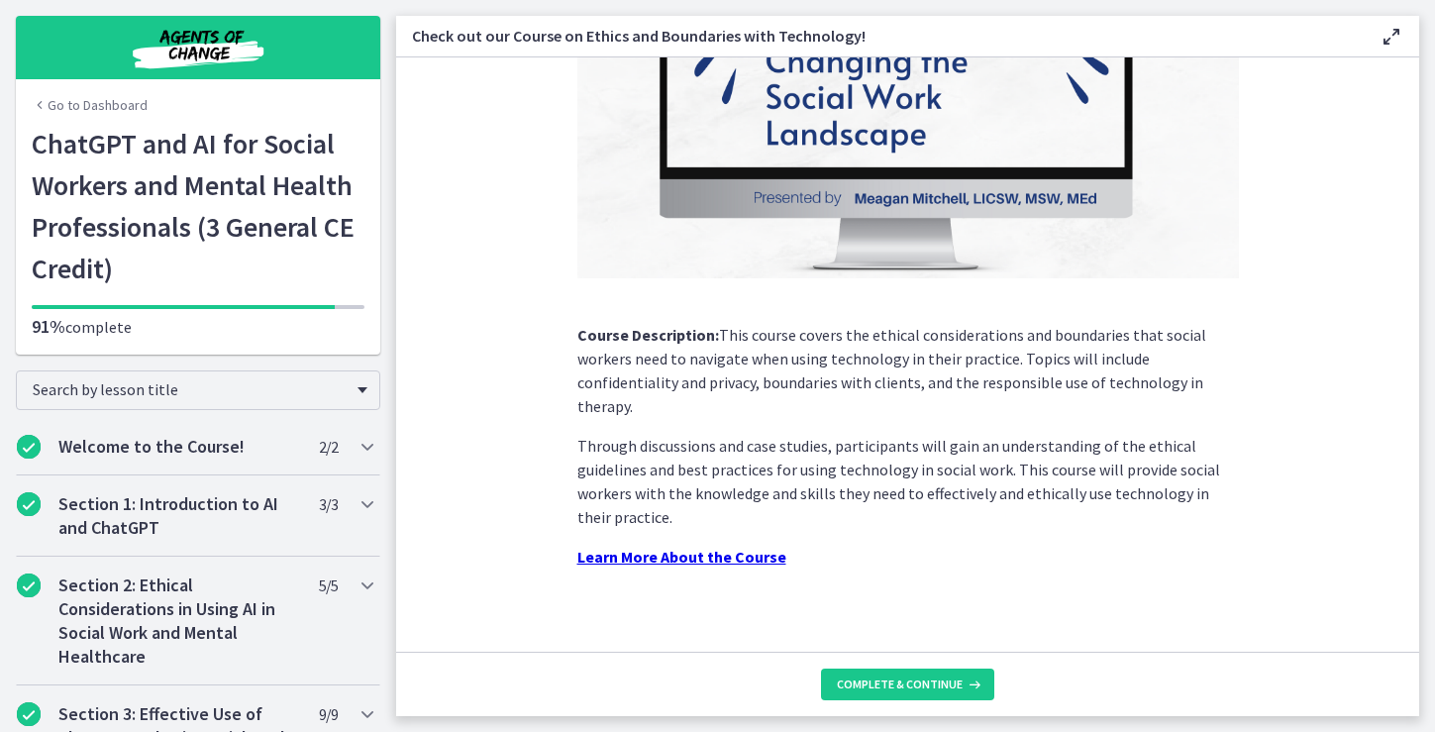
scroll to position [258, 0]
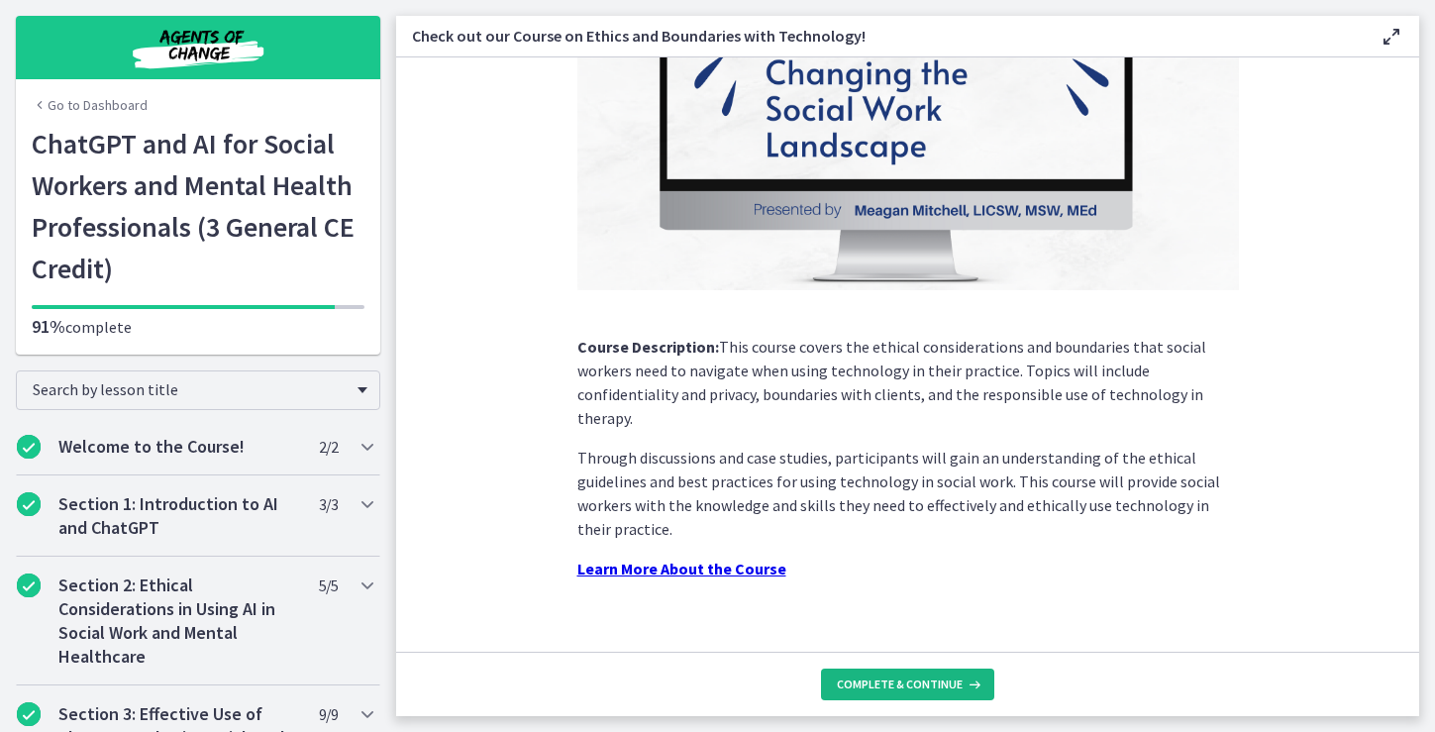
click at [888, 683] on span "Complete & continue" at bounding box center [900, 684] width 126 height 16
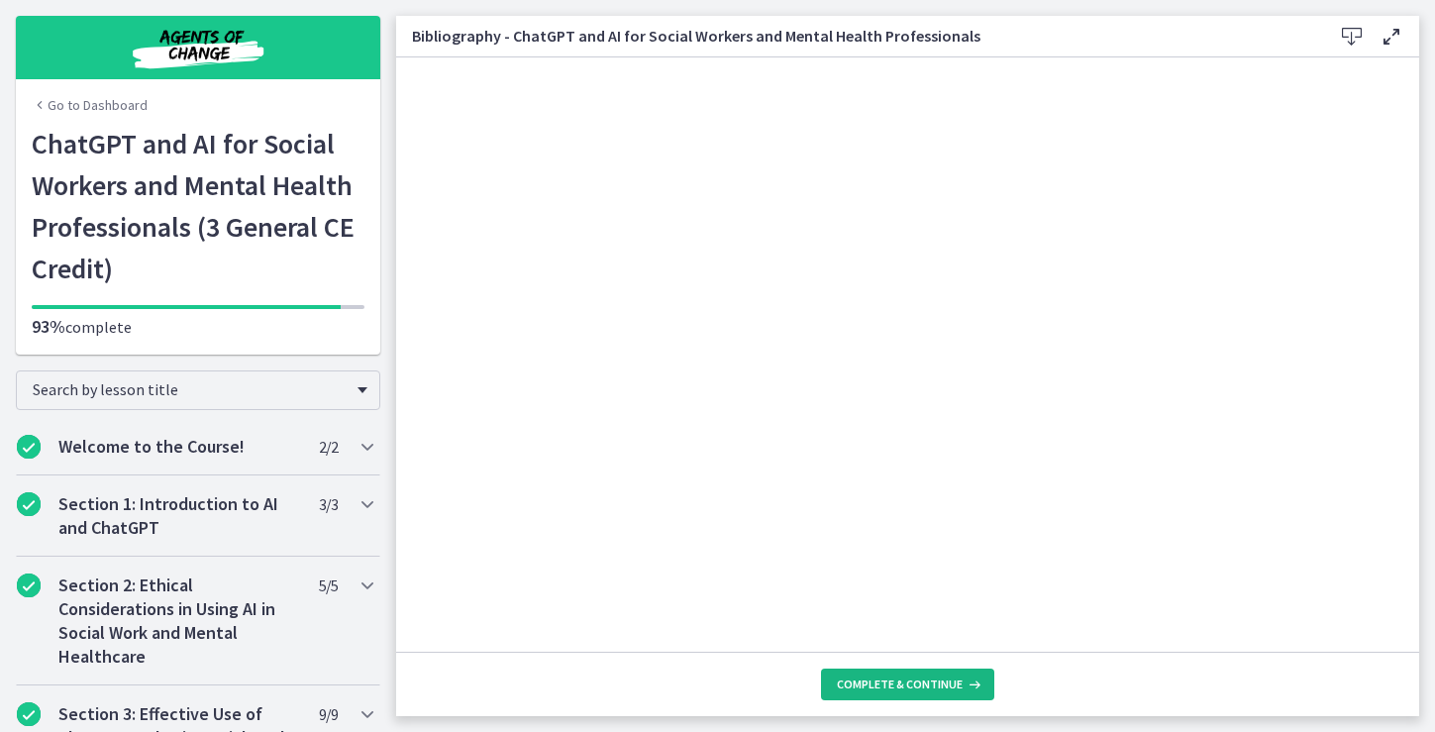
click at [890, 688] on span "Complete & continue" at bounding box center [900, 684] width 126 height 16
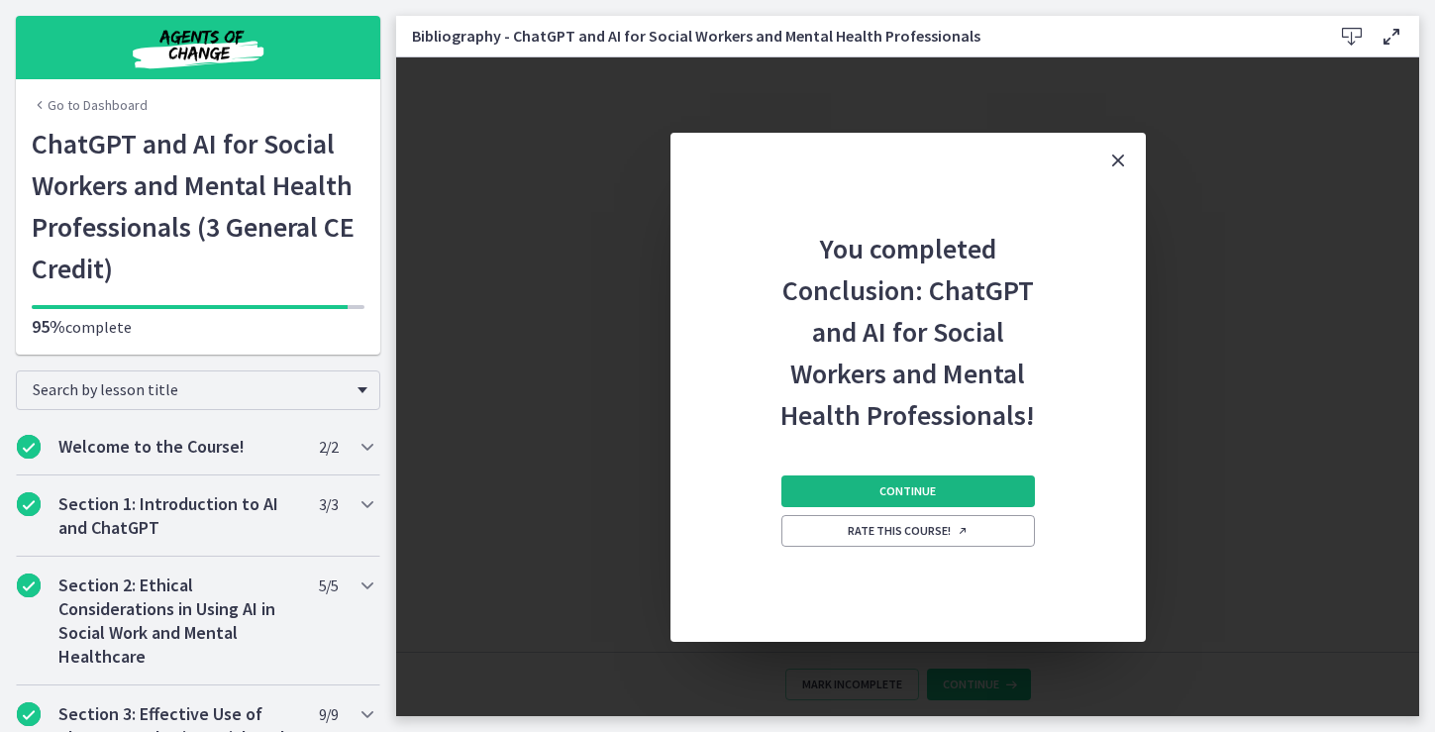
click at [959, 485] on button "Continue" at bounding box center [907, 491] width 253 height 32
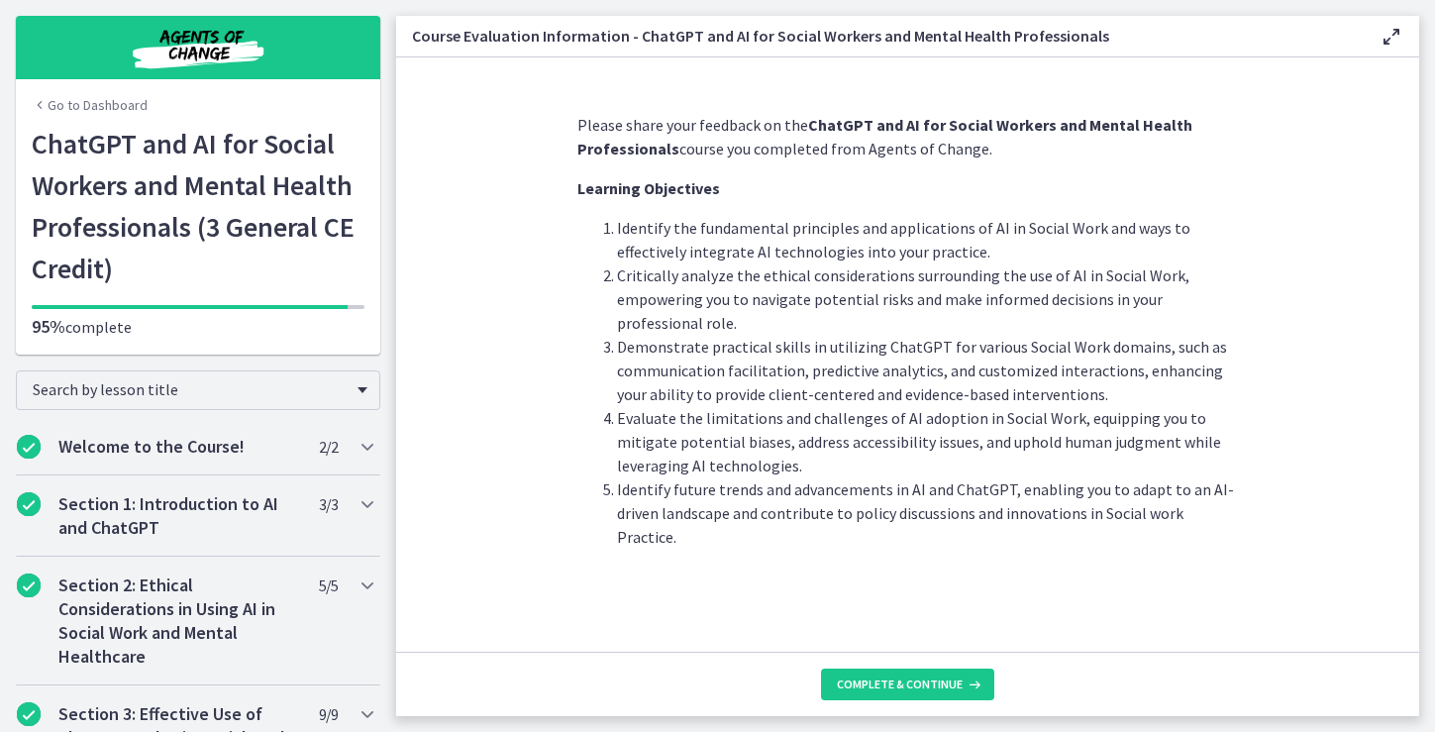
click at [1024, 314] on li "Critically analyze the ethical considerations surrounding the use of AI in Soci…" at bounding box center [928, 298] width 622 height 71
click at [895, 683] on span "Complete & continue" at bounding box center [900, 684] width 126 height 16
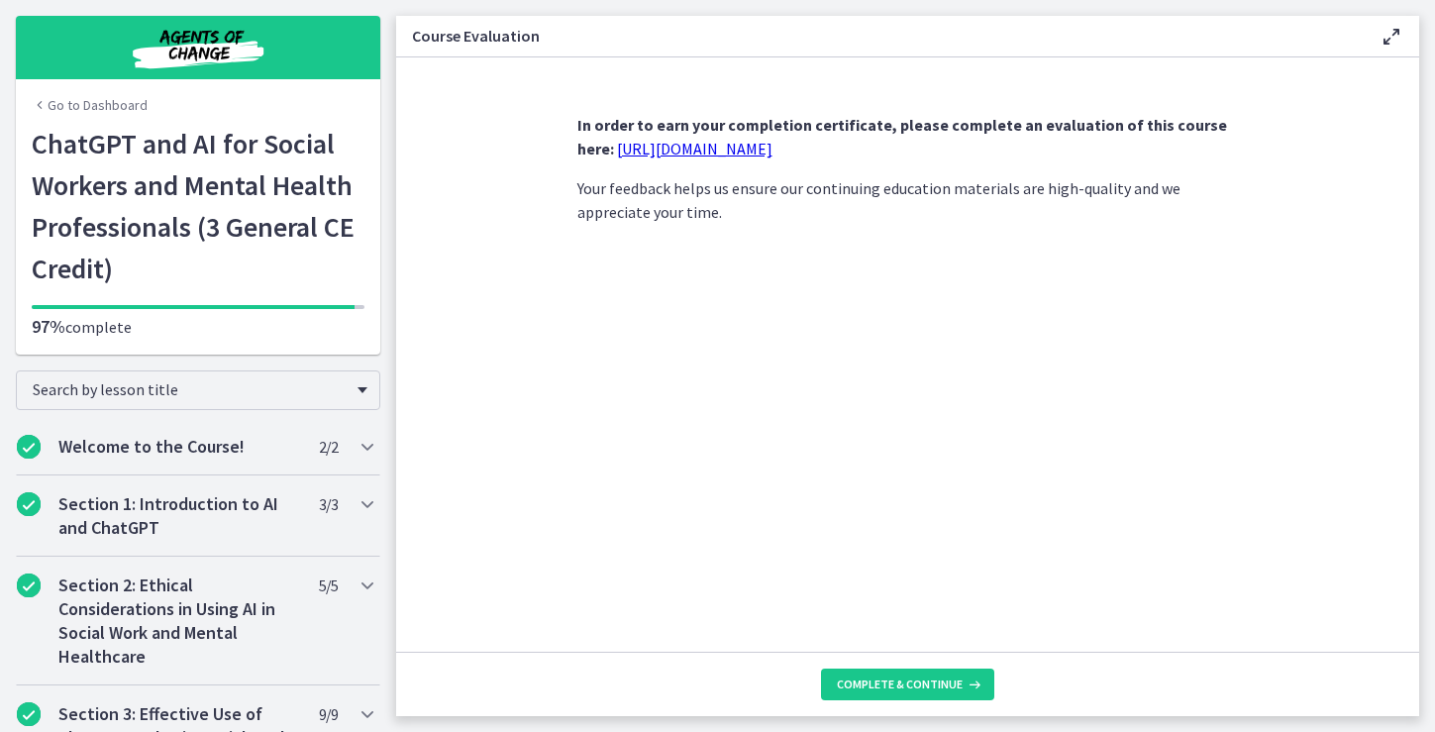
click at [744, 151] on link "[URL][DOMAIN_NAME]" at bounding box center [694, 149] width 155 height 20
